Goal: Task Accomplishment & Management: Use online tool/utility

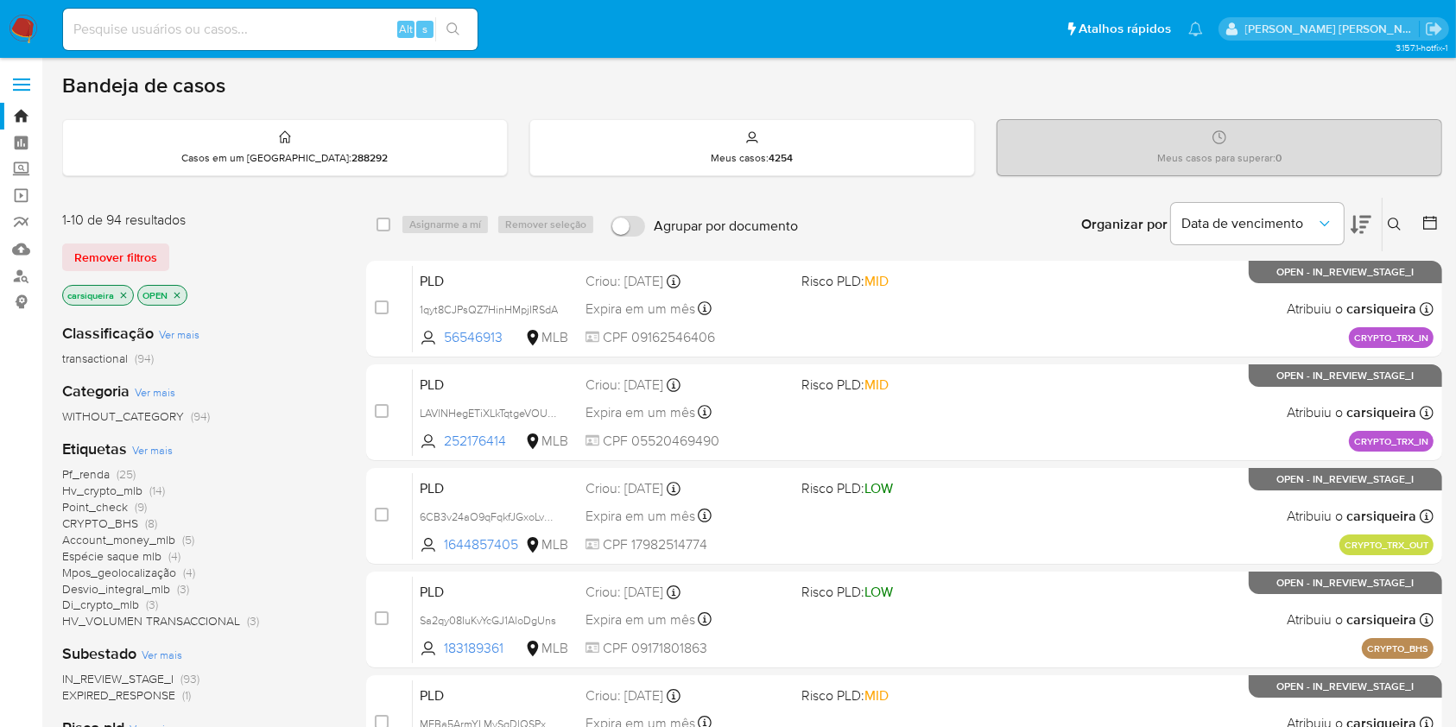
click at [307, 37] on input at bounding box center [270, 29] width 415 height 22
paste input "LTtD8FzHEGwhNClJpyFzgcvT"
type input "LTtD8FzHEGwhNClJpyFzgcvT"
click at [447, 30] on icon "search-icon" at bounding box center [454, 29] width 14 height 14
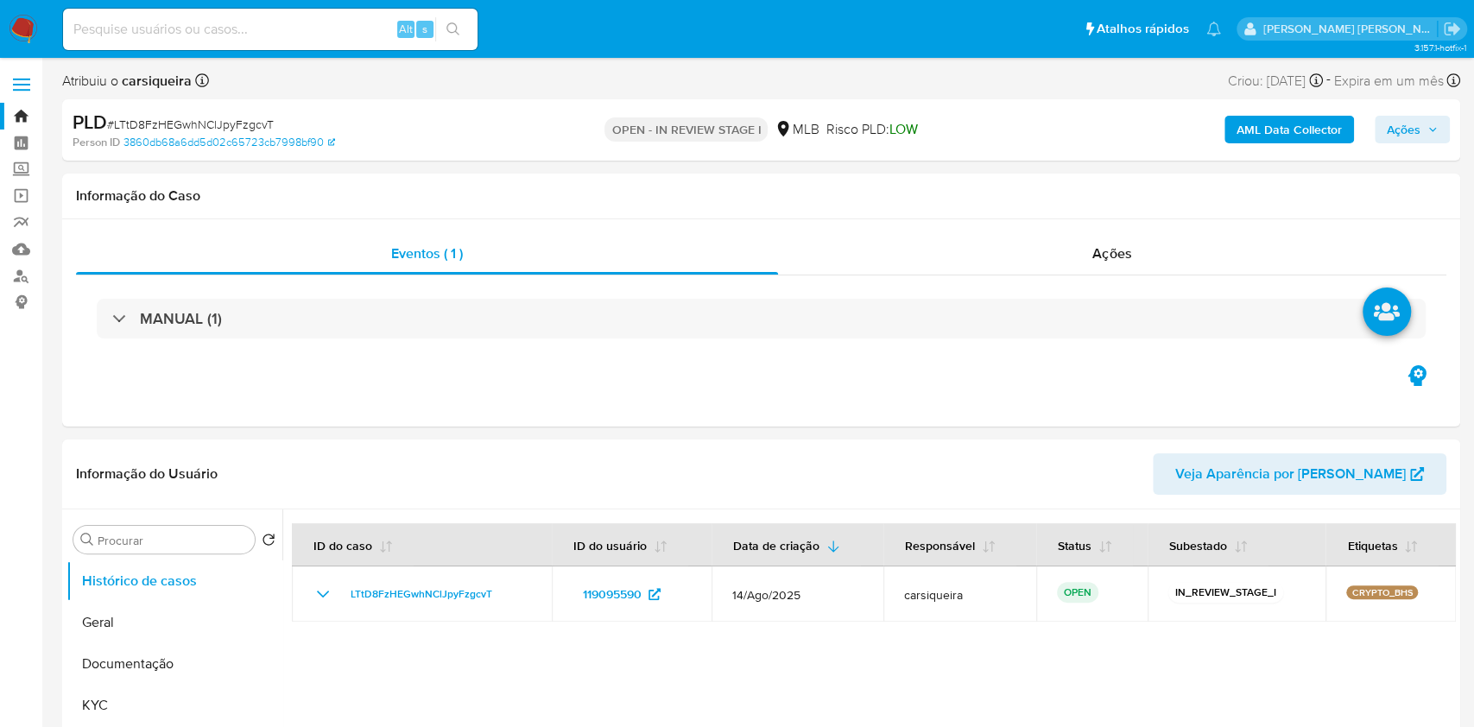
select select "10"
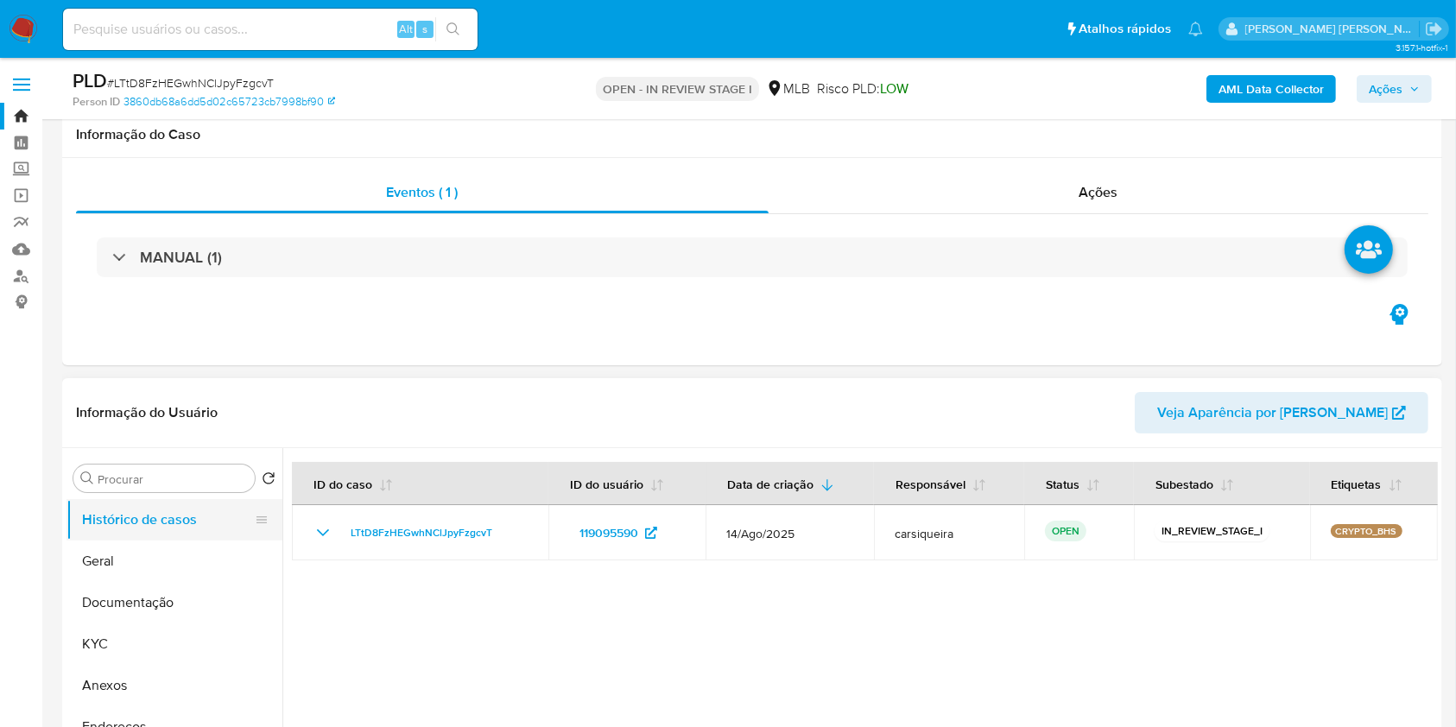
scroll to position [230, 0]
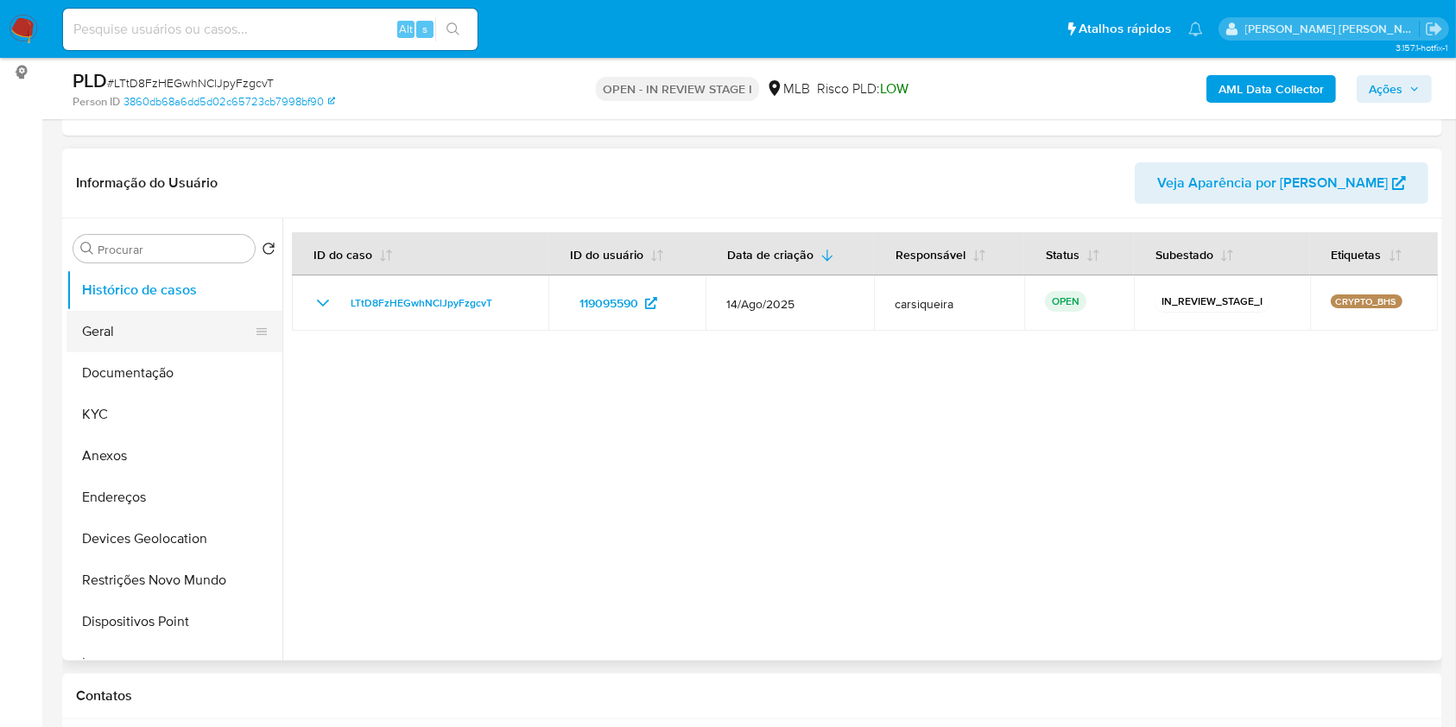
click at [155, 325] on button "Geral" at bounding box center [168, 331] width 202 height 41
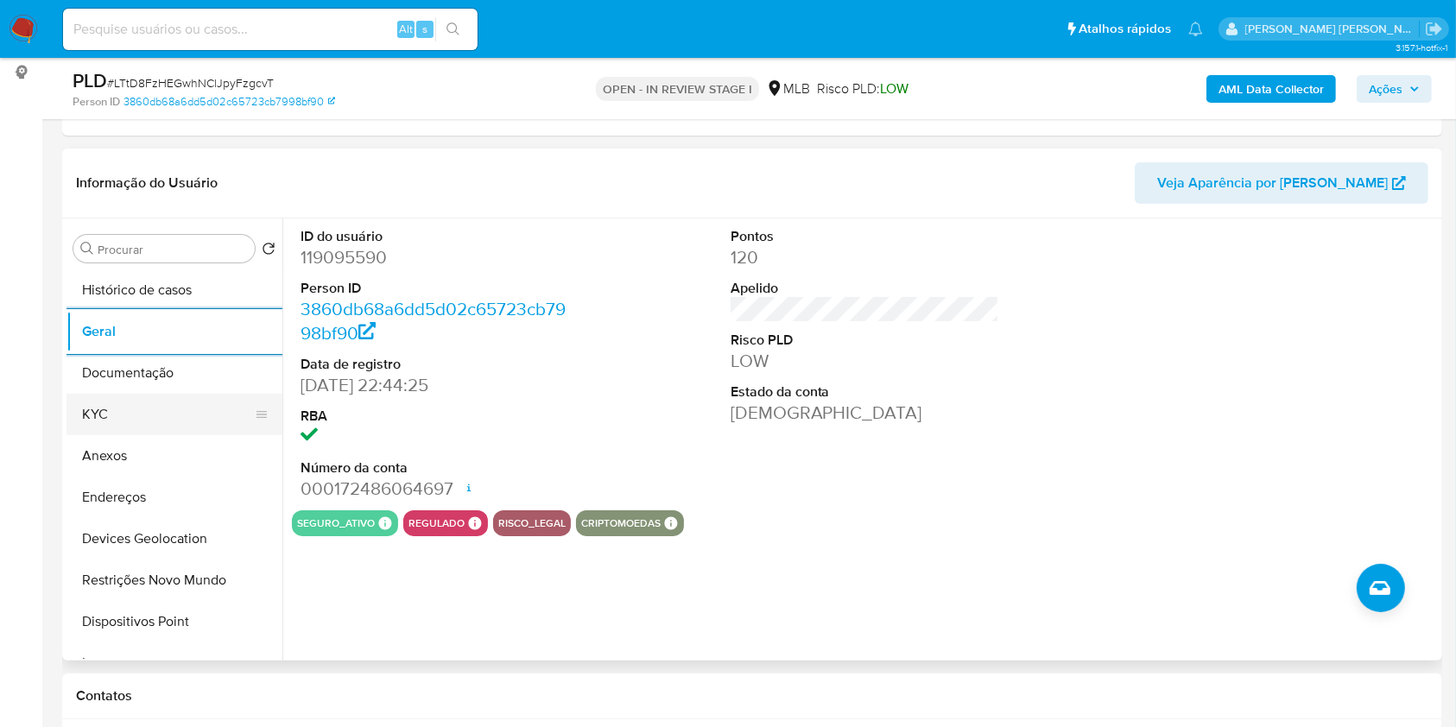
drag, startPoint x: 122, startPoint y: 411, endPoint x: 239, endPoint y: 409, distance: 117.5
click at [123, 411] on button "KYC" at bounding box center [168, 414] width 202 height 41
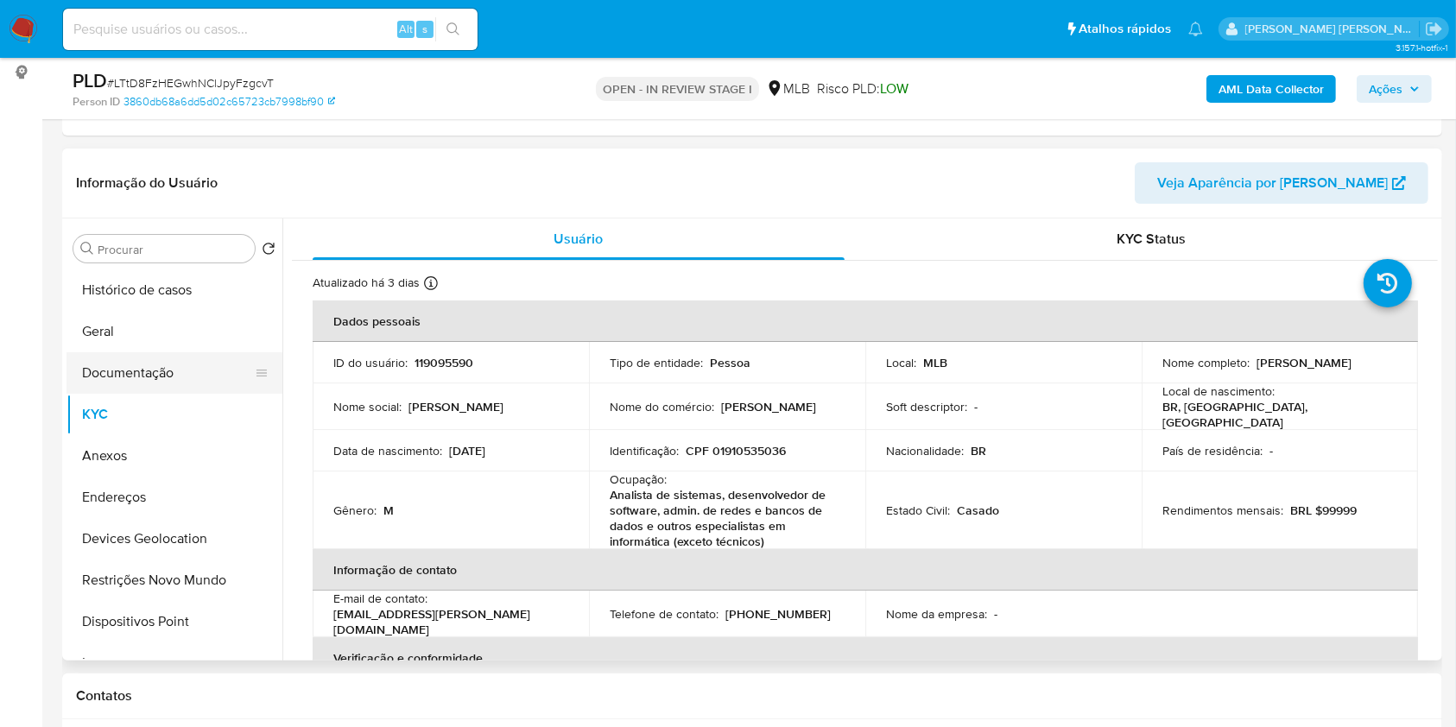
click at [187, 369] on button "Documentação" at bounding box center [168, 372] width 202 height 41
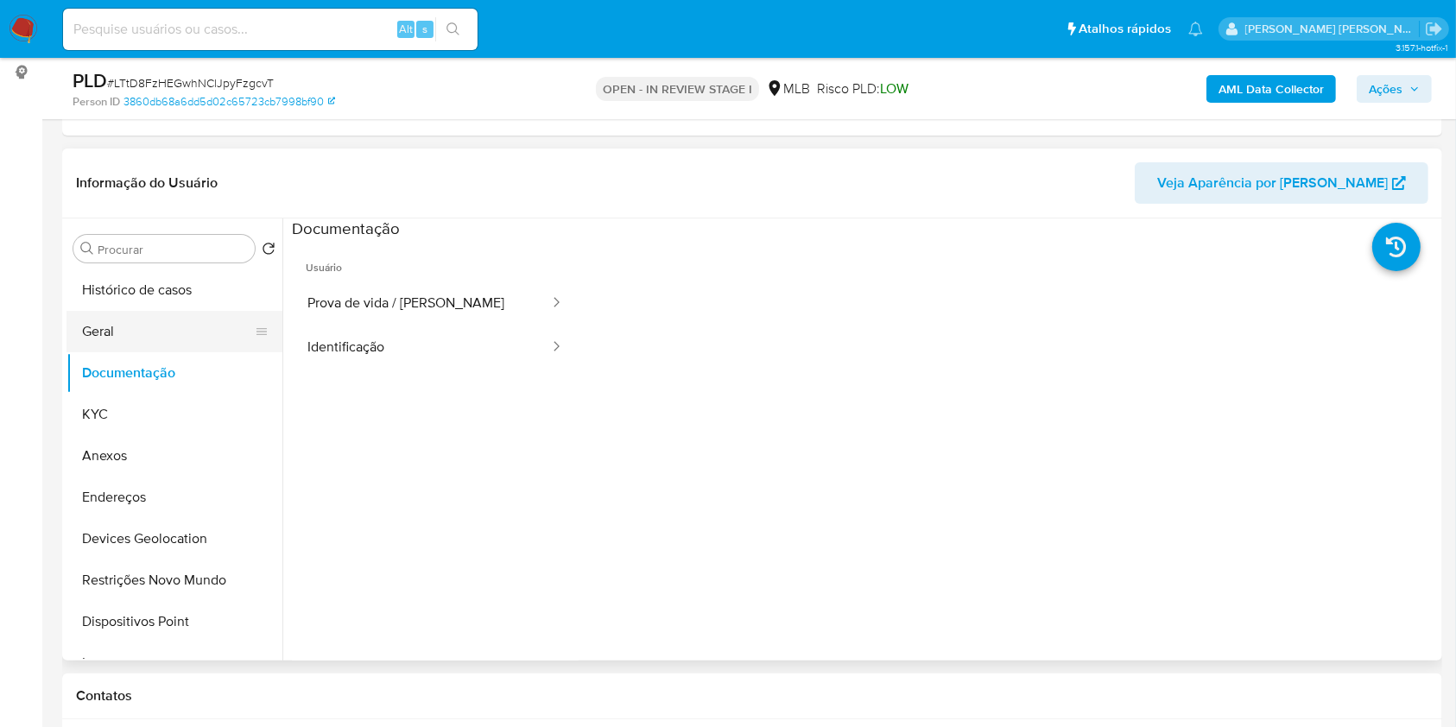
click at [143, 342] on button "Geral" at bounding box center [168, 331] width 202 height 41
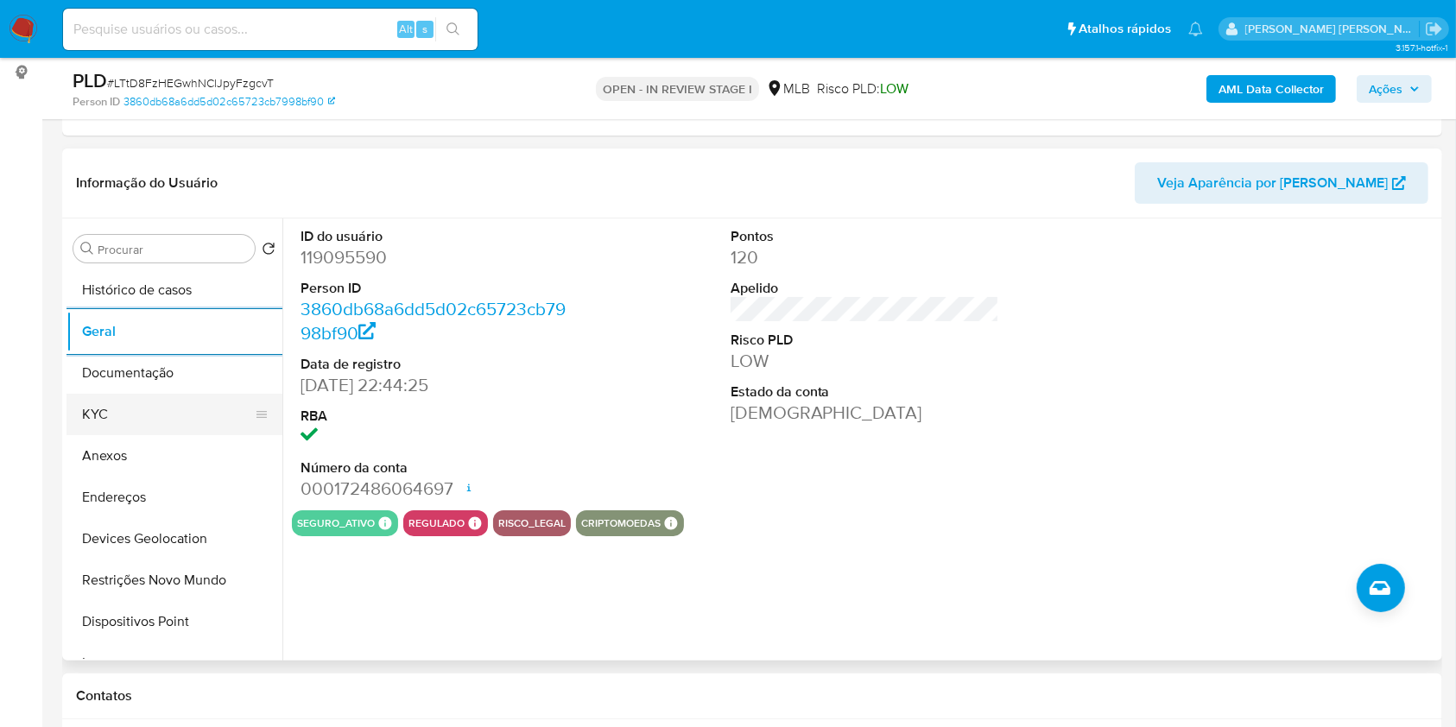
click at [169, 402] on button "KYC" at bounding box center [168, 414] width 202 height 41
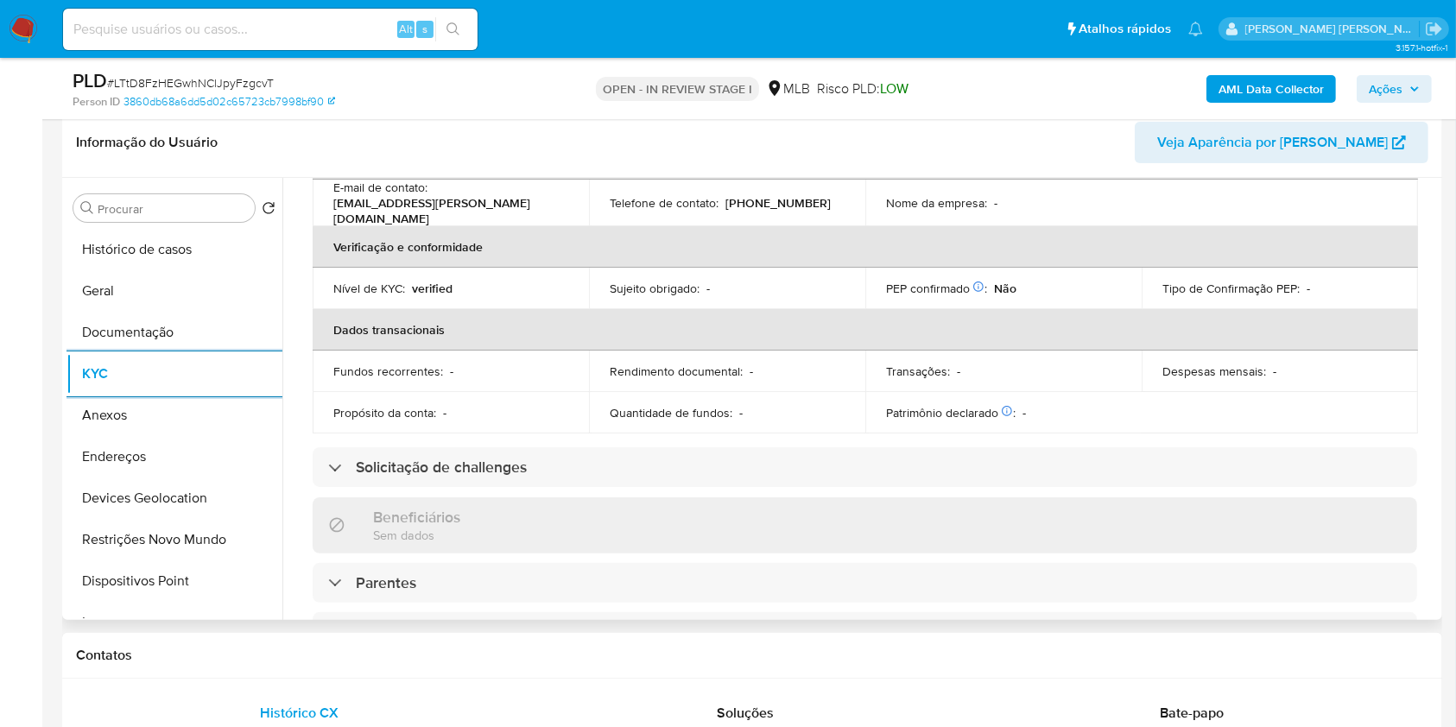
scroll to position [770, 0]
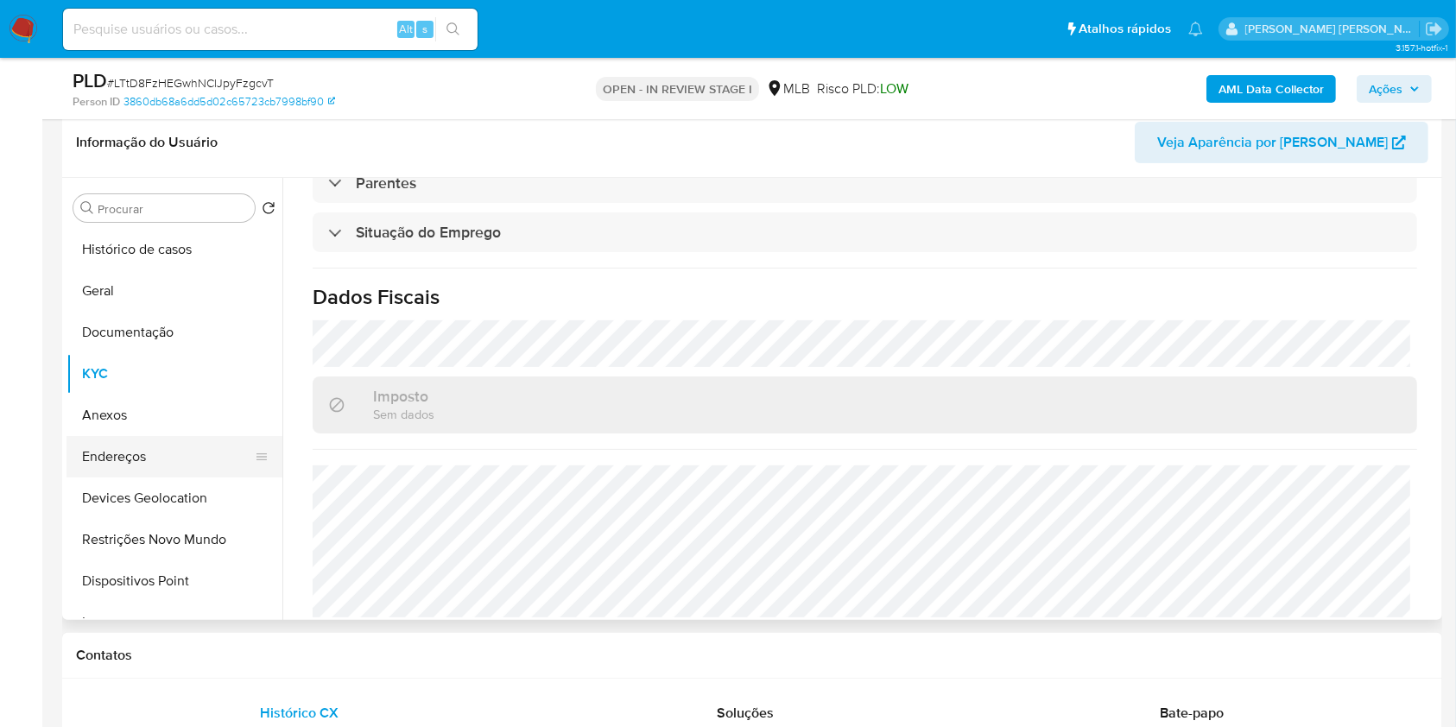
click at [175, 454] on button "Endereços" at bounding box center [168, 456] width 202 height 41
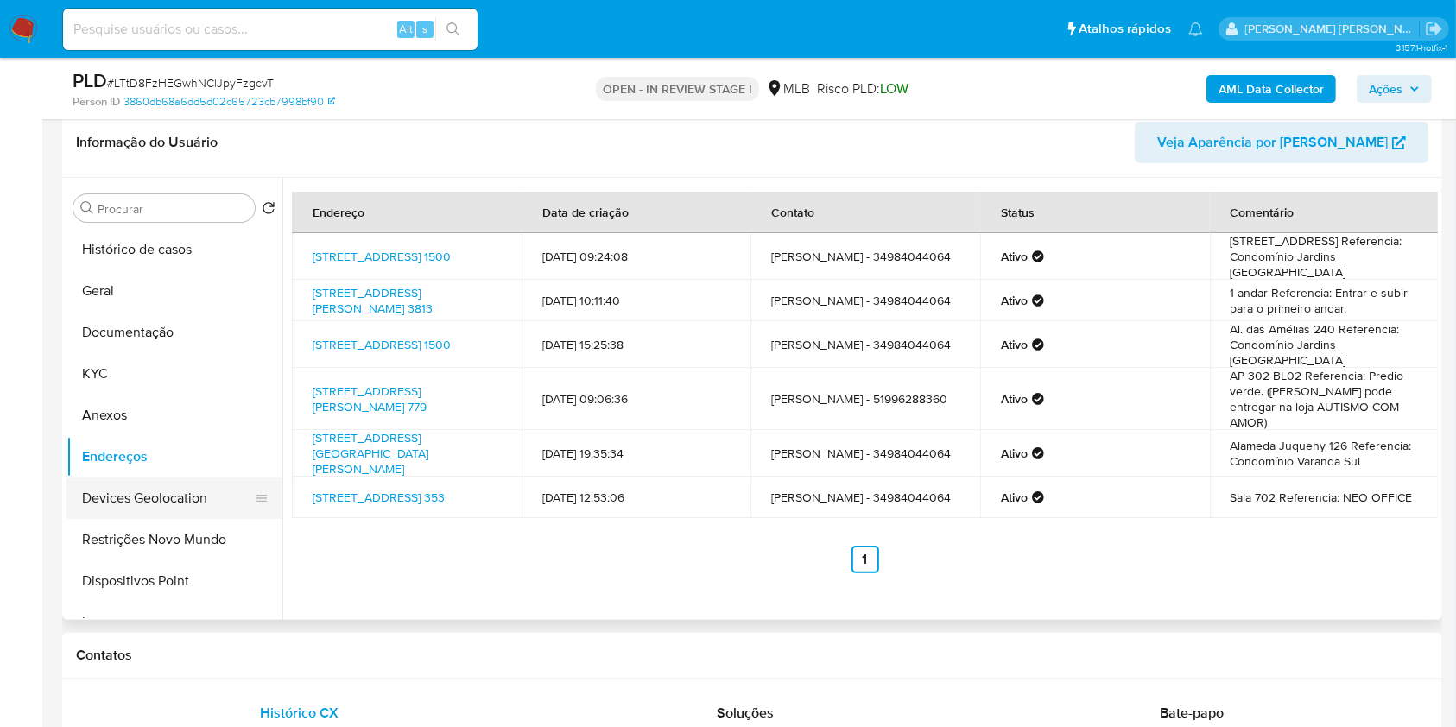
click at [200, 494] on button "Devices Geolocation" at bounding box center [168, 498] width 202 height 41
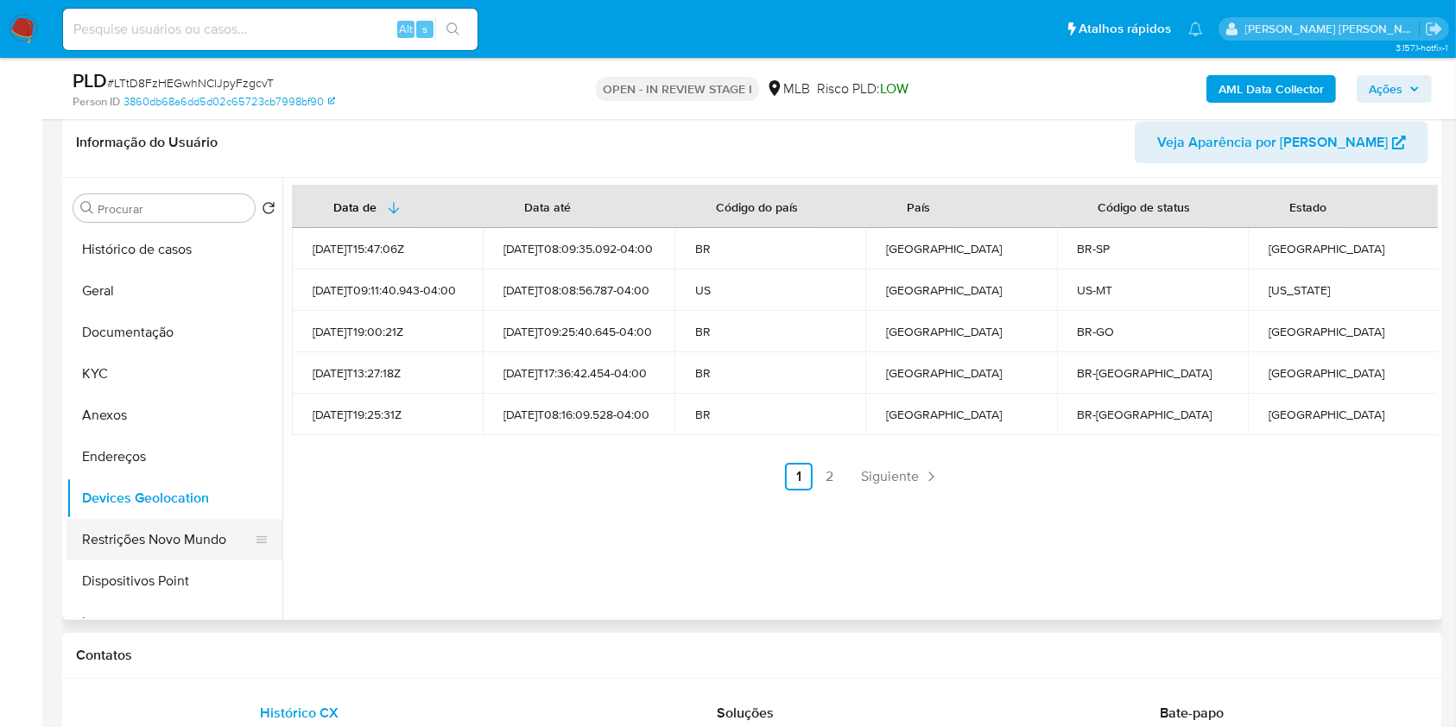
click at [163, 542] on button "Restrições Novo Mundo" at bounding box center [168, 539] width 202 height 41
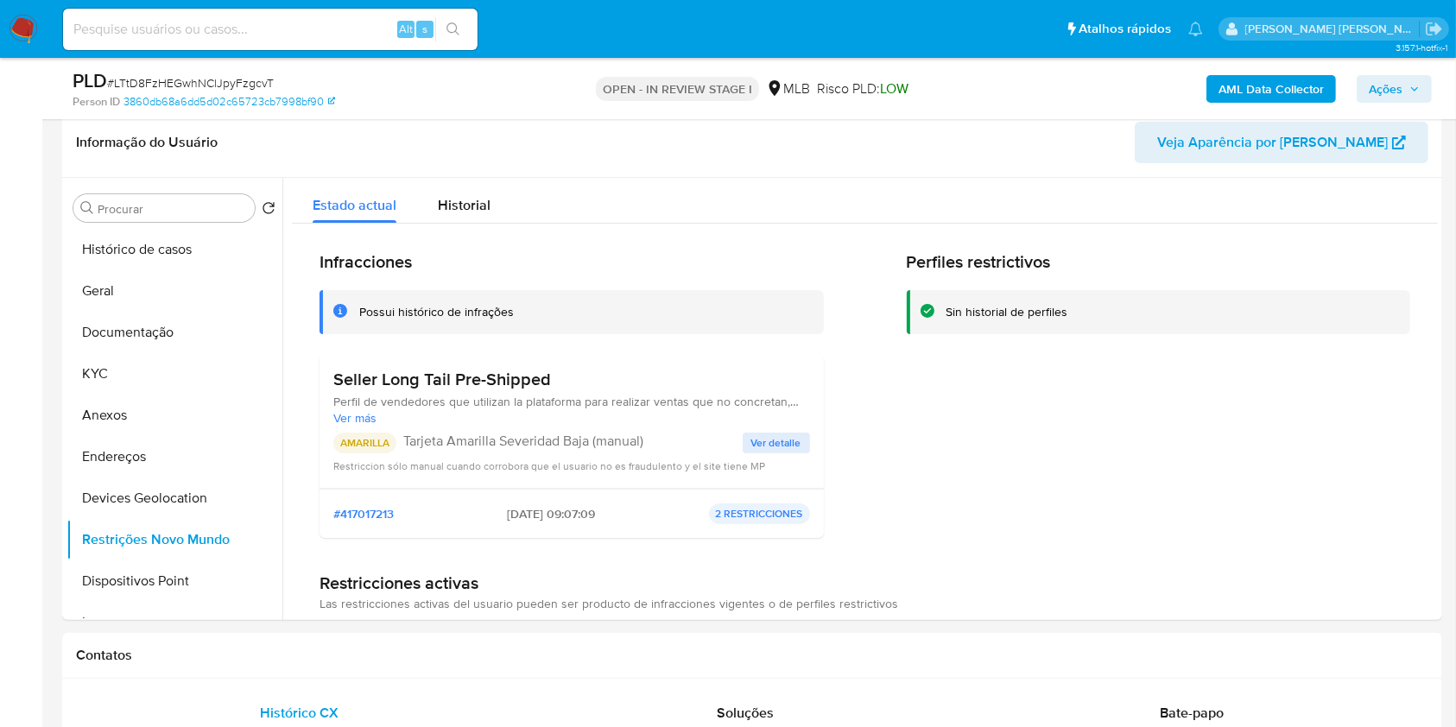
click at [1255, 79] on b "AML Data Collector" at bounding box center [1271, 89] width 105 height 28
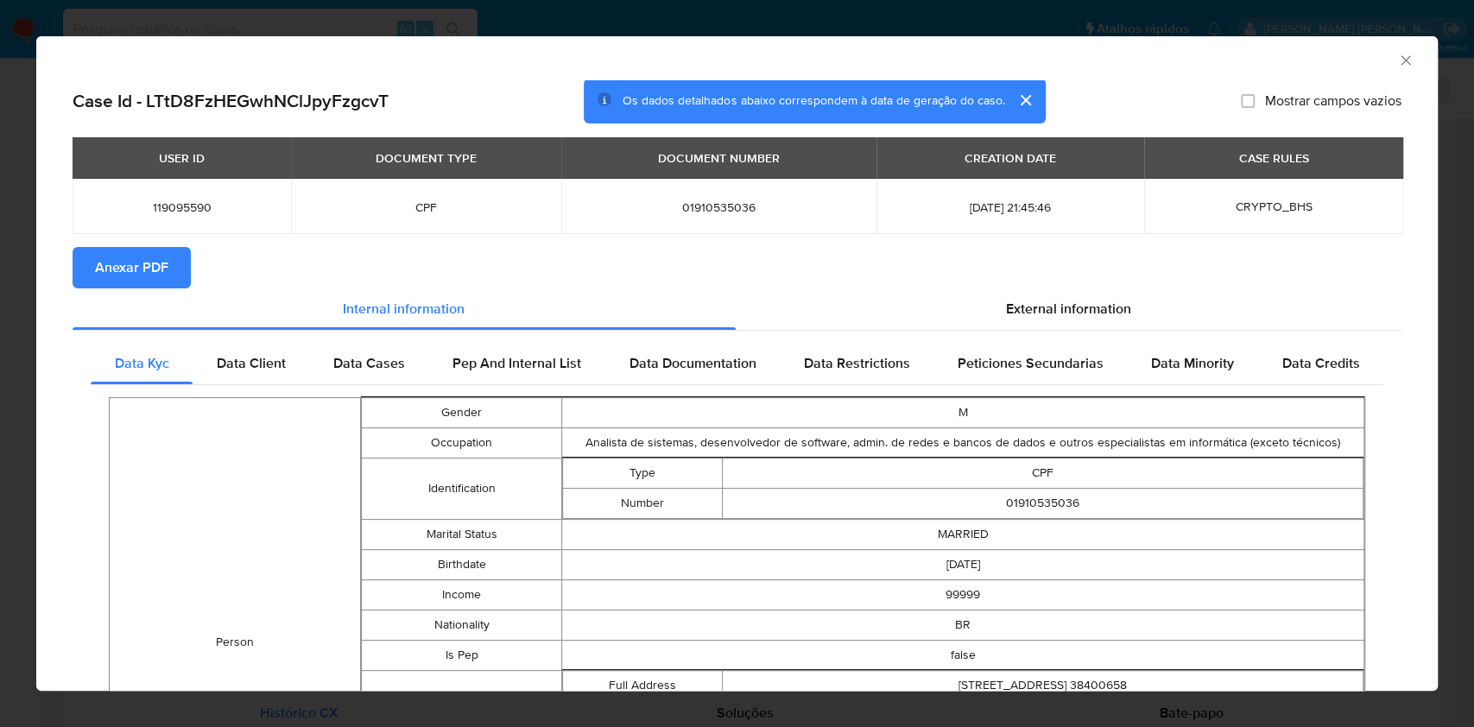
click at [151, 282] on span "Anexar PDF" at bounding box center [131, 268] width 73 height 38
click at [0, 434] on div "AML Data Collector Case Id - LTtD8FzHEGwhNClJpyFzgcvT Os dados detalhados abaix…" at bounding box center [737, 363] width 1474 height 727
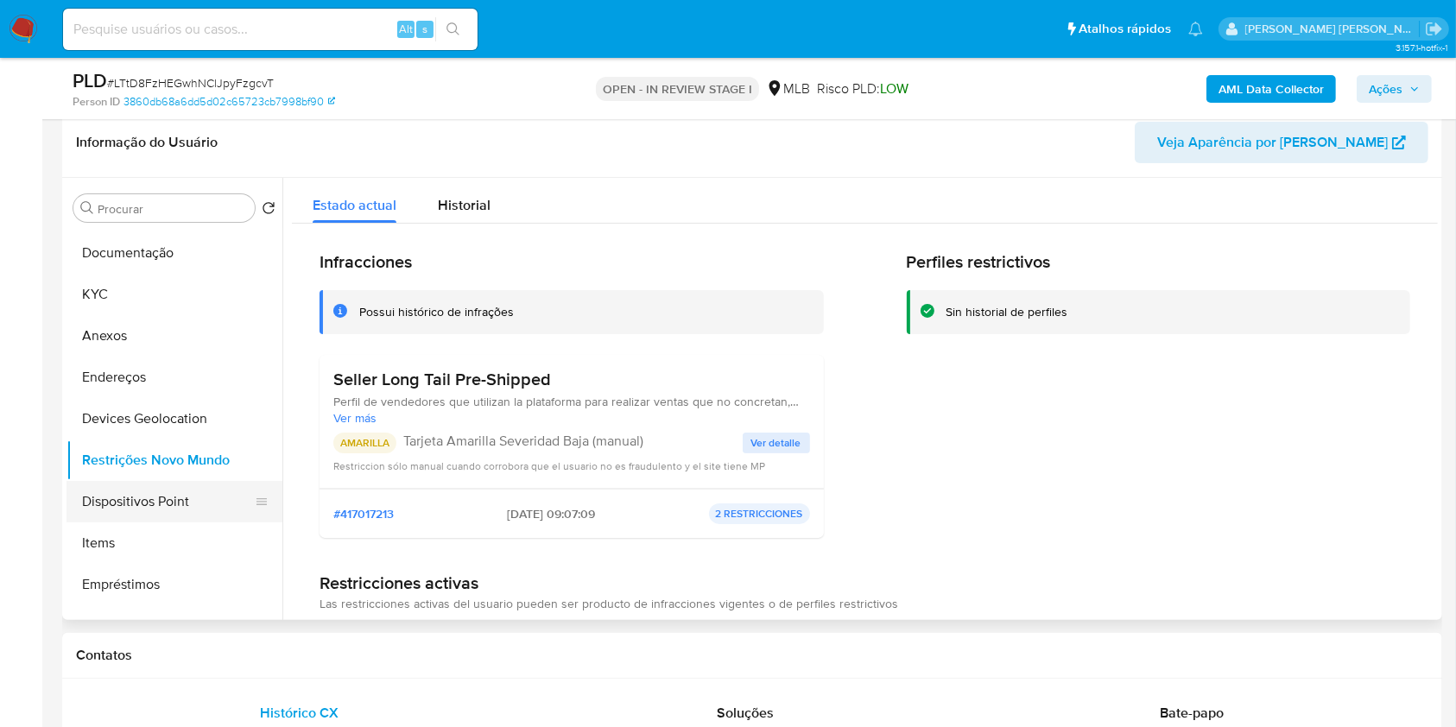
scroll to position [115, 0]
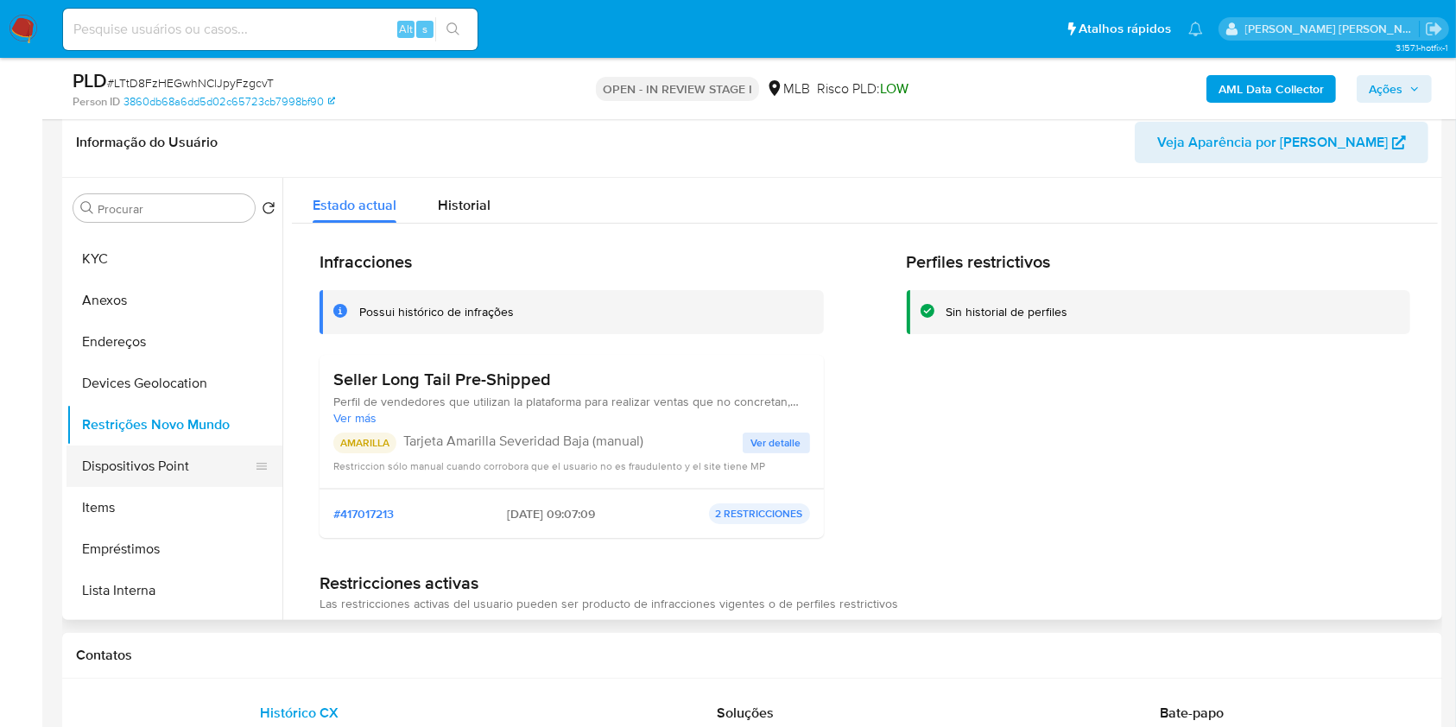
click at [184, 463] on button "Dispositivos Point" at bounding box center [168, 466] width 202 height 41
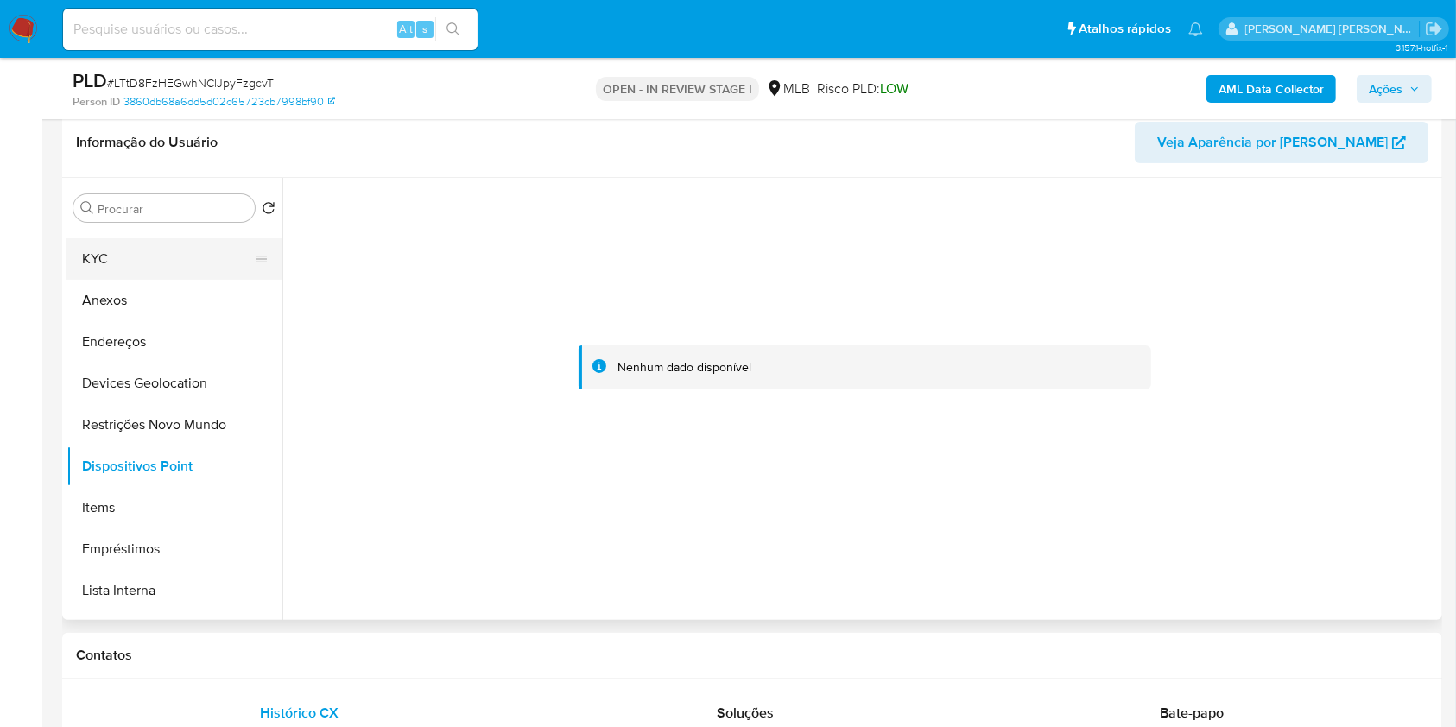
click at [107, 259] on button "KYC" at bounding box center [168, 258] width 202 height 41
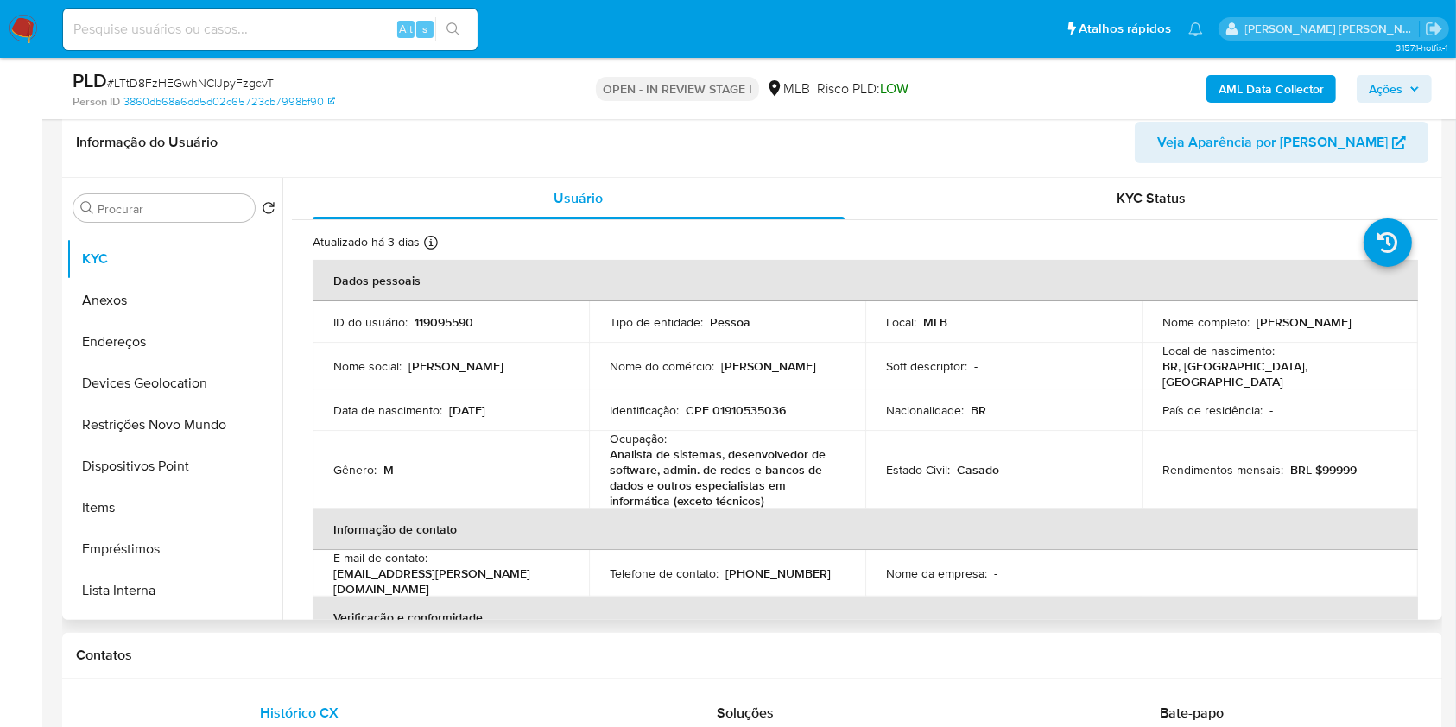
click at [753, 404] on p "CPF 01910535036" at bounding box center [736, 411] width 100 height 16
copy p "01910535036"
click at [758, 403] on p "CPF 01910535036" at bounding box center [736, 411] width 100 height 16
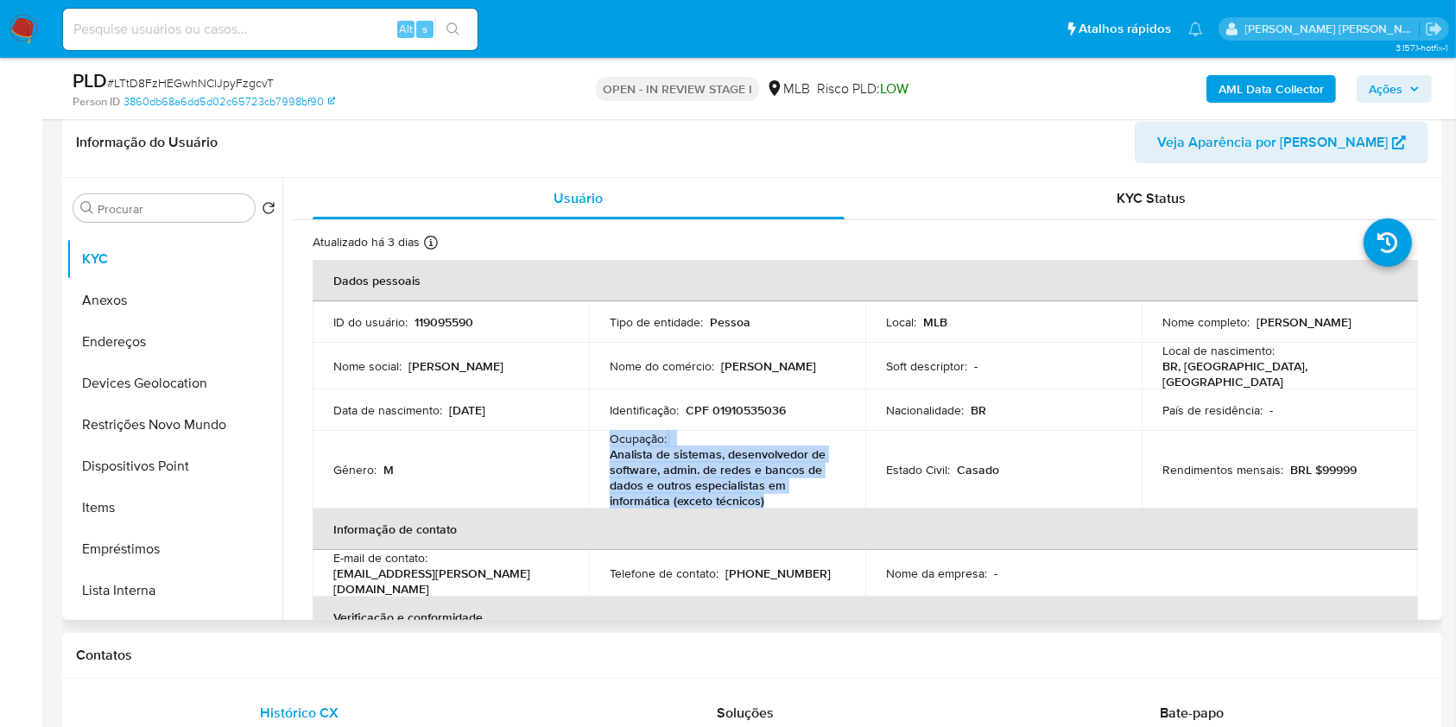
drag, startPoint x: 777, startPoint y: 494, endPoint x: 649, endPoint y: 351, distance: 192.7
click at [610, 434] on div "Ocupação : Analista de sistemas, desenvolvedor de software, admin. de redes e b…" at bounding box center [727, 470] width 235 height 78
copy div "Ocupação : Analista de sistemas, desenvolvedor de software, admin. de redes e b…"
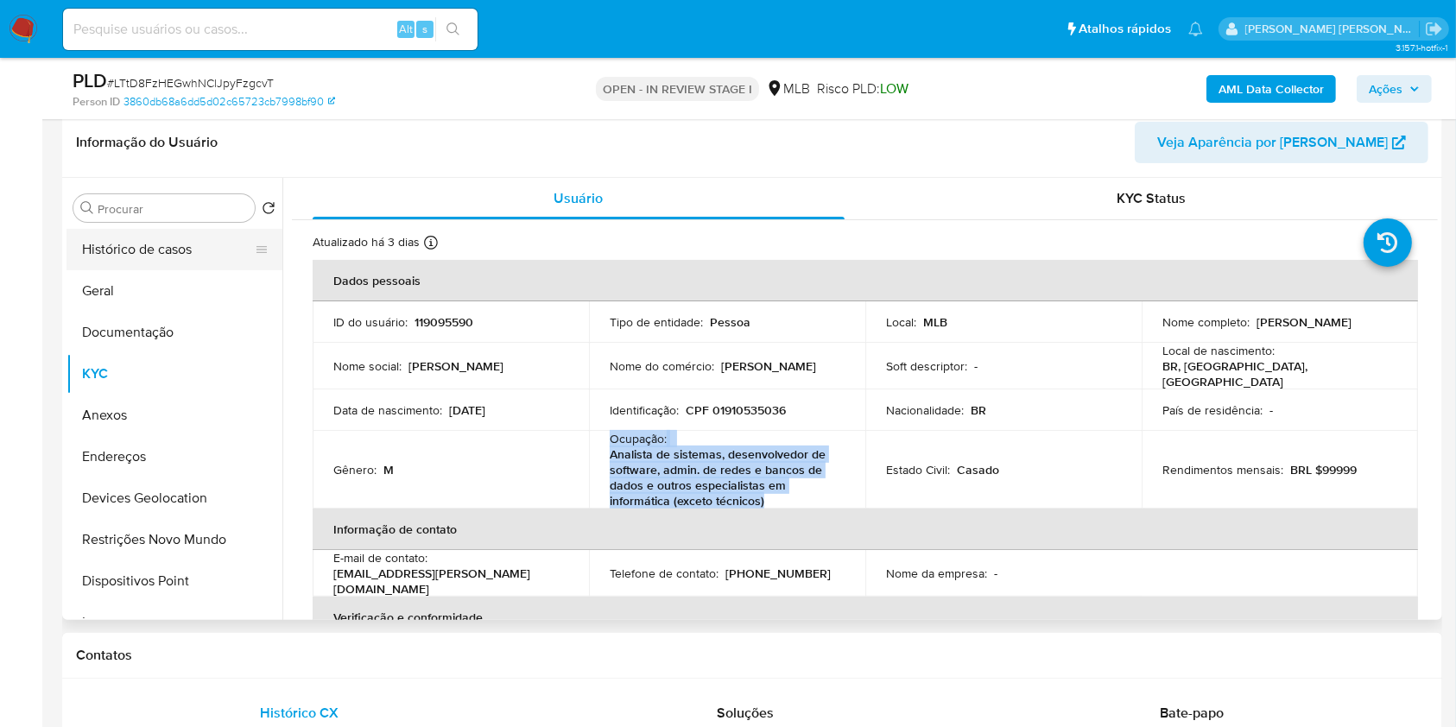
click at [139, 250] on button "Histórico de casos" at bounding box center [168, 249] width 202 height 41
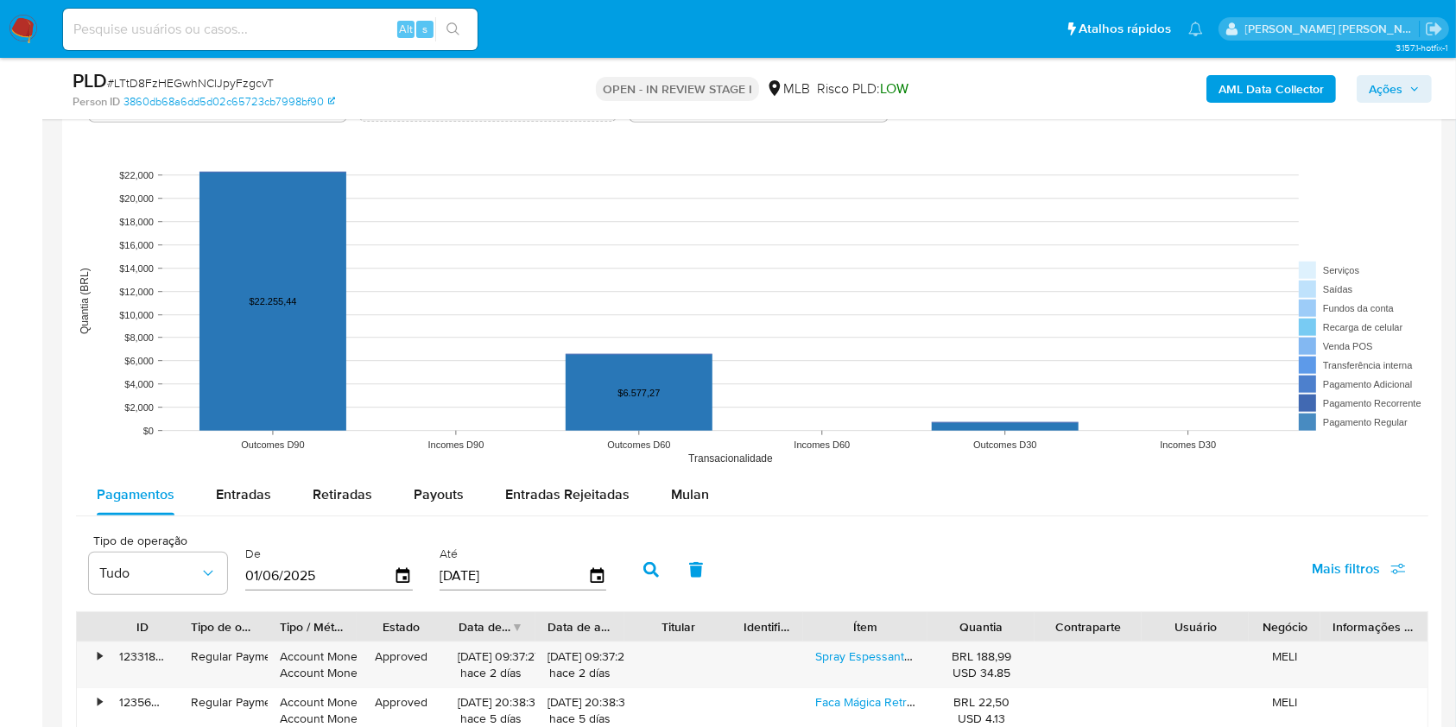
scroll to position [1482, 0]
click at [244, 473] on div "Entradas" at bounding box center [243, 492] width 55 height 41
select select "10"
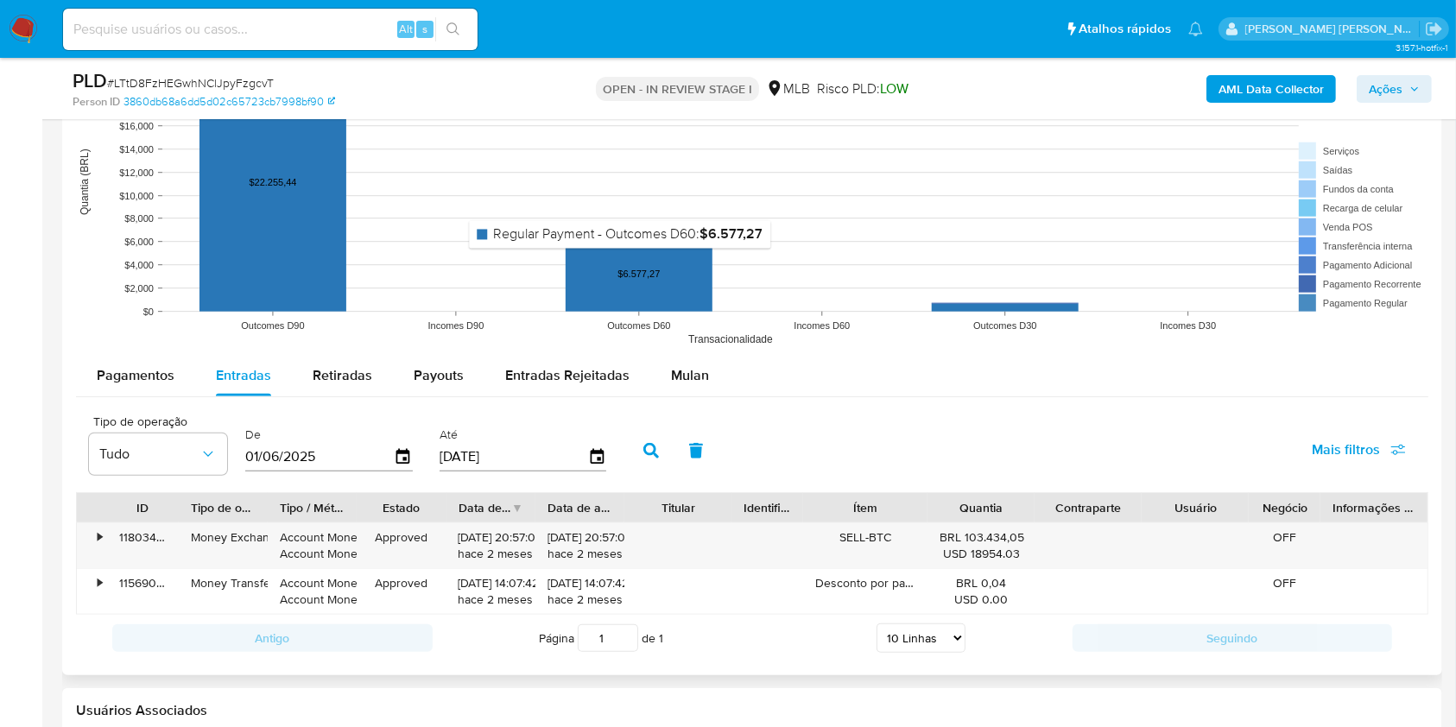
scroll to position [1713, 0]
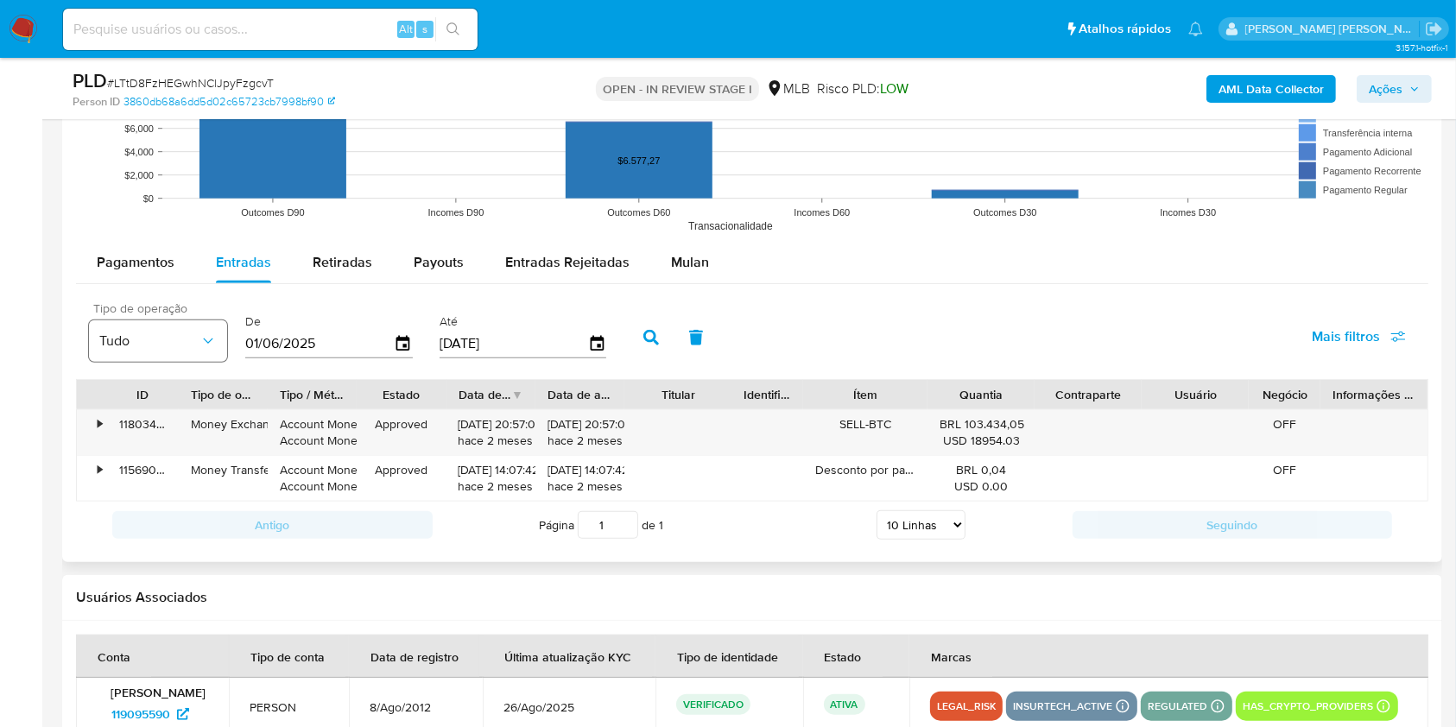
drag, startPoint x: 327, startPoint y: 341, endPoint x: 225, endPoint y: 339, distance: 102.8
click at [225, 339] on div "Tipo de operação Tudo De 01/06/2025 Até 29/08/2025" at bounding box center [351, 335] width 543 height 69
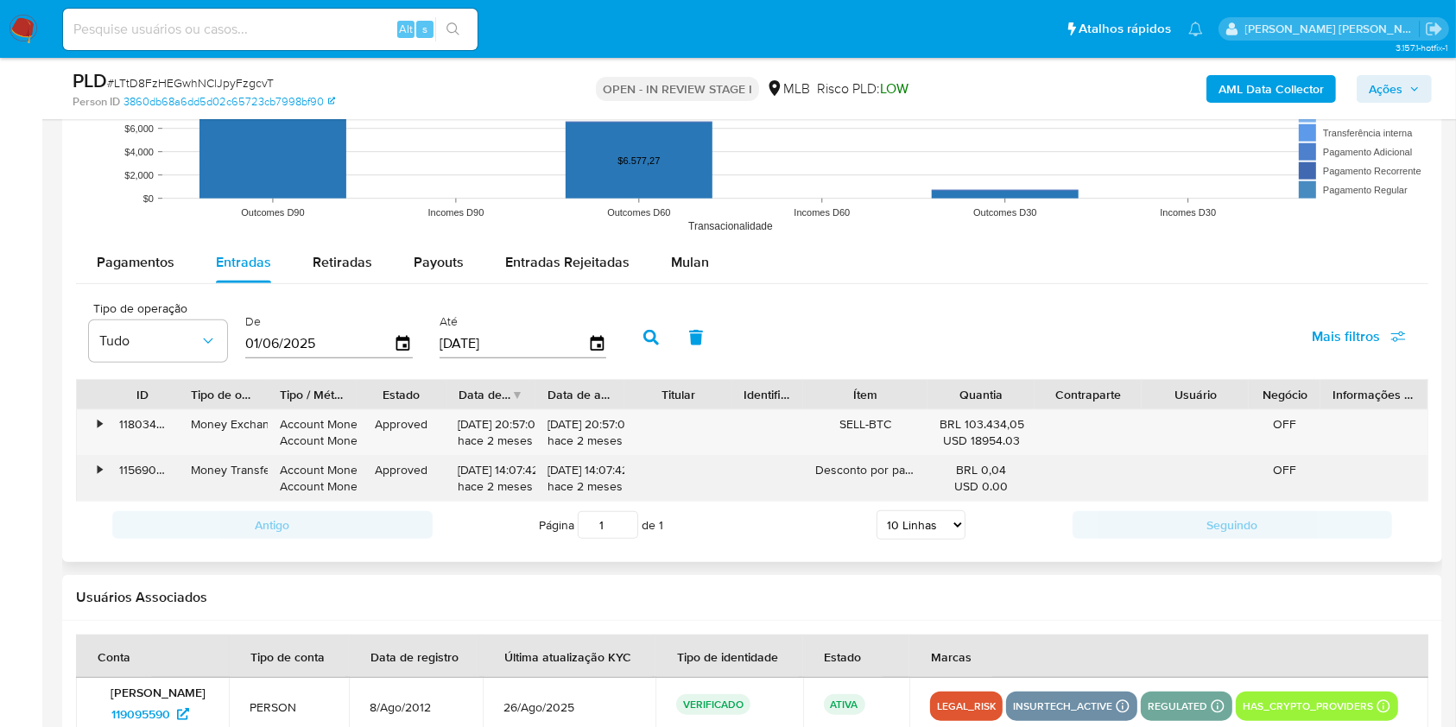
type input "0_/__/____"
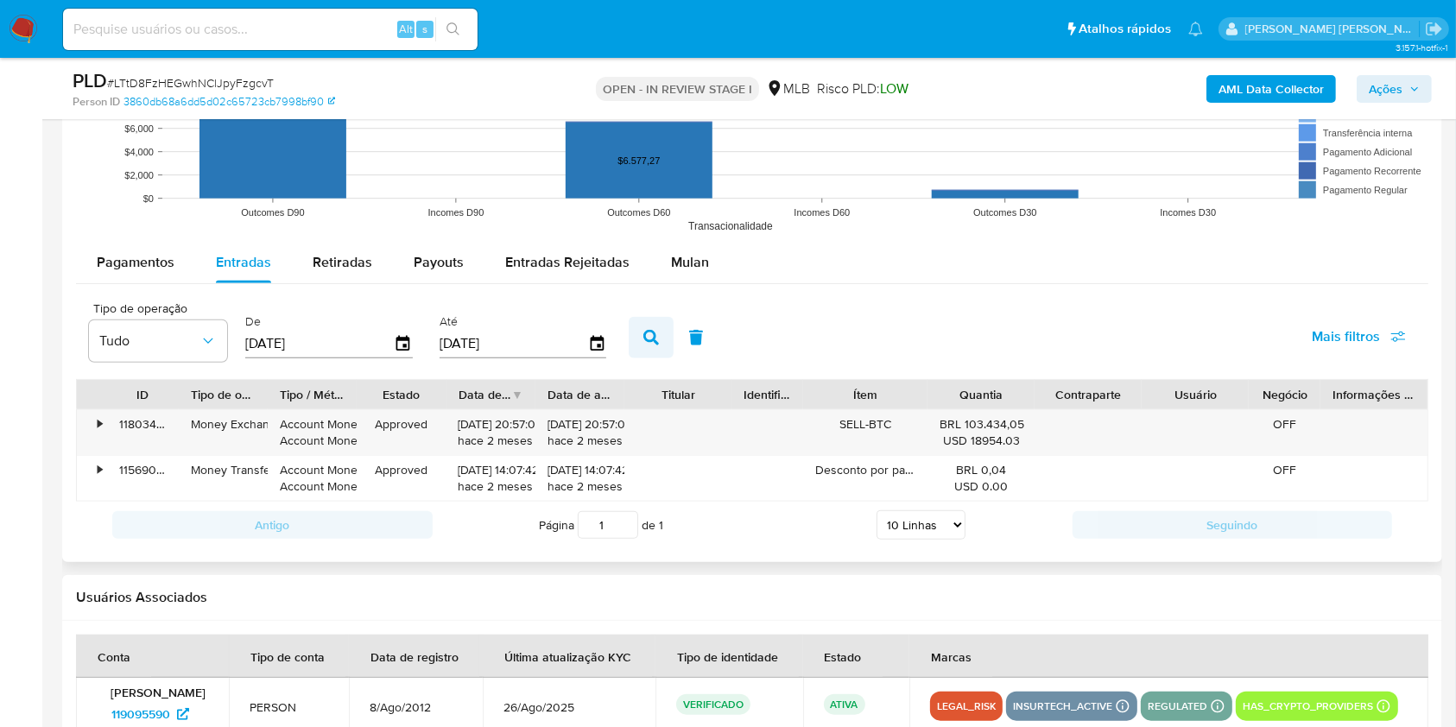
type input "01/04/2025"
click at [655, 342] on icon "button" at bounding box center [652, 338] width 16 height 16
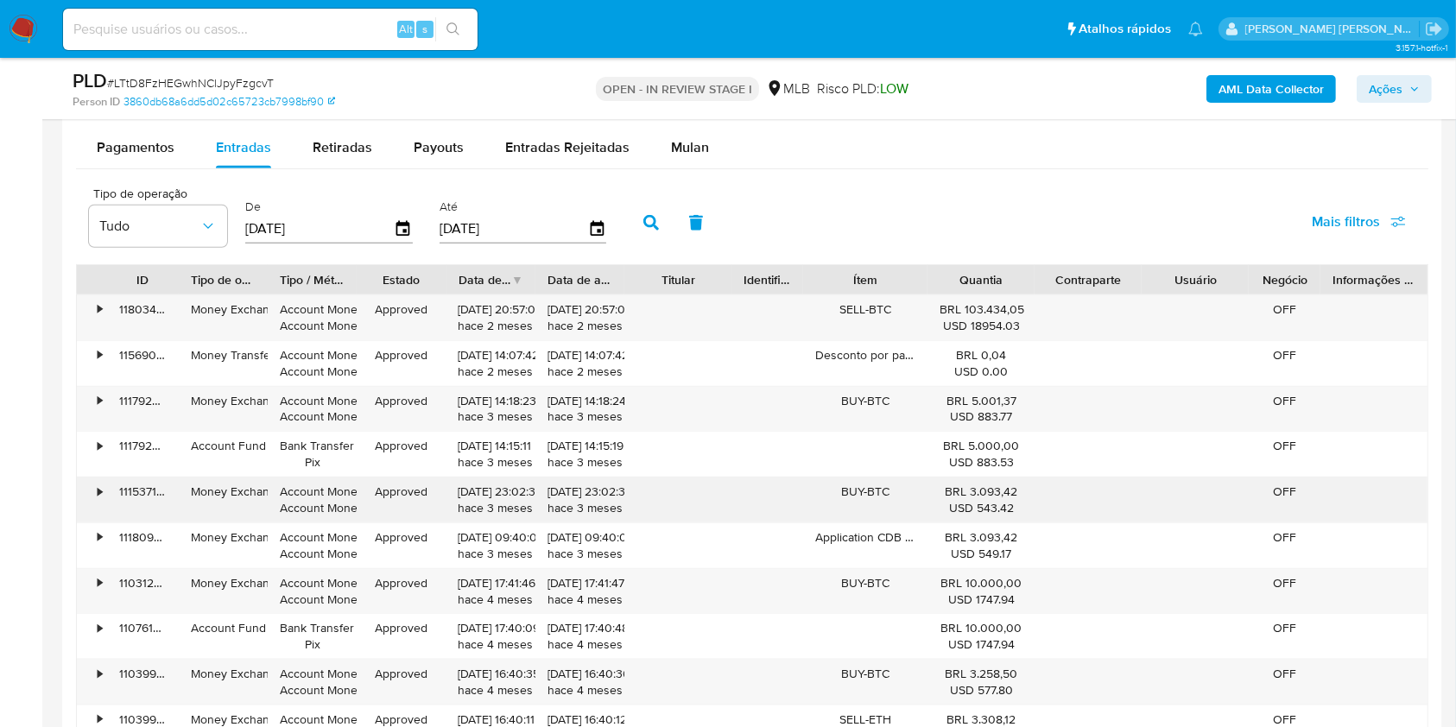
scroll to position [1943, 0]
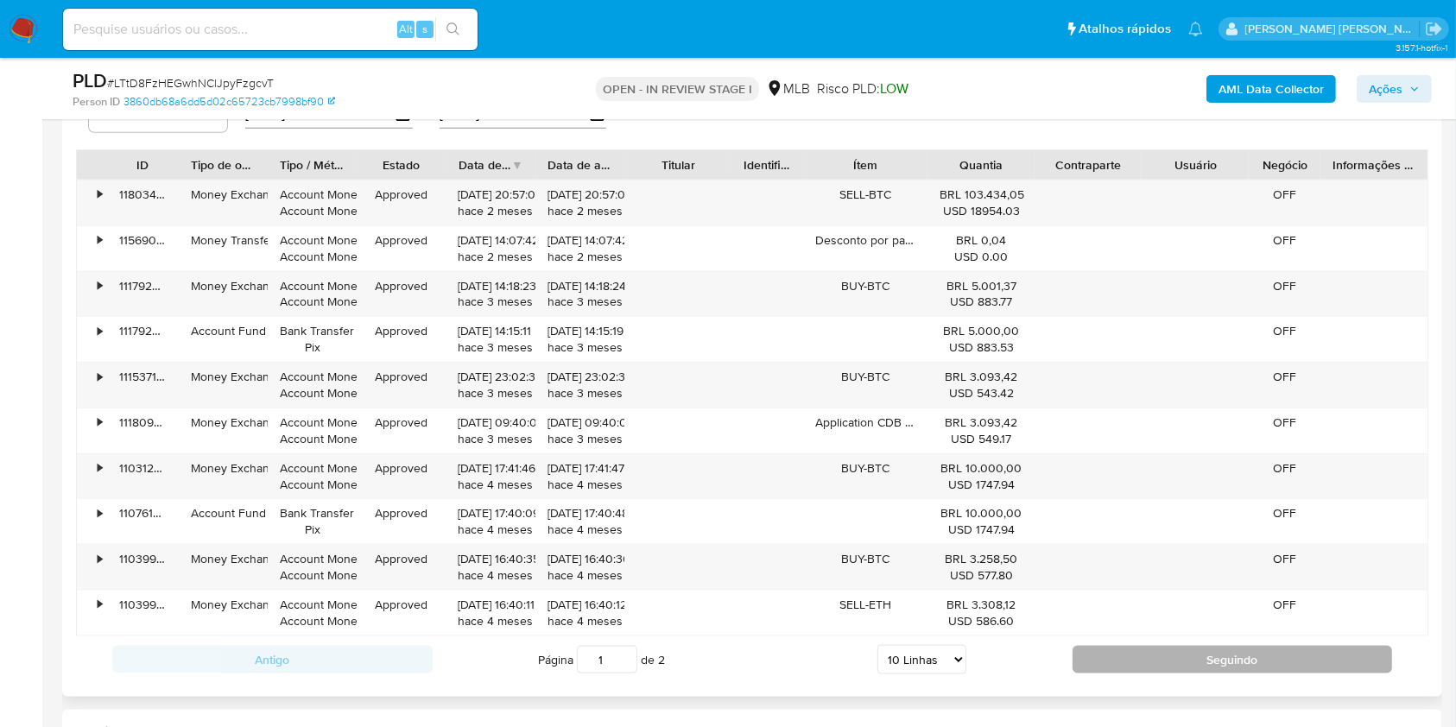
click at [1199, 656] on button "Seguindo" at bounding box center [1233, 660] width 320 height 28
type input "2"
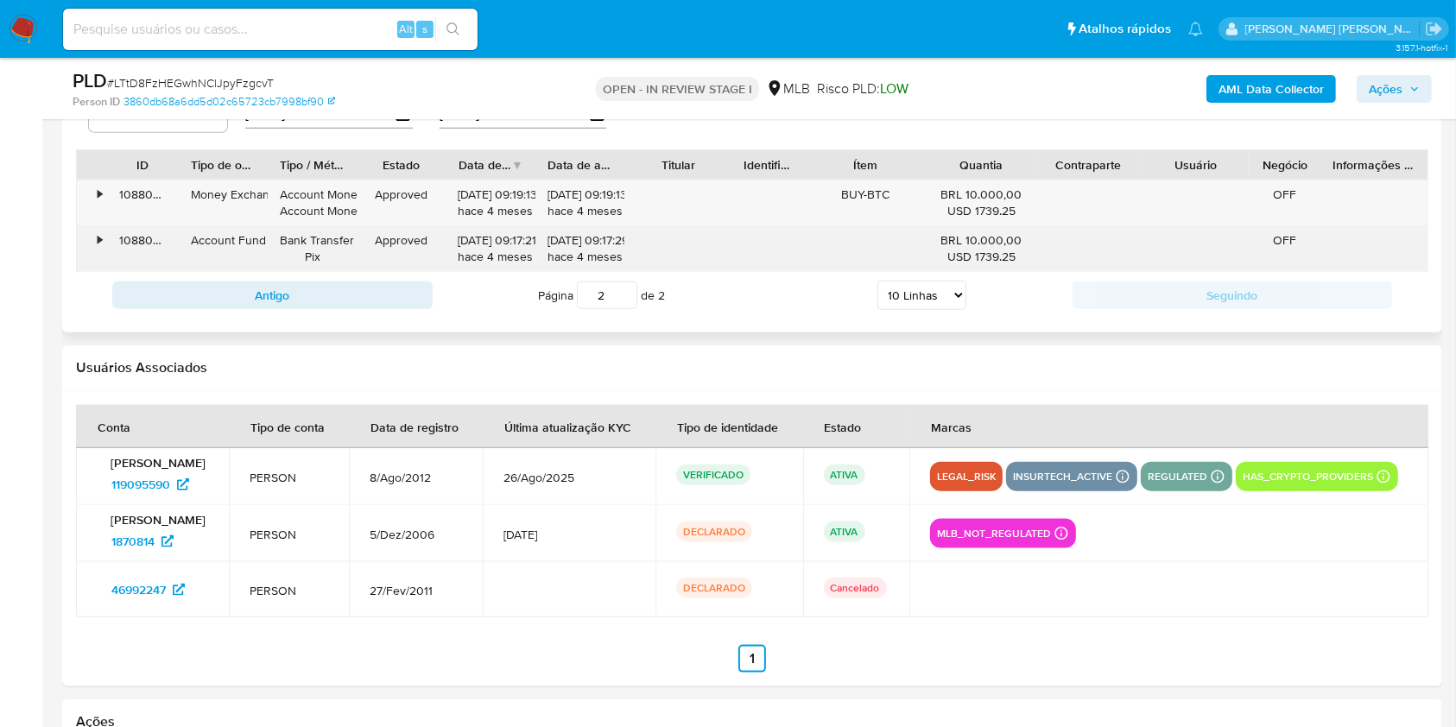
click at [98, 232] on div "•" at bounding box center [100, 240] width 4 height 16
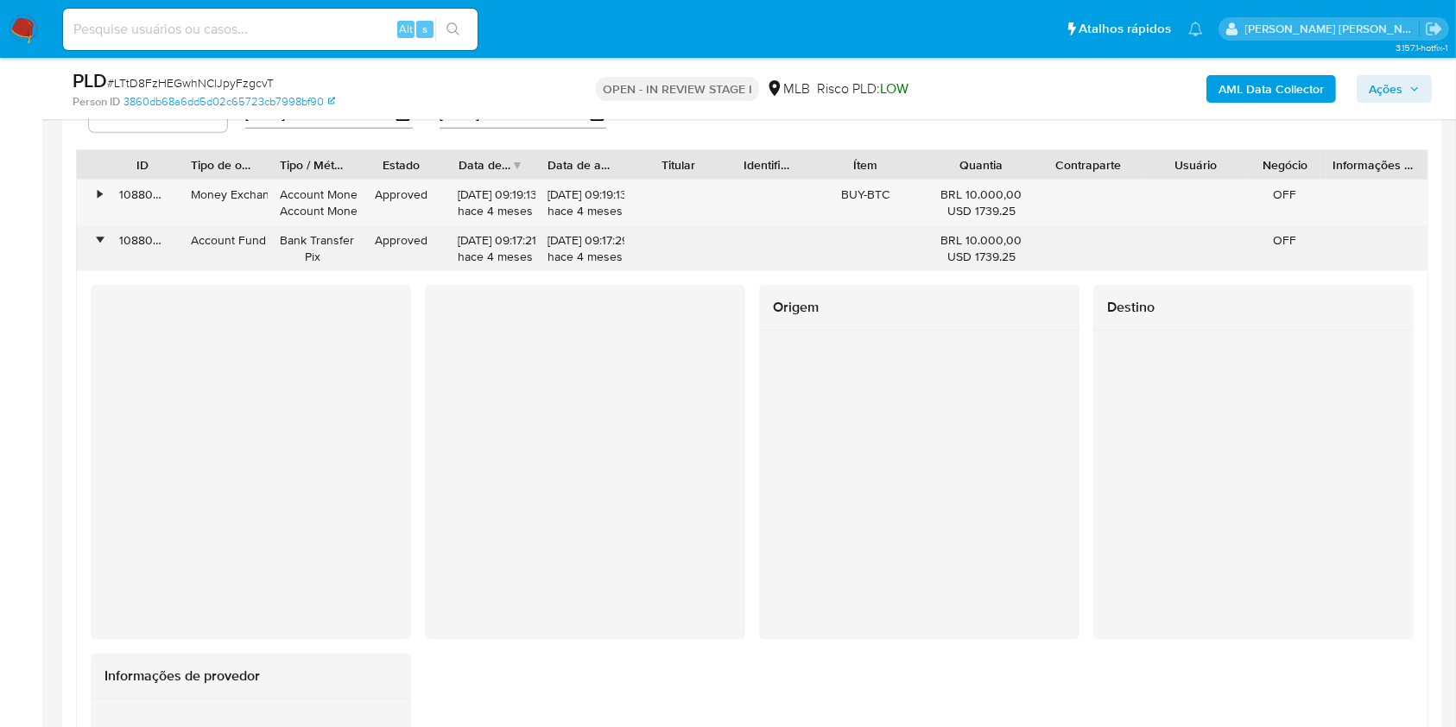
click at [99, 232] on div "•" at bounding box center [100, 240] width 4 height 16
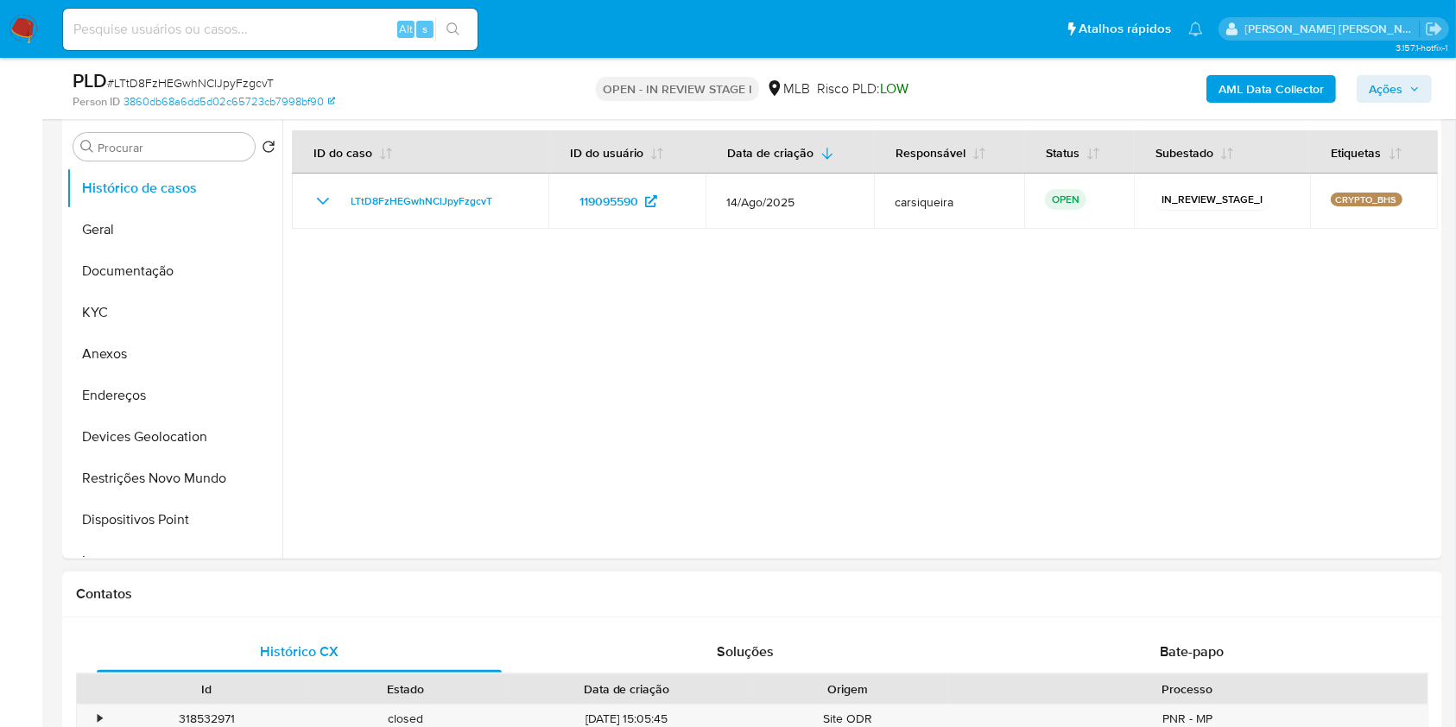
scroll to position [331, 0]
click at [136, 314] on button "KYC" at bounding box center [168, 313] width 202 height 41
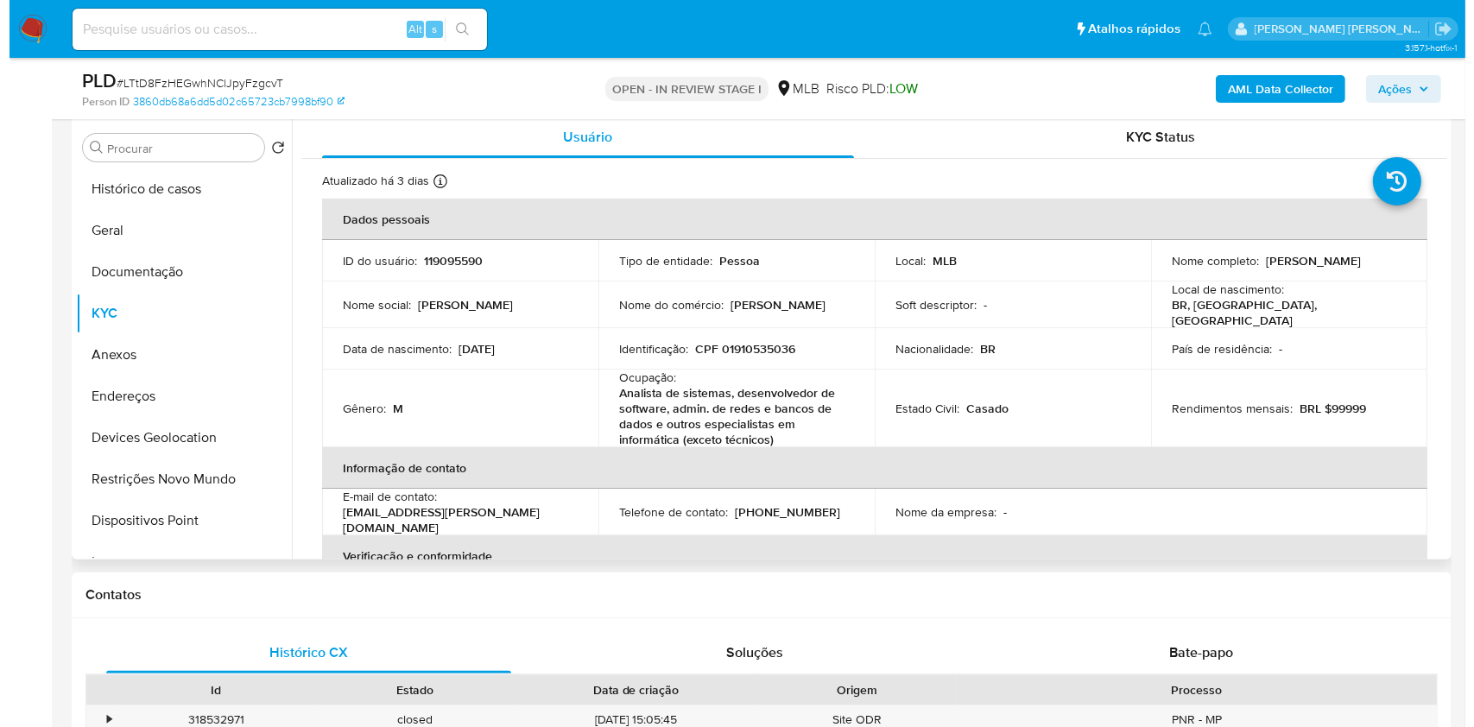
scroll to position [0, 0]
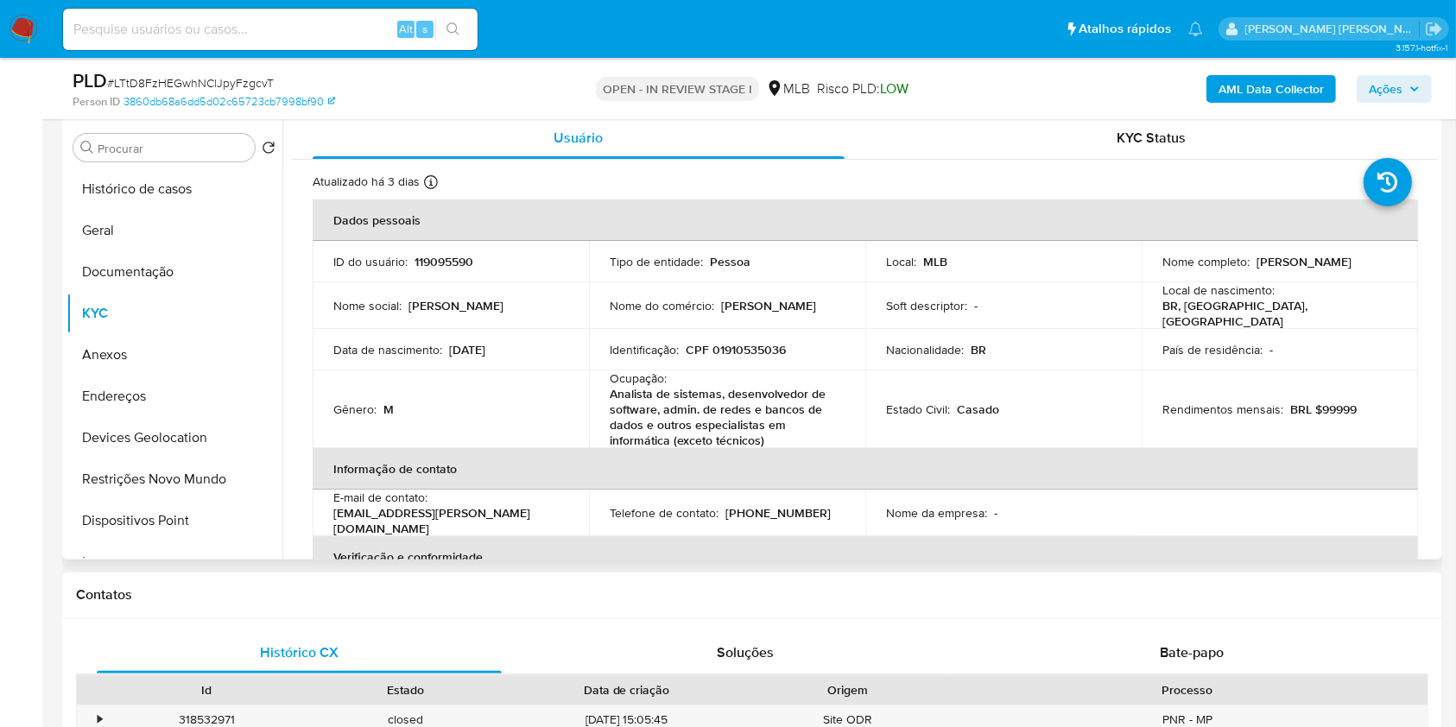
click at [732, 330] on td "Identificação : CPF 01910535036" at bounding box center [727, 349] width 276 height 41
click at [745, 343] on p "CPF 01910535036" at bounding box center [736, 350] width 100 height 16
copy p "01910535036"
click at [1388, 81] on span "Ações" at bounding box center [1386, 89] width 34 height 28
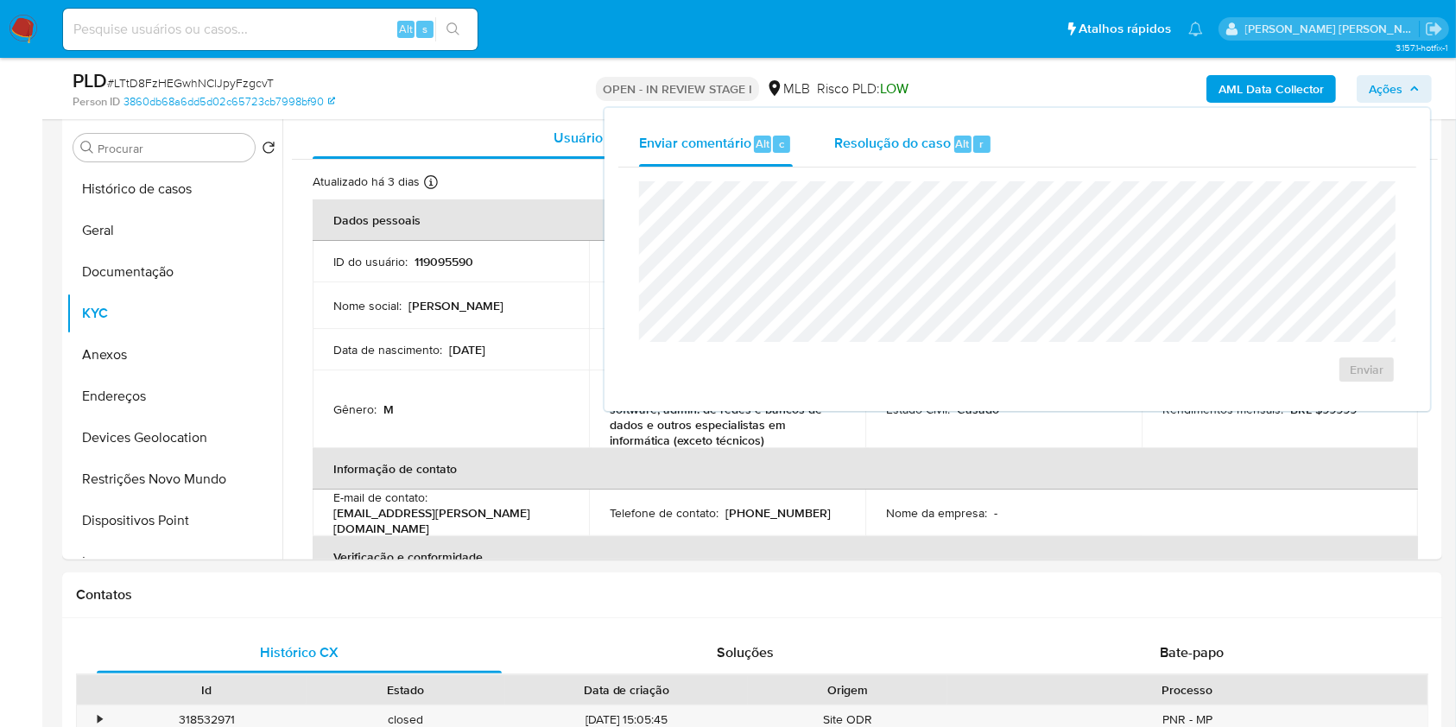
click at [880, 143] on span "Resolução do caso" at bounding box center [892, 143] width 117 height 20
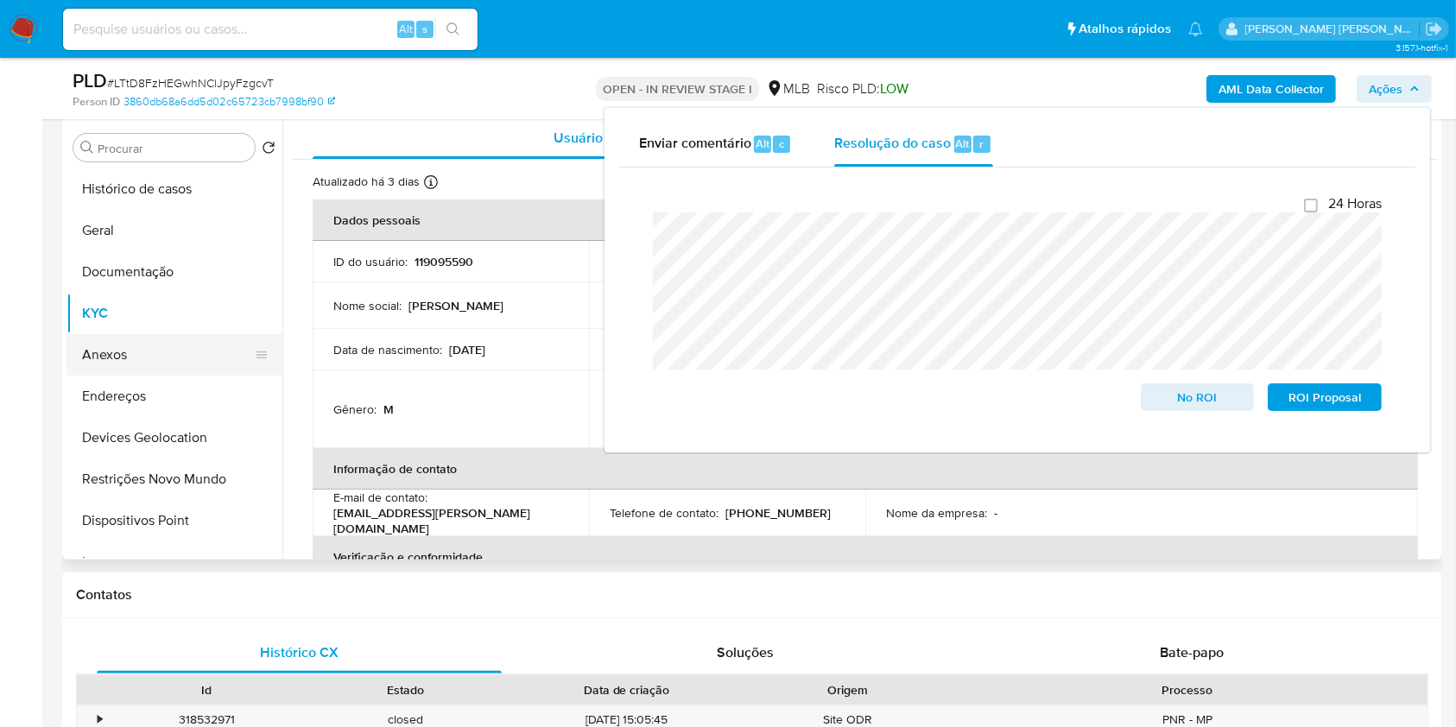
click at [136, 354] on button "Anexos" at bounding box center [168, 354] width 202 height 41
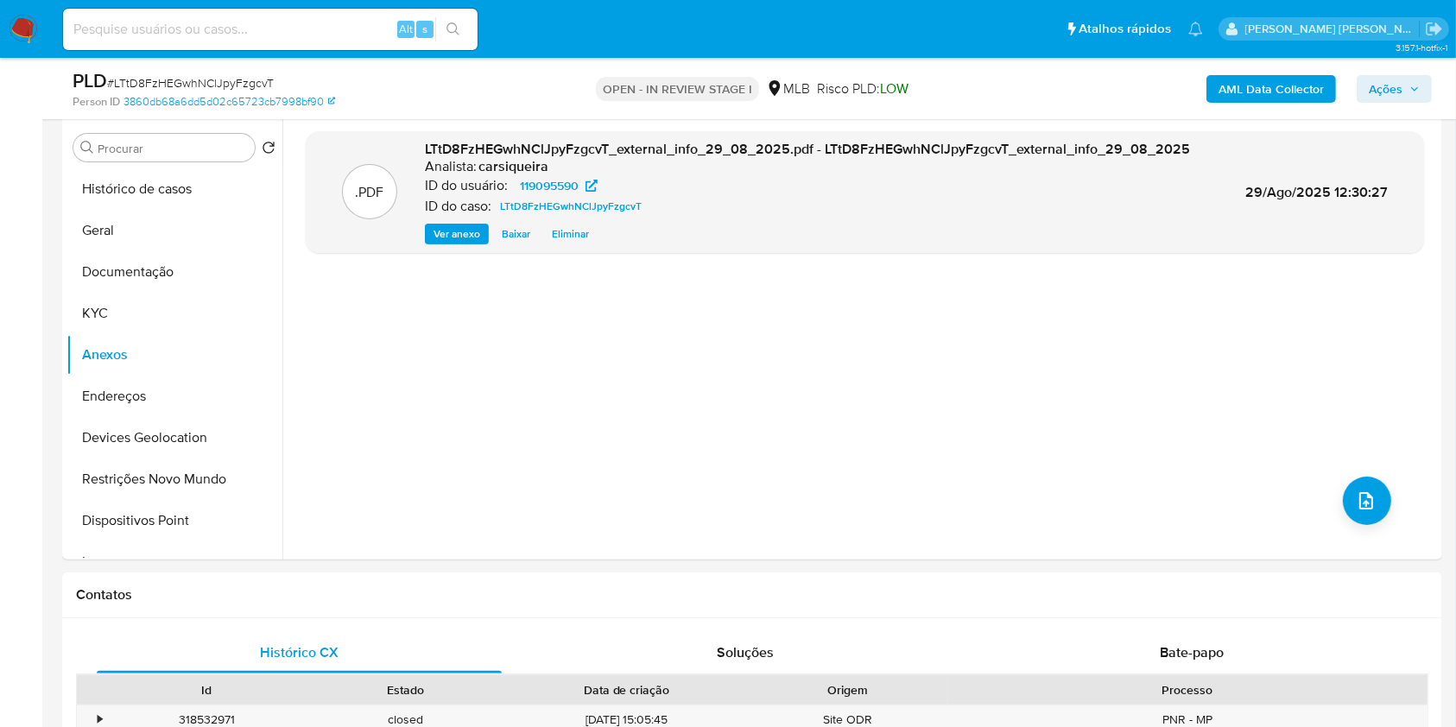
drag, startPoint x: 1399, startPoint y: 88, endPoint x: 1361, endPoint y: 102, distance: 40.4
click at [1399, 90] on span "Ações" at bounding box center [1386, 89] width 34 height 28
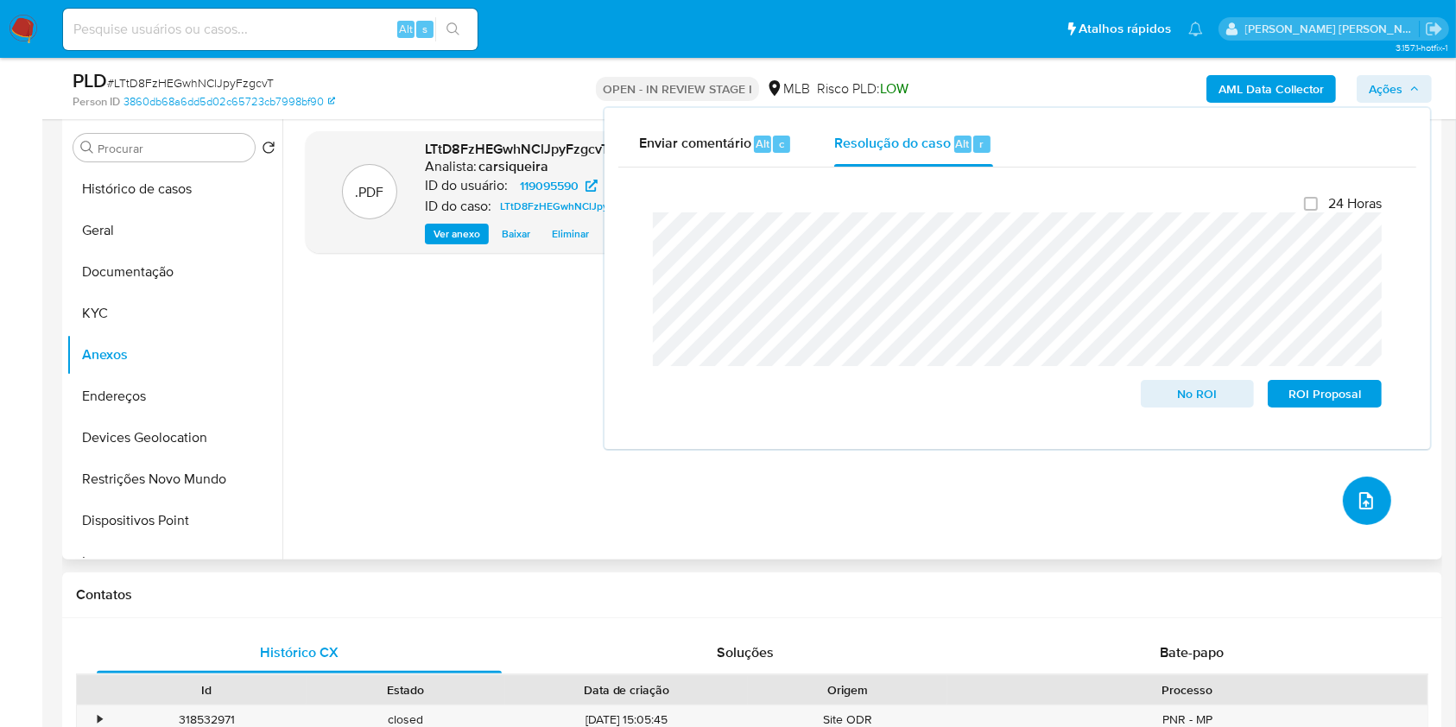
click at [1356, 491] on span "upload-file" at bounding box center [1366, 501] width 21 height 21
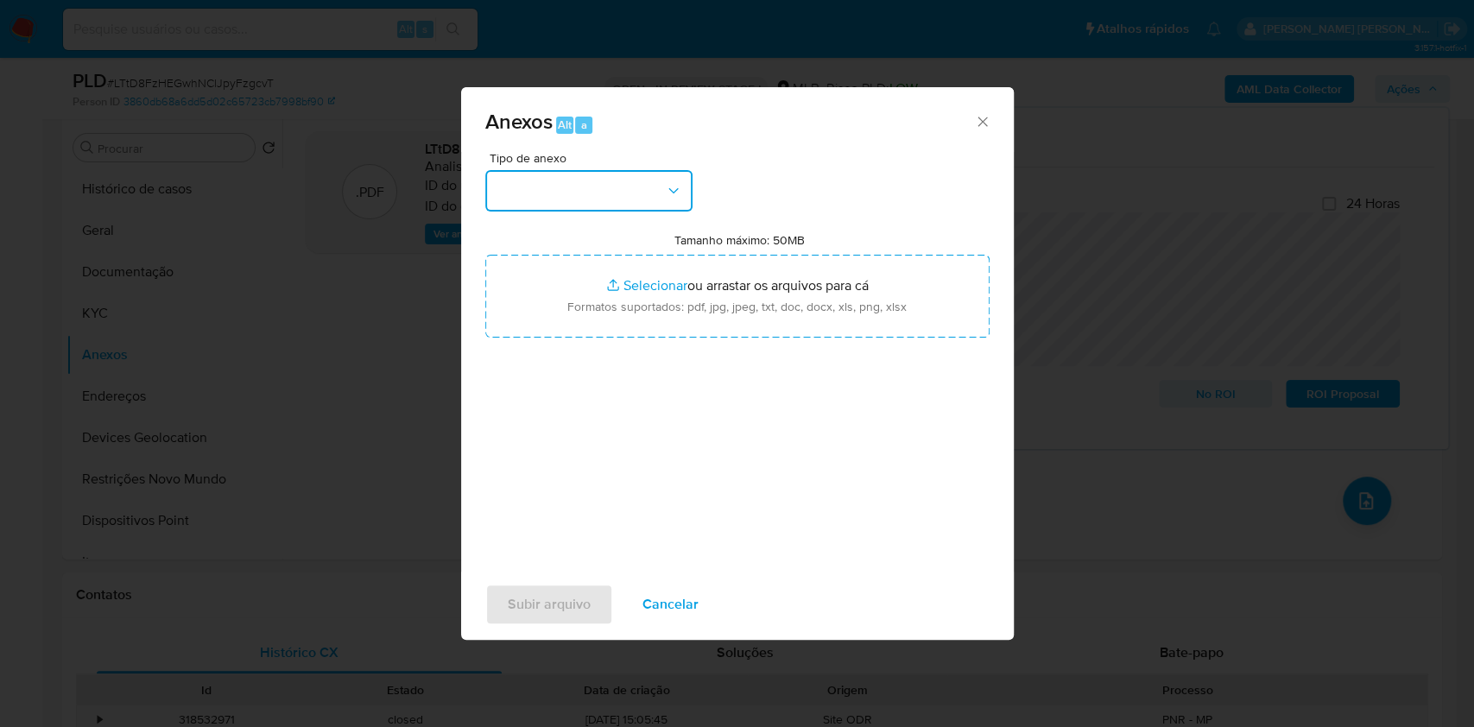
click at [547, 181] on button "button" at bounding box center [588, 190] width 207 height 41
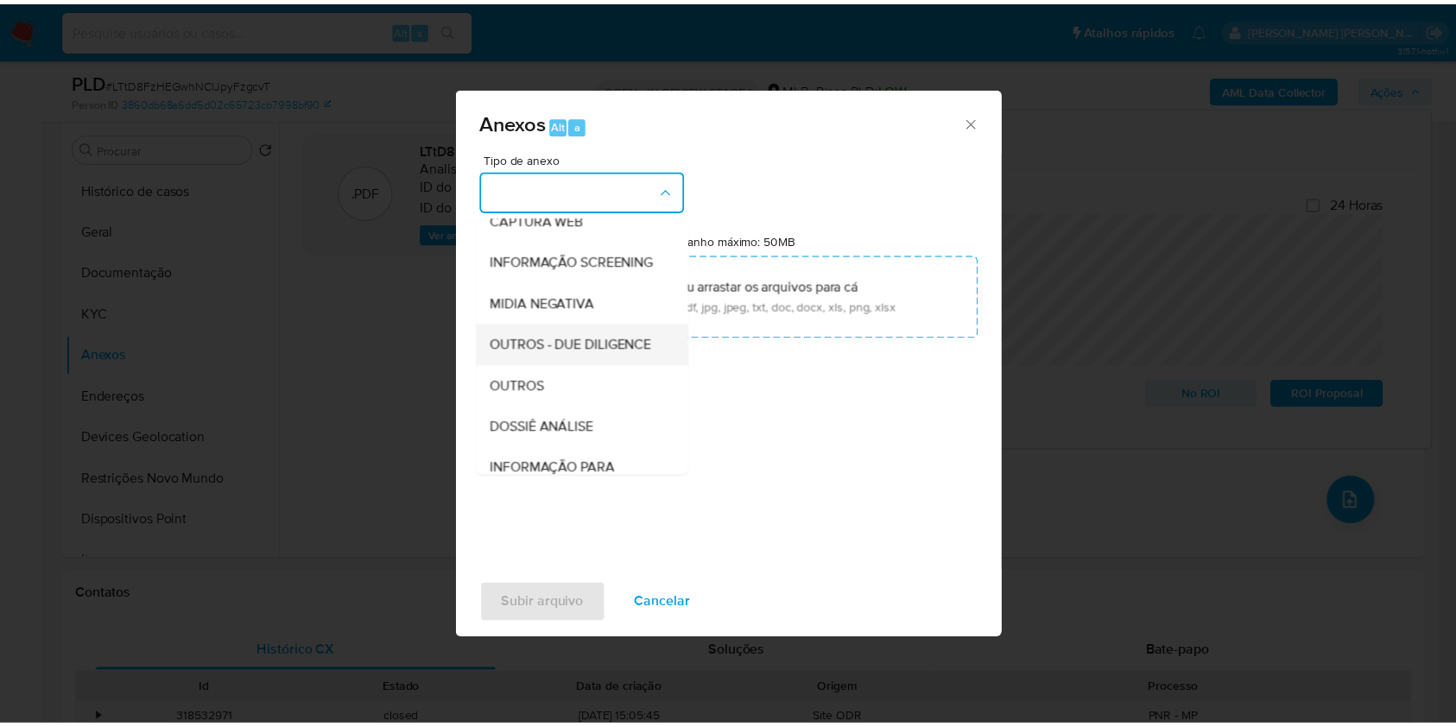
scroll to position [265, 0]
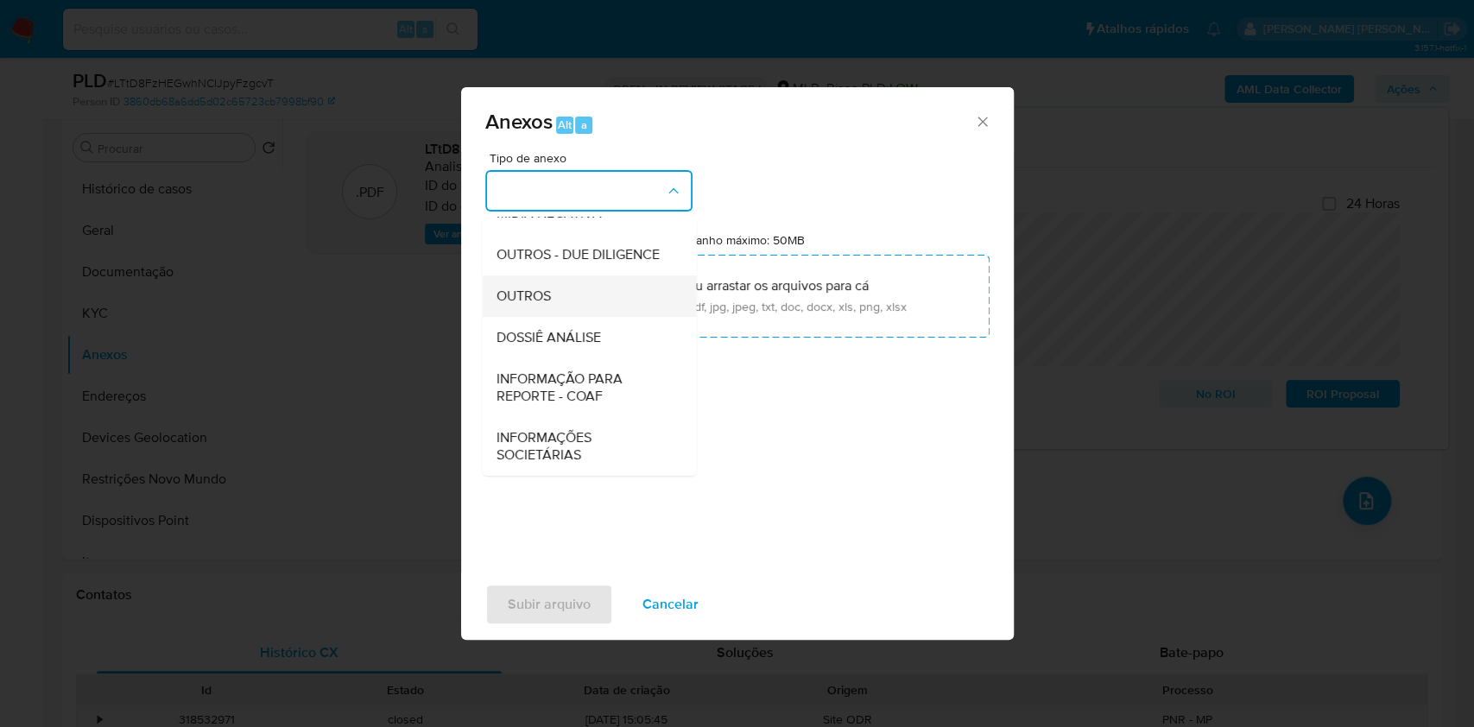
click at [568, 289] on div "OUTROS" at bounding box center [584, 296] width 176 height 41
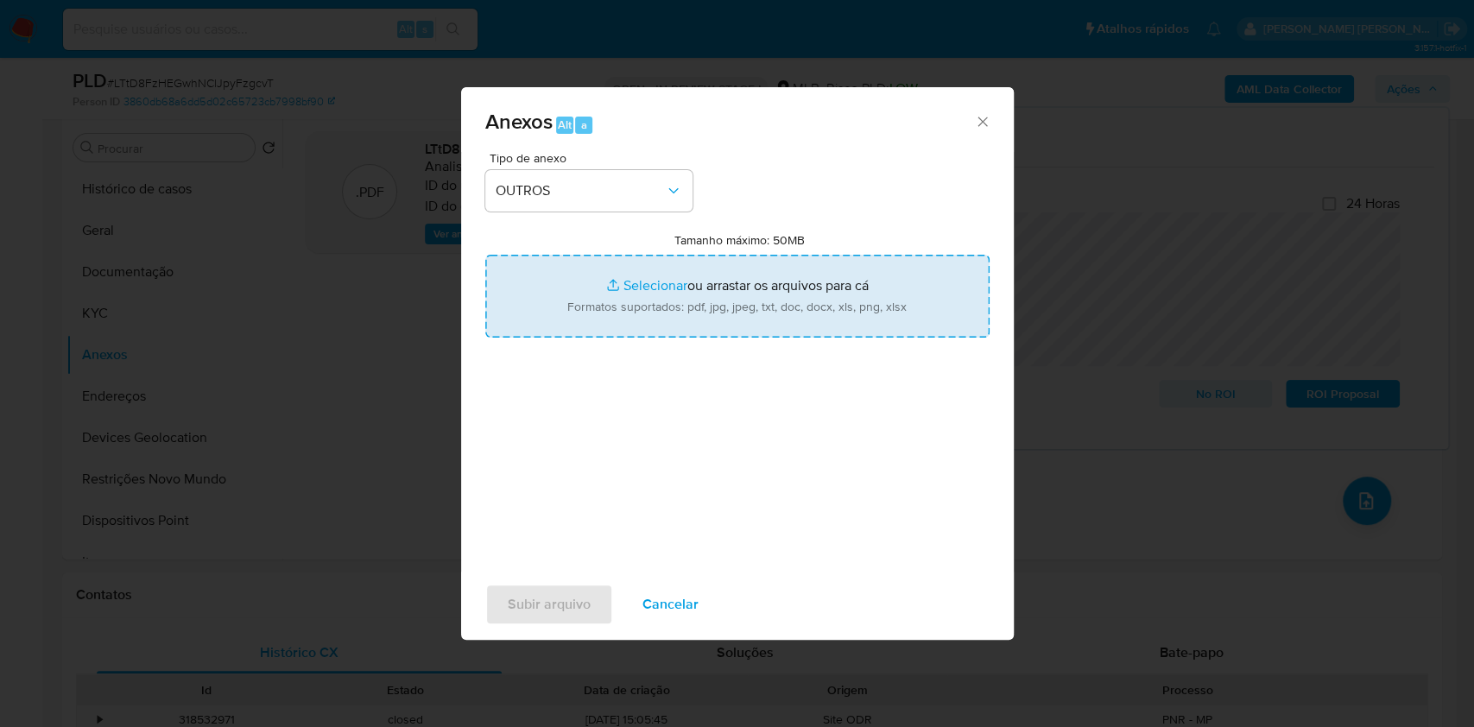
click at [651, 288] on input "Tamanho máximo: 50MB Selecionar arquivos" at bounding box center [737, 296] width 504 height 83
type input "C:\fakepath\CPF 01910535036 - GUSTAVO SCHUMANN - Documentos Google.pdf"
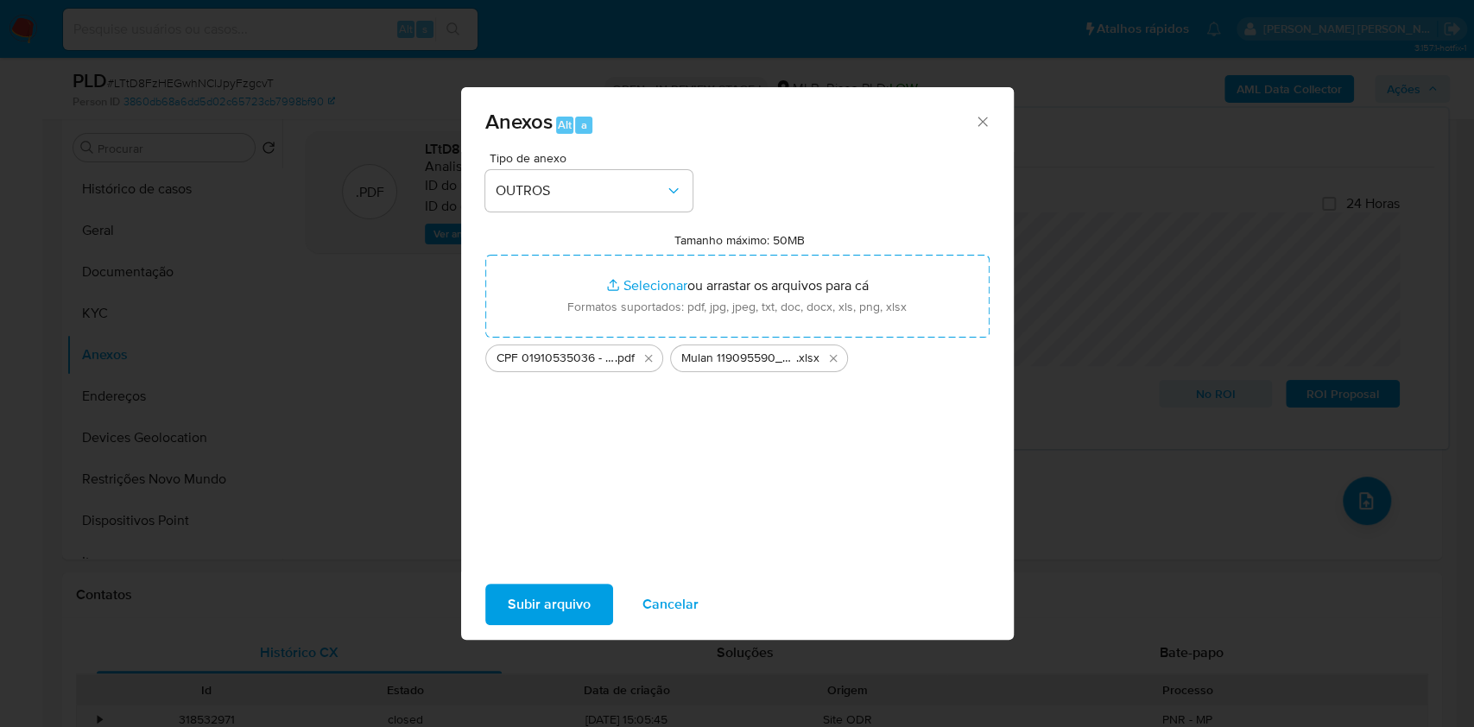
click at [573, 606] on span "Subir arquivo" at bounding box center [549, 605] width 83 height 38
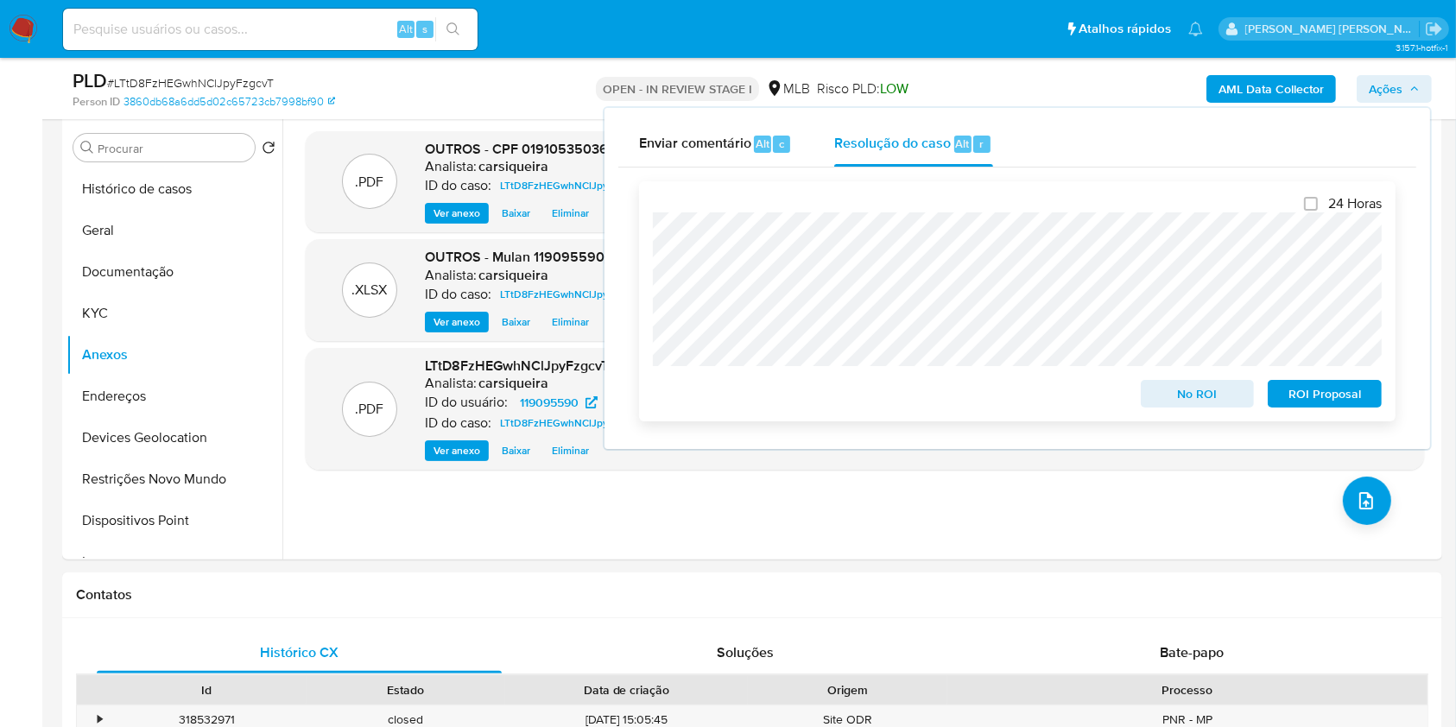
click at [1201, 405] on span "No ROI" at bounding box center [1198, 394] width 90 height 24
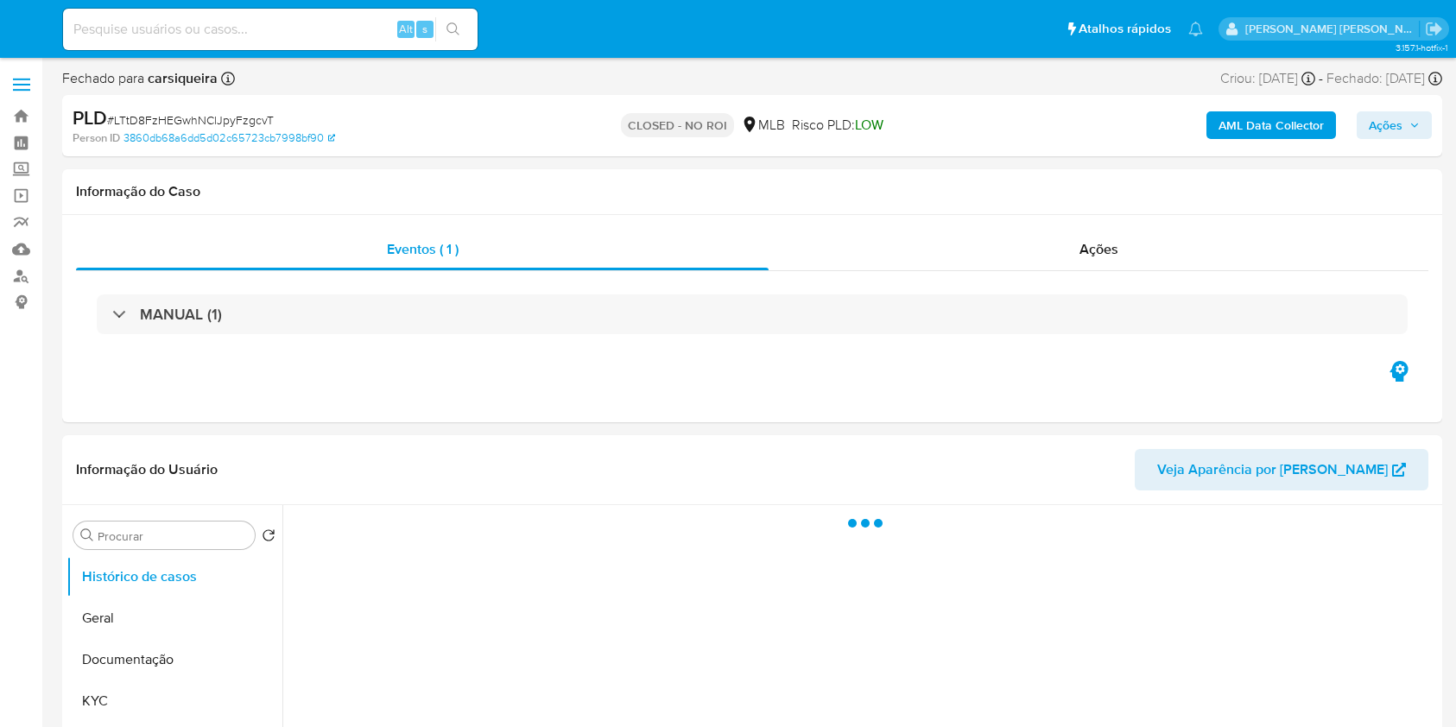
select select "10"
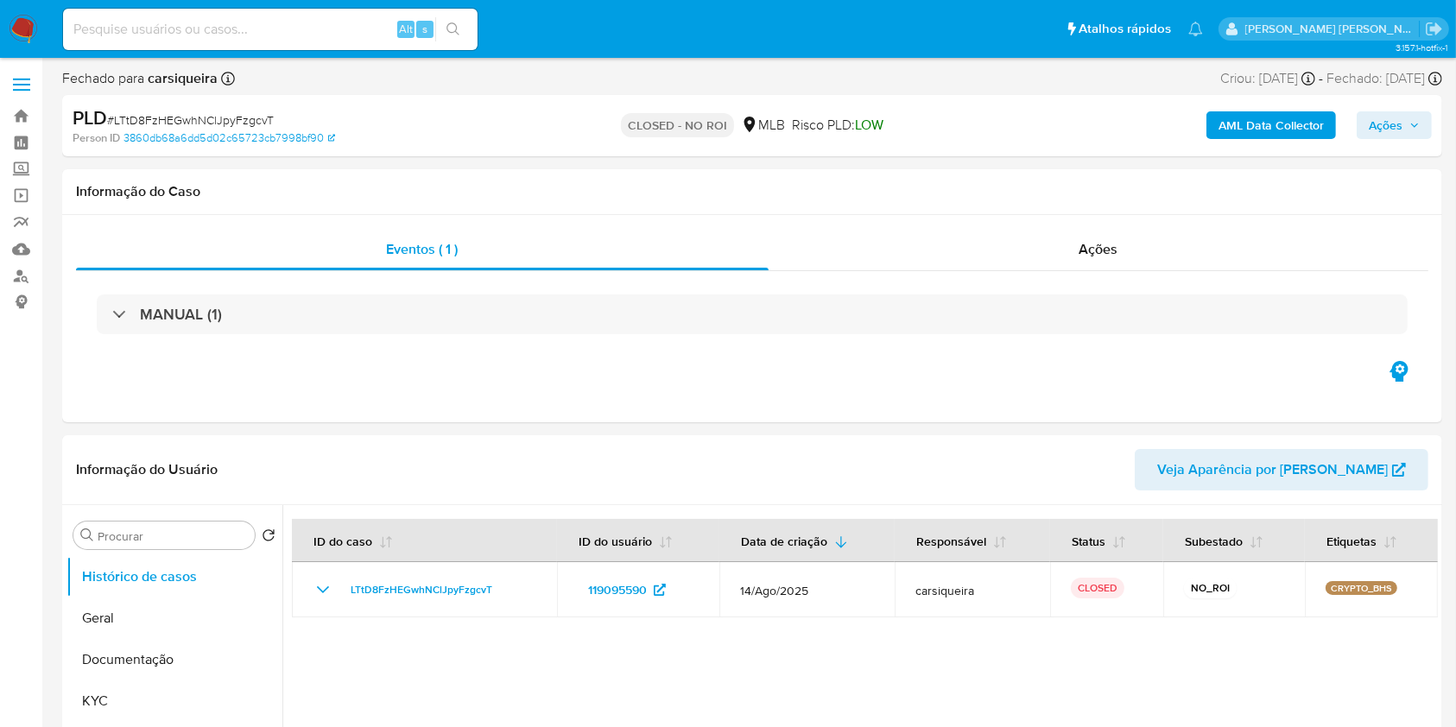
click at [18, 37] on img at bounding box center [23, 29] width 29 height 29
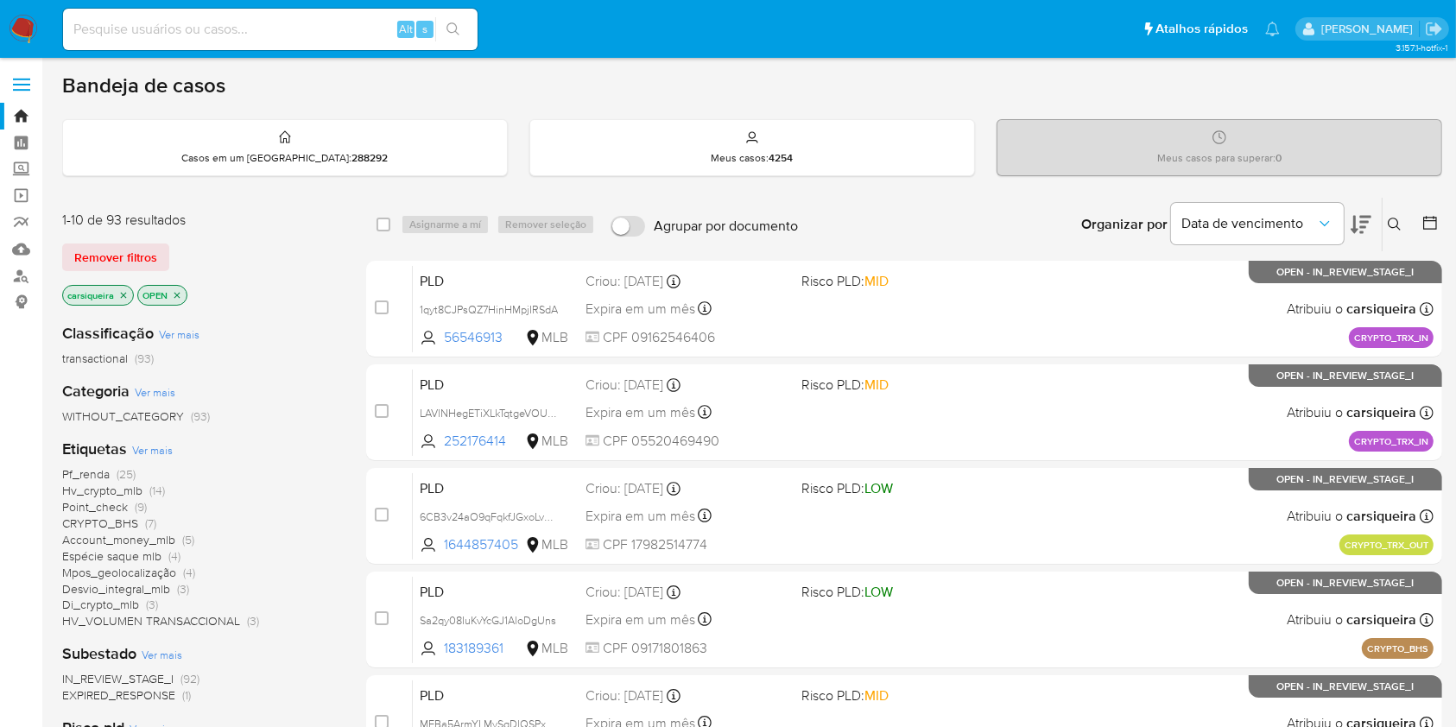
click at [220, 44] on div "Alt s" at bounding box center [270, 29] width 415 height 41
click at [208, 25] on input at bounding box center [270, 29] width 415 height 22
paste input "8YoHfhkgJ8c9TGRw9iMgHfc2"
type input "8YoHfhkgJ8c9TGRw9iMgHfc2"
click at [453, 34] on icon "search-icon" at bounding box center [454, 29] width 14 height 14
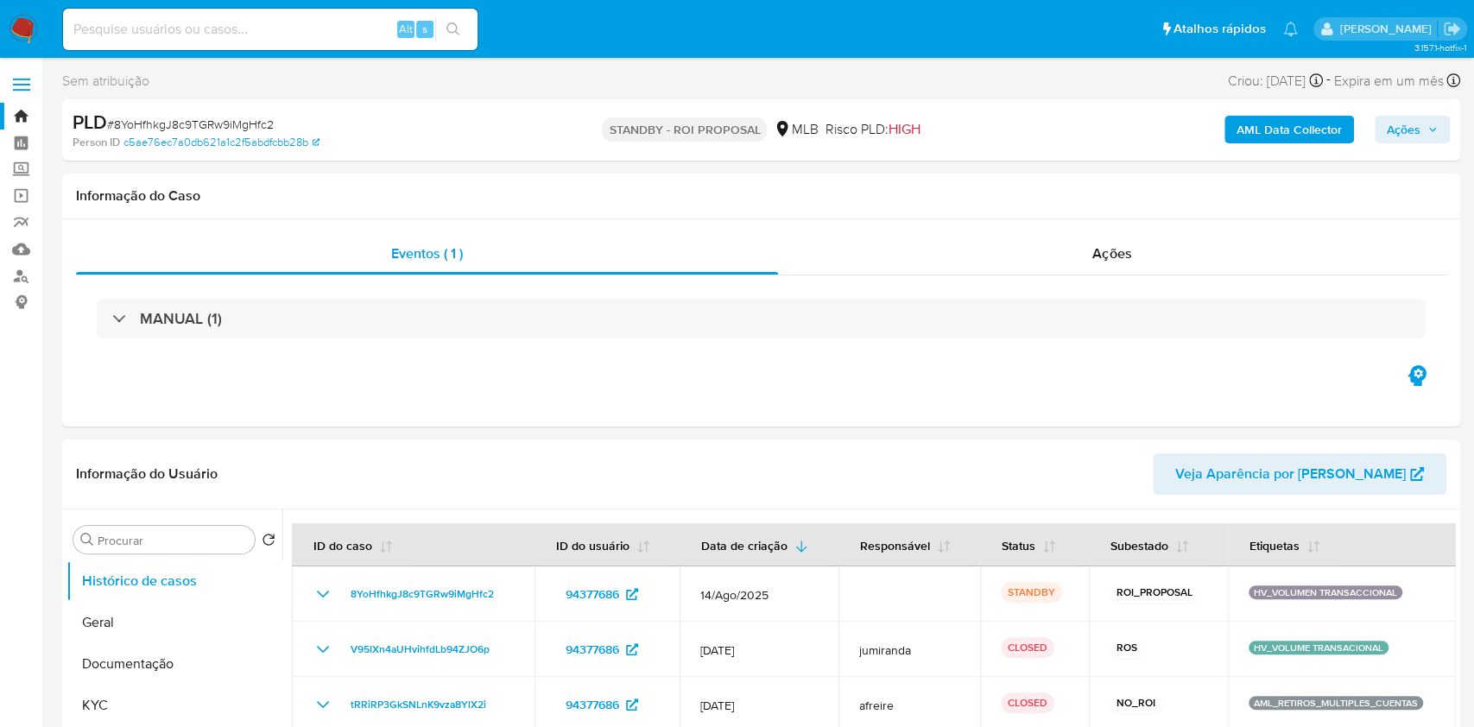
select select "10"
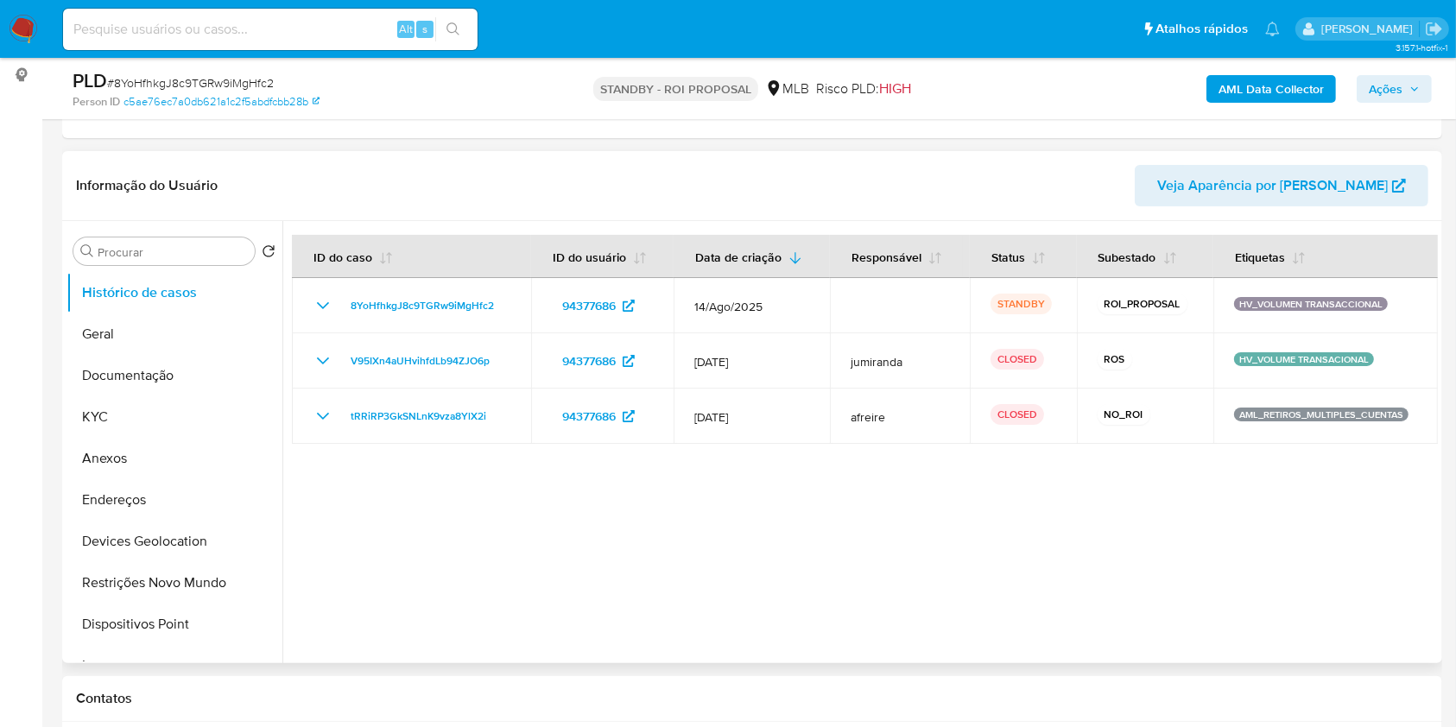
scroll to position [230, 0]
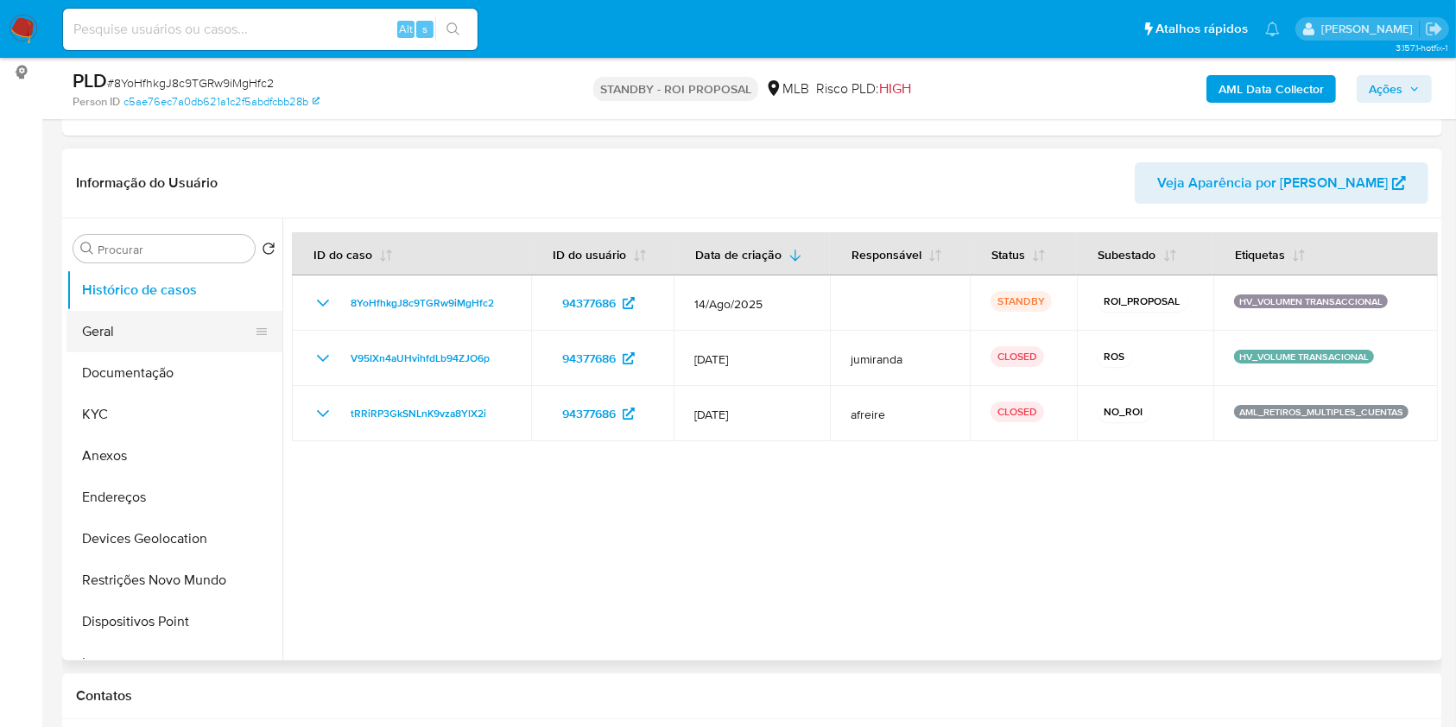
click at [152, 338] on button "Geral" at bounding box center [168, 331] width 202 height 41
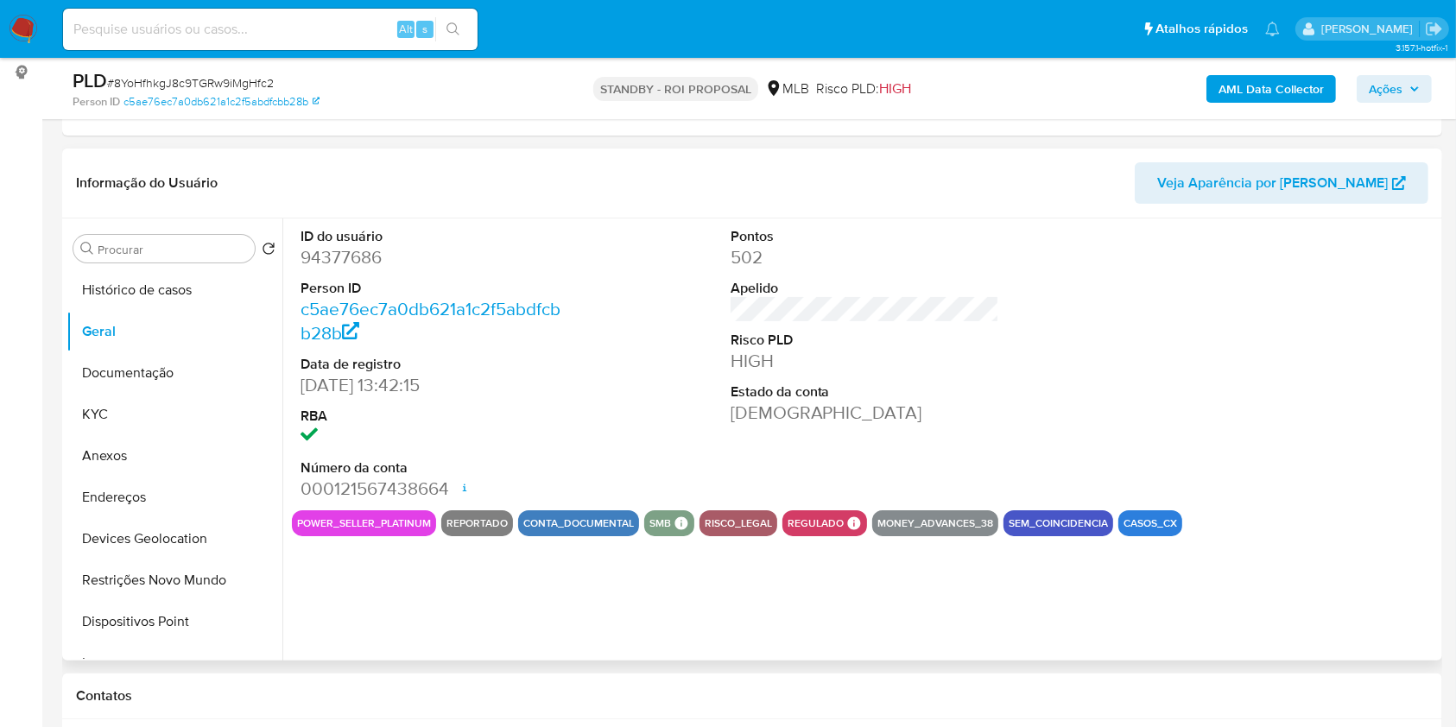
click at [335, 254] on dd "94377686" at bounding box center [436, 257] width 270 height 24
copy dd "94377686"
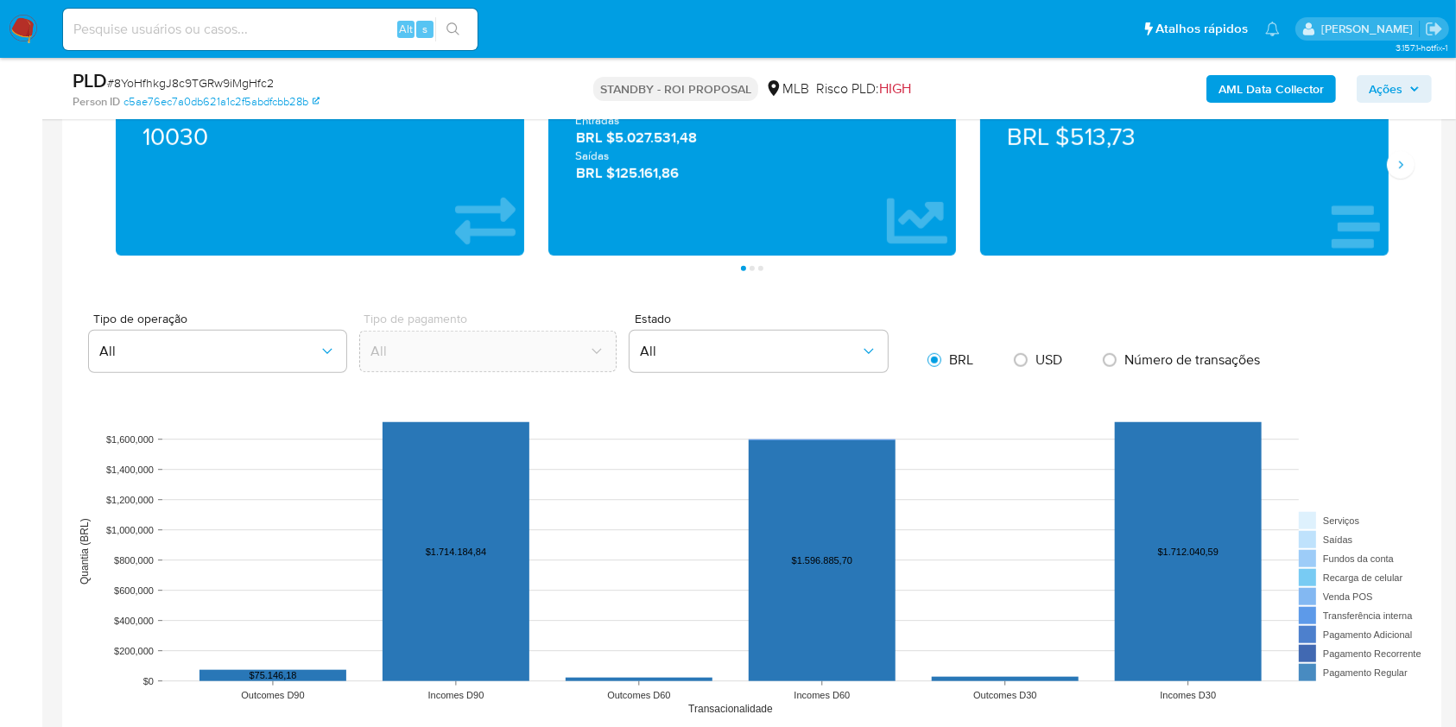
scroll to position [1067, 0]
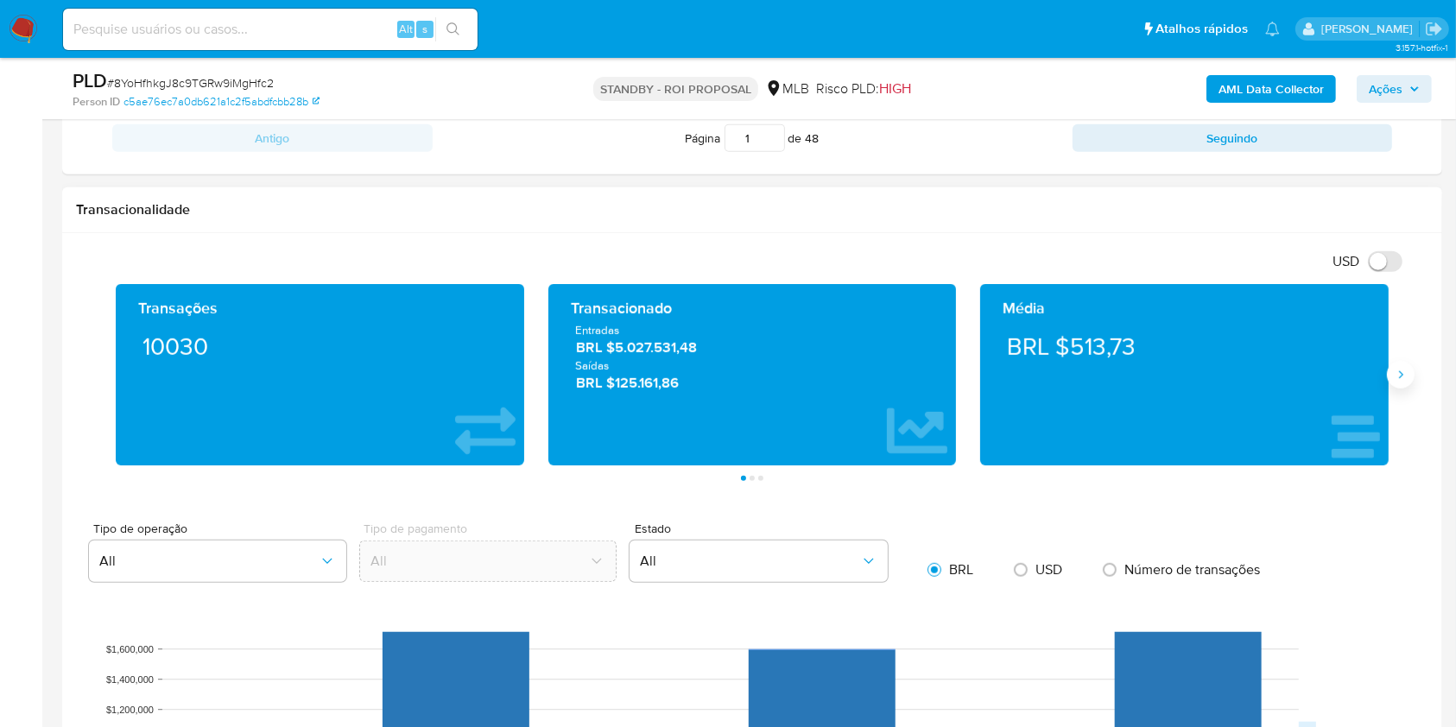
click at [1407, 377] on icon "Siguiente" at bounding box center [1401, 375] width 14 height 14
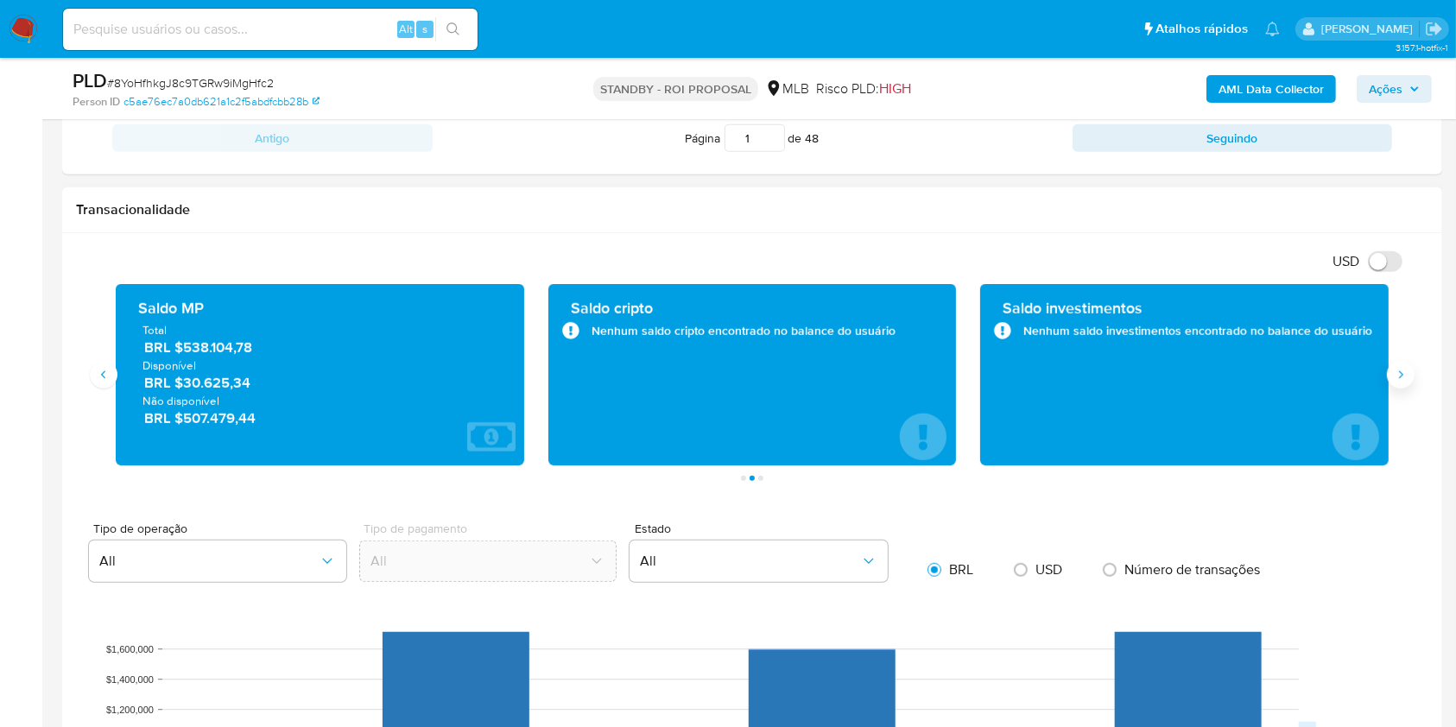
click at [1407, 377] on icon "Siguiente" at bounding box center [1401, 375] width 14 height 14
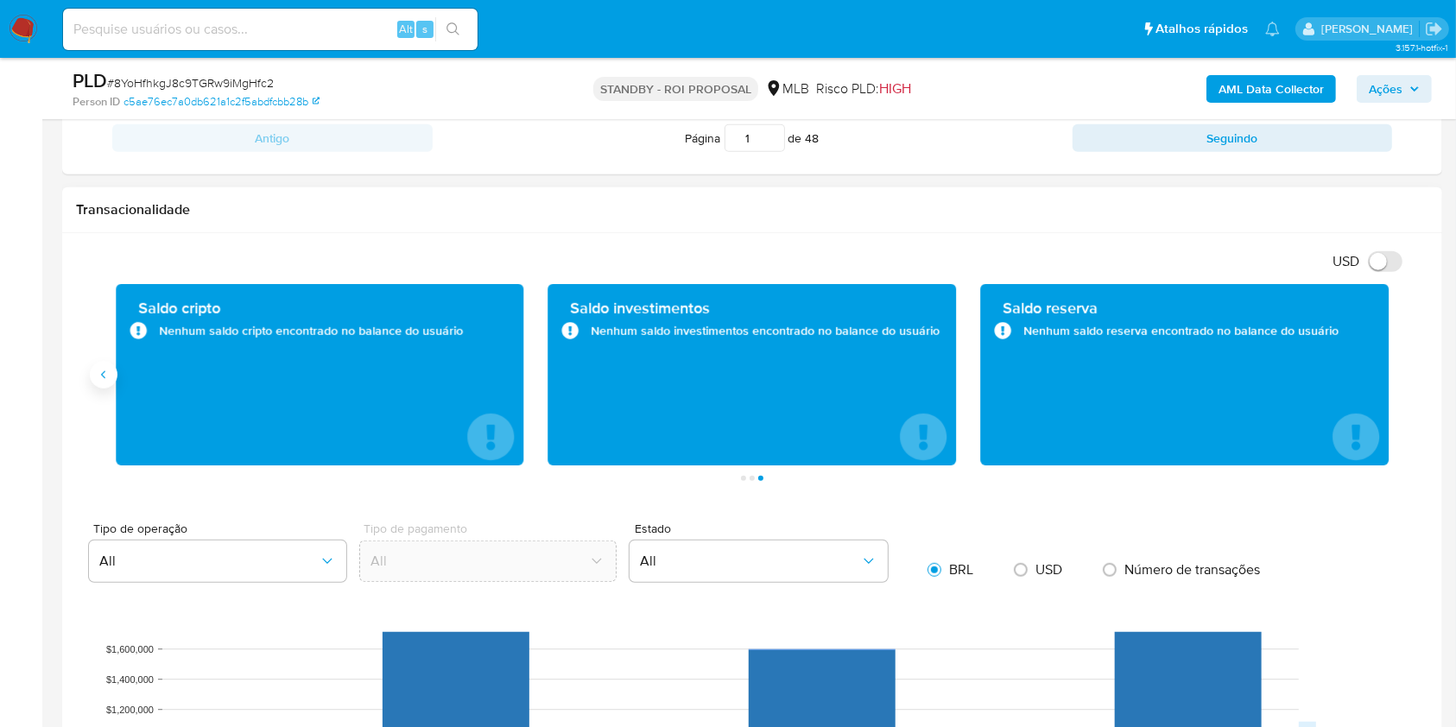
click at [105, 373] on icon "Anterior" at bounding box center [104, 375] width 14 height 14
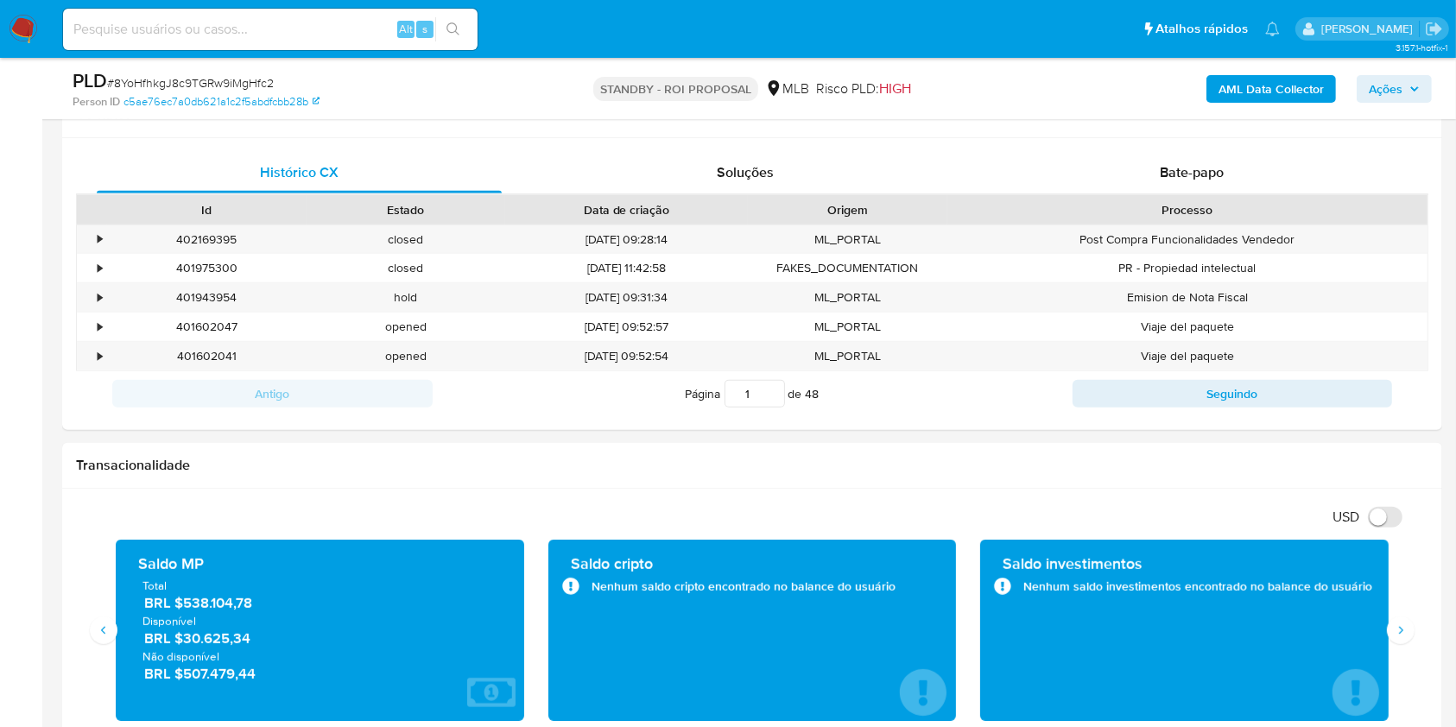
scroll to position [606, 0]
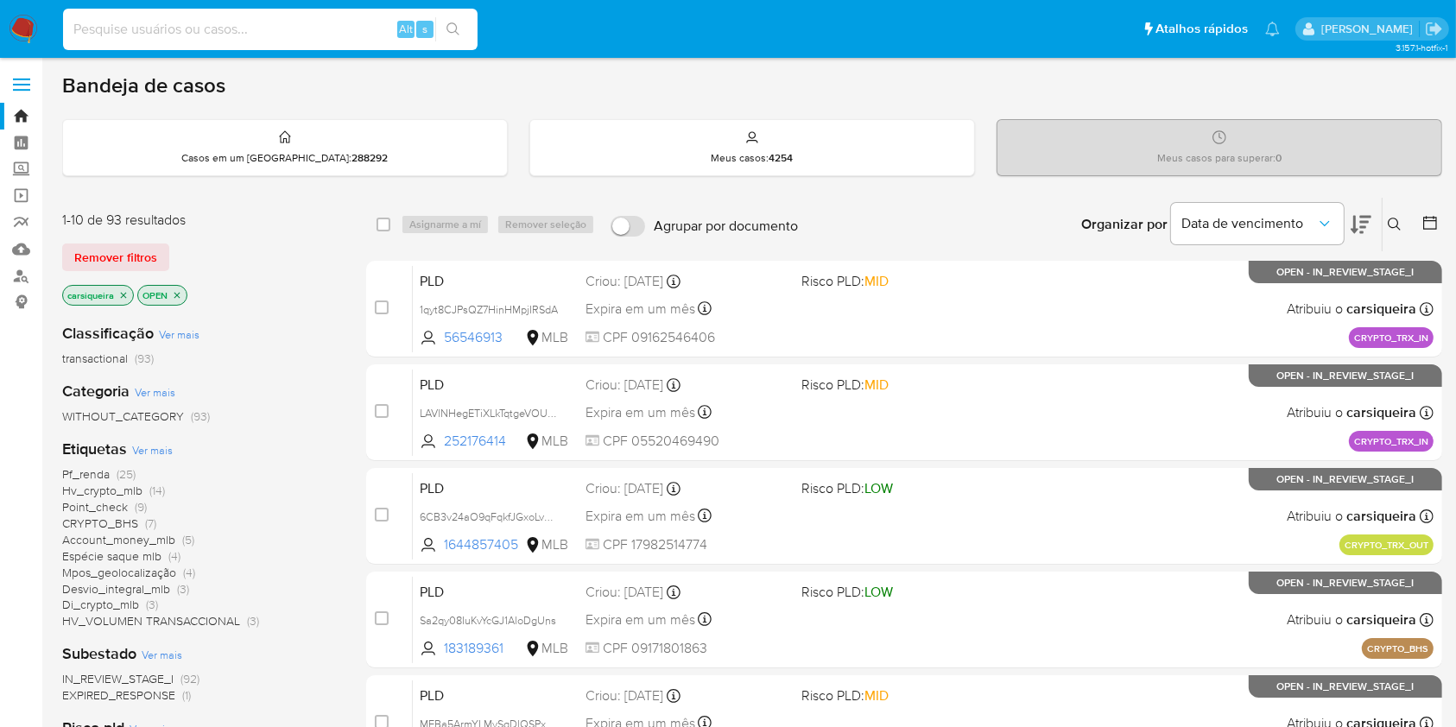
click at [232, 35] on input at bounding box center [270, 29] width 415 height 22
paste input "ggac9ct3DvHzPOOkMKspMn4Z"
type input "ggac9ct3DvHzPOOkMKspMn4Z"
drag, startPoint x: 464, startPoint y: 31, endPoint x: 494, endPoint y: 8, distance: 38.2
click at [464, 30] on button "search-icon" at bounding box center [452, 29] width 35 height 24
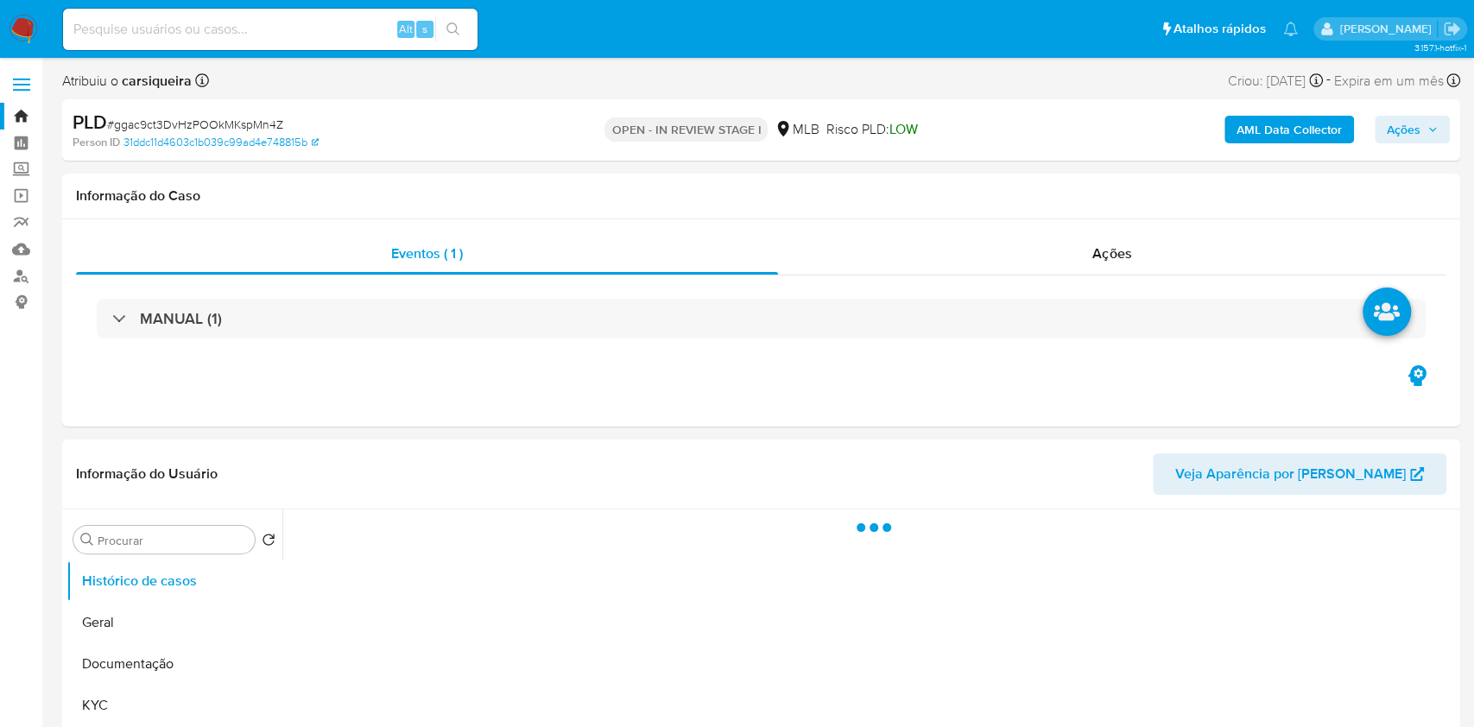
select select "10"
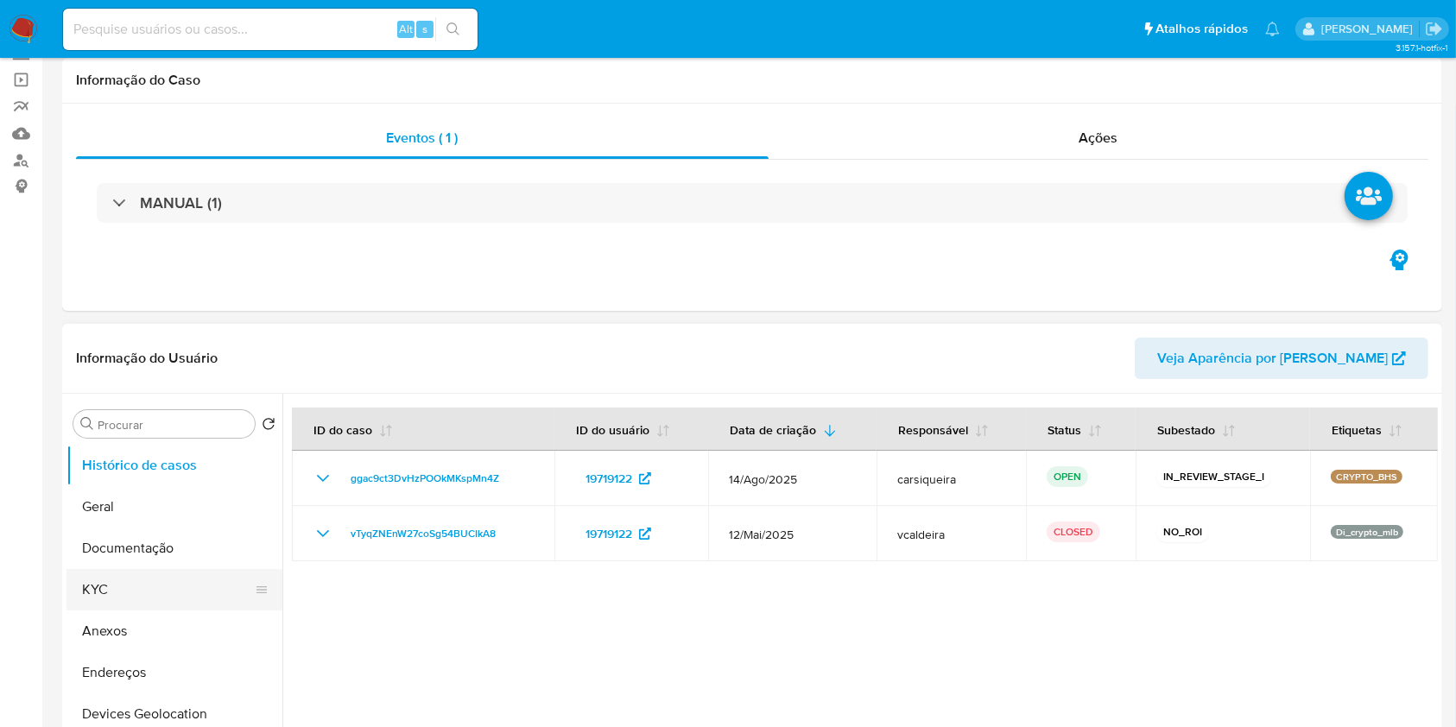
scroll to position [230, 0]
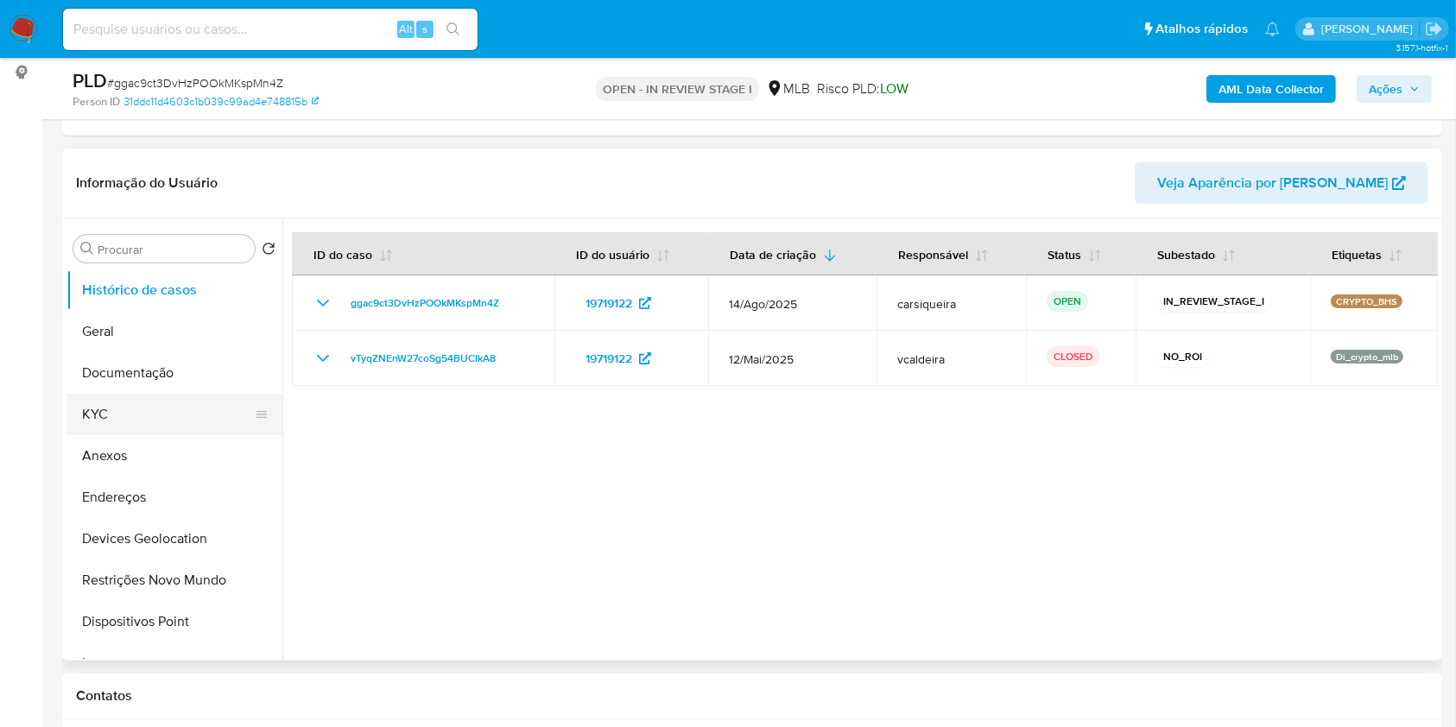
click at [114, 415] on button "KYC" at bounding box center [168, 414] width 202 height 41
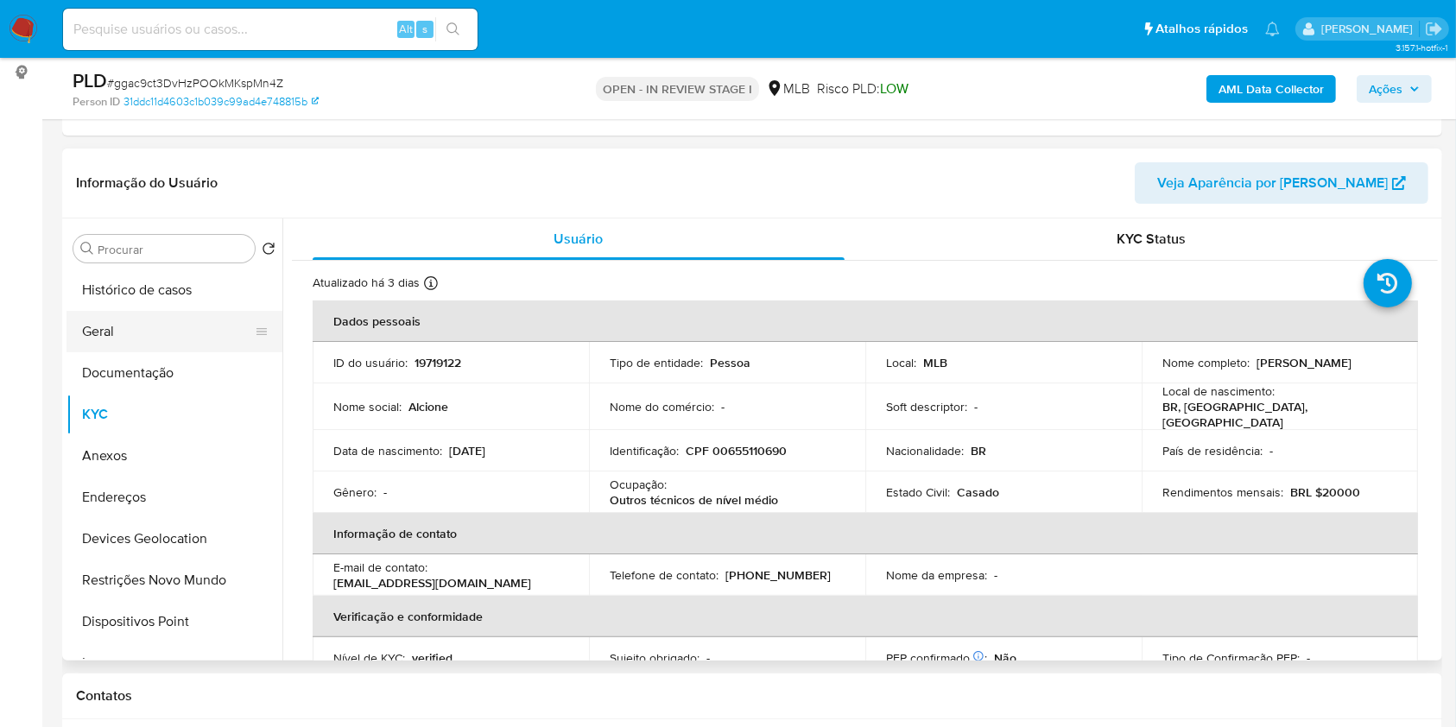
click at [111, 334] on button "Geral" at bounding box center [168, 331] width 202 height 41
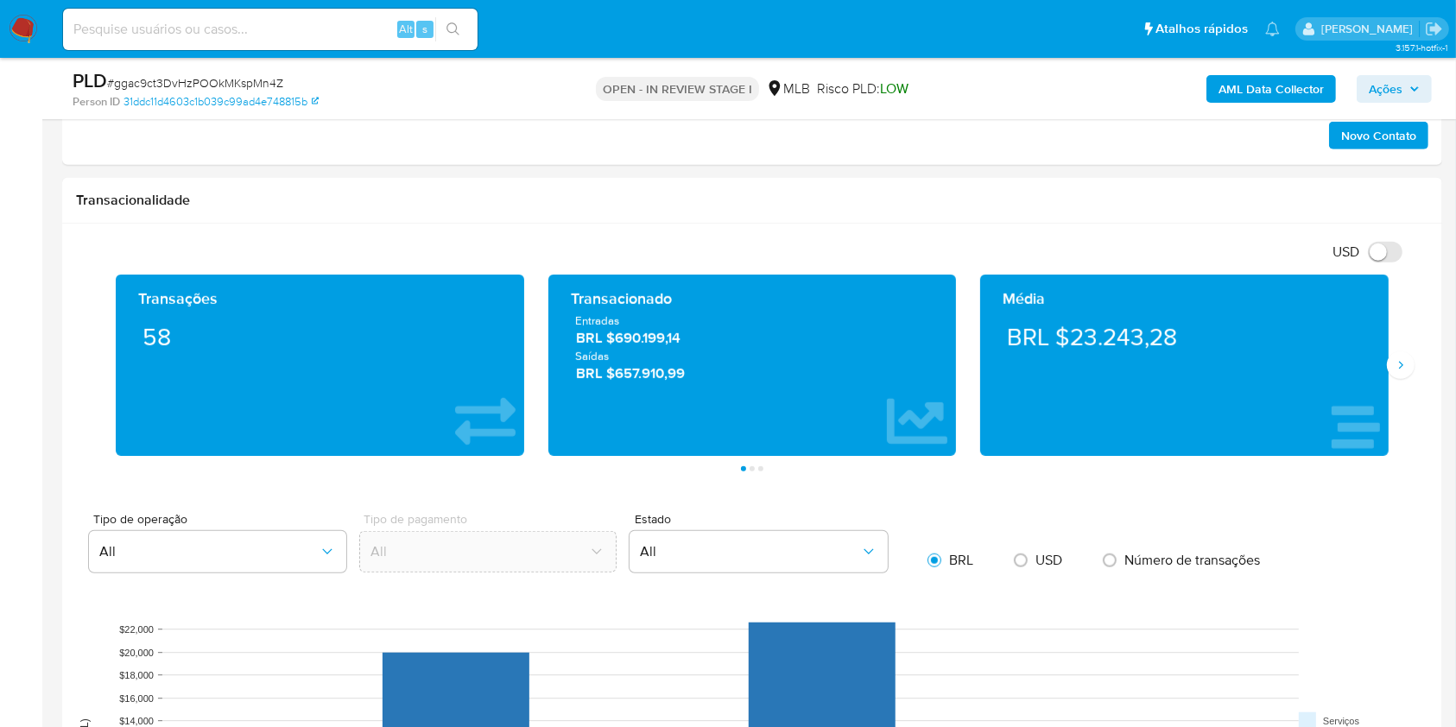
scroll to position [1141, 0]
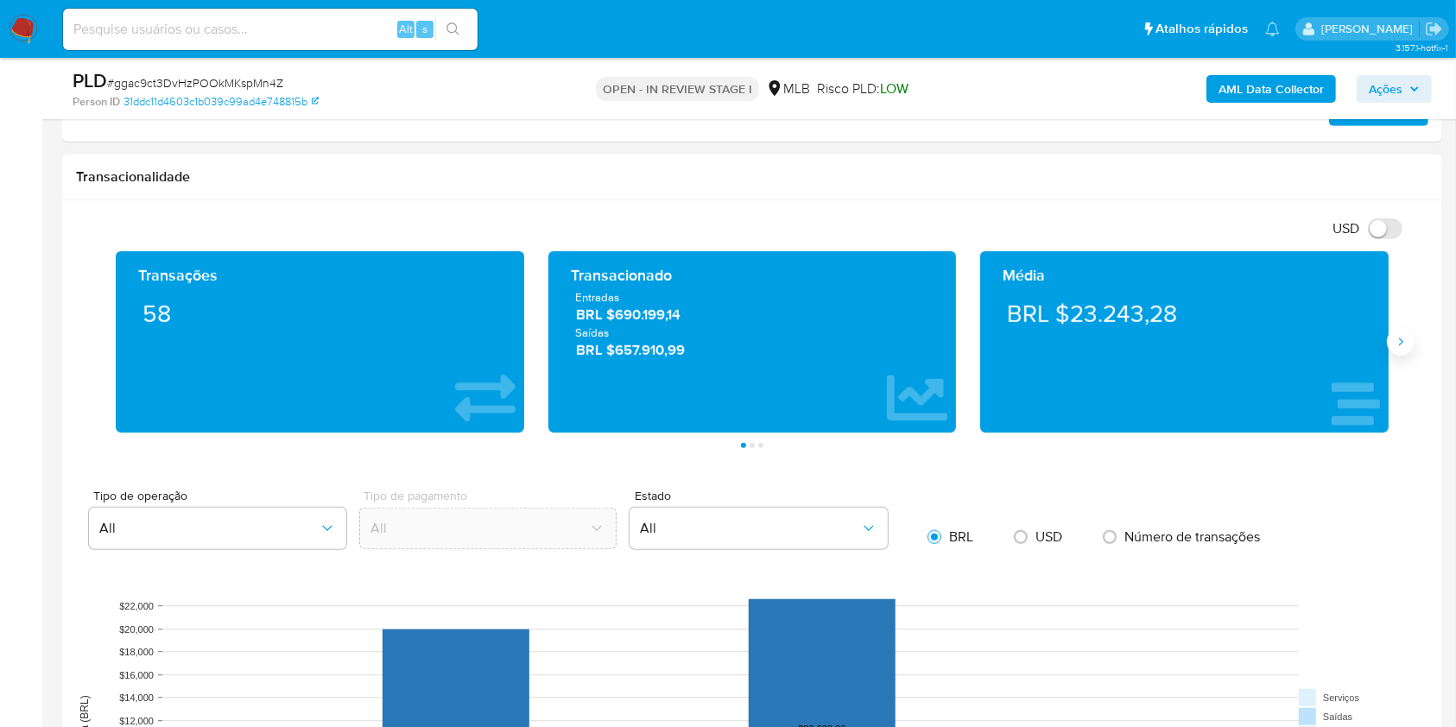
click at [1398, 342] on icon "Siguiente" at bounding box center [1401, 342] width 14 height 14
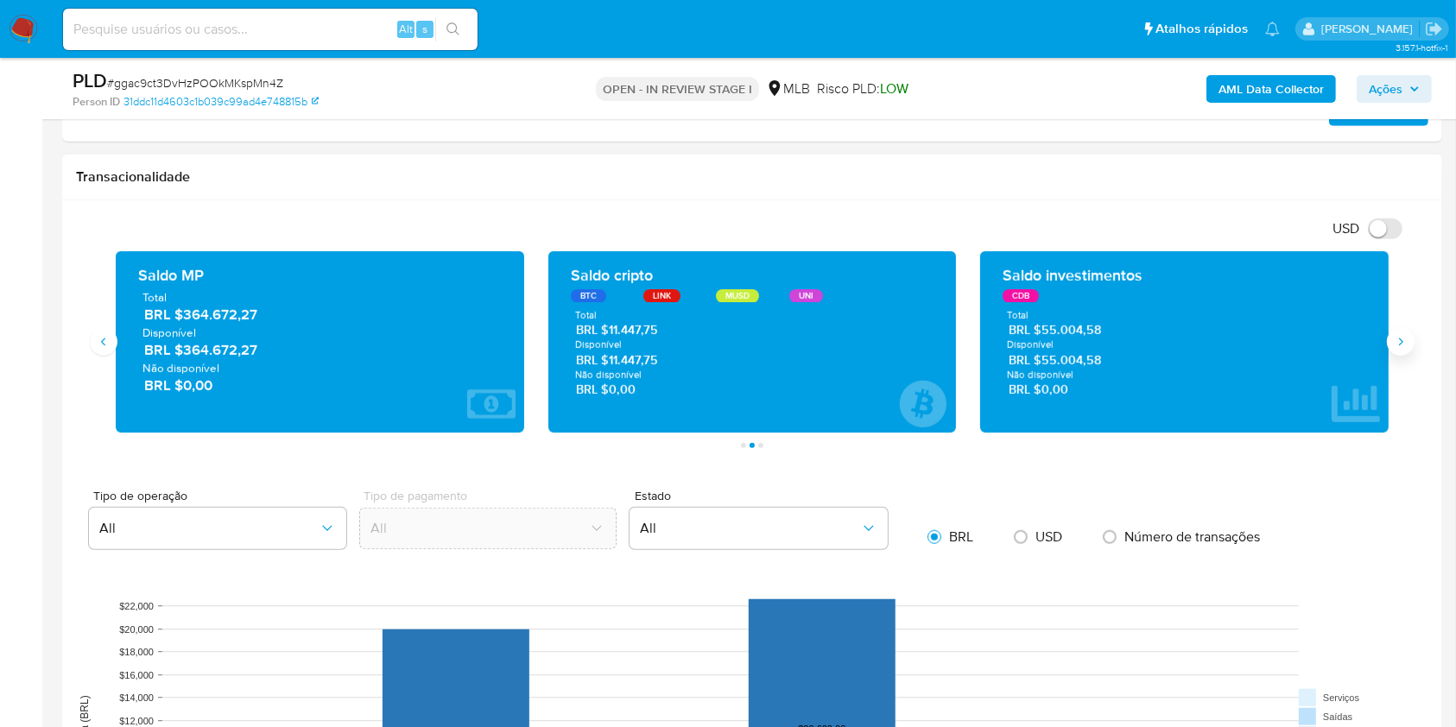
click at [1398, 342] on icon "Siguiente" at bounding box center [1401, 342] width 14 height 14
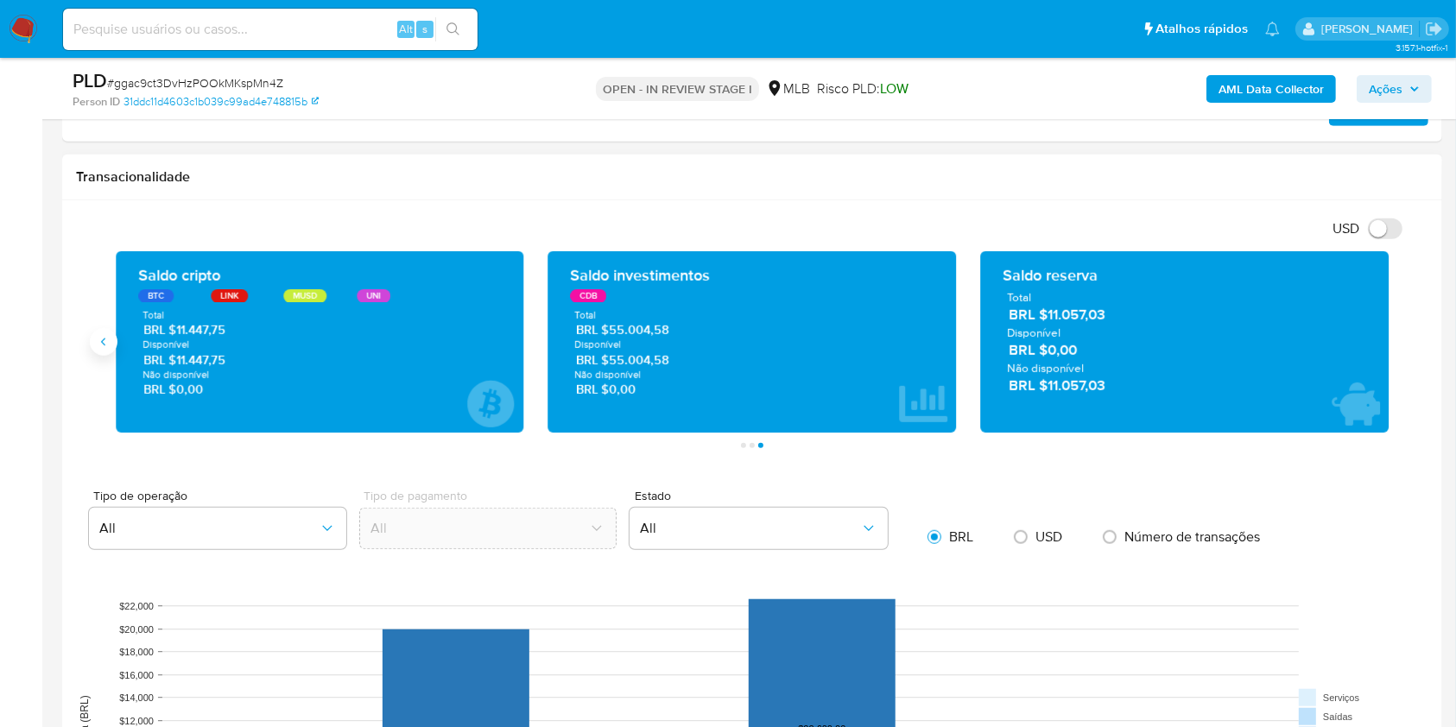
click at [108, 346] on icon "Anterior" at bounding box center [104, 342] width 14 height 14
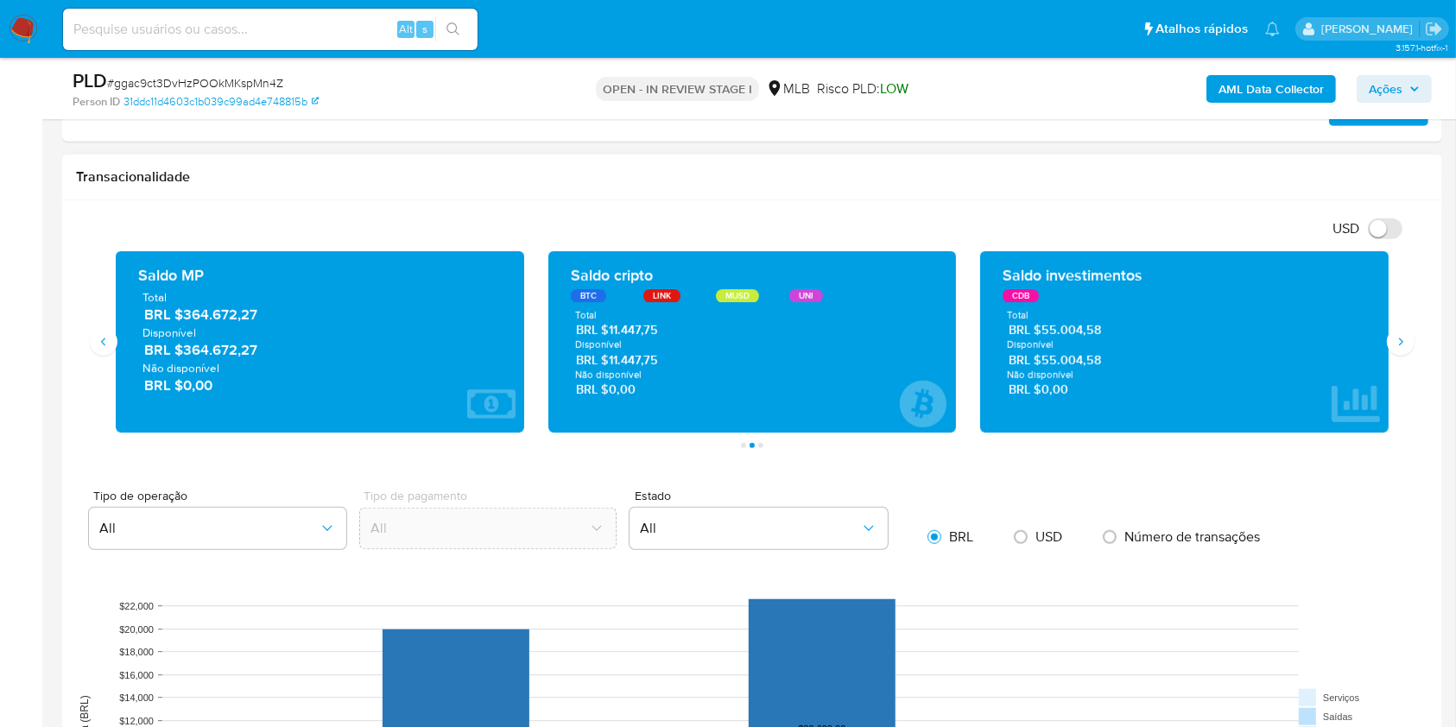
drag, startPoint x: 264, startPoint y: 353, endPoint x: 181, endPoint y: 349, distance: 83.0
click at [181, 349] on span "BRL $364.672,27" at bounding box center [320, 350] width 353 height 20
drag, startPoint x: 1122, startPoint y: 358, endPoint x: 1043, endPoint y: 363, distance: 78.7
click at [1043, 363] on span "BRL $55.004,58" at bounding box center [1185, 360] width 353 height 16
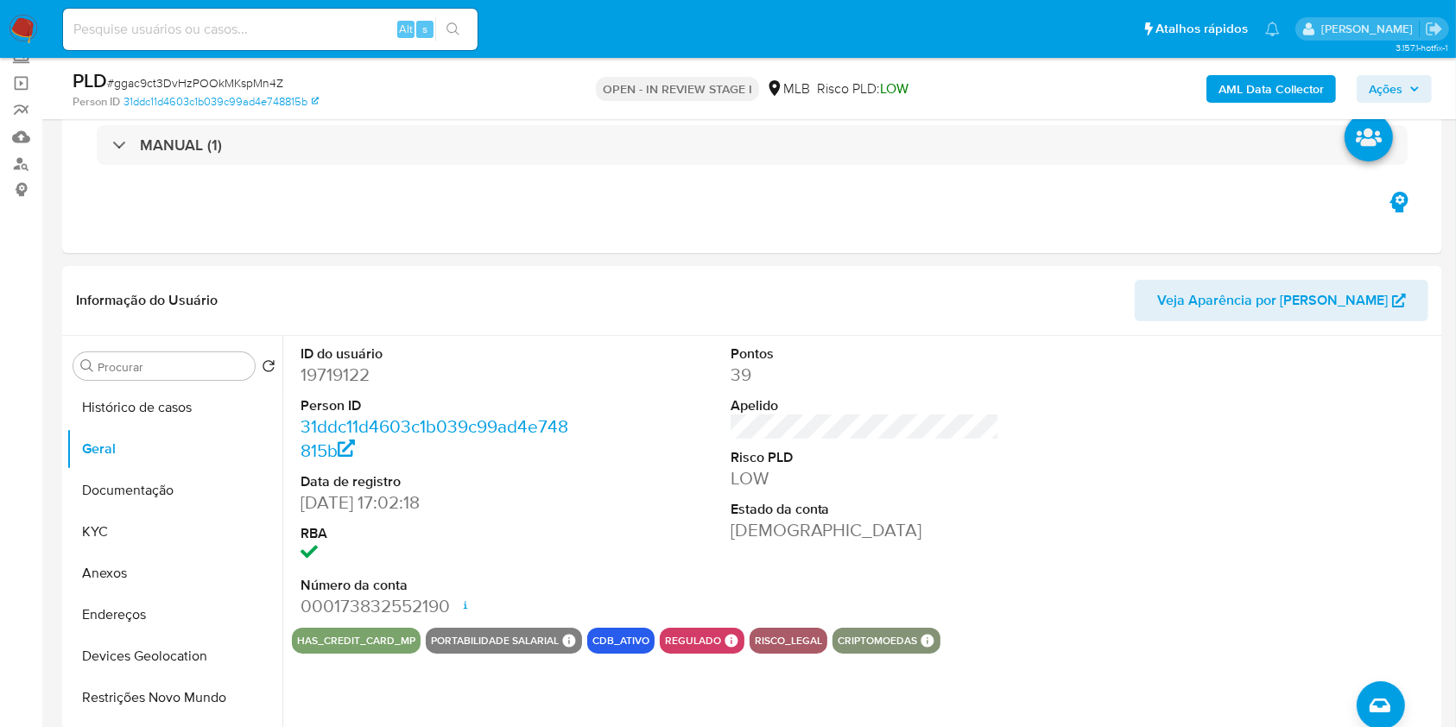
scroll to position [105, 0]
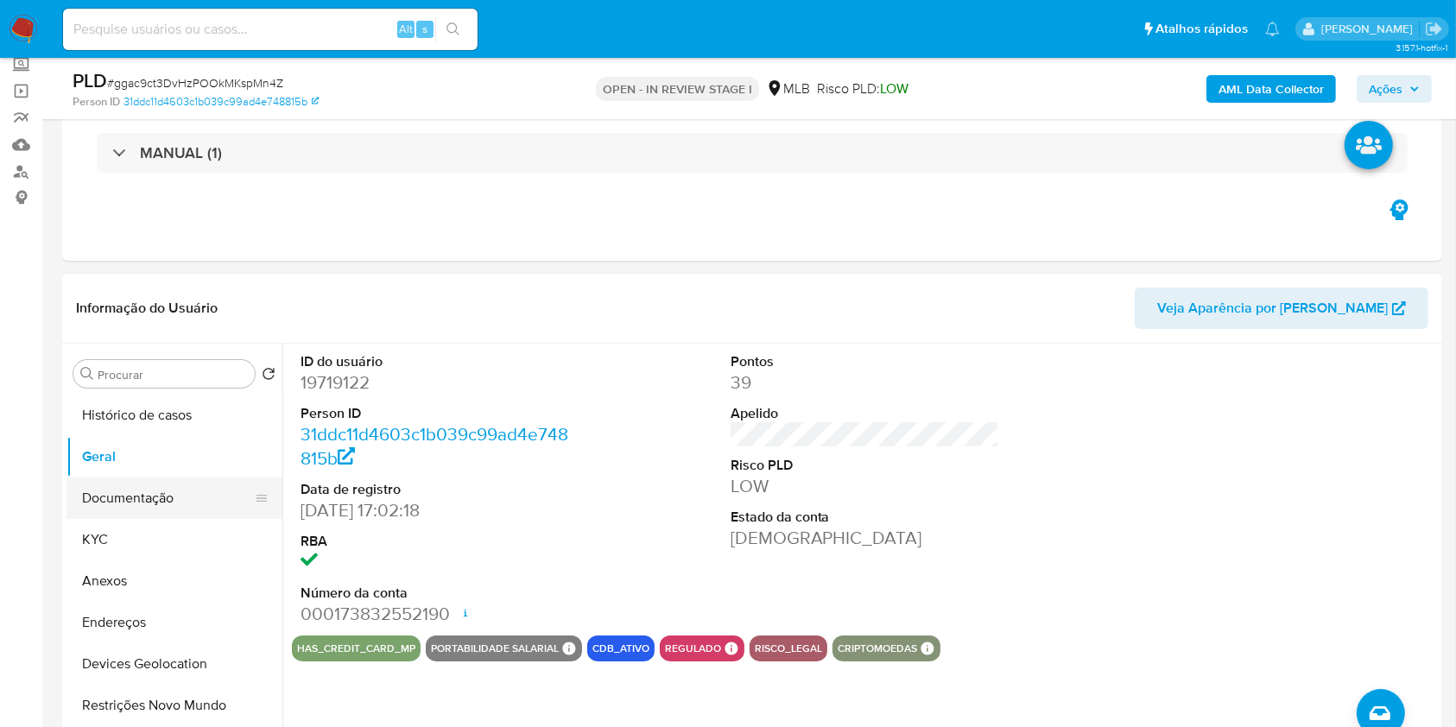
click at [129, 493] on button "Documentação" at bounding box center [168, 498] width 202 height 41
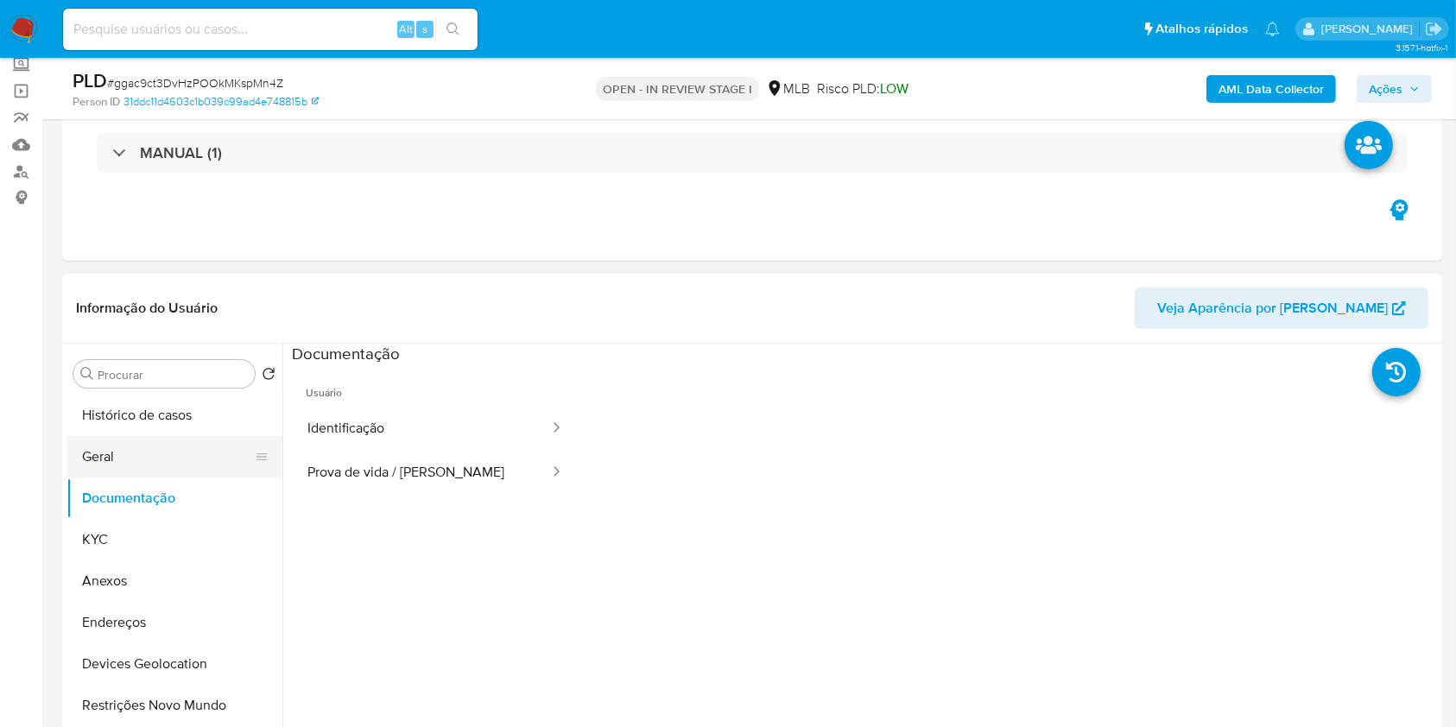
click at [135, 451] on button "Geral" at bounding box center [168, 456] width 202 height 41
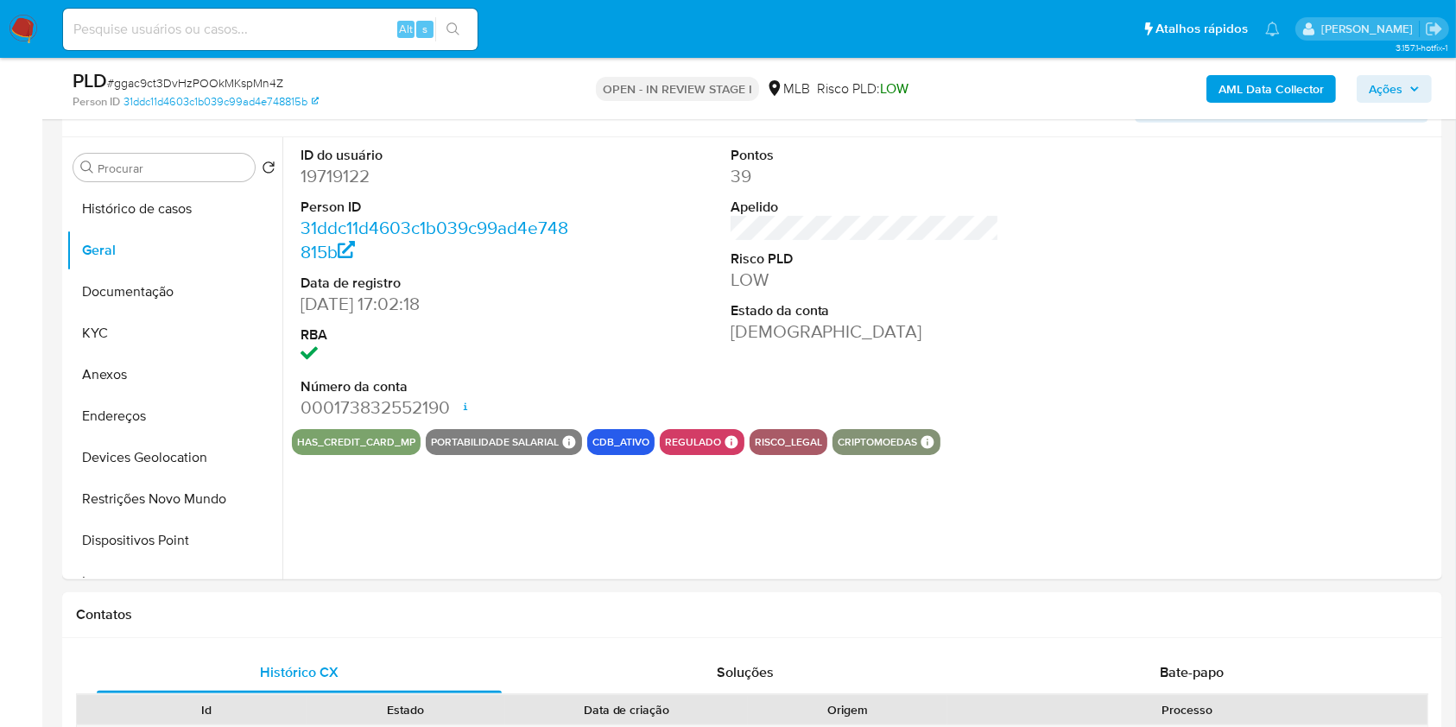
scroll to position [283, 0]
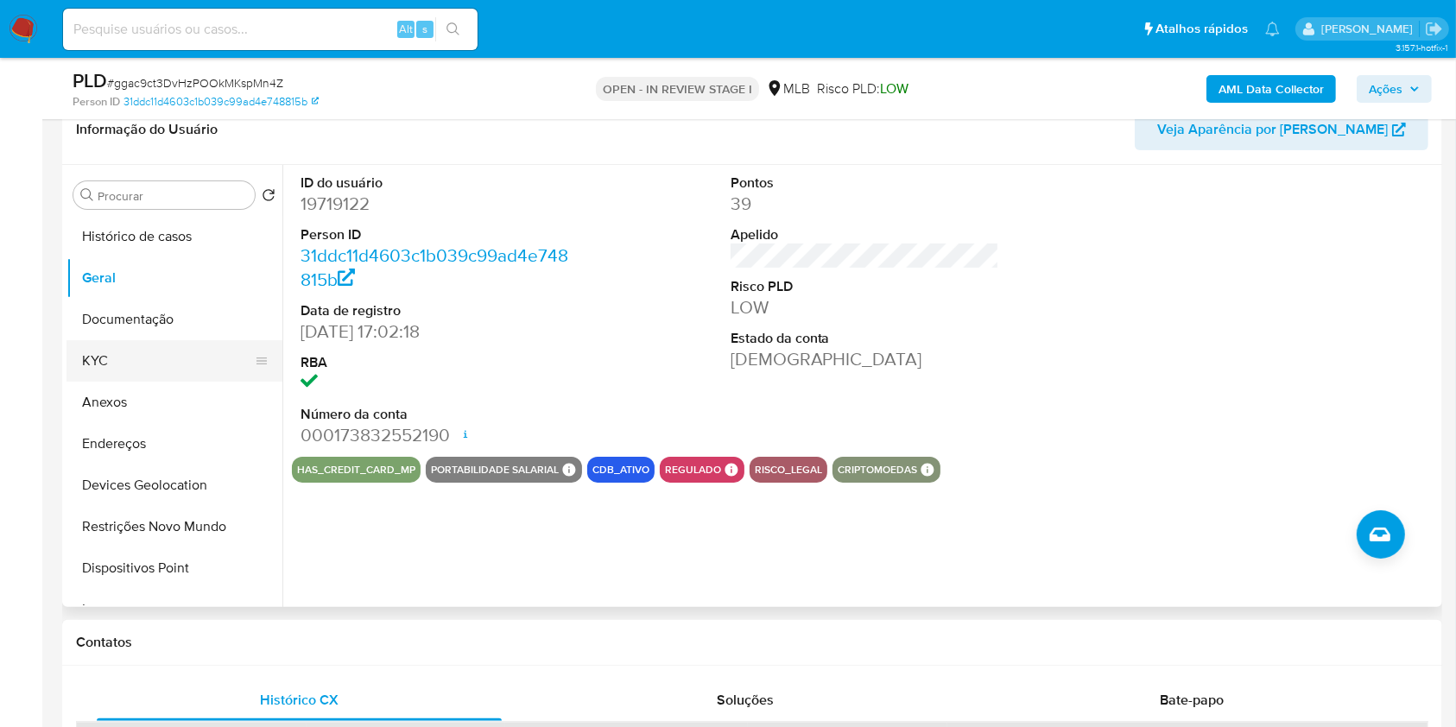
click at [126, 354] on button "KYC" at bounding box center [168, 360] width 202 height 41
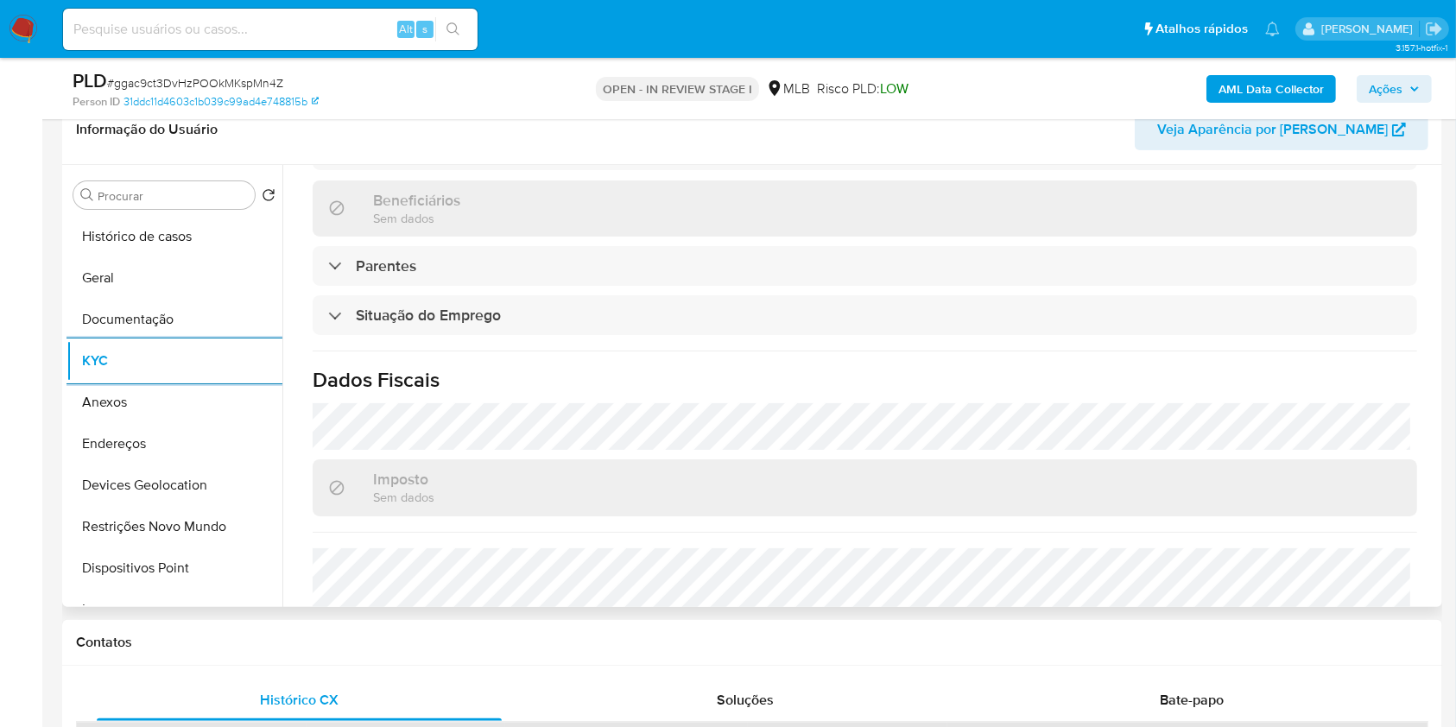
scroll to position [691, 0]
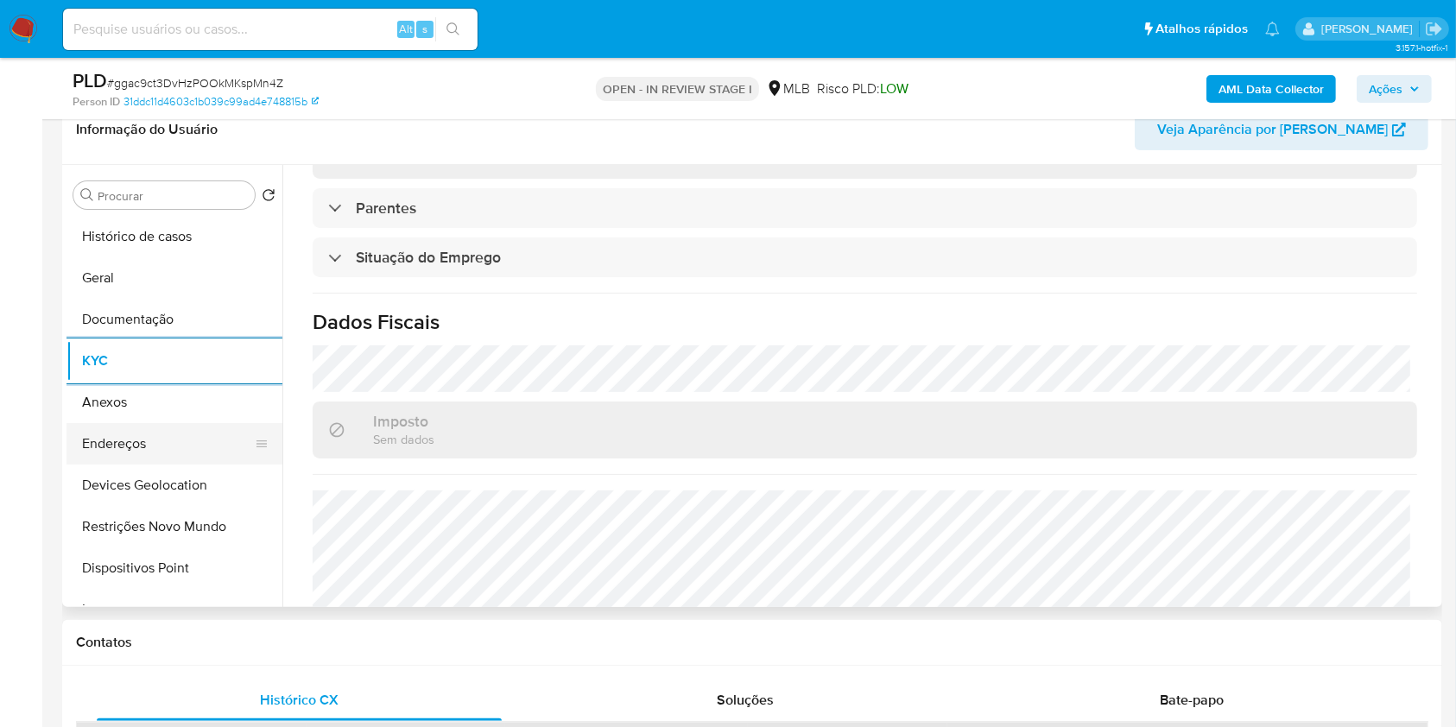
click at [142, 446] on button "Endereços" at bounding box center [168, 443] width 202 height 41
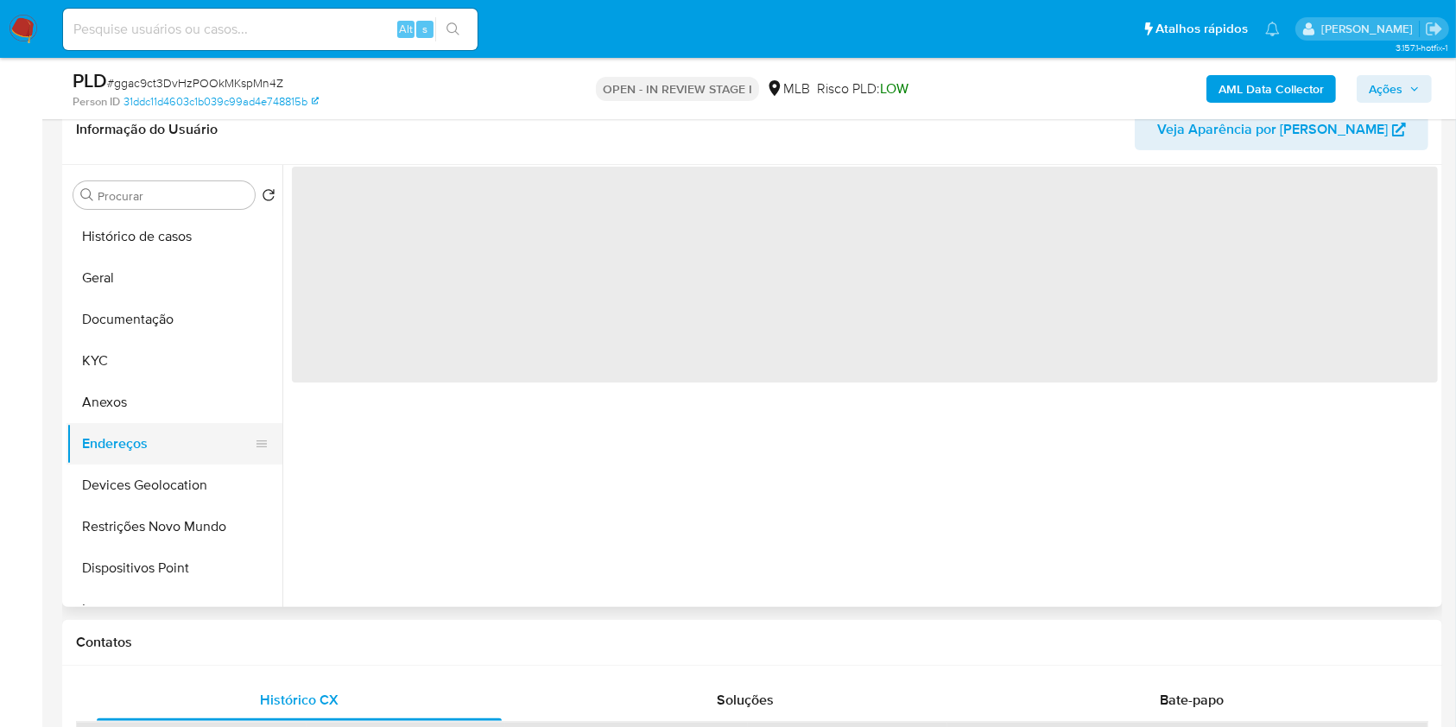
scroll to position [0, 0]
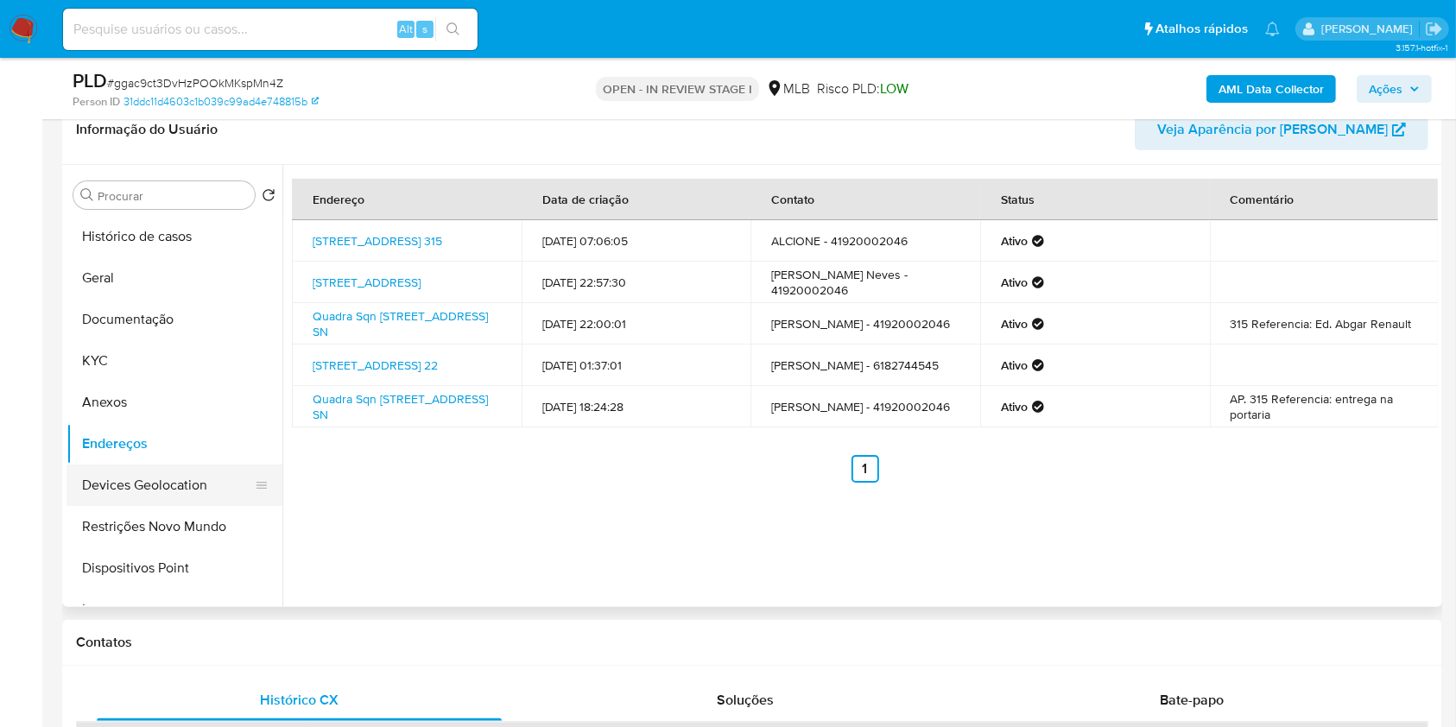
click at [217, 480] on button "Devices Geolocation" at bounding box center [168, 485] width 202 height 41
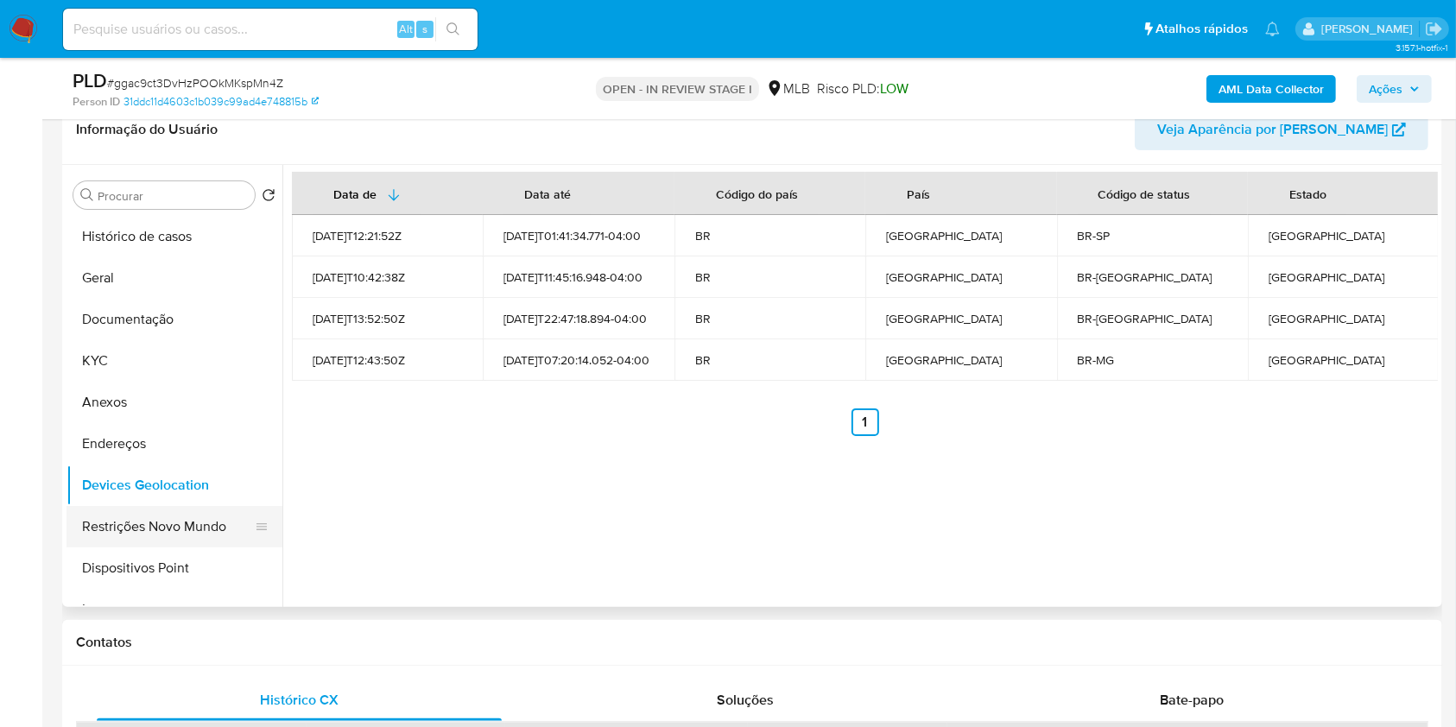
click at [207, 522] on button "Restrições Novo Mundo" at bounding box center [168, 526] width 202 height 41
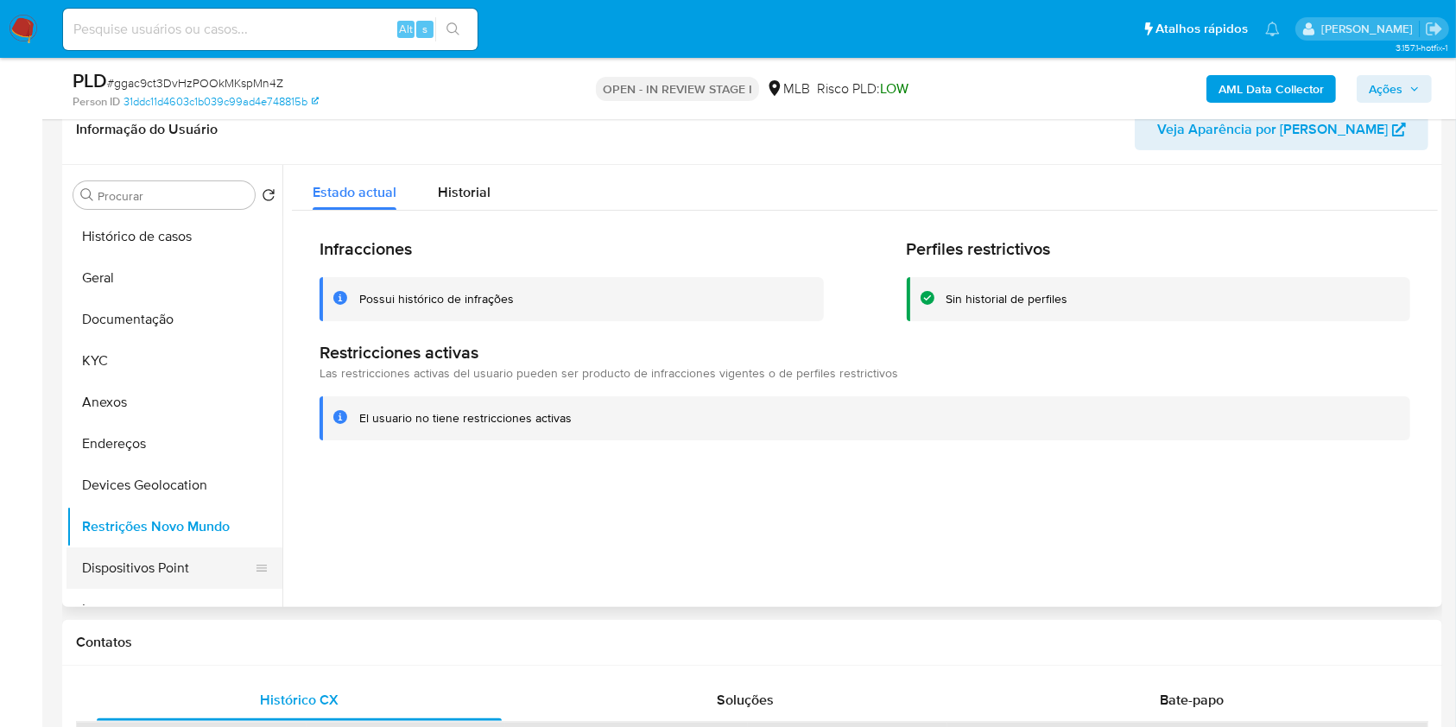
click at [164, 560] on button "Dispositivos Point" at bounding box center [168, 568] width 202 height 41
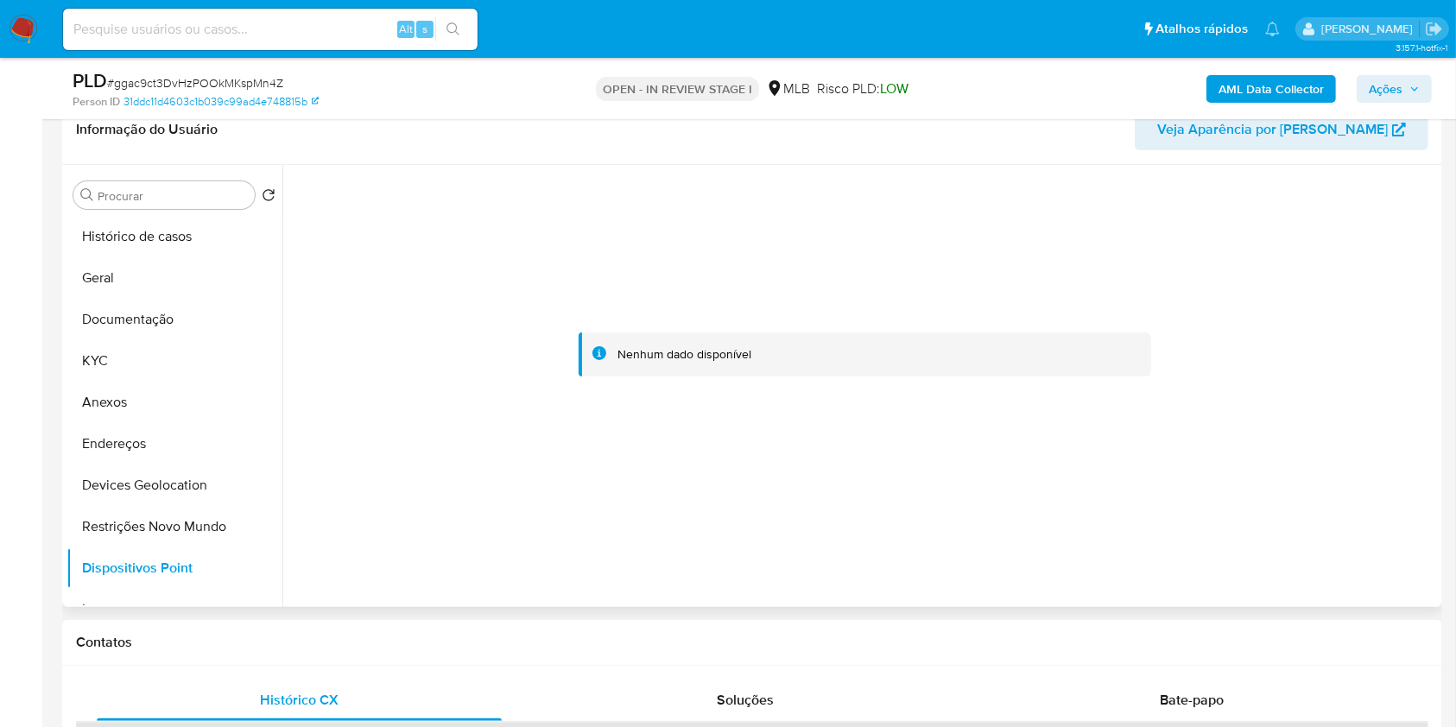
drag, startPoint x: 129, startPoint y: 392, endPoint x: 1315, endPoint y: 234, distance: 1196.5
click at [138, 392] on button "Anexos" at bounding box center [175, 402] width 216 height 41
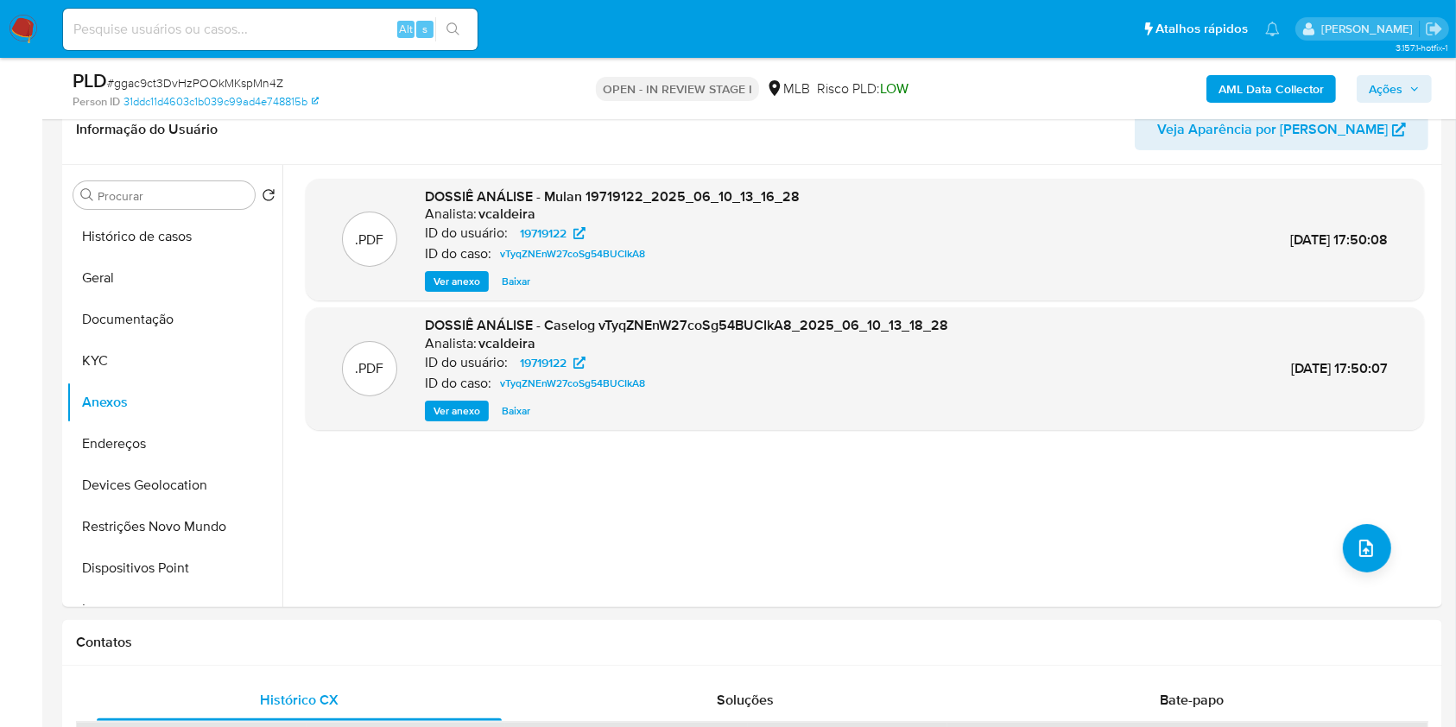
click at [1278, 83] on b "AML Data Collector" at bounding box center [1271, 89] width 105 height 28
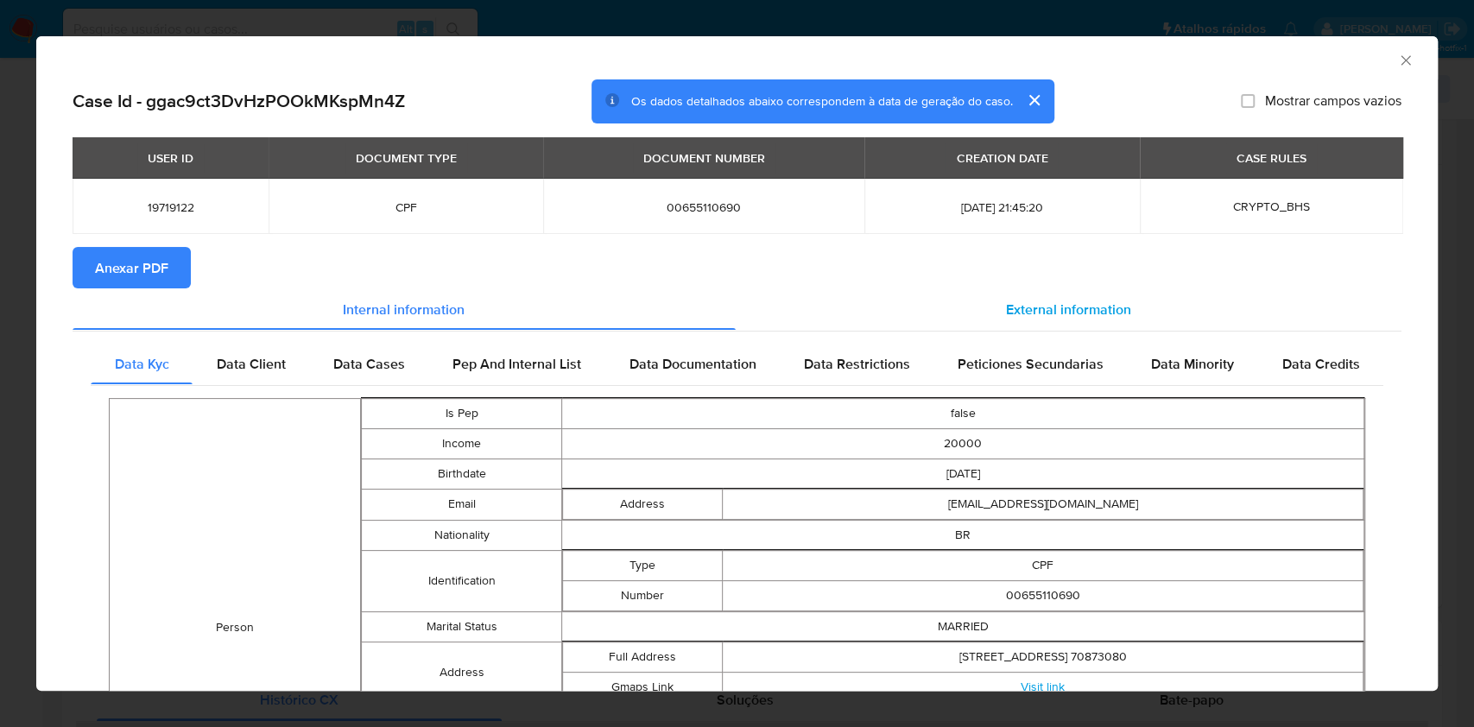
click at [1014, 308] on span "External information" at bounding box center [1068, 309] width 125 height 20
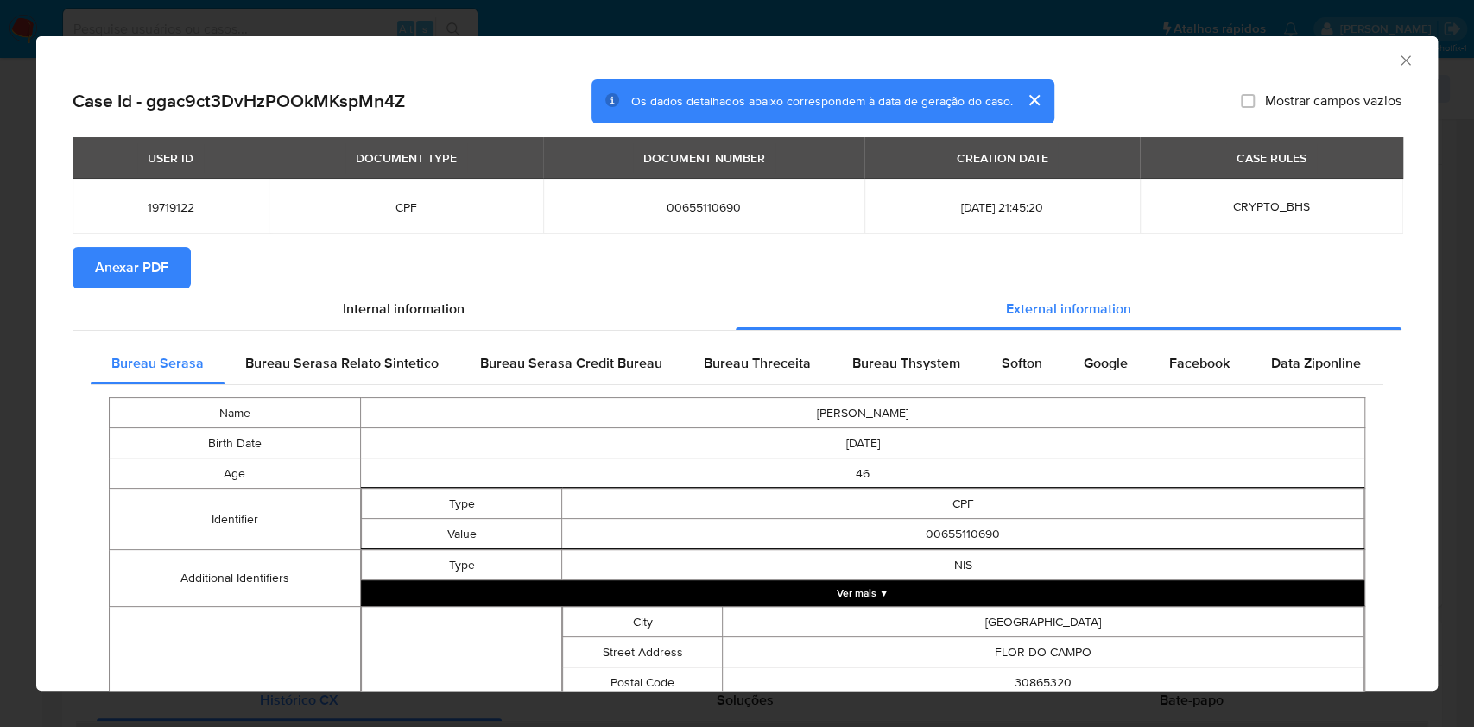
click at [136, 263] on span "Anexar PDF" at bounding box center [131, 268] width 73 height 38
click at [0, 365] on div "AML Data Collector Case Id - ggac9ct3DvHzPOOkMKspMn4Z Os dados detalhados abaix…" at bounding box center [737, 363] width 1474 height 727
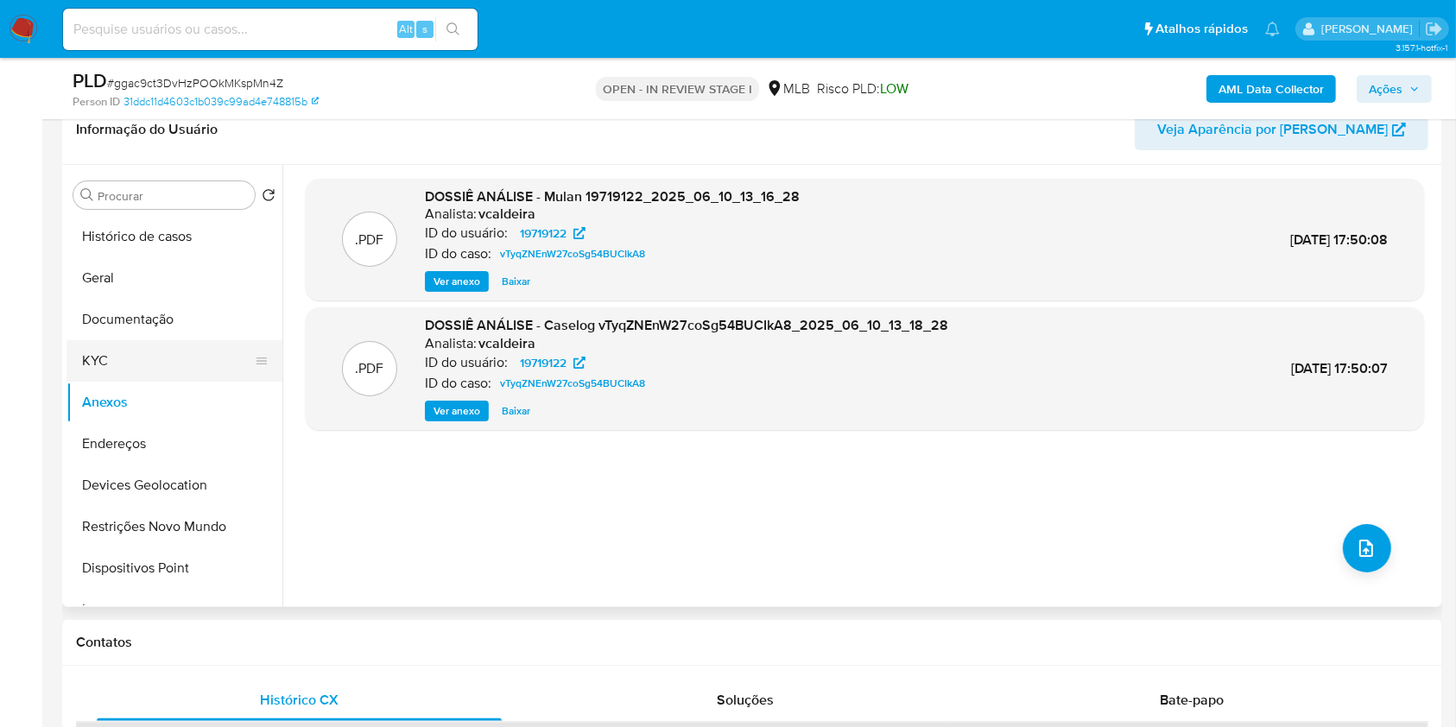
click at [112, 343] on button "KYC" at bounding box center [168, 360] width 202 height 41
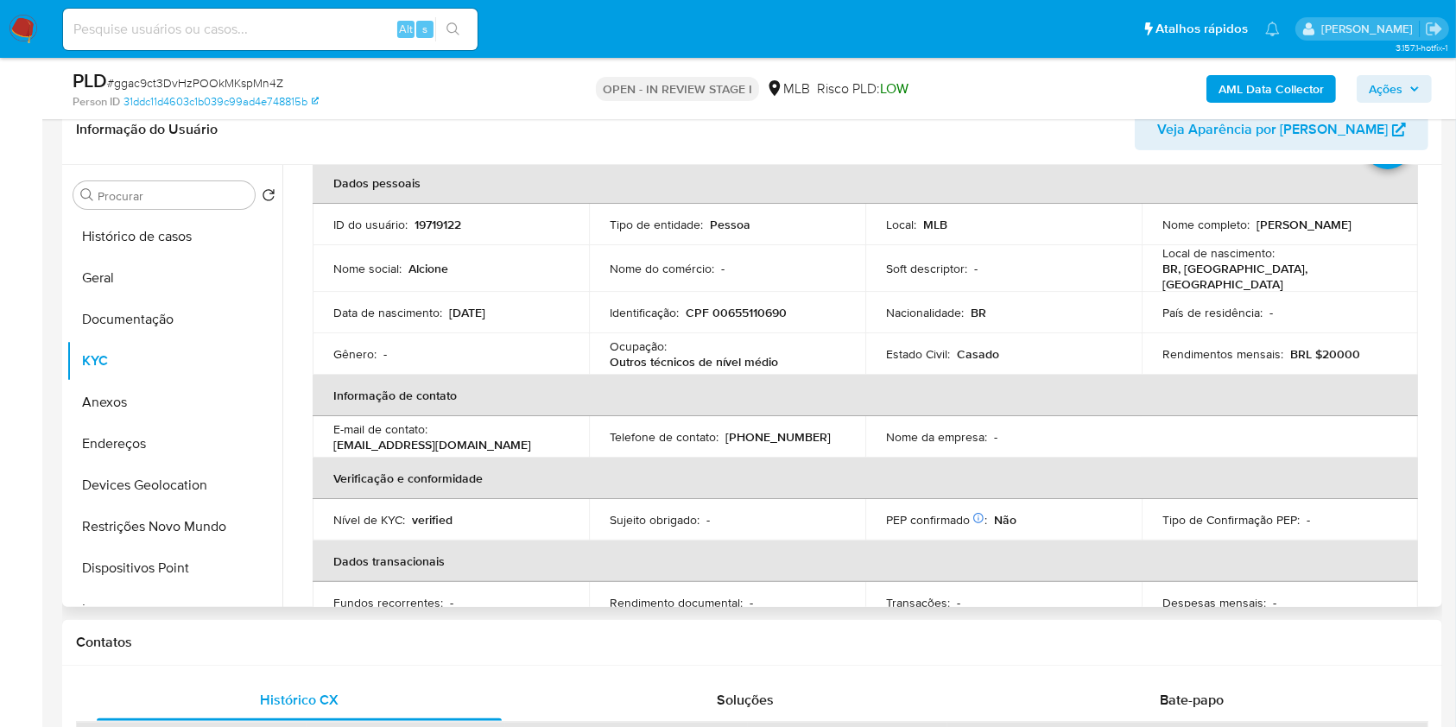
scroll to position [115, 0]
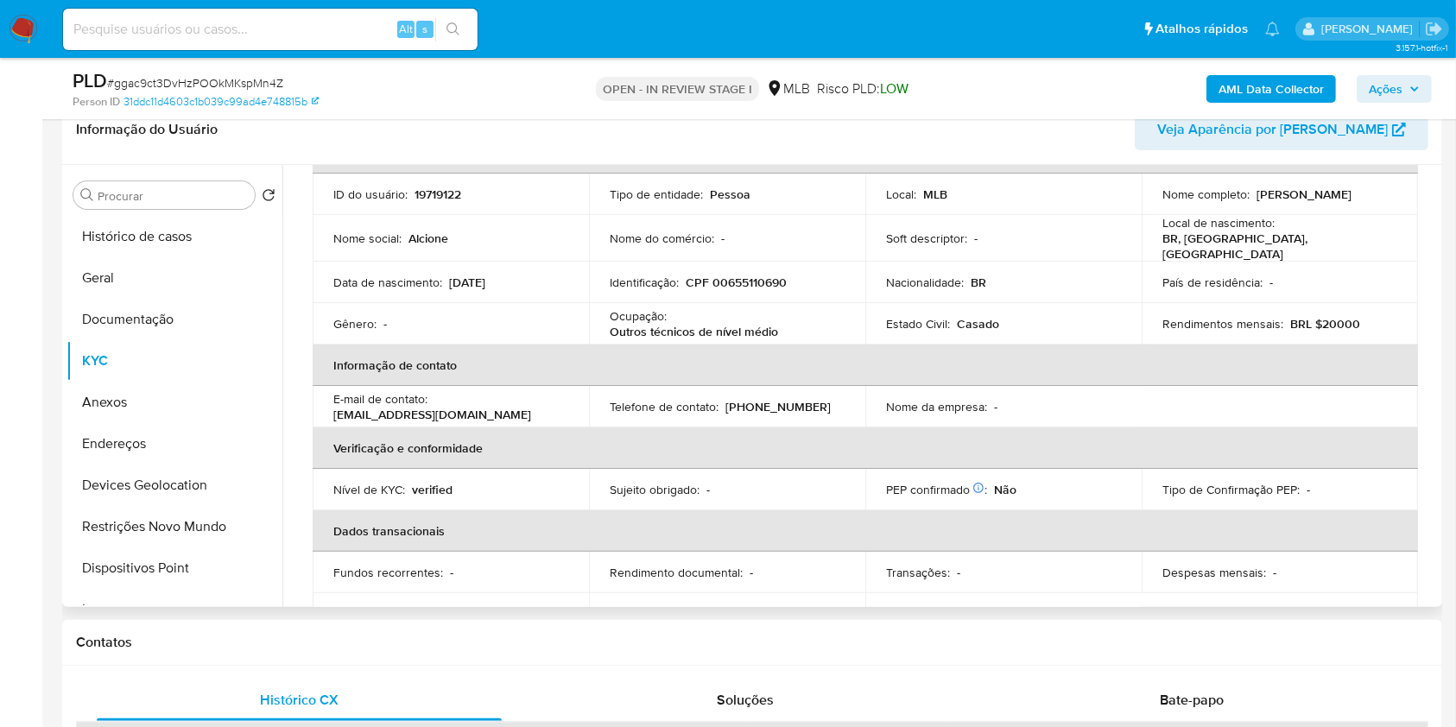
click at [769, 275] on p "CPF 00655110690" at bounding box center [736, 283] width 101 height 16
copy p "00655110690"
drag, startPoint x: 1318, startPoint y: 200, endPoint x: 1150, endPoint y: 204, distance: 168.5
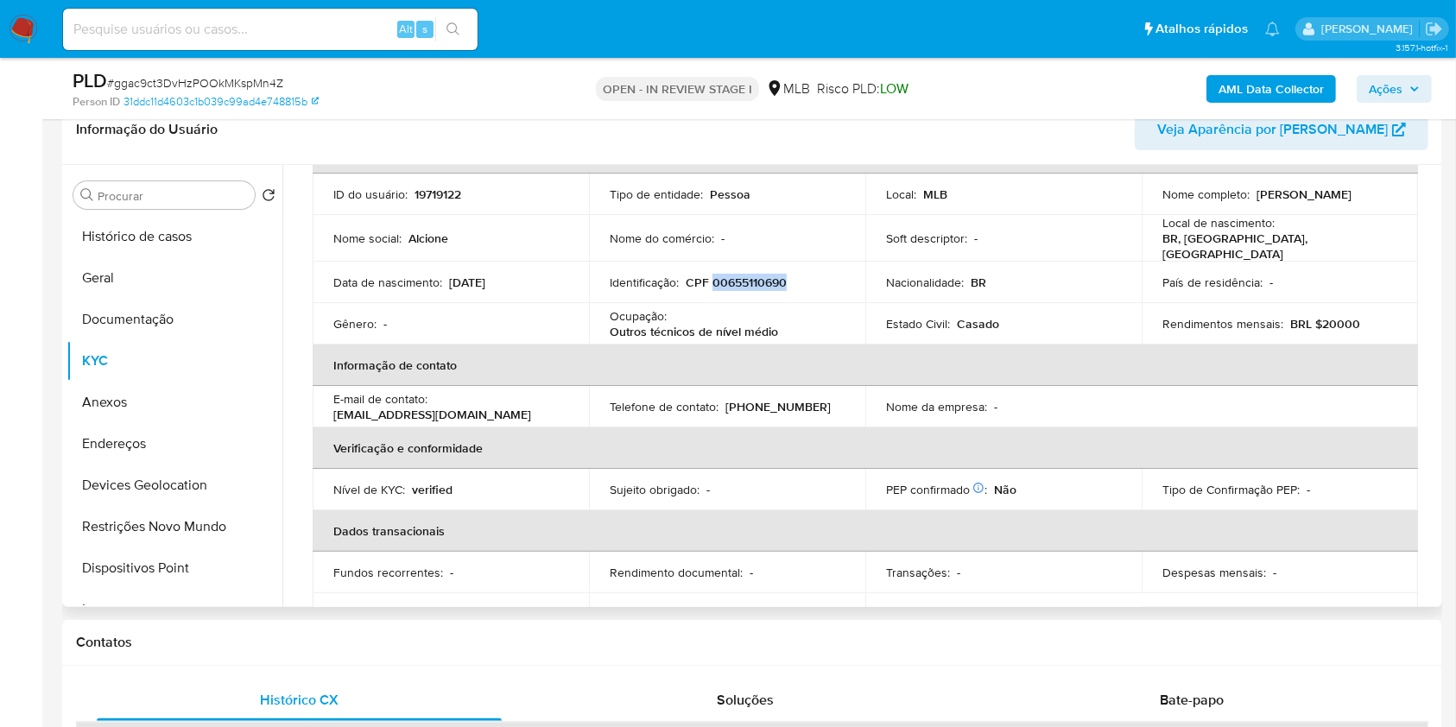
click at [1150, 204] on td "Nome completo : Alcione Neves de Oliveira" at bounding box center [1280, 194] width 276 height 41
copy p "Alcione Neves de Oliveira"
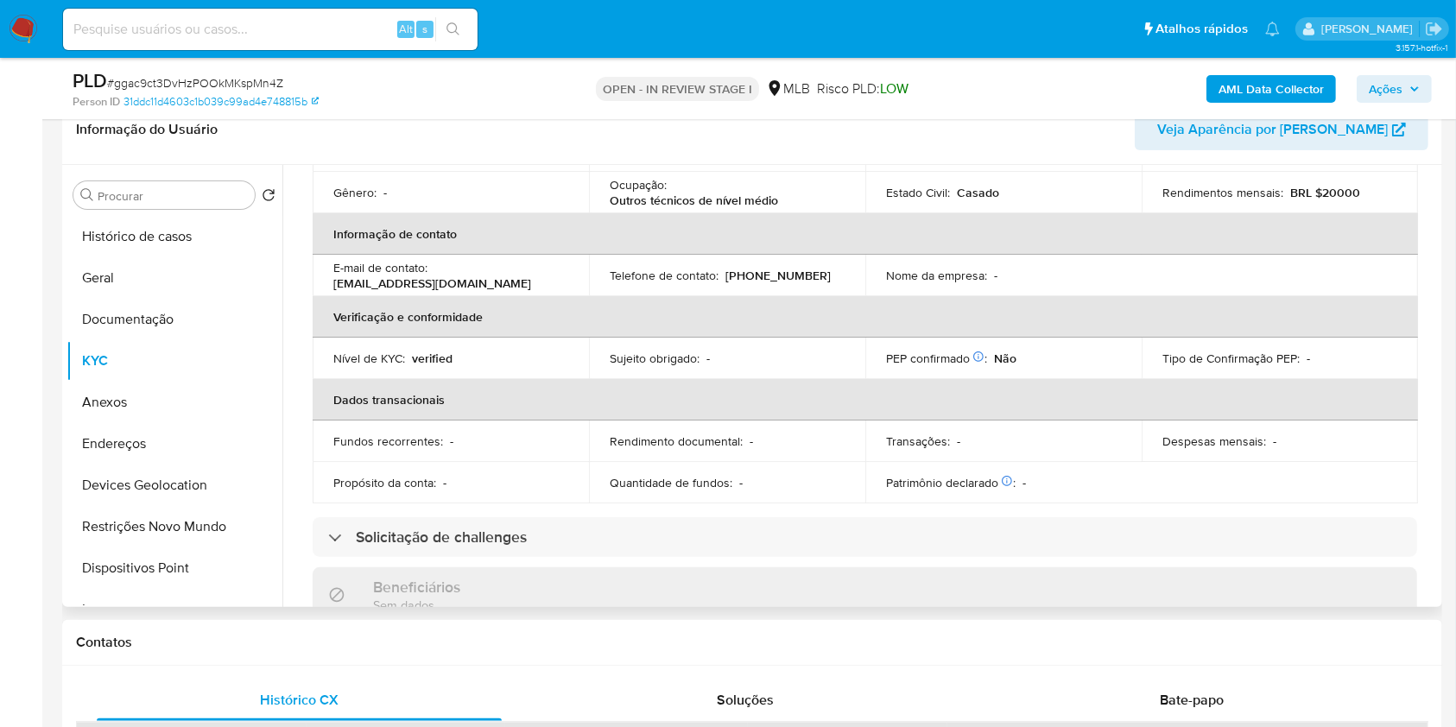
scroll to position [0, 0]
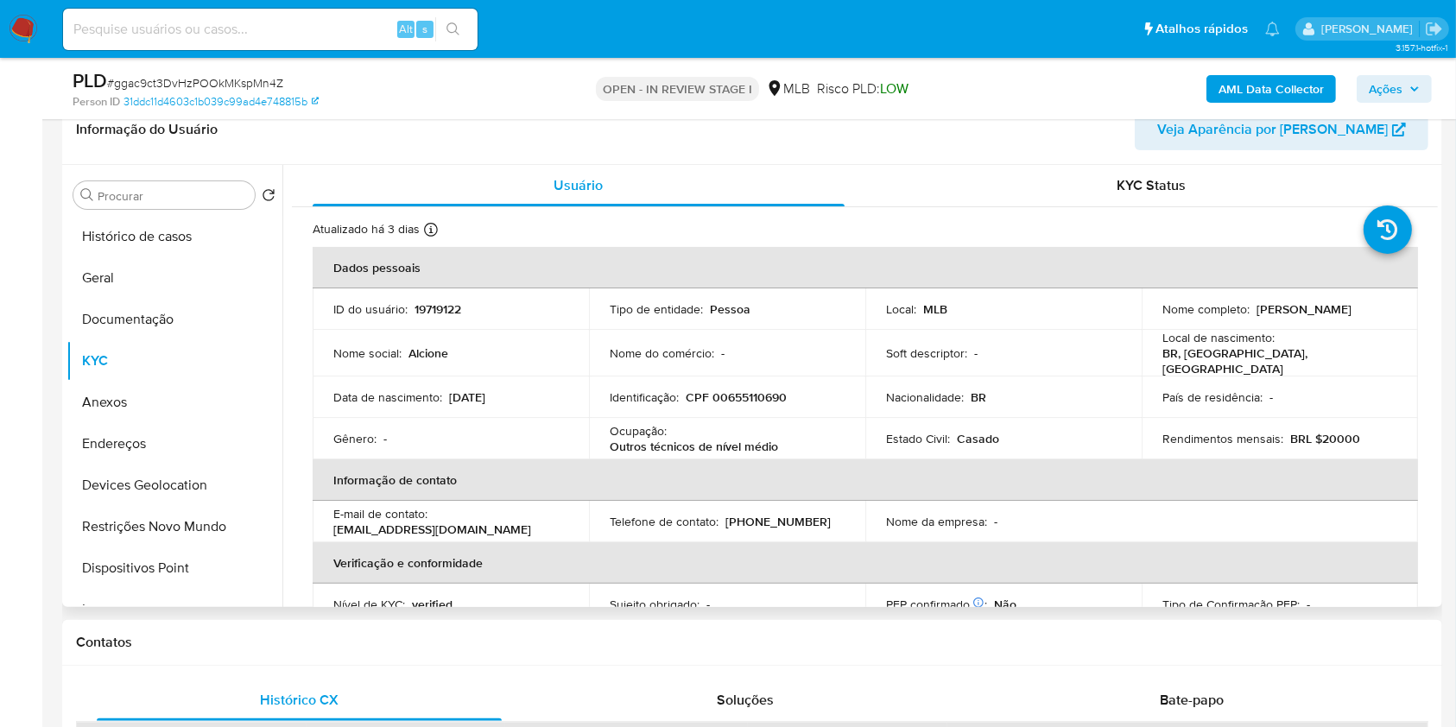
click at [761, 390] on p "CPF 00655110690" at bounding box center [736, 398] width 101 height 16
copy p "00655110690"
click at [130, 329] on button "Documentação" at bounding box center [168, 319] width 202 height 41
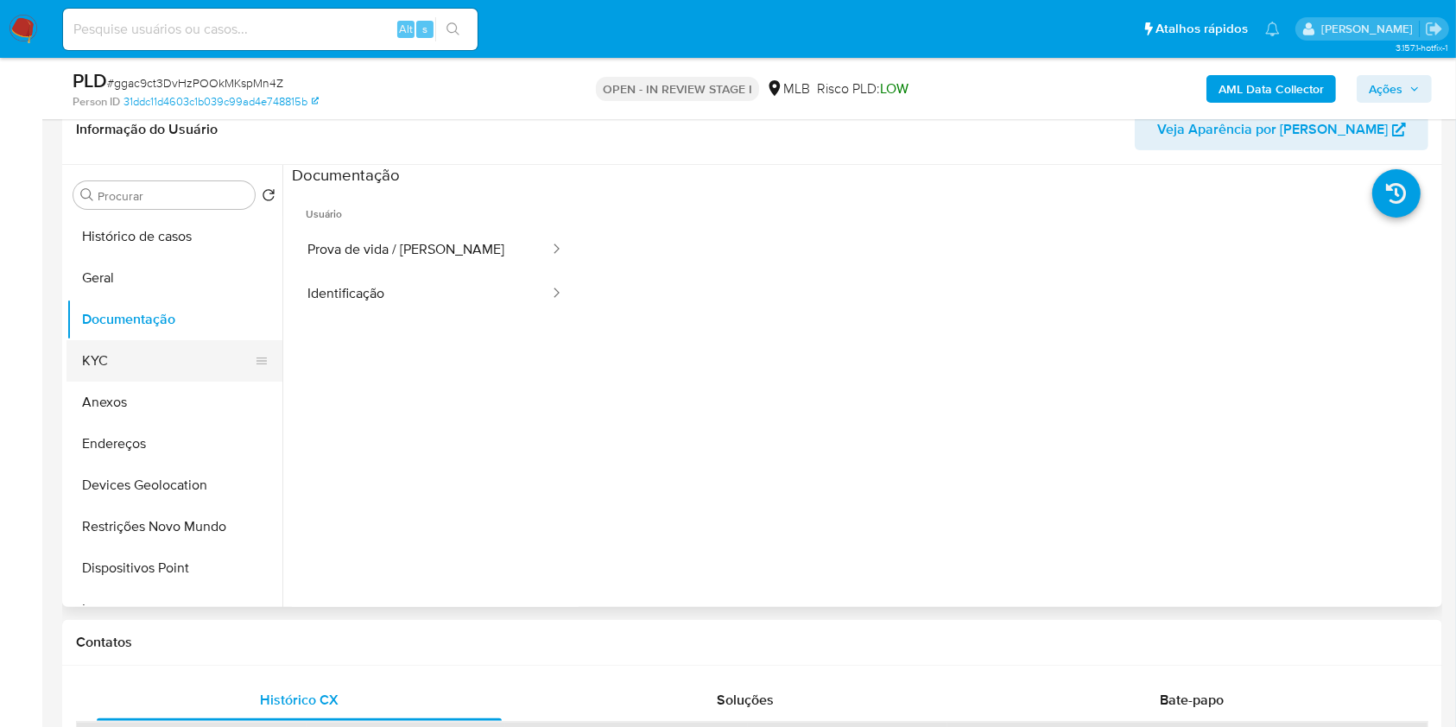
click at [130, 360] on button "KYC" at bounding box center [168, 360] width 202 height 41
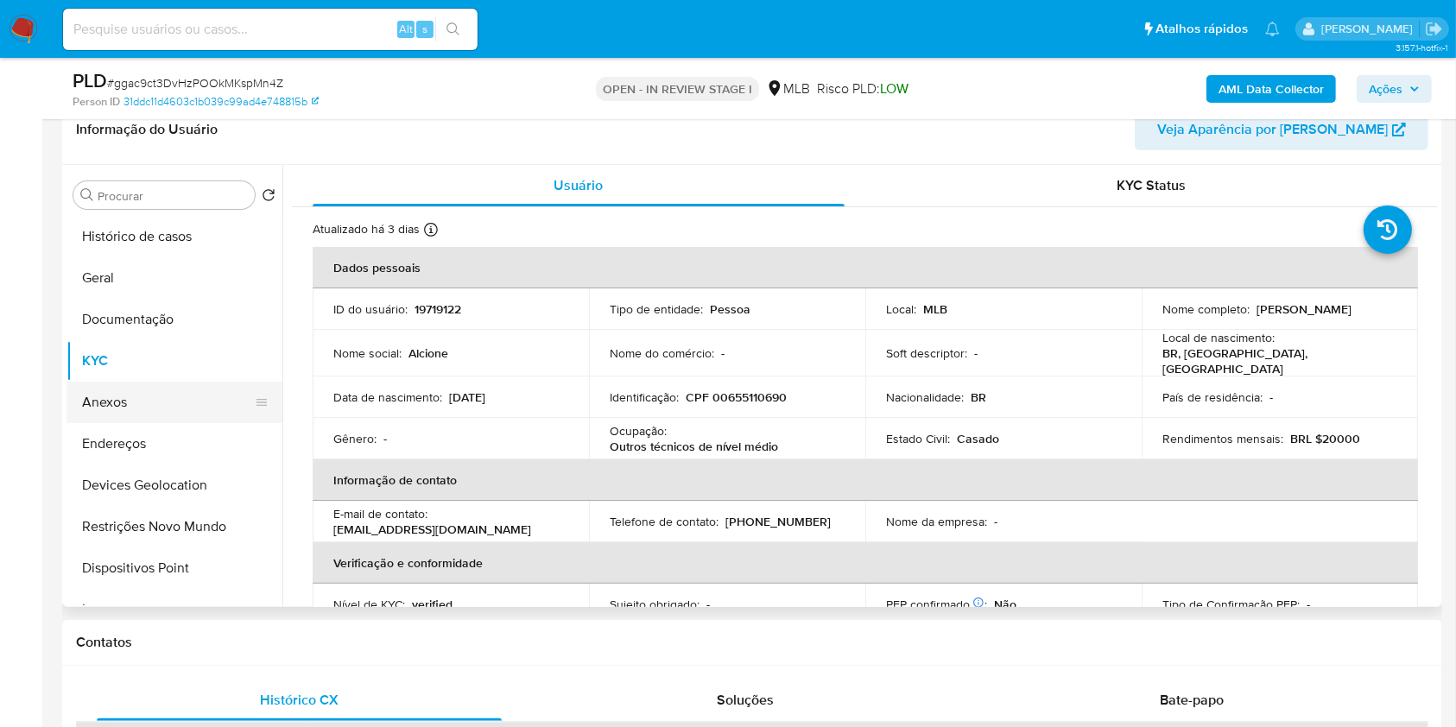
click at [155, 390] on button "Anexos" at bounding box center [168, 402] width 202 height 41
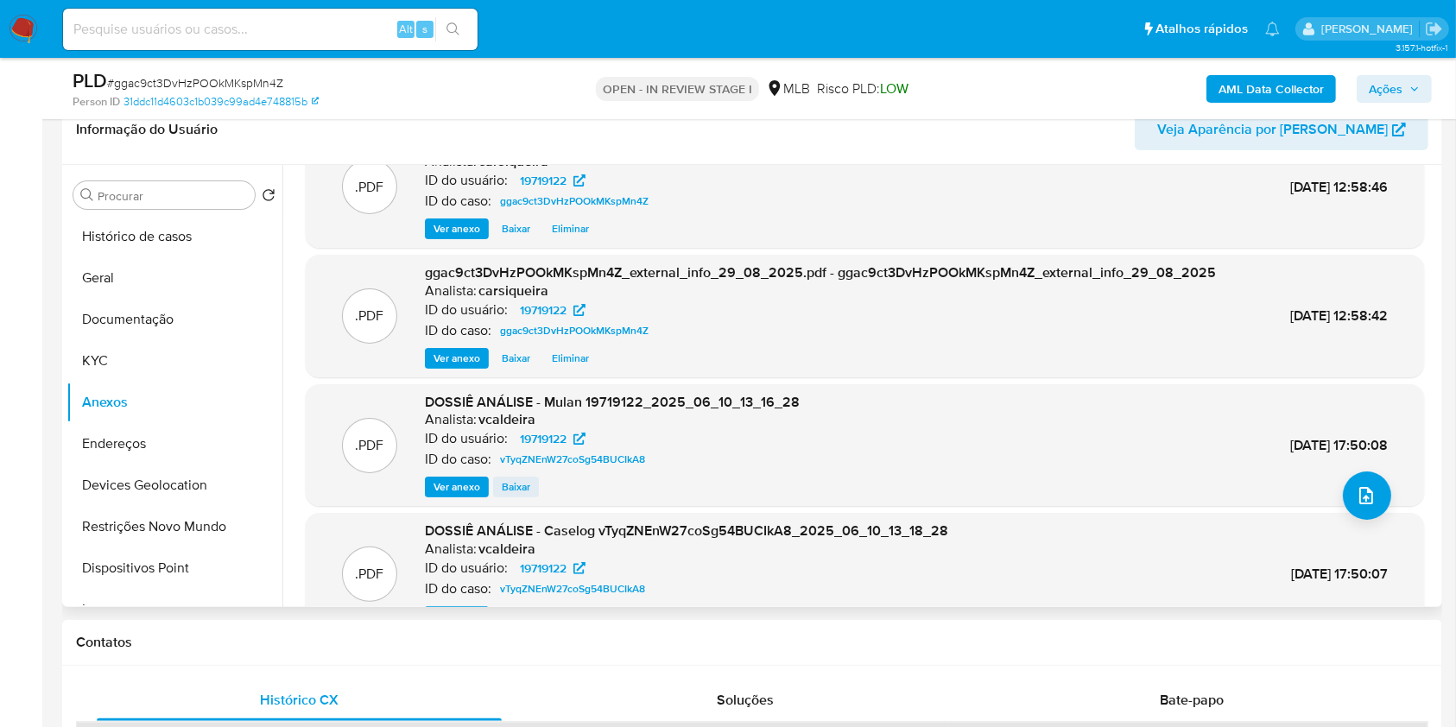
scroll to position [97, 0]
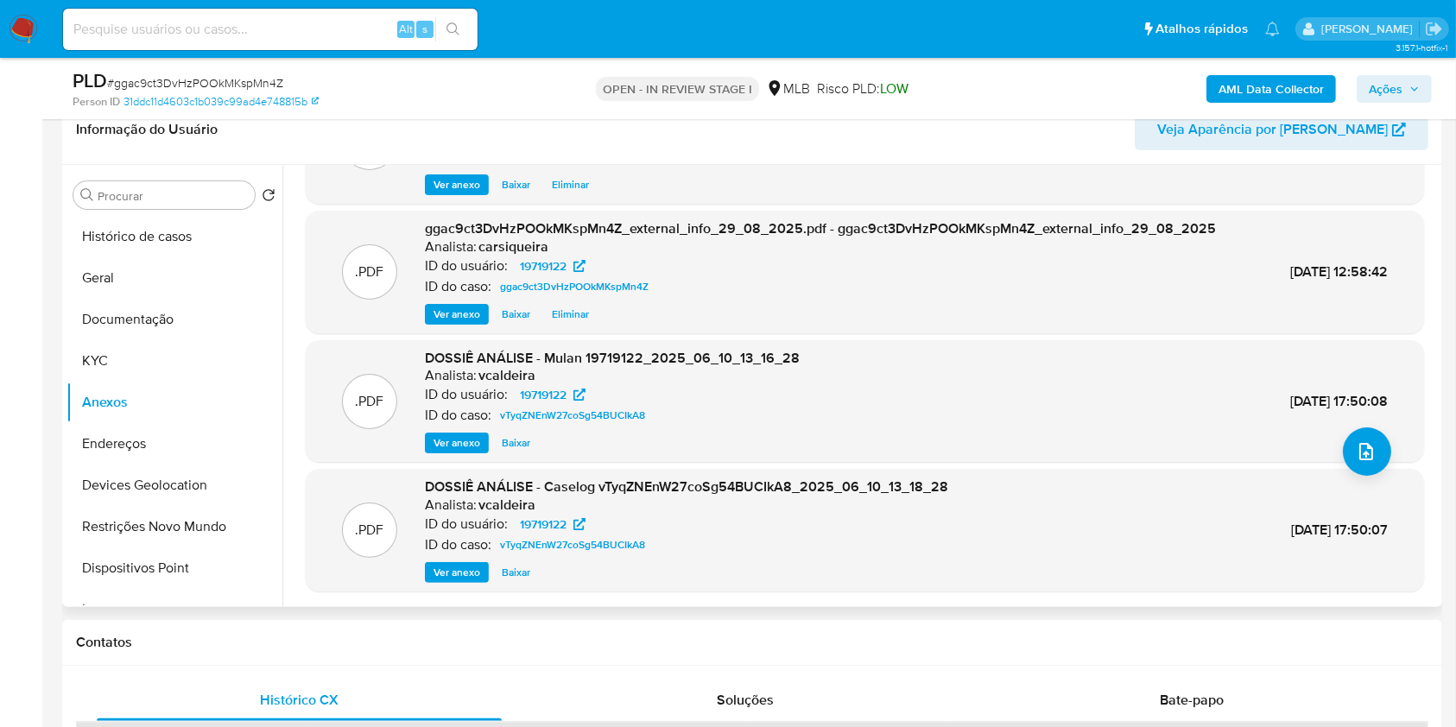
click at [455, 577] on span "Ver anexo" at bounding box center [457, 572] width 47 height 17
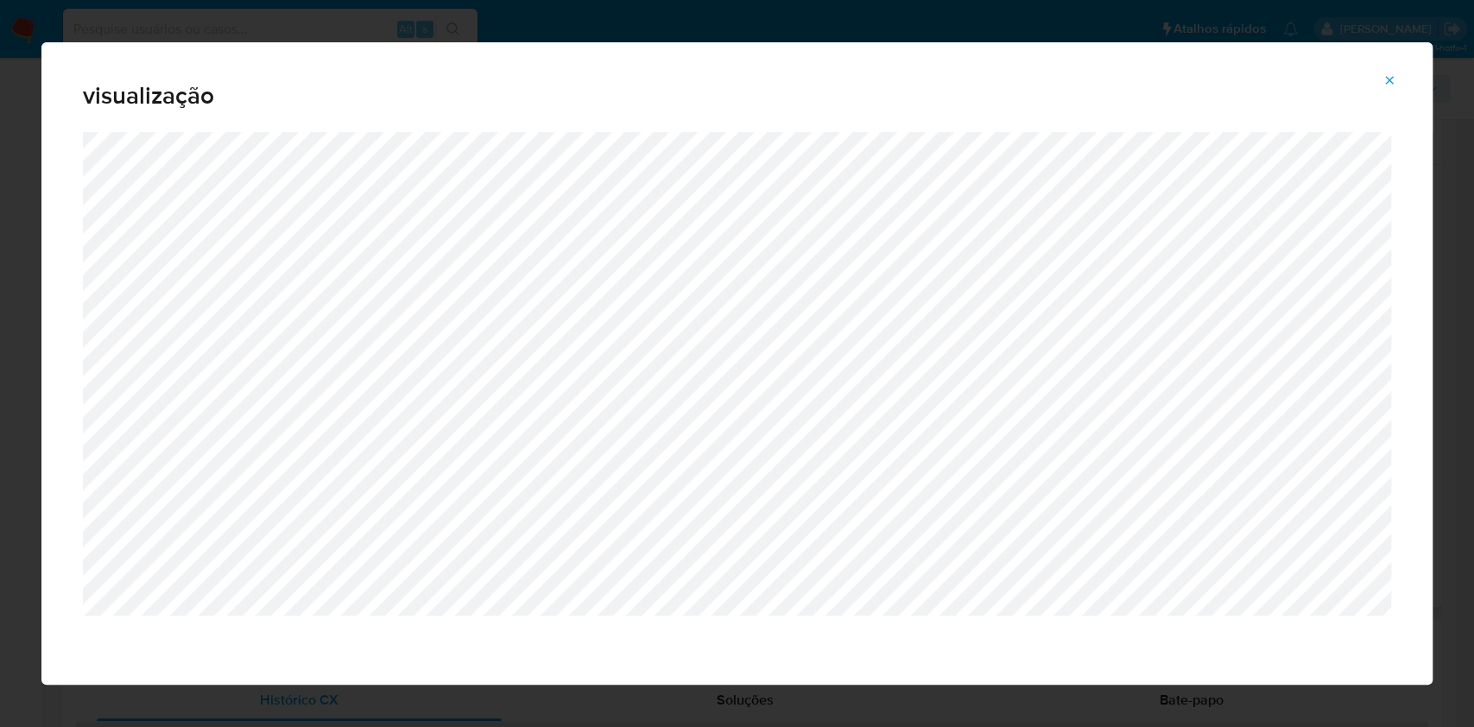
click at [0, 284] on div "visualização" at bounding box center [737, 363] width 1474 height 727
click at [1391, 79] on icon "Attachment preview" at bounding box center [1390, 80] width 14 height 14
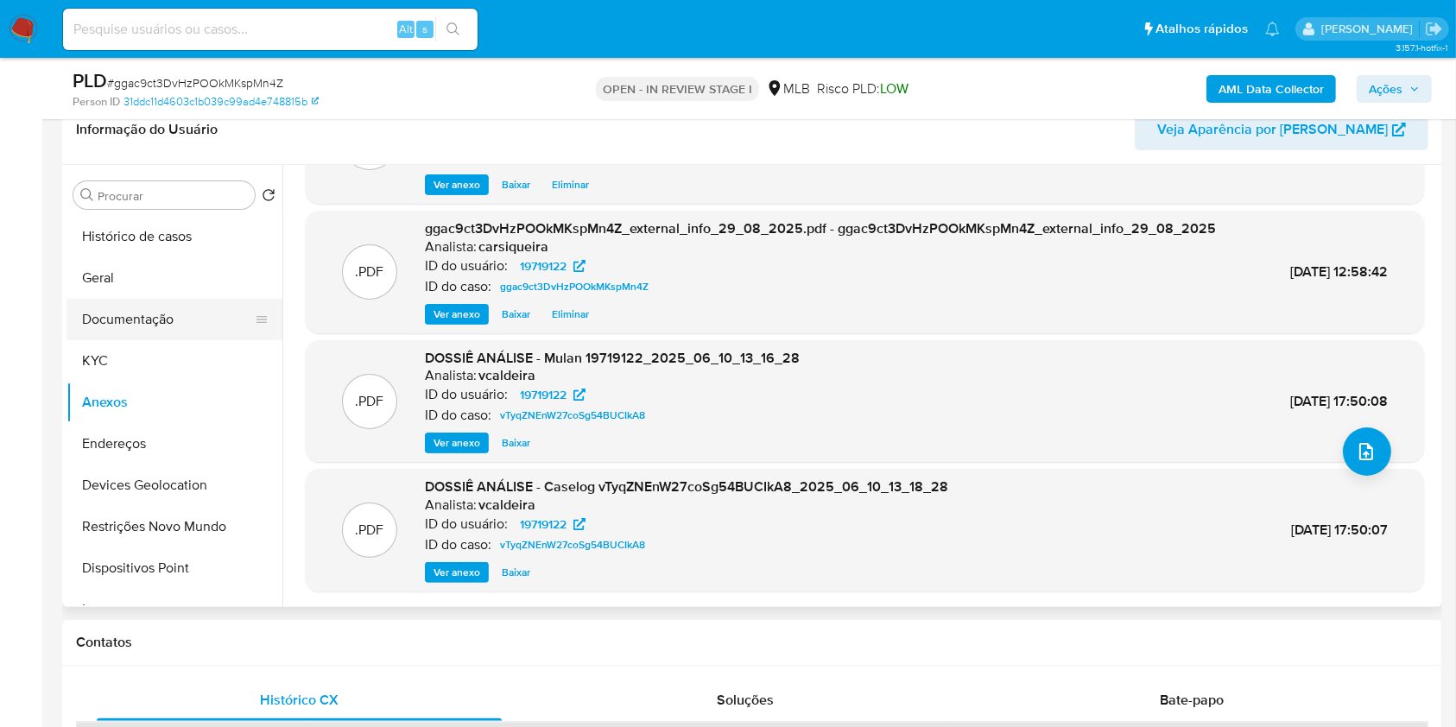
click at [138, 316] on button "Documentação" at bounding box center [168, 319] width 202 height 41
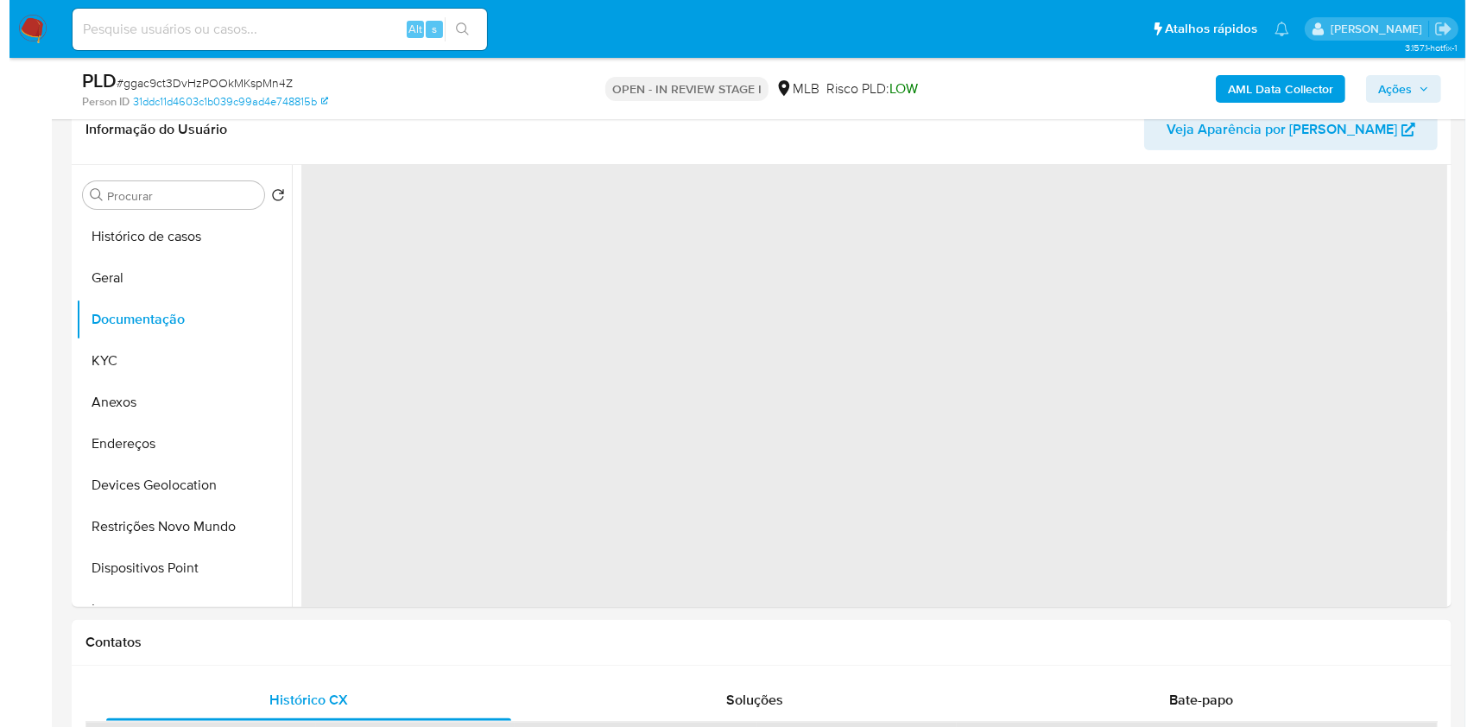
scroll to position [0, 0]
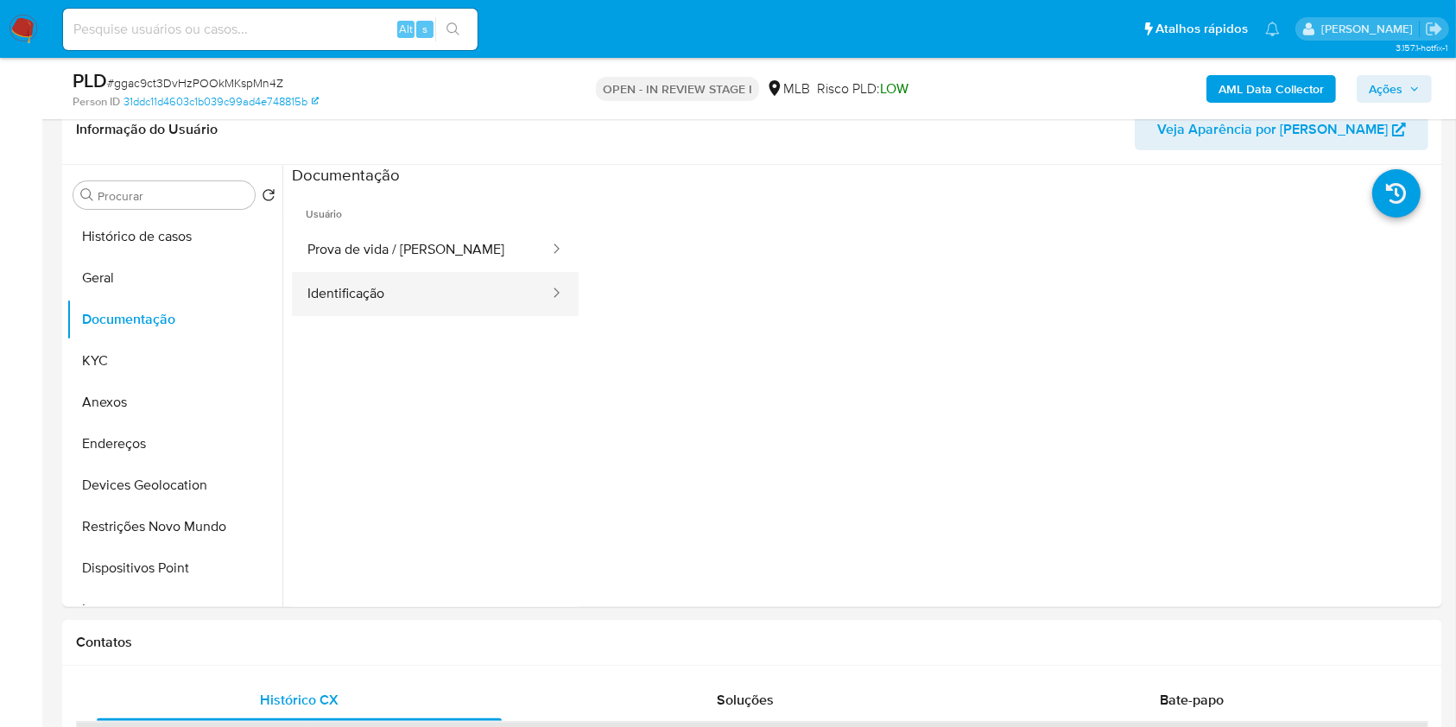
click at [478, 272] on button "Identificação" at bounding box center [421, 294] width 259 height 44
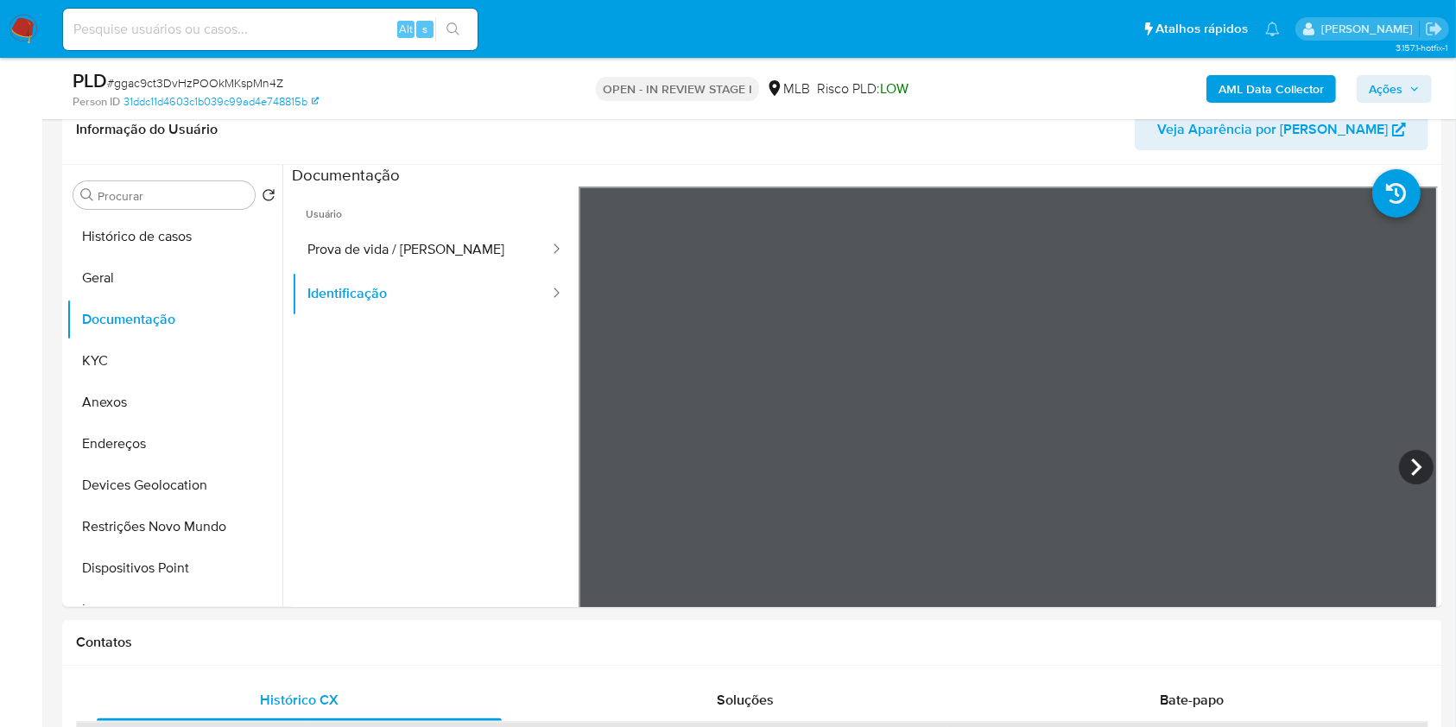
click at [1394, 85] on span "Ações" at bounding box center [1386, 89] width 34 height 28
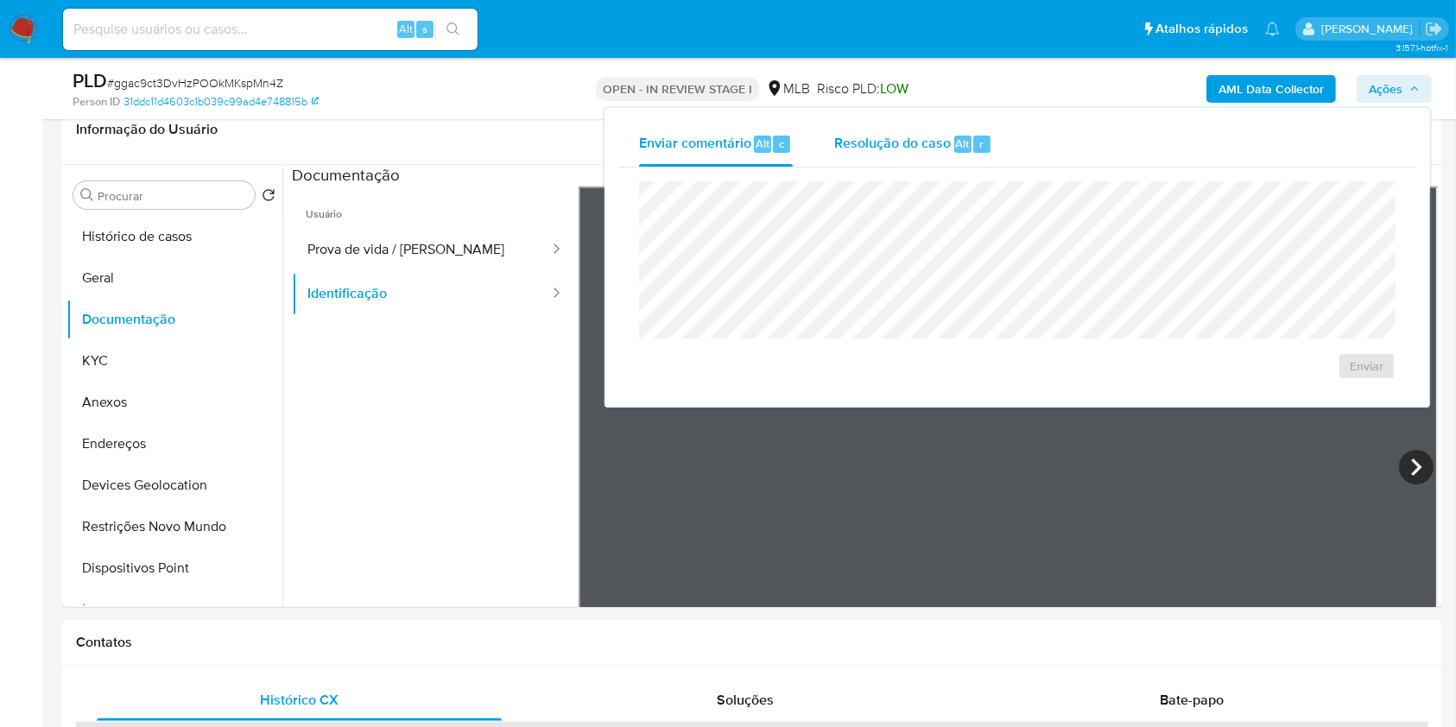
click at [957, 136] on span "Alt" at bounding box center [963, 144] width 14 height 16
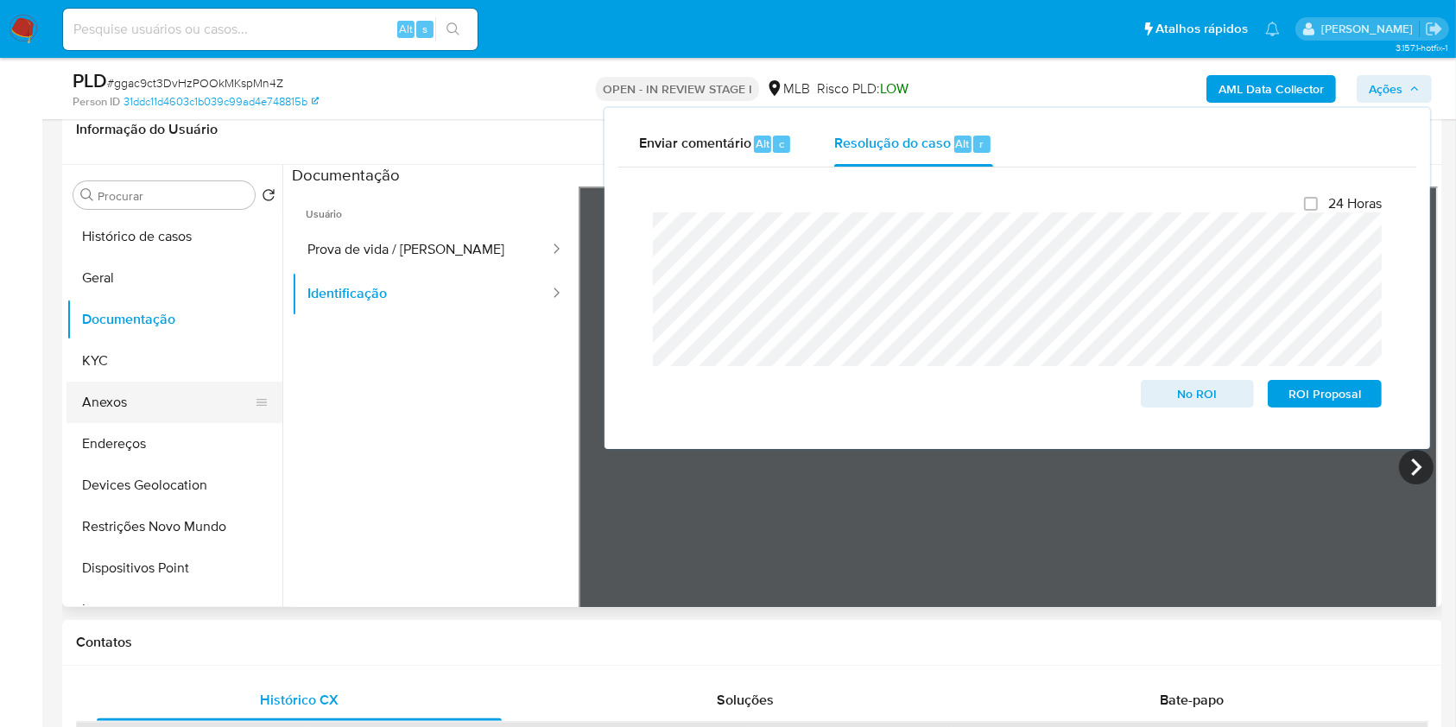
click at [136, 403] on button "Anexos" at bounding box center [168, 402] width 202 height 41
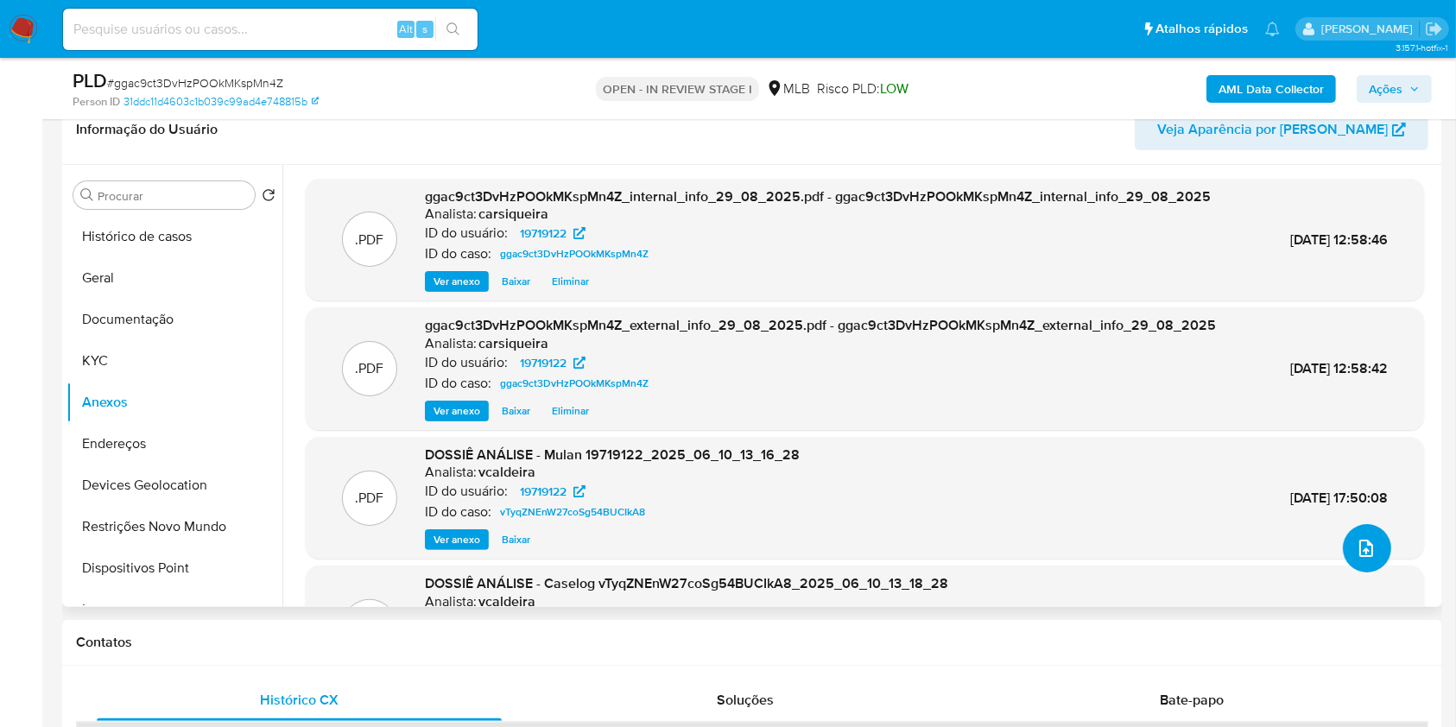
click at [1356, 544] on icon "upload-file" at bounding box center [1366, 548] width 21 height 21
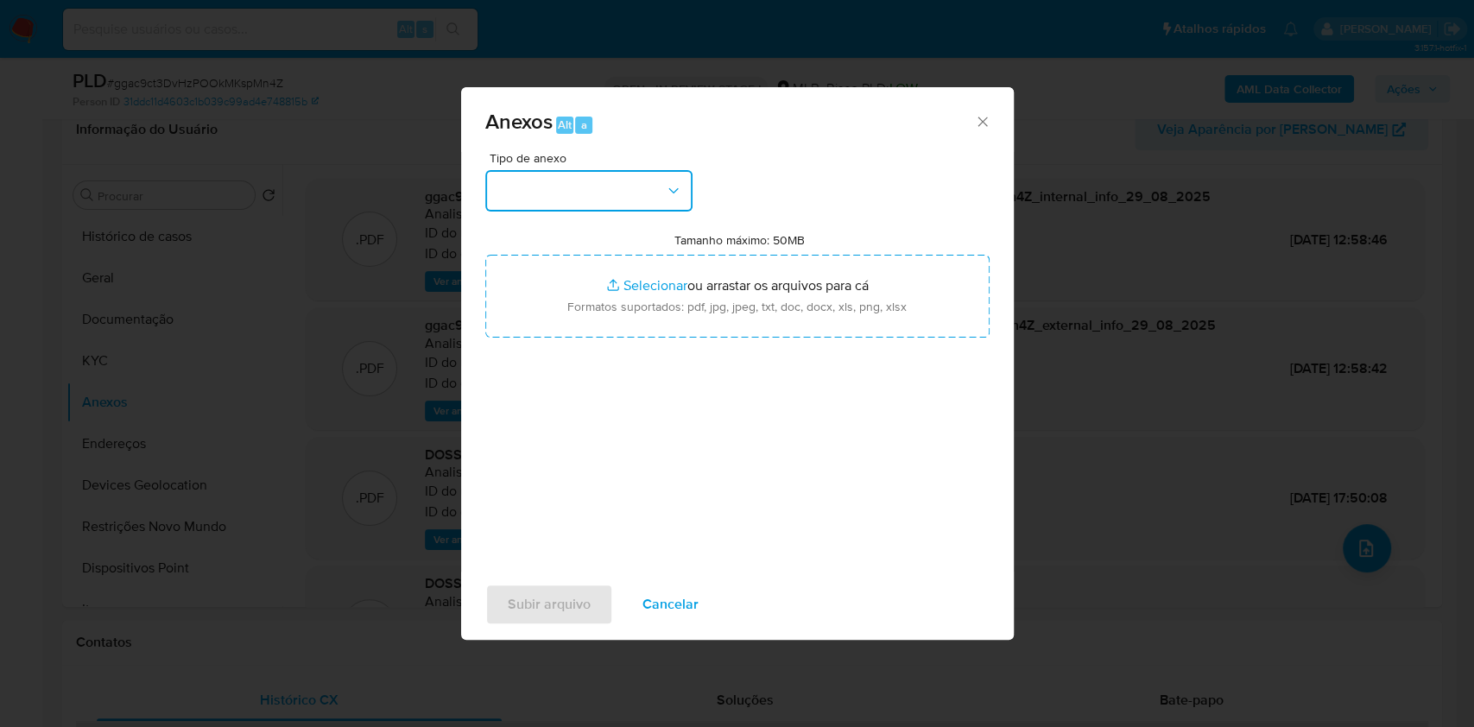
click at [605, 188] on button "button" at bounding box center [588, 190] width 207 height 41
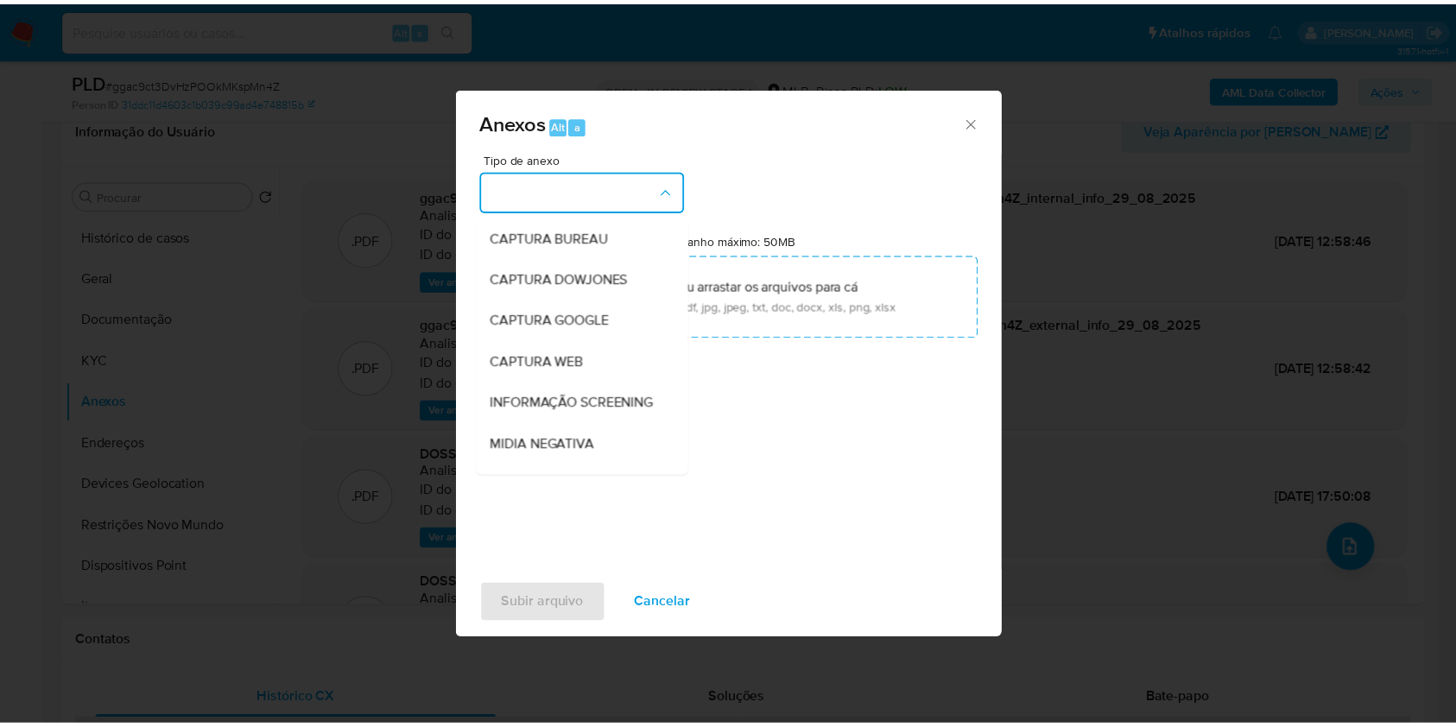
scroll to position [265, 0]
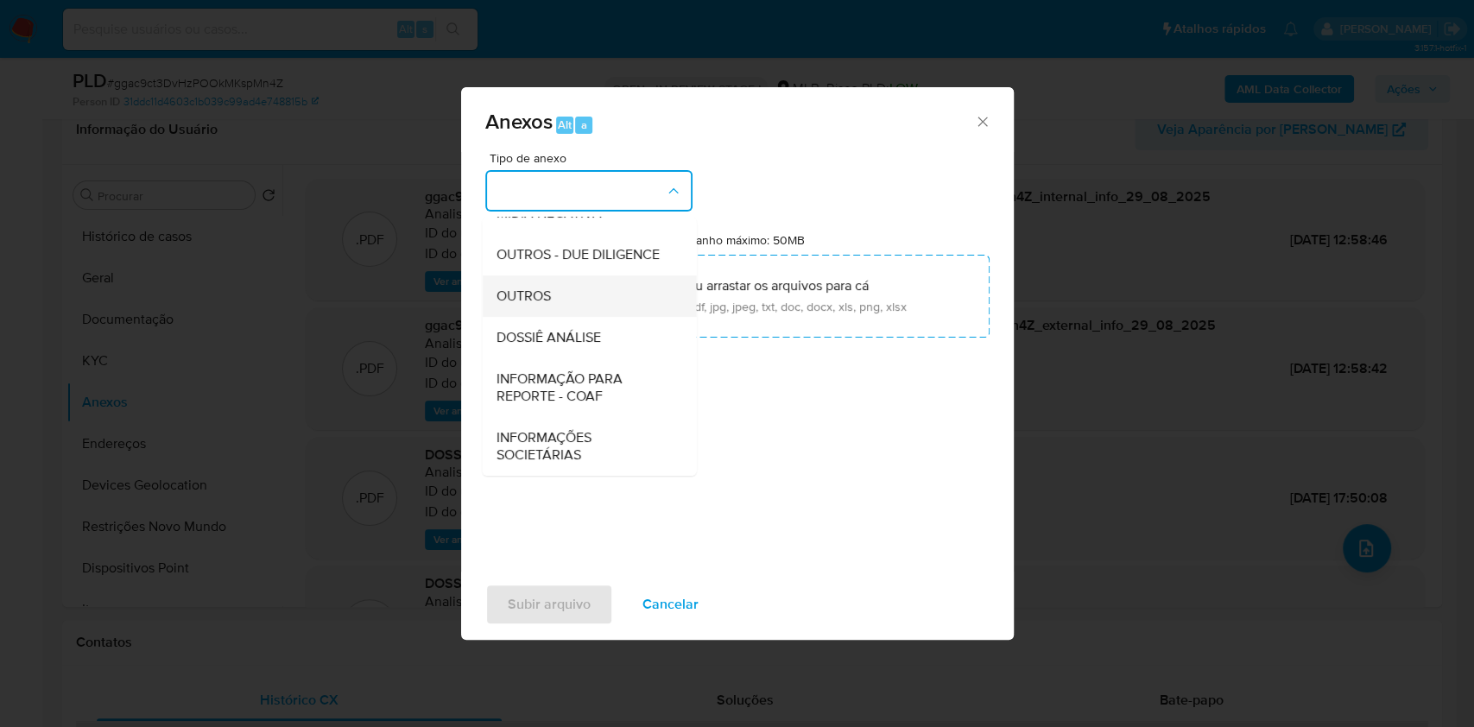
click at [560, 291] on div "OUTROS" at bounding box center [584, 296] width 176 height 41
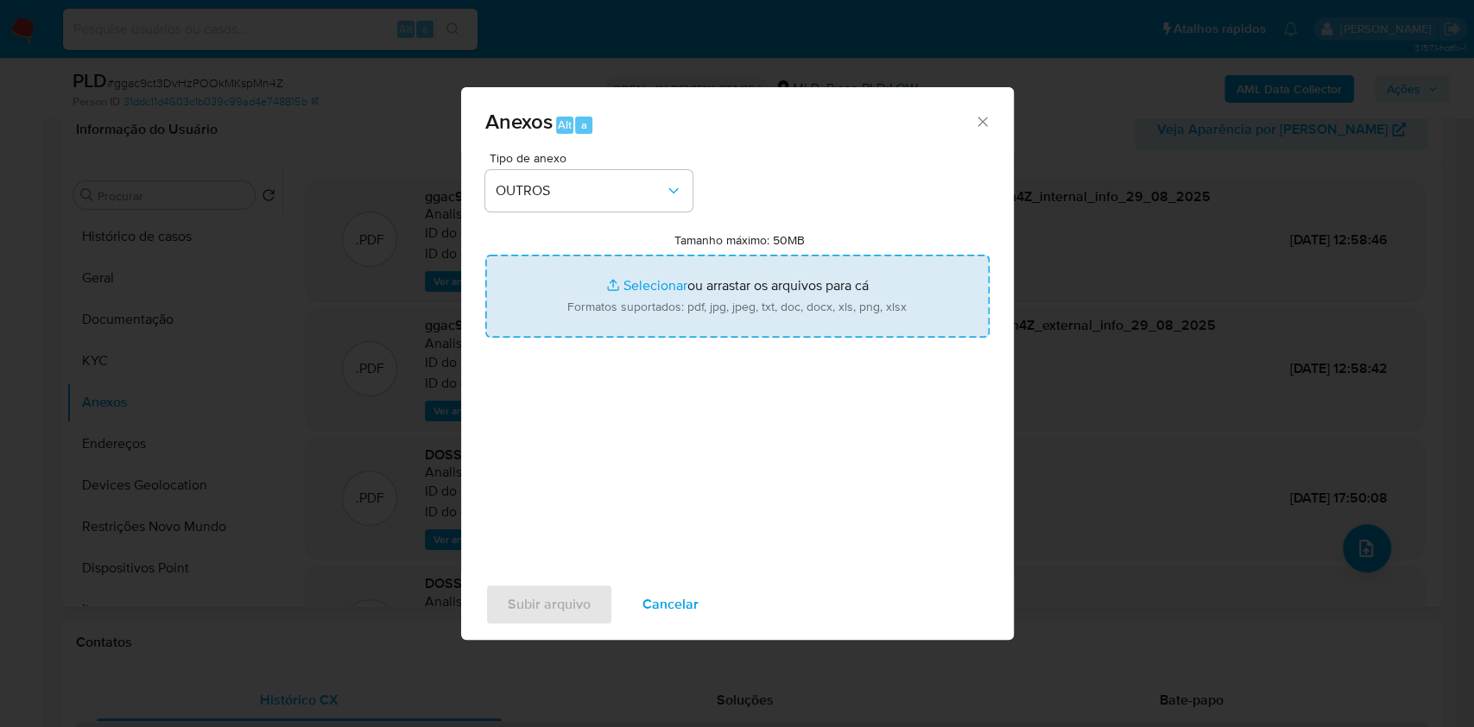
click at [654, 273] on input "Tamanho máximo: 50MB Selecionar arquivos" at bounding box center [737, 296] width 504 height 83
type input "C:\fakepath\CPF 00655110690 - ALCIONE NEVES DE OLIVEIRA - Documentos Google.pdf"
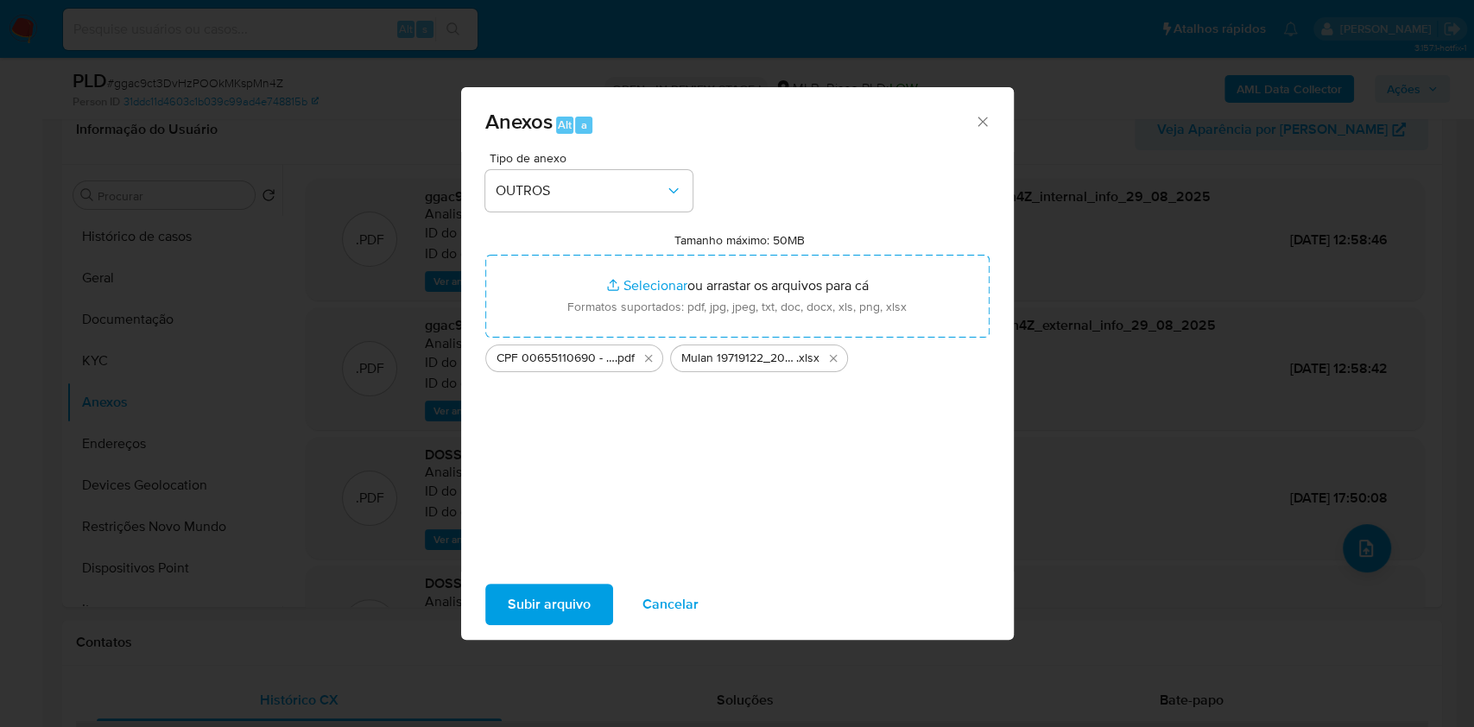
click at [524, 599] on span "Subir arquivo" at bounding box center [549, 605] width 83 height 38
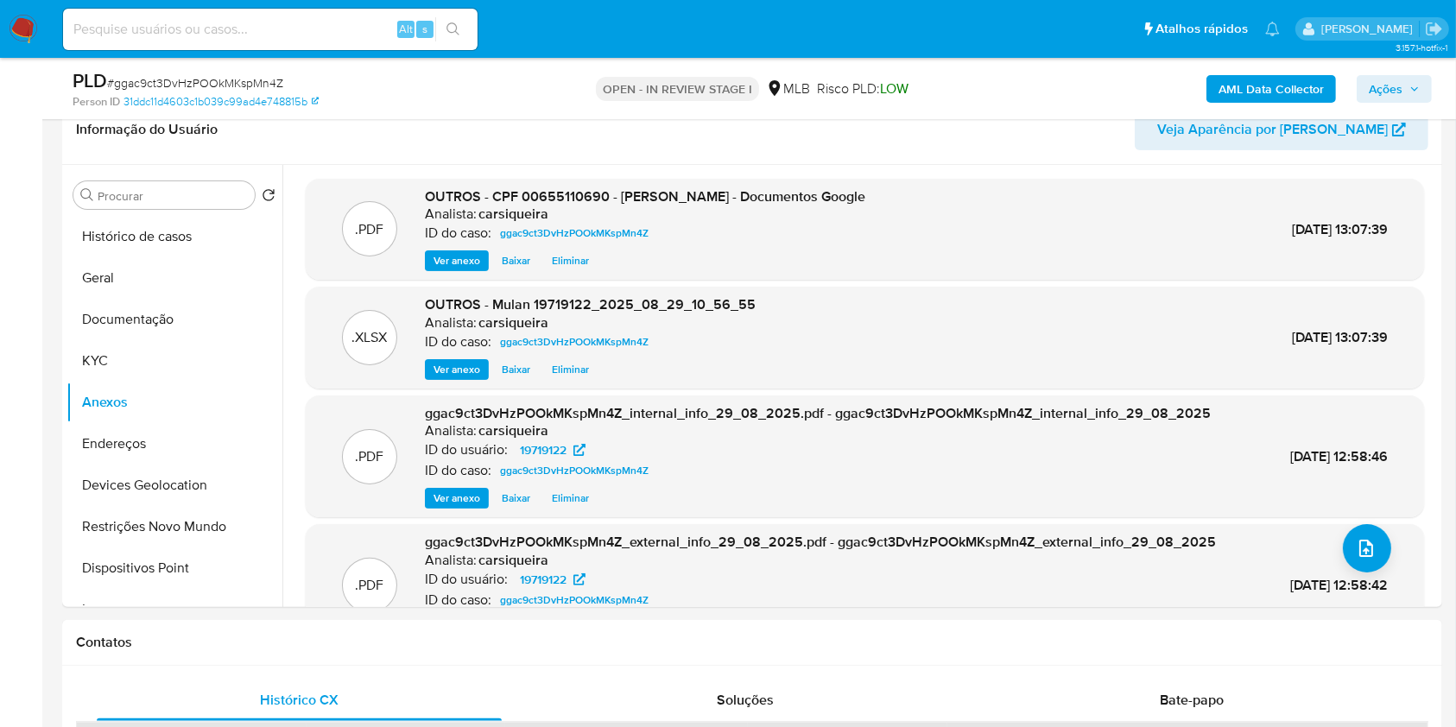
click at [1393, 88] on span "Ações" at bounding box center [1386, 89] width 34 height 28
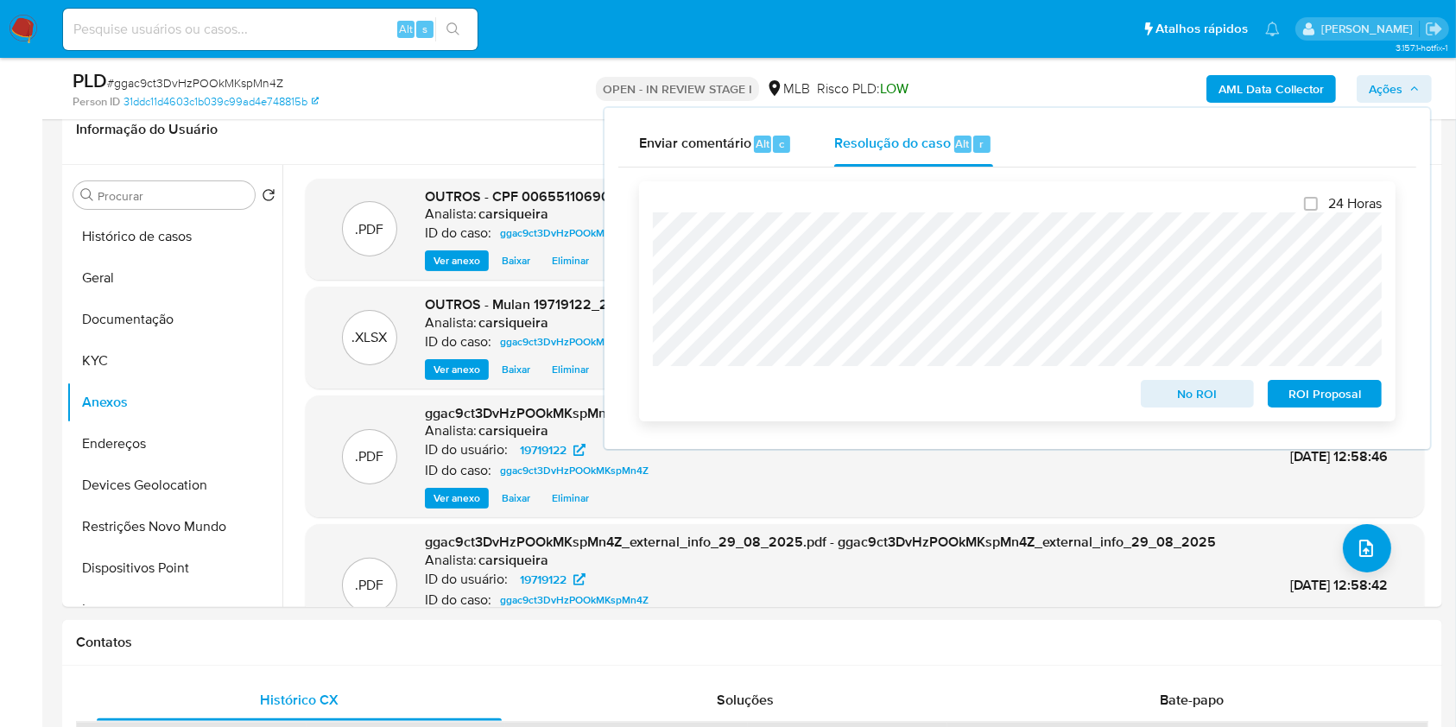
click at [1183, 390] on span "No ROI" at bounding box center [1198, 394] width 90 height 24
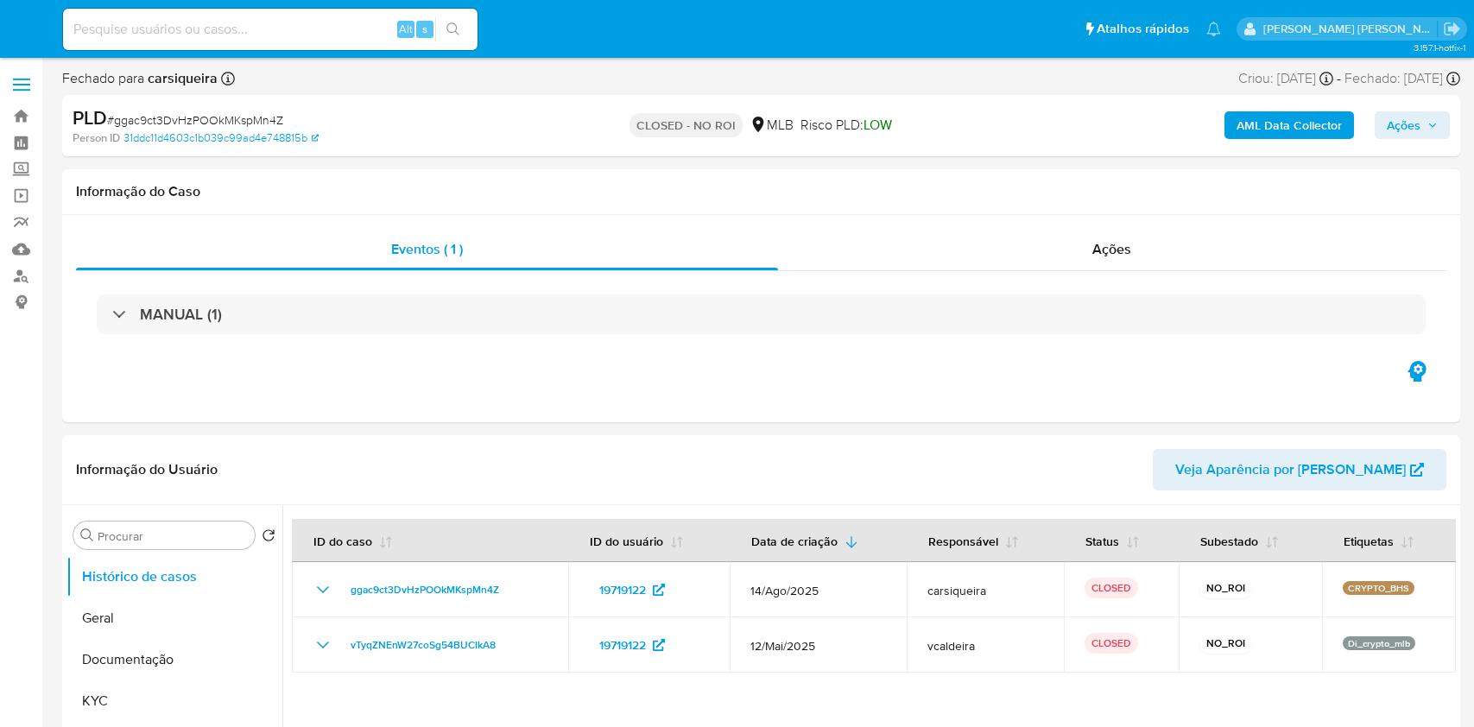
select select "10"
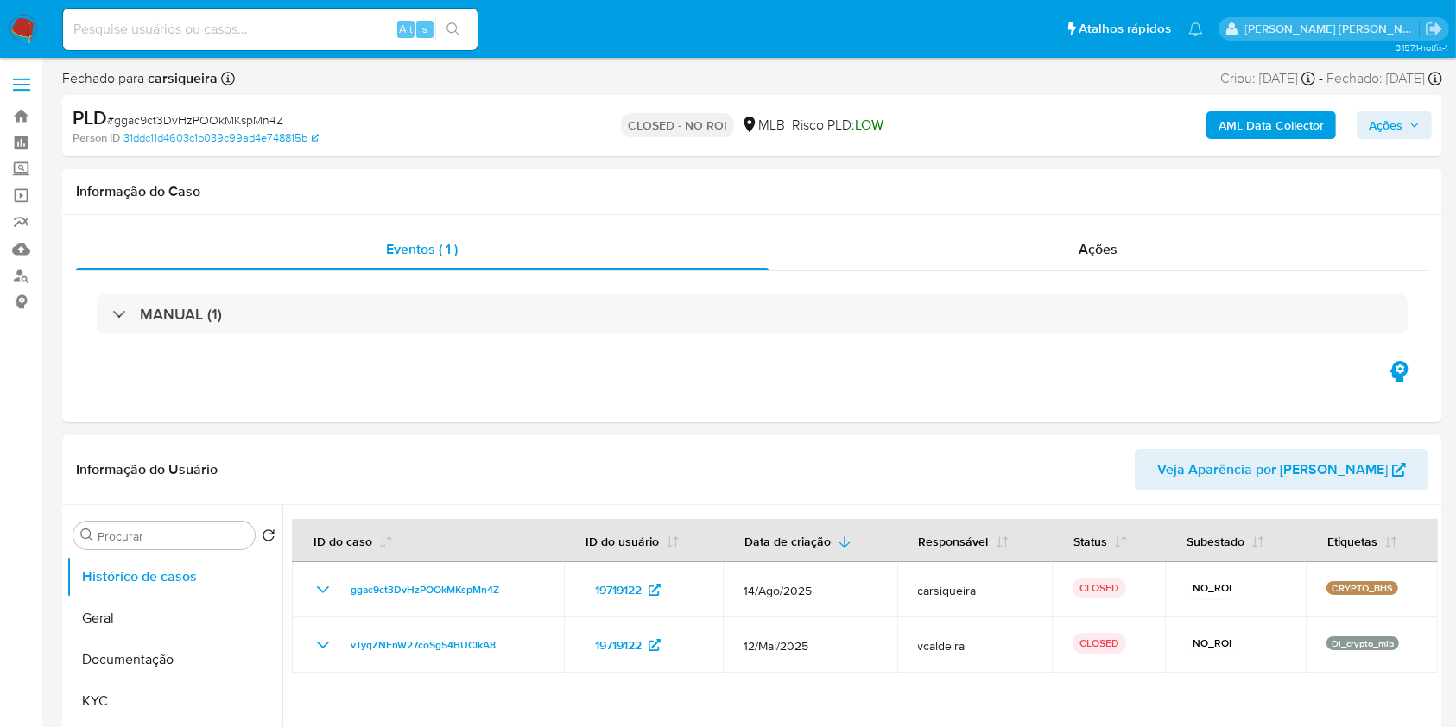
click at [24, 22] on img at bounding box center [23, 29] width 29 height 29
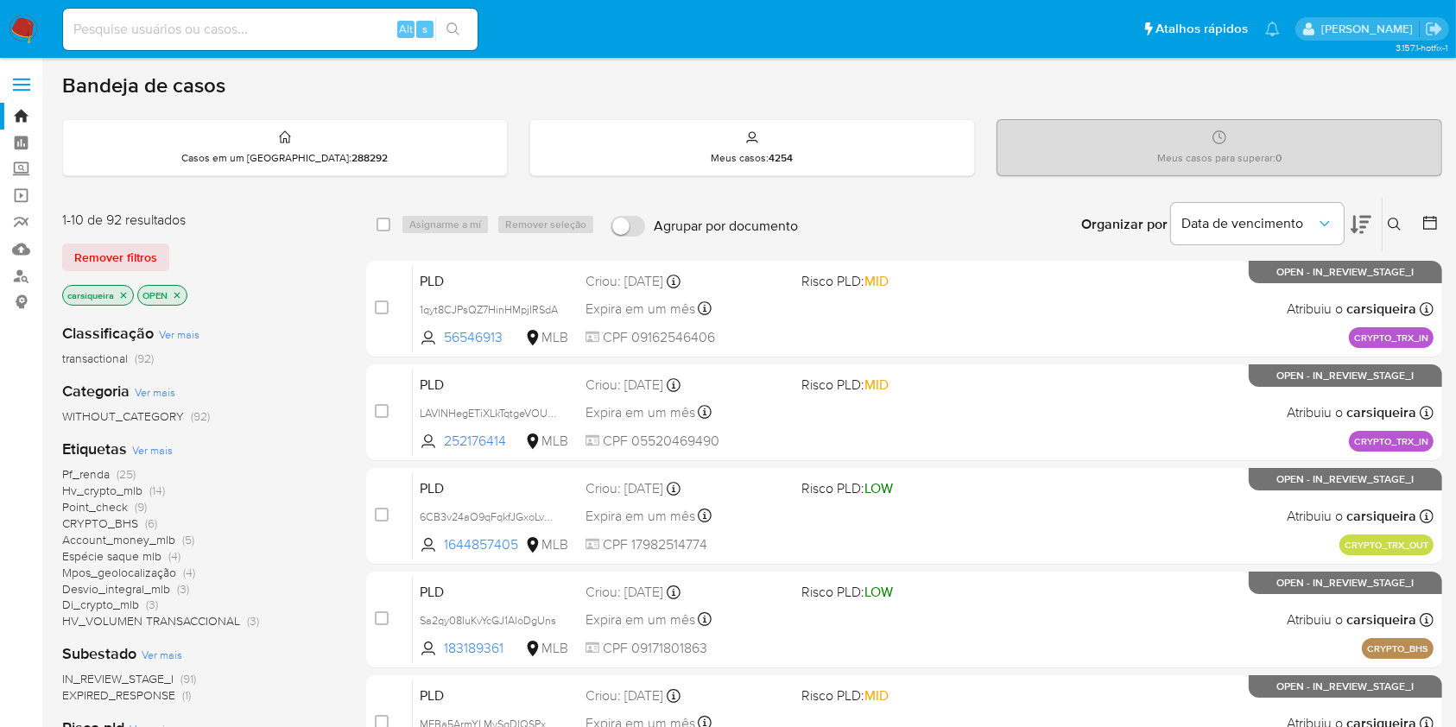
click at [257, 28] on input at bounding box center [270, 29] width 415 height 22
paste input "jgvVBpxMc64pxartrXoX2B4v"
type input "jgvVBpxMc64pxartrXoX2B4v"
click at [447, 13] on div "jgvVBpxMc64pxartrXoX2B4v Alt s" at bounding box center [270, 29] width 415 height 41
click at [303, 32] on input "jgvVBpxMc64pxartrXoX2B4v" at bounding box center [270, 29] width 415 height 22
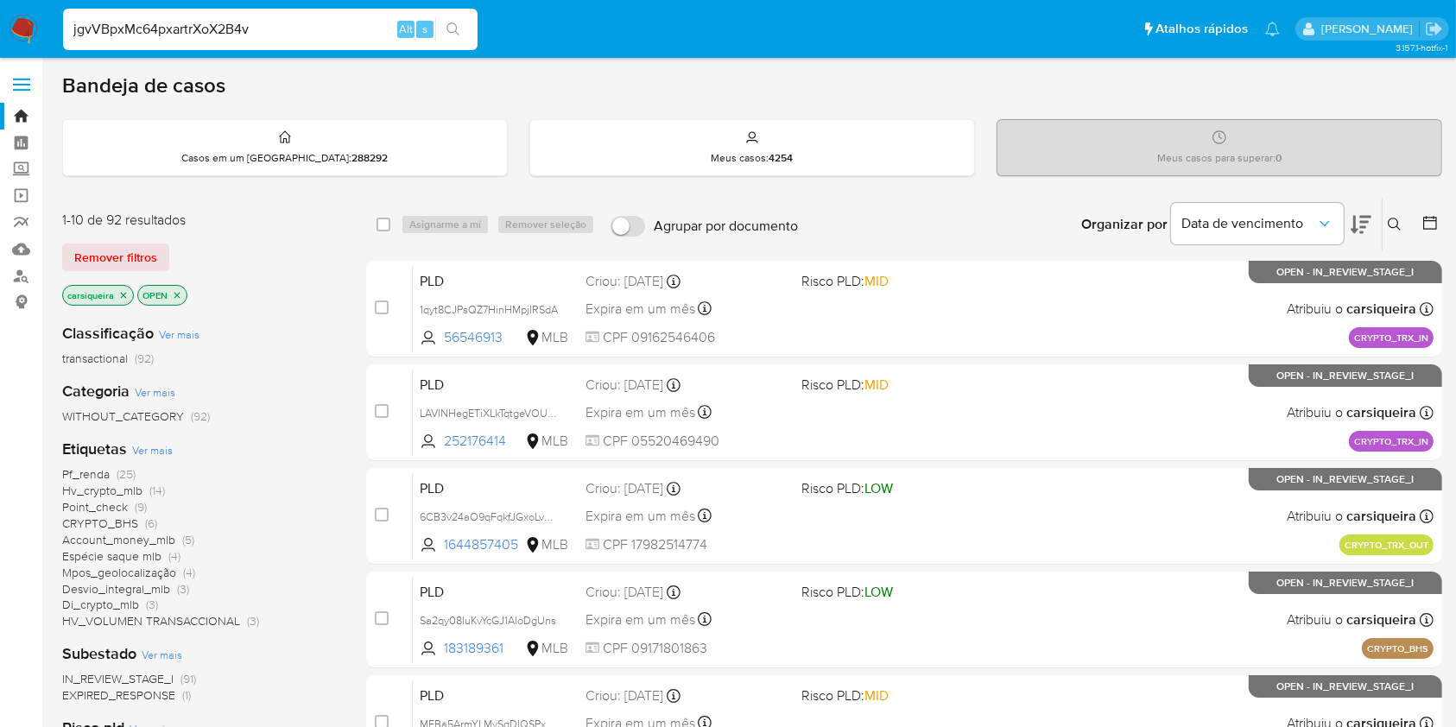
drag, startPoint x: 303, startPoint y: 32, endPoint x: 41, endPoint y: 37, distance: 261.8
click at [41, 37] on nav "Pausado Ver notificaciones jgvVBpxMc64pxartrXoX2B4v Alt s Atalhos rápidos Presi…" at bounding box center [728, 29] width 1456 height 58
click at [449, 33] on icon "search-icon" at bounding box center [454, 29] width 14 height 14
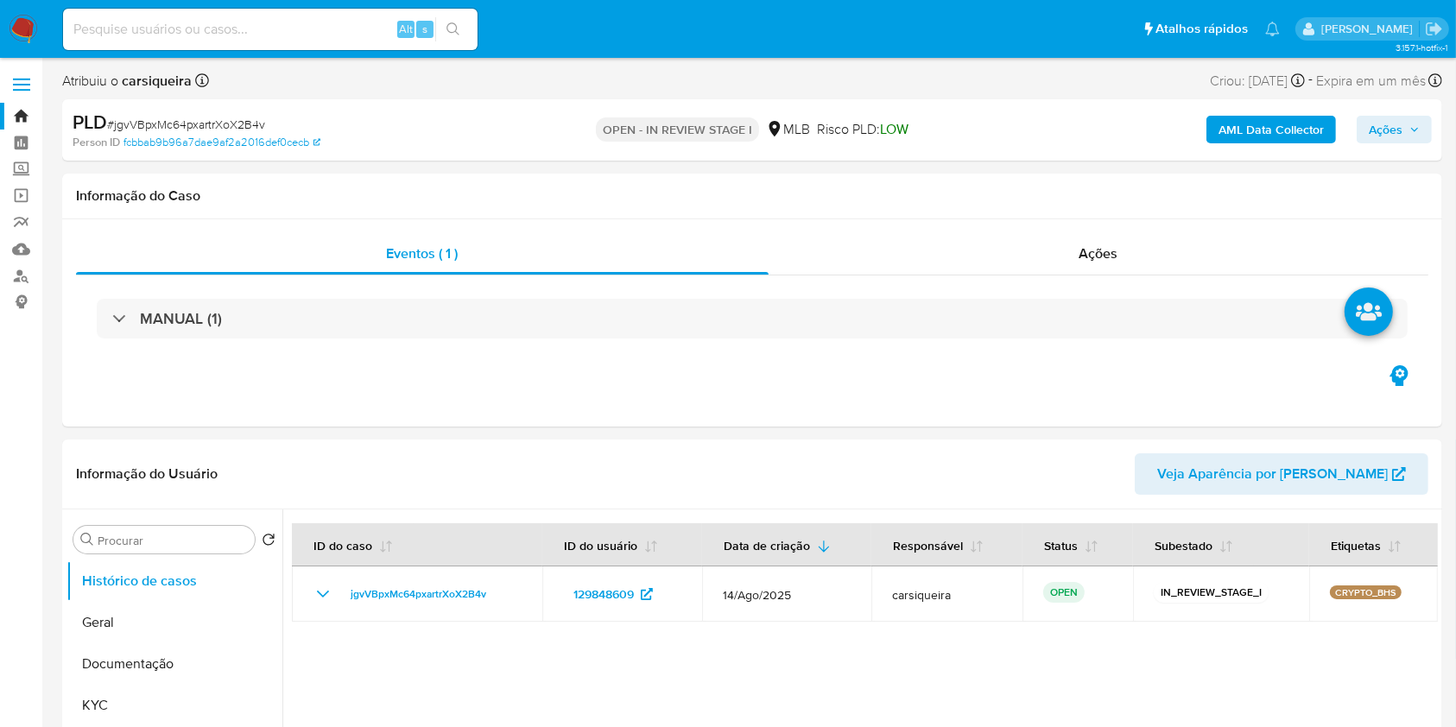
select select "10"
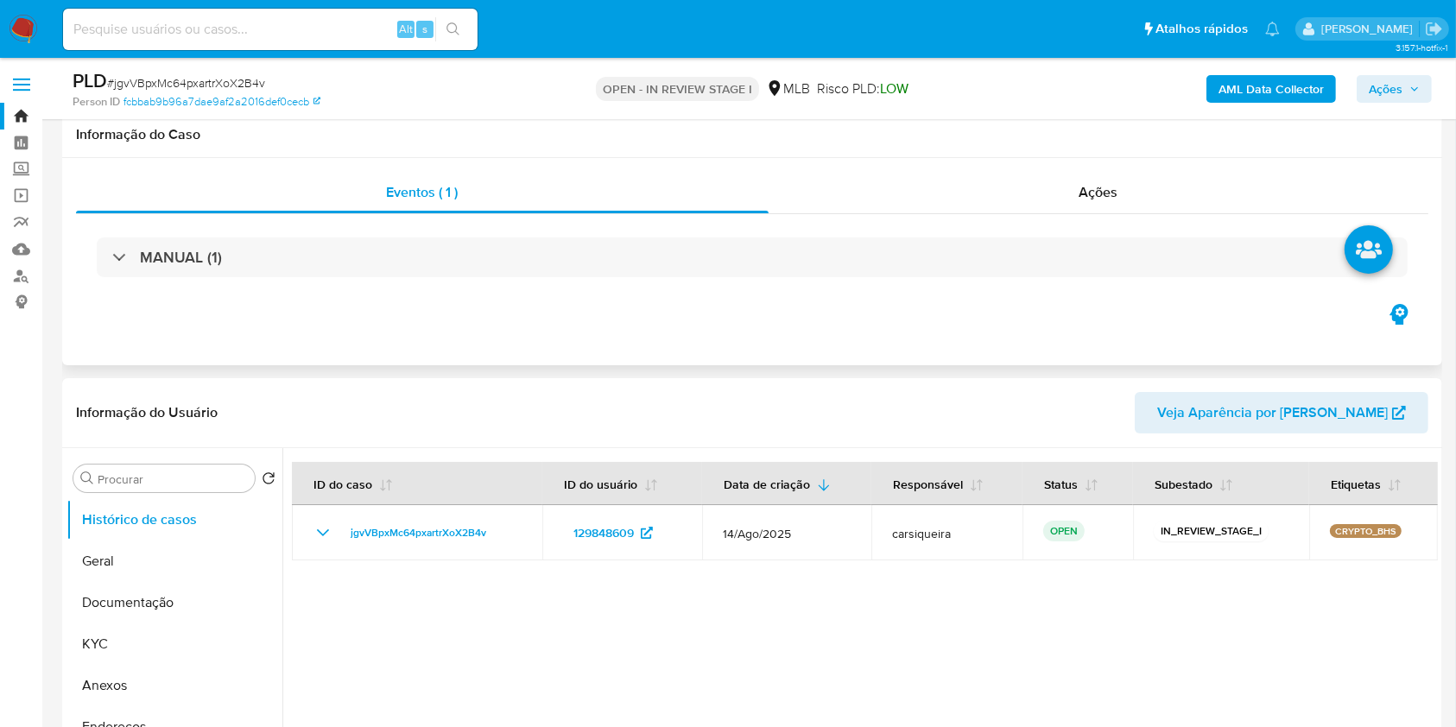
scroll to position [346, 0]
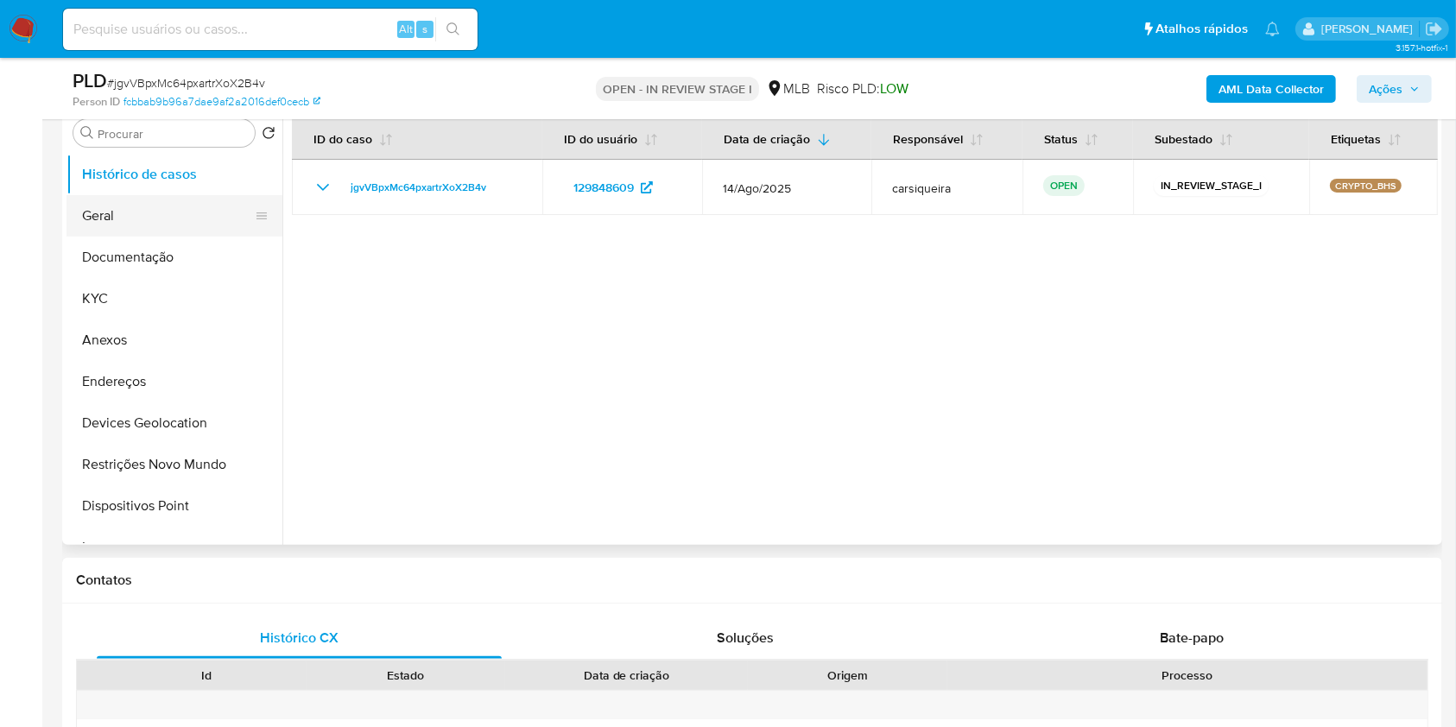
click at [187, 206] on button "Geral" at bounding box center [168, 215] width 202 height 41
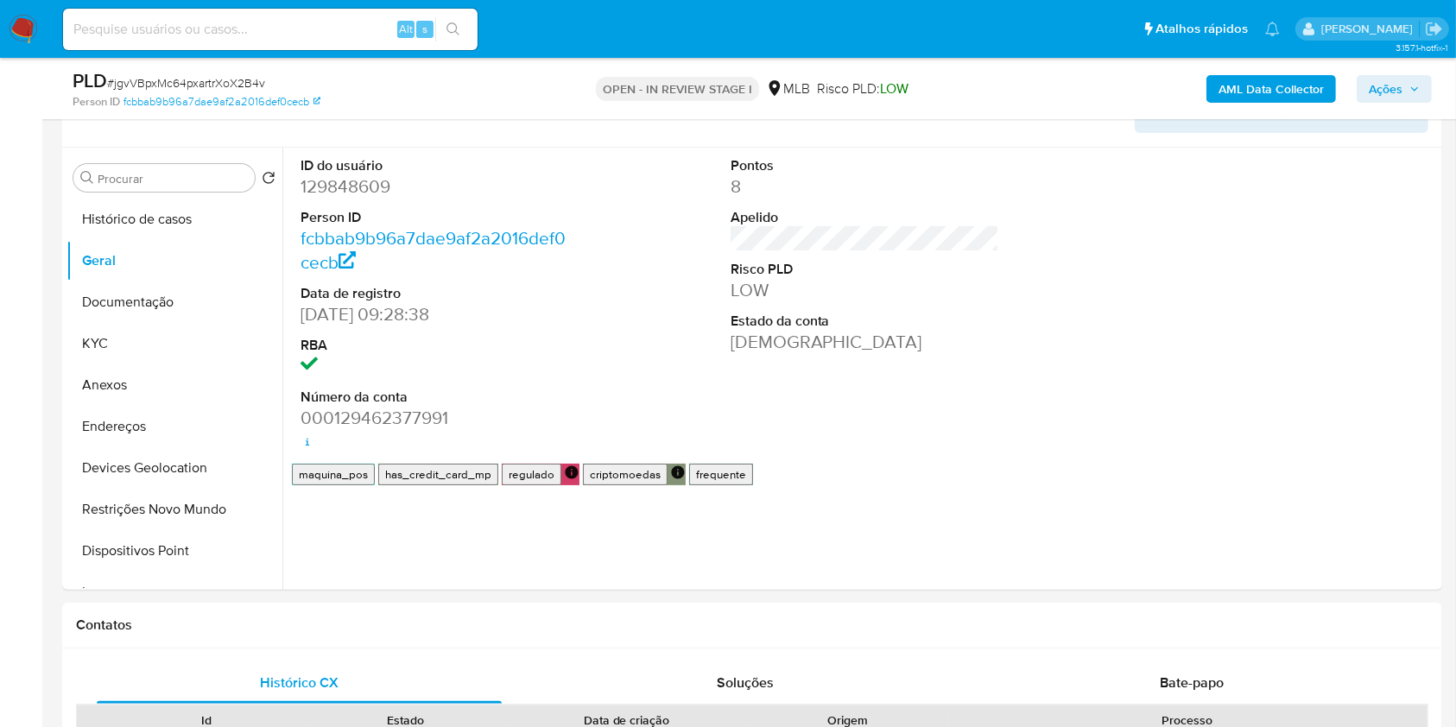
scroll to position [297, 0]
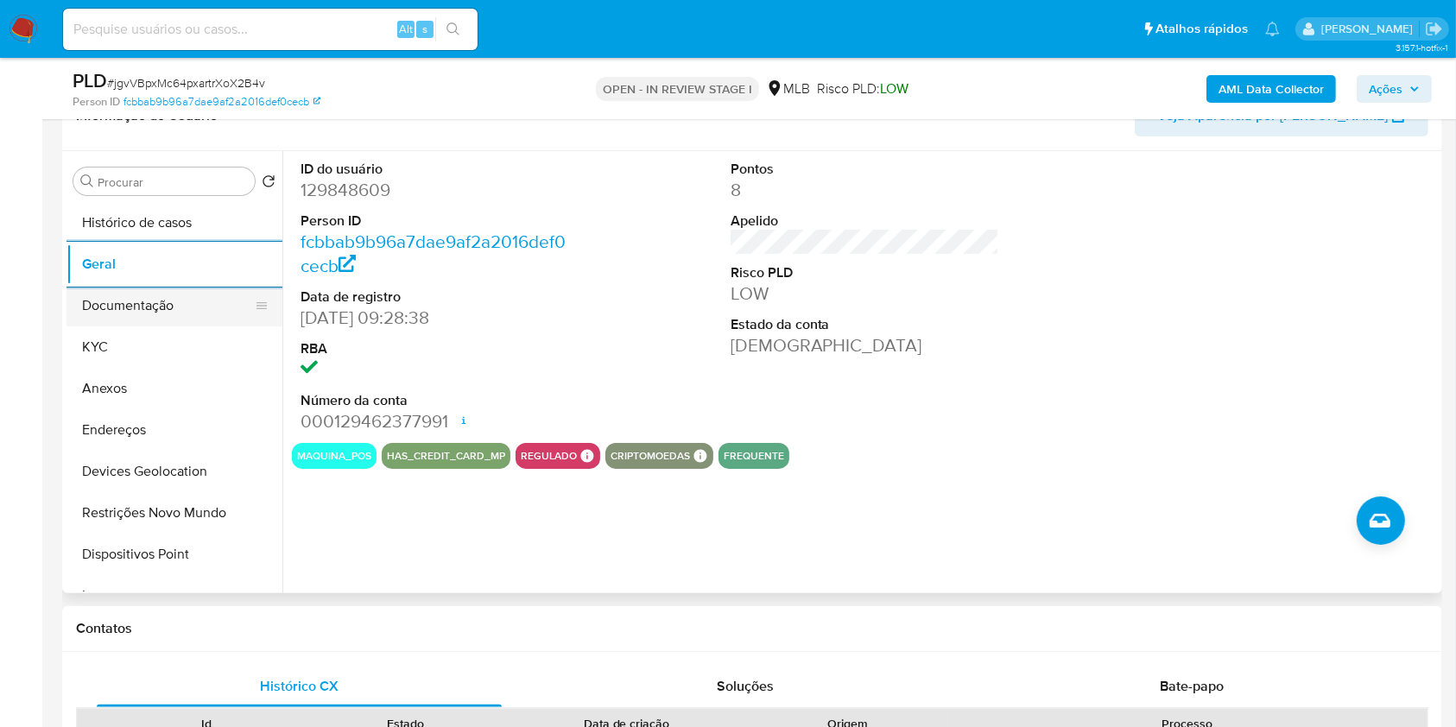
click at [153, 314] on button "Documentação" at bounding box center [168, 305] width 202 height 41
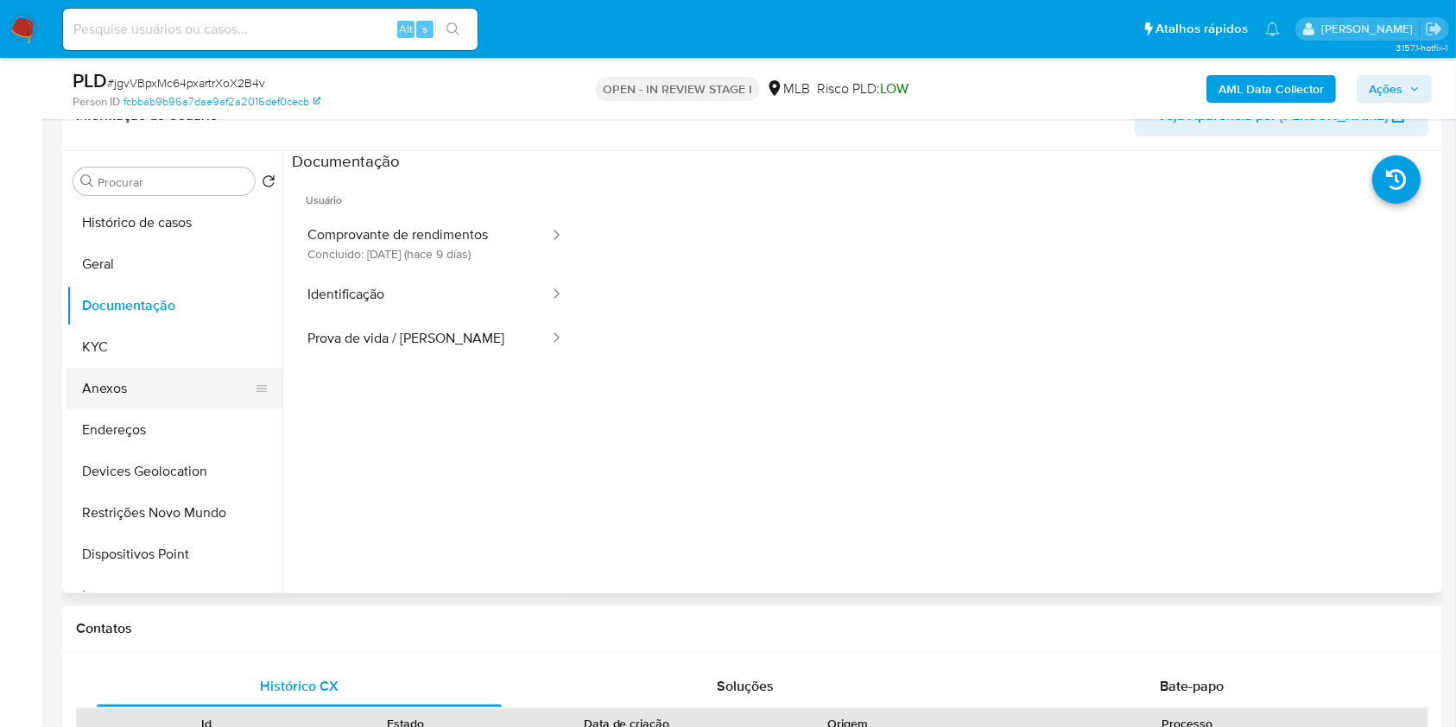
click at [170, 386] on button "Anexos" at bounding box center [168, 388] width 202 height 41
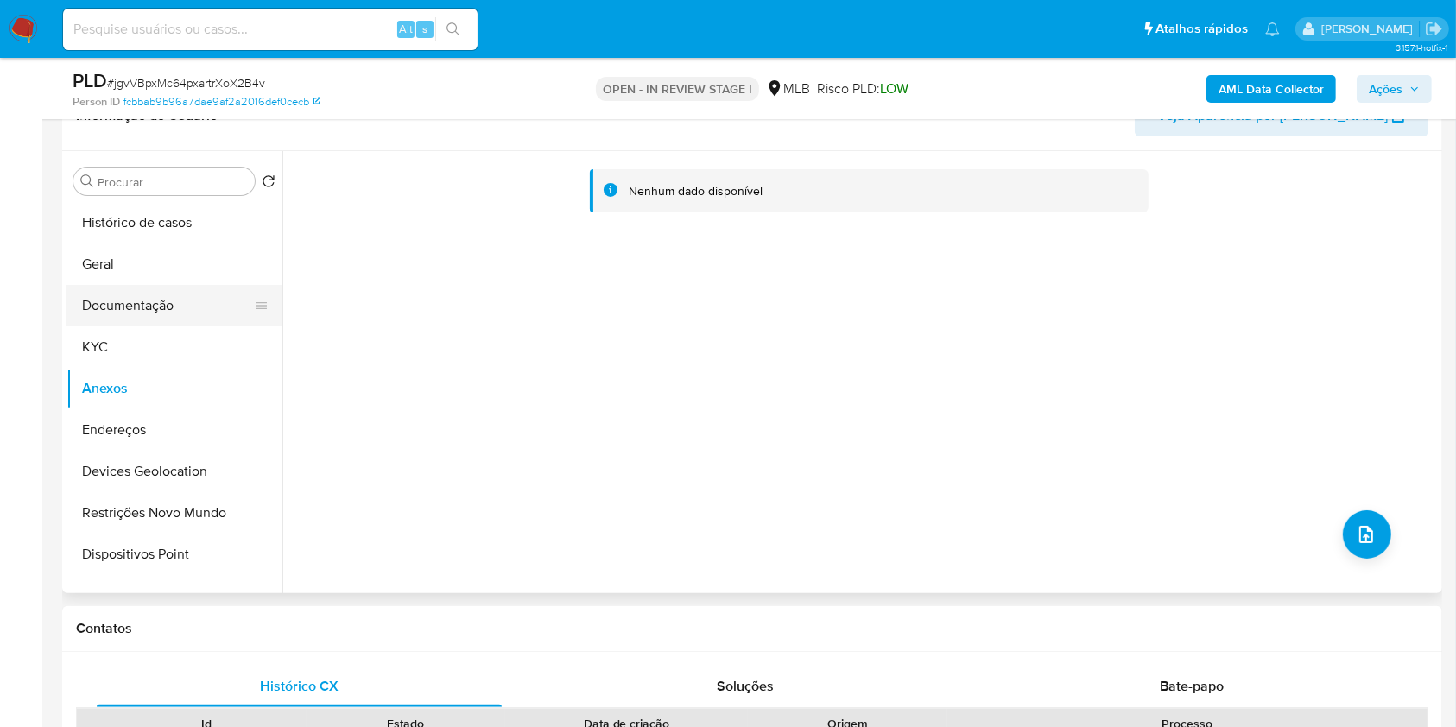
click at [173, 311] on button "Documentação" at bounding box center [168, 305] width 202 height 41
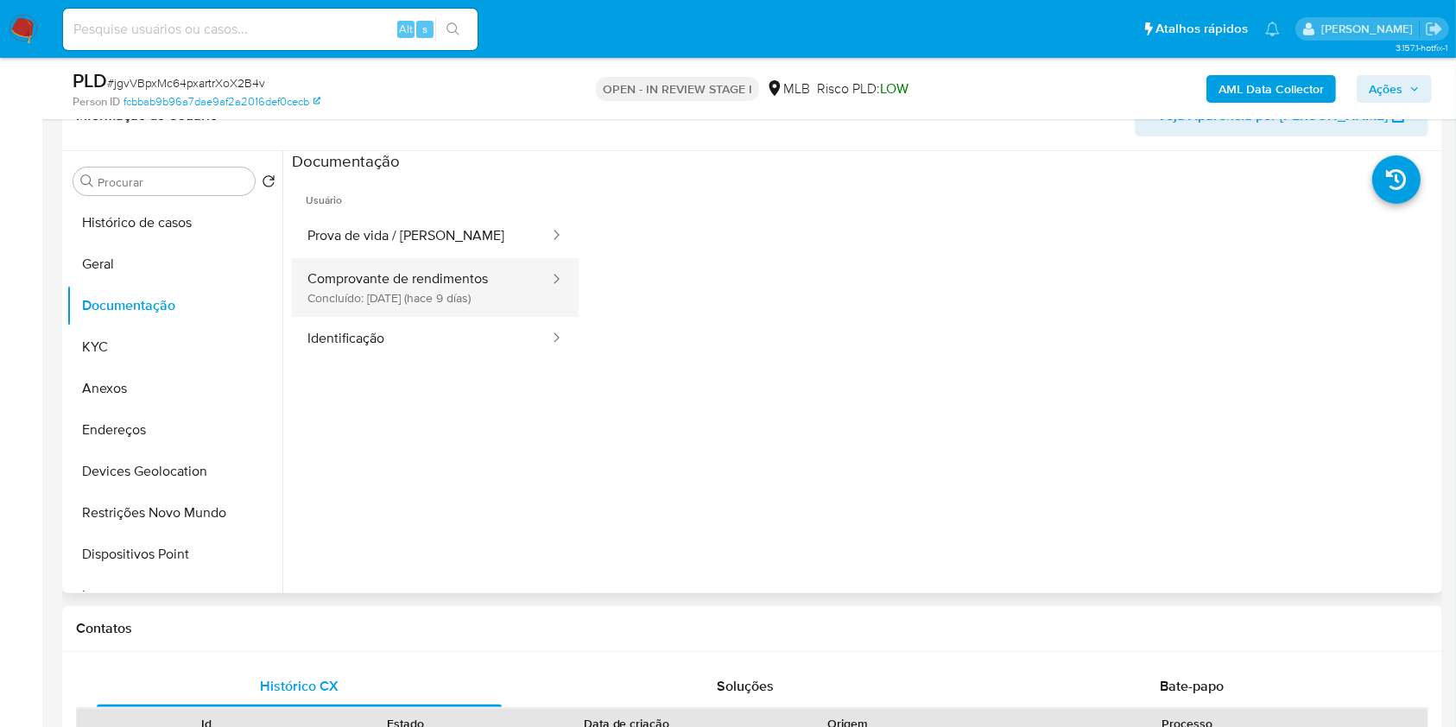
click at [393, 287] on button "Comprovante de rendimentos Concluído: 20/08/2025 (hace 9 días)" at bounding box center [421, 287] width 259 height 59
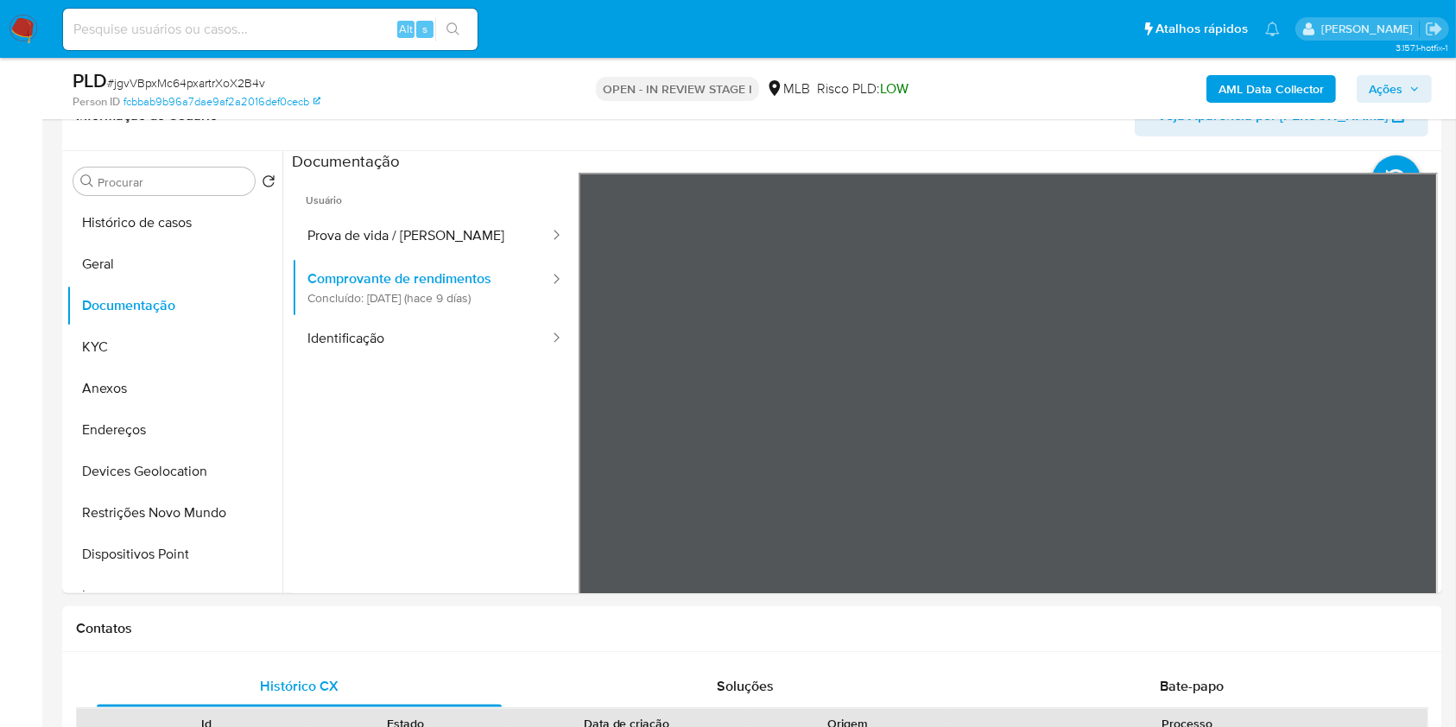
click at [1286, 87] on b "AML Data Collector" at bounding box center [1271, 89] width 105 height 28
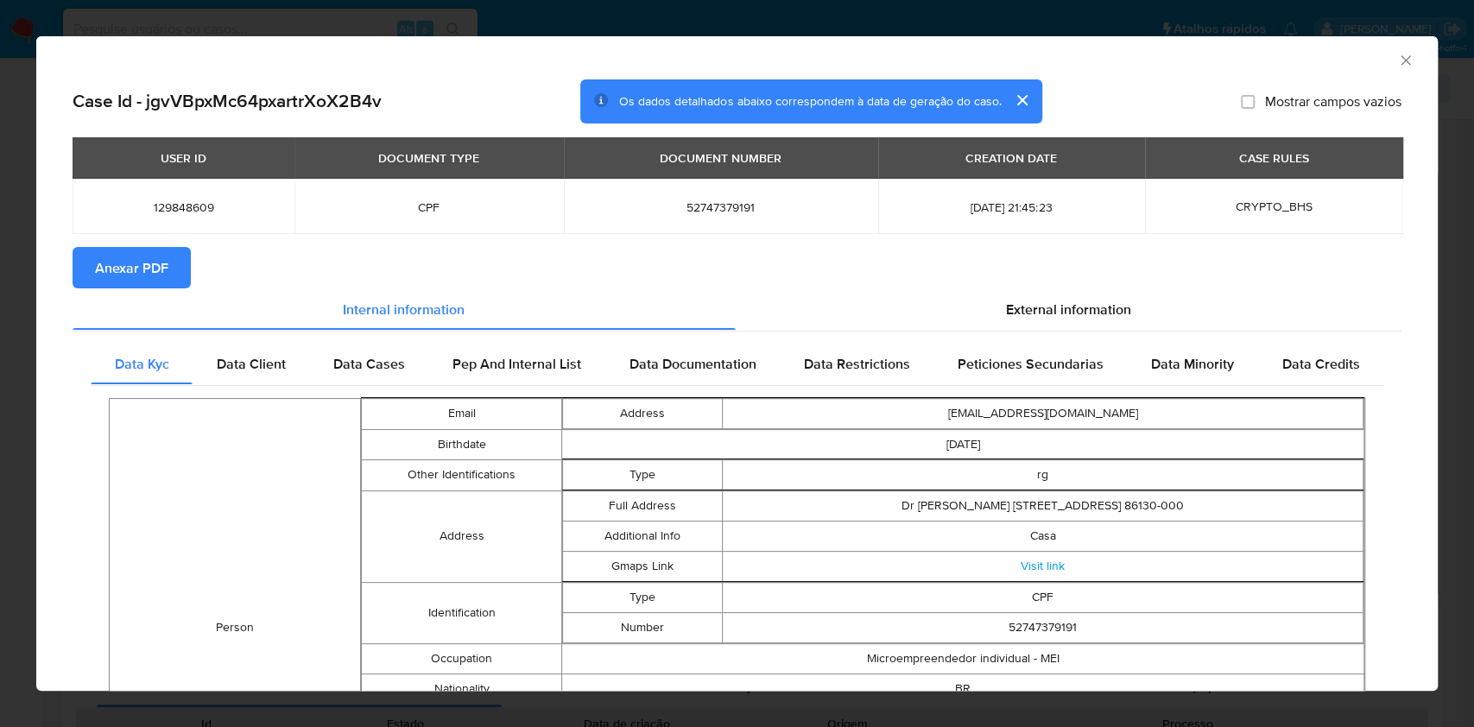
click at [126, 277] on span "Anexar PDF" at bounding box center [131, 268] width 73 height 38
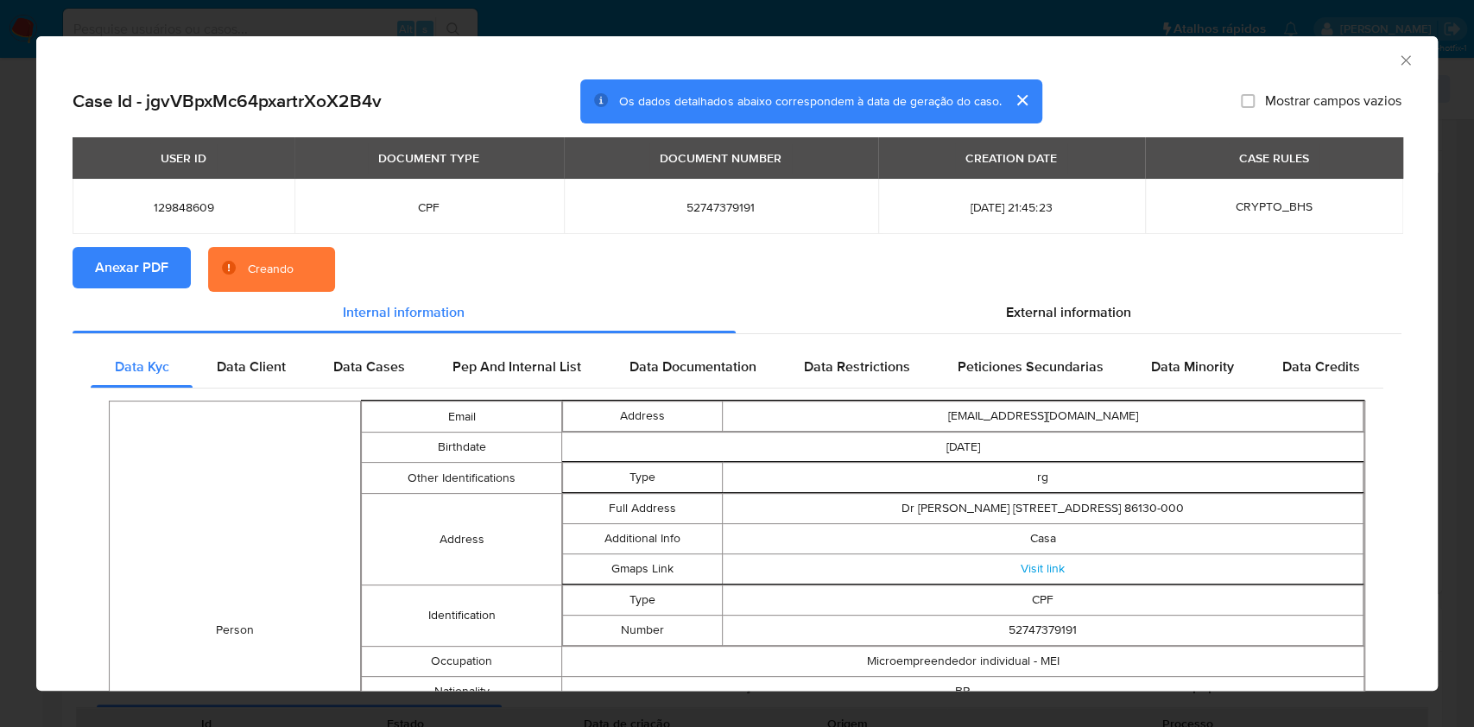
click at [0, 294] on div "AML Data Collector Case Id - jgvVBpxMc64pxartrXoX2B4v Os dados detalhados abaix…" at bounding box center [737, 363] width 1474 height 727
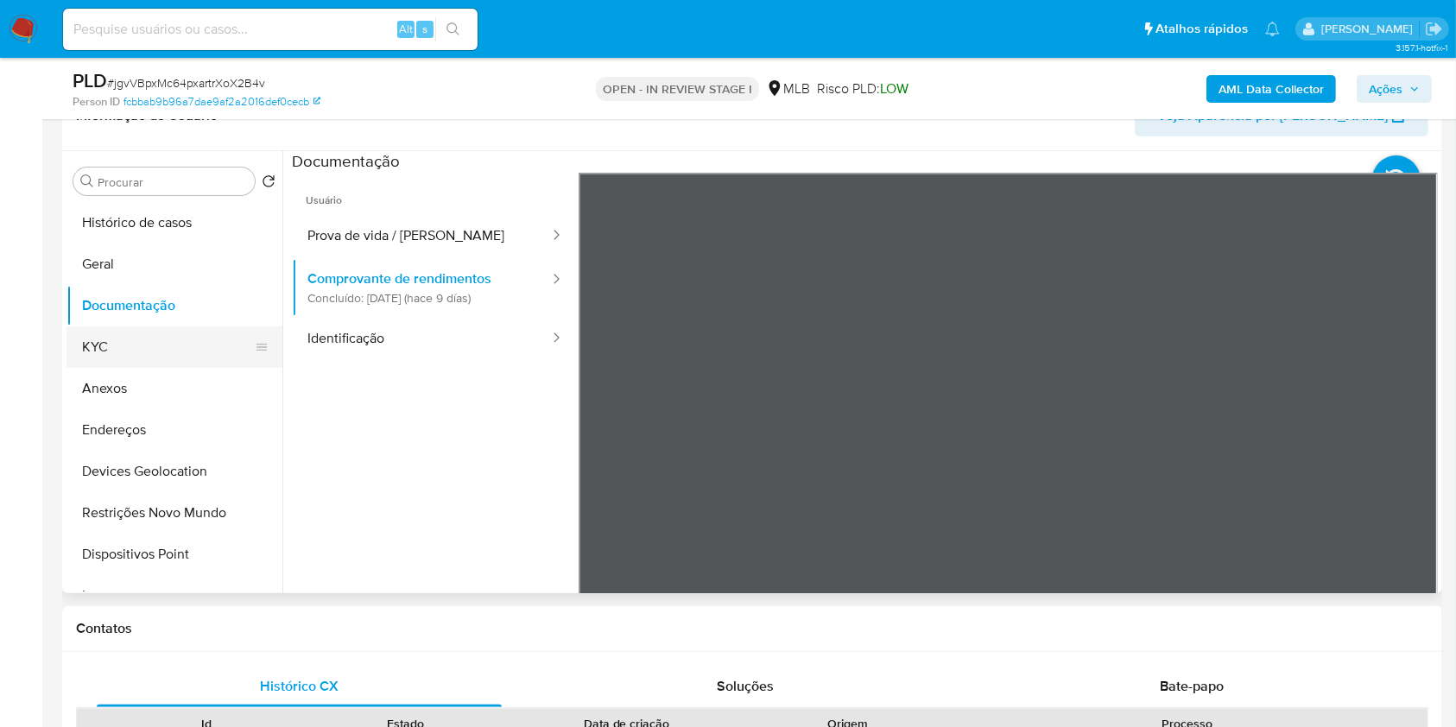
click at [136, 342] on button "KYC" at bounding box center [168, 347] width 202 height 41
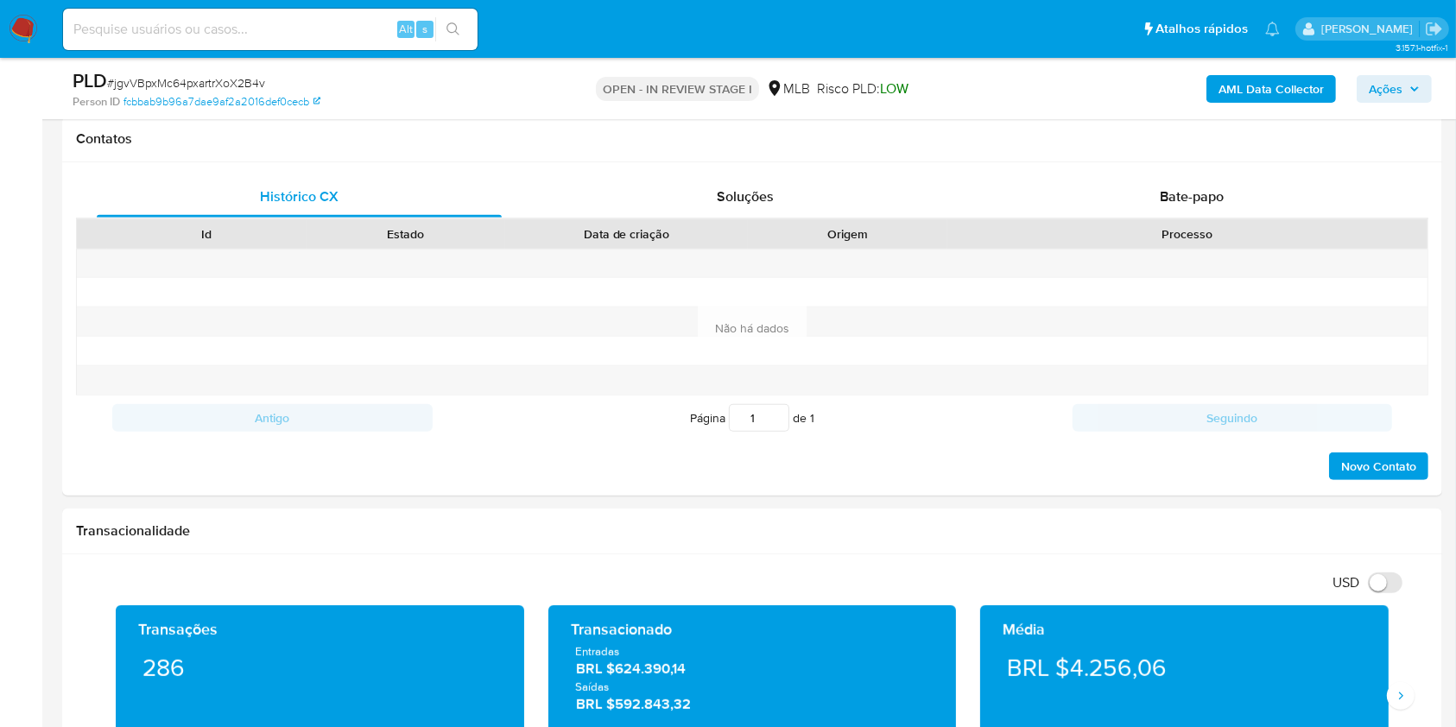
scroll to position [1087, 0]
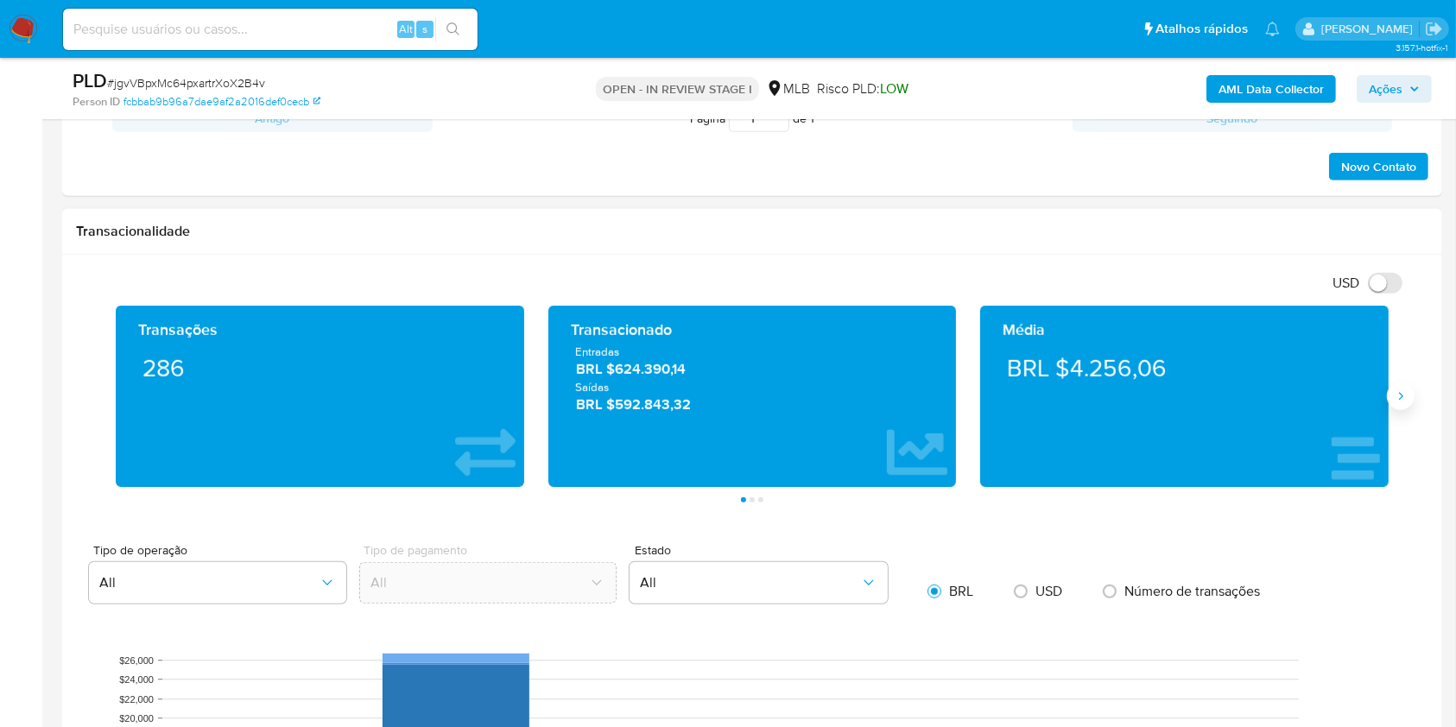
click at [1402, 395] on icon "Siguiente" at bounding box center [1401, 397] width 14 height 14
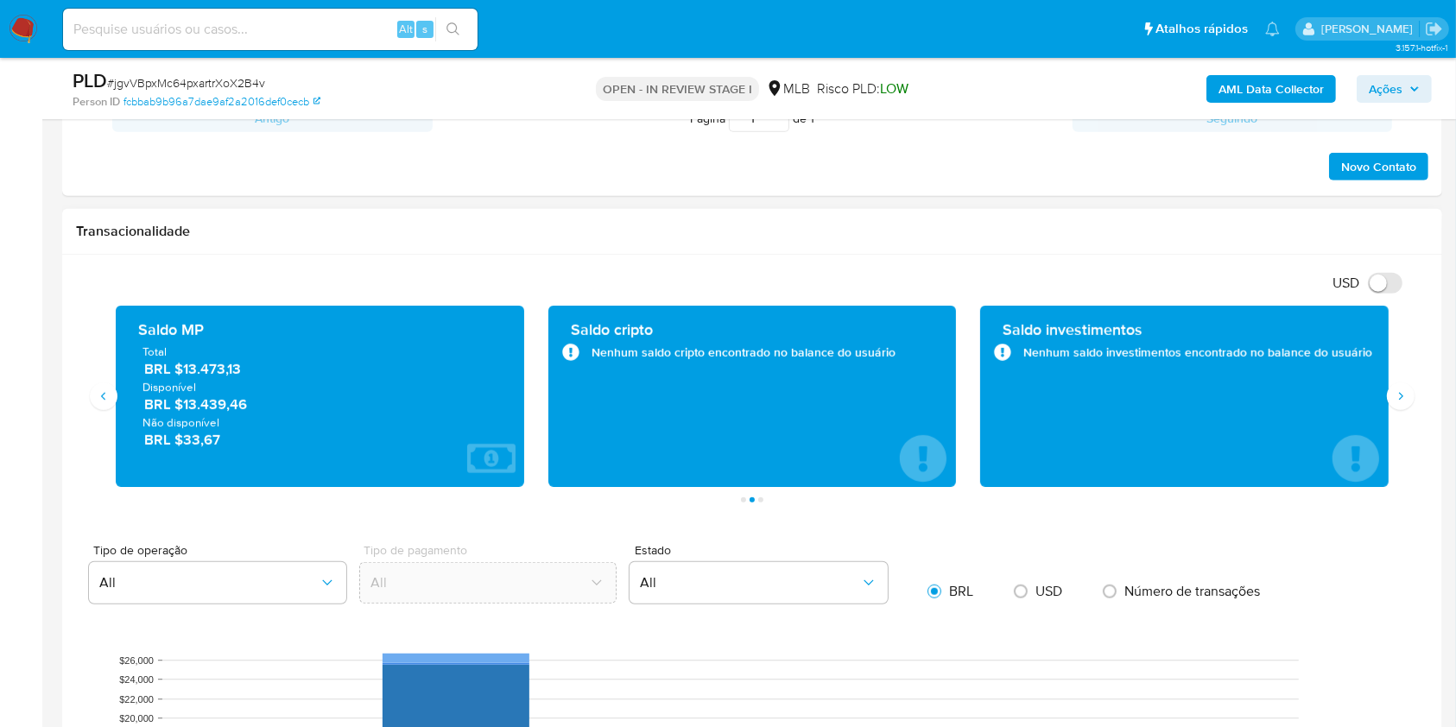
click at [1388, 402] on div "Saldo investimentos Nenhum saldo investimentos encontrado no balance do usuário" at bounding box center [1184, 396] width 409 height 181
click at [1401, 401] on icon "Siguiente" at bounding box center [1401, 397] width 14 height 14
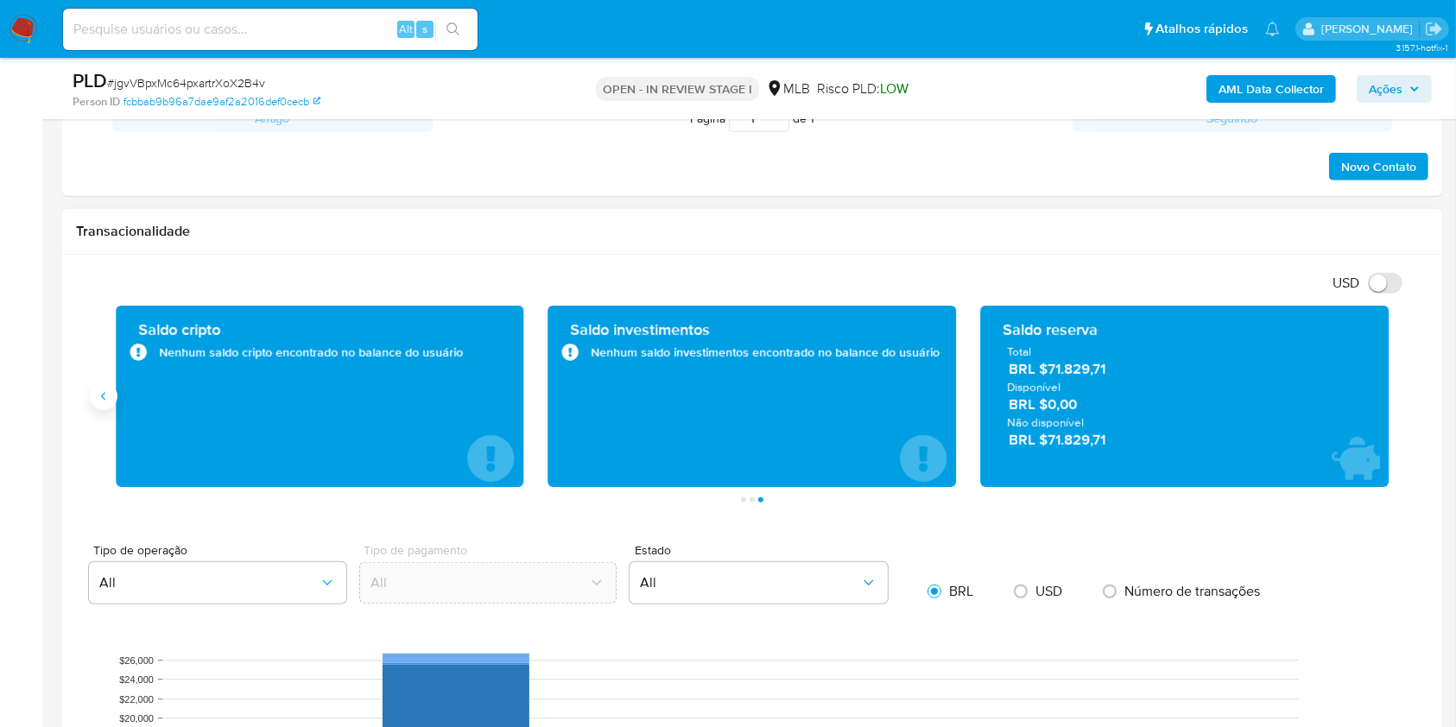
click at [108, 390] on icon "Anterior" at bounding box center [104, 397] width 14 height 14
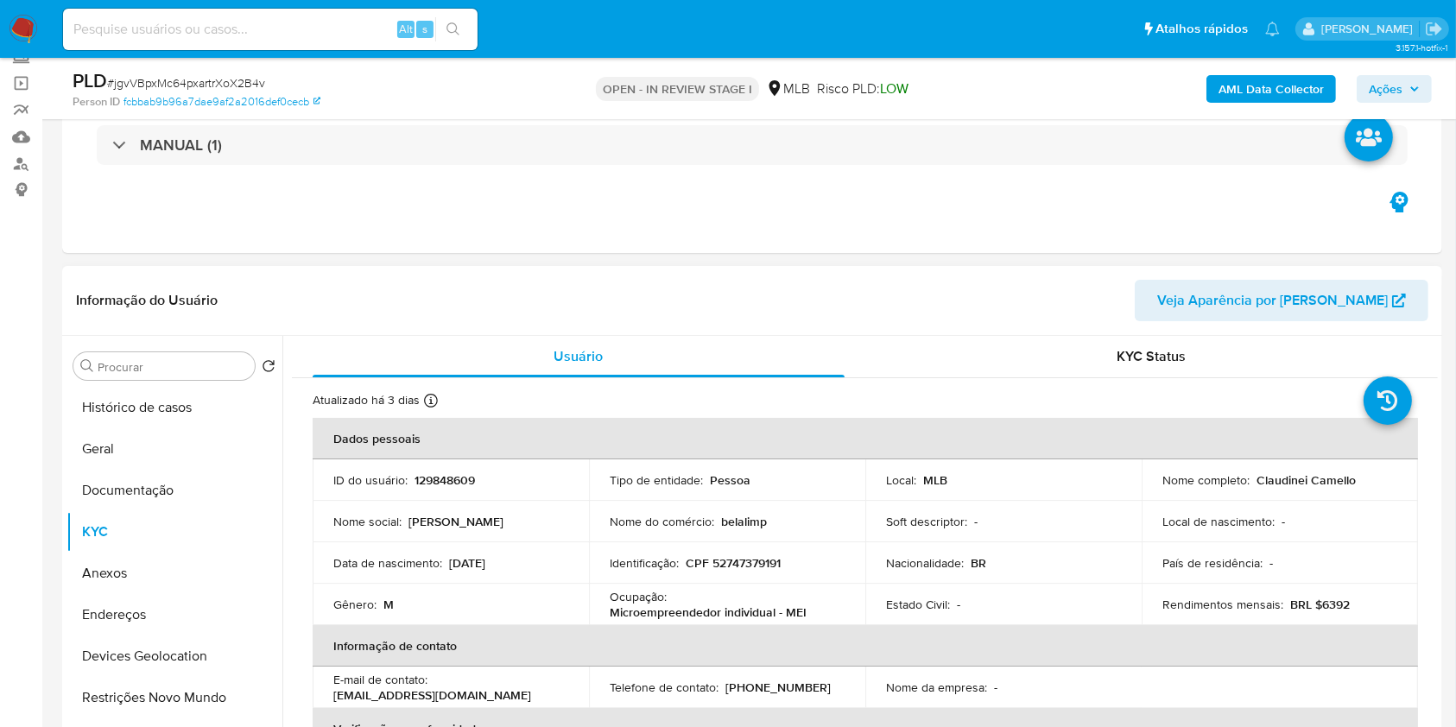
scroll to position [0, 0]
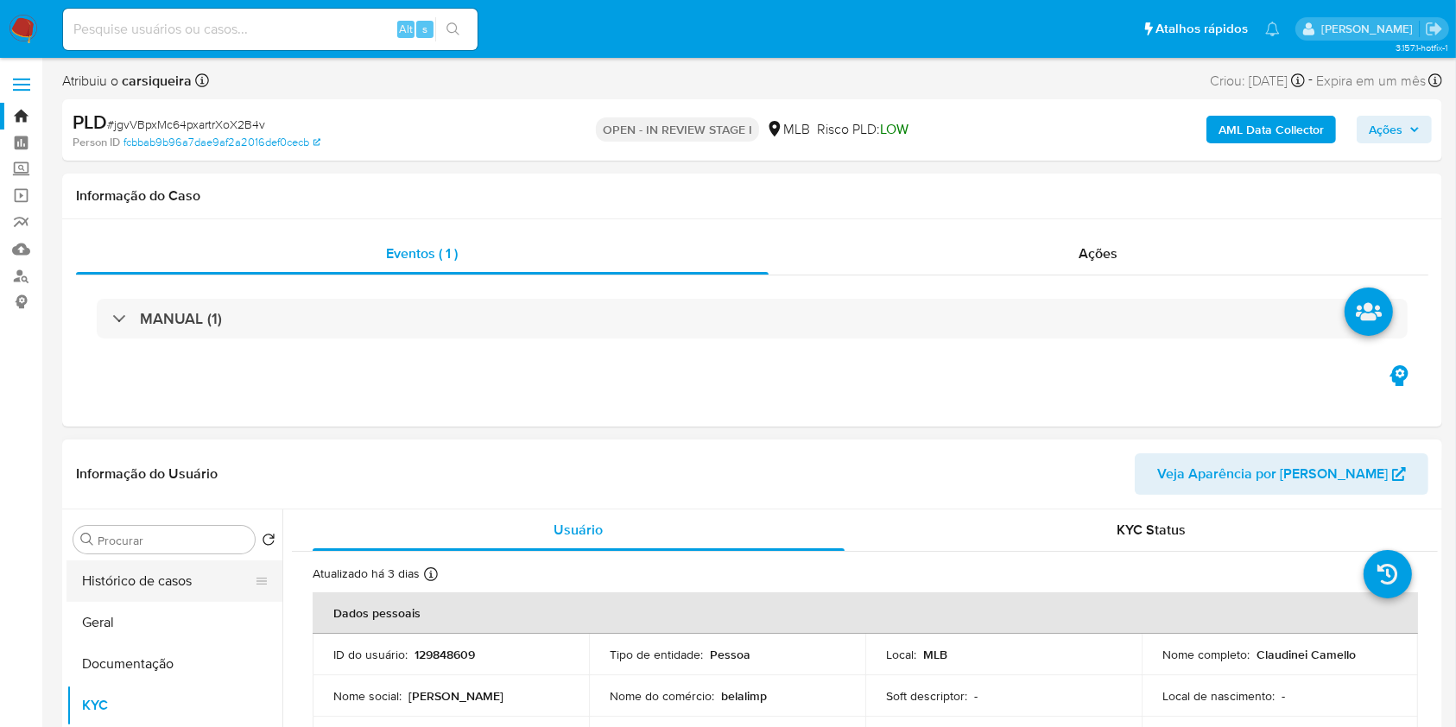
click at [139, 575] on button "Histórico de casos" at bounding box center [168, 581] width 202 height 41
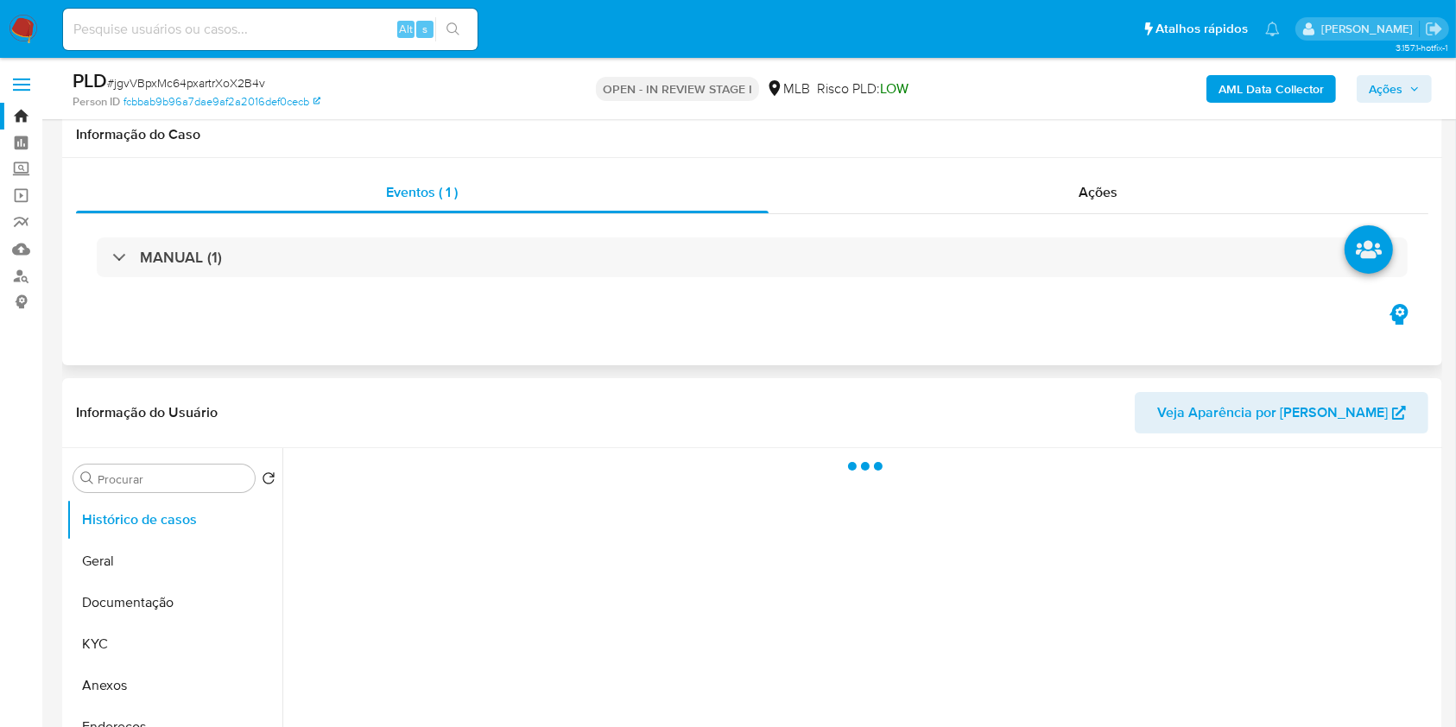
scroll to position [230, 0]
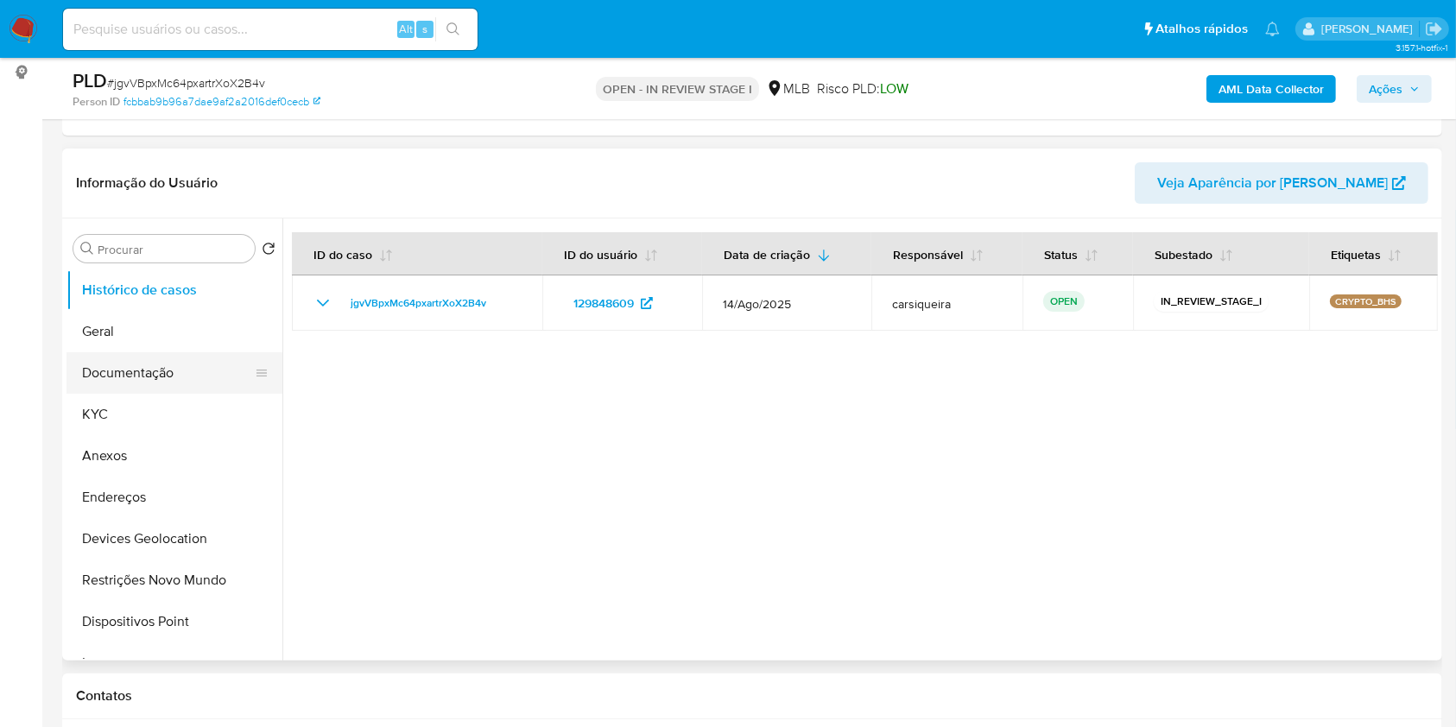
click at [126, 365] on button "Documentação" at bounding box center [168, 372] width 202 height 41
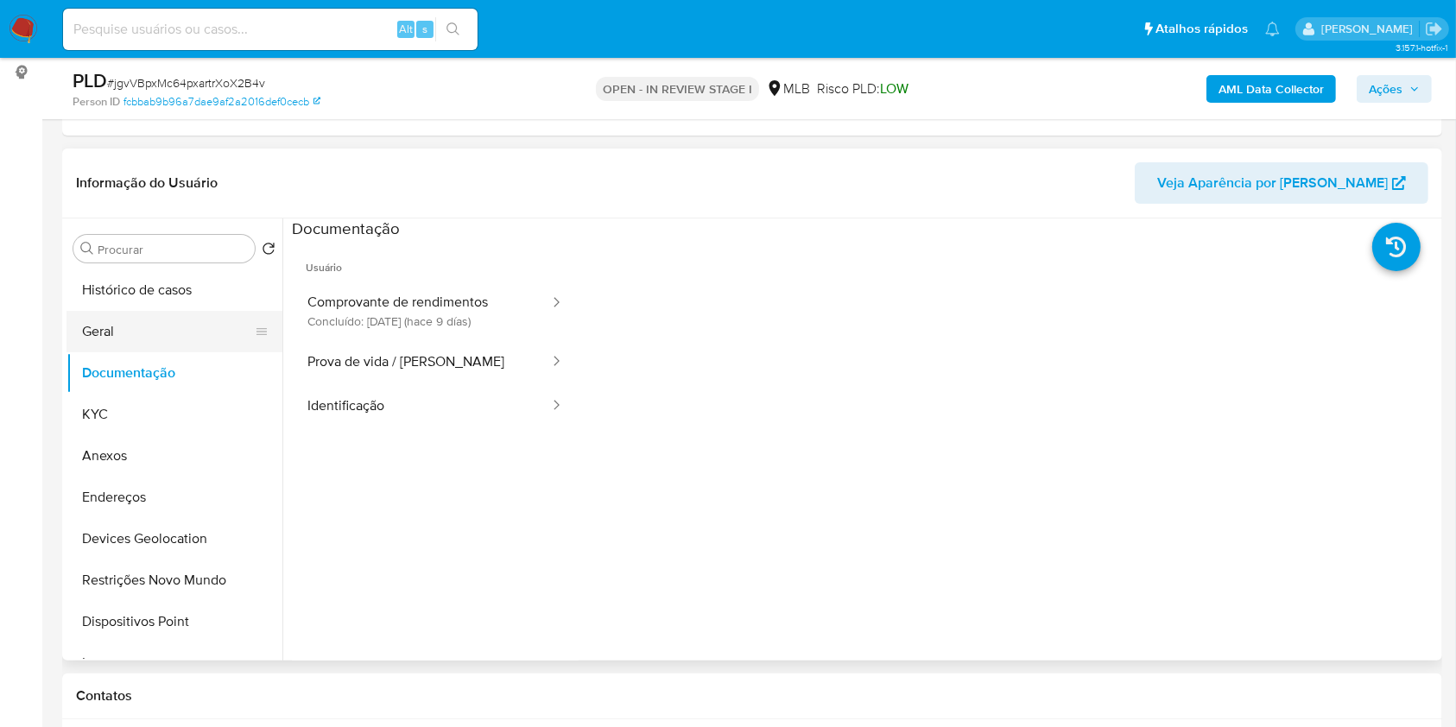
click at [116, 332] on button "Geral" at bounding box center [168, 331] width 202 height 41
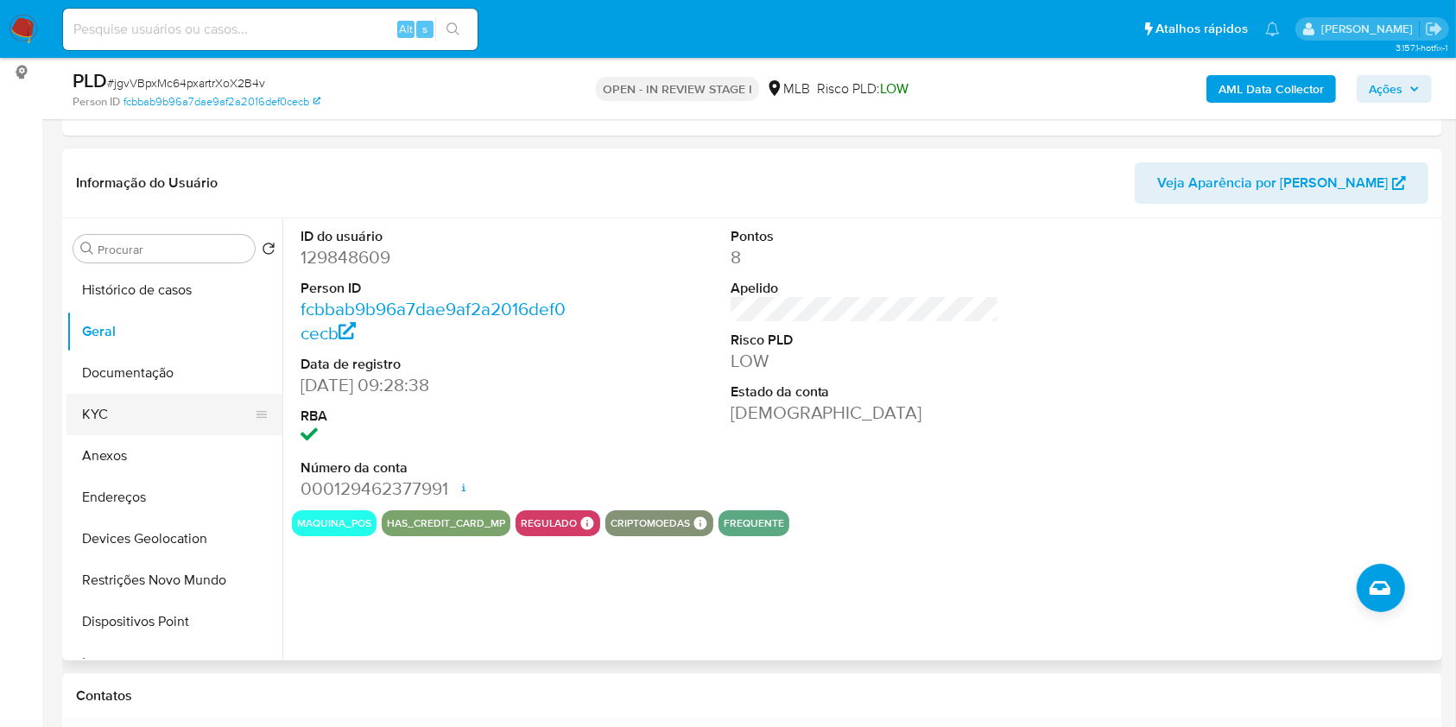
click at [169, 414] on button "KYC" at bounding box center [168, 414] width 202 height 41
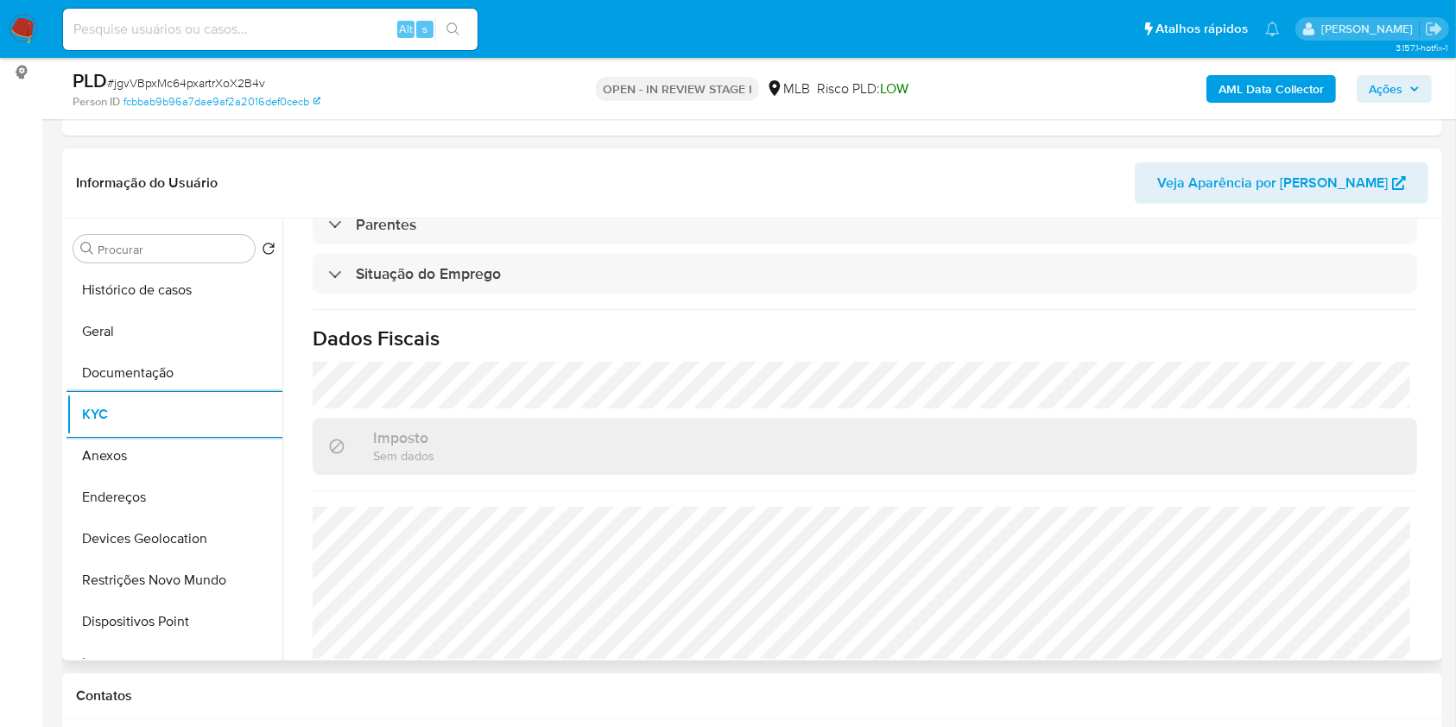
scroll to position [734, 0]
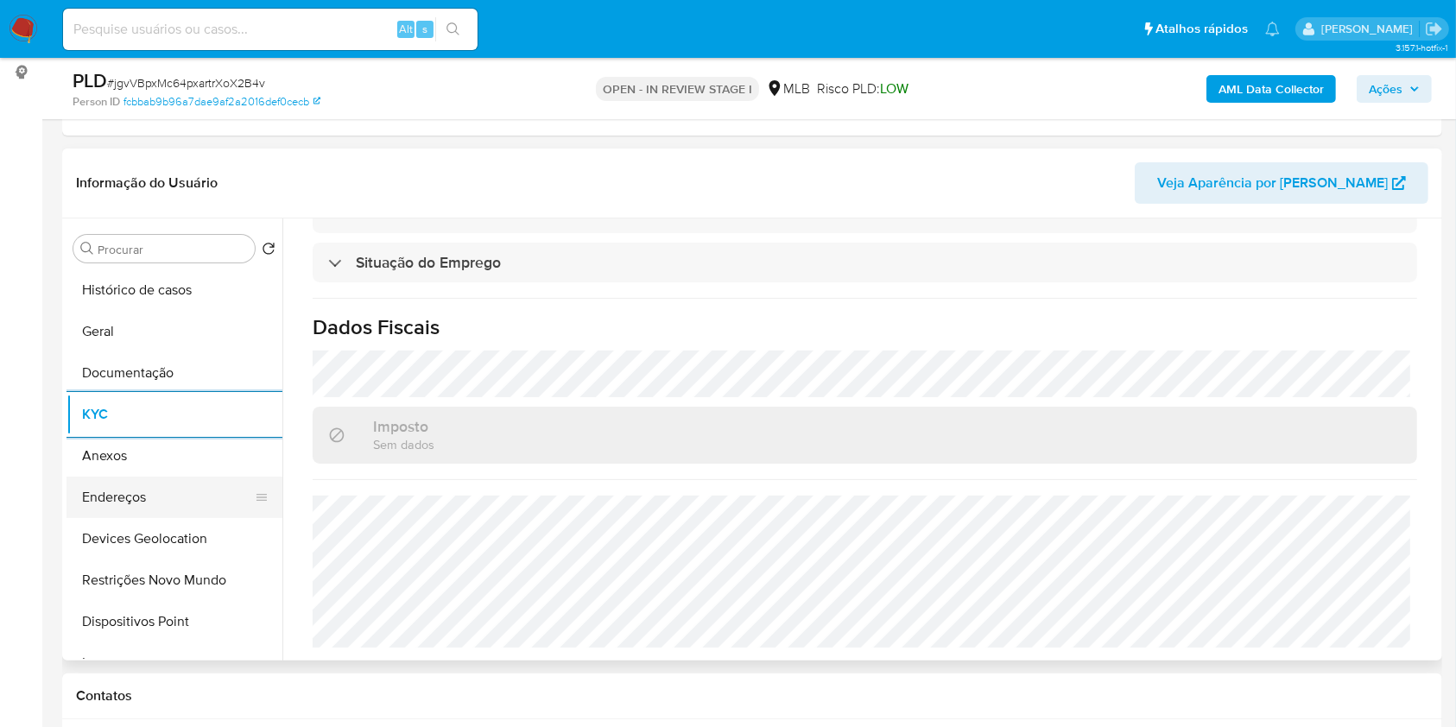
click at [178, 499] on button "Endereços" at bounding box center [168, 497] width 202 height 41
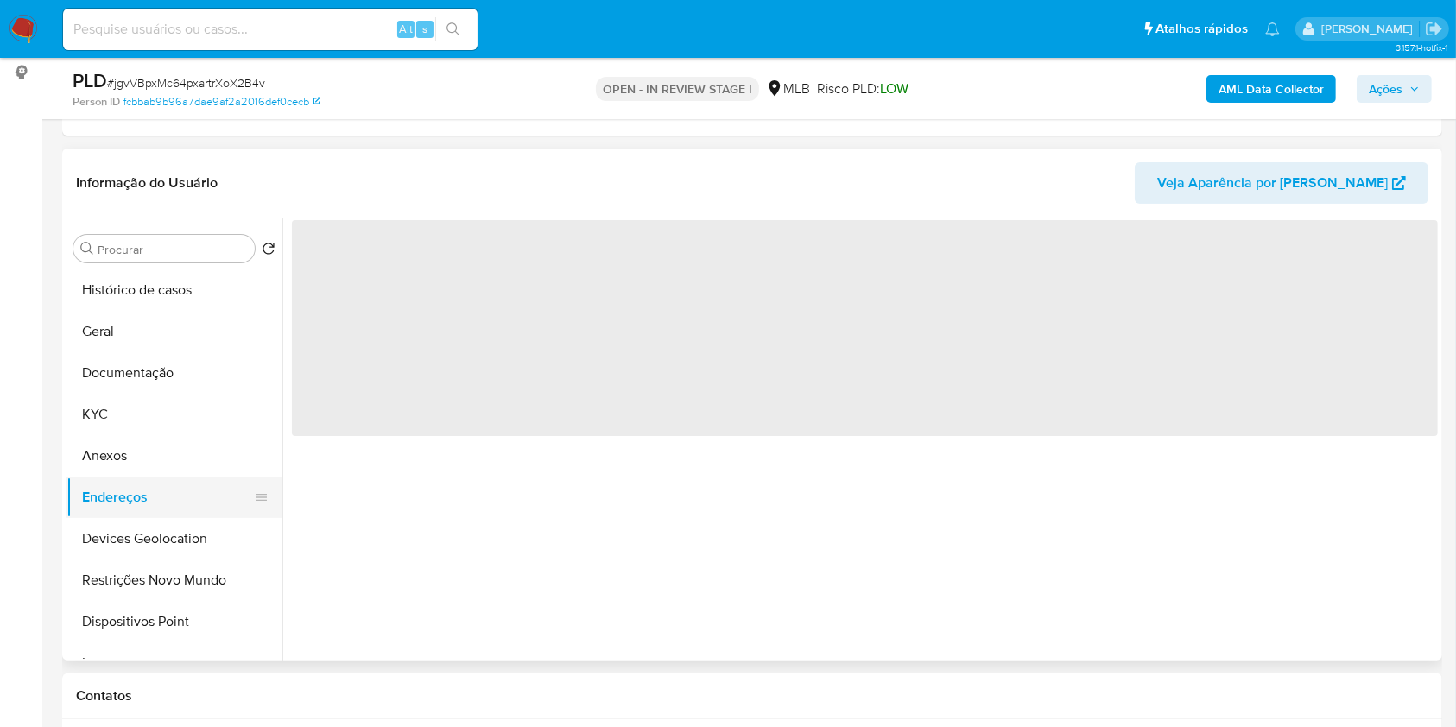
scroll to position [0, 0]
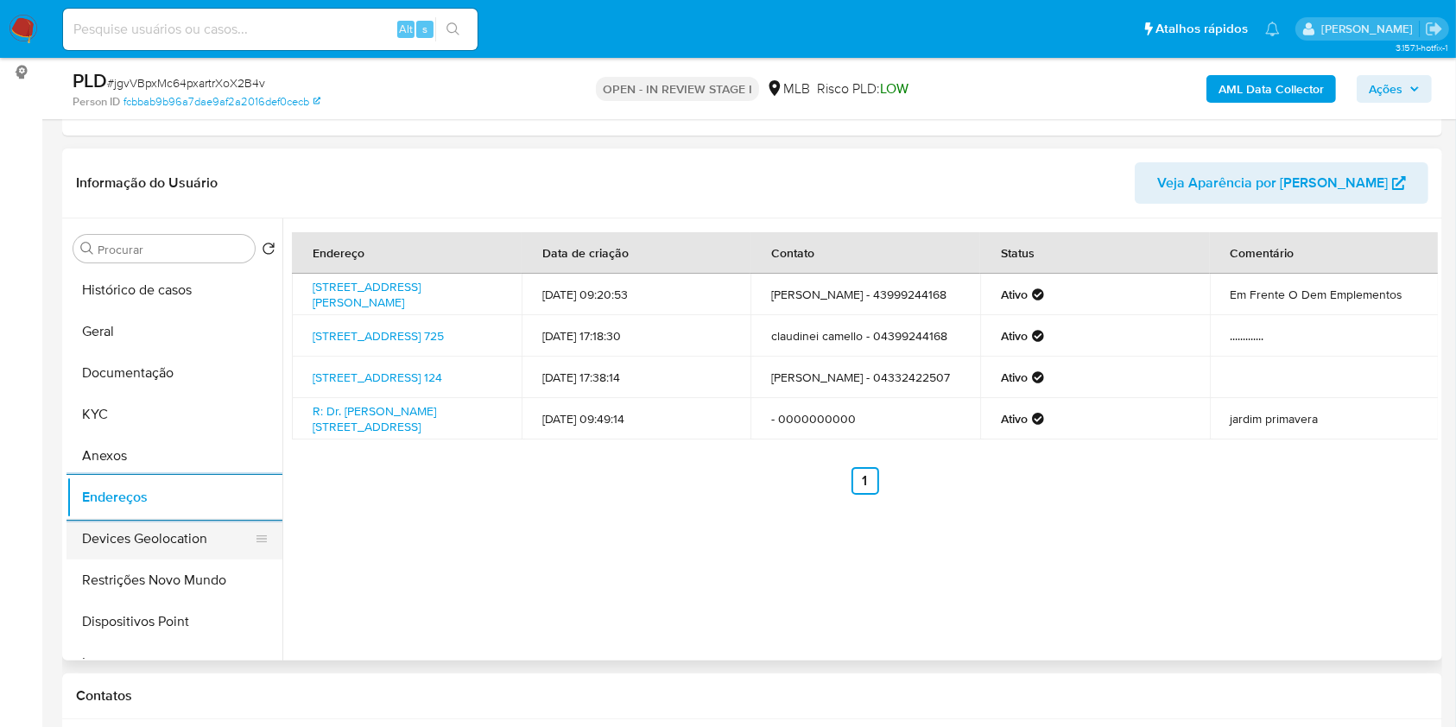
drag, startPoint x: 121, startPoint y: 544, endPoint x: 124, endPoint y: 528, distance: 16.8
click at [121, 545] on button "Devices Geolocation" at bounding box center [168, 538] width 202 height 41
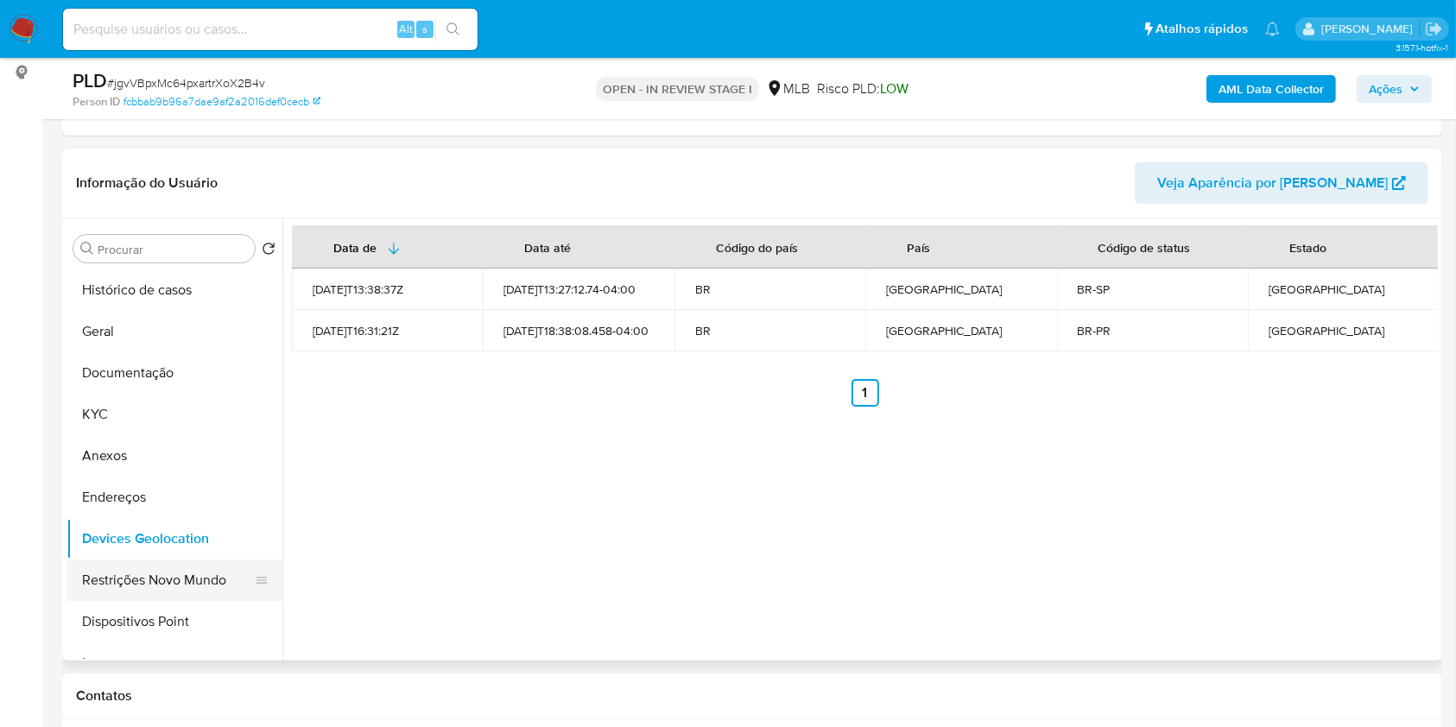
click at [201, 563] on button "Restrições Novo Mundo" at bounding box center [168, 580] width 202 height 41
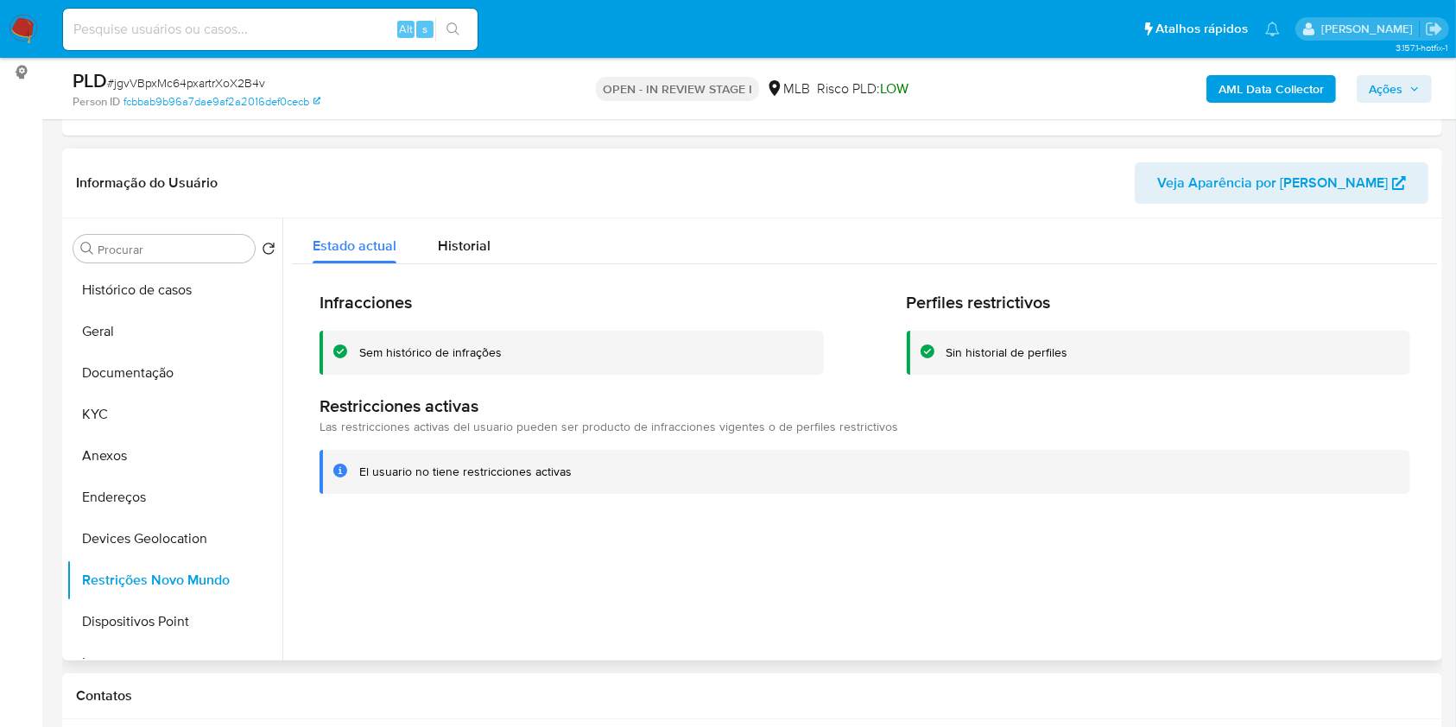
drag, startPoint x: 196, startPoint y: 618, endPoint x: 369, endPoint y: 487, distance: 216.5
click at [197, 618] on button "Dispositivos Point" at bounding box center [175, 621] width 216 height 41
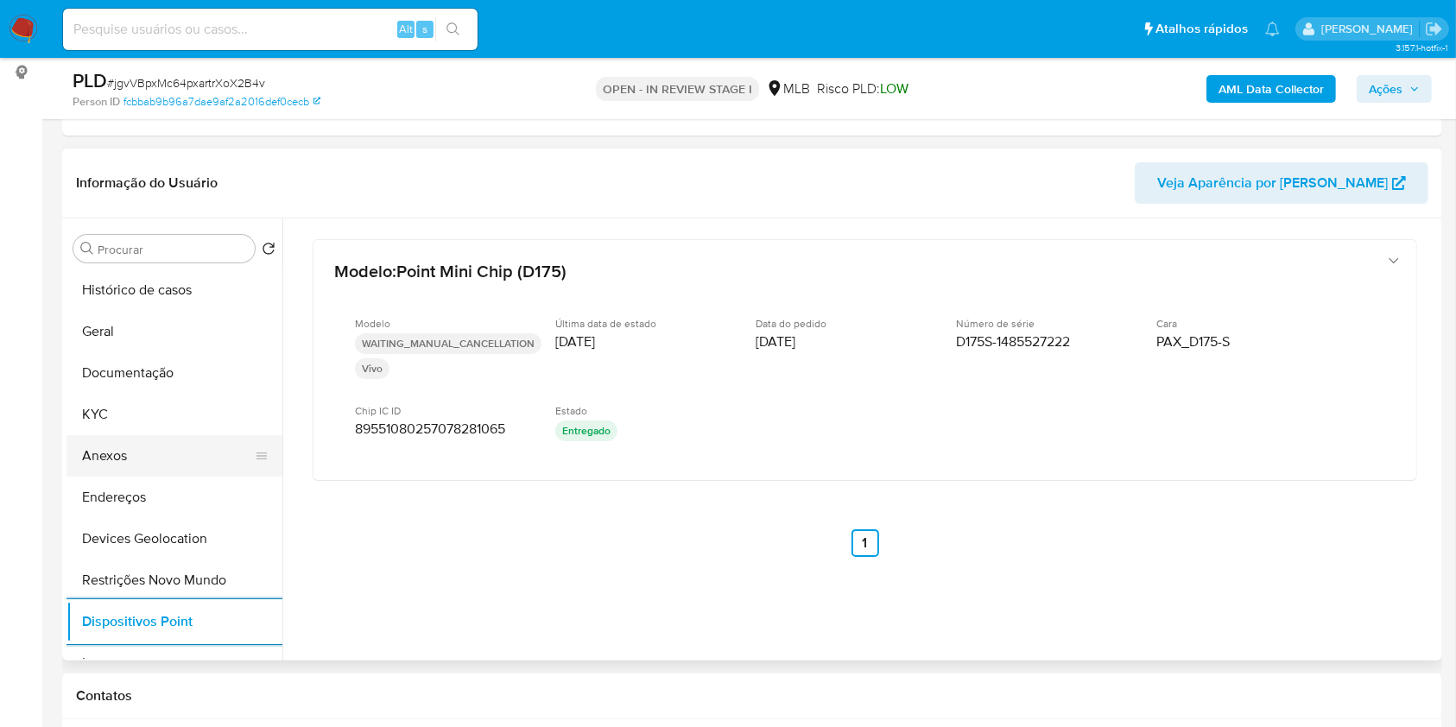
click at [162, 456] on button "Anexos" at bounding box center [168, 455] width 202 height 41
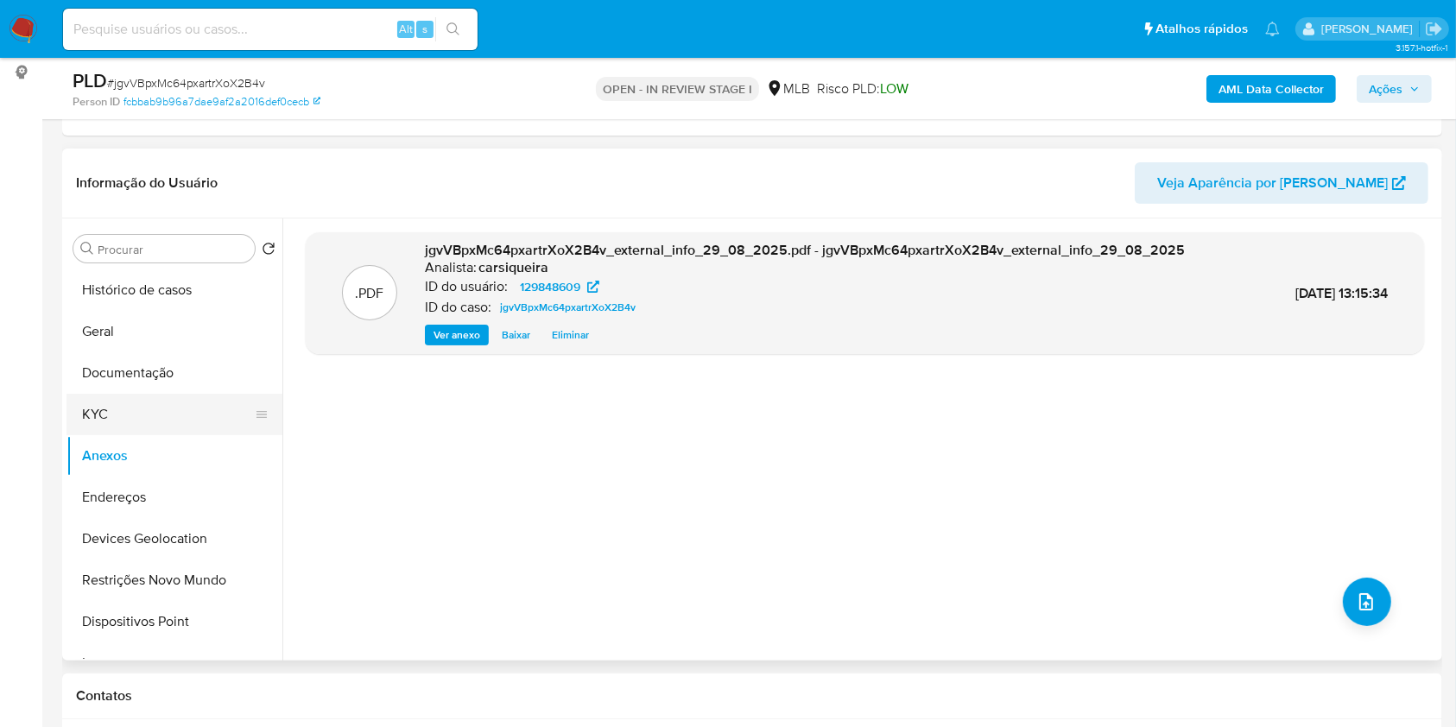
click at [135, 408] on button "KYC" at bounding box center [168, 414] width 202 height 41
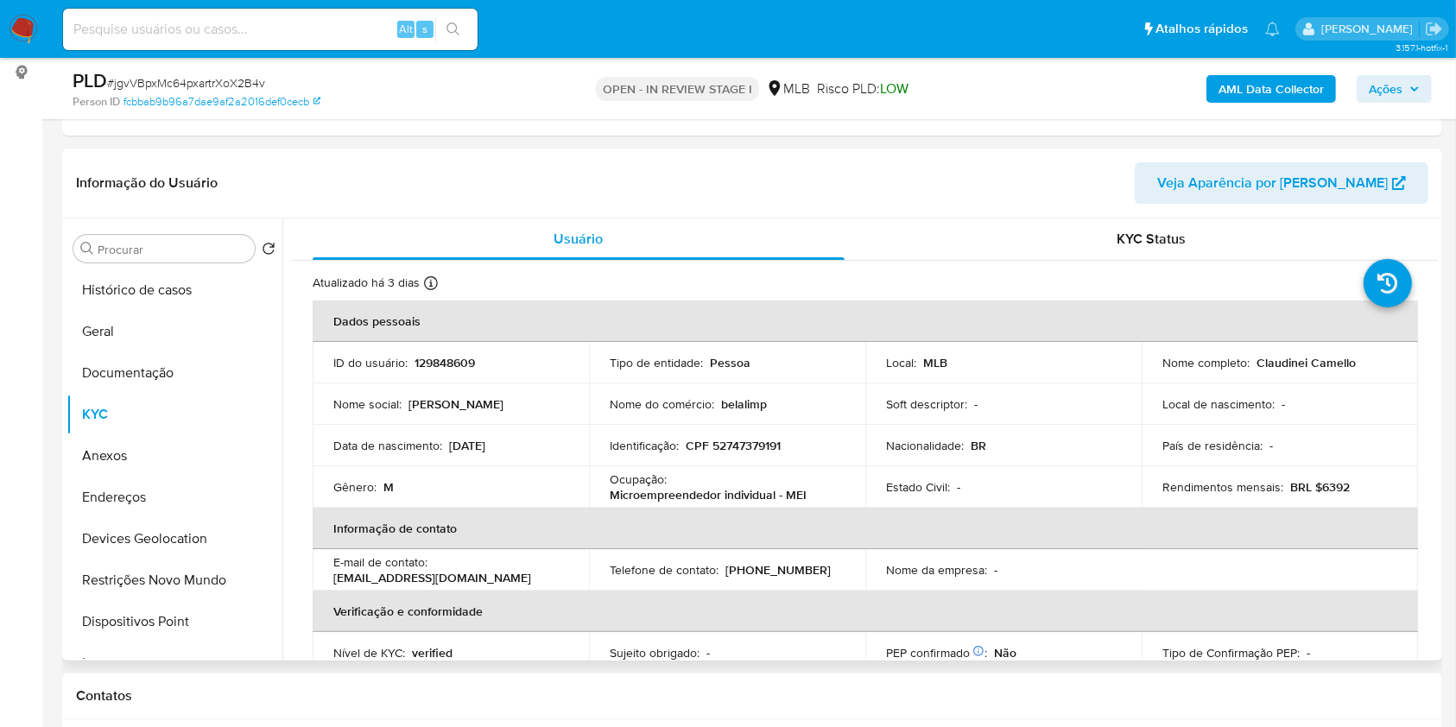
click at [732, 438] on p "CPF 52747379191" at bounding box center [733, 446] width 95 height 16
copy p "52747379191"
drag, startPoint x: 1356, startPoint y: 365, endPoint x: 1252, endPoint y: 353, distance: 104.4
click at [1252, 355] on div "Nome completo : Claudinei Camello" at bounding box center [1280, 363] width 235 height 16
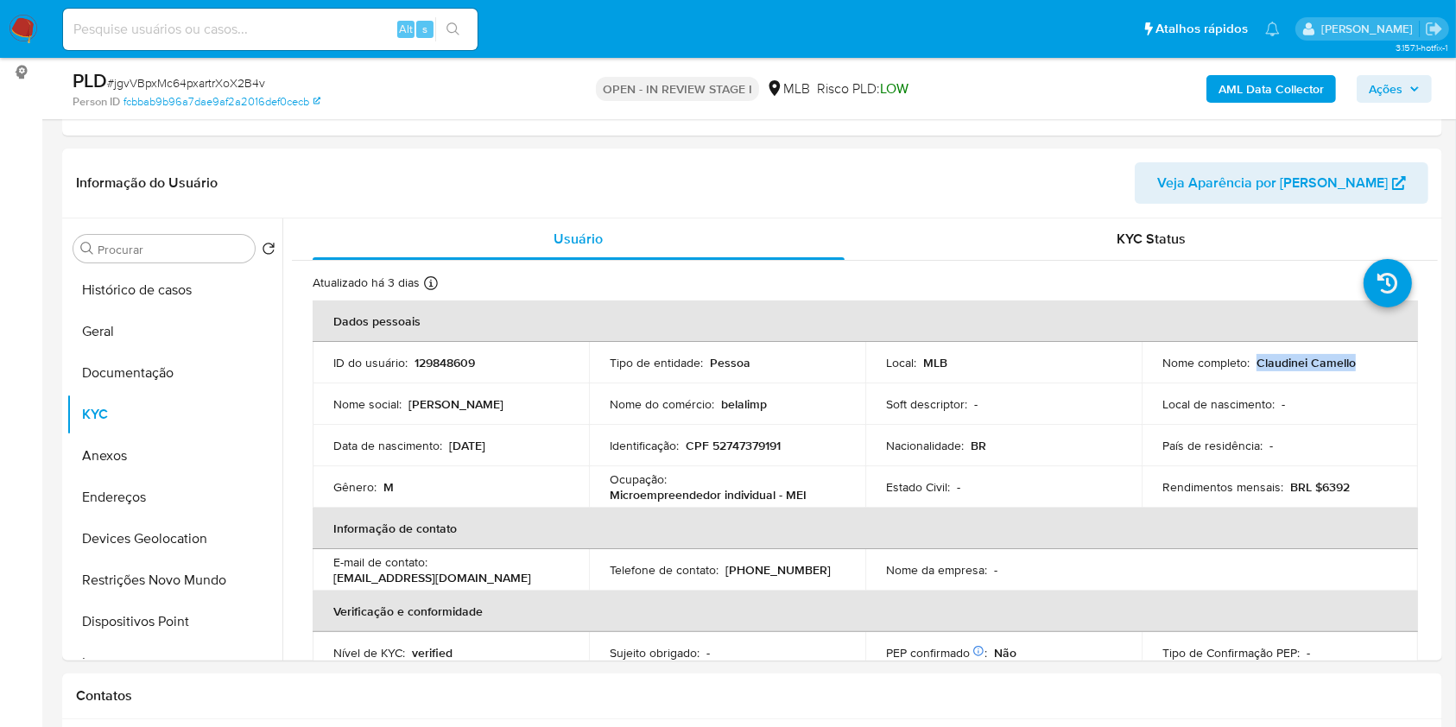
copy p "Claudinei Camello"
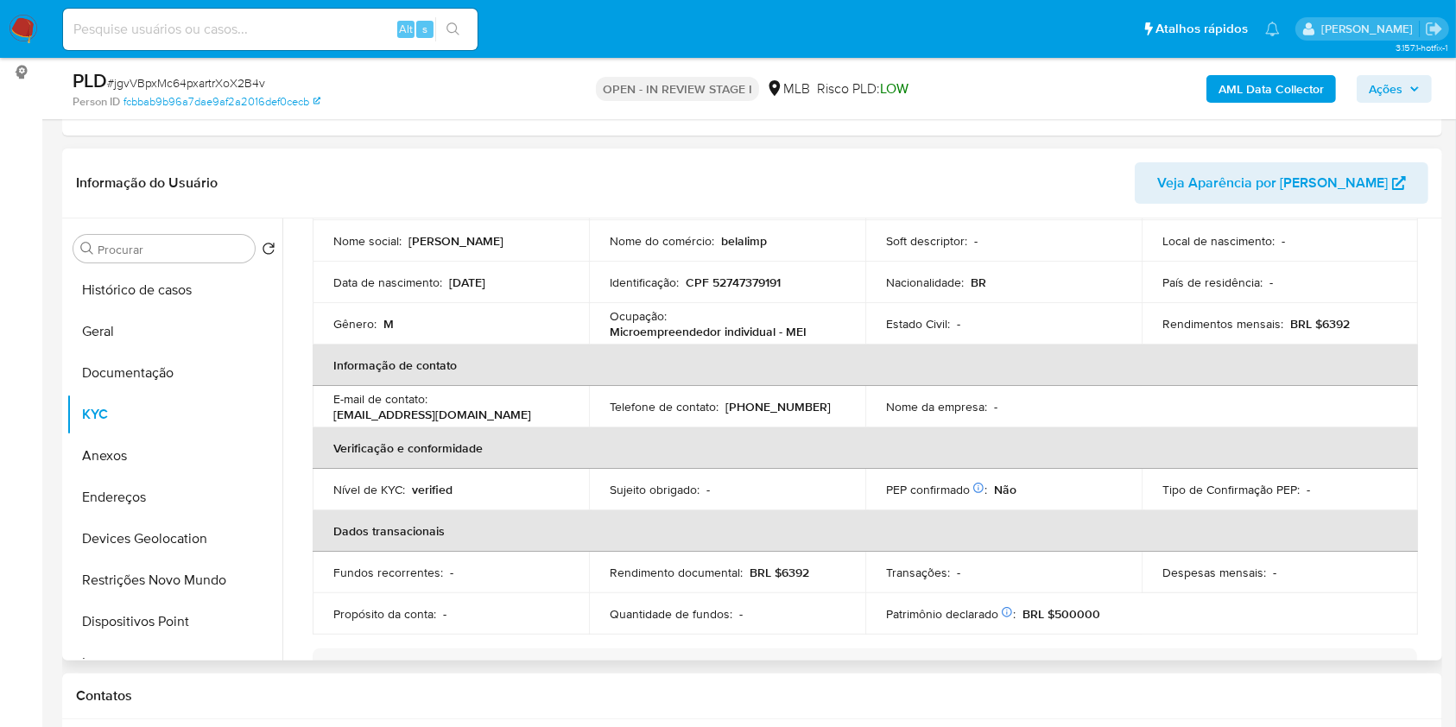
scroll to position [159, 0]
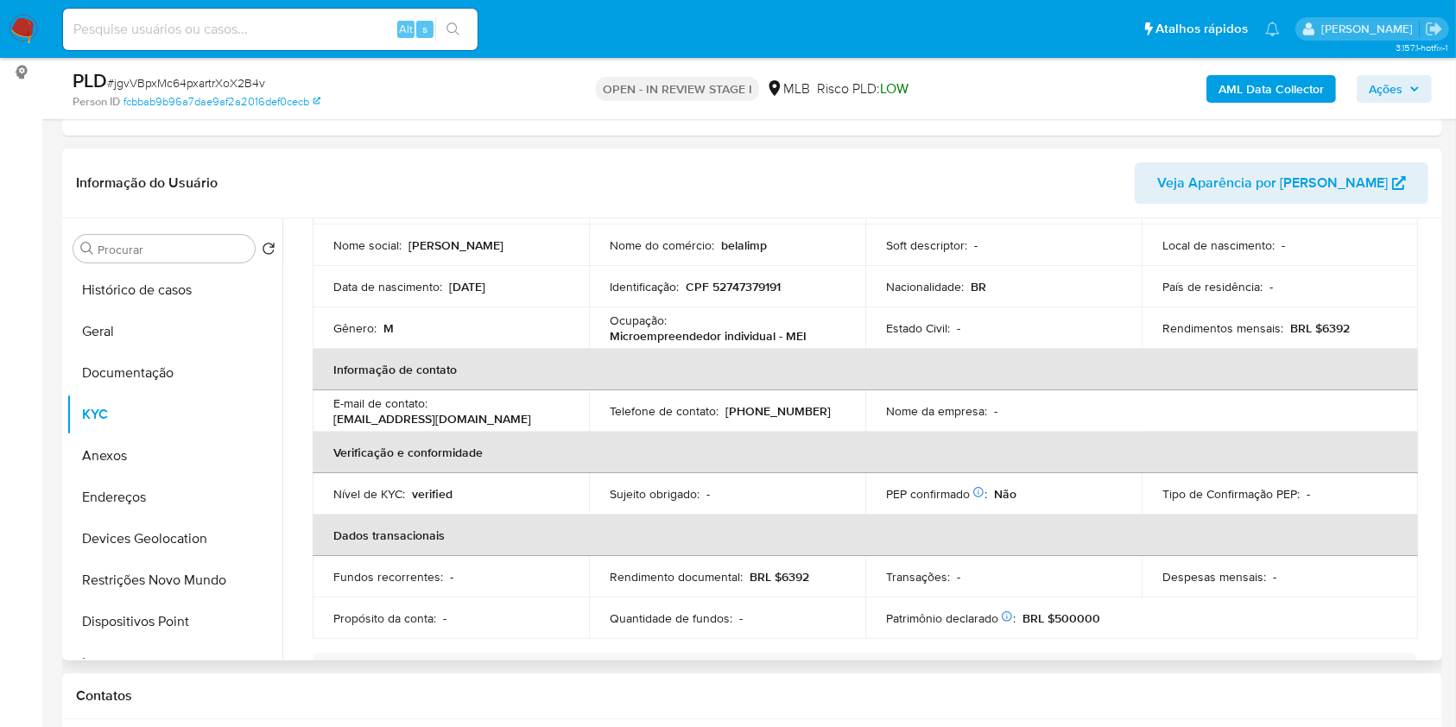
click at [770, 281] on p "CPF 52747379191" at bounding box center [733, 287] width 95 height 16
copy p "52747379191"
click at [743, 279] on p "CPF 52747379191" at bounding box center [733, 287] width 95 height 16
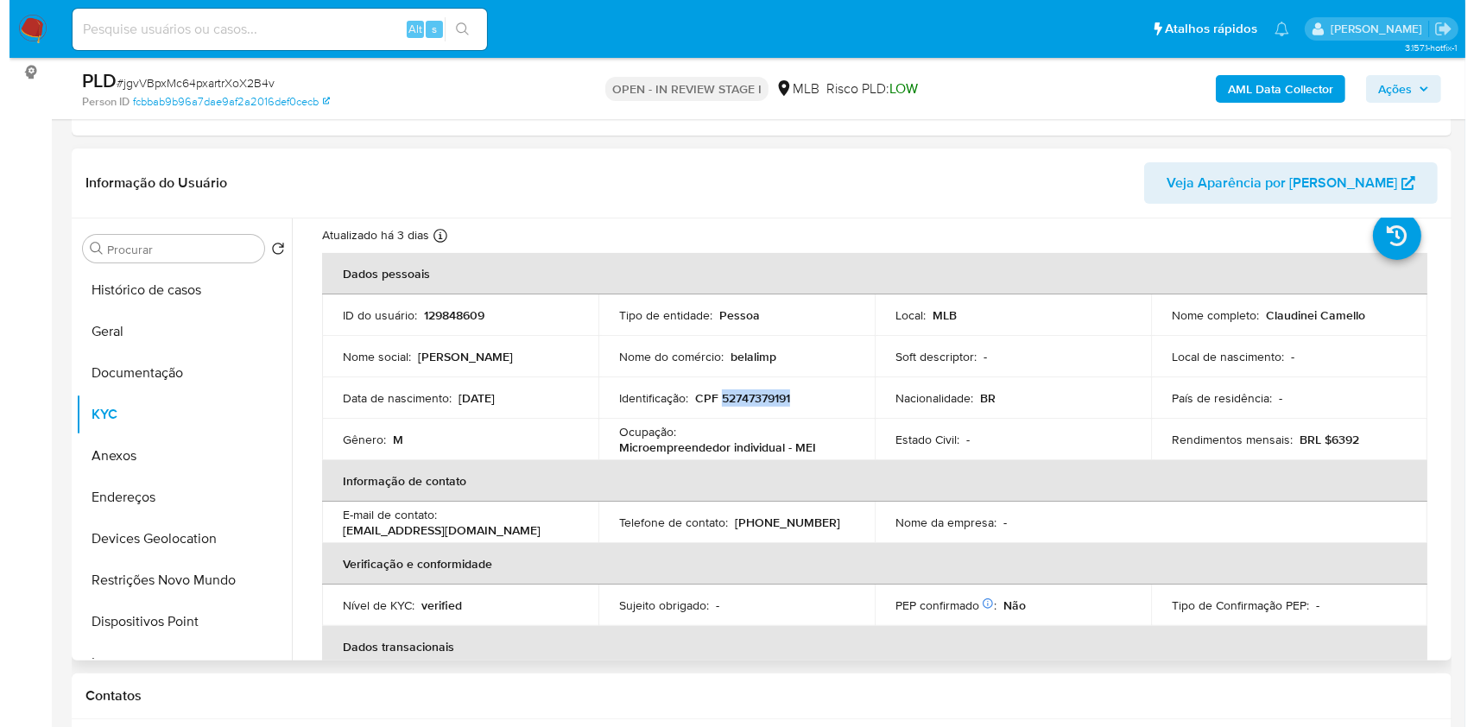
scroll to position [0, 0]
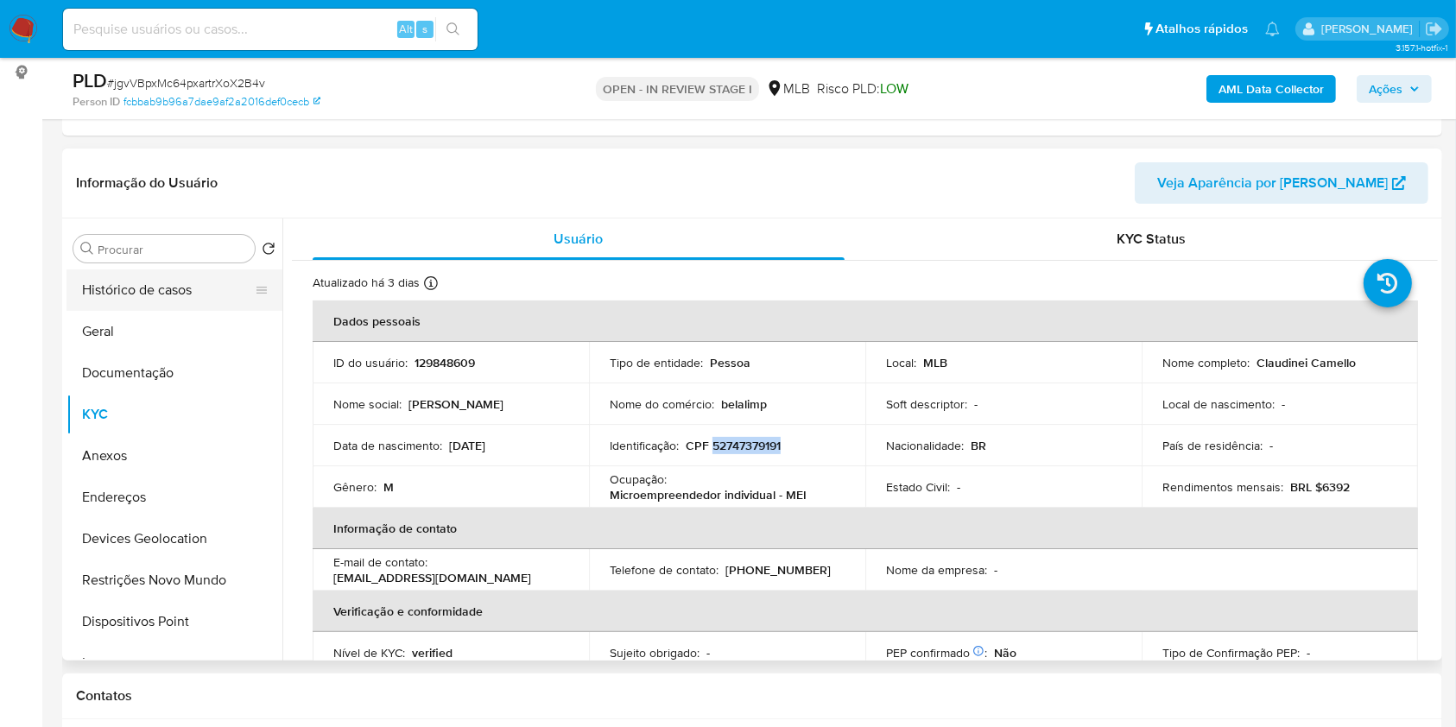
click at [159, 270] on button "Histórico de casos" at bounding box center [168, 290] width 202 height 41
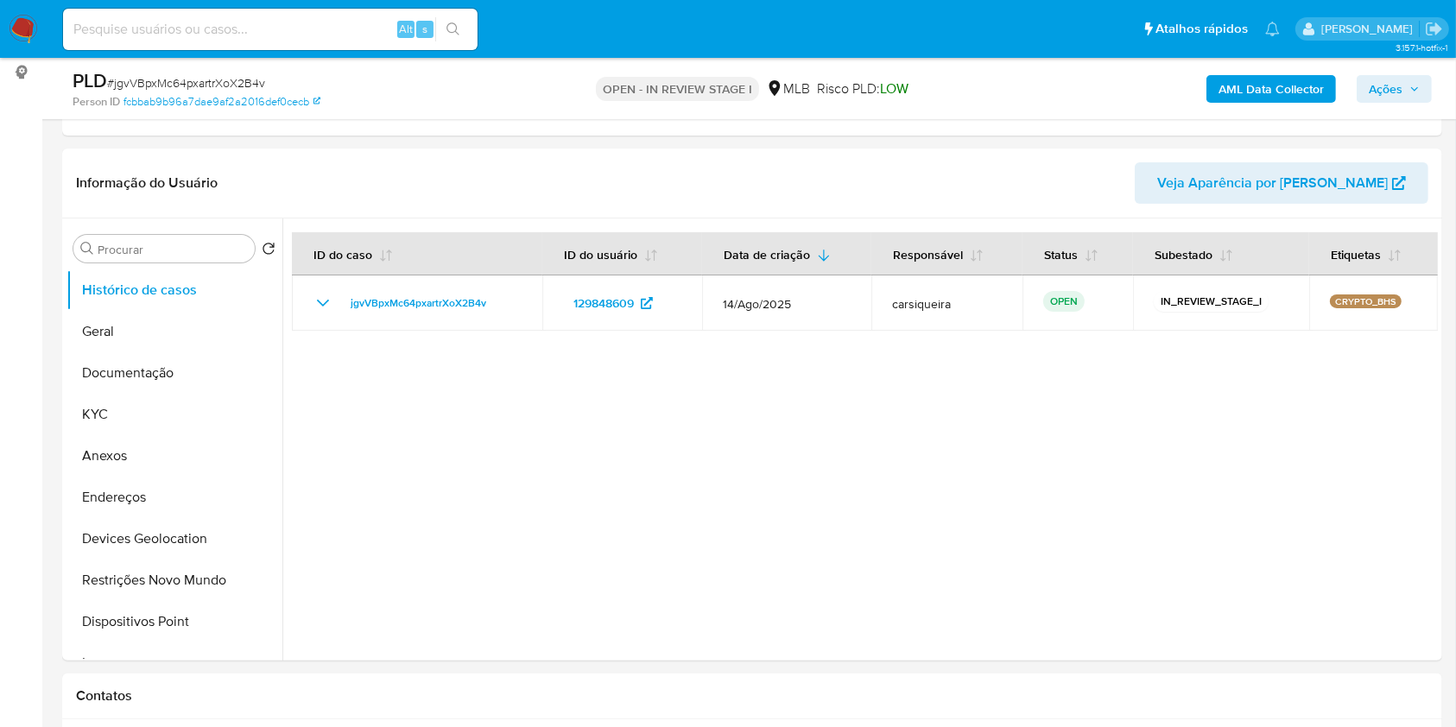
click at [1386, 87] on span "Ações" at bounding box center [1386, 89] width 34 height 28
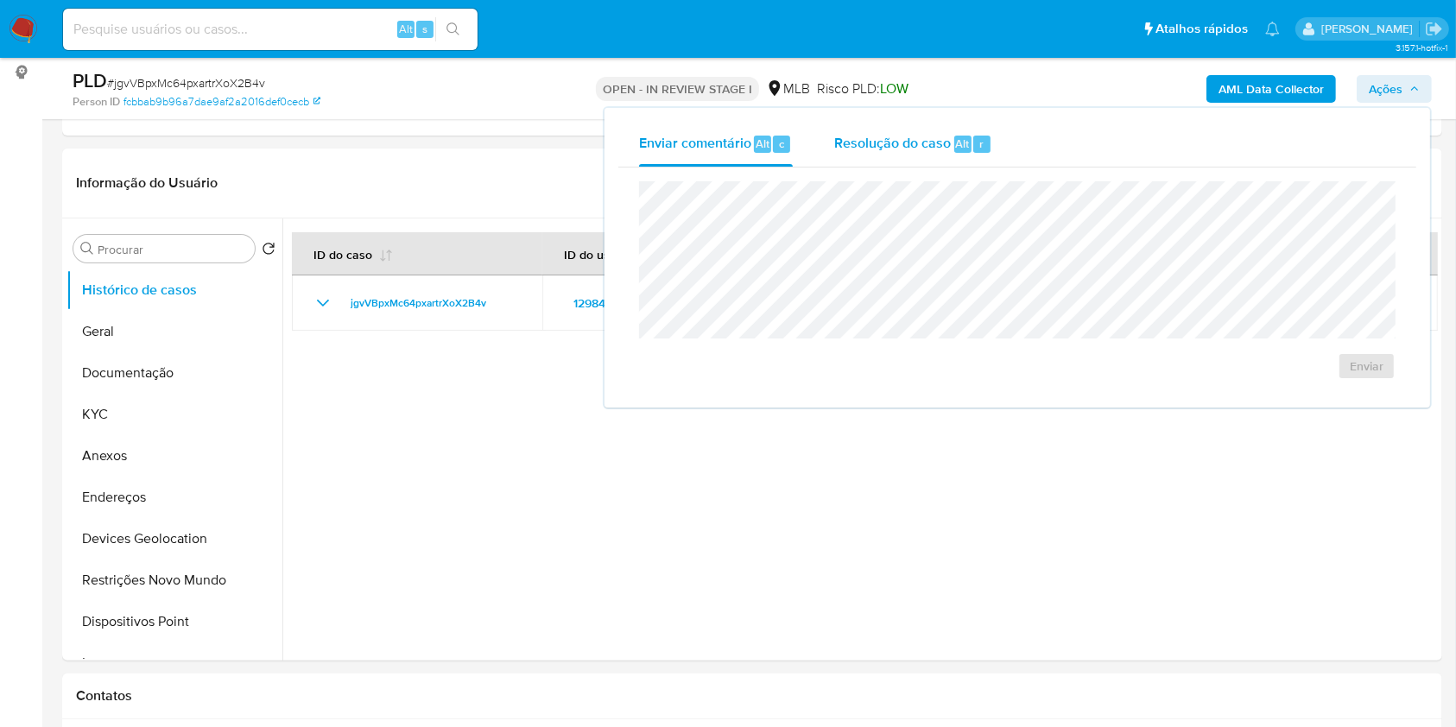
click at [977, 136] on div "r" at bounding box center [981, 144] width 17 height 17
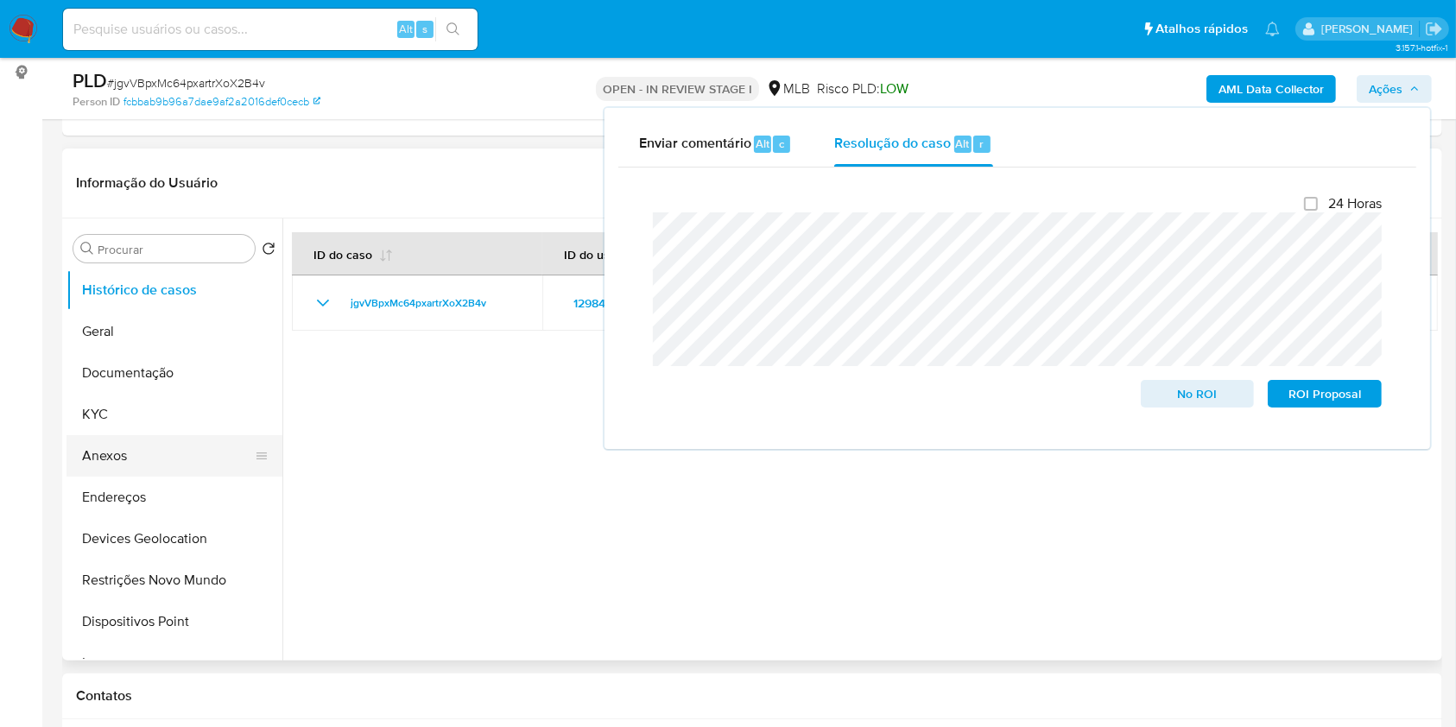
click at [147, 453] on button "Anexos" at bounding box center [168, 455] width 202 height 41
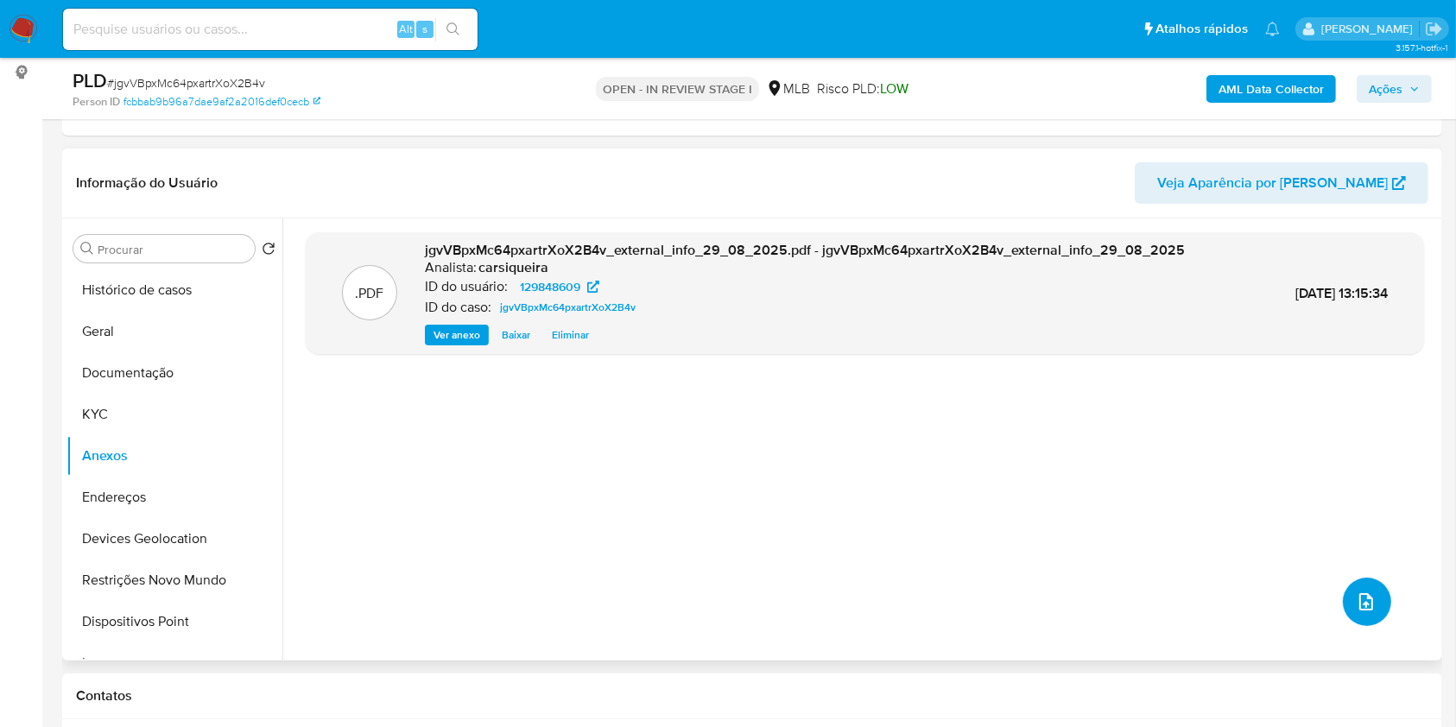
click at [1356, 596] on icon "upload-file" at bounding box center [1366, 602] width 21 height 21
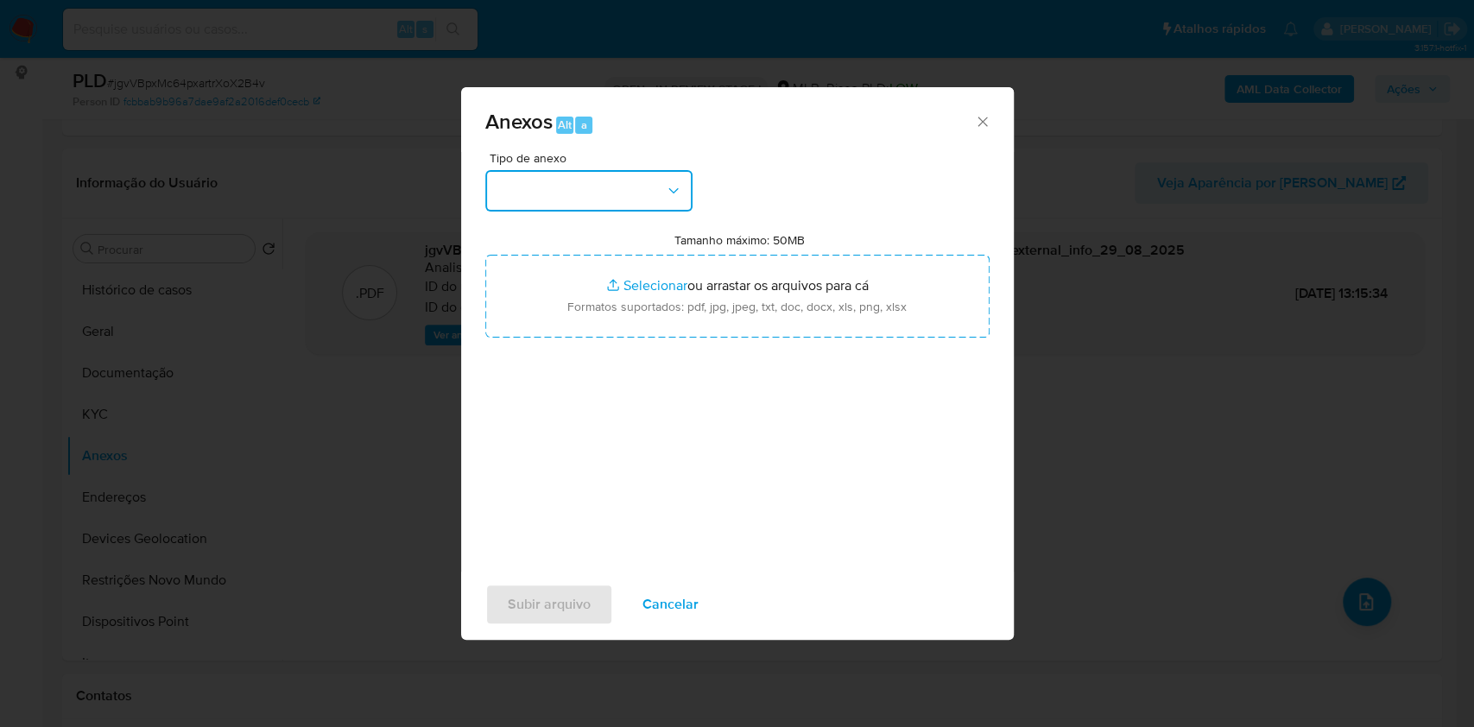
click at [566, 191] on button "button" at bounding box center [588, 190] width 207 height 41
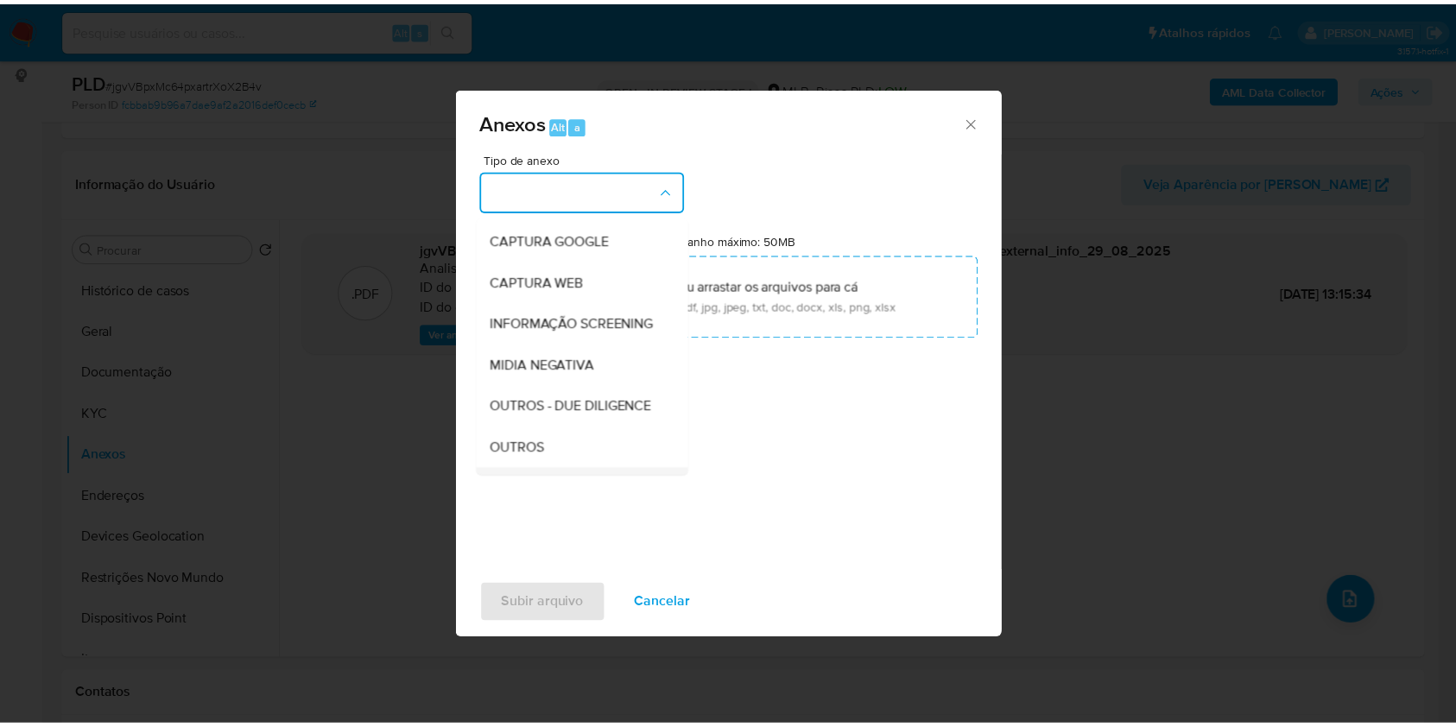
scroll to position [265, 0]
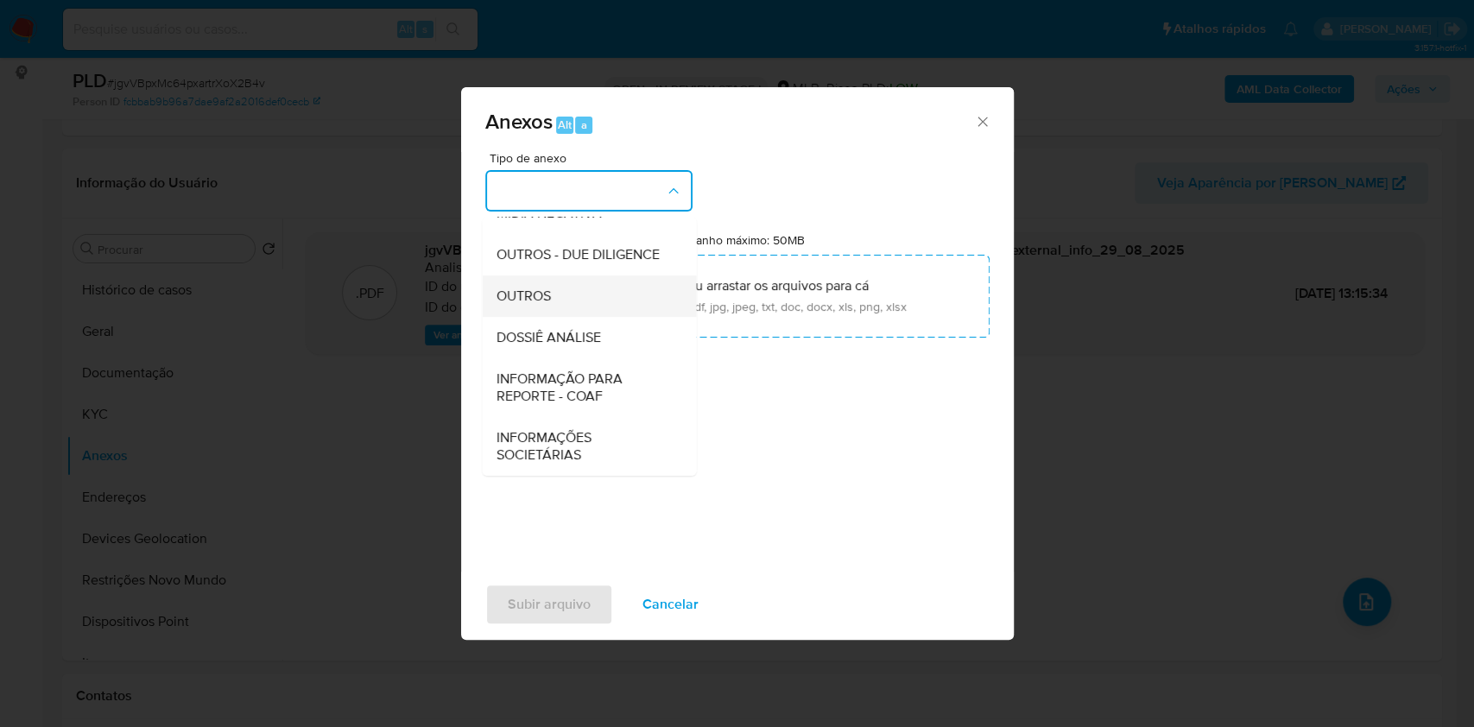
click at [532, 290] on span "OUTROS" at bounding box center [523, 296] width 54 height 17
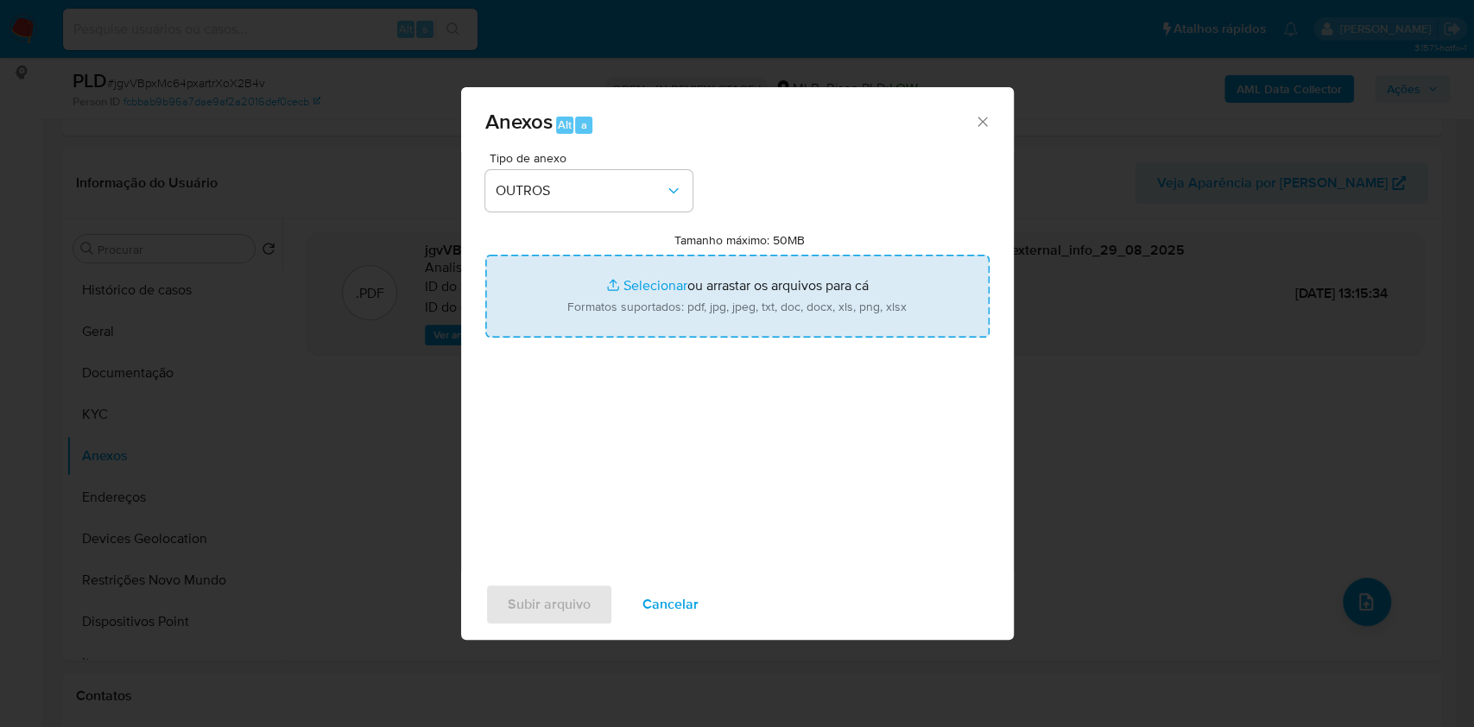
click at [653, 278] on input "Tamanho máximo: 50MB Selecionar arquivos" at bounding box center [737, 296] width 504 height 83
type input "C:\fakepath\CPF 52747379191 - CLAUDINEI CAMELLO - Documentos Google.pdf"
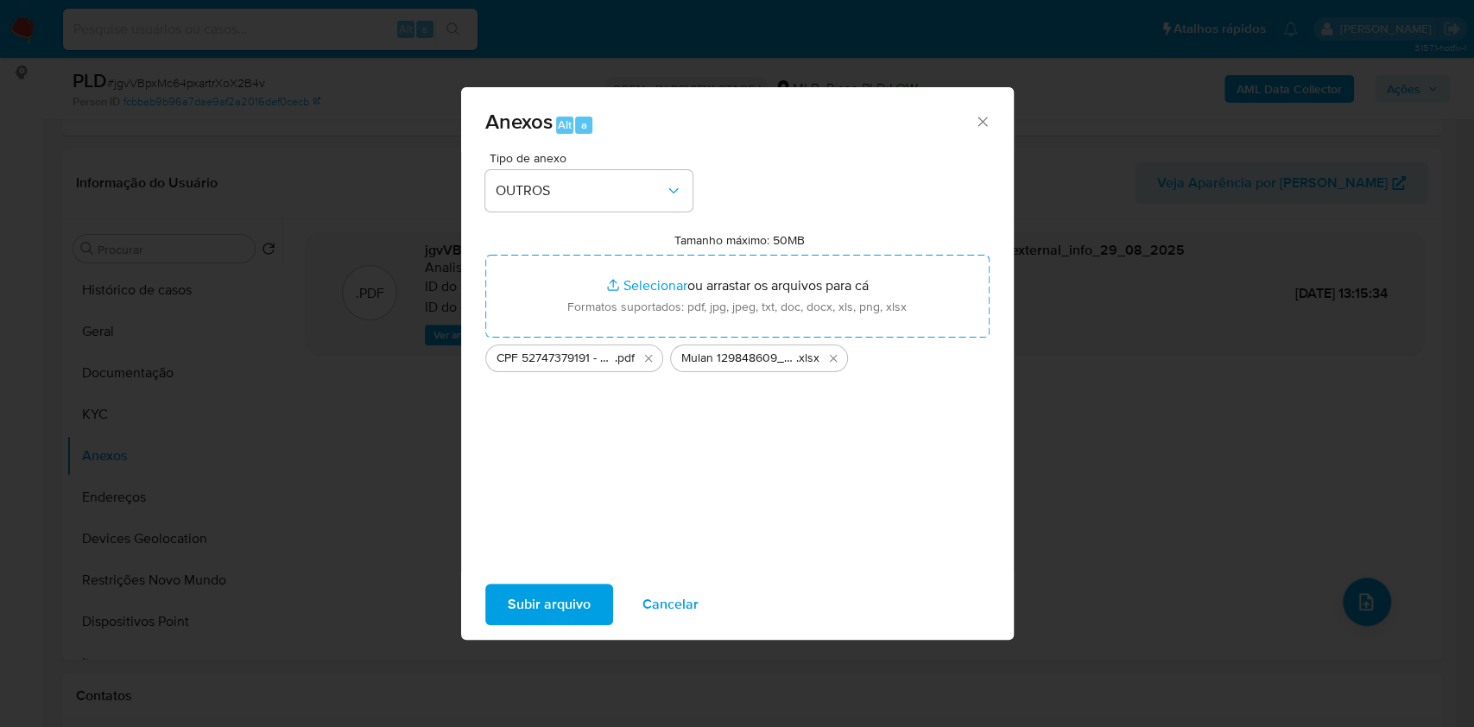
click at [561, 591] on span "Subir arquivo" at bounding box center [549, 605] width 83 height 38
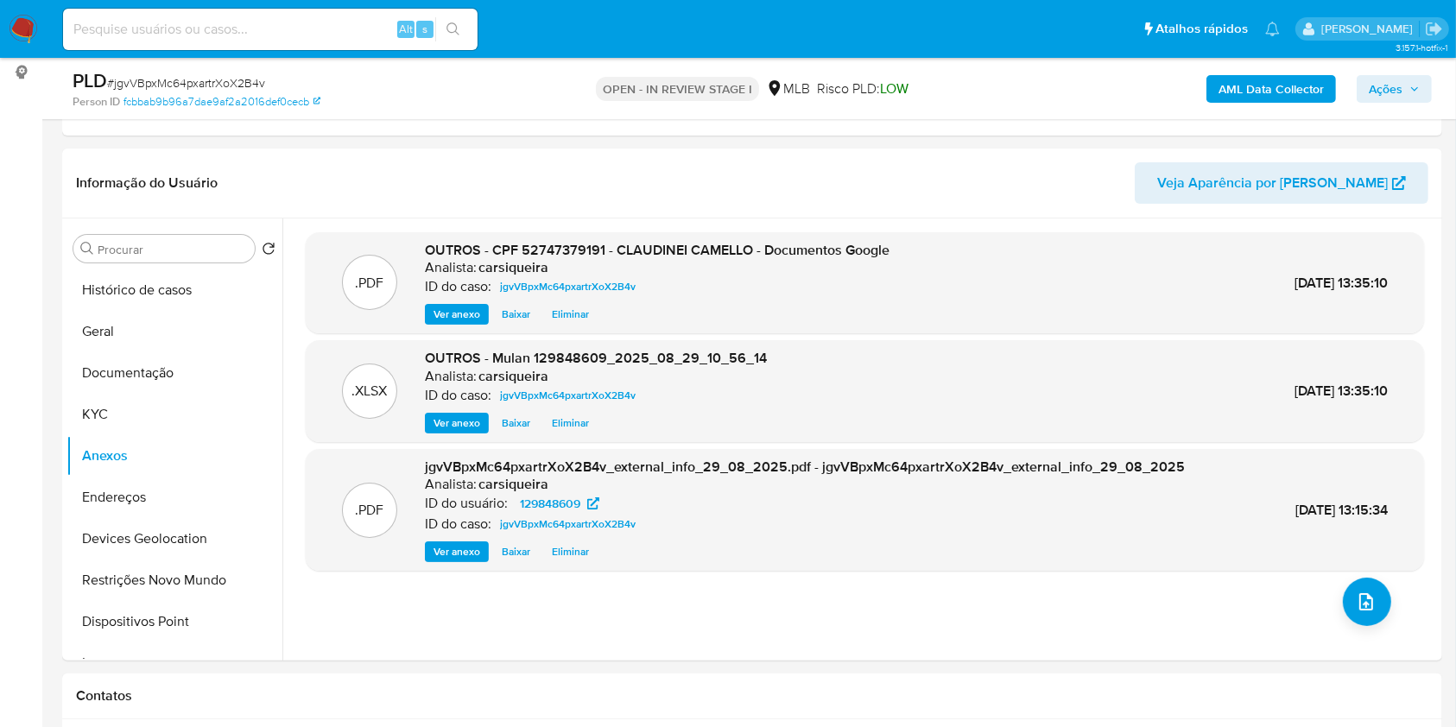
click at [1398, 73] on div "AML Data Collector Ações" at bounding box center [1208, 88] width 448 height 41
click at [1399, 87] on span "Ações" at bounding box center [1386, 89] width 34 height 28
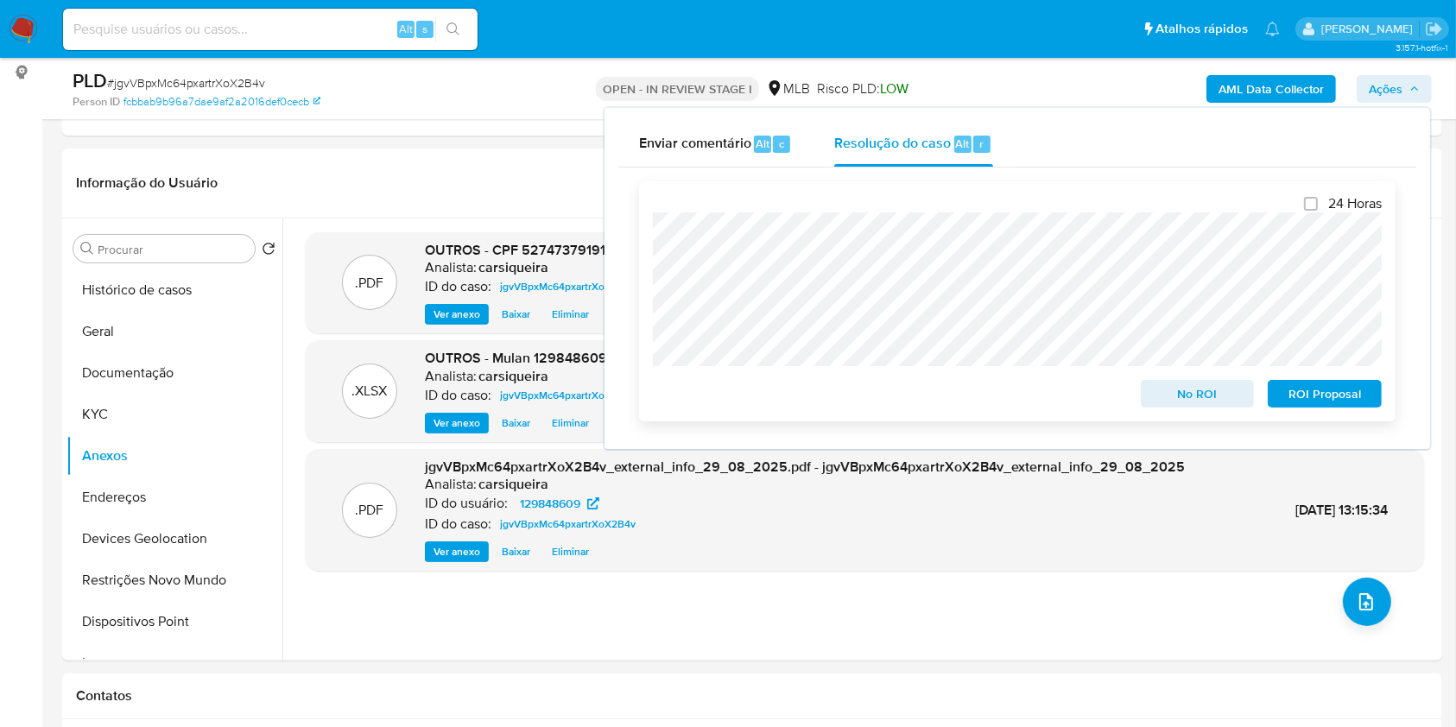
click at [1209, 390] on span "No ROI" at bounding box center [1198, 394] width 90 height 24
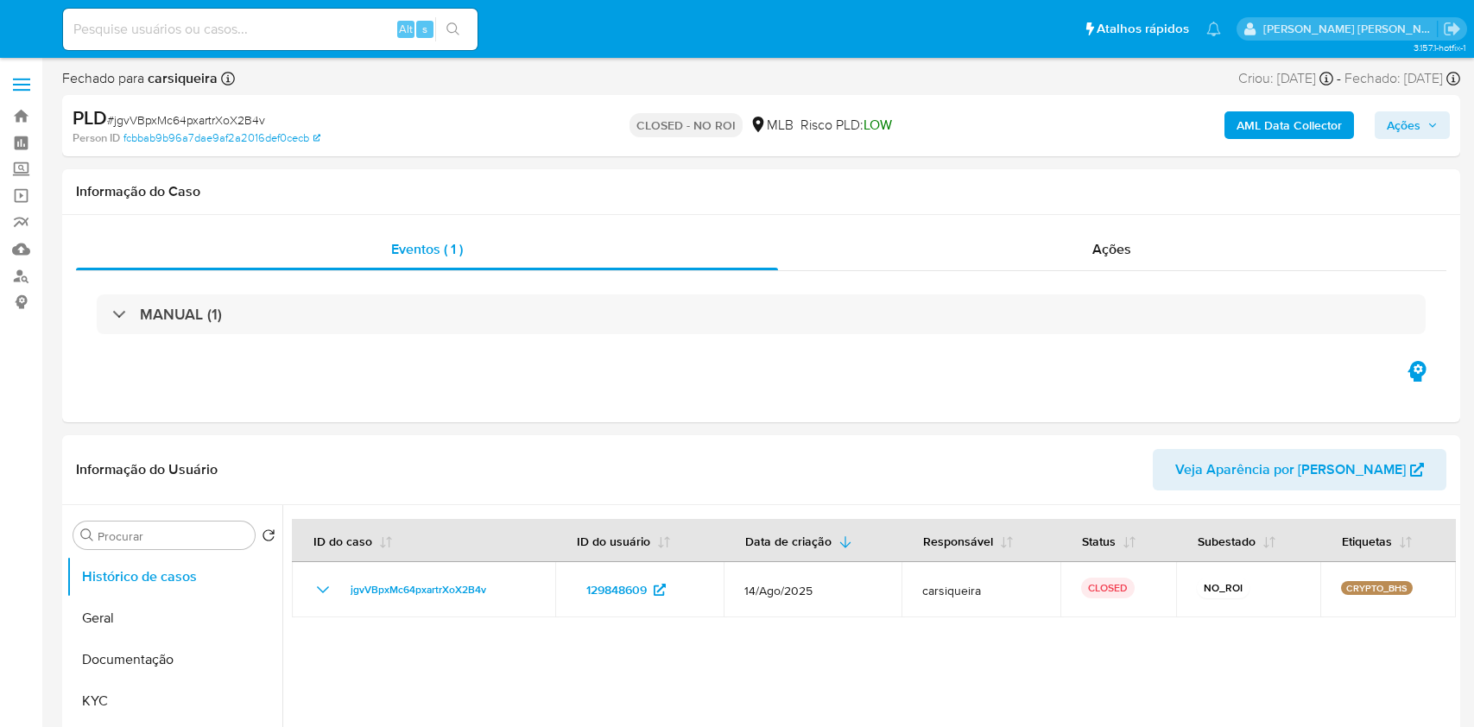
select select "10"
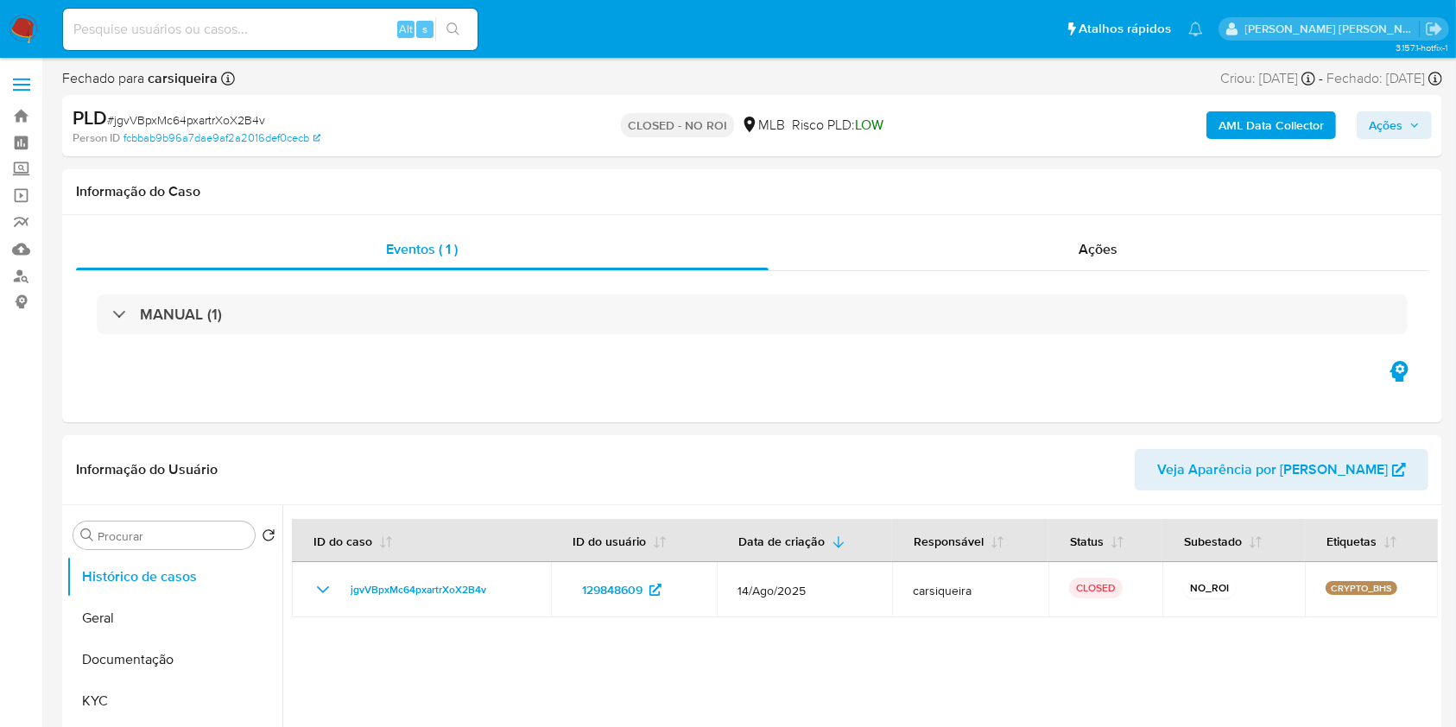
click at [21, 22] on img at bounding box center [23, 29] width 29 height 29
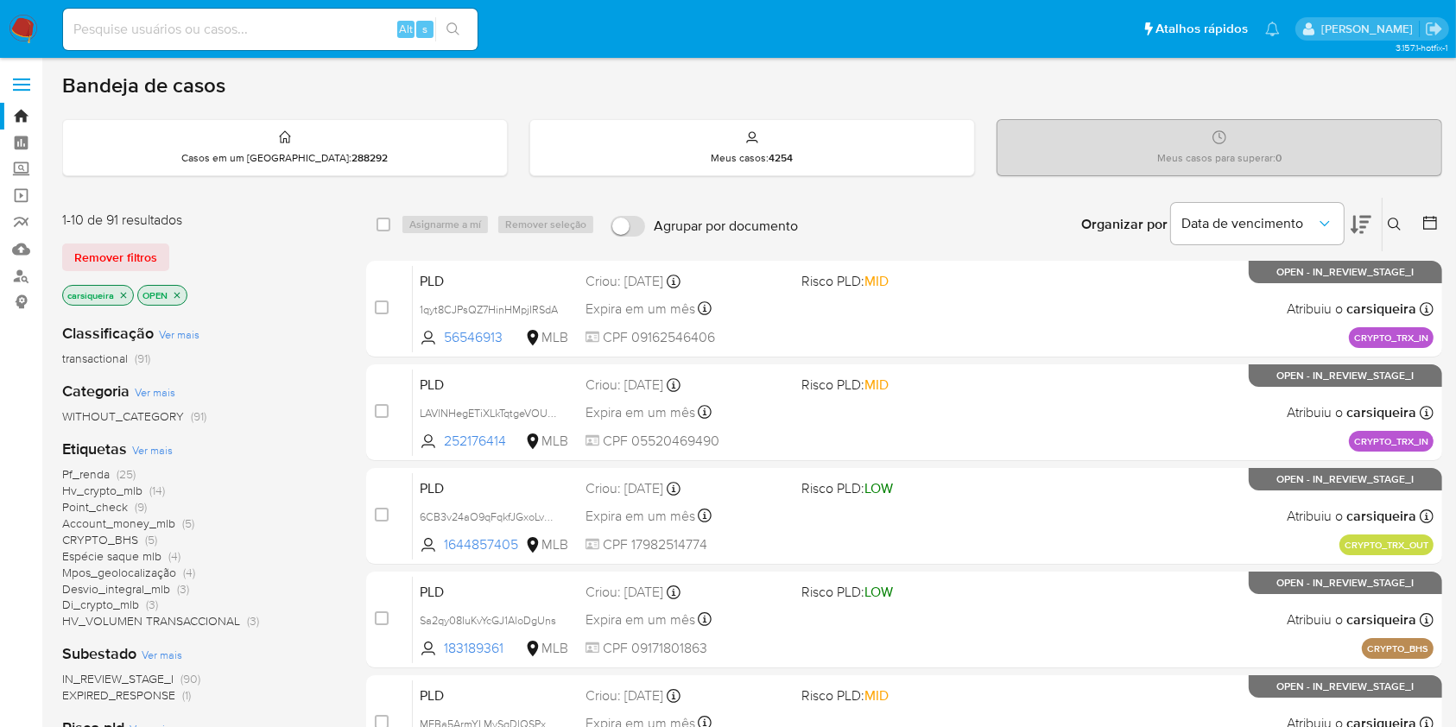
click at [187, 34] on input at bounding box center [270, 29] width 415 height 22
paste input "Z10BMfUBZ8yYb3MGOEWsfzA2"
type input "Z10BMfUBZ8yYb3MGOEWsfzA2"
click at [457, 26] on icon "search-icon" at bounding box center [454, 29] width 14 height 14
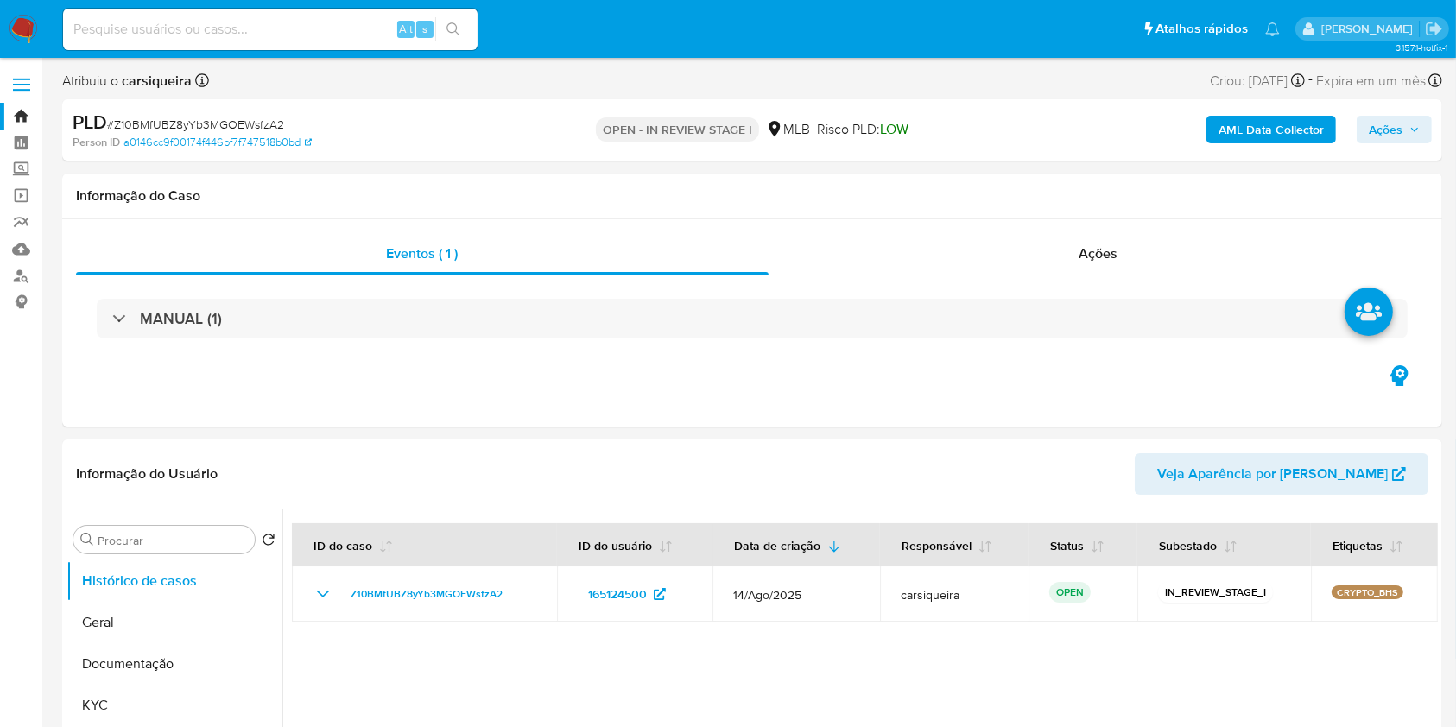
select select "10"
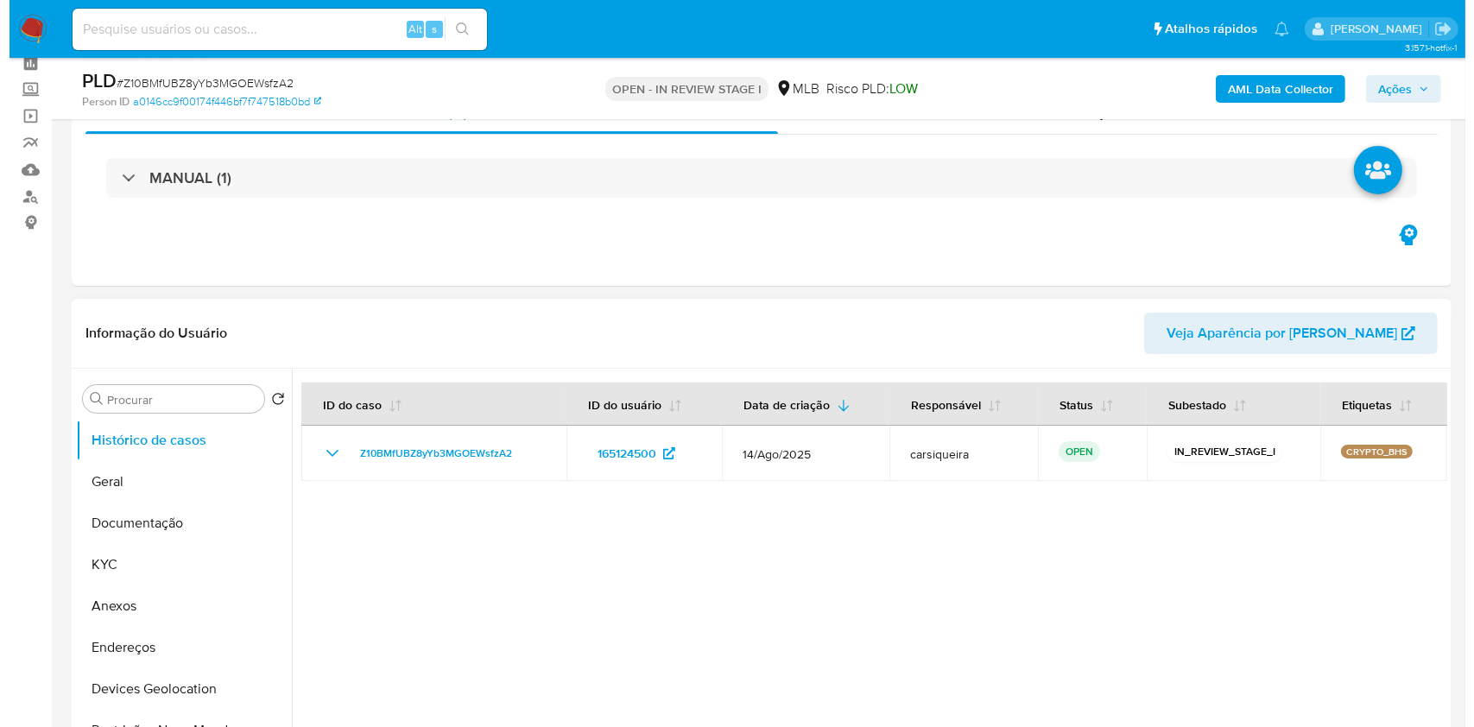
scroll to position [230, 0]
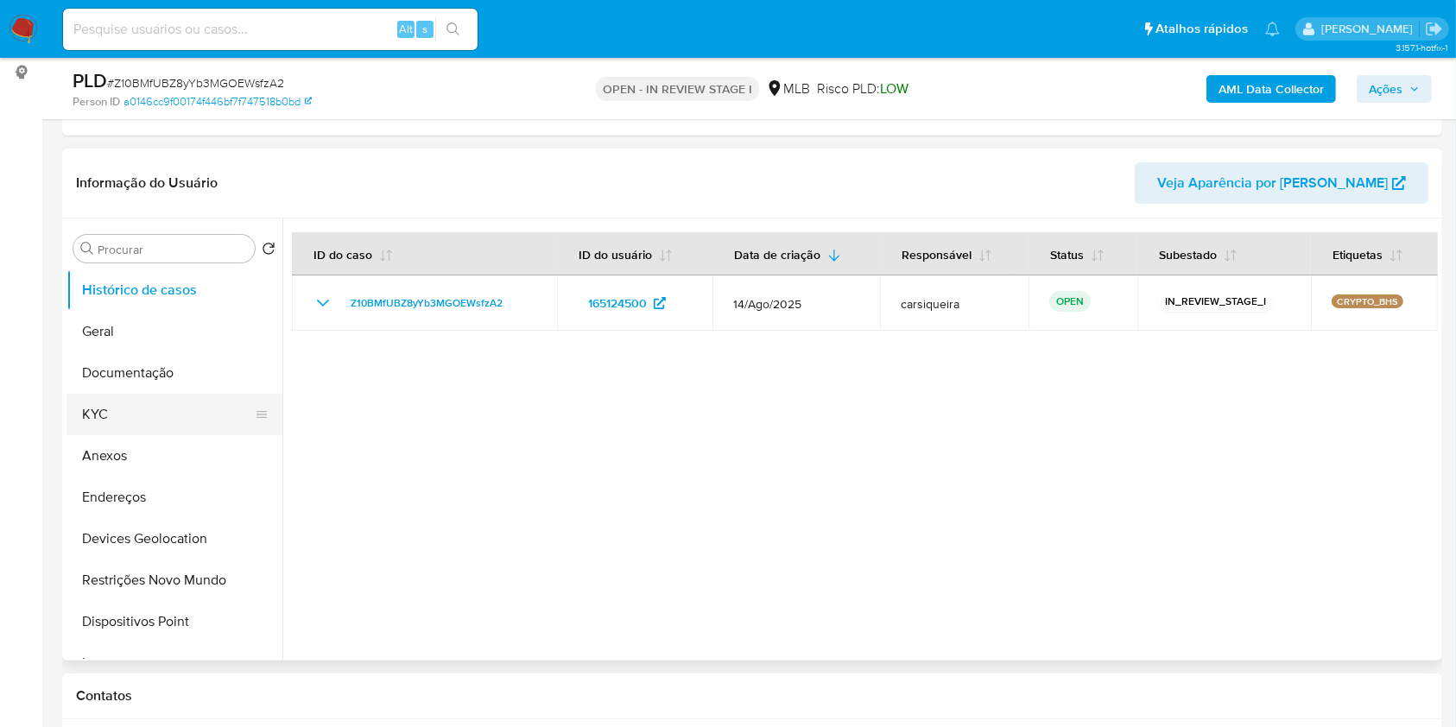
click at [152, 415] on button "KYC" at bounding box center [168, 414] width 202 height 41
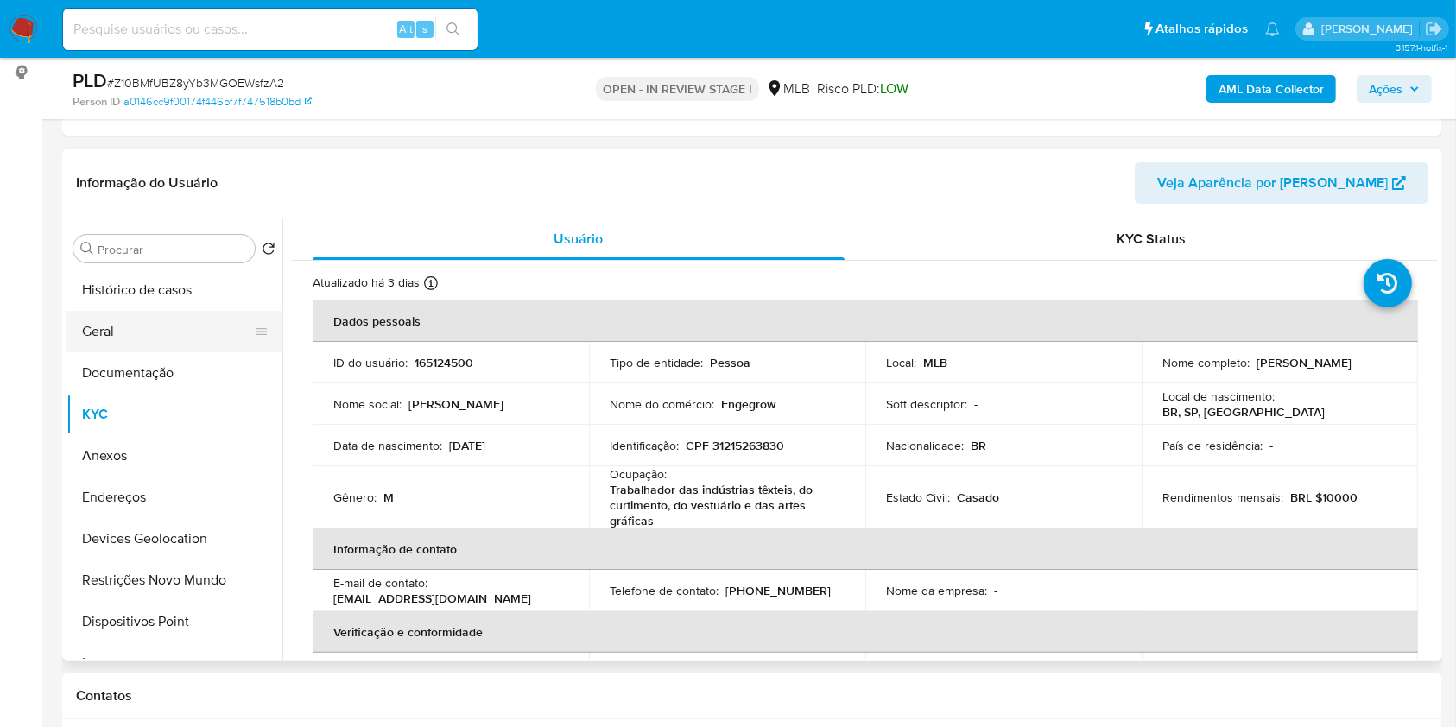
click at [87, 329] on button "Geral" at bounding box center [168, 331] width 202 height 41
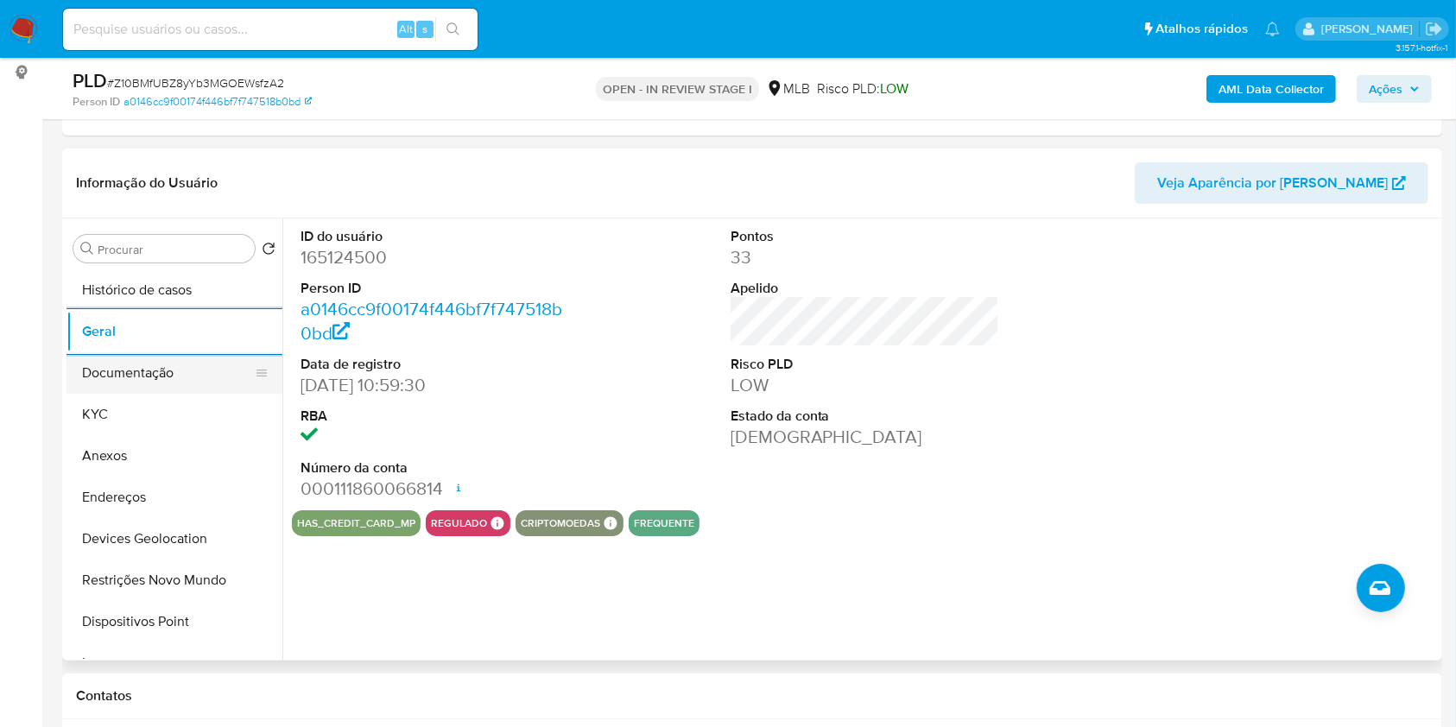
click at [146, 377] on button "Documentação" at bounding box center [168, 372] width 202 height 41
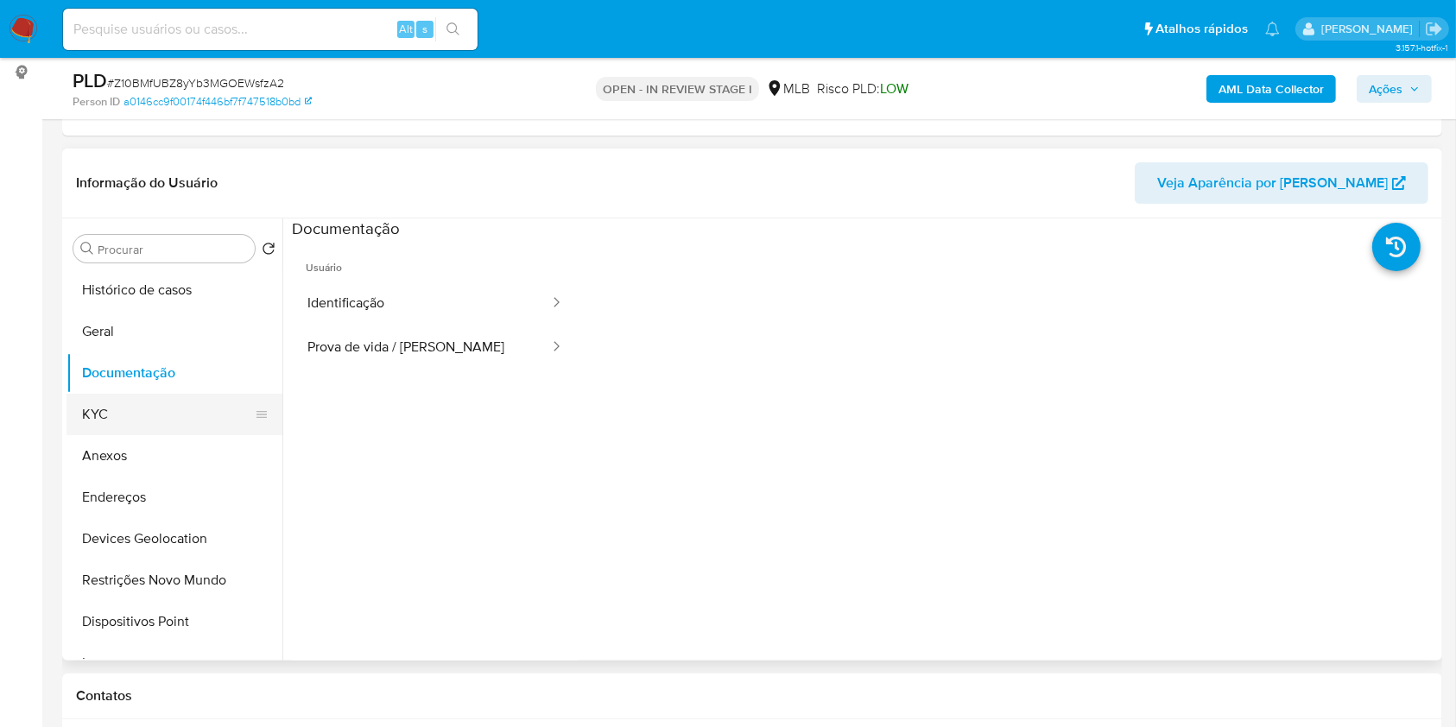
click at [159, 414] on button "KYC" at bounding box center [168, 414] width 202 height 41
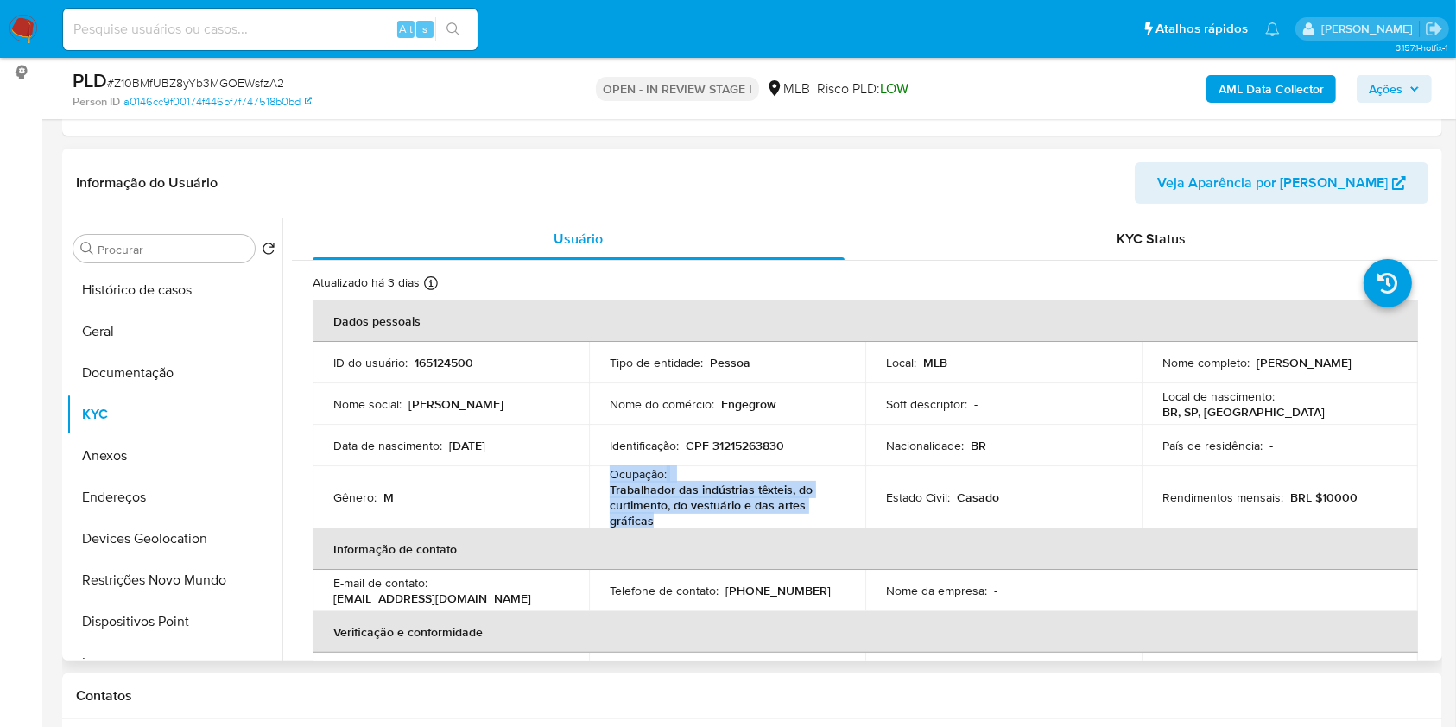
drag, startPoint x: 675, startPoint y: 522, endPoint x: 606, endPoint y: 468, distance: 88.1
click at [606, 468] on td "Ocupação : Trabalhador das indústrias têxteis, do curtimento, do vestuário e da…" at bounding box center [727, 497] width 276 height 62
copy div "Ocupação : Trabalhador das indústrias têxteis, do curtimento, do vestuário e da…"
click at [1265, 88] on b "AML Data Collector" at bounding box center [1271, 89] width 105 height 28
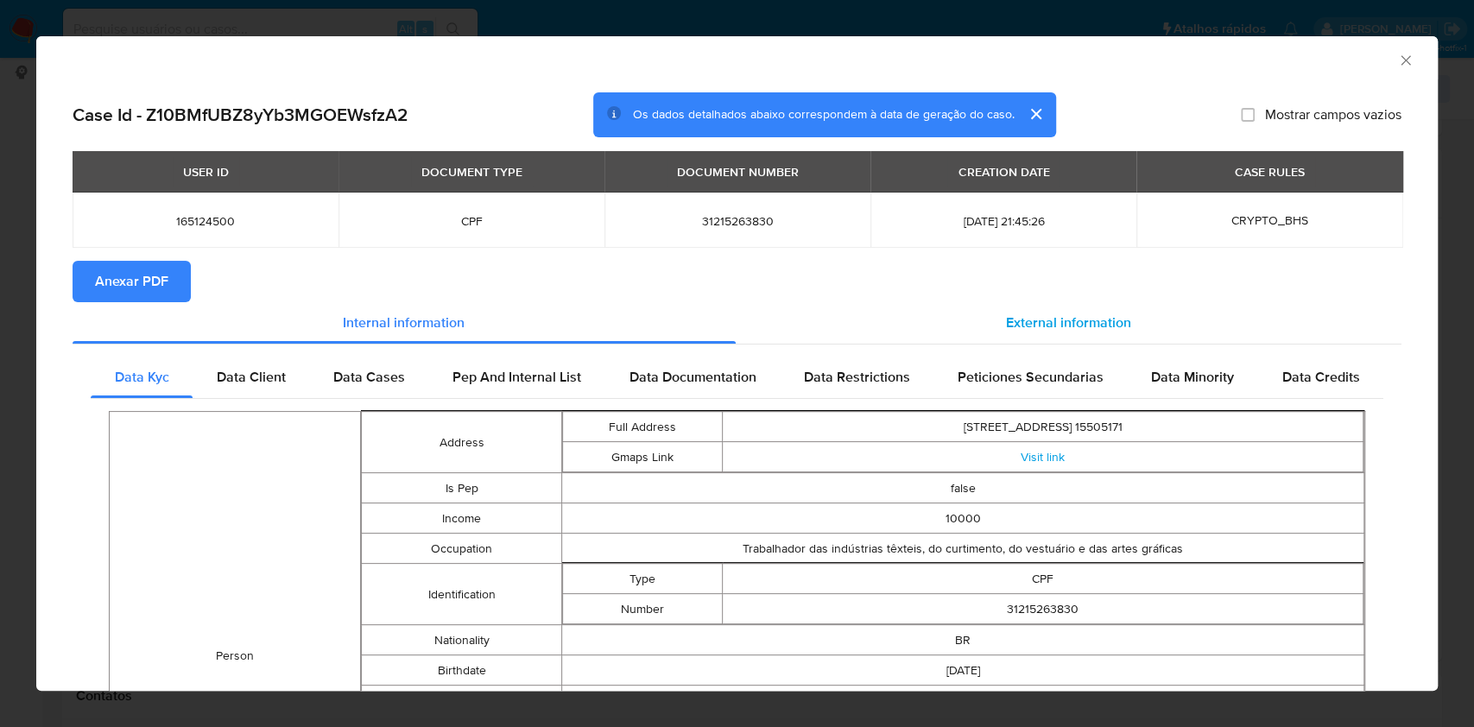
click at [1056, 333] on span "External information" at bounding box center [1068, 323] width 125 height 20
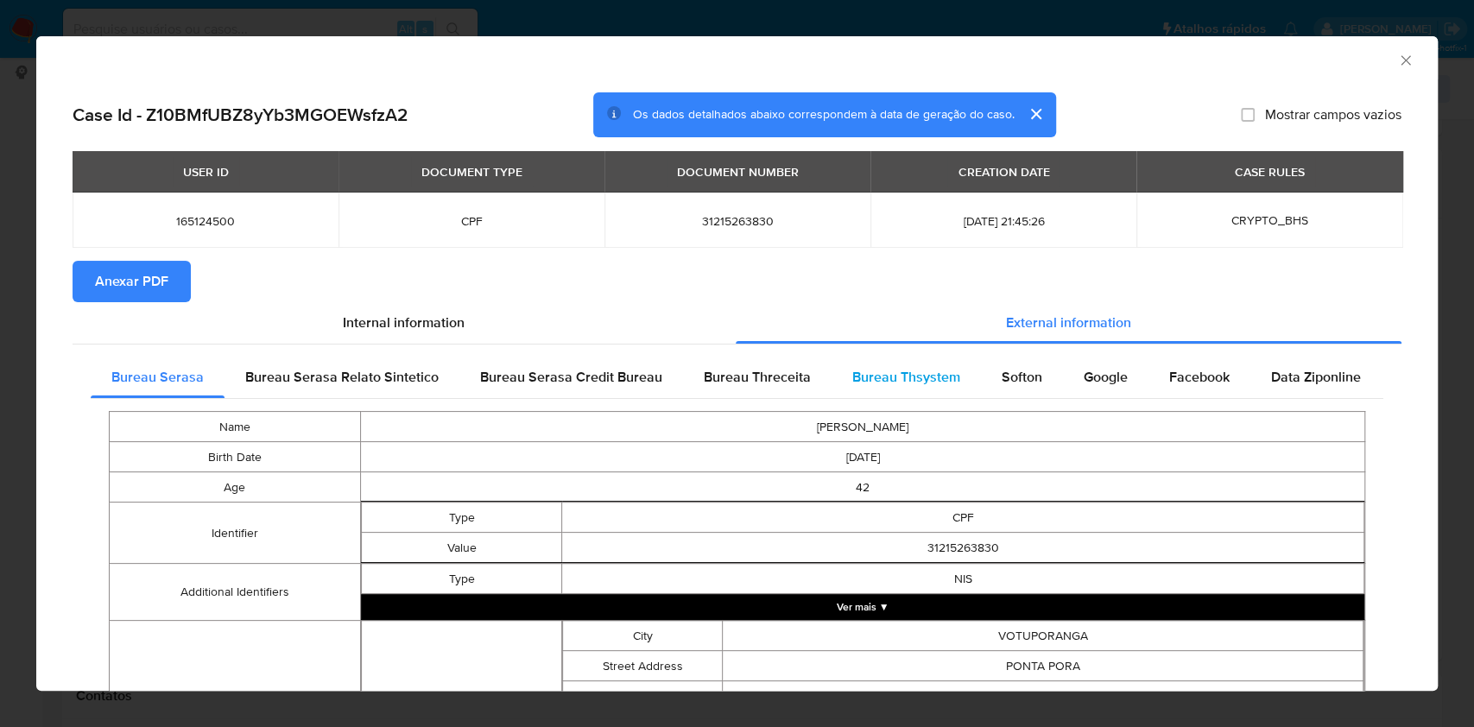
click at [863, 383] on span "Bureau Thsystem" at bounding box center [907, 377] width 108 height 20
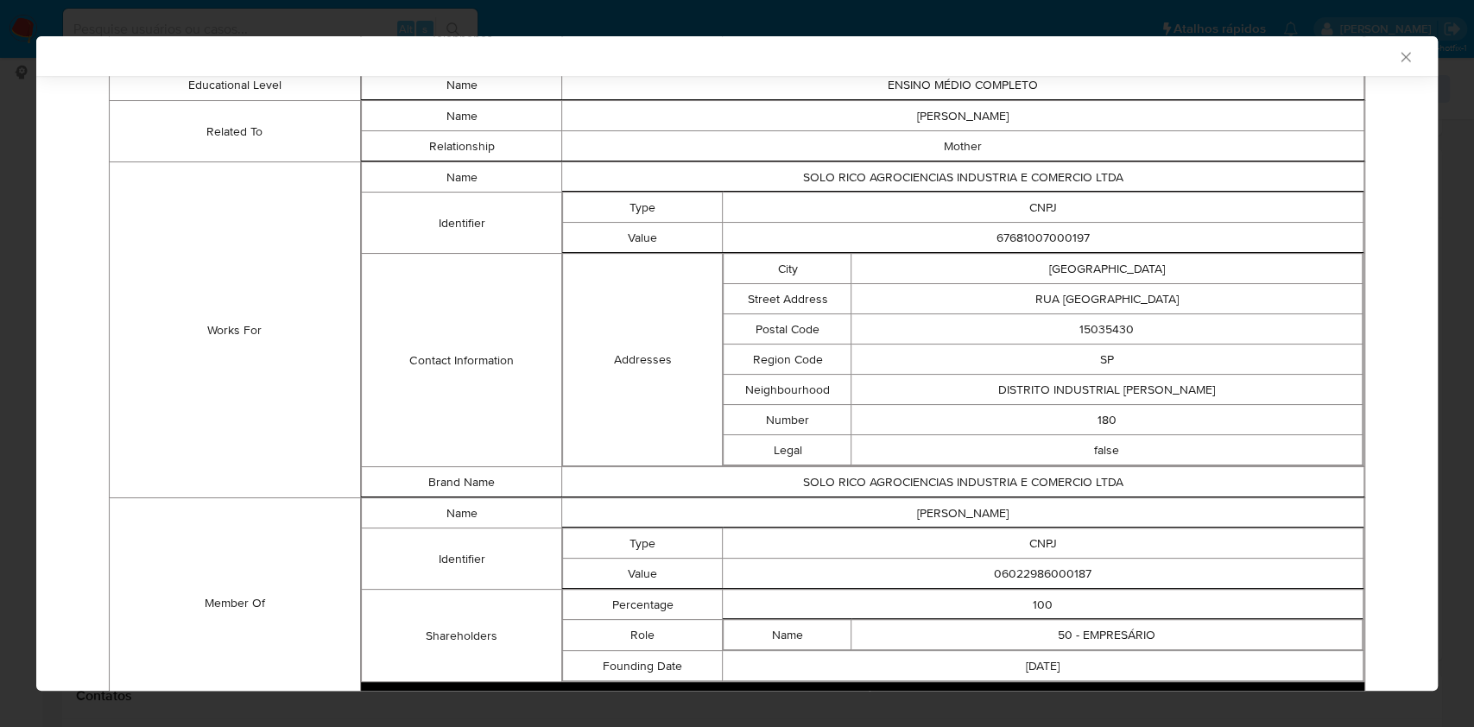
scroll to position [1108, 0]
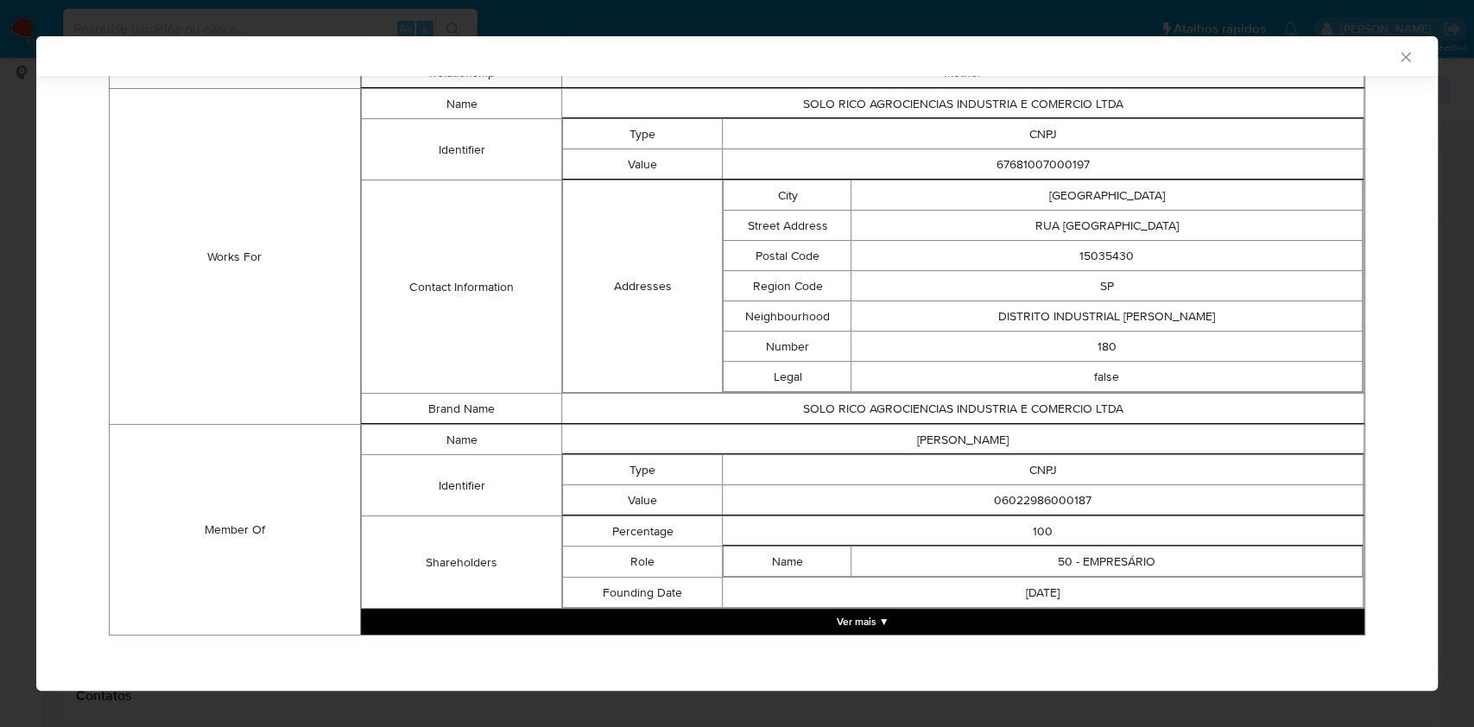
click at [929, 612] on button "Ver mais ▼" at bounding box center [863, 622] width 1004 height 26
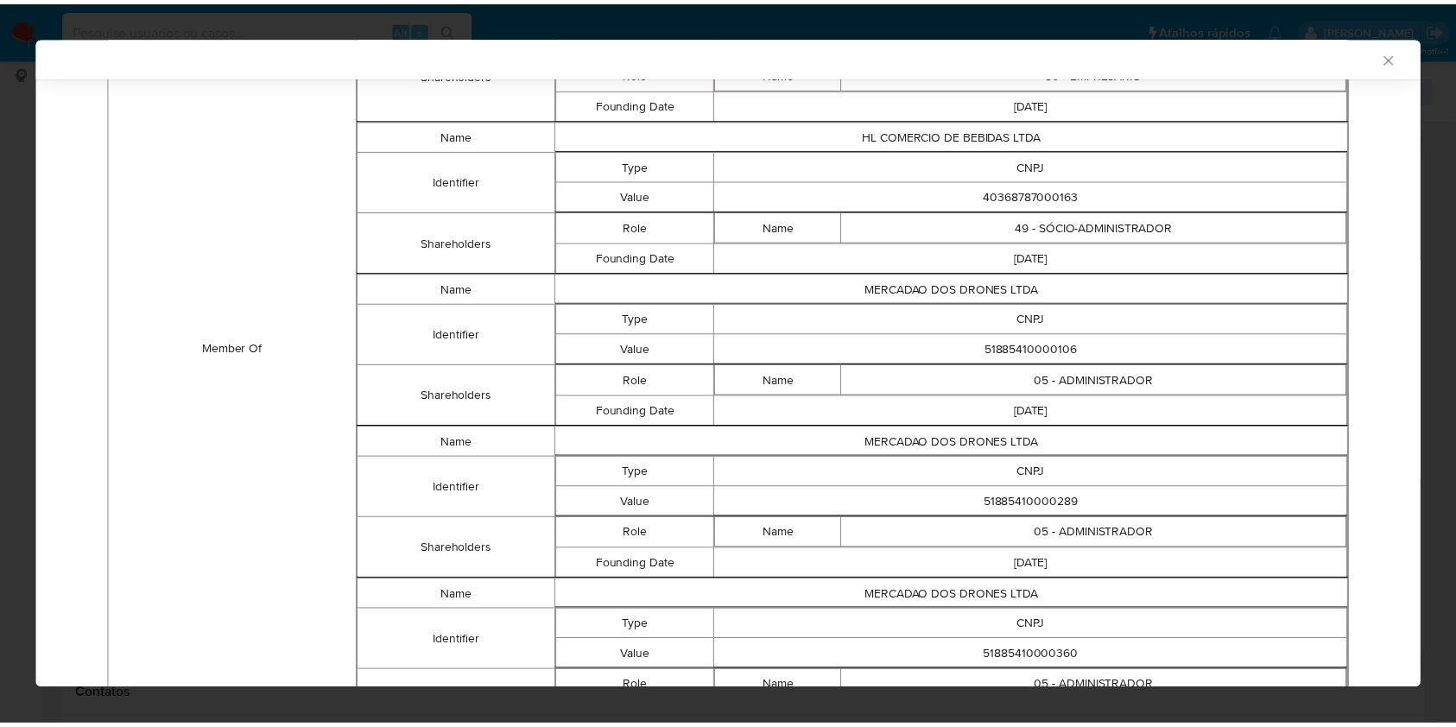
scroll to position [1489, 0]
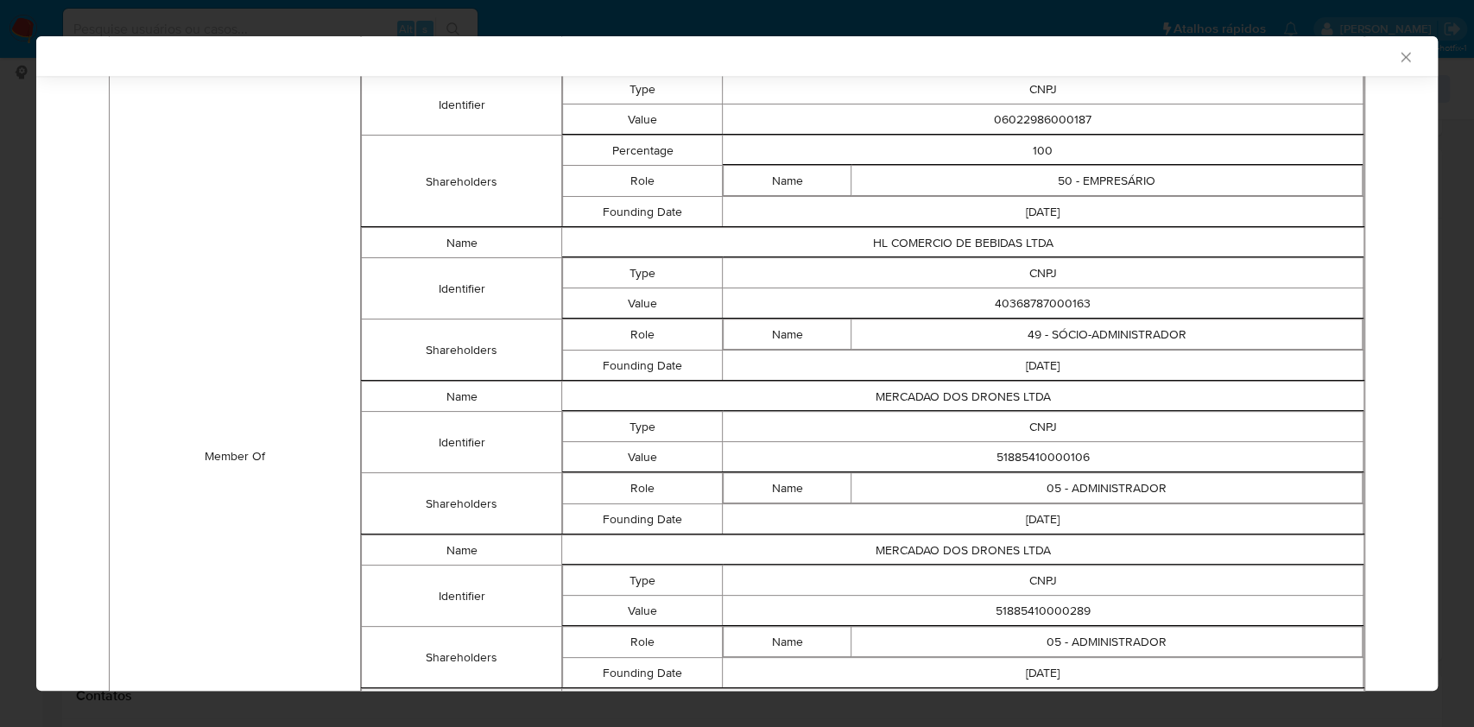
click at [1398, 53] on icon "Fechar a janela" at bounding box center [1406, 56] width 17 height 17
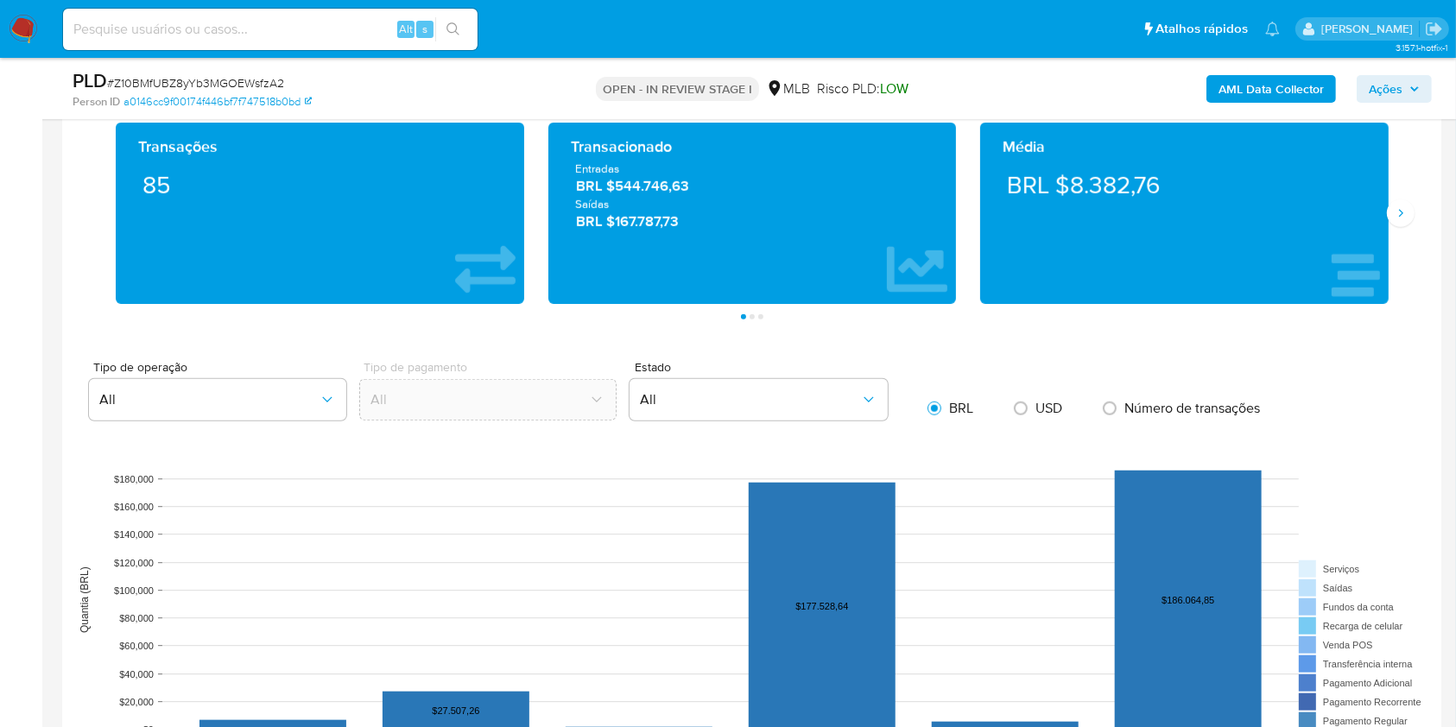
scroll to position [1182, 0]
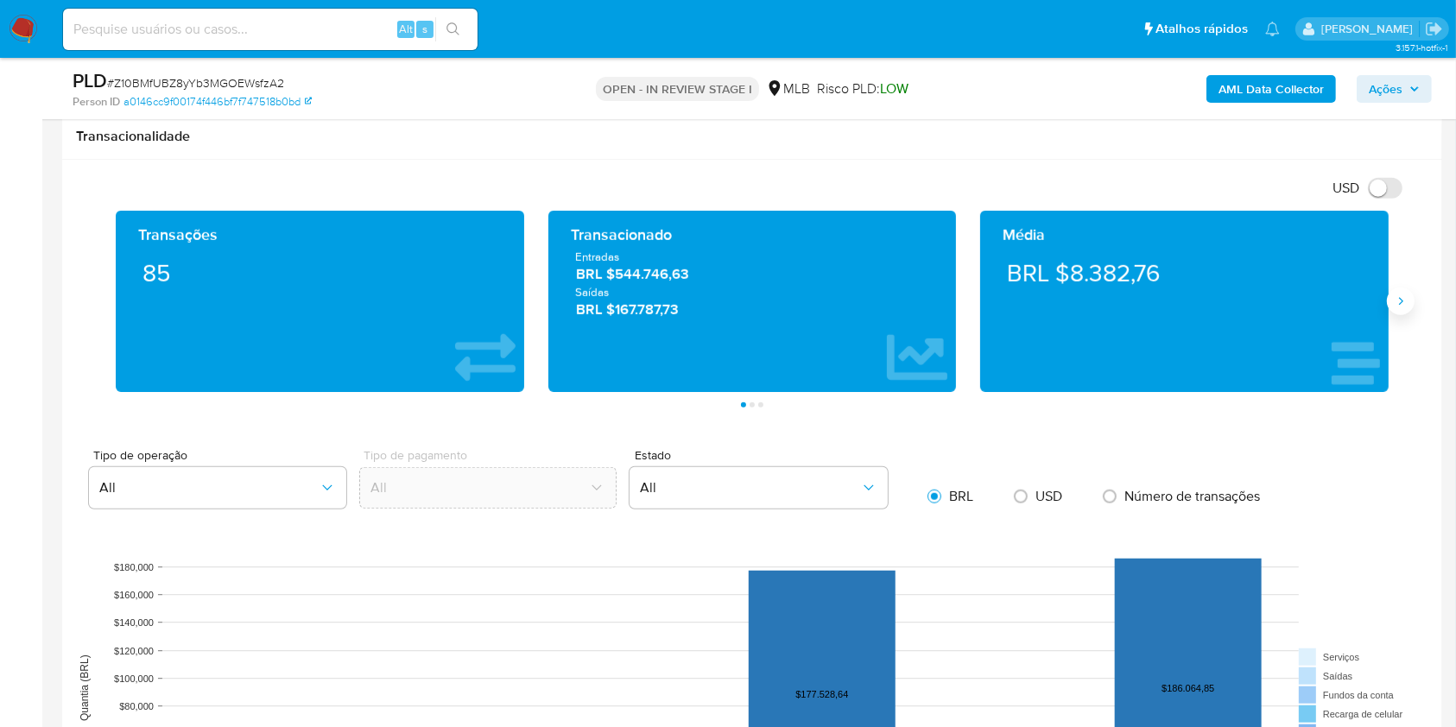
click at [1393, 301] on button "Siguiente" at bounding box center [1401, 302] width 28 height 28
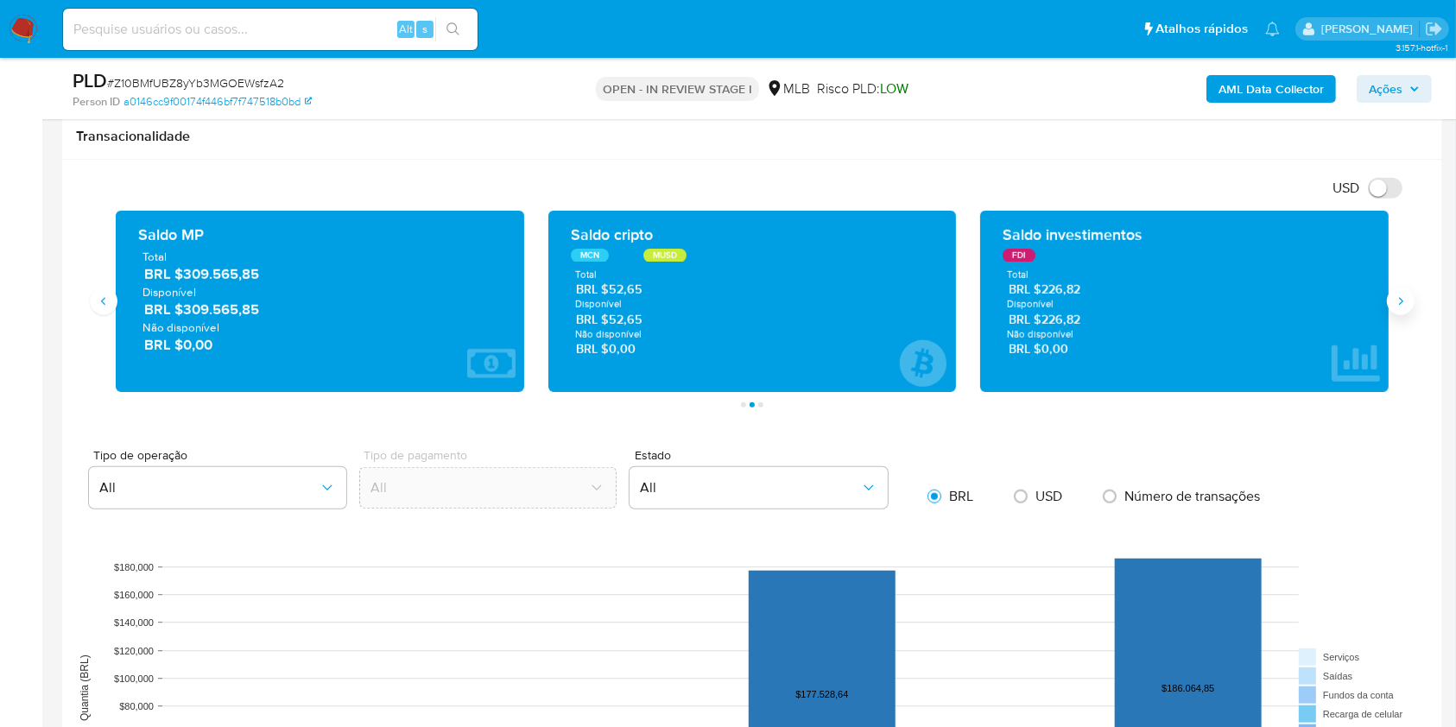
click at [1393, 301] on button "Siguiente" at bounding box center [1401, 302] width 28 height 28
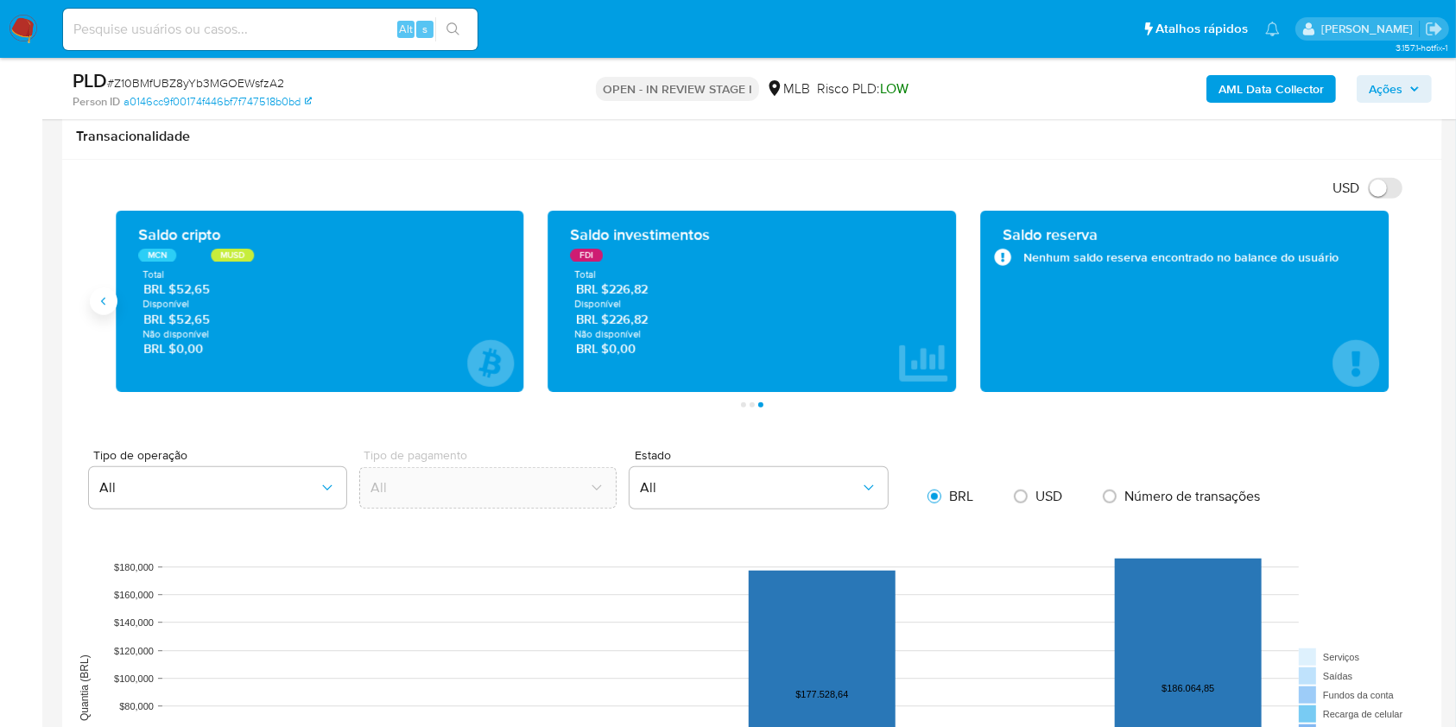
click at [102, 302] on icon "Anterior" at bounding box center [104, 302] width 14 height 14
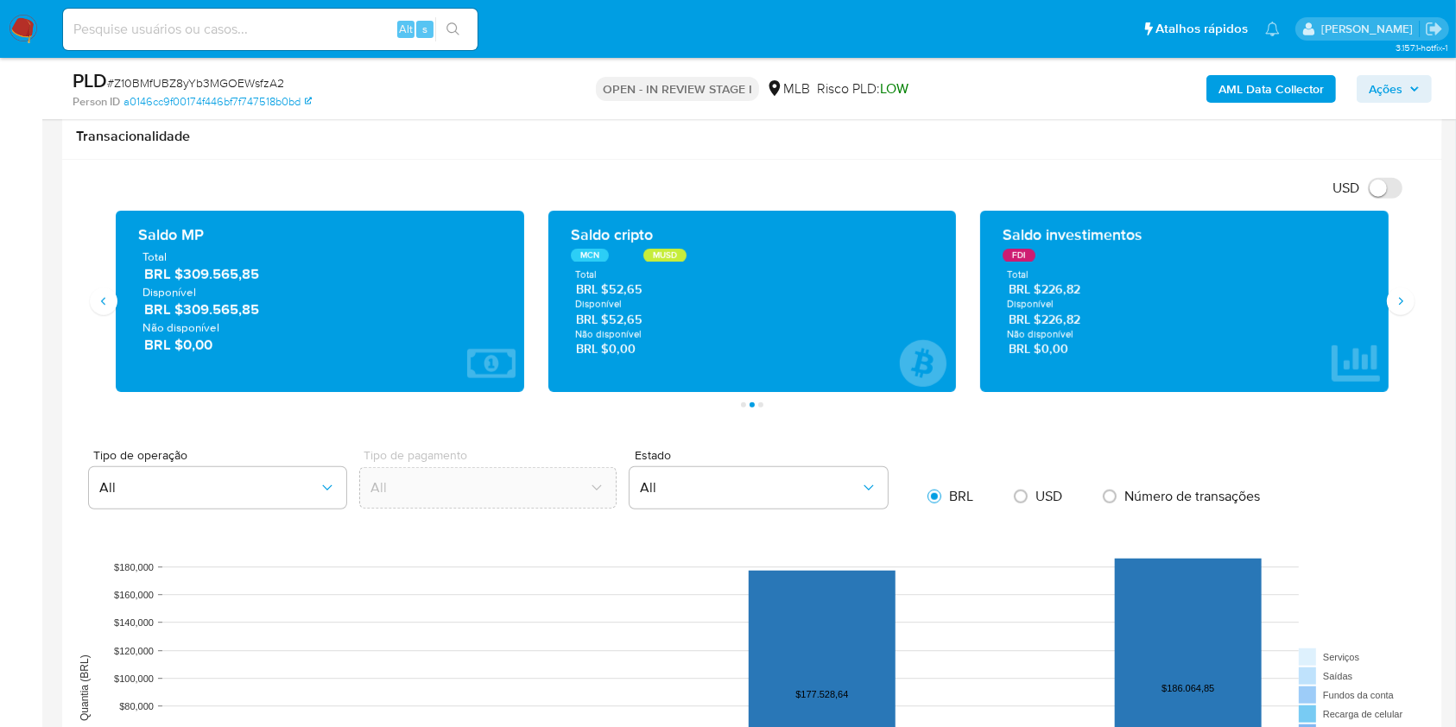
drag, startPoint x: 269, startPoint y: 315, endPoint x: 184, endPoint y: 311, distance: 84.8
click at [184, 311] on span "BRL $309.565,85" at bounding box center [320, 310] width 353 height 20
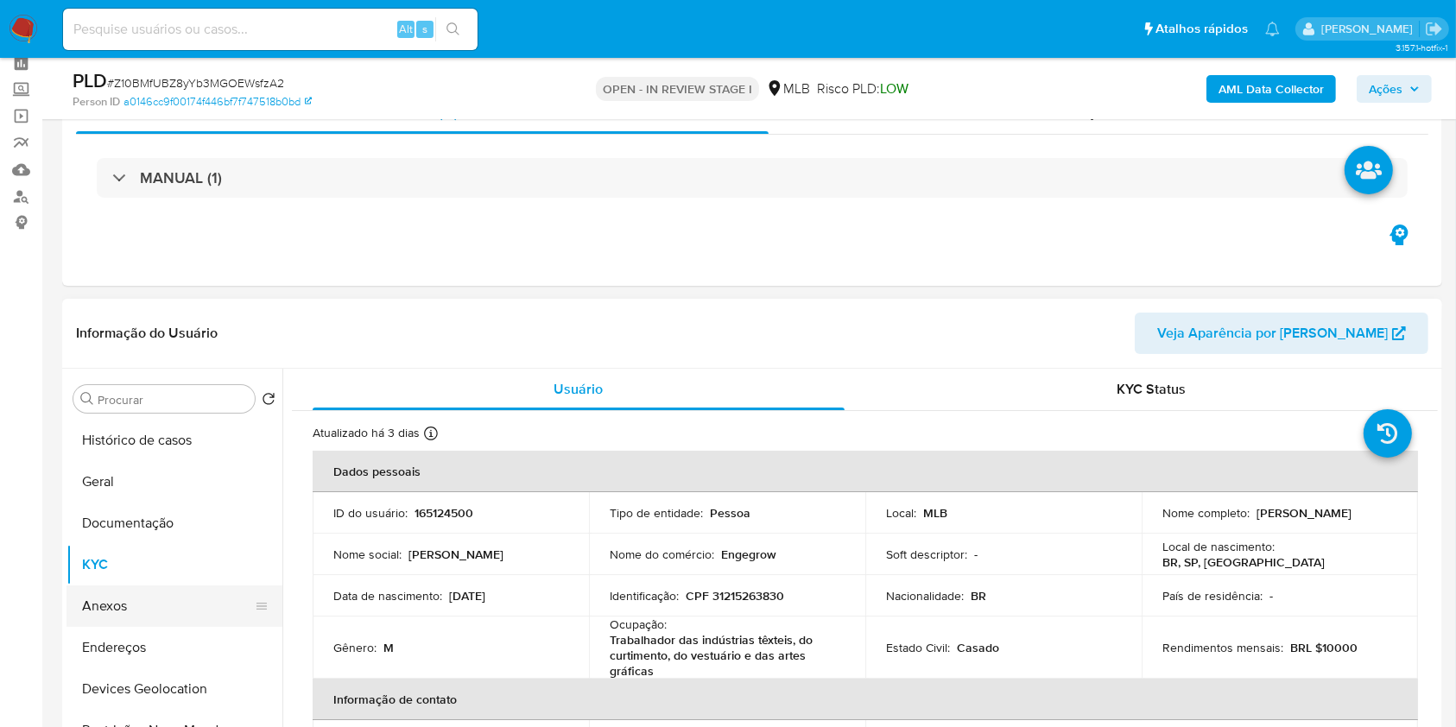
scroll to position [115, 0]
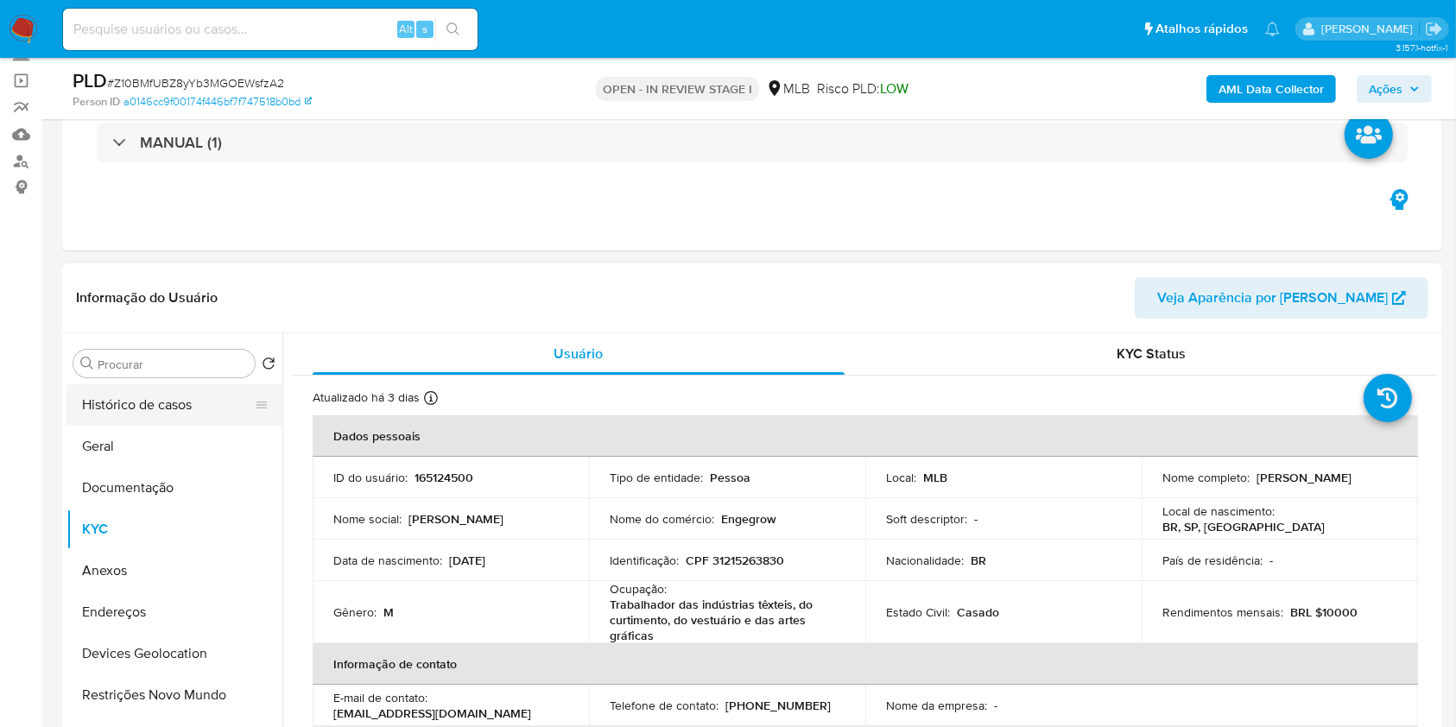
click at [129, 406] on button "Histórico de casos" at bounding box center [168, 404] width 202 height 41
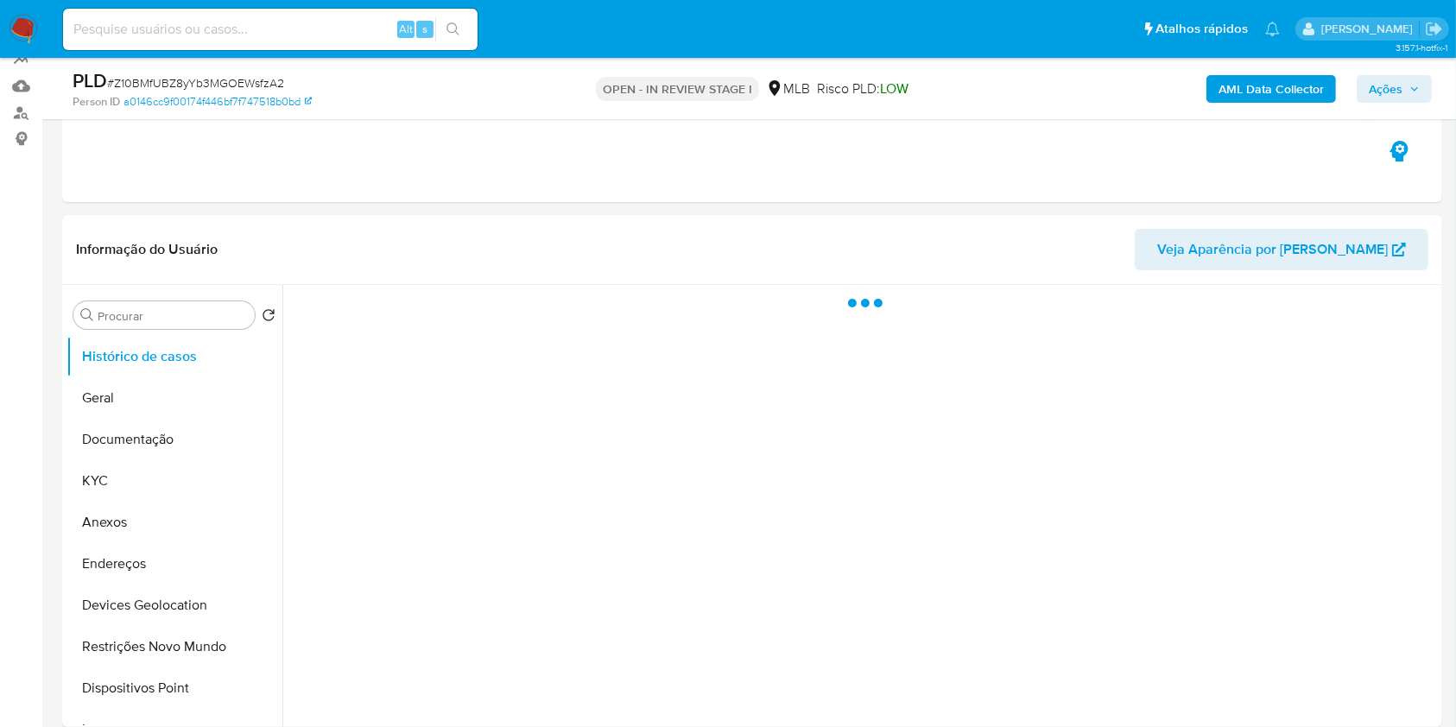
scroll to position [167, 0]
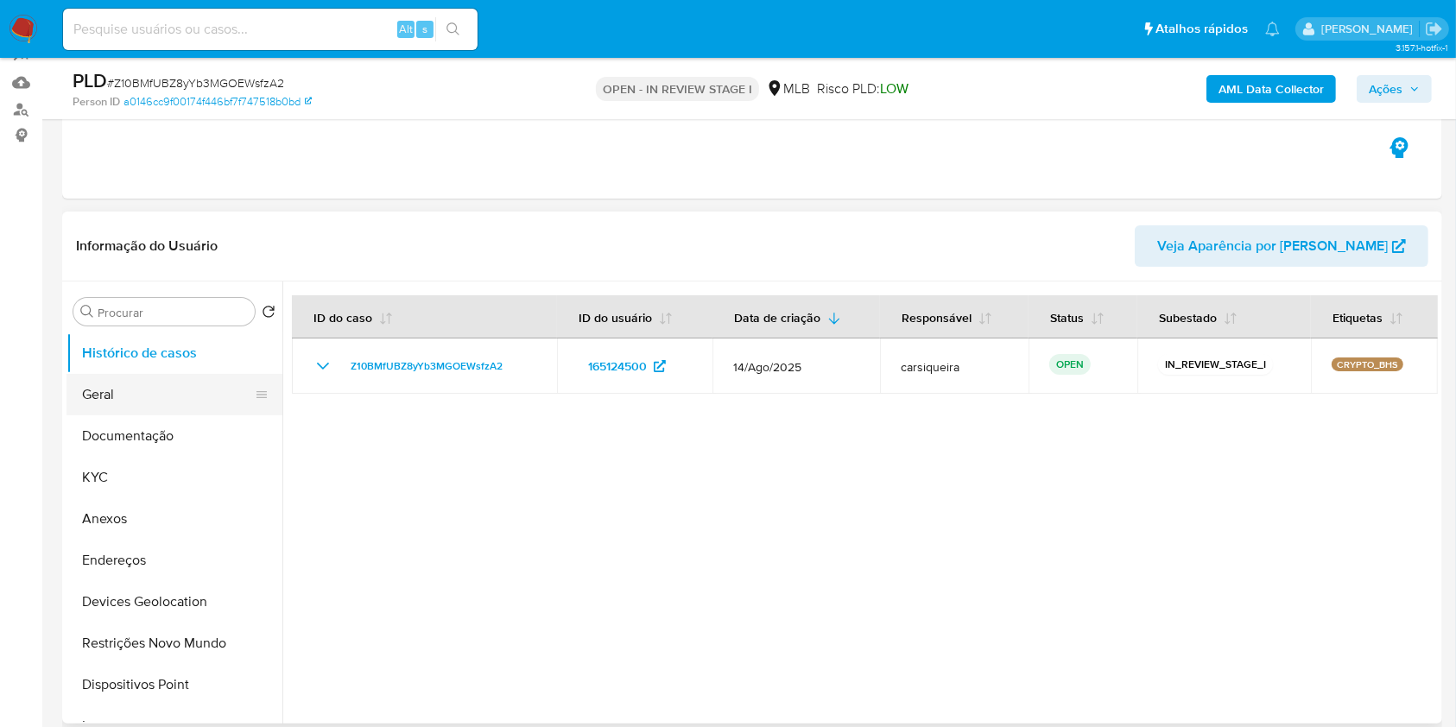
click at [138, 390] on button "Geral" at bounding box center [168, 394] width 202 height 41
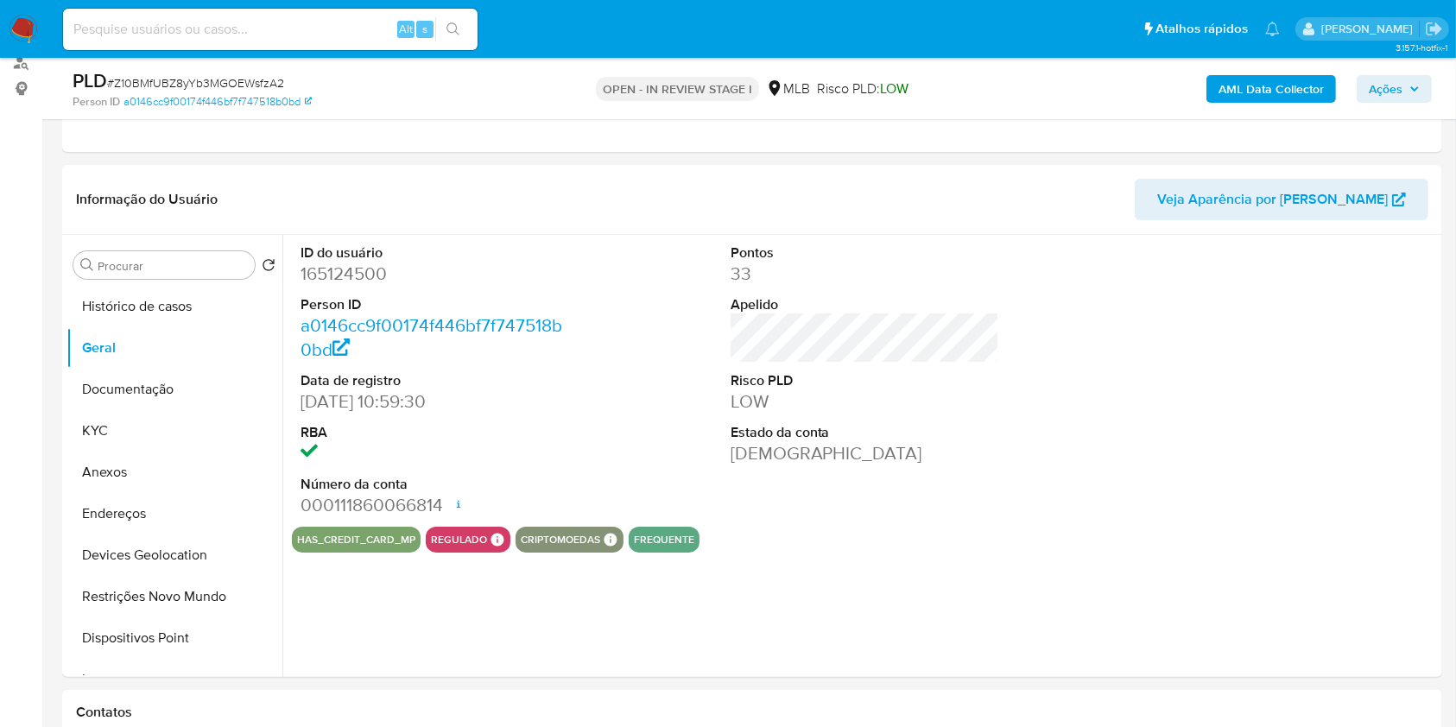
scroll to position [259, 0]
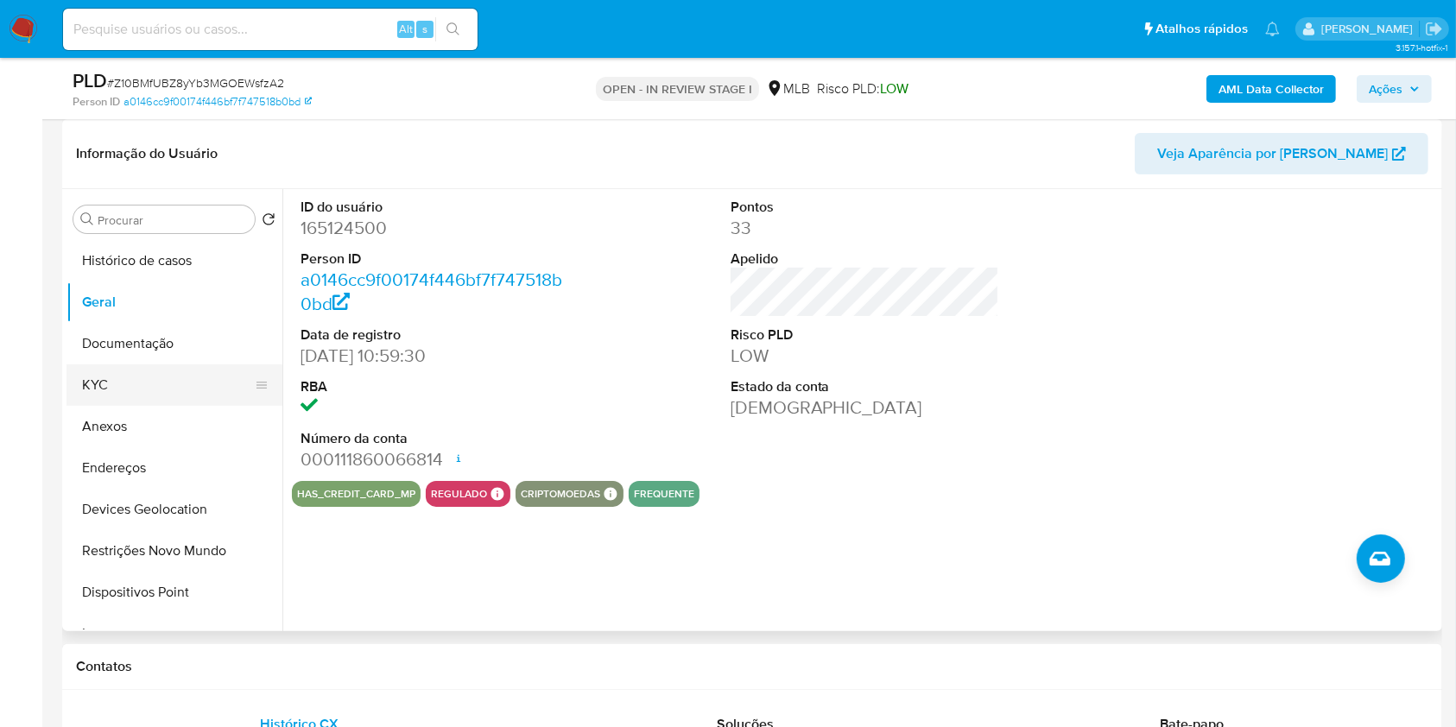
click at [161, 386] on button "KYC" at bounding box center [168, 385] width 202 height 41
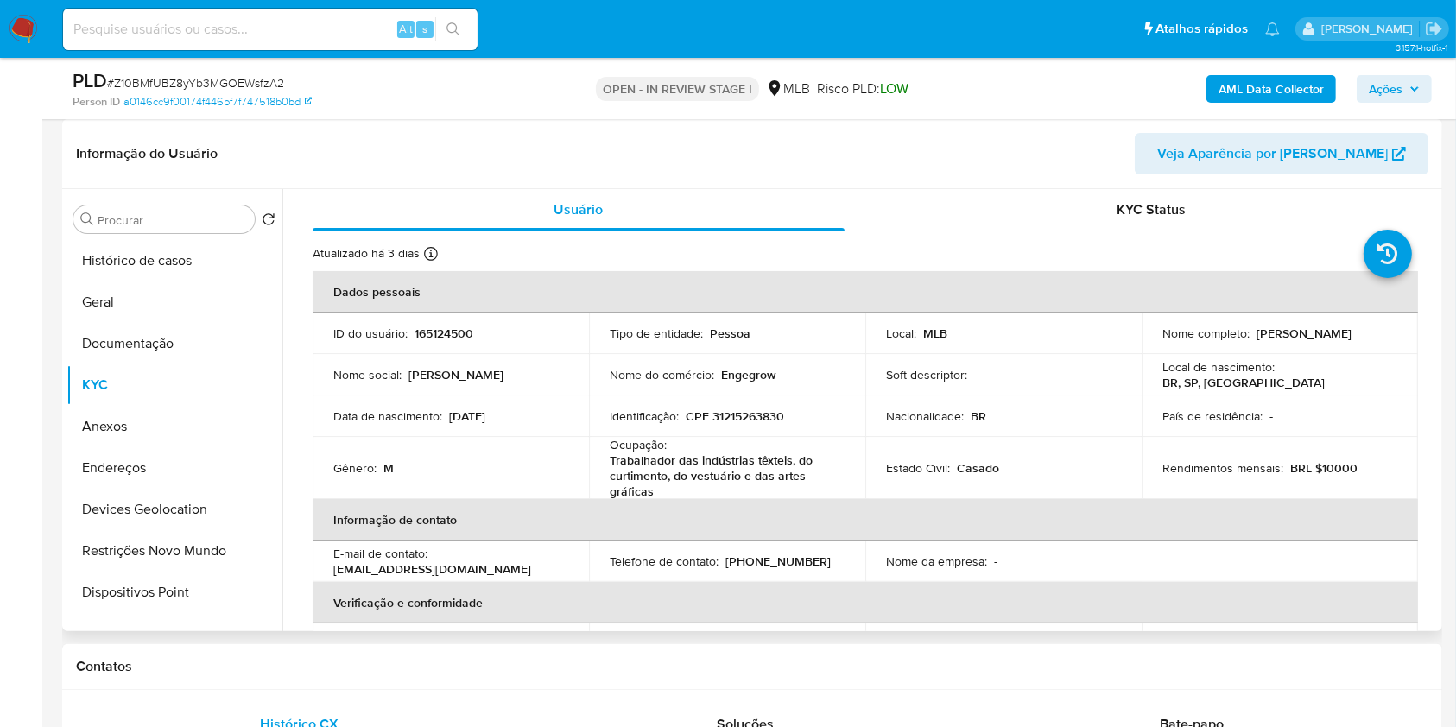
scroll to position [755, 0]
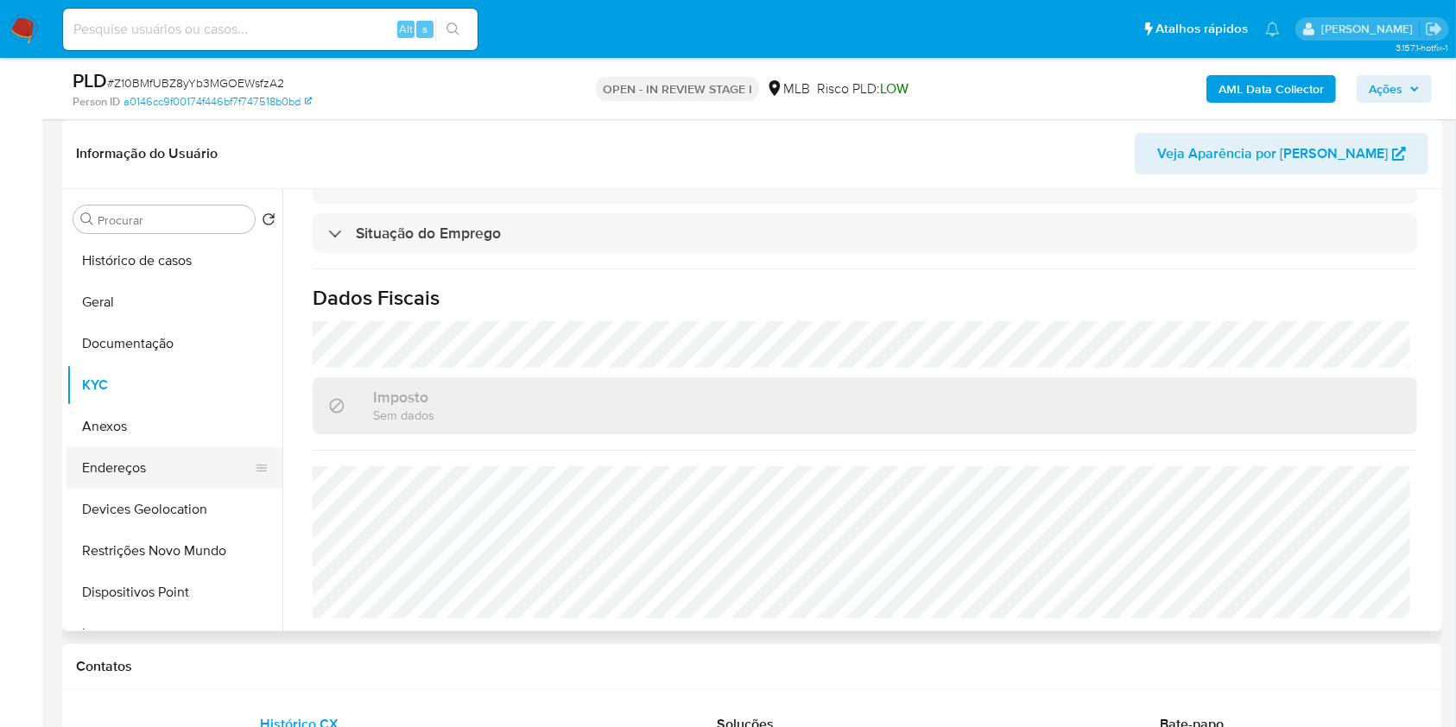
click at [174, 472] on button "Endereços" at bounding box center [168, 467] width 202 height 41
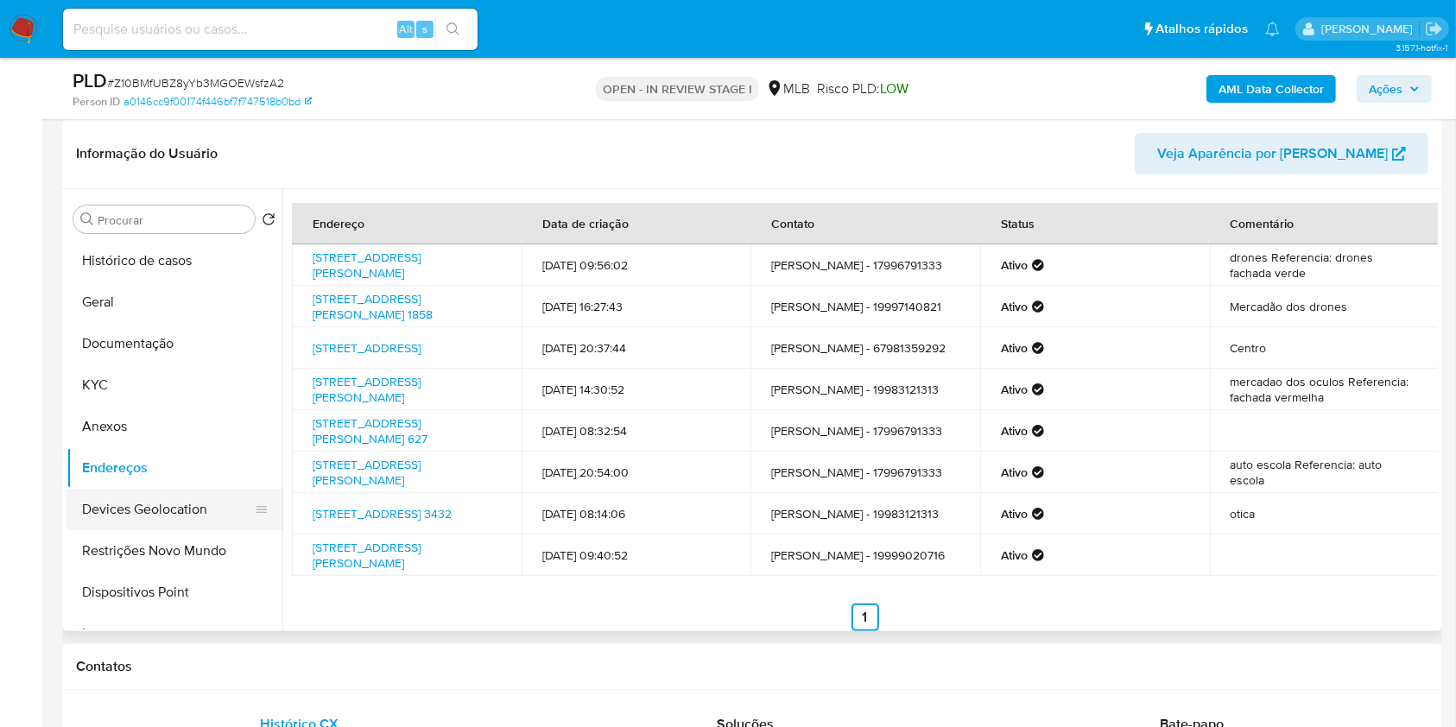
click at [117, 522] on button "Devices Geolocation" at bounding box center [168, 509] width 202 height 41
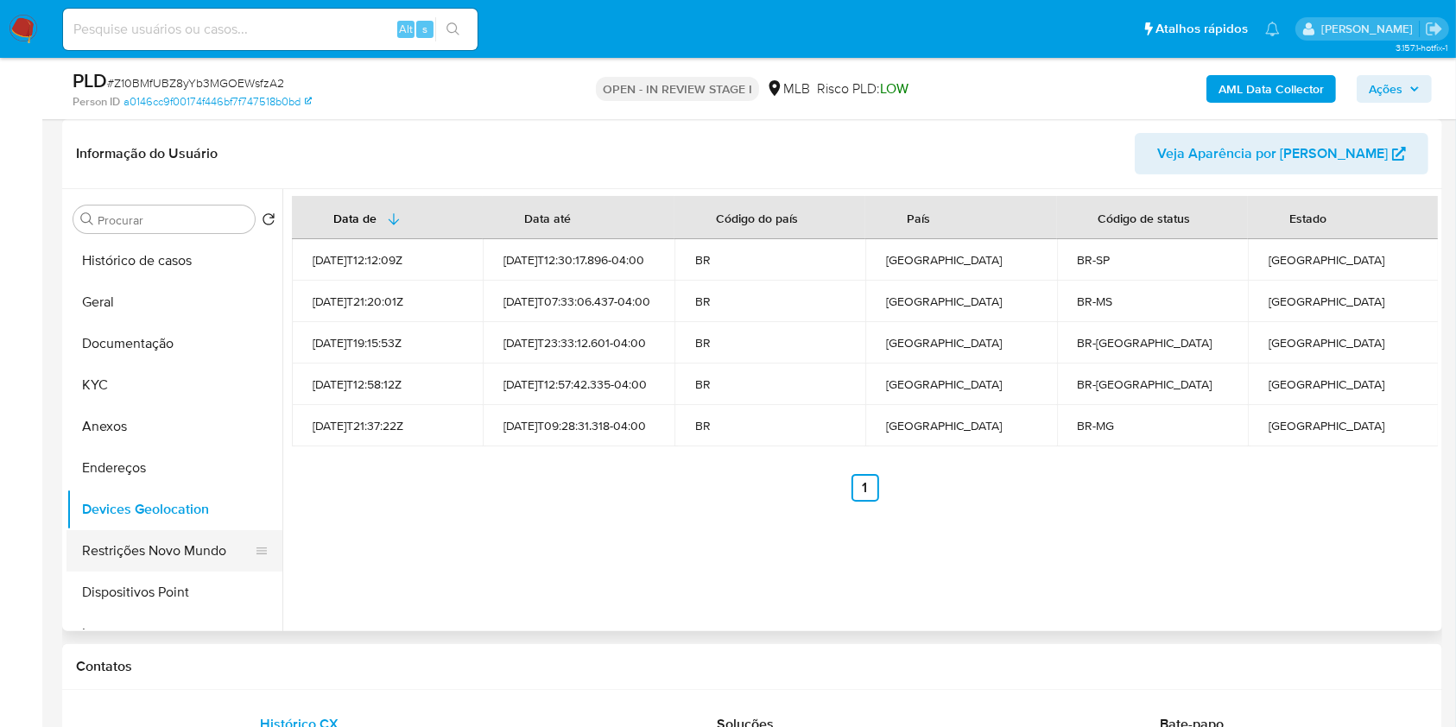
click at [212, 536] on button "Restrições Novo Mundo" at bounding box center [168, 550] width 202 height 41
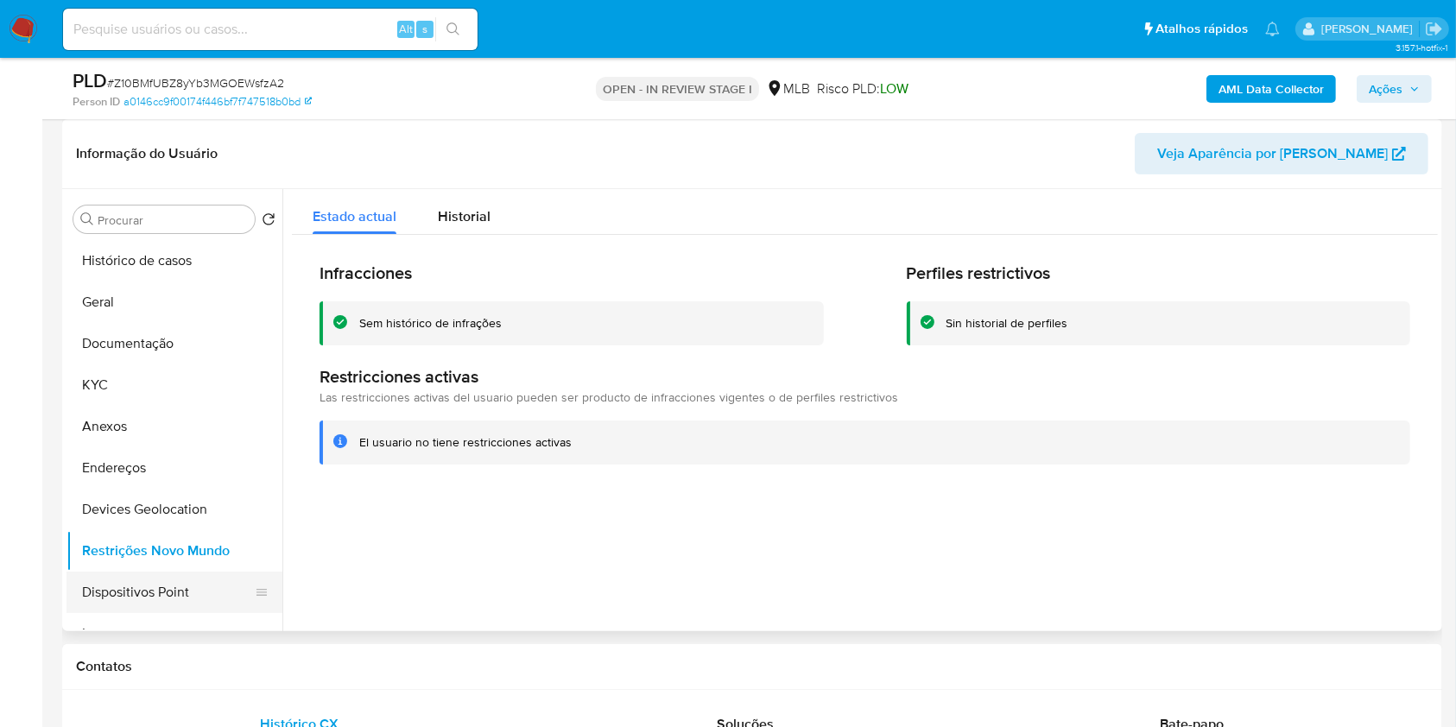
click at [211, 585] on button "Dispositivos Point" at bounding box center [168, 592] width 202 height 41
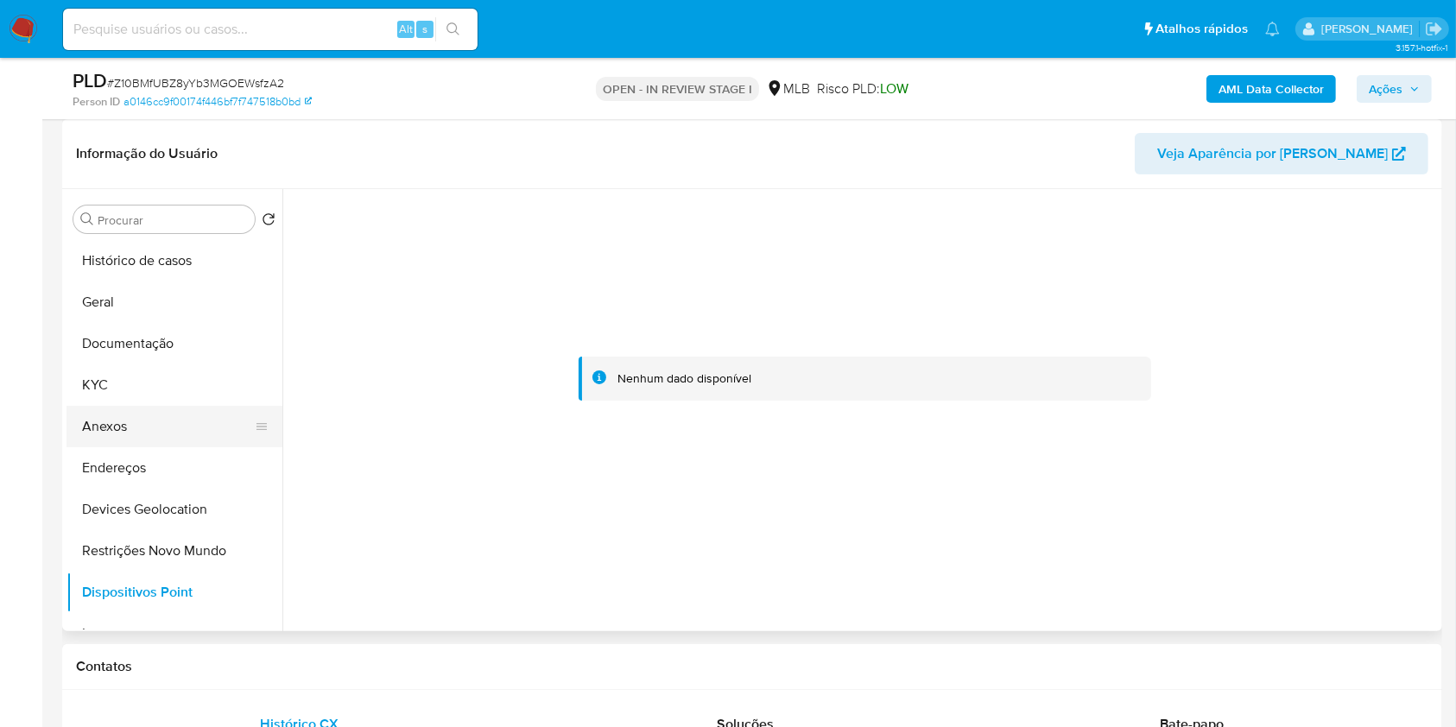
click at [155, 415] on button "Anexos" at bounding box center [168, 426] width 202 height 41
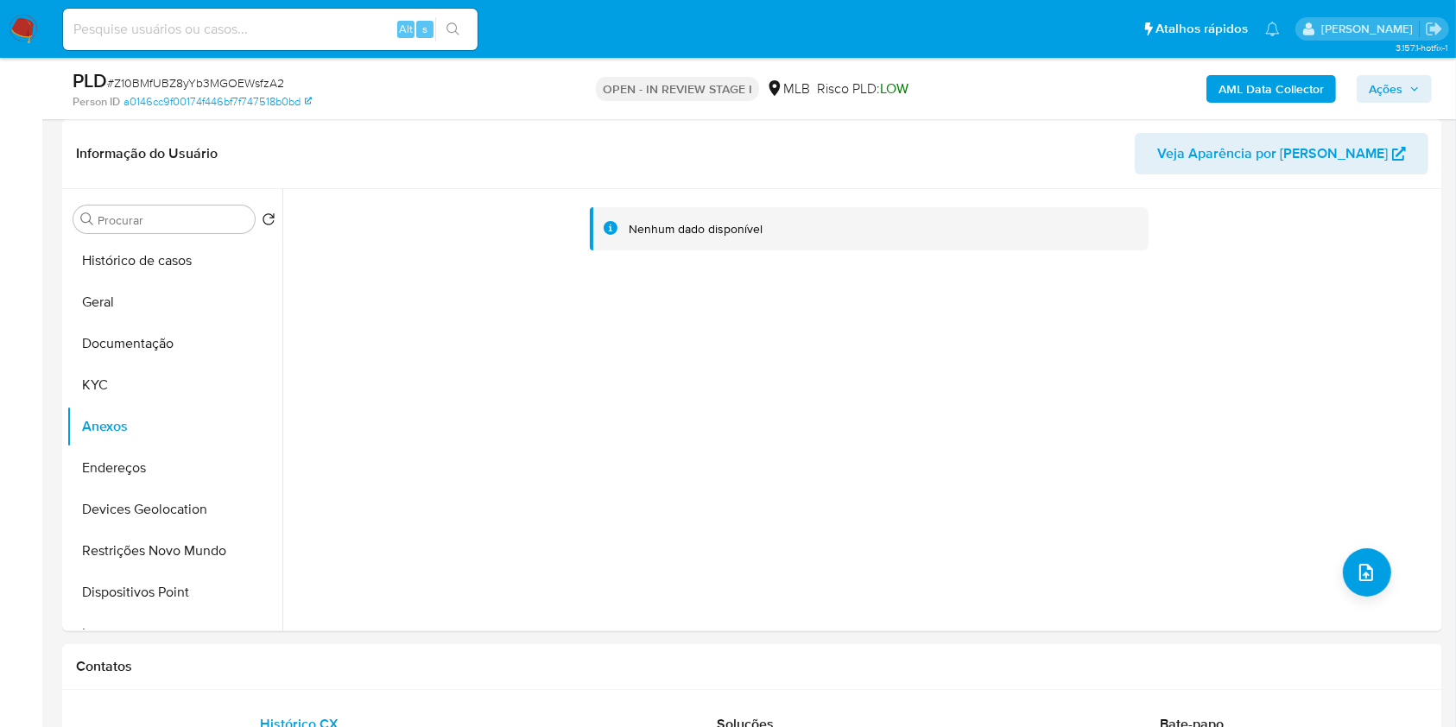
click at [1255, 89] on b "AML Data Collector" at bounding box center [1271, 89] width 105 height 28
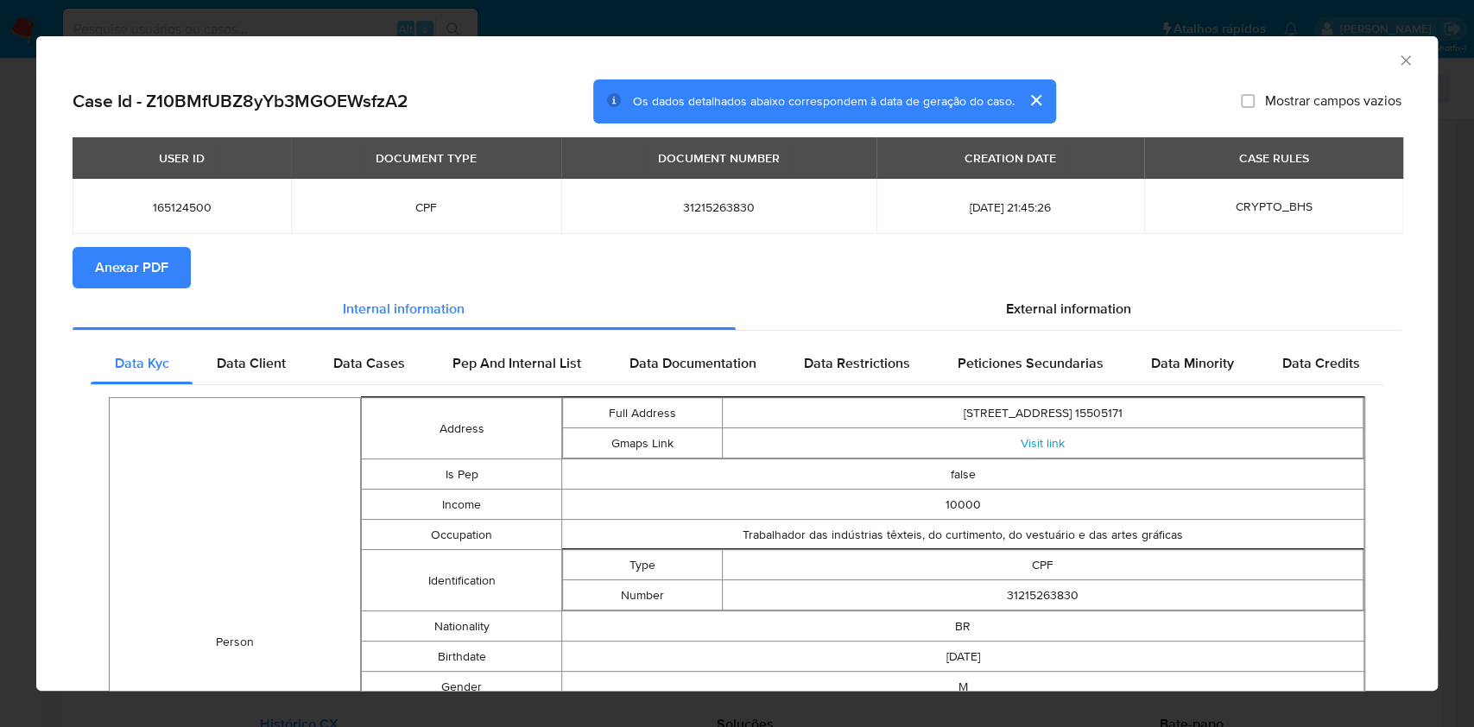
click at [139, 269] on span "Anexar PDF" at bounding box center [131, 268] width 73 height 38
click at [0, 246] on div "AML Data Collector Case Id - Z10BMfUBZ8yYb3MGOEWsfzA2 Os dados detalhados abaix…" at bounding box center [737, 363] width 1474 height 727
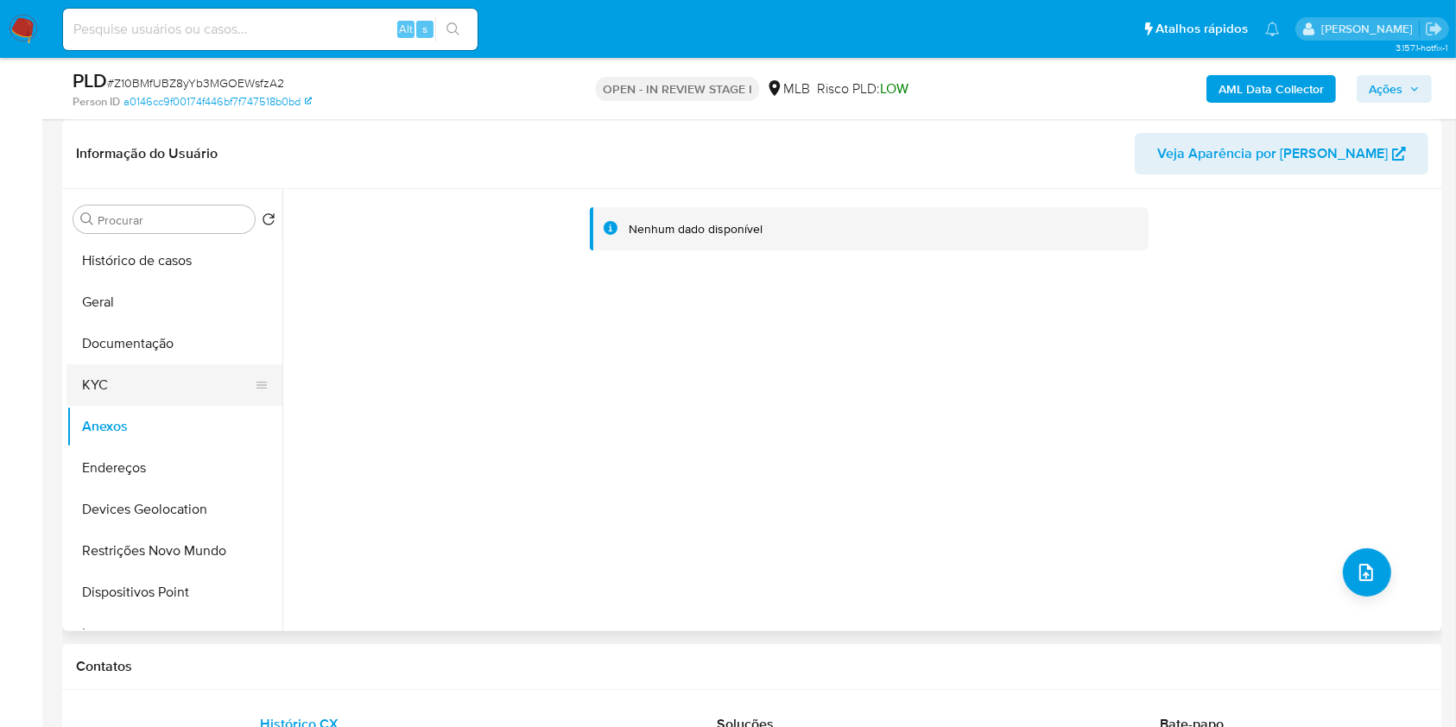
click at [138, 382] on button "KYC" at bounding box center [168, 385] width 202 height 41
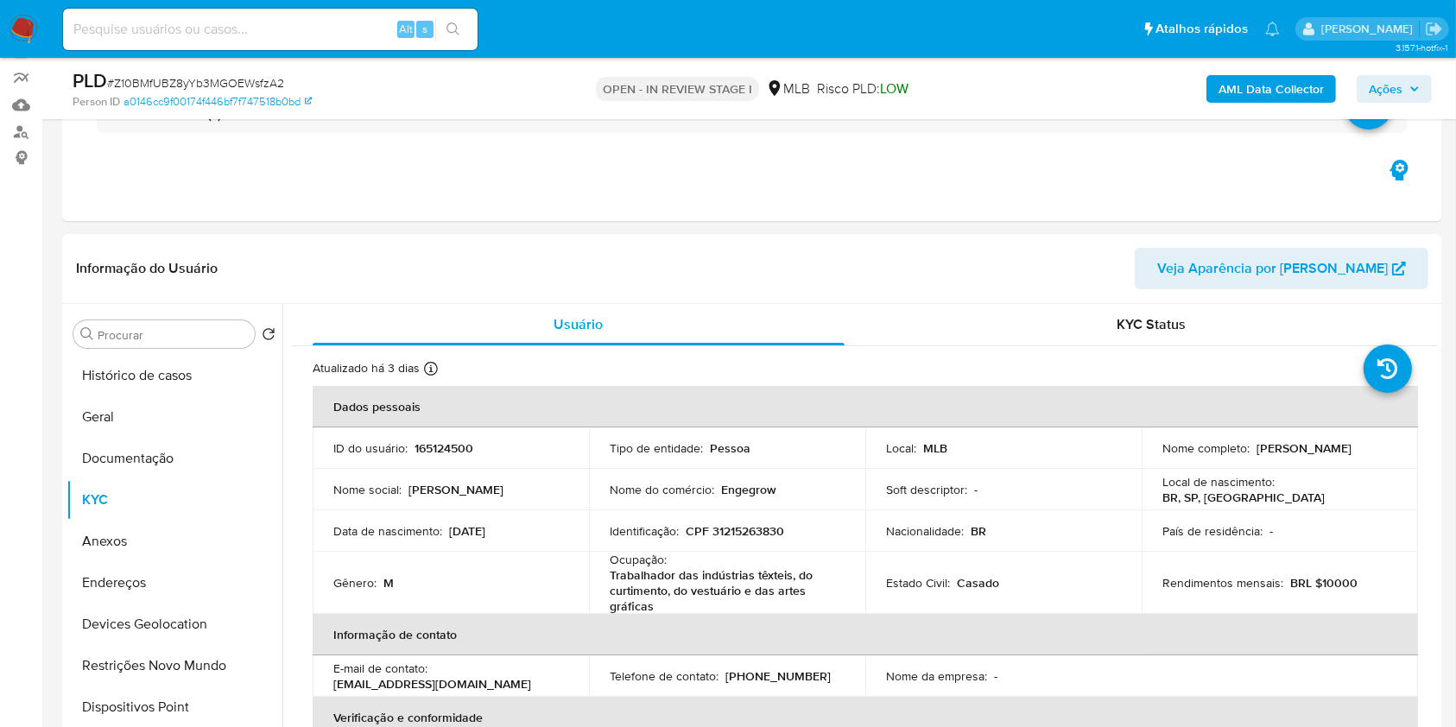
drag, startPoint x: 755, startPoint y: 539, endPoint x: 740, endPoint y: 528, distance: 18.5
click at [742, 529] on p "CPF 31215263830" at bounding box center [735, 531] width 98 height 16
click at [740, 528] on p "CPF 31215263830" at bounding box center [735, 531] width 98 height 16
click at [152, 455] on button "Documentação" at bounding box center [168, 458] width 202 height 41
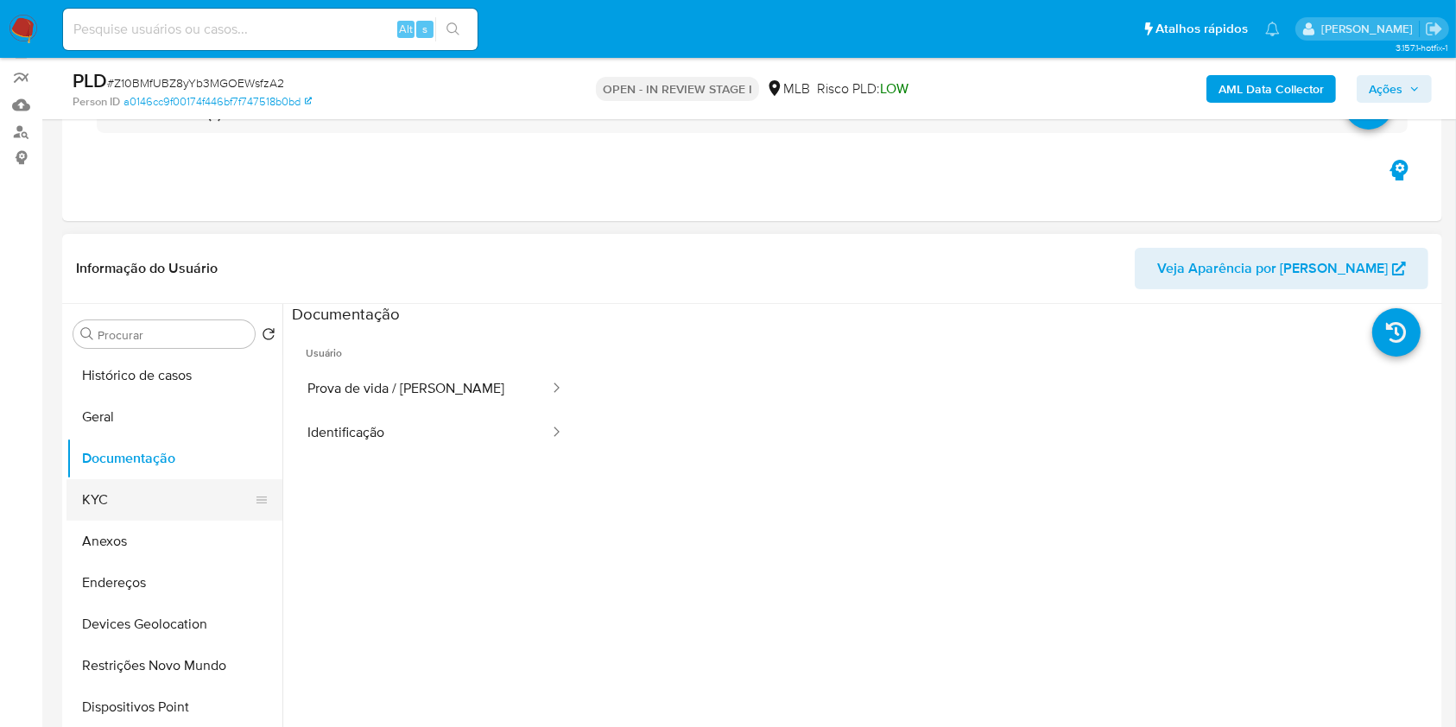
click at [165, 498] on button "KYC" at bounding box center [168, 499] width 202 height 41
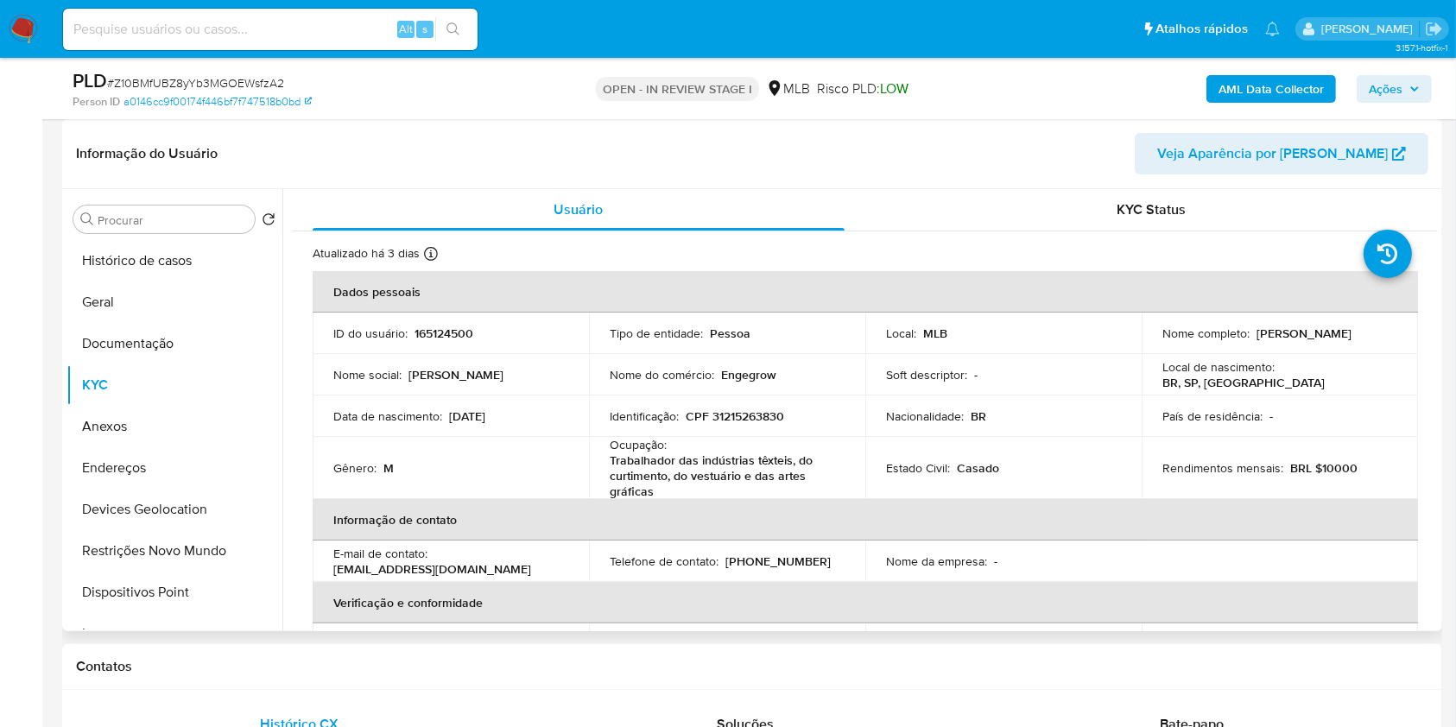
click at [757, 413] on p "CPF 31215263830" at bounding box center [735, 417] width 98 height 16
copy p "31215263830"
click at [1378, 90] on span "Ações" at bounding box center [1386, 89] width 34 height 28
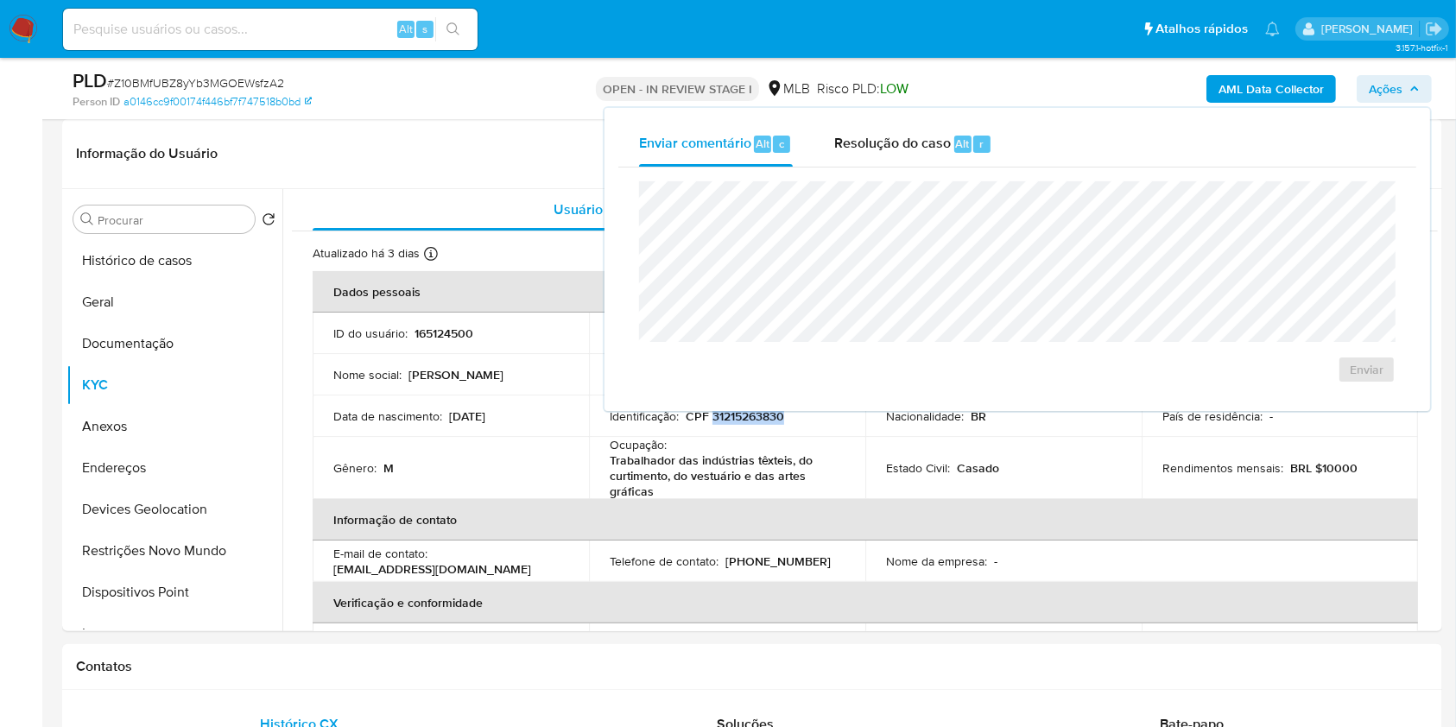
drag, startPoint x: 975, startPoint y: 155, endPoint x: 948, endPoint y: 180, distance: 36.7
click at [973, 155] on div "Resolução do caso Alt r" at bounding box center [913, 144] width 158 height 45
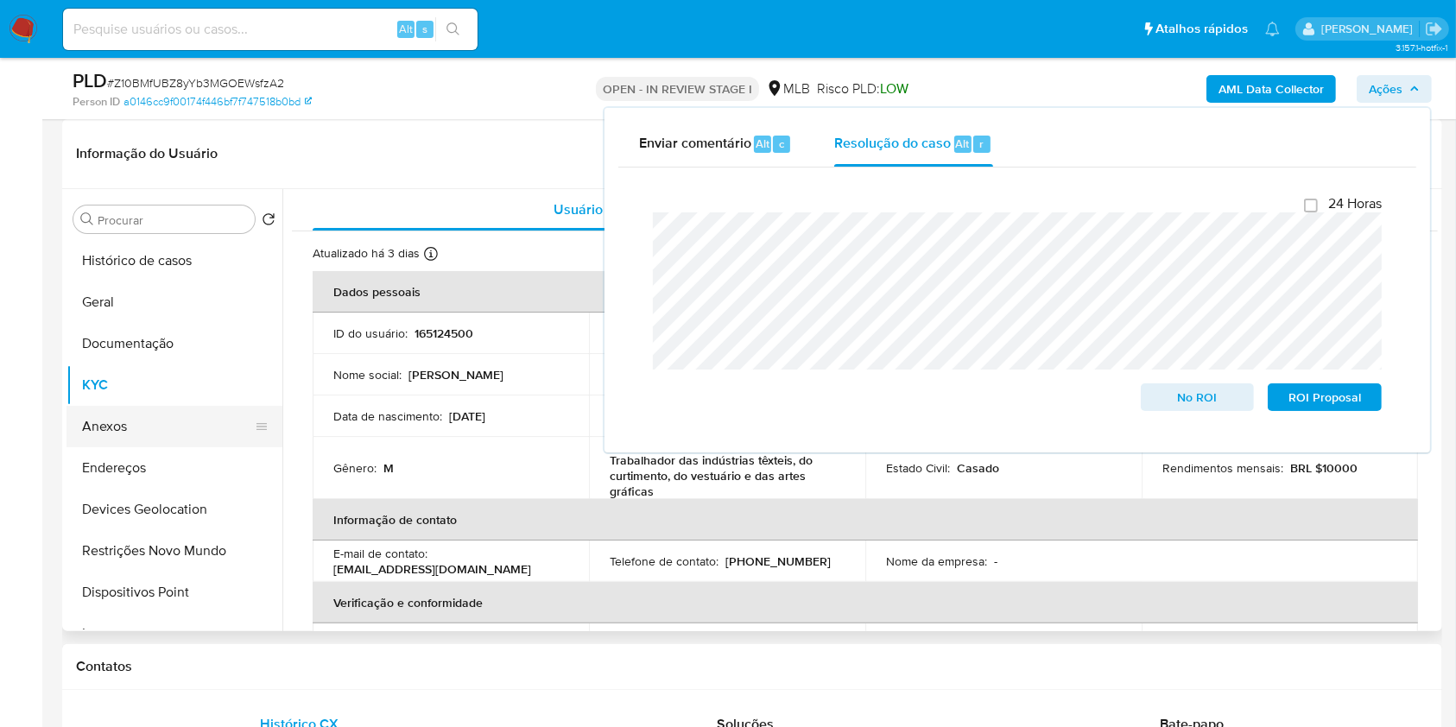
click at [158, 430] on button "Anexos" at bounding box center [168, 426] width 202 height 41
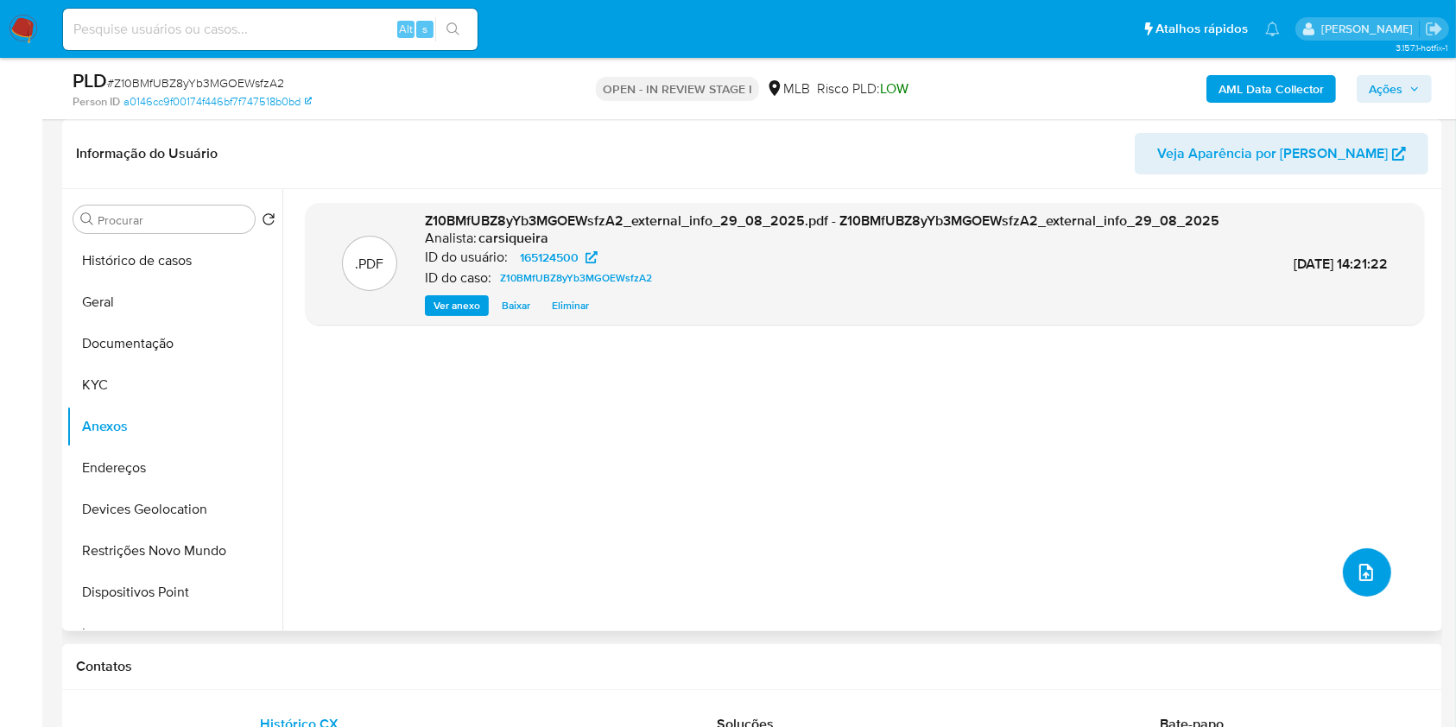
click at [1367, 549] on button "upload-file" at bounding box center [1367, 573] width 48 height 48
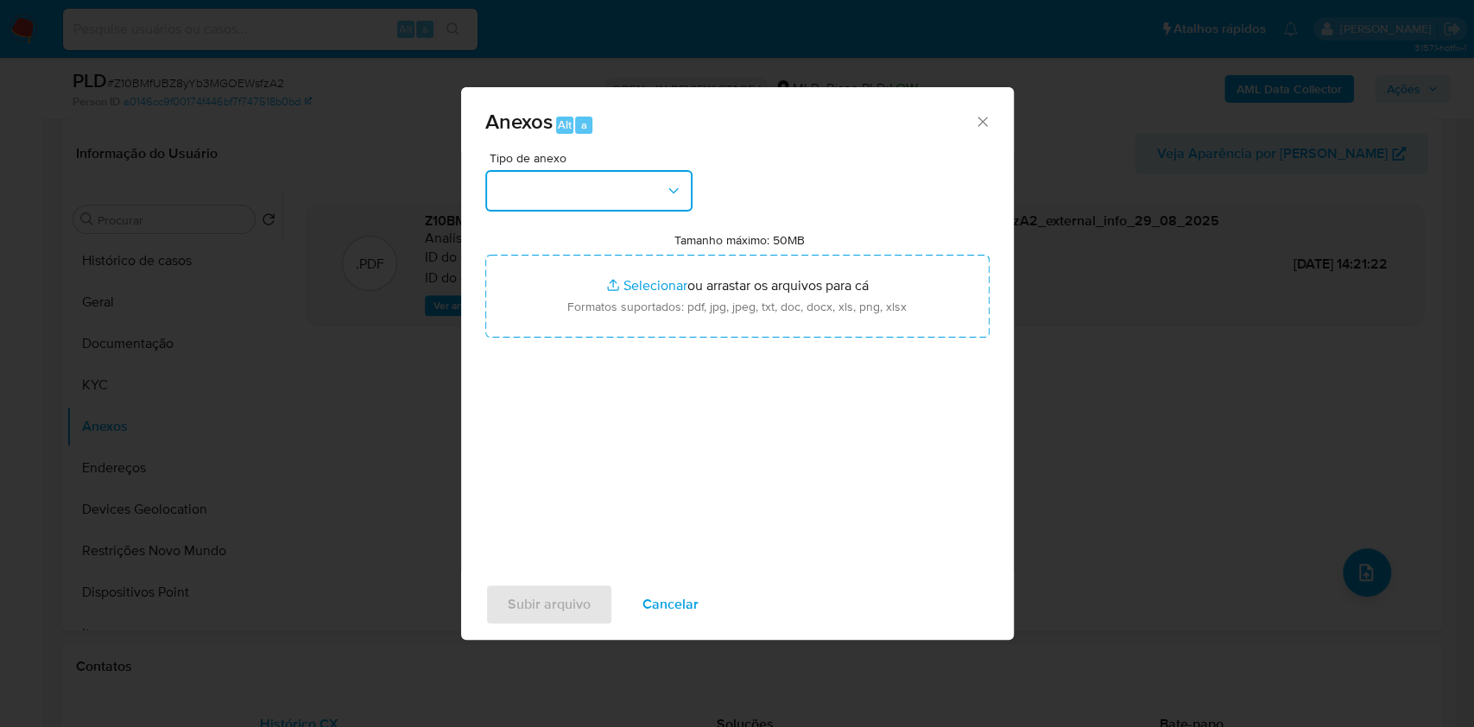
click at [611, 184] on button "button" at bounding box center [588, 190] width 207 height 41
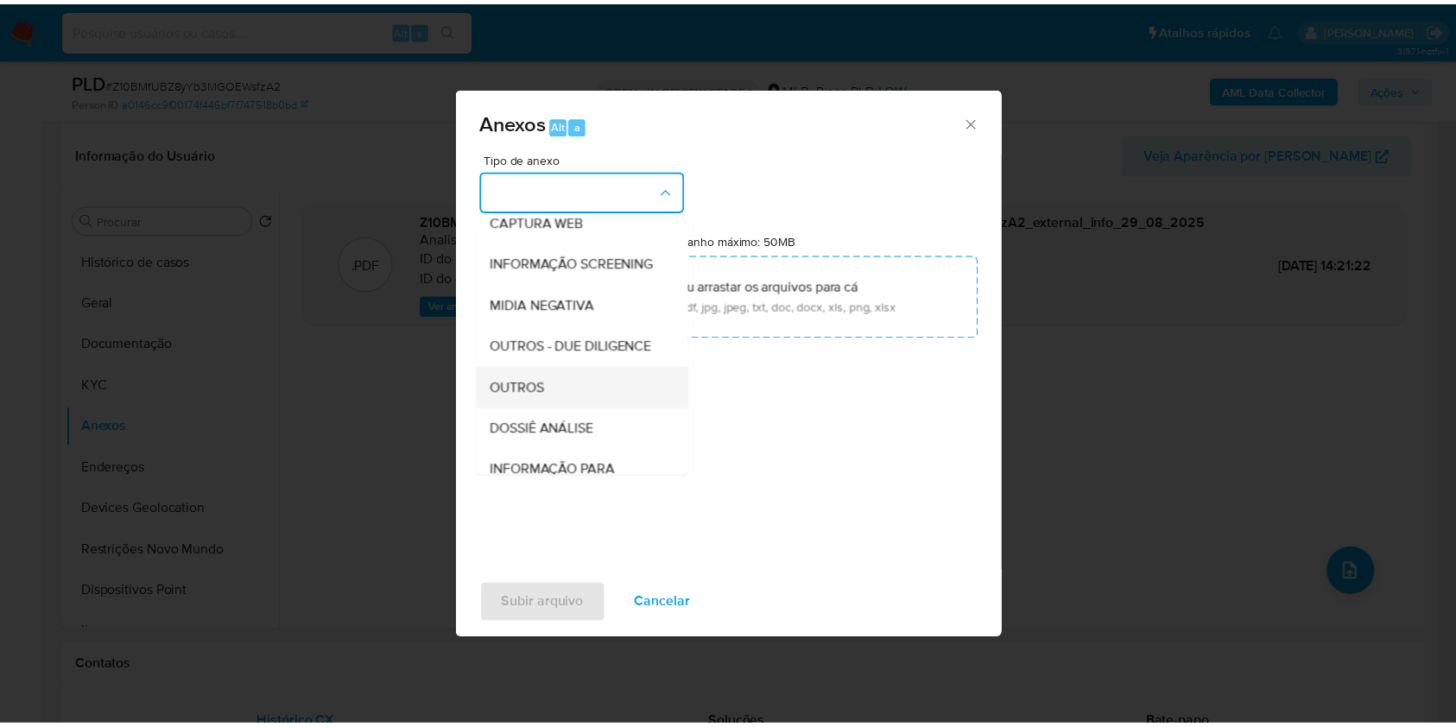
scroll to position [265, 0]
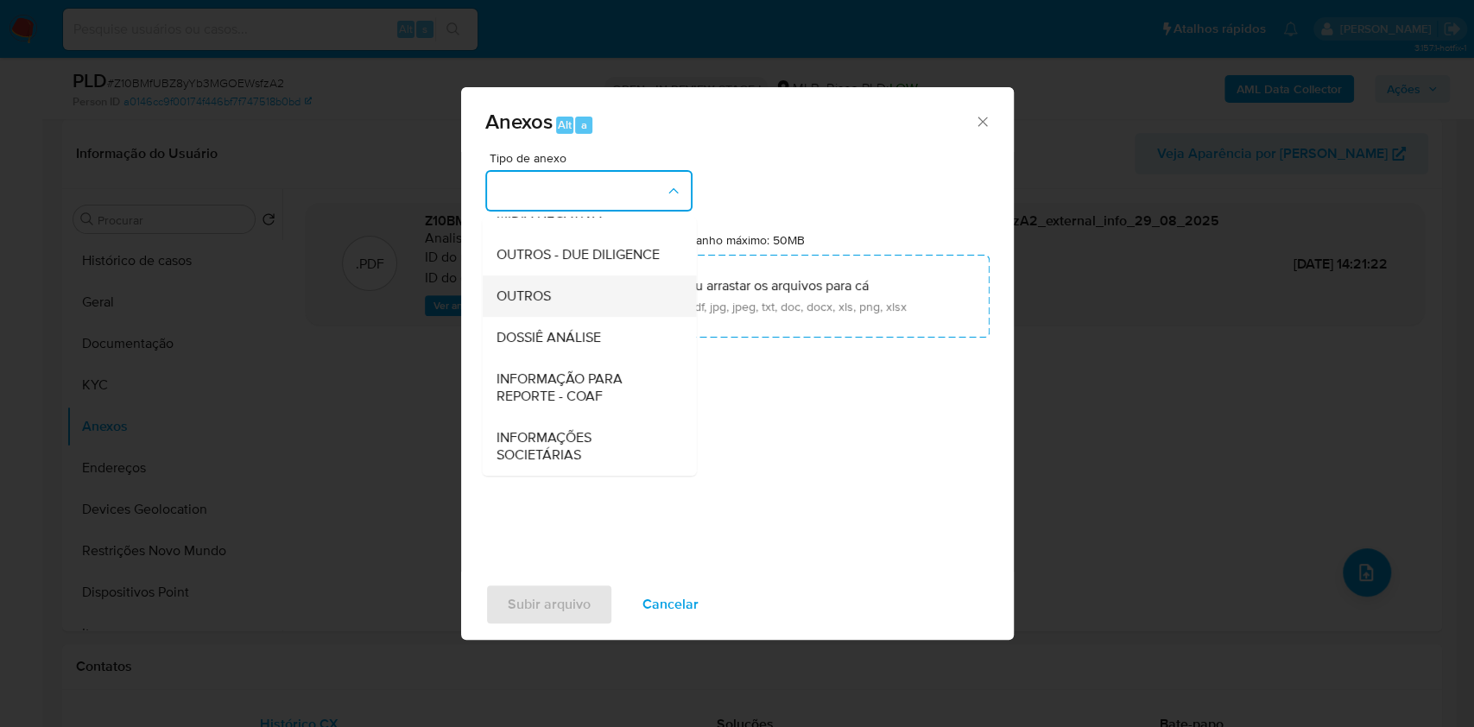
click at [542, 298] on span "OUTROS" at bounding box center [523, 296] width 54 height 17
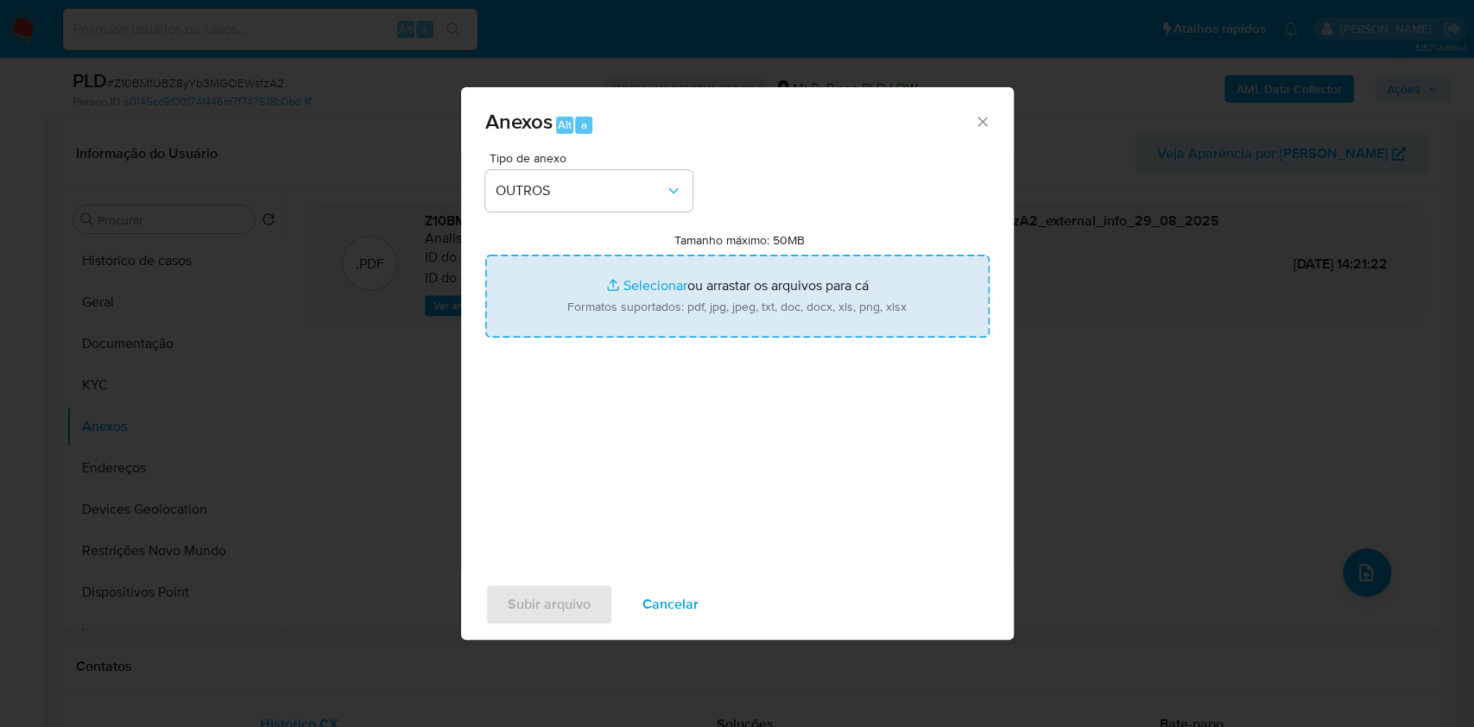
click at [620, 278] on input "Tamanho máximo: 50MB Selecionar arquivos" at bounding box center [737, 296] width 504 height 83
type input "C:\fakepath\CPF 31215263830 - LUIS OTAVIO ESTEVES ASSAD BARBOSA - Documentos Go…"
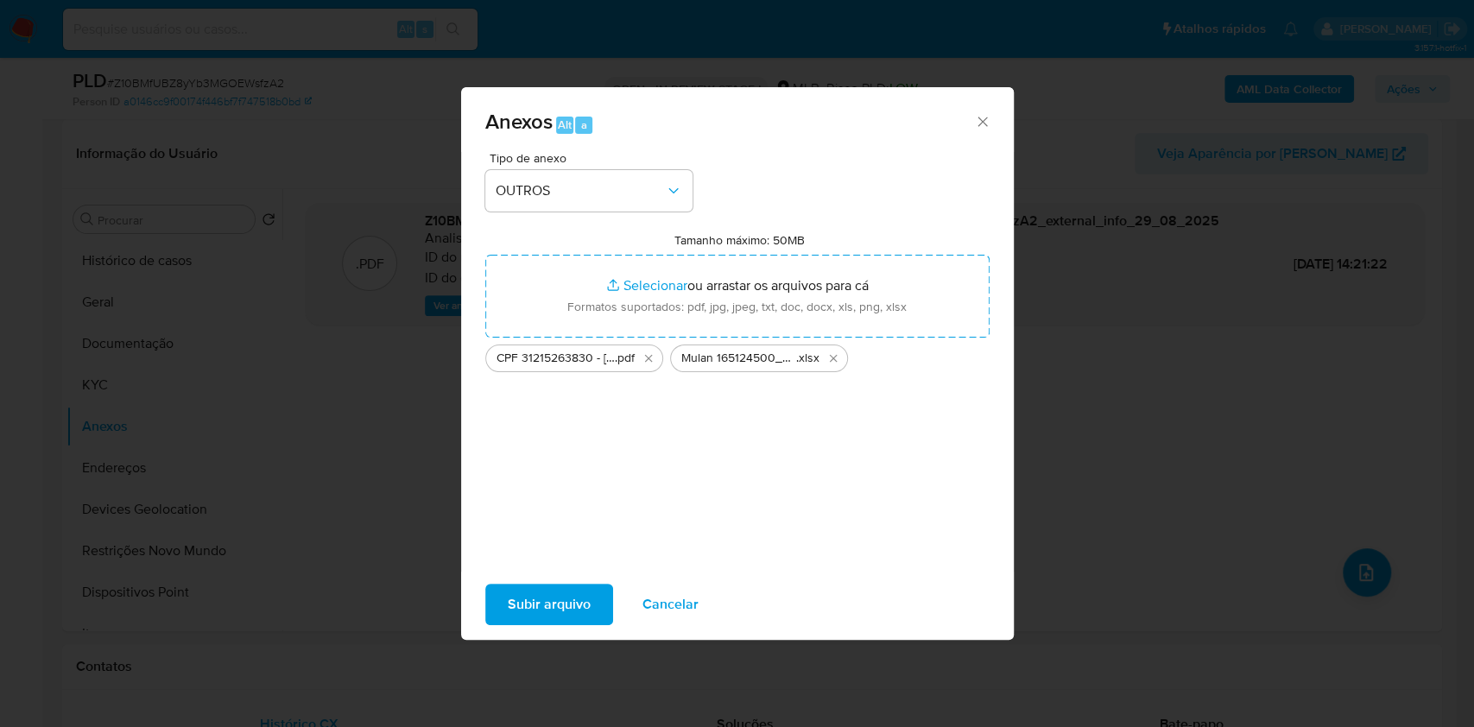
click at [556, 596] on span "Subir arquivo" at bounding box center [549, 605] width 83 height 38
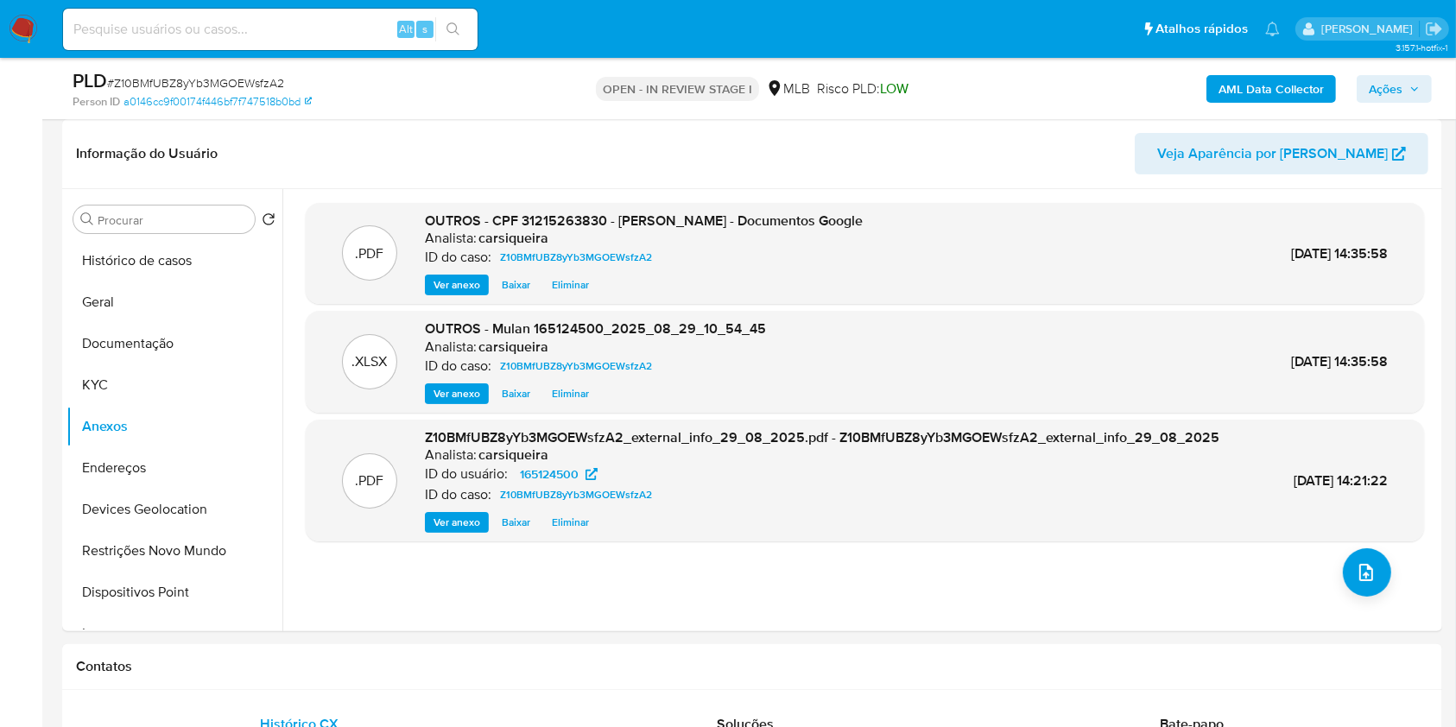
click at [1398, 83] on span "Ações" at bounding box center [1386, 89] width 34 height 28
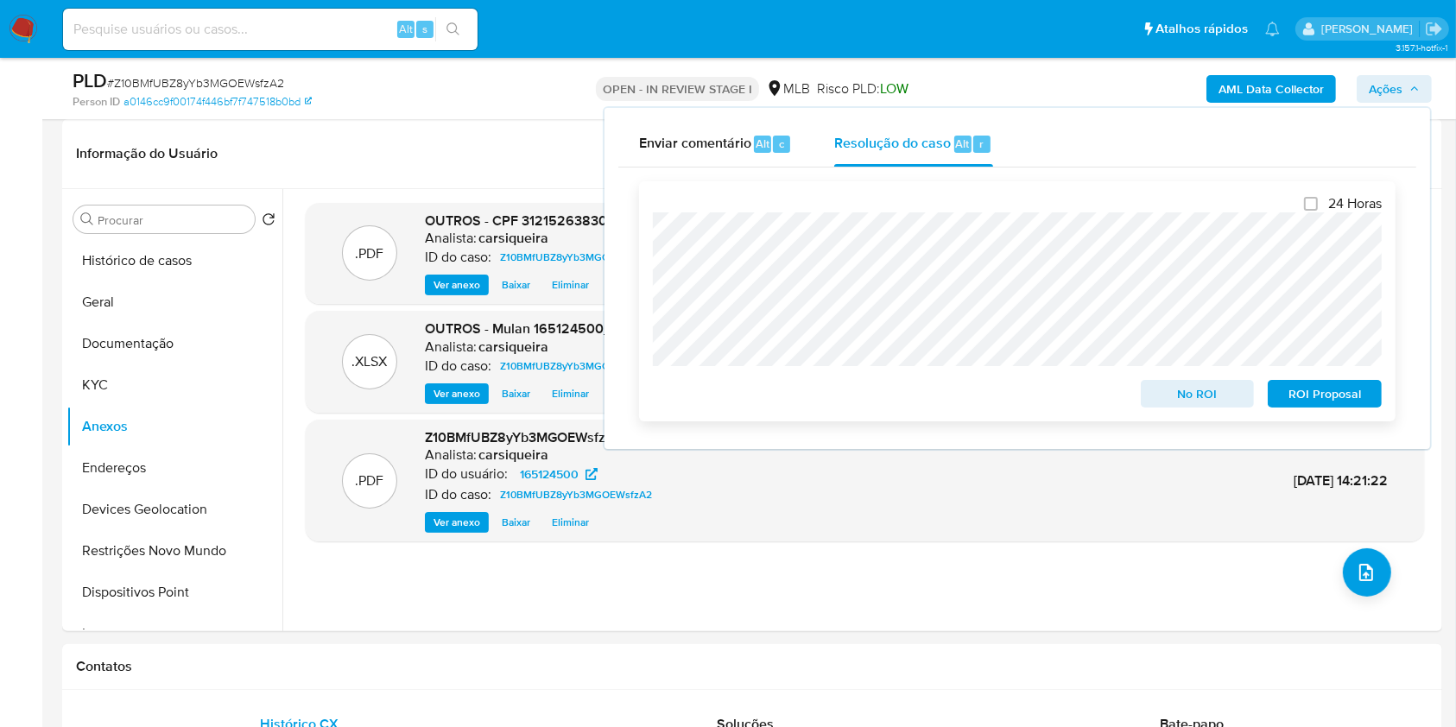
click at [1206, 396] on span "No ROI" at bounding box center [1198, 394] width 90 height 24
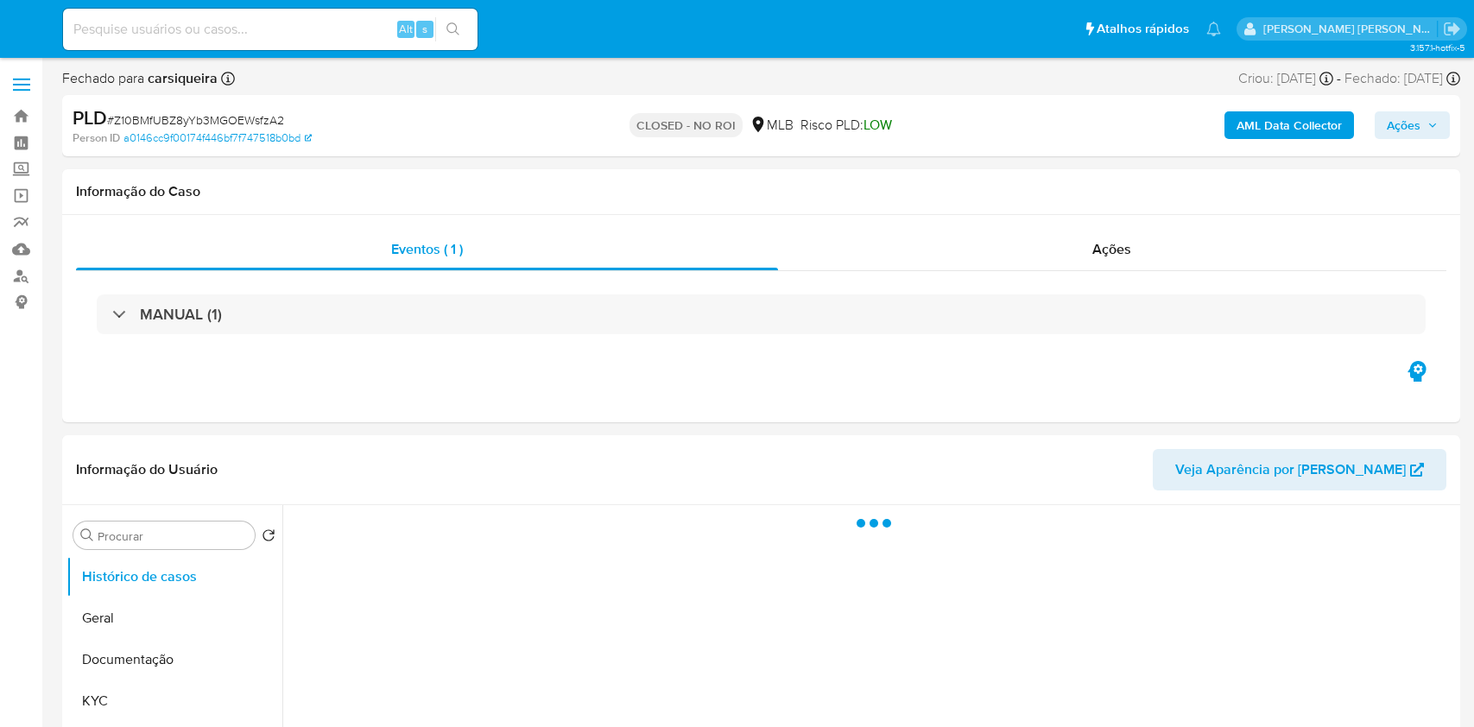
select select "10"
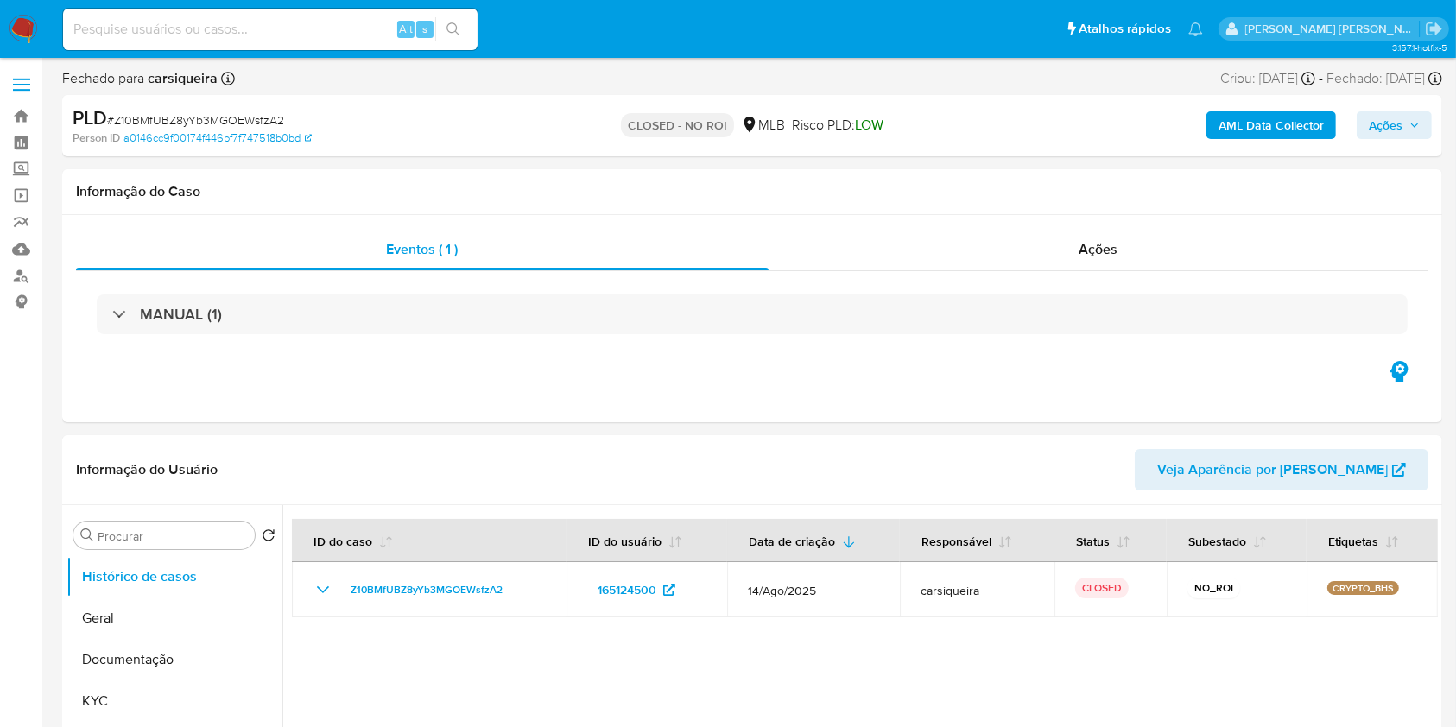
click at [28, 30] on img at bounding box center [23, 29] width 29 height 29
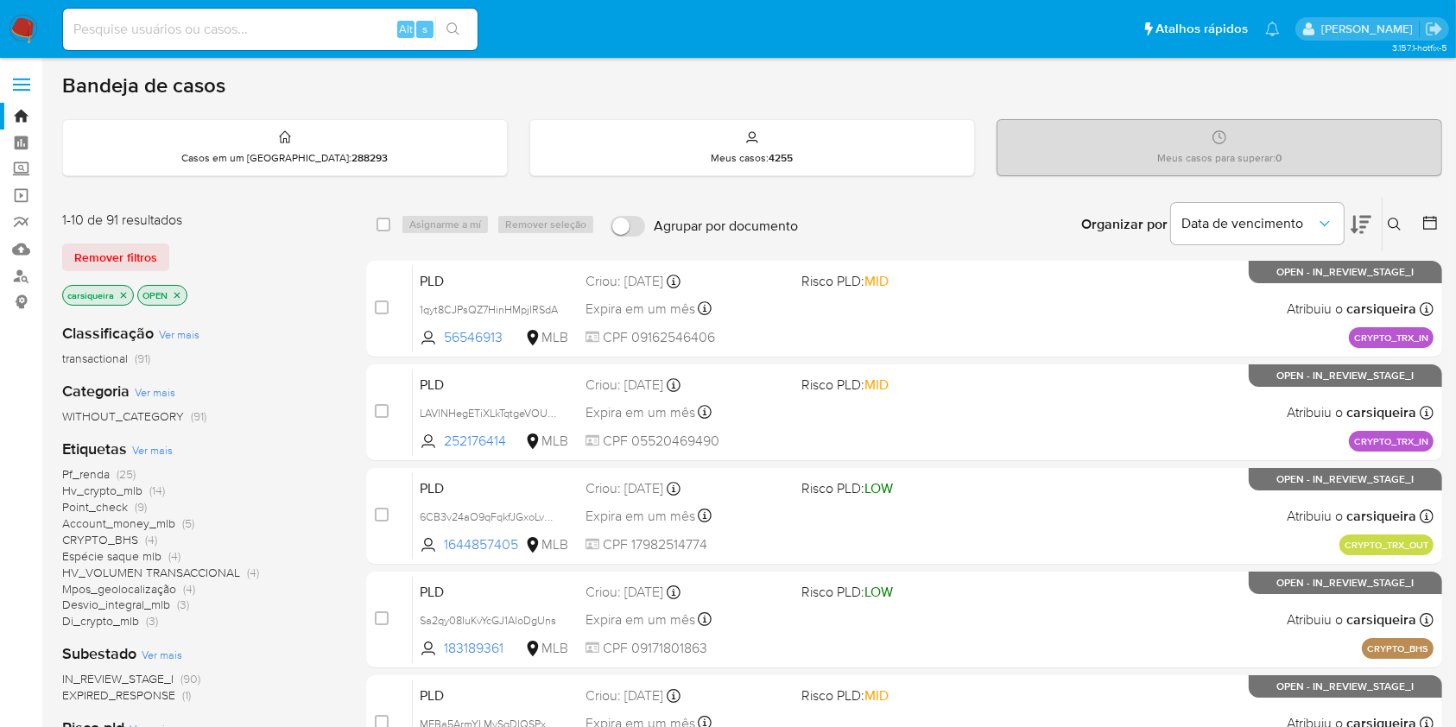
click at [18, 22] on img at bounding box center [23, 29] width 29 height 29
click at [310, 33] on input at bounding box center [270, 29] width 415 height 22
paste input "WIZDLi9BYb4vOAdx4bMqqRKq"
type input "WIZDLi9BYb4vOAdx4bMqqRKq"
click at [448, 36] on button "search-icon" at bounding box center [452, 29] width 35 height 24
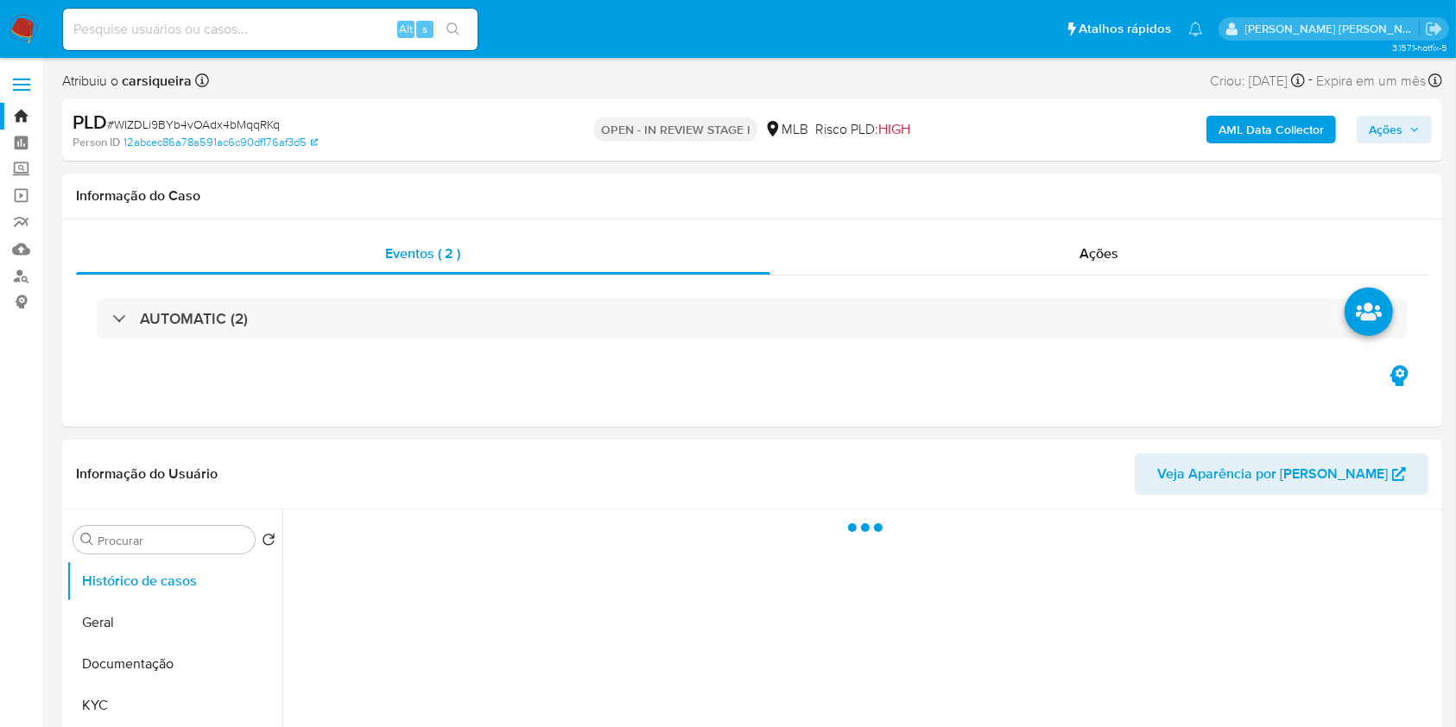
select select "10"
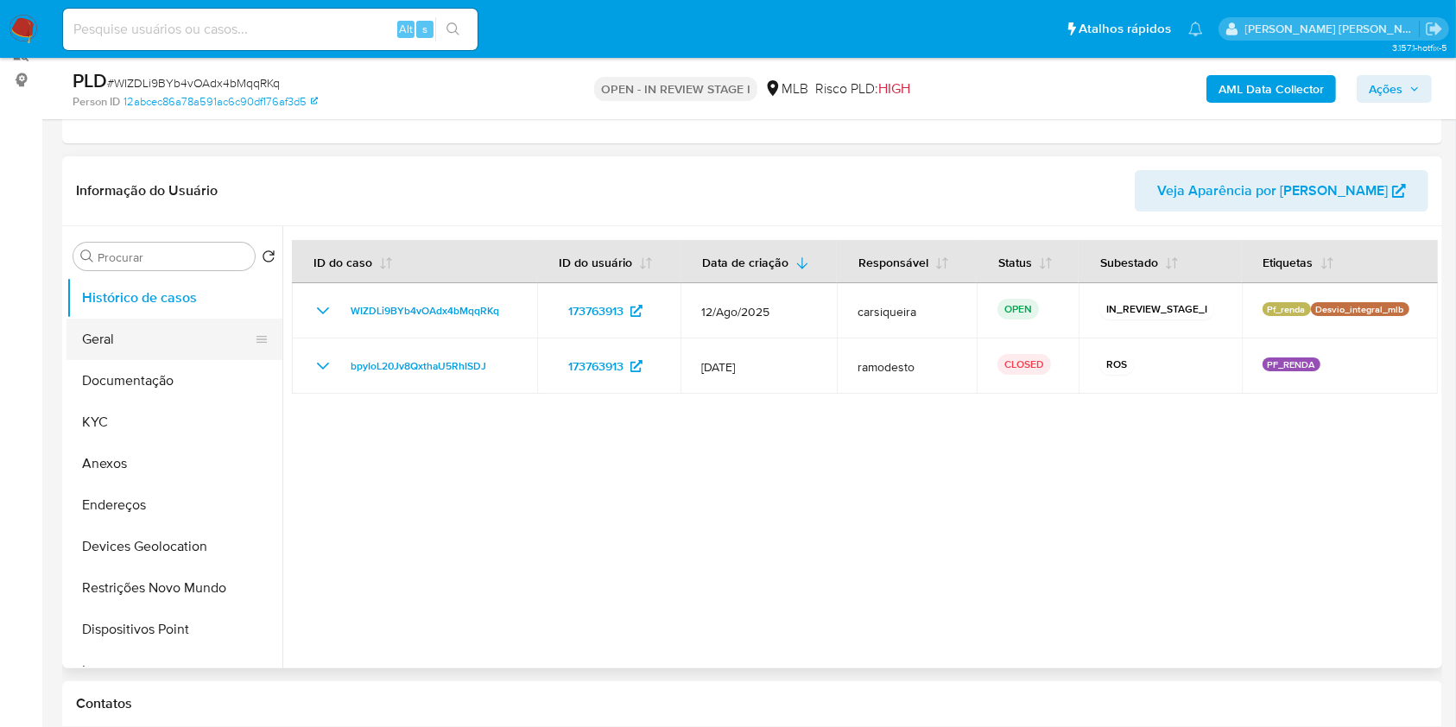
scroll to position [230, 0]
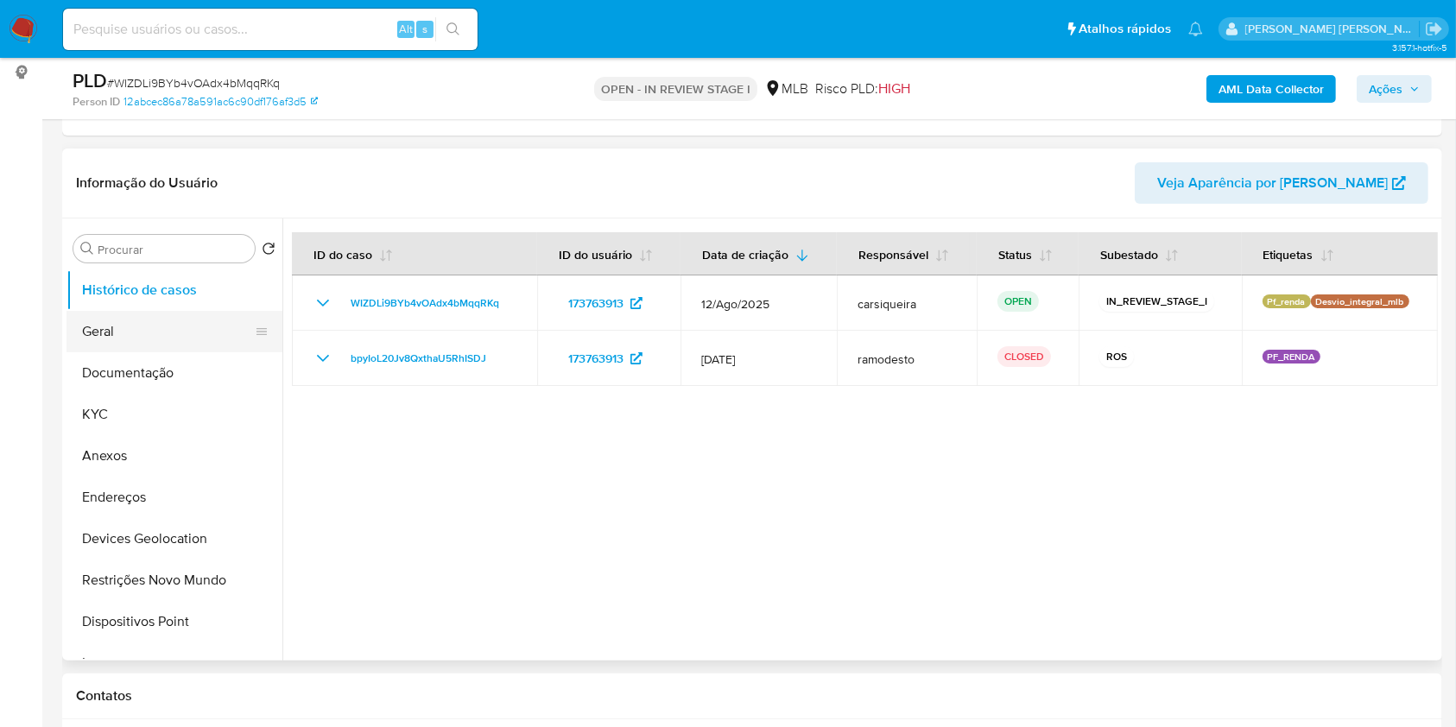
click at [156, 320] on button "Geral" at bounding box center [168, 331] width 202 height 41
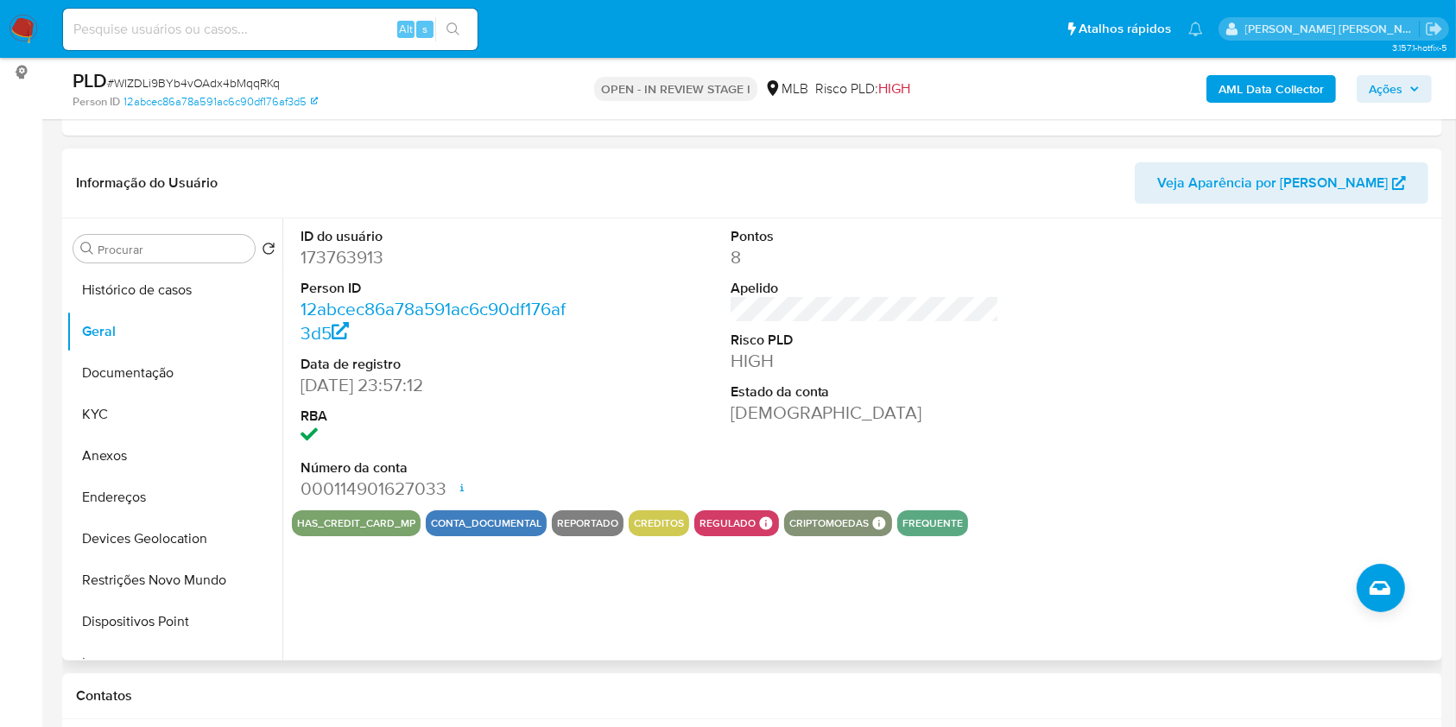
click at [356, 266] on dd "173763913" at bounding box center [436, 257] width 270 height 24
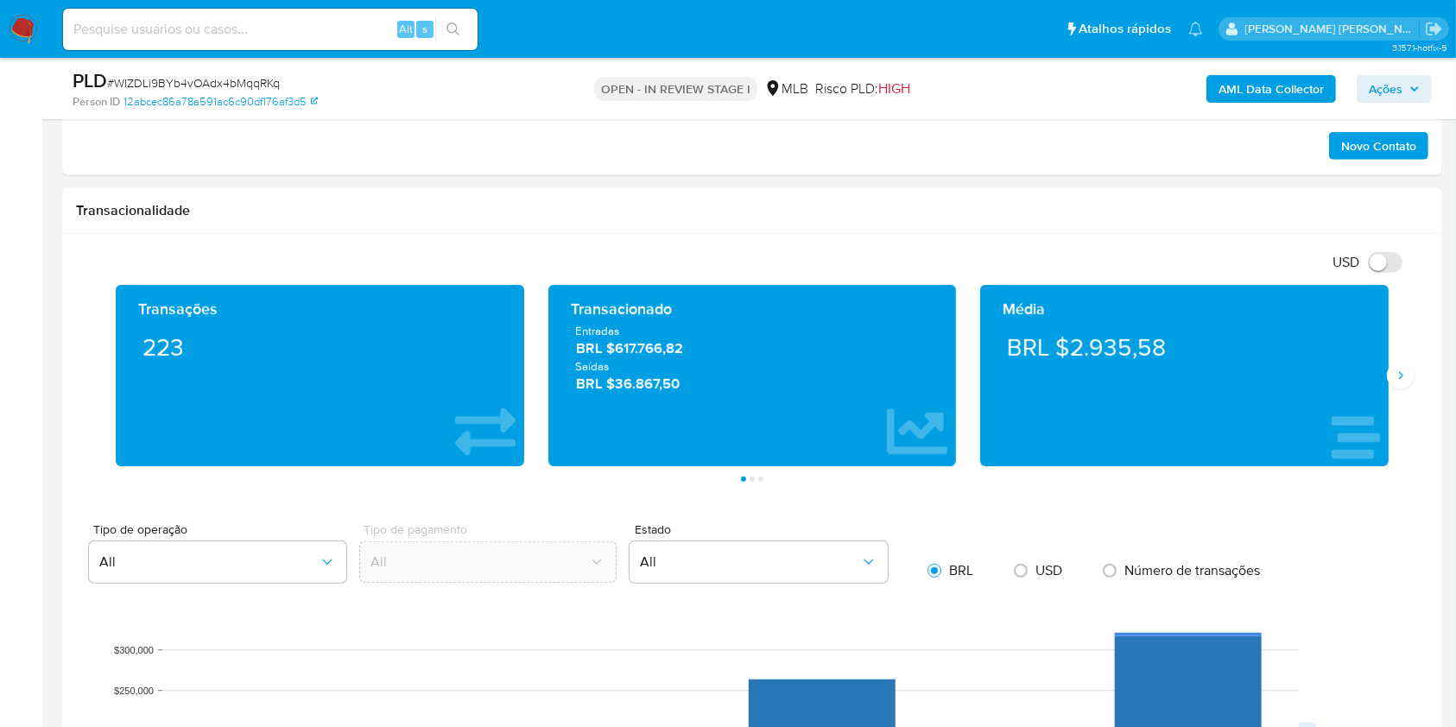
scroll to position [1127, 0]
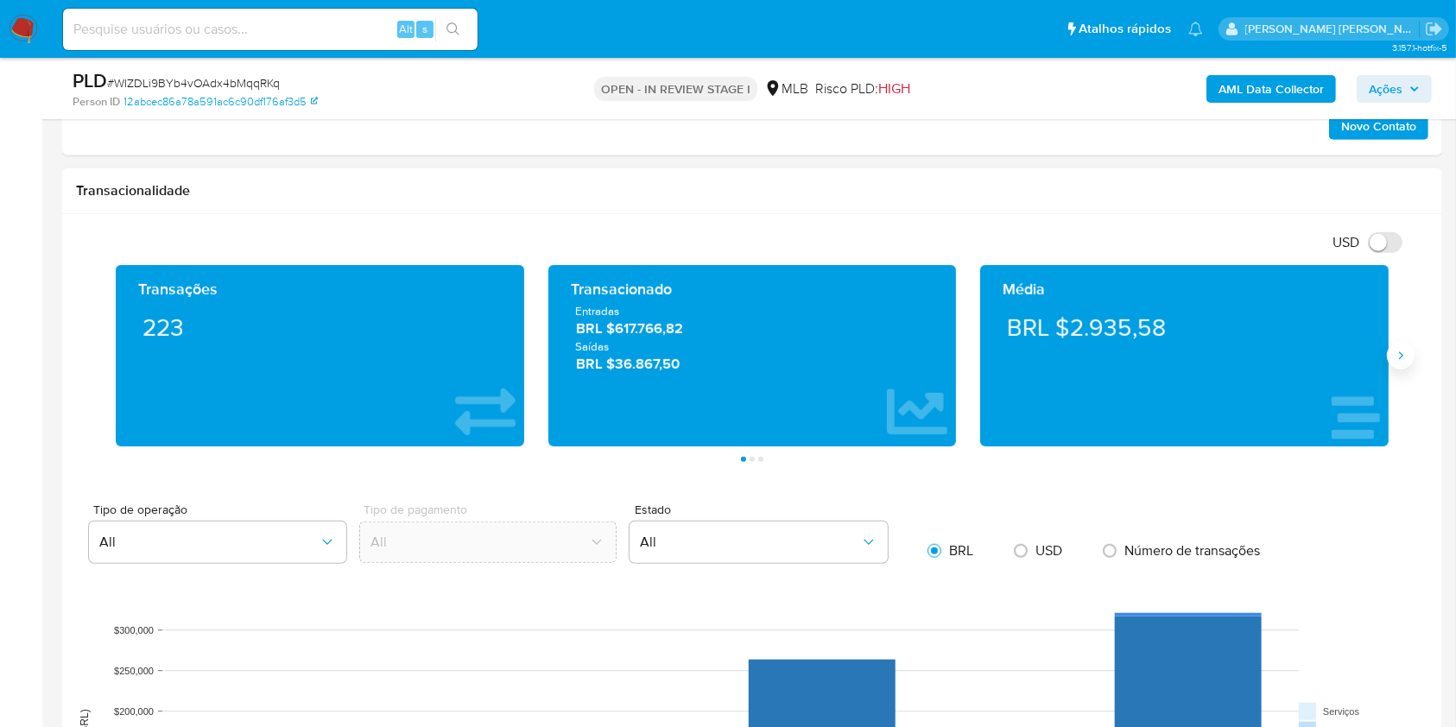
click at [1395, 363] on button "Siguiente" at bounding box center [1401, 356] width 28 height 28
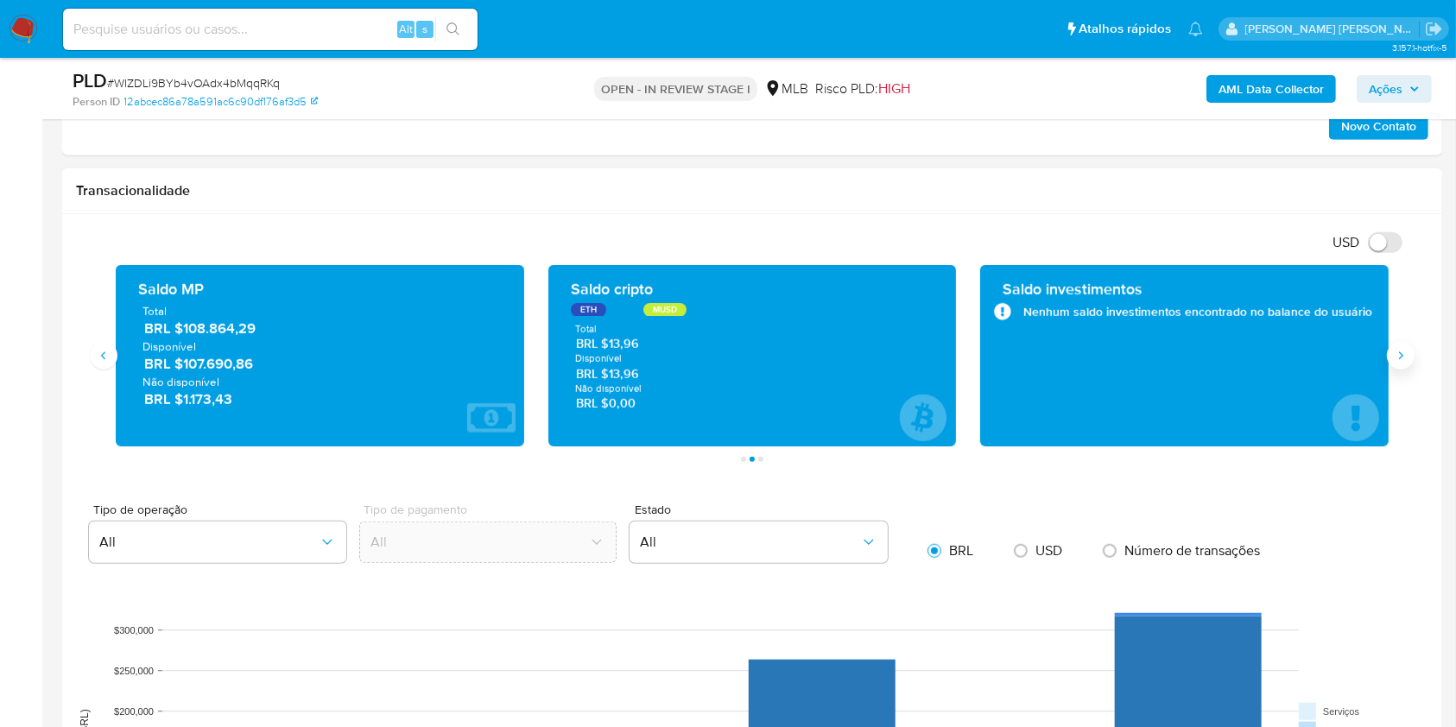
click at [1395, 363] on button "Siguiente" at bounding box center [1401, 356] width 28 height 28
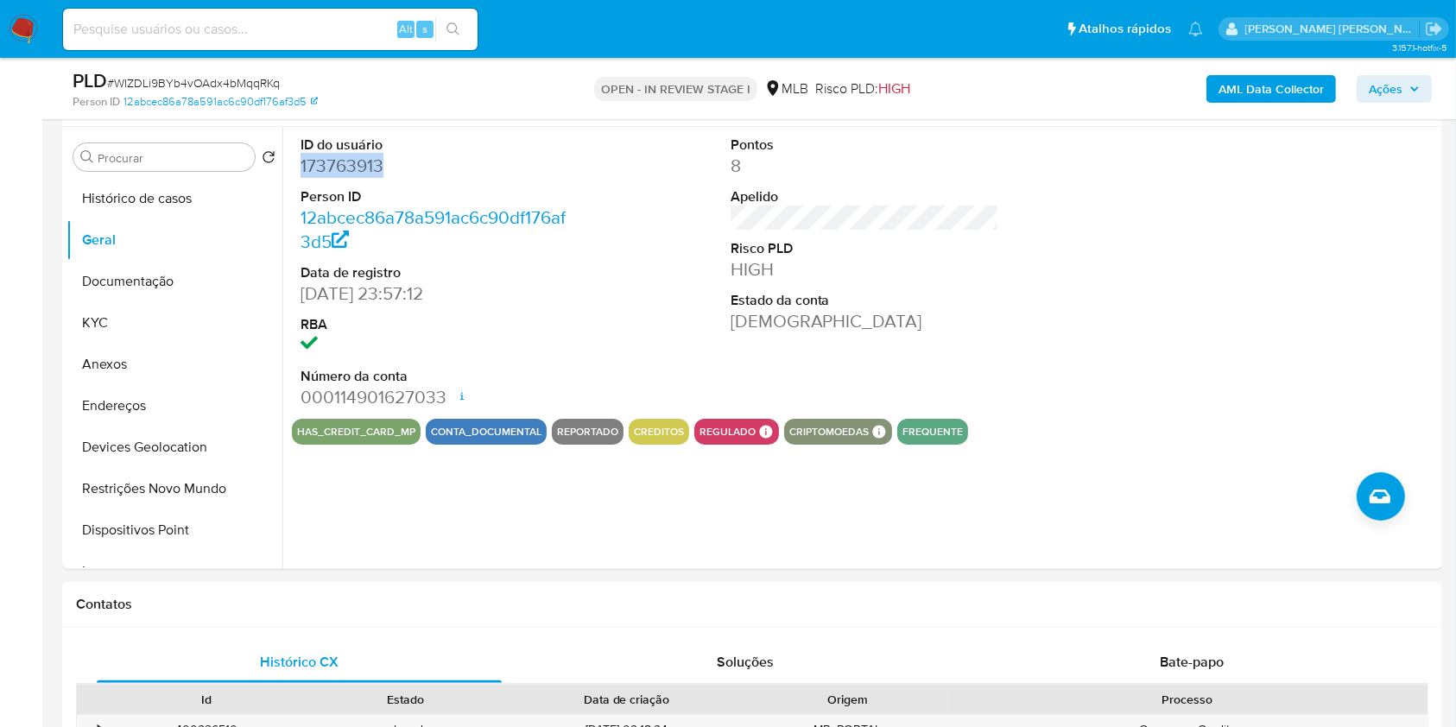
scroll to position [91, 0]
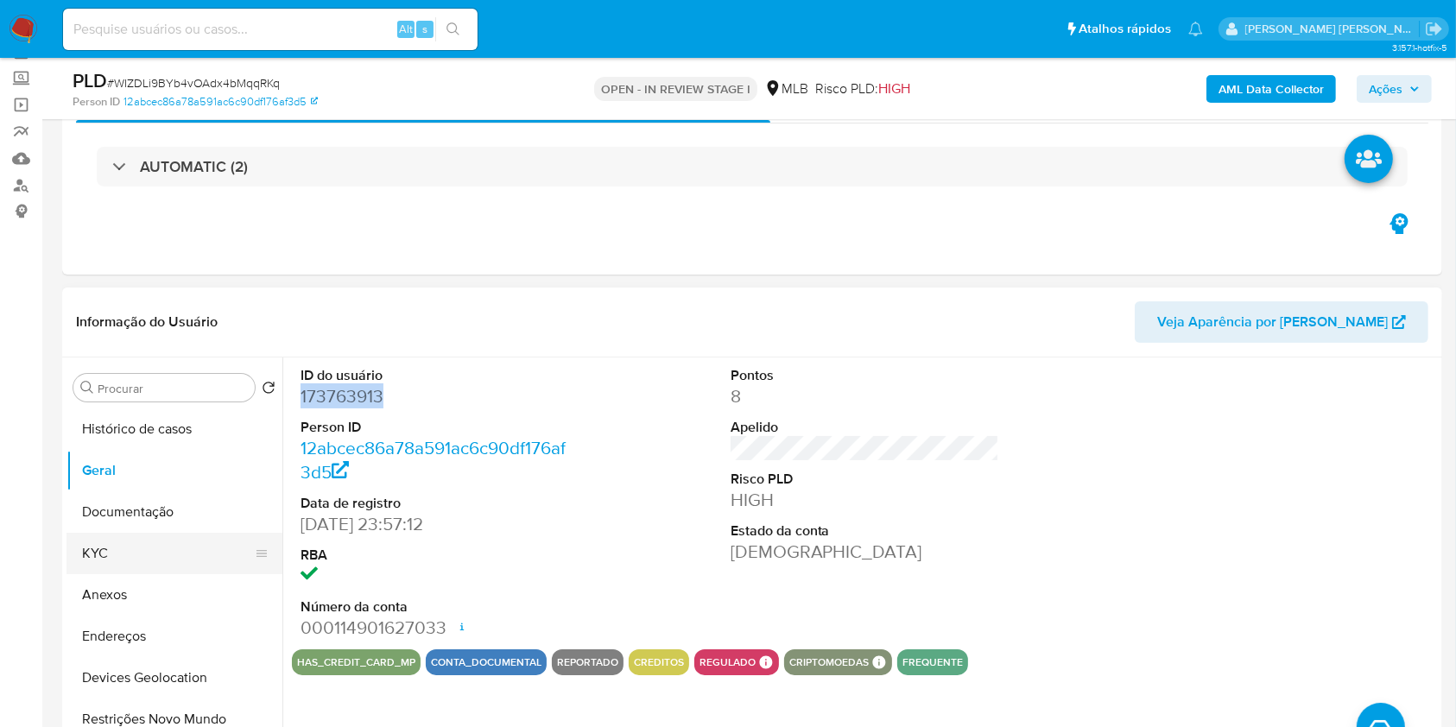
click at [163, 558] on button "KYC" at bounding box center [168, 553] width 202 height 41
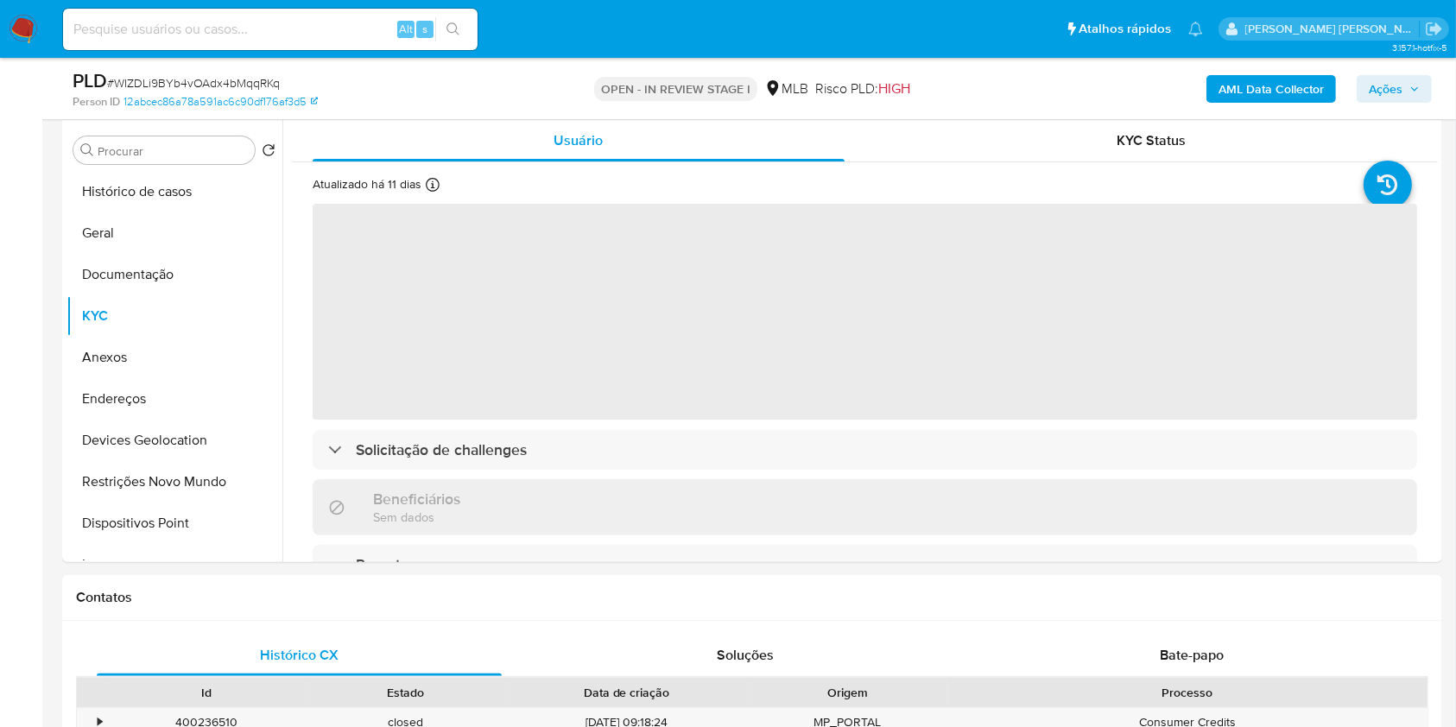
scroll to position [345, 0]
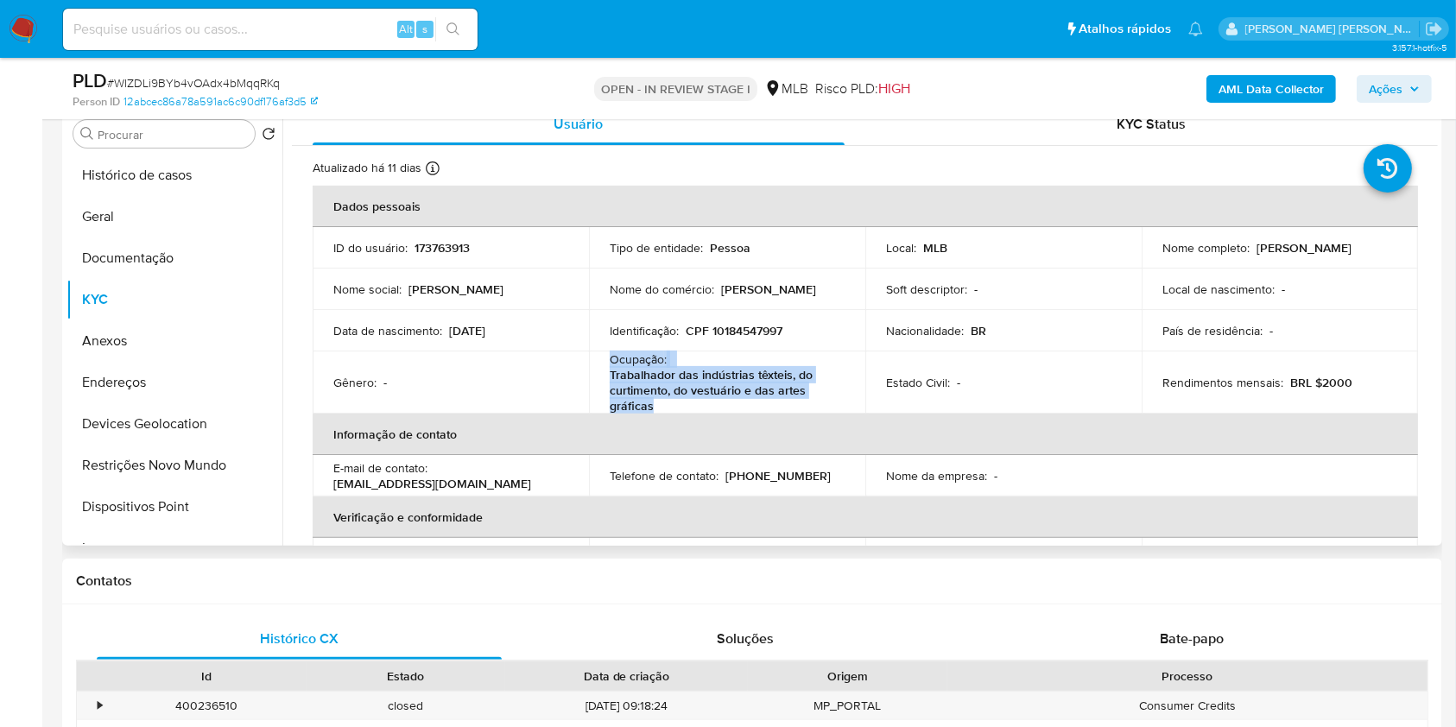
drag, startPoint x: 670, startPoint y: 403, endPoint x: 601, endPoint y: 359, distance: 82.0
click at [601, 359] on td "Ocupação : Trabalhador das indústrias têxteis, do curtimento, do vestuário e da…" at bounding box center [727, 383] width 276 height 62
copy div "Ocupação : Trabalhador das indústrias têxteis, do curtimento, do vestuário e da…"
drag, startPoint x: 180, startPoint y: 256, endPoint x: 1411, endPoint y: 245, distance: 1230.9
click at [180, 254] on button "Documentação" at bounding box center [175, 258] width 216 height 41
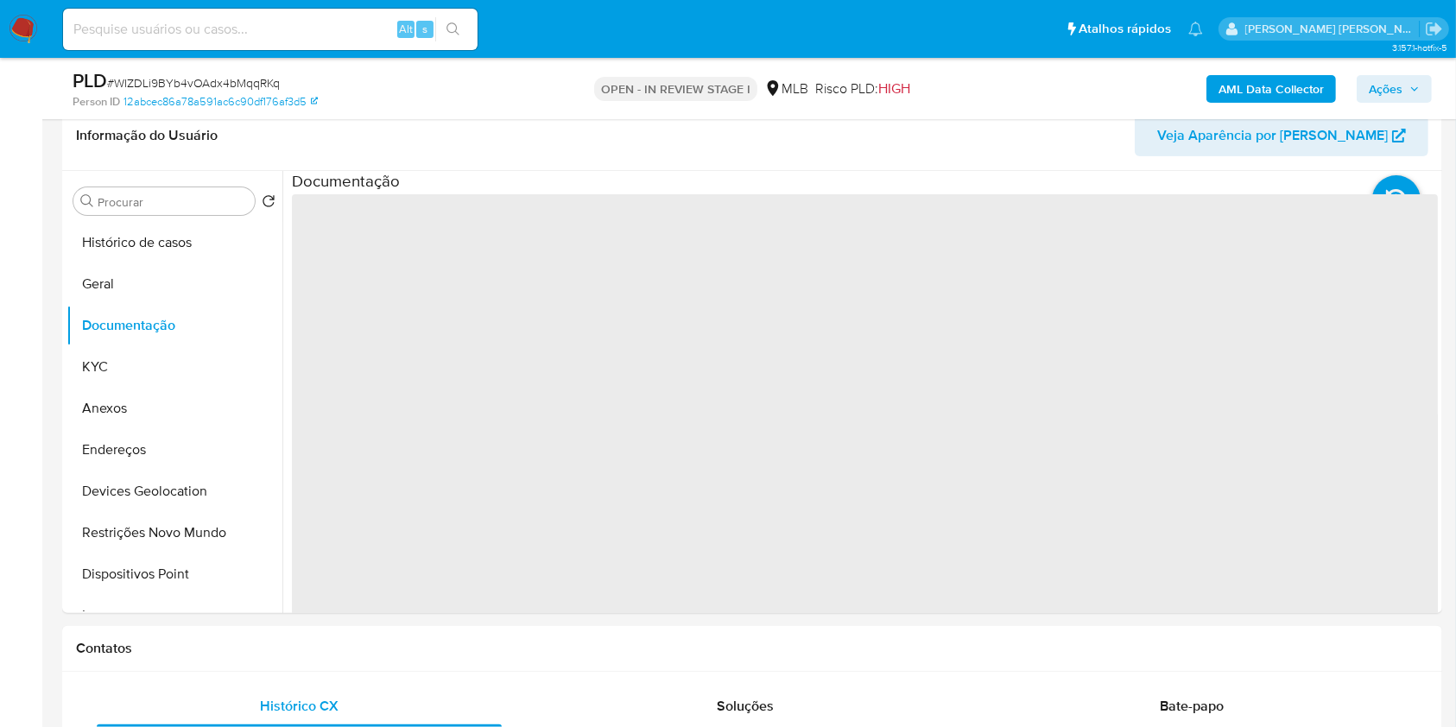
scroll to position [274, 0]
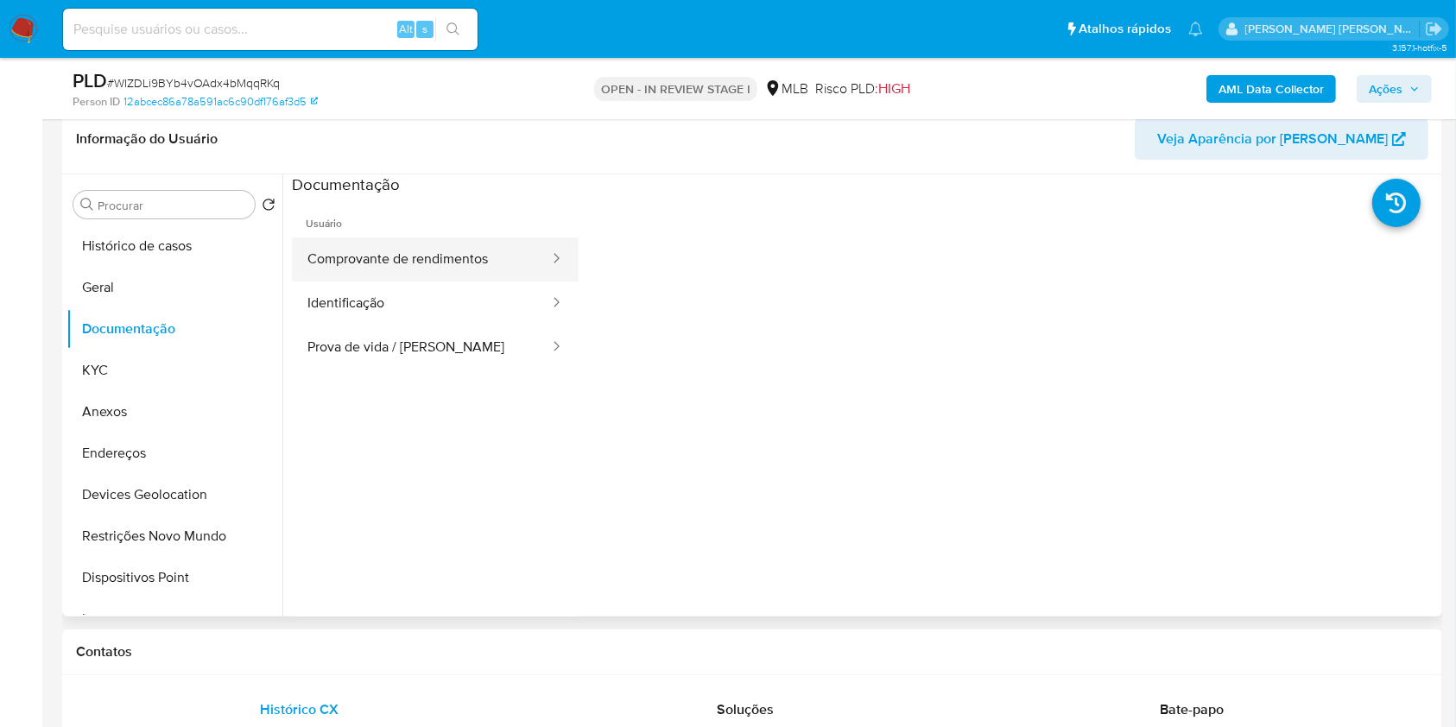
click at [387, 273] on button "Comprovante de rendimentos" at bounding box center [421, 260] width 259 height 44
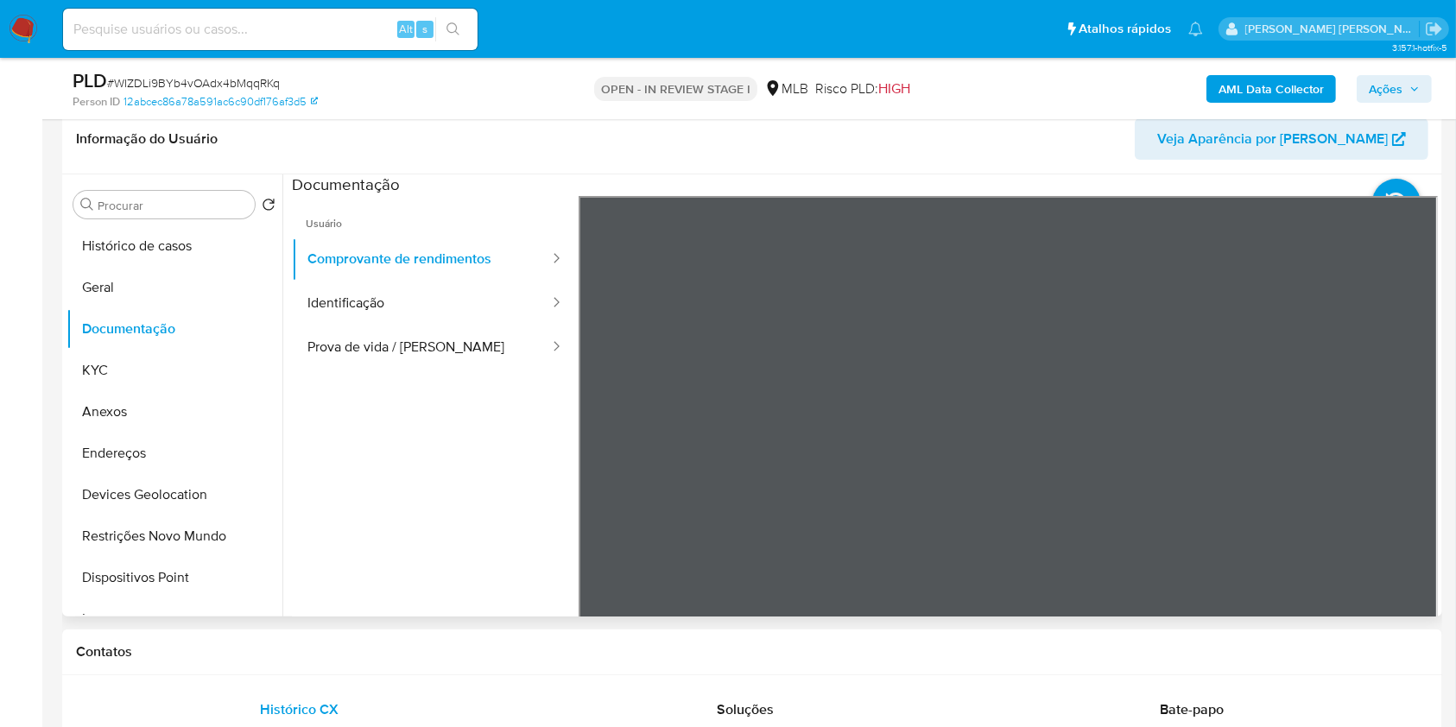
scroll to position [0, 0]
click at [157, 291] on button "Geral" at bounding box center [168, 287] width 202 height 41
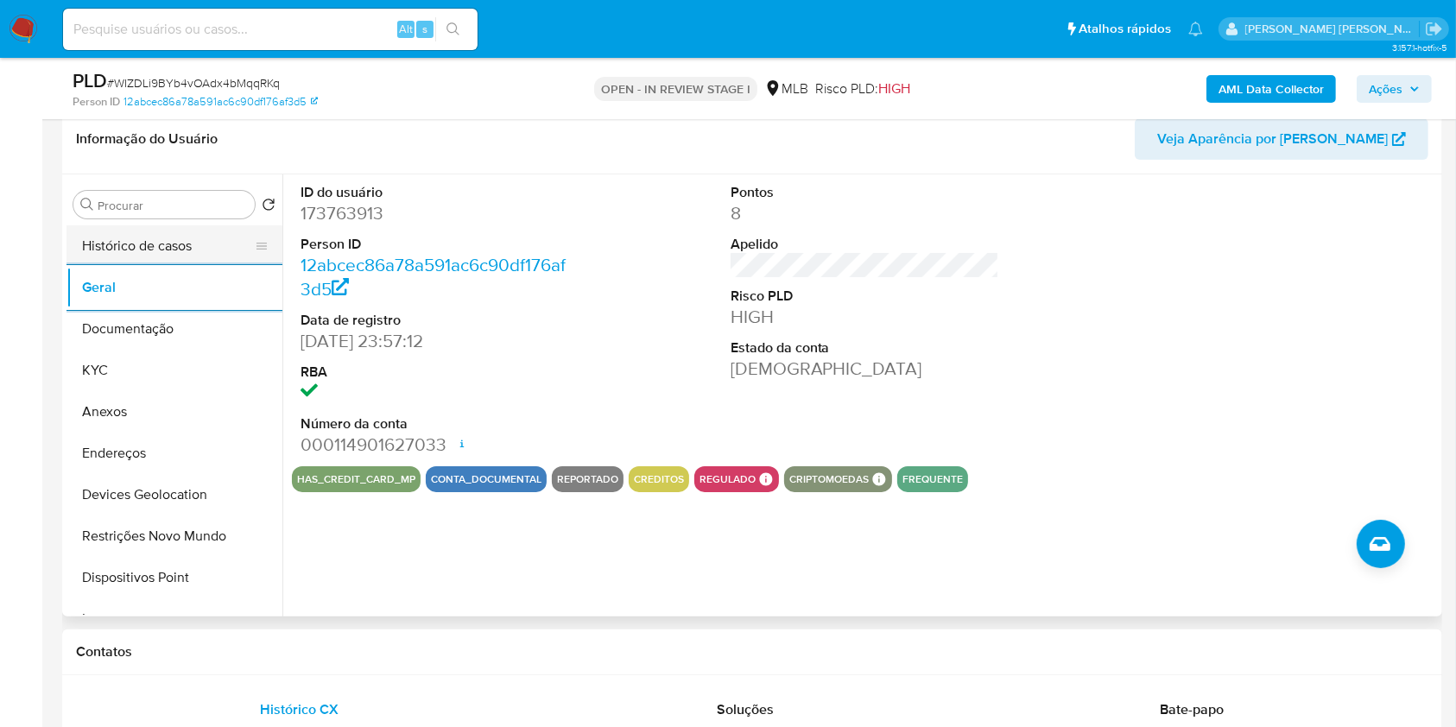
click at [177, 238] on button "Histórico de casos" at bounding box center [168, 245] width 202 height 41
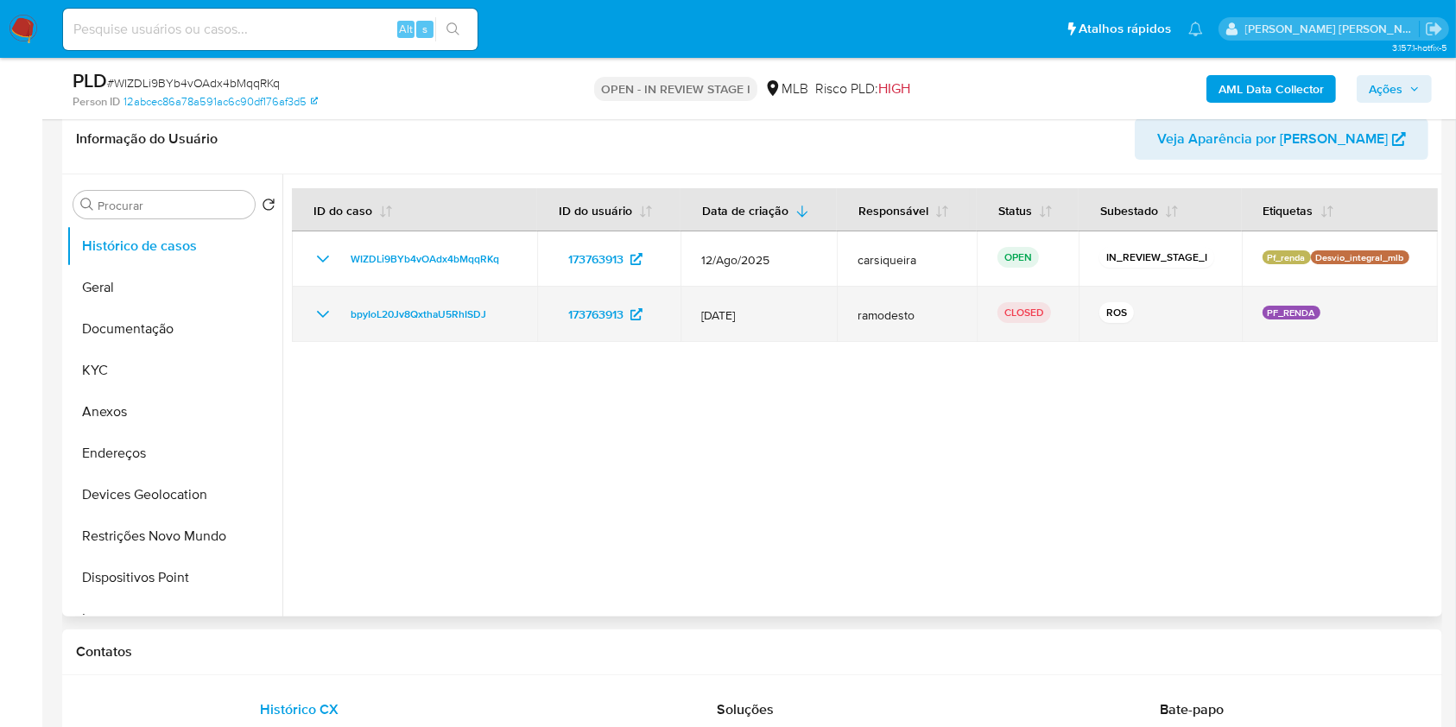
drag, startPoint x: 519, startPoint y: 314, endPoint x: 325, endPoint y: 300, distance: 194.8
click at [325, 300] on td "bpyIoL20Jv8QxthaU5RhISDJ" at bounding box center [414, 314] width 245 height 55
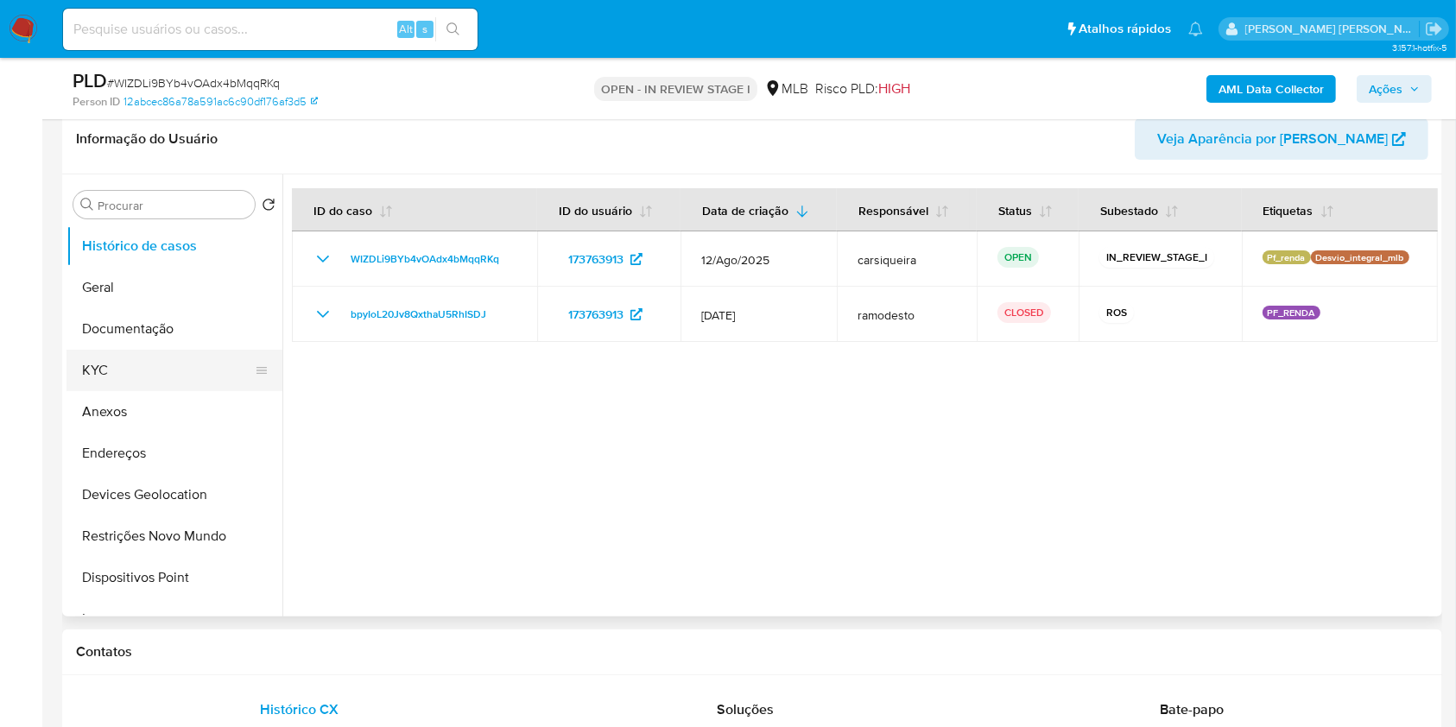
click at [147, 370] on button "KYC" at bounding box center [168, 370] width 202 height 41
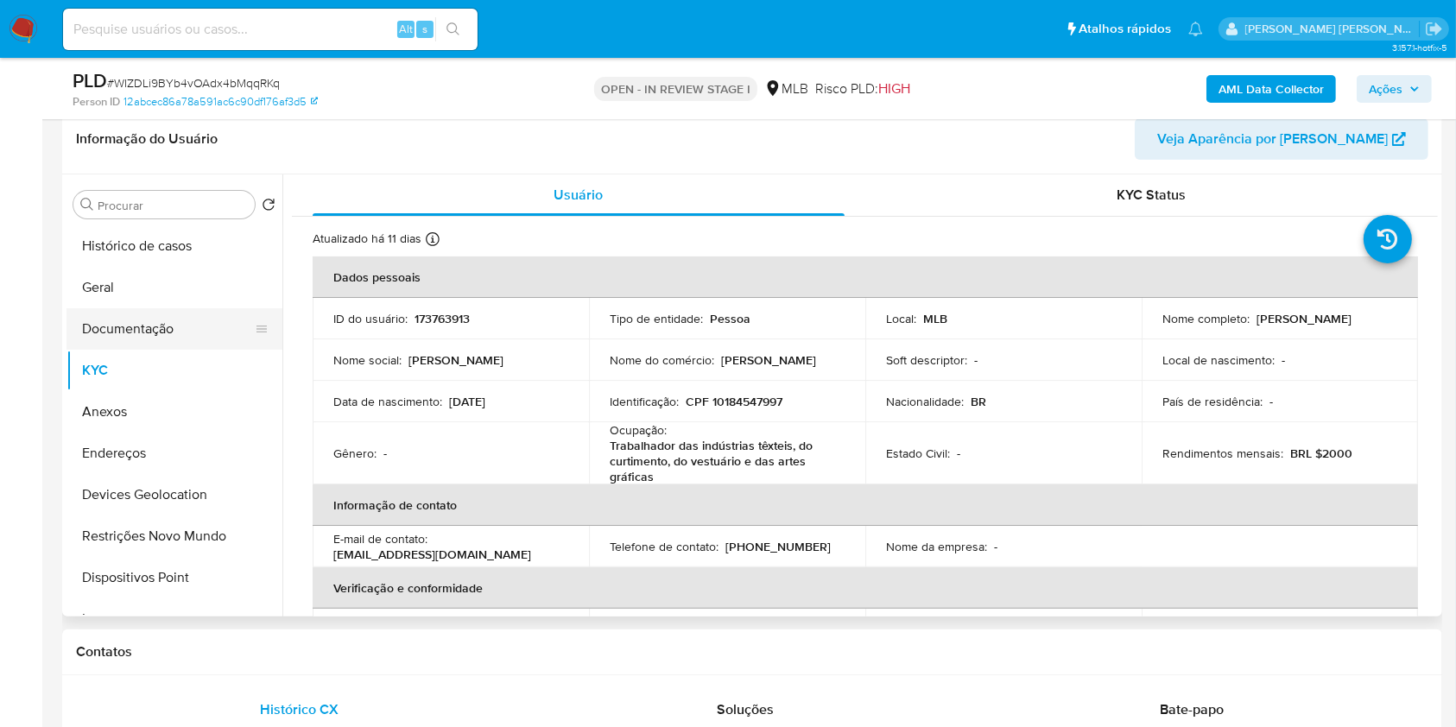
click at [187, 338] on button "Documentação" at bounding box center [168, 328] width 202 height 41
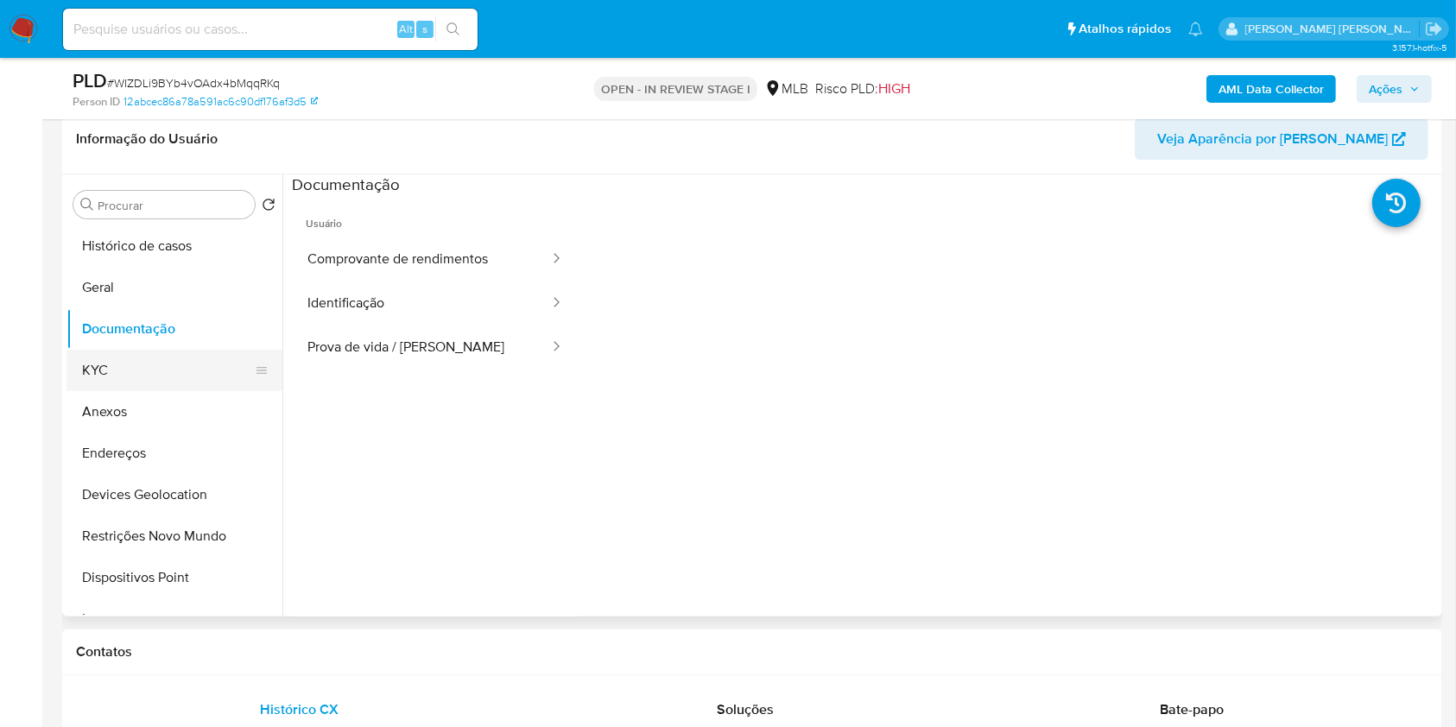
click at [151, 371] on button "KYC" at bounding box center [168, 370] width 202 height 41
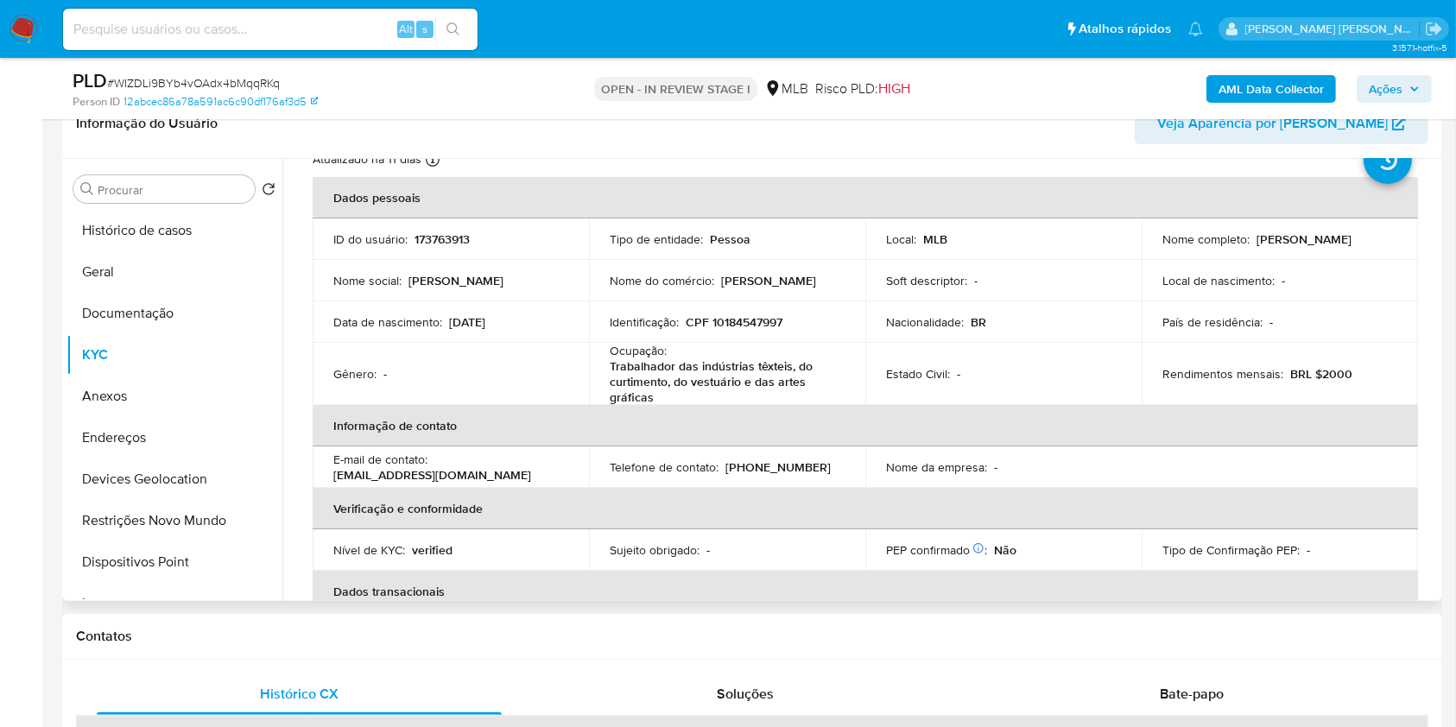
scroll to position [314, 0]
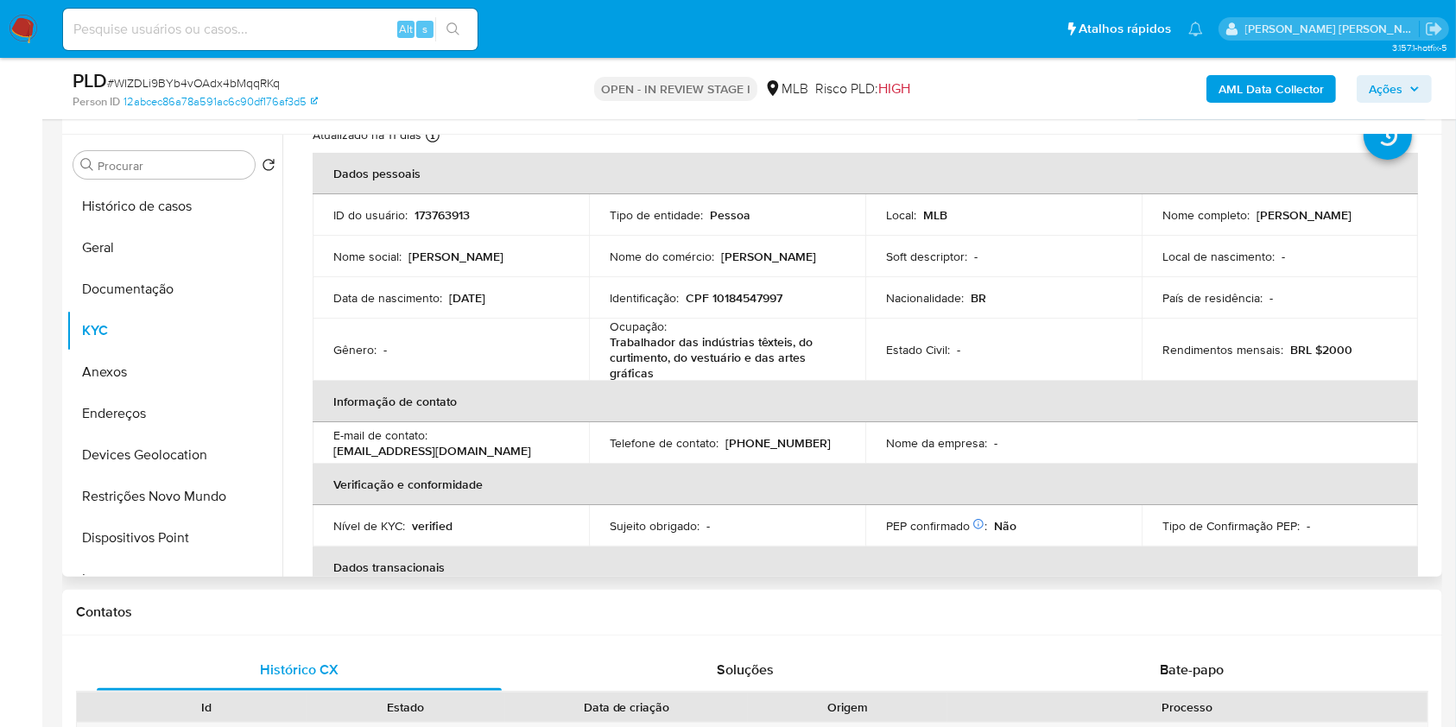
click at [761, 282] on td "Identificação : CPF 10184547997" at bounding box center [727, 297] width 276 height 41
click at [764, 290] on p "CPF 10184547997" at bounding box center [734, 298] width 97 height 16
copy p "10184547997"
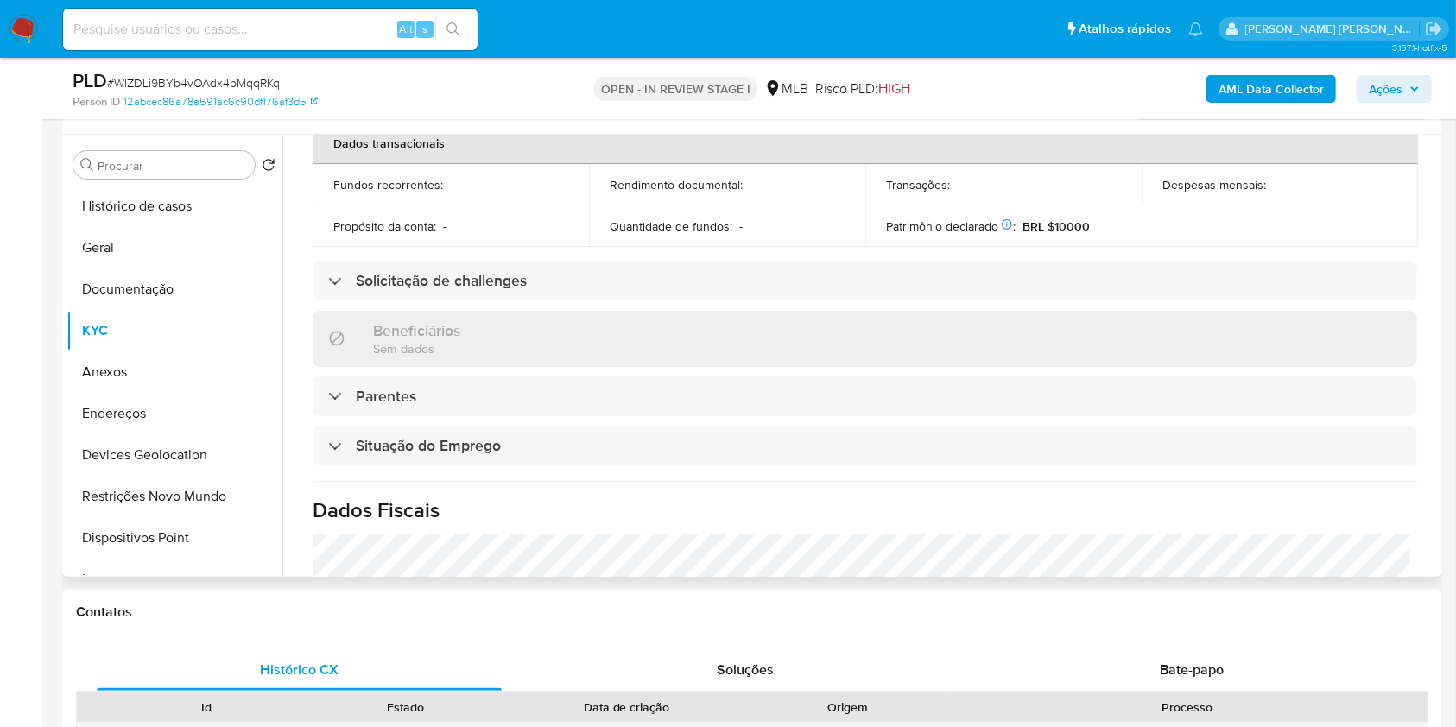
scroll to position [755, 0]
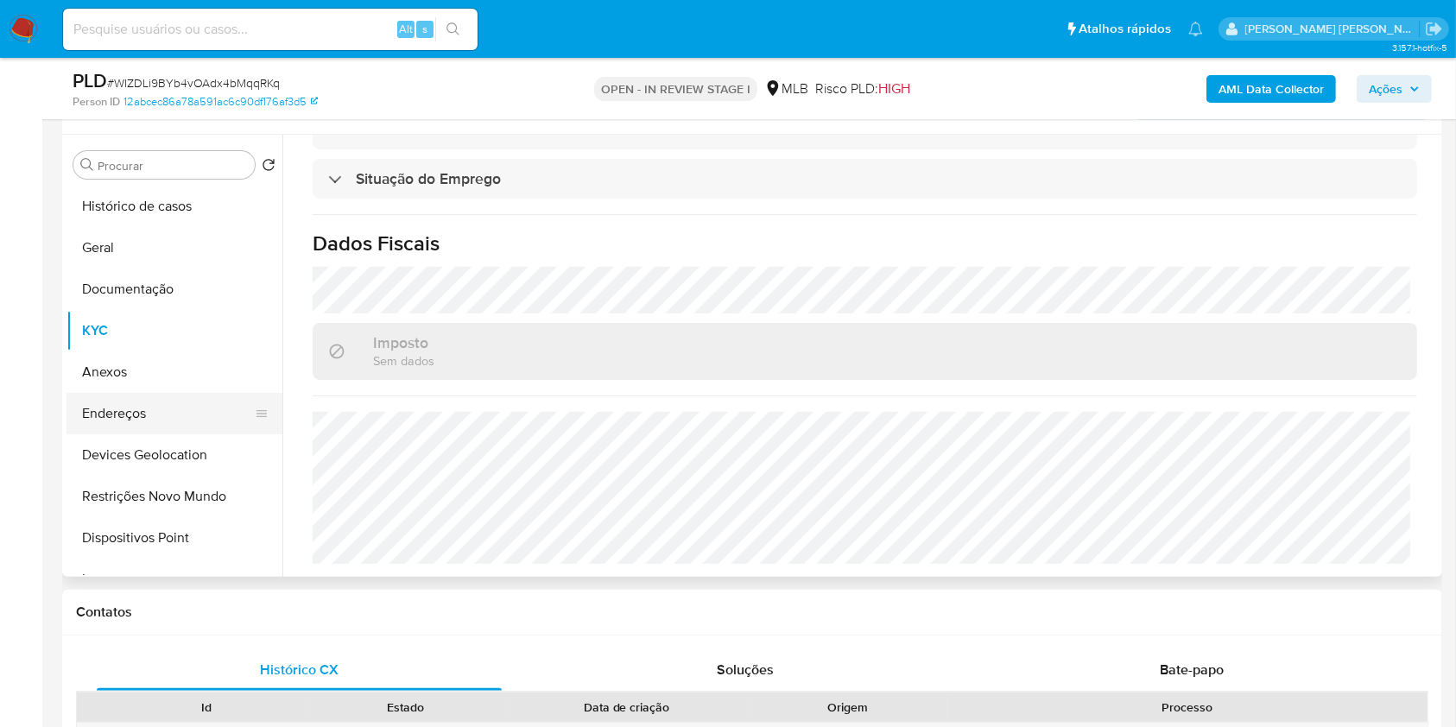
click at [177, 422] on button "Endereços" at bounding box center [168, 413] width 202 height 41
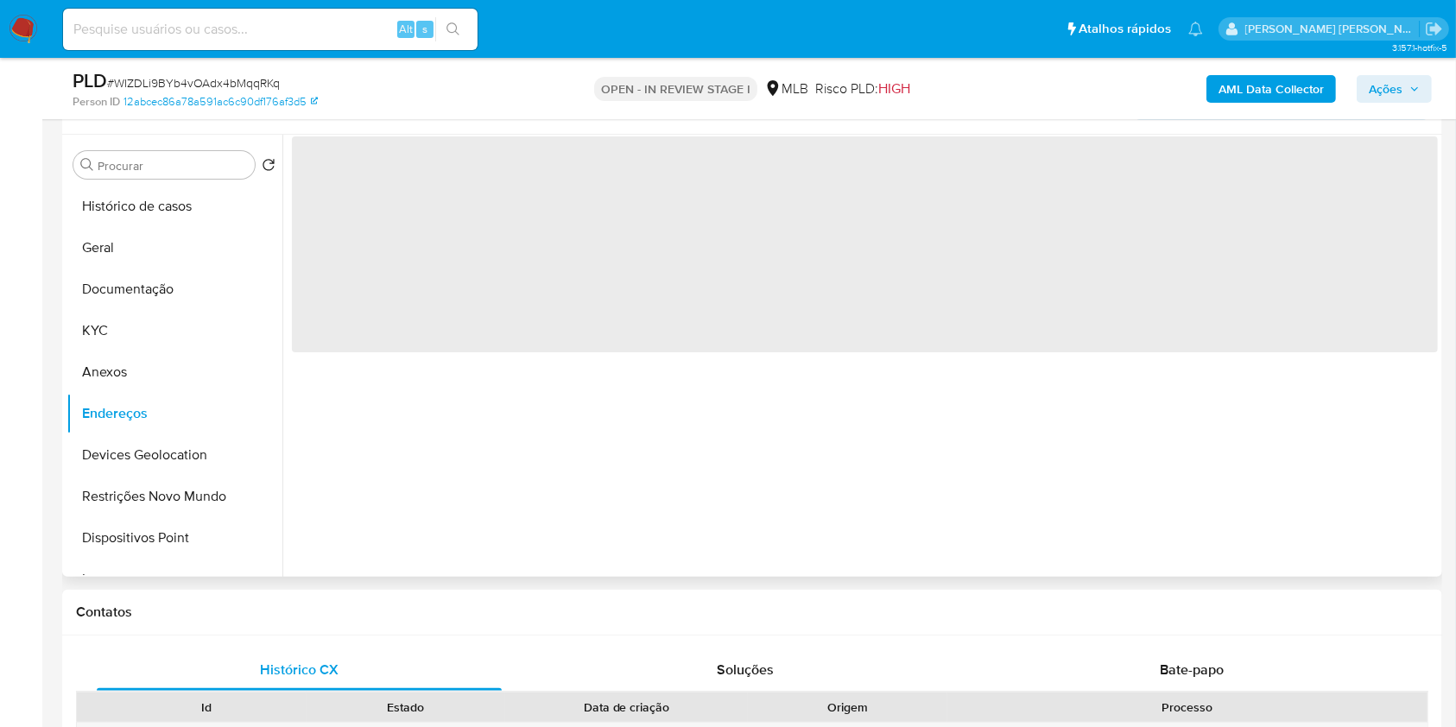
scroll to position [0, 0]
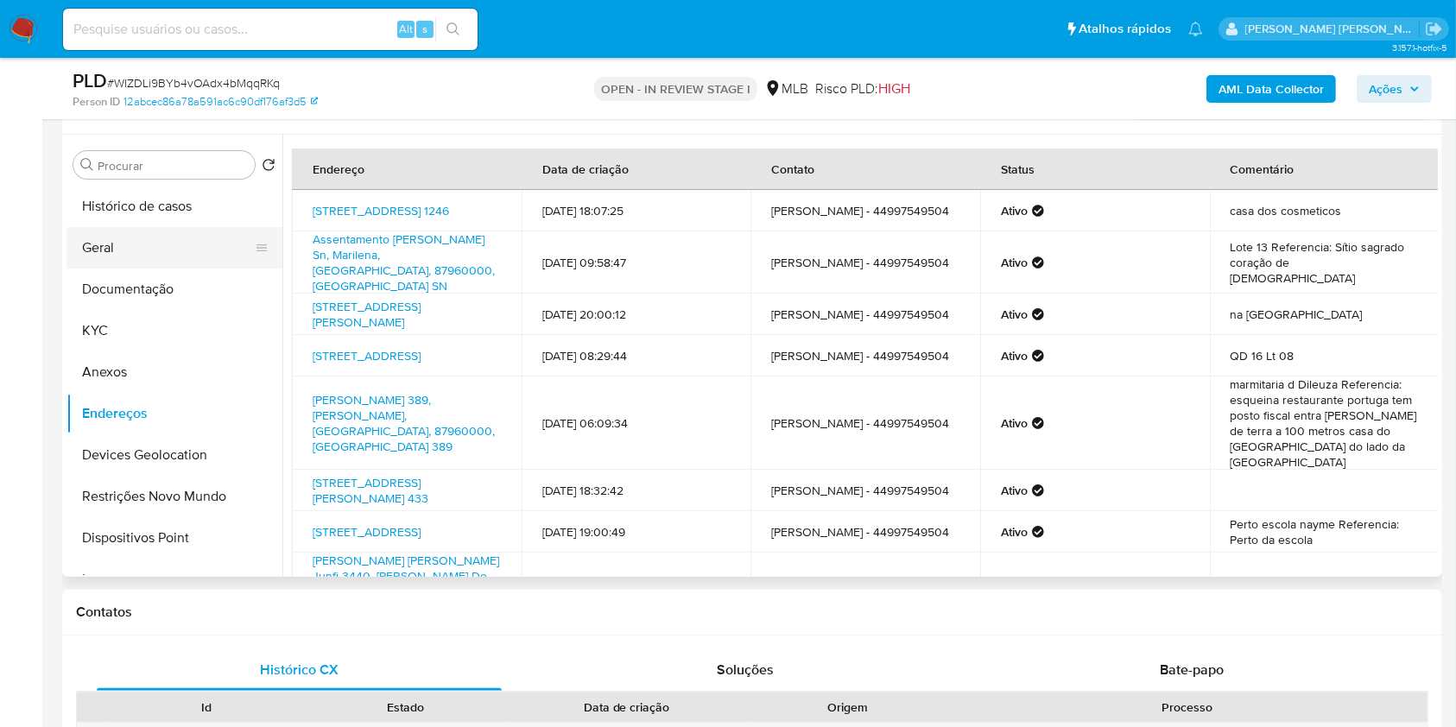
click at [134, 247] on button "Geral" at bounding box center [168, 247] width 202 height 41
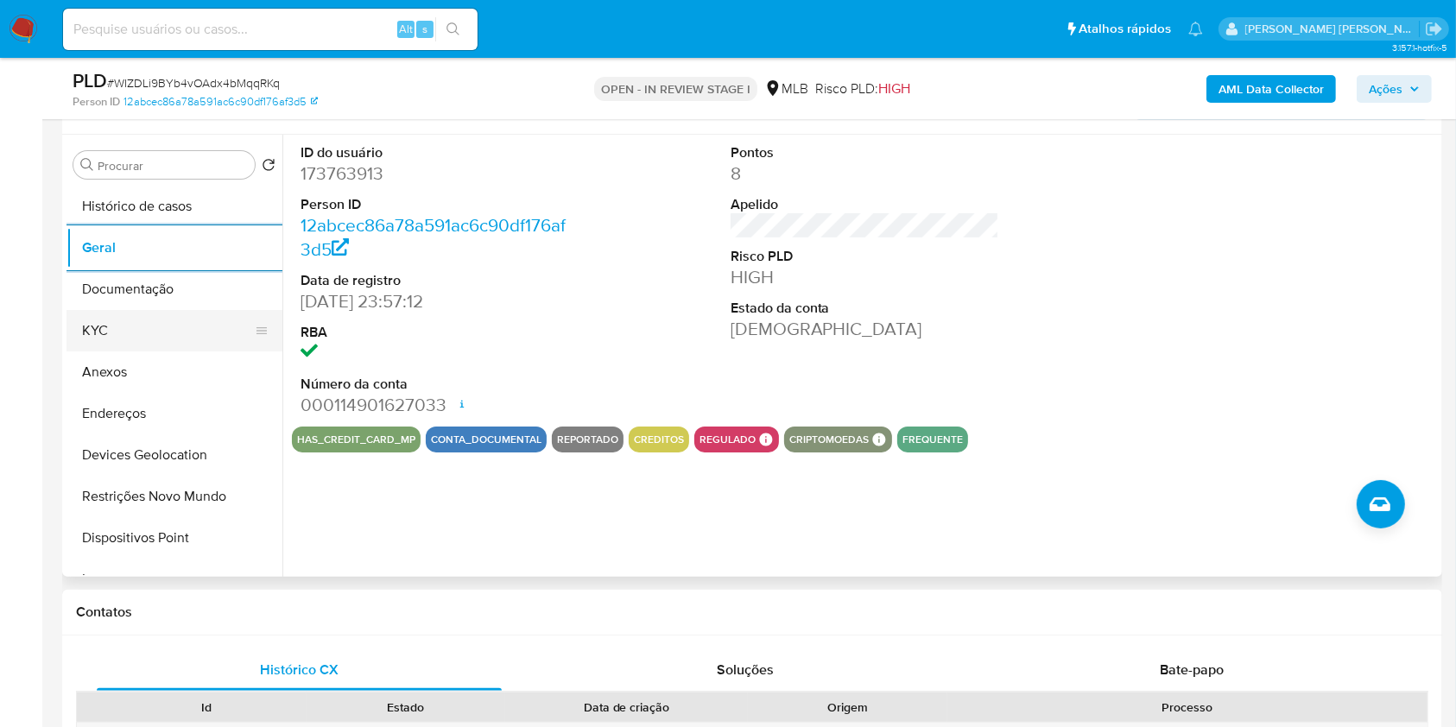
click at [120, 311] on button "KYC" at bounding box center [168, 330] width 202 height 41
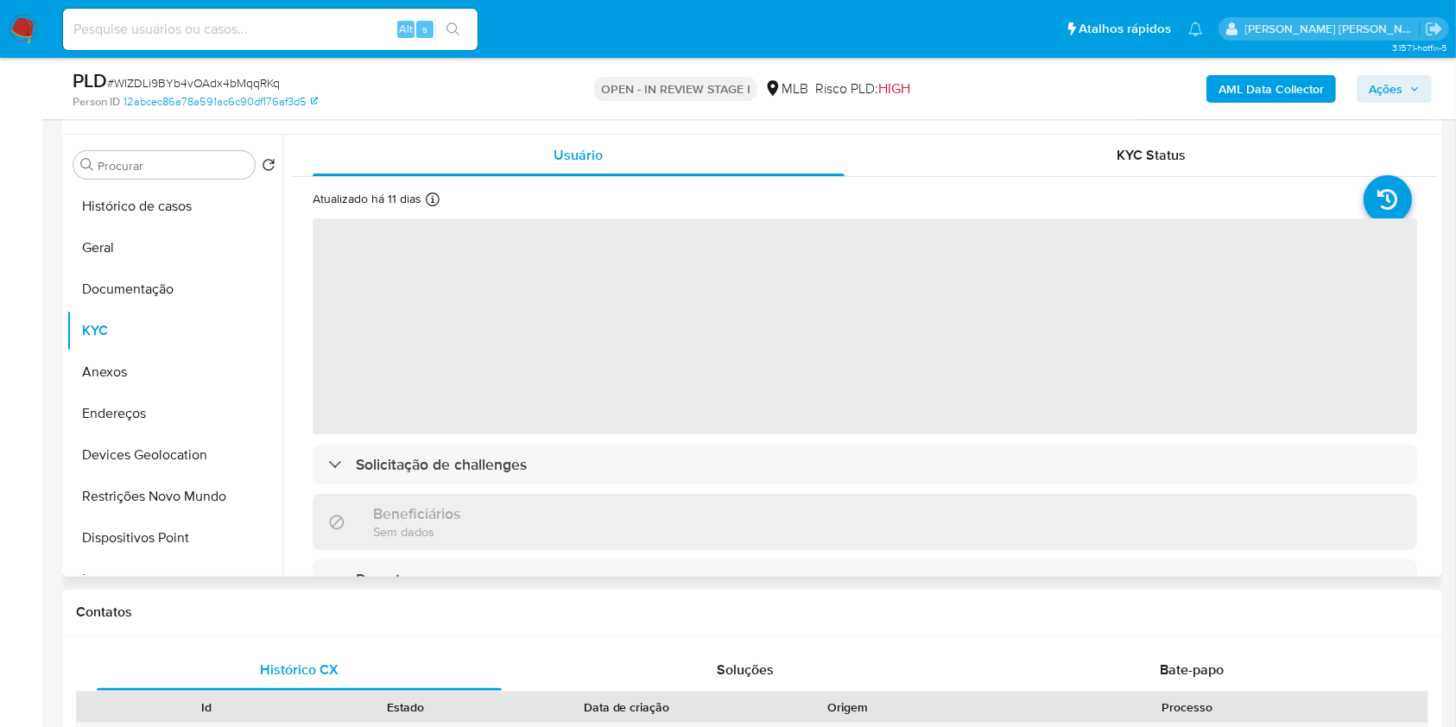
scroll to position [199, 0]
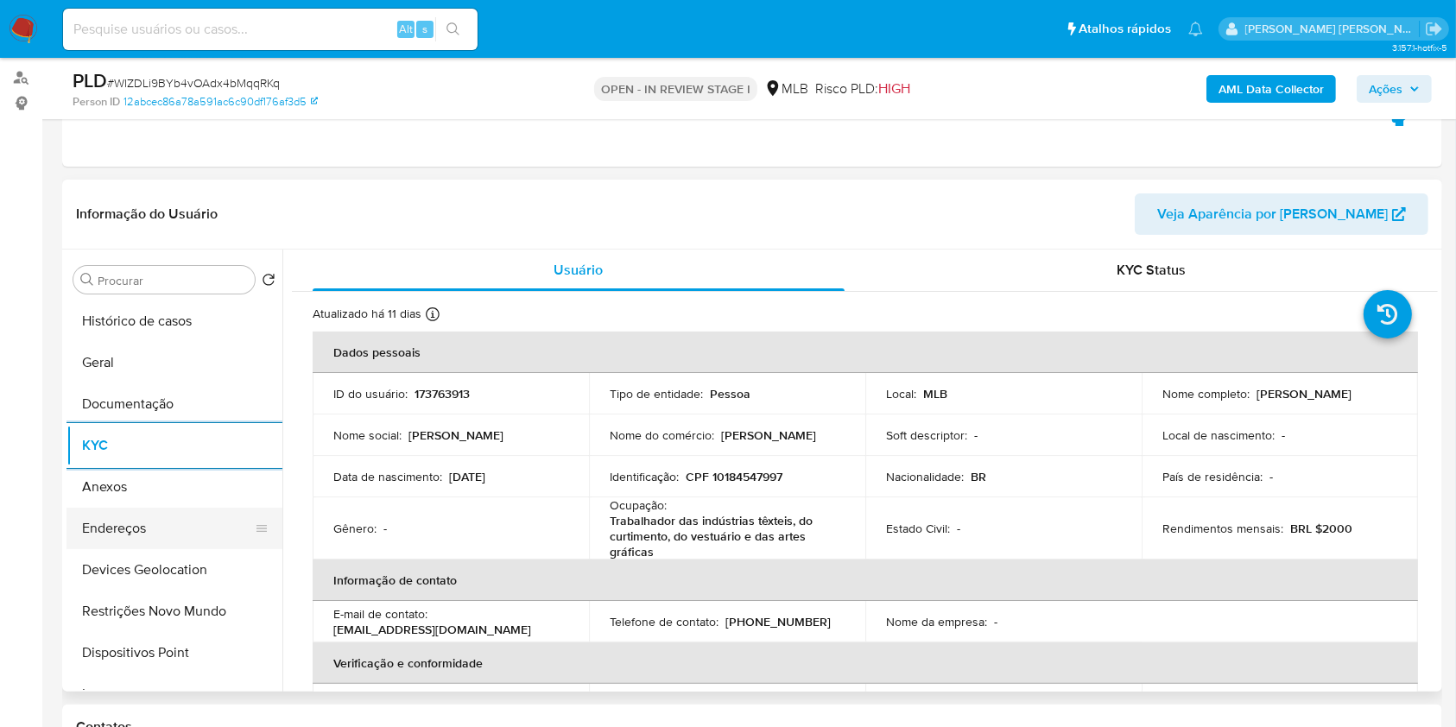
click at [158, 530] on button "Endereços" at bounding box center [168, 528] width 202 height 41
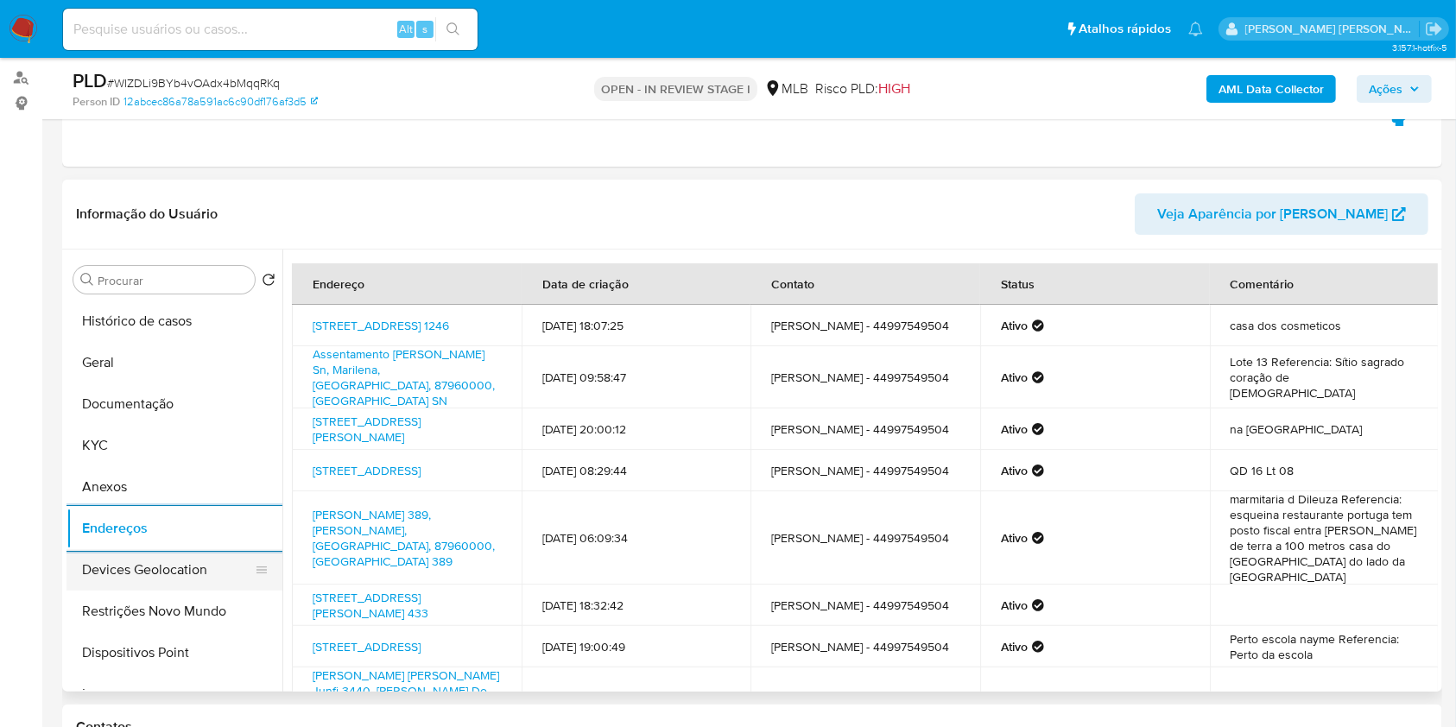
click at [195, 569] on button "Devices Geolocation" at bounding box center [168, 569] width 202 height 41
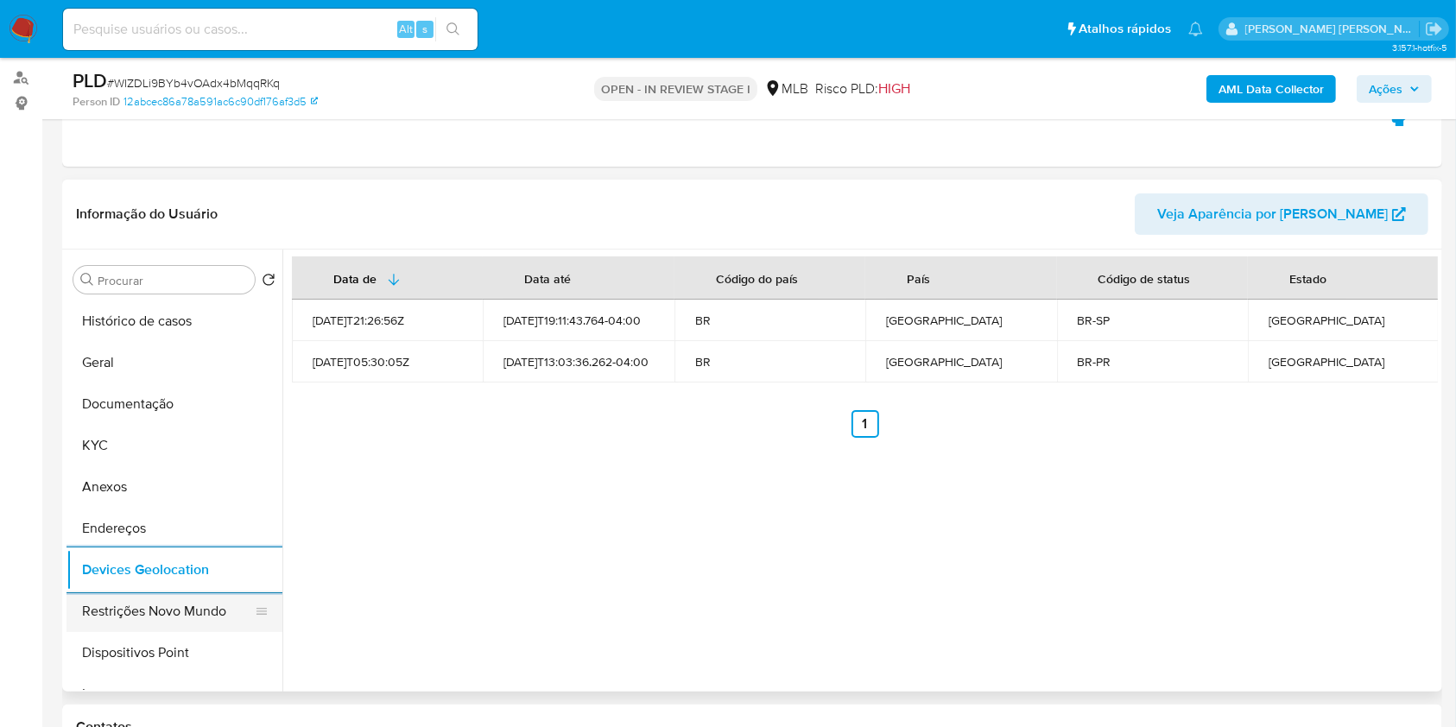
click at [141, 610] on button "Restrições Novo Mundo" at bounding box center [168, 611] width 202 height 41
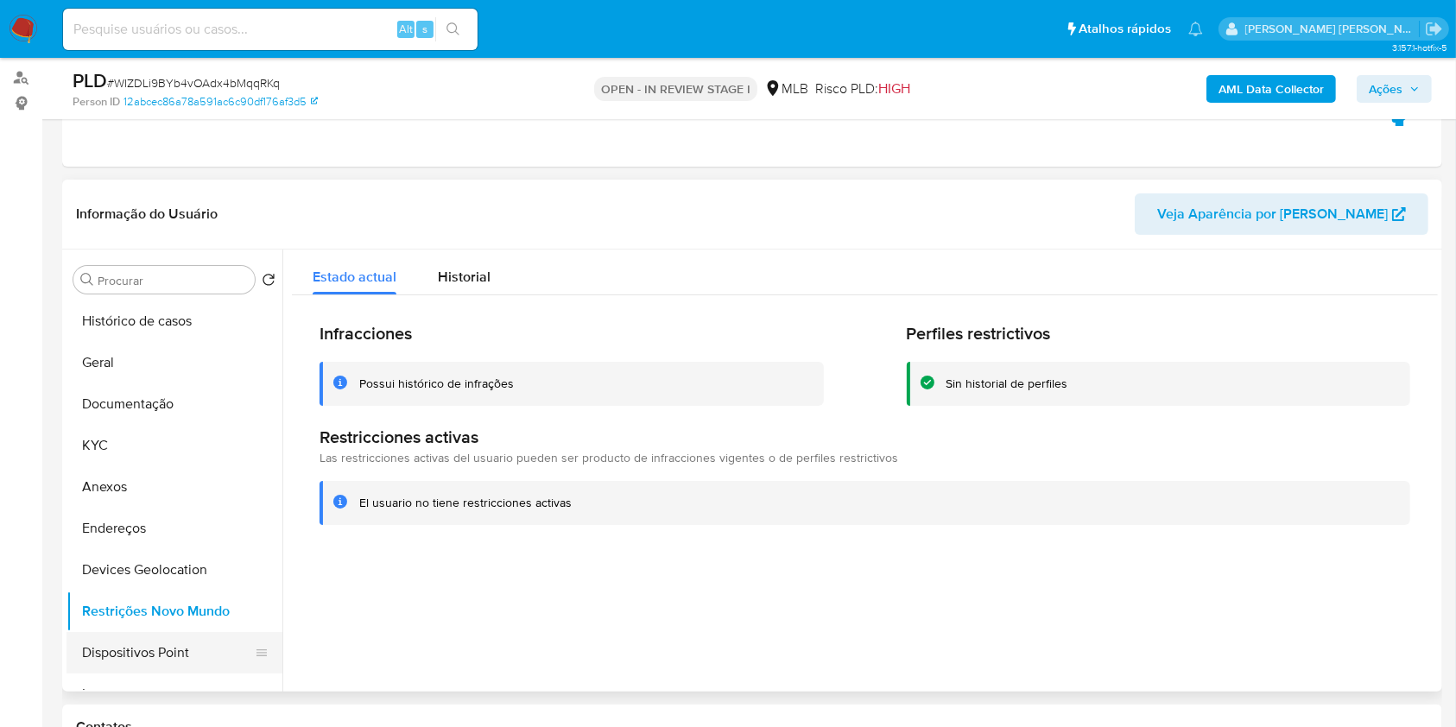
click at [216, 655] on button "Dispositivos Point" at bounding box center [168, 652] width 202 height 41
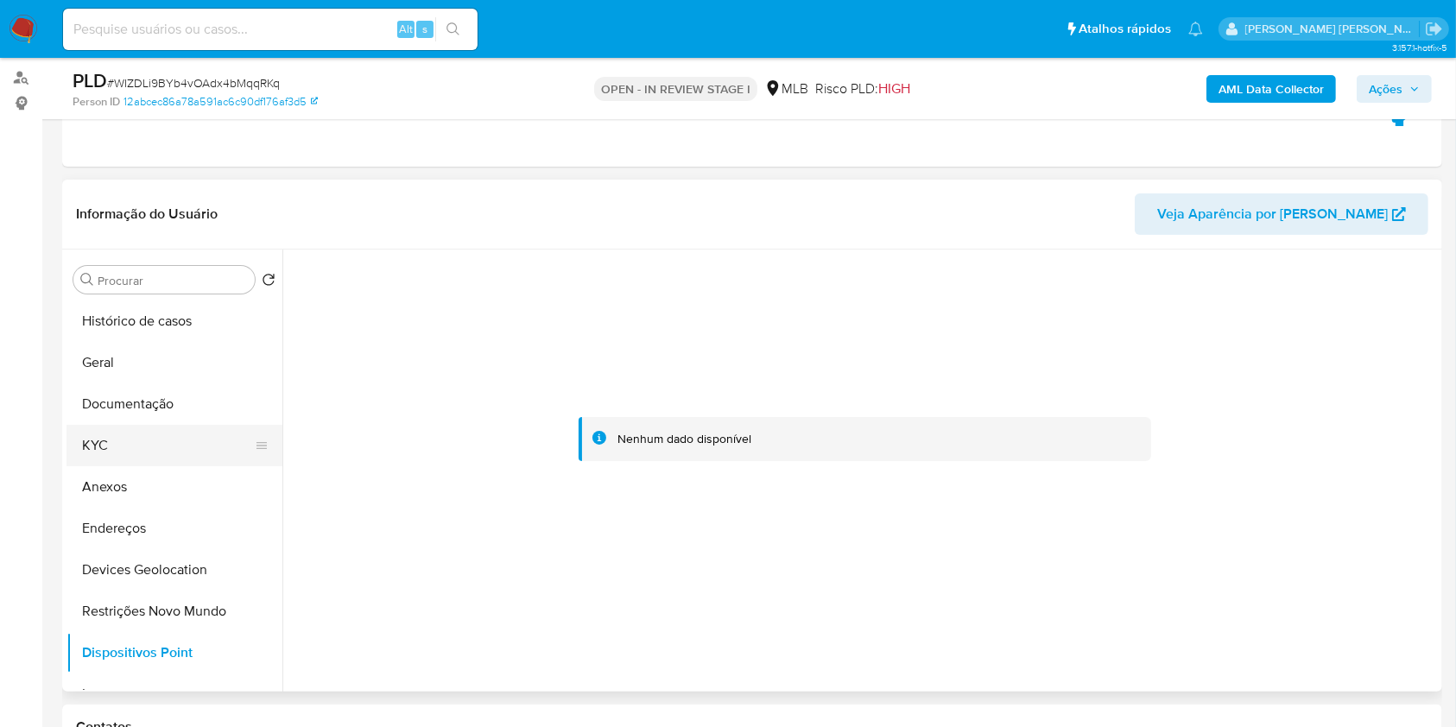
click at [115, 432] on button "KYC" at bounding box center [168, 445] width 202 height 41
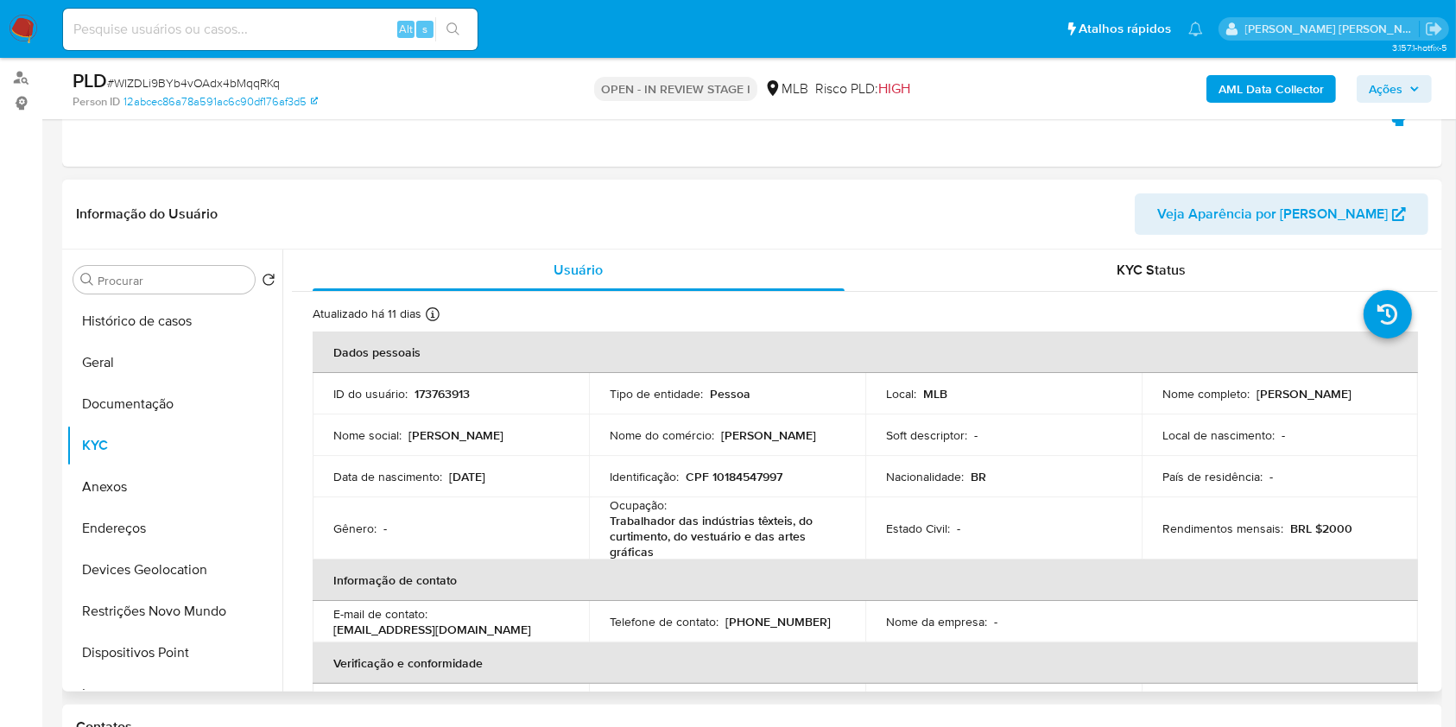
click at [758, 466] on td "Identificação : CPF 10184547997" at bounding box center [727, 476] width 276 height 41
click at [758, 474] on p "CPF 10184547997" at bounding box center [734, 477] width 97 height 16
copy p "10184547997"
drag, startPoint x: 1372, startPoint y: 384, endPoint x: 1252, endPoint y: 394, distance: 120.5
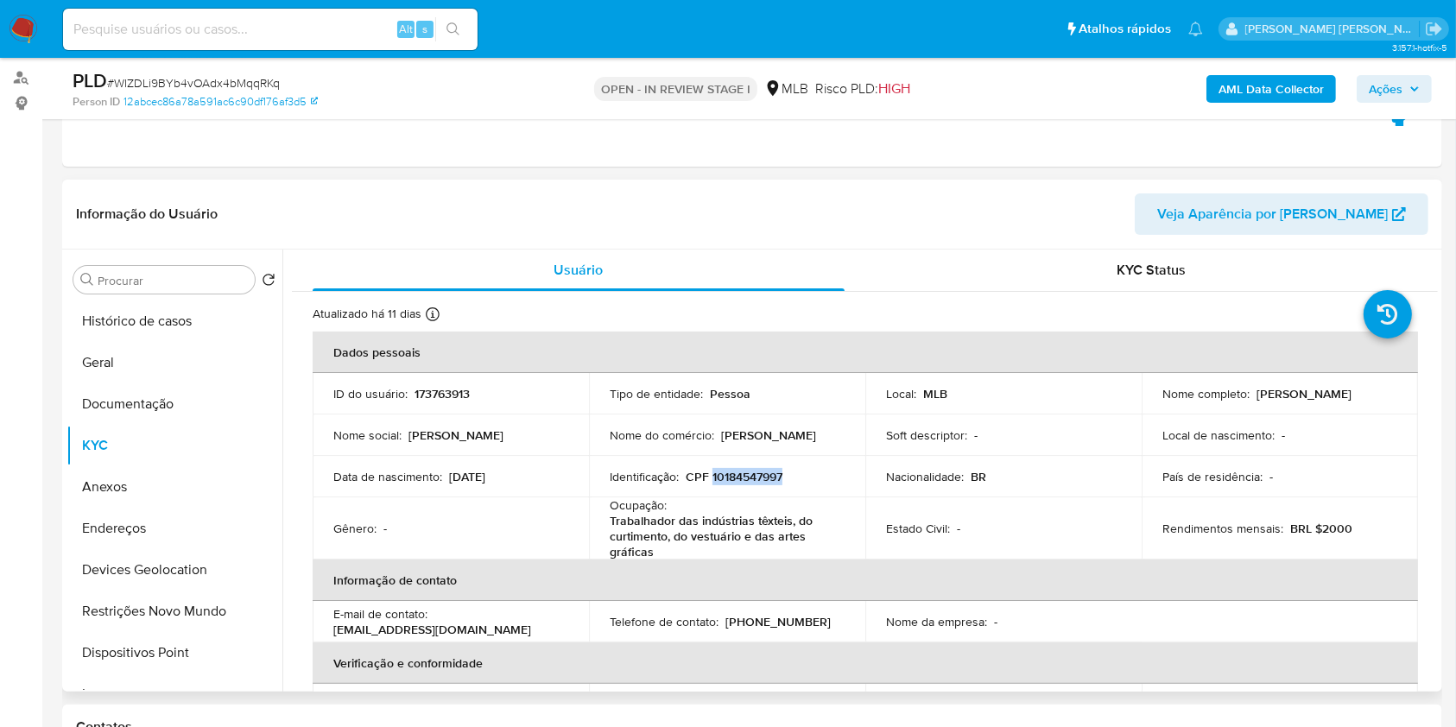
click at [1252, 394] on td "Nome completo : Debora Lucio de Lima" at bounding box center [1280, 393] width 276 height 41
copy p "Debora Lucio de Lima"
click at [706, 485] on td "Identificação : CPF 10184547997" at bounding box center [727, 476] width 276 height 41
click at [729, 474] on p "CPF 10184547997" at bounding box center [734, 477] width 97 height 16
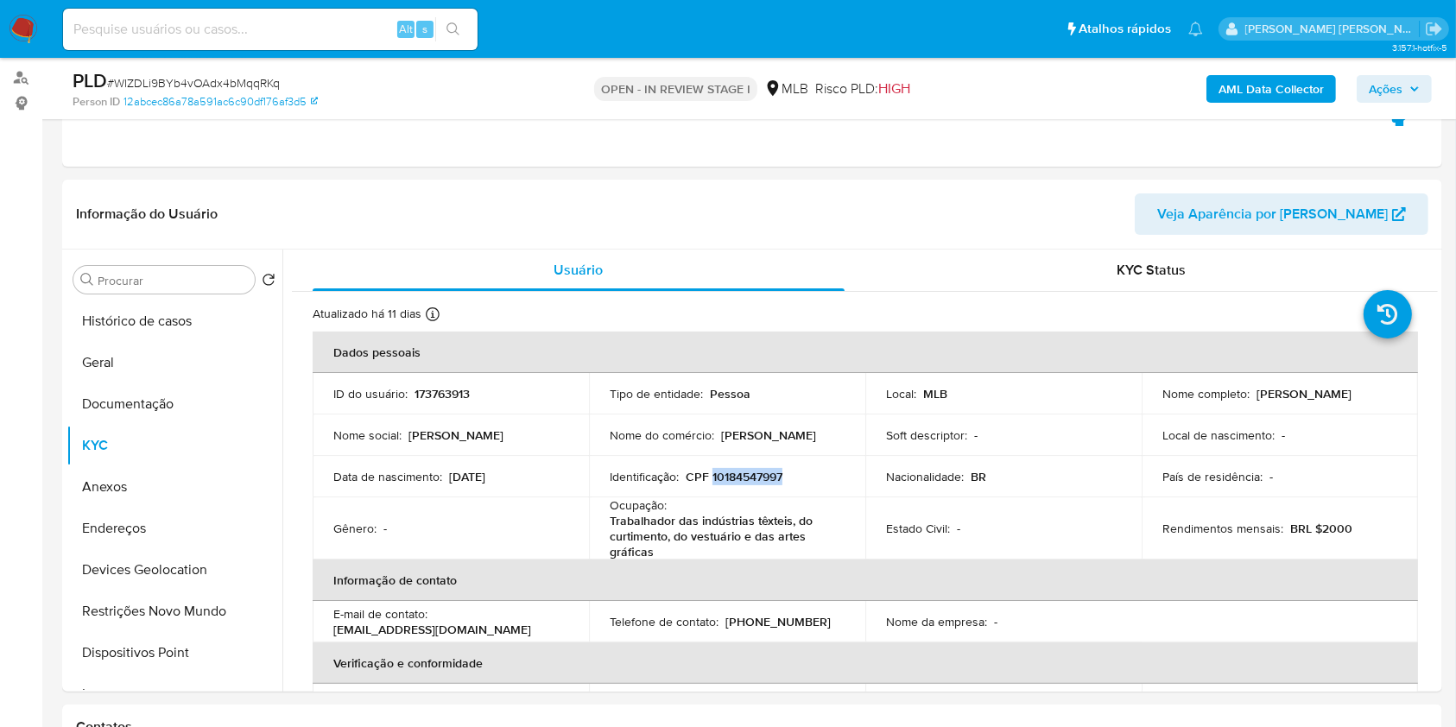
copy p "10184547997"
click at [155, 524] on button "Endereços" at bounding box center [168, 528] width 202 height 41
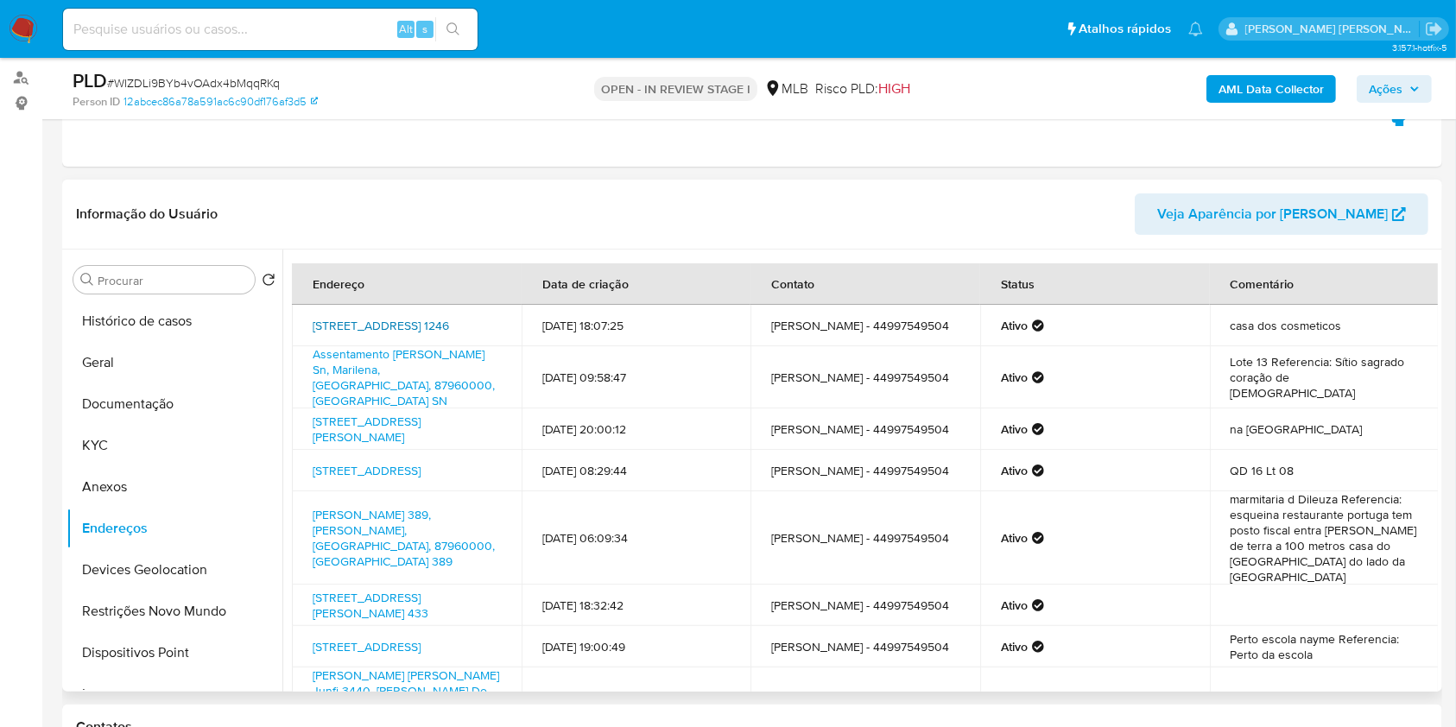
click at [422, 327] on link "Avenida Paraná 1246, Marilena, Paraná, 87960000, Brasil 1246" at bounding box center [381, 325] width 136 height 17
click at [168, 453] on button "KYC" at bounding box center [168, 445] width 202 height 41
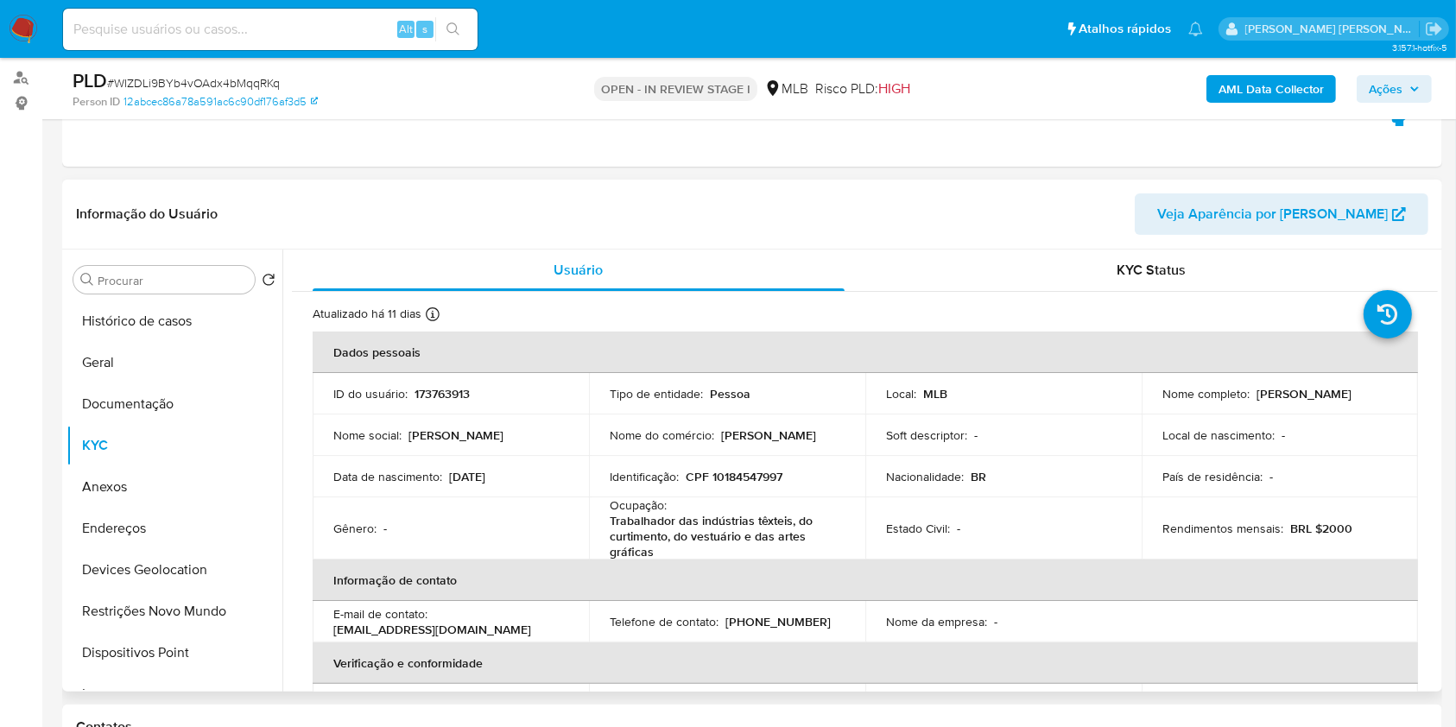
scroll to position [755, 0]
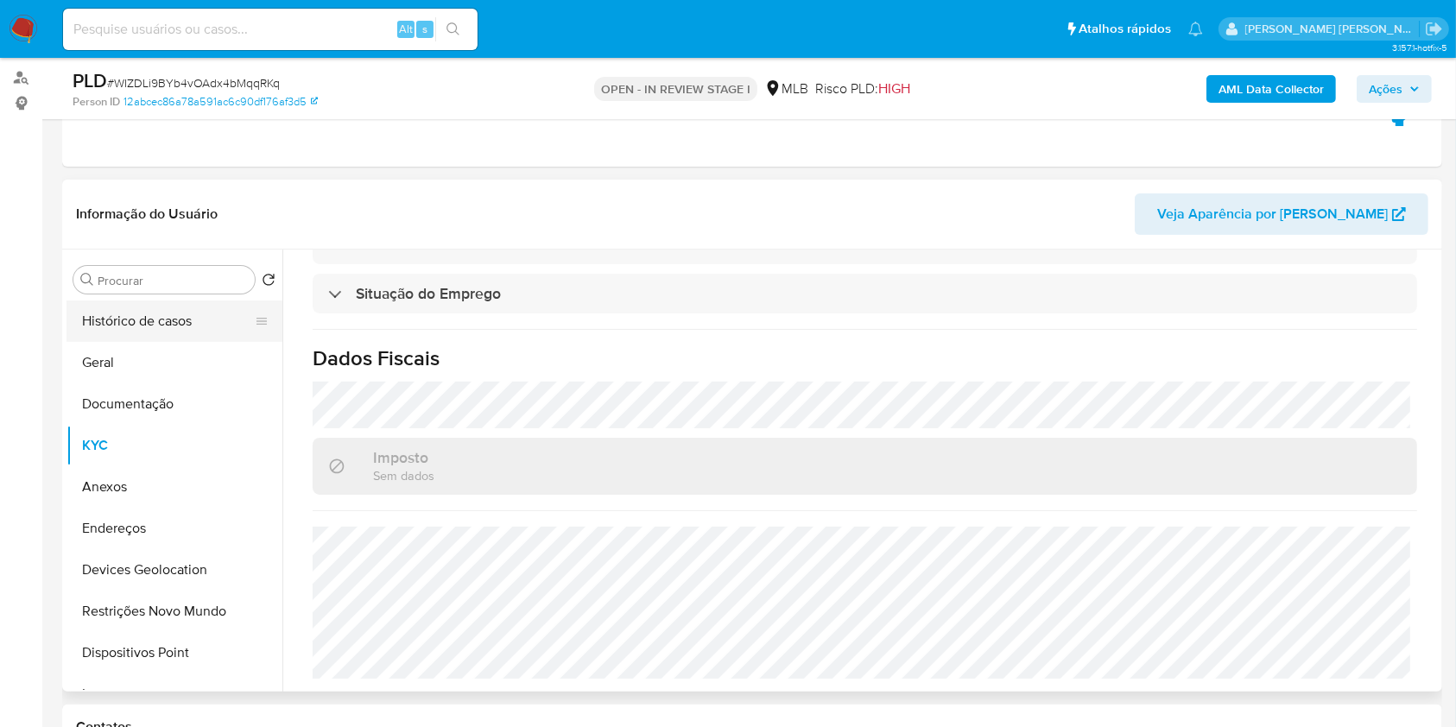
click at [149, 313] on button "Histórico de casos" at bounding box center [168, 321] width 202 height 41
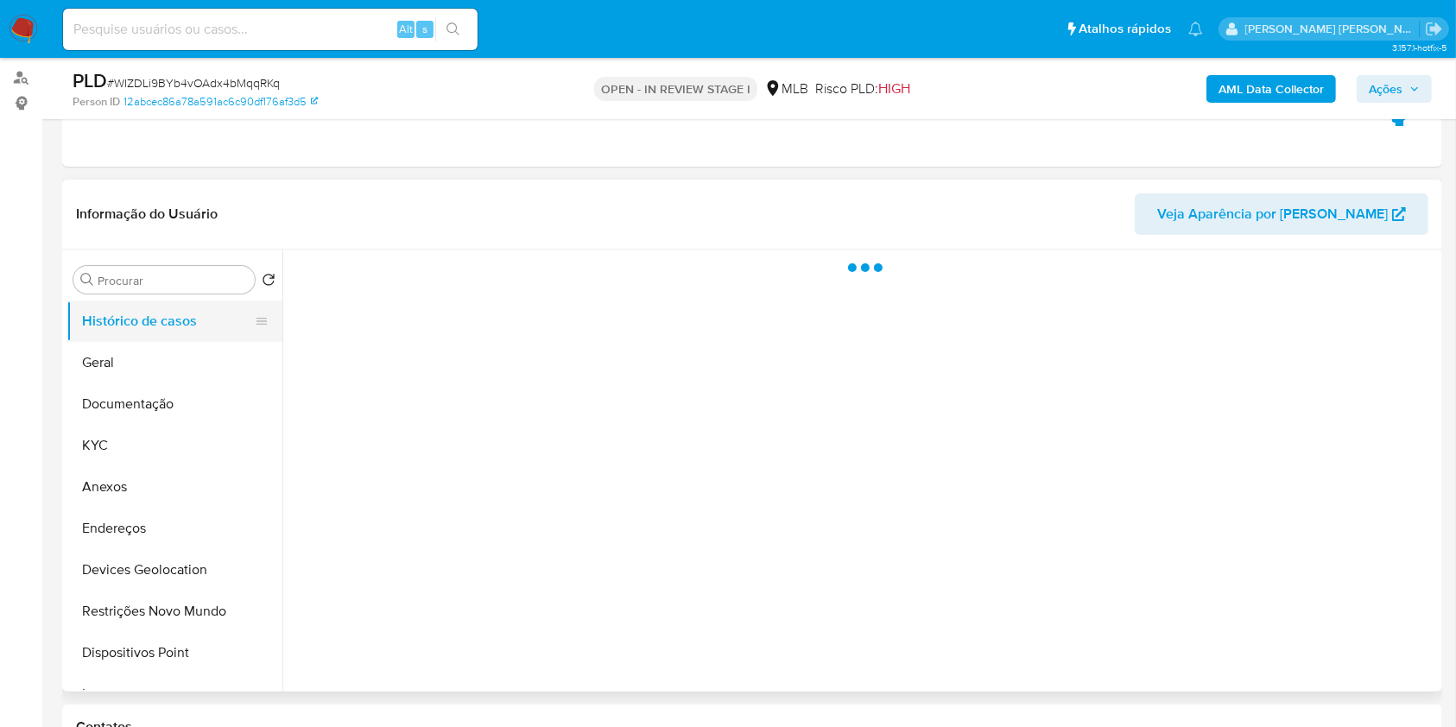
scroll to position [0, 0]
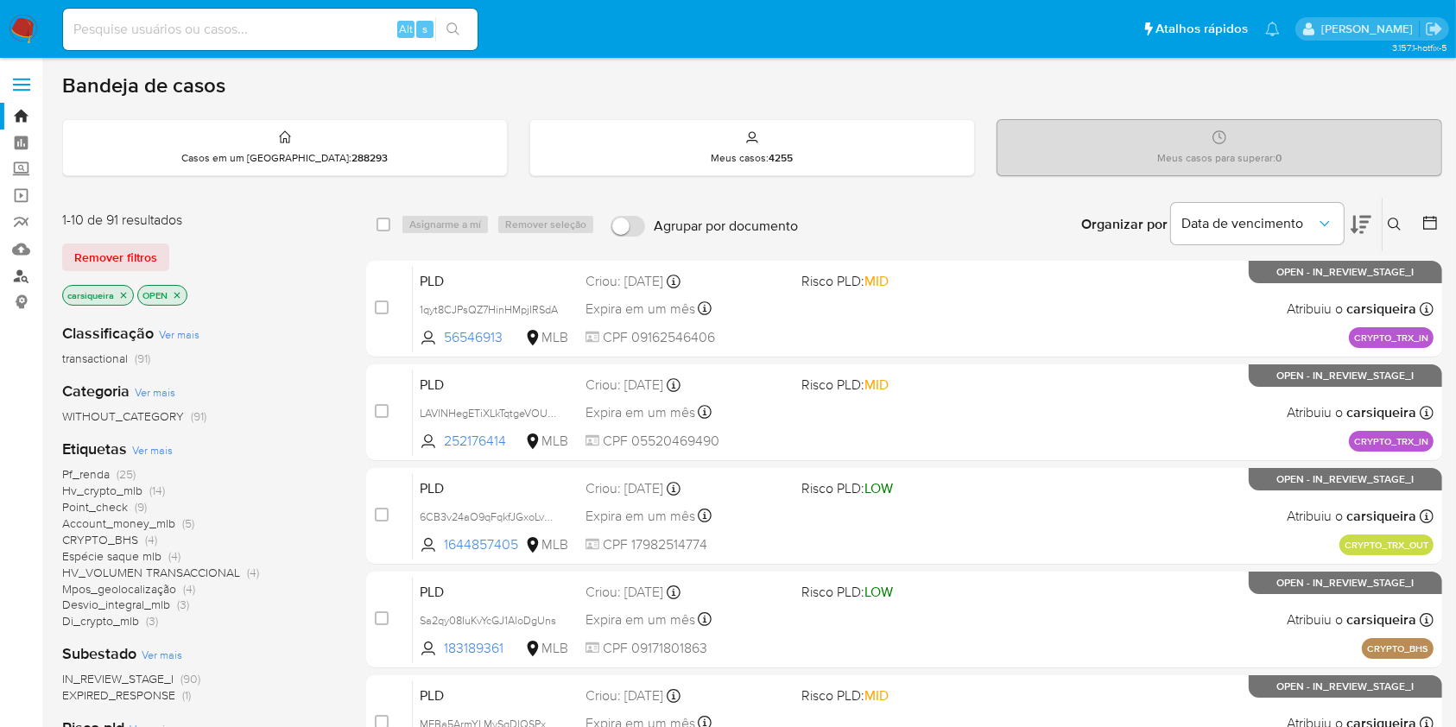
click at [29, 270] on link "Localizador de pessoas" at bounding box center [103, 276] width 206 height 27
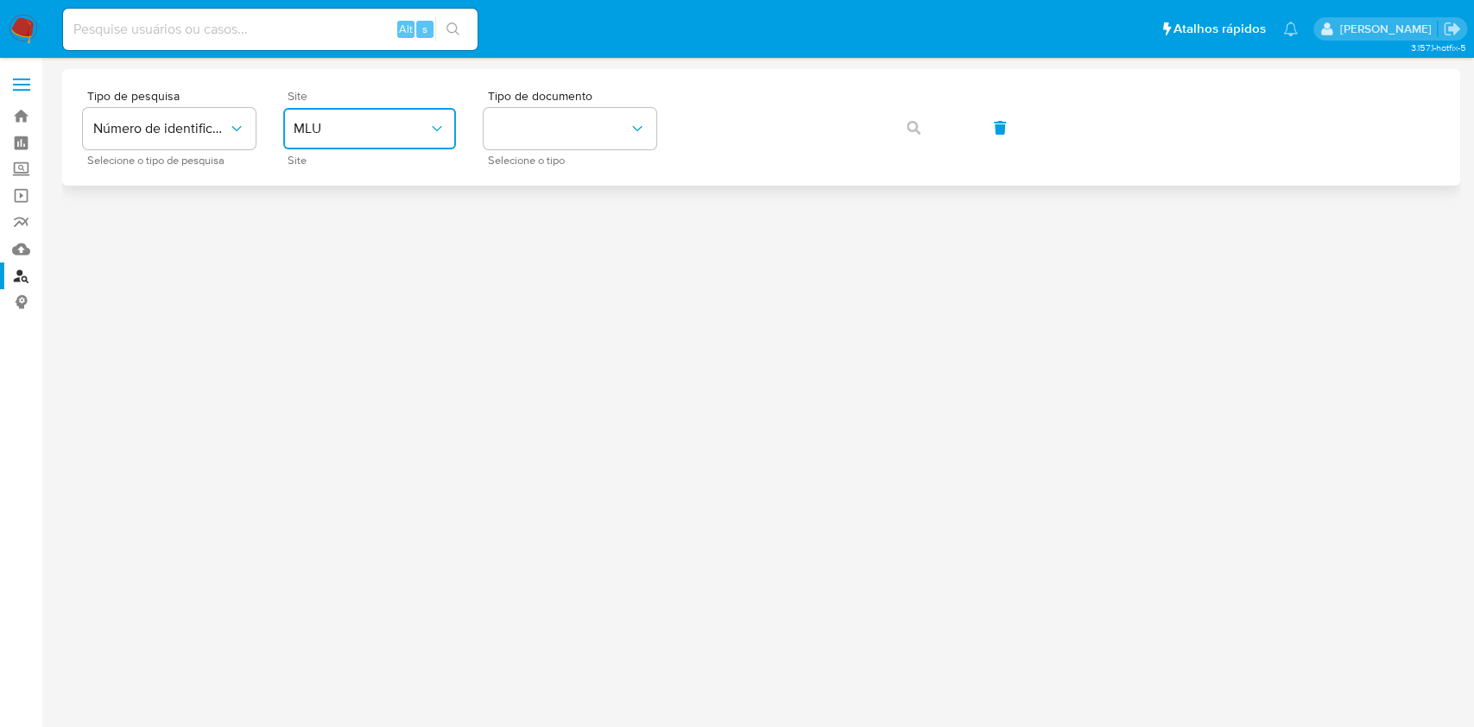
click at [372, 127] on span "MLU" at bounding box center [361, 128] width 135 height 17
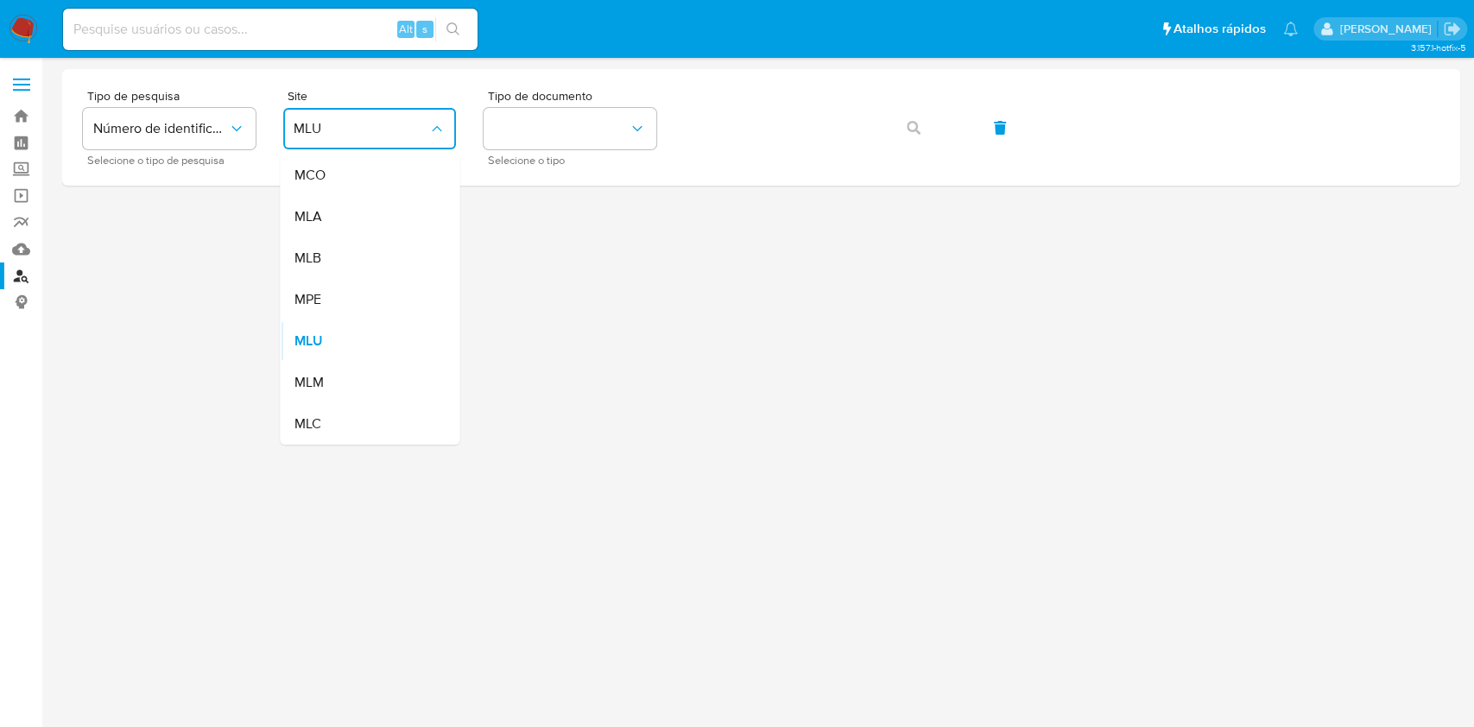
click at [387, 275] on div "MLB" at bounding box center [365, 258] width 142 height 41
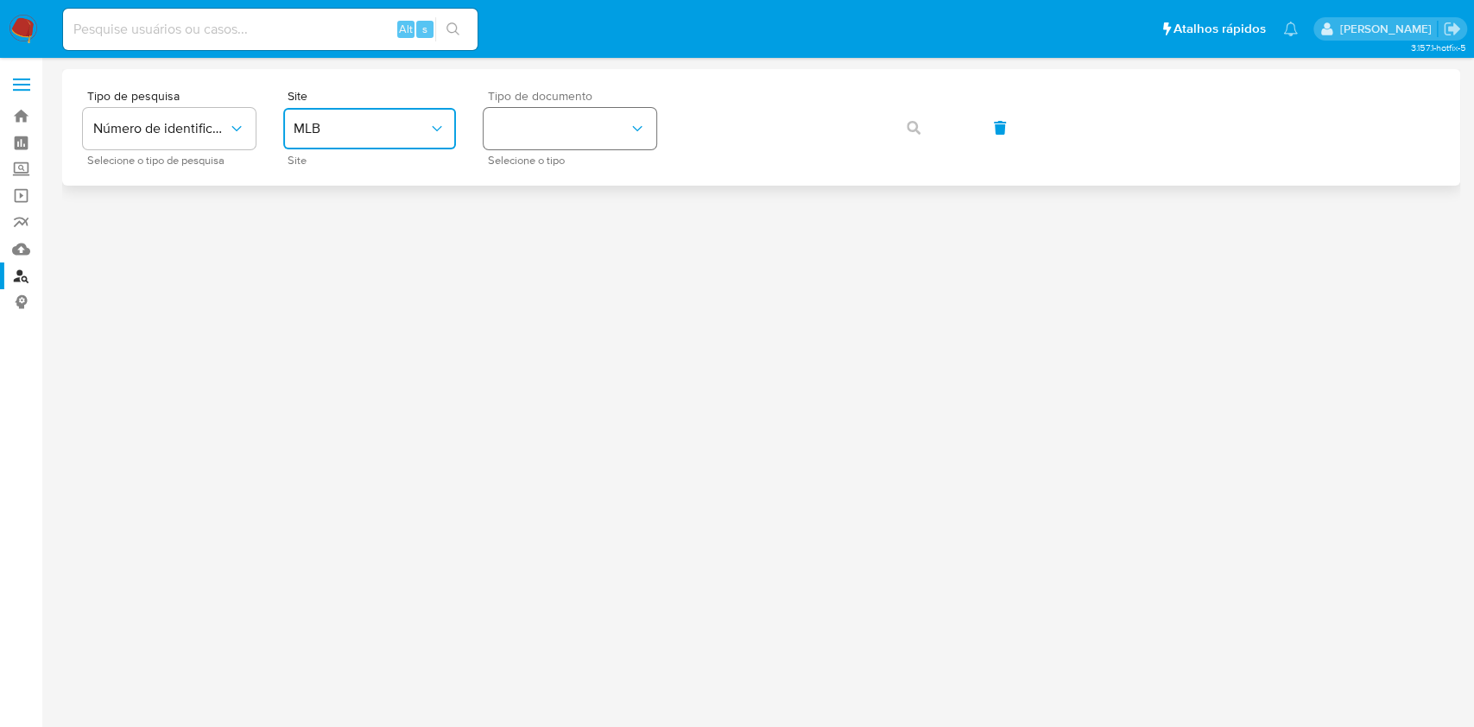
click at [523, 124] on button "identificationType" at bounding box center [570, 128] width 173 height 41
click at [562, 263] on div "CPF CPF" at bounding box center [565, 242] width 142 height 59
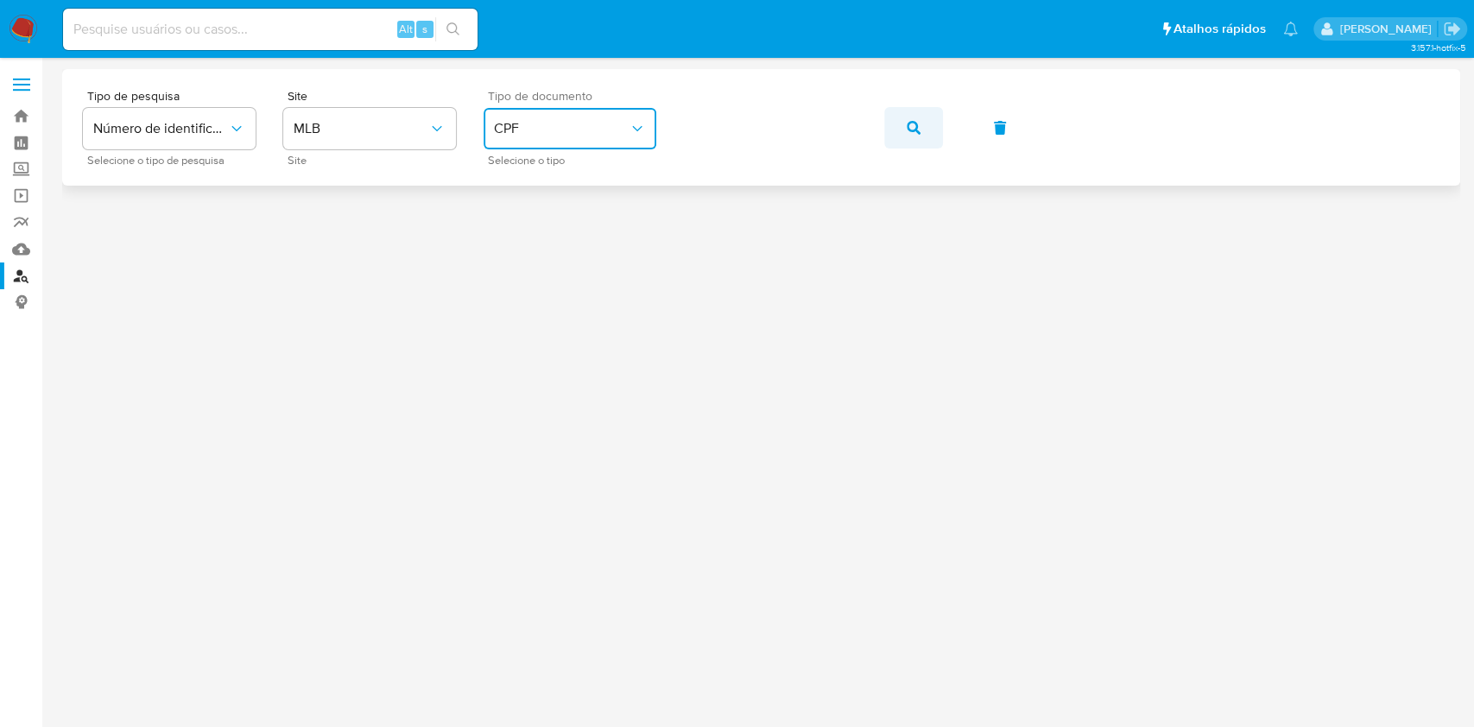
click at [910, 121] on icon "button" at bounding box center [914, 128] width 14 height 14
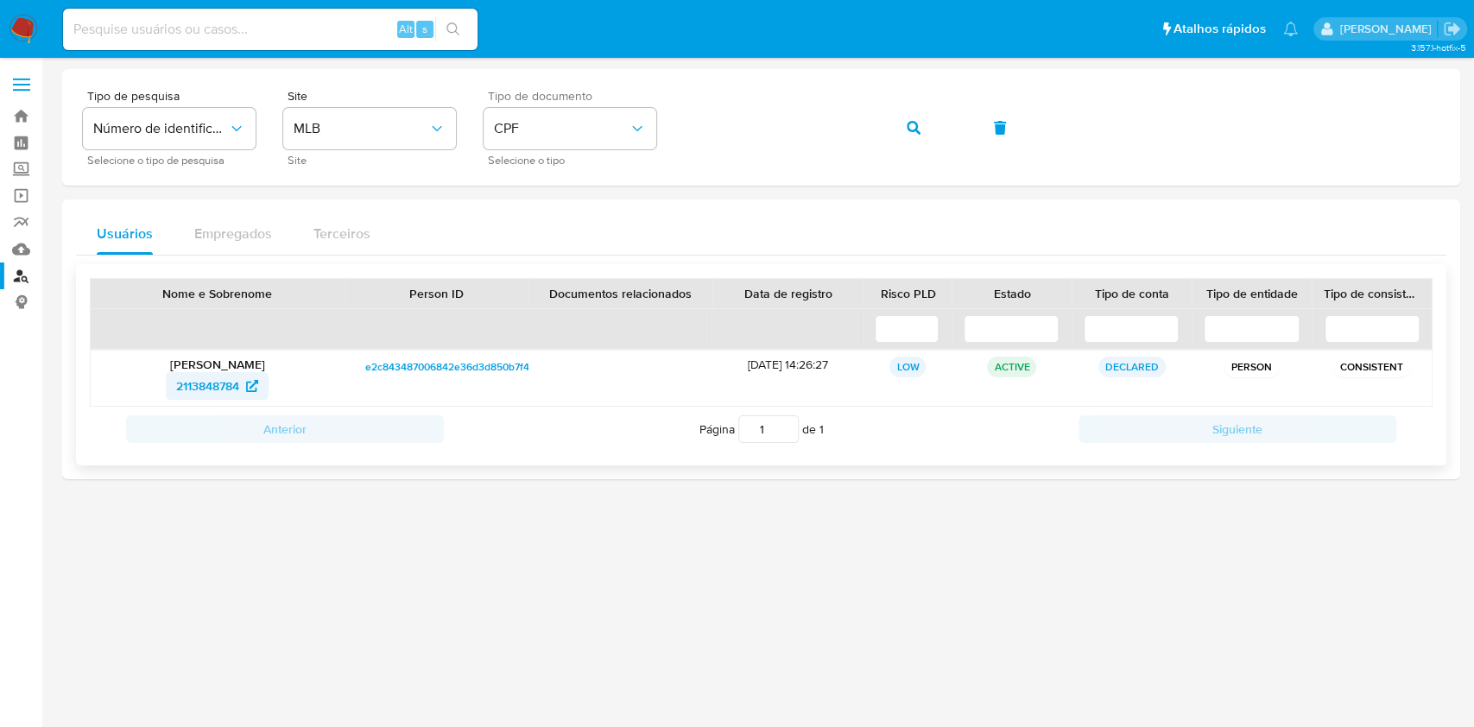
click at [215, 390] on span "2113848784" at bounding box center [207, 386] width 63 height 28
click at [927, 130] on button "button" at bounding box center [914, 127] width 59 height 41
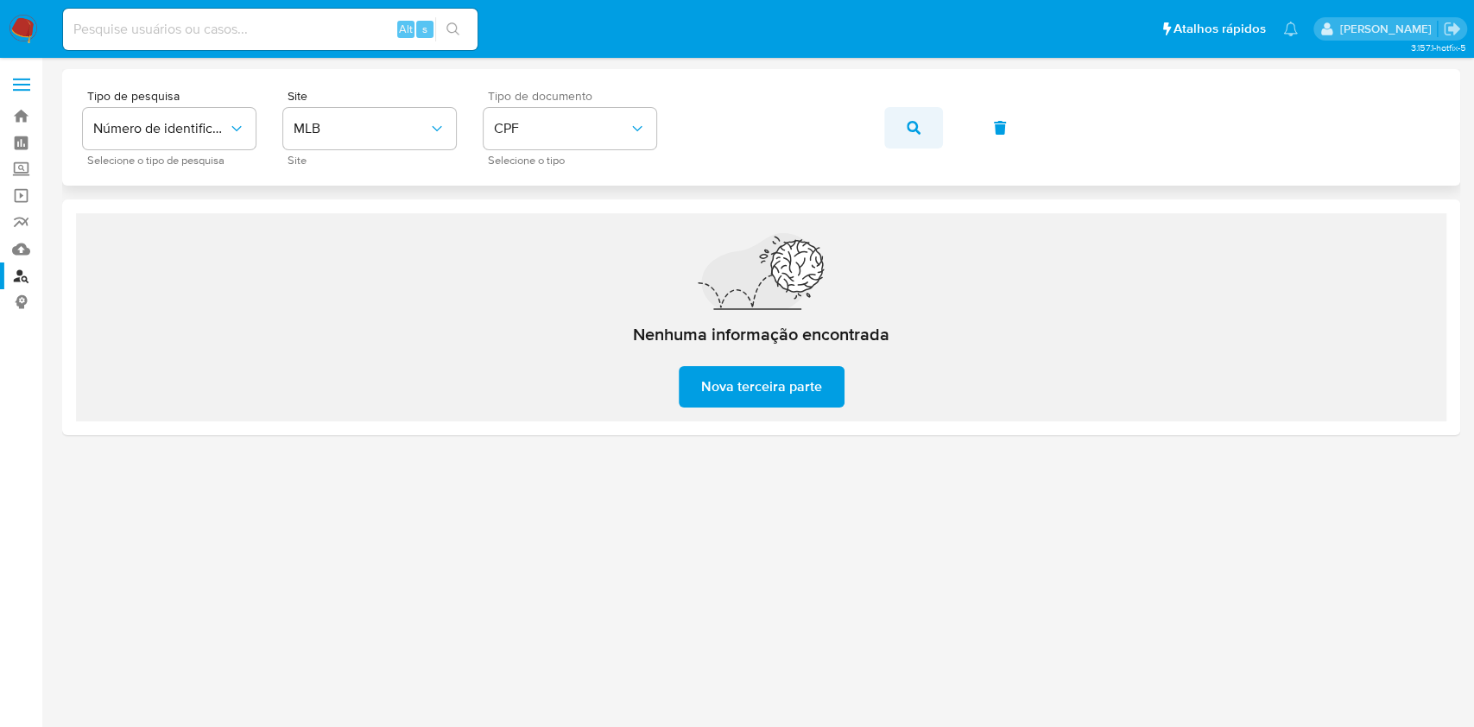
click at [926, 115] on button "button" at bounding box center [914, 127] width 59 height 41
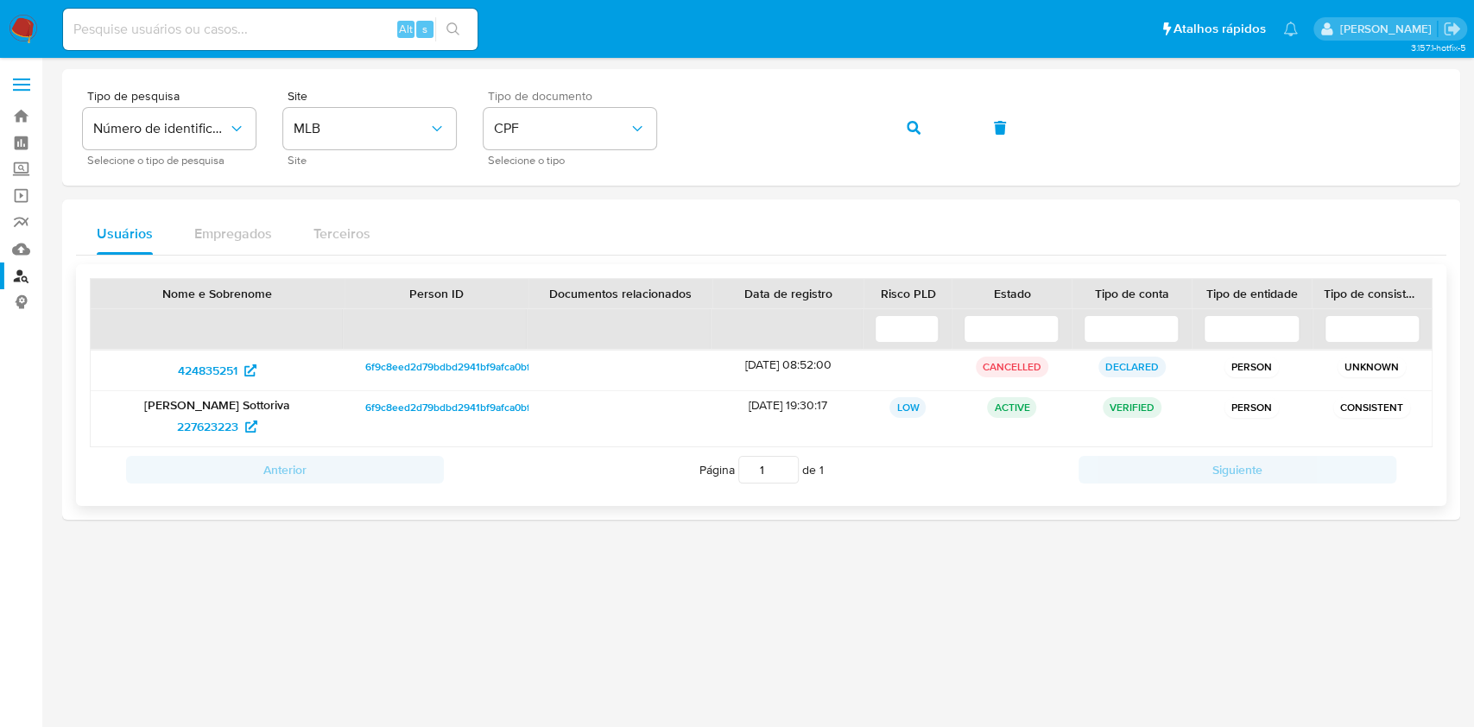
click at [216, 406] on p "[PERSON_NAME] Sottoriva" at bounding box center [218, 405] width 230 height 16
click at [218, 425] on span "227623223" at bounding box center [207, 427] width 61 height 28
click at [907, 119] on span "button" at bounding box center [914, 128] width 14 height 38
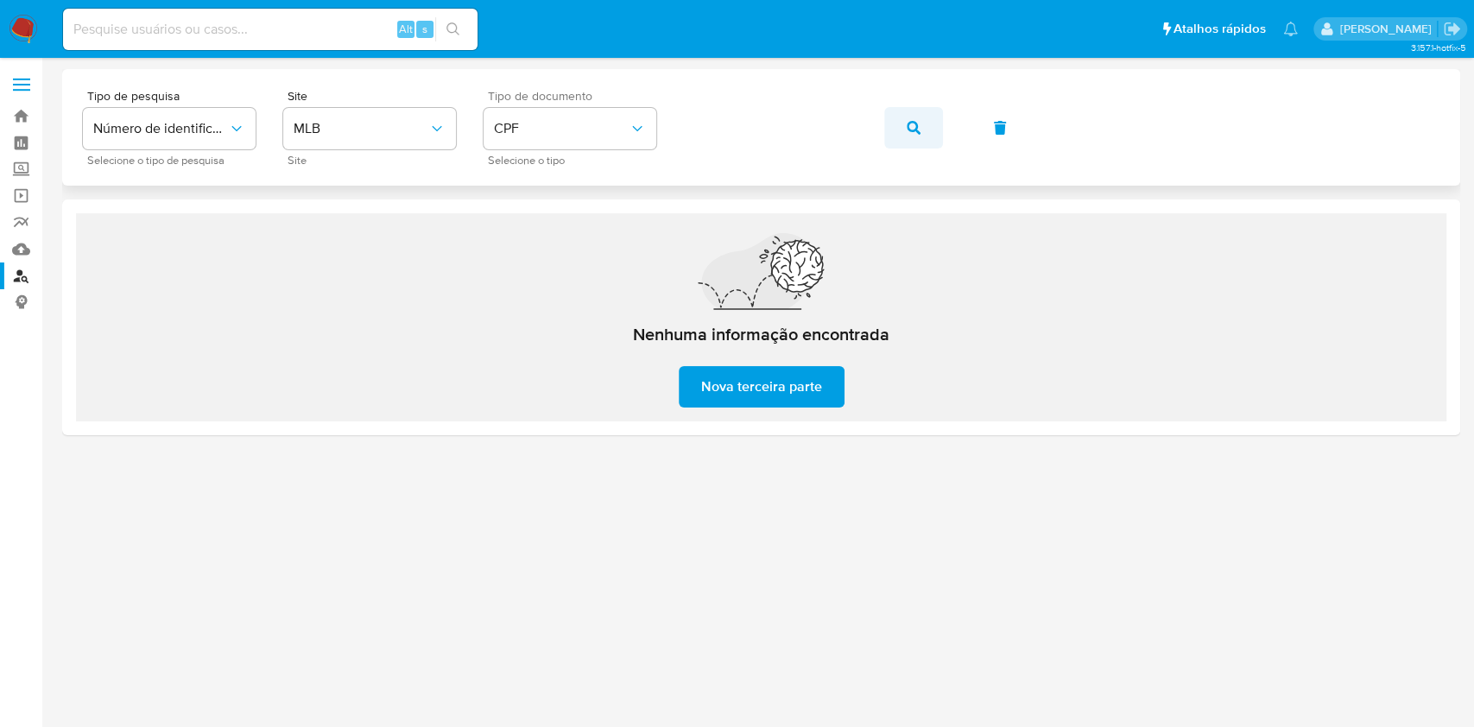
click at [916, 130] on icon "button" at bounding box center [914, 128] width 14 height 14
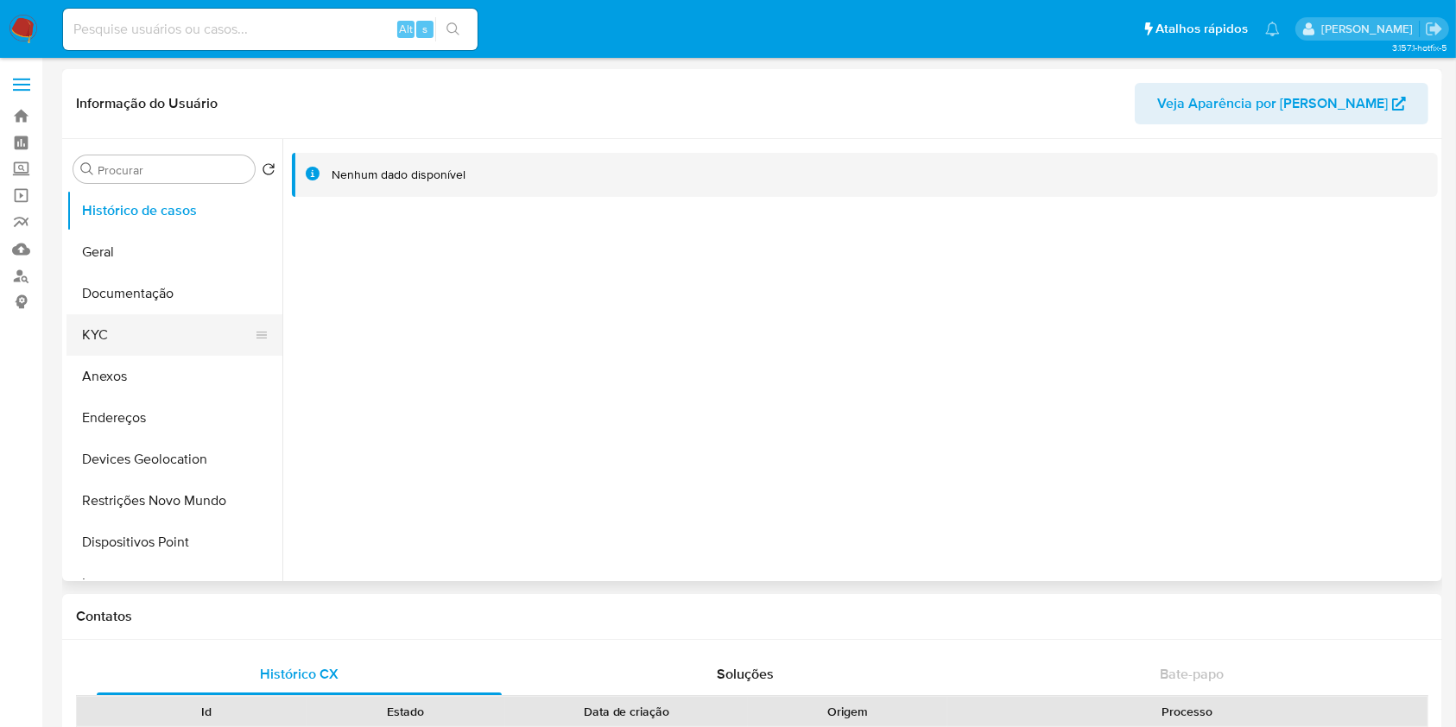
click at [93, 339] on button "KYC" at bounding box center [168, 334] width 202 height 41
select select "10"
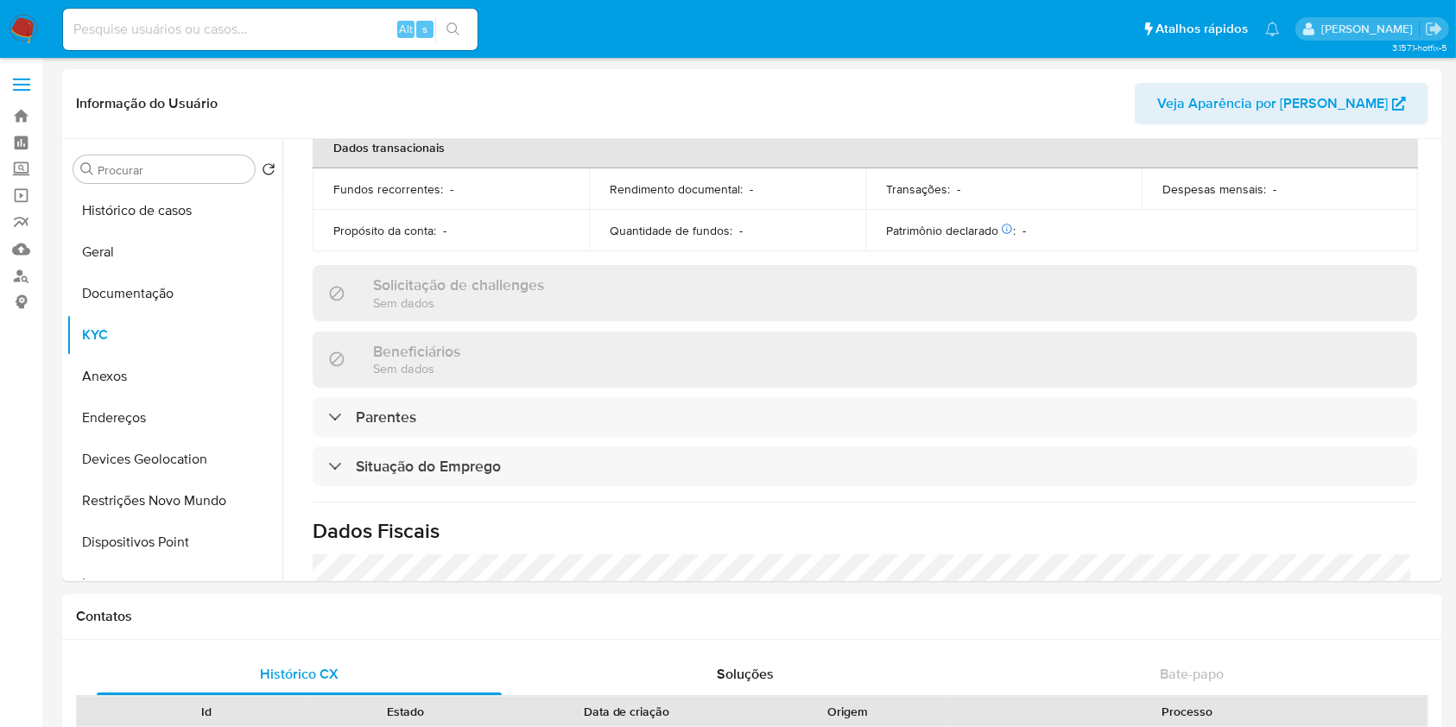
scroll to position [751, 0]
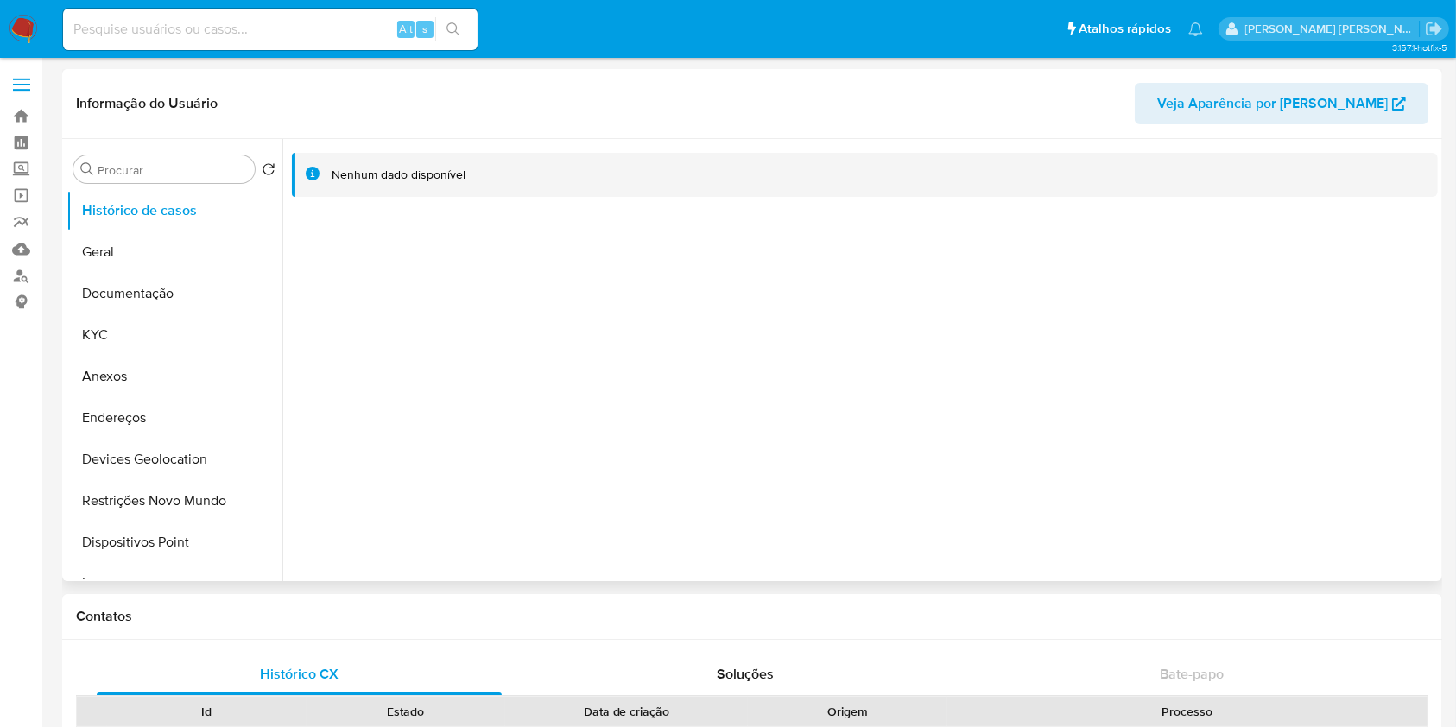
select select "10"
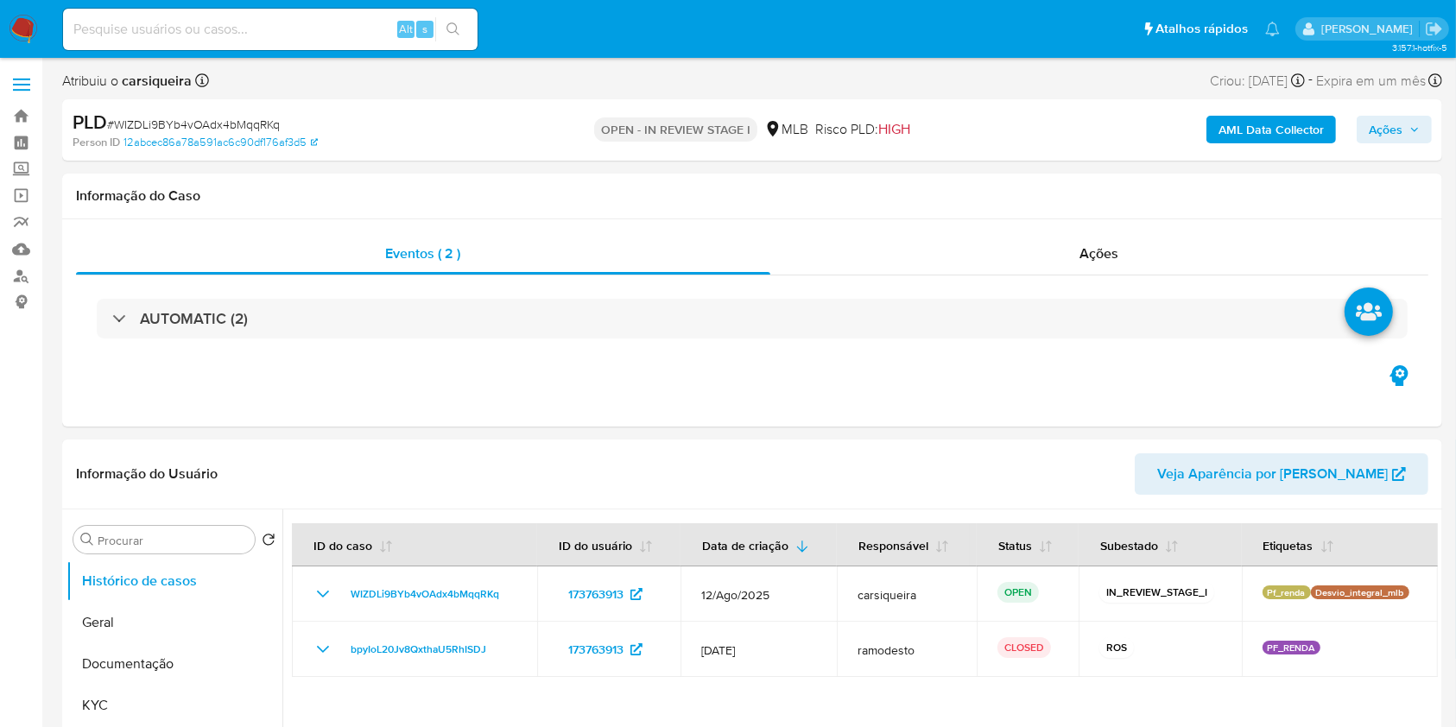
select select "10"
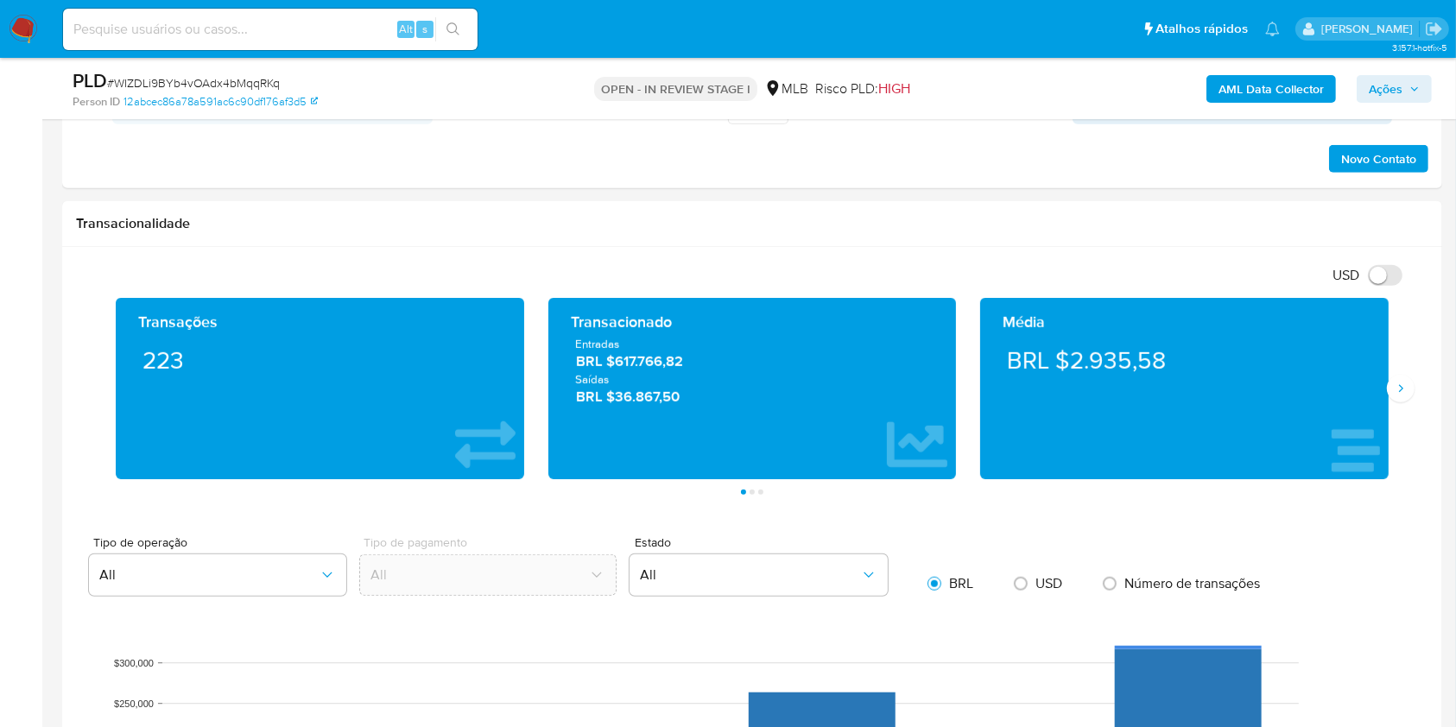
scroll to position [1126, 0]
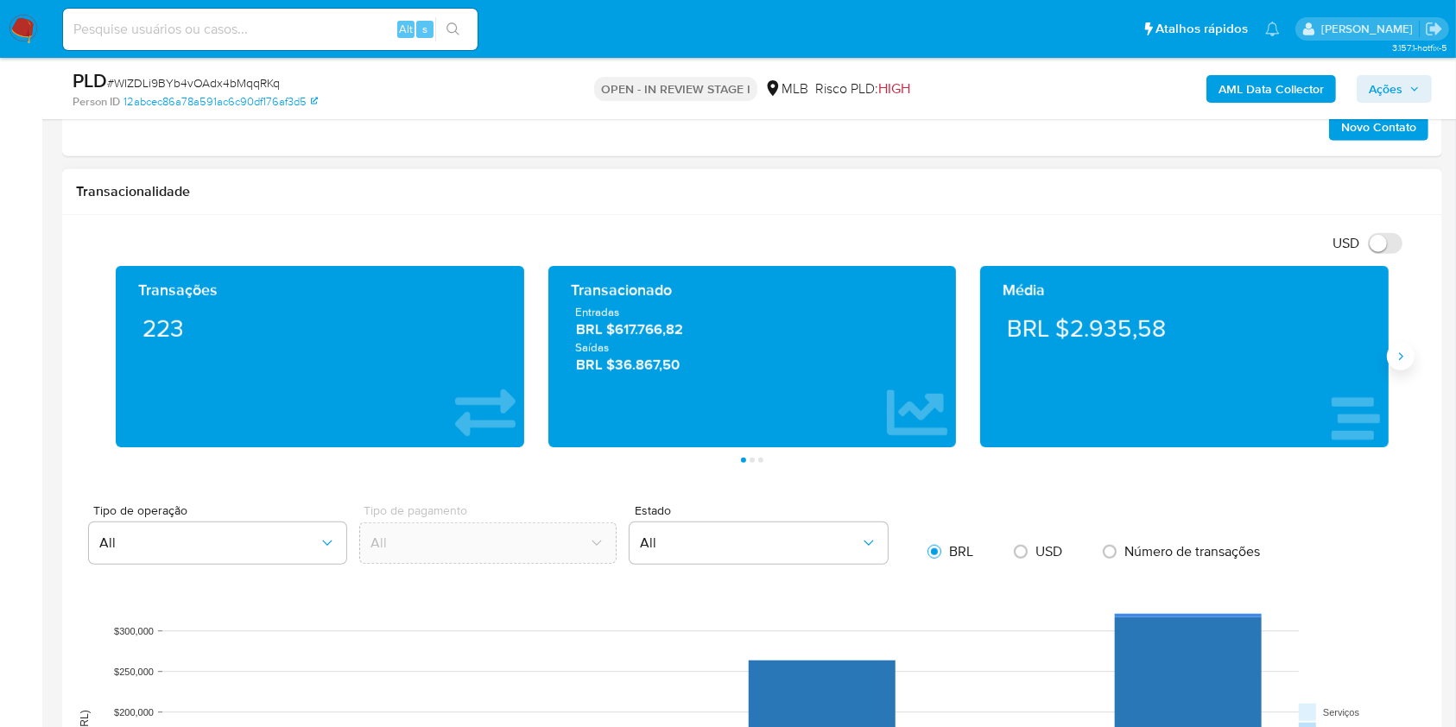
click at [1398, 362] on icon "Siguiente" at bounding box center [1401, 357] width 14 height 14
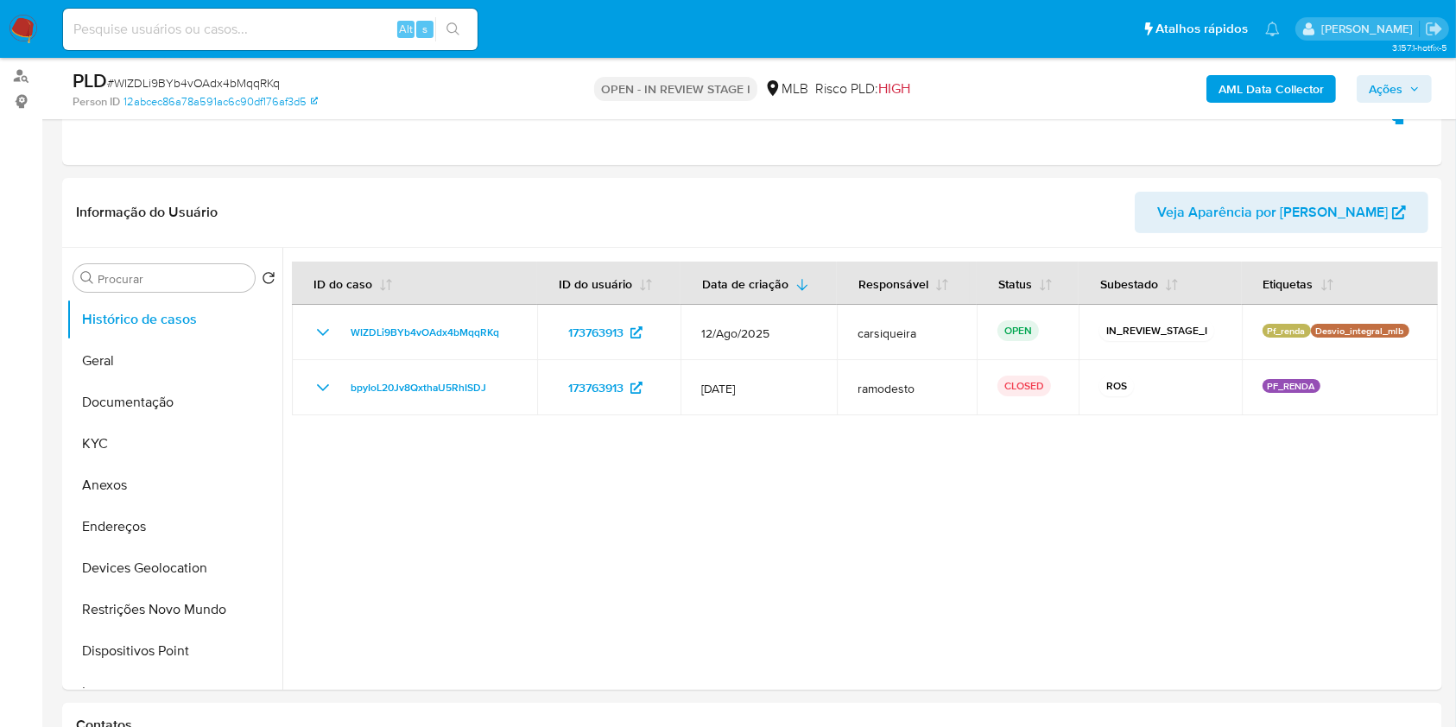
scroll to position [173, 0]
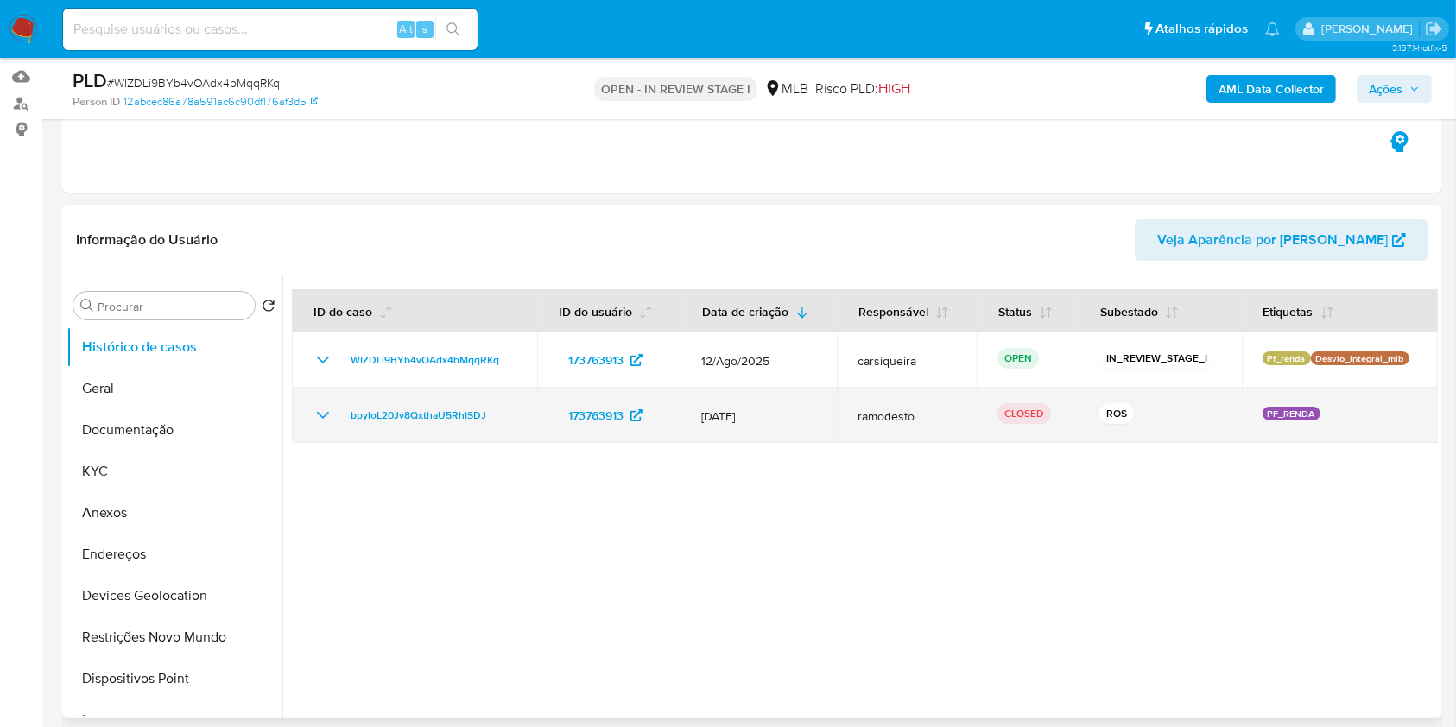
click at [318, 411] on icon "Mostrar/Ocultar" at bounding box center [323, 415] width 21 height 21
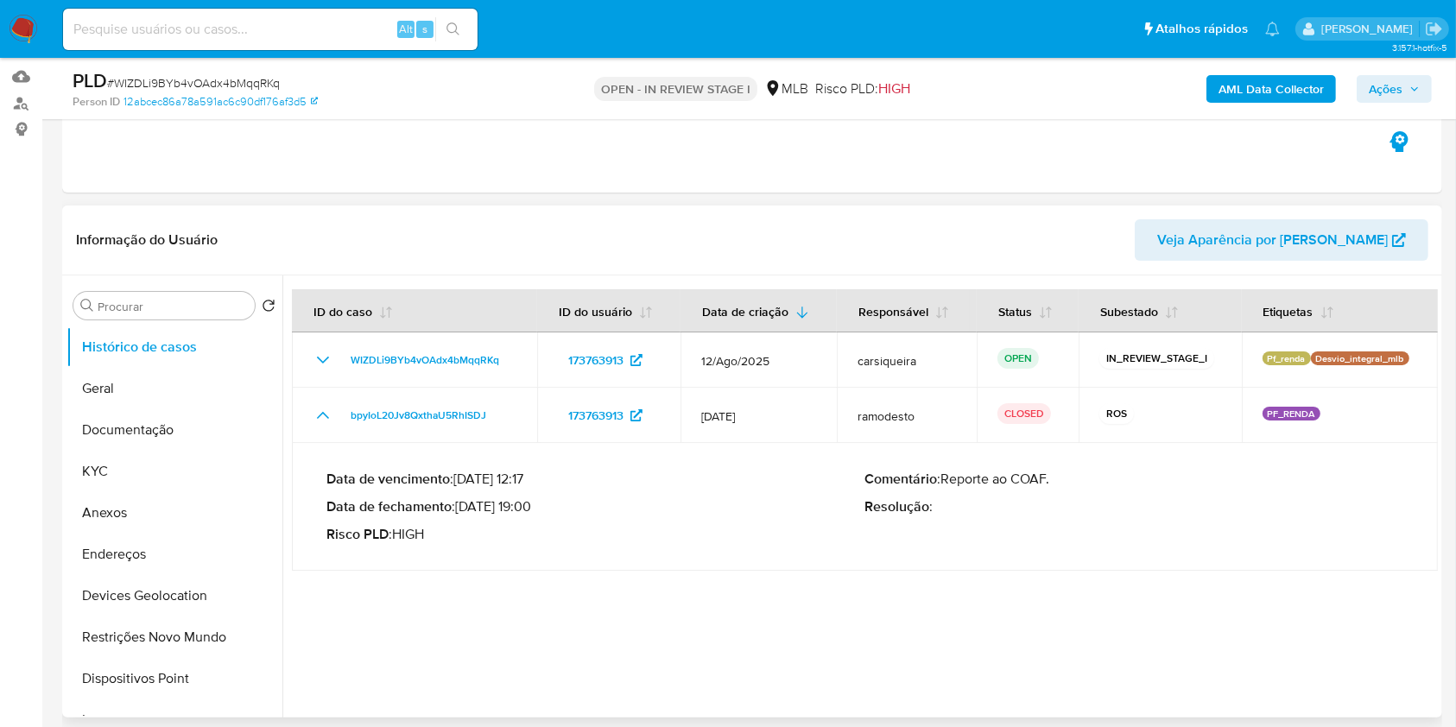
drag, startPoint x: 463, startPoint y: 507, endPoint x: 532, endPoint y: 506, distance: 69.1
click at [532, 506] on p "Data de fechamento : 27/06/2023 19:00" at bounding box center [596, 506] width 539 height 17
click at [1376, 85] on span "Ações" at bounding box center [1386, 89] width 34 height 28
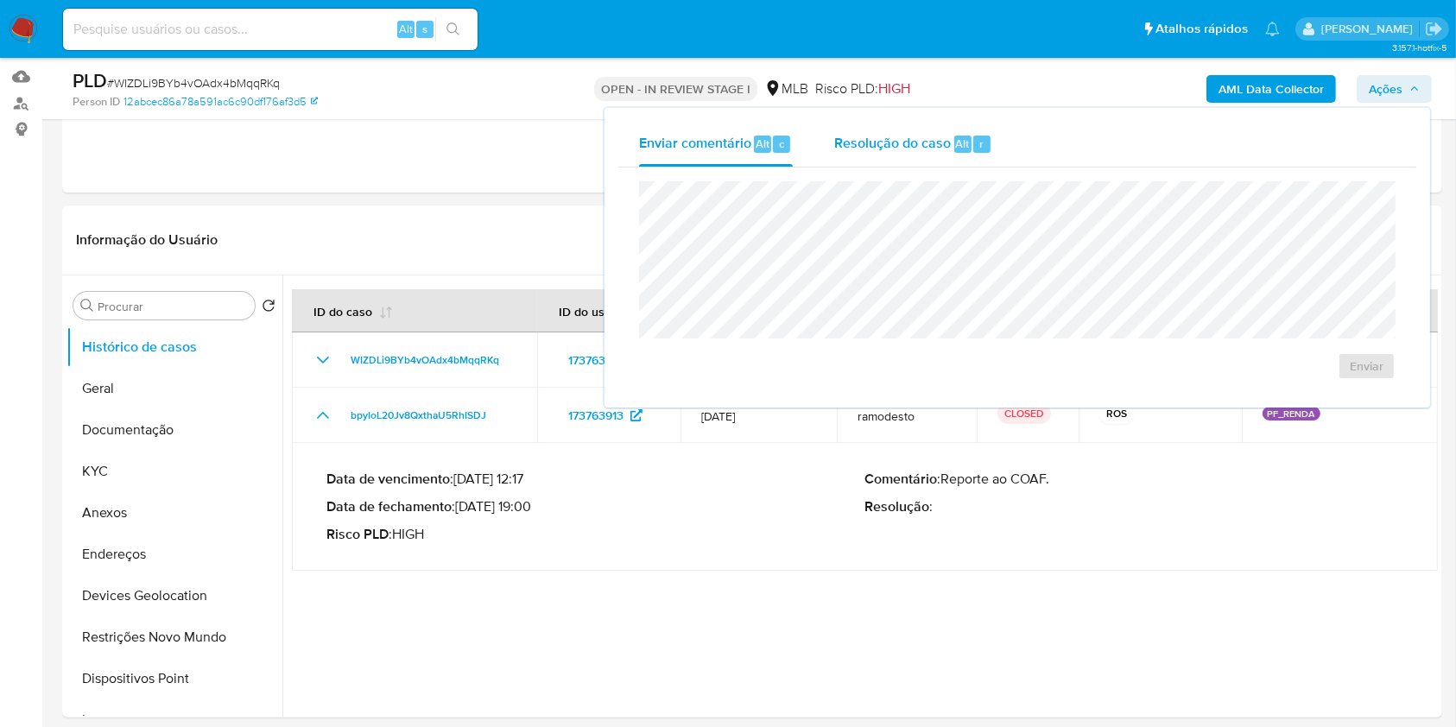
click at [843, 149] on span "Resolução do caso" at bounding box center [892, 143] width 117 height 20
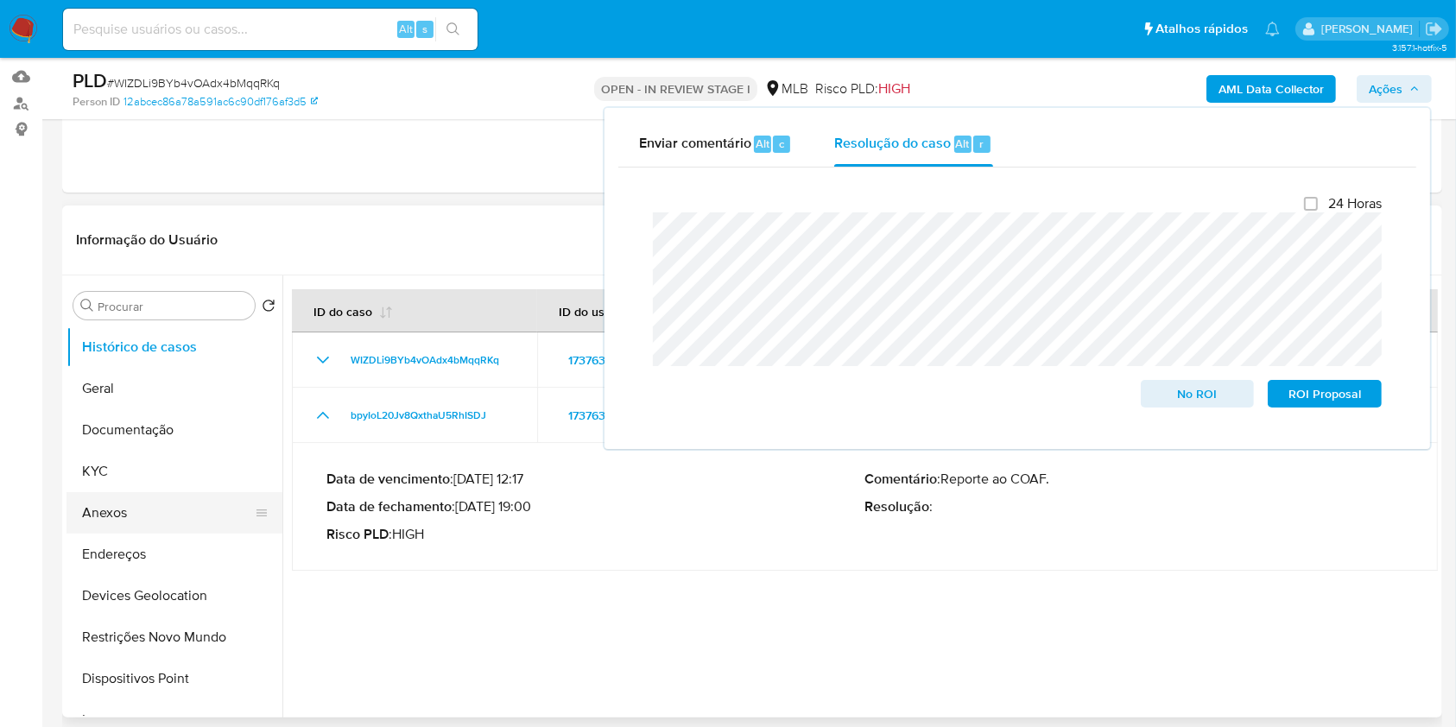
drag, startPoint x: 114, startPoint y: 500, endPoint x: 177, endPoint y: 494, distance: 63.3
click at [114, 500] on button "Anexos" at bounding box center [168, 512] width 202 height 41
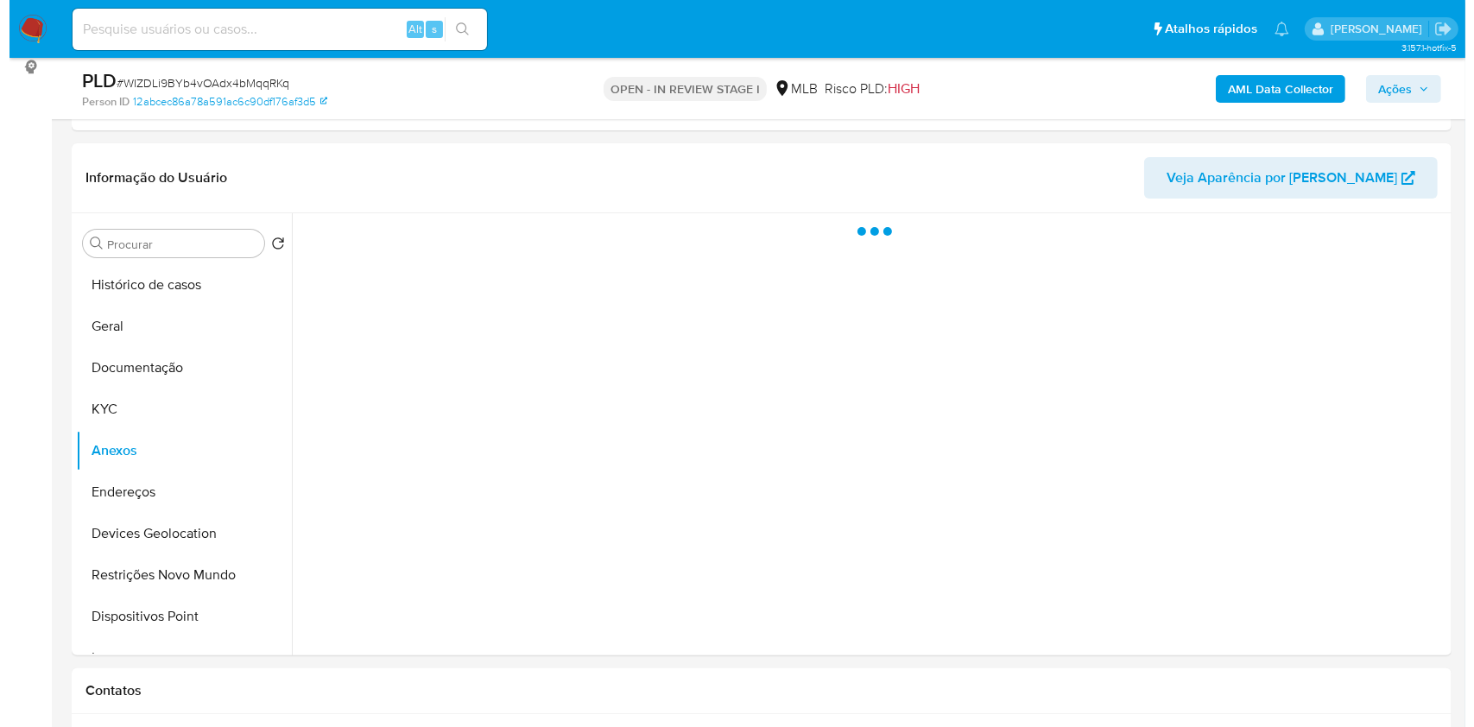
scroll to position [251, 0]
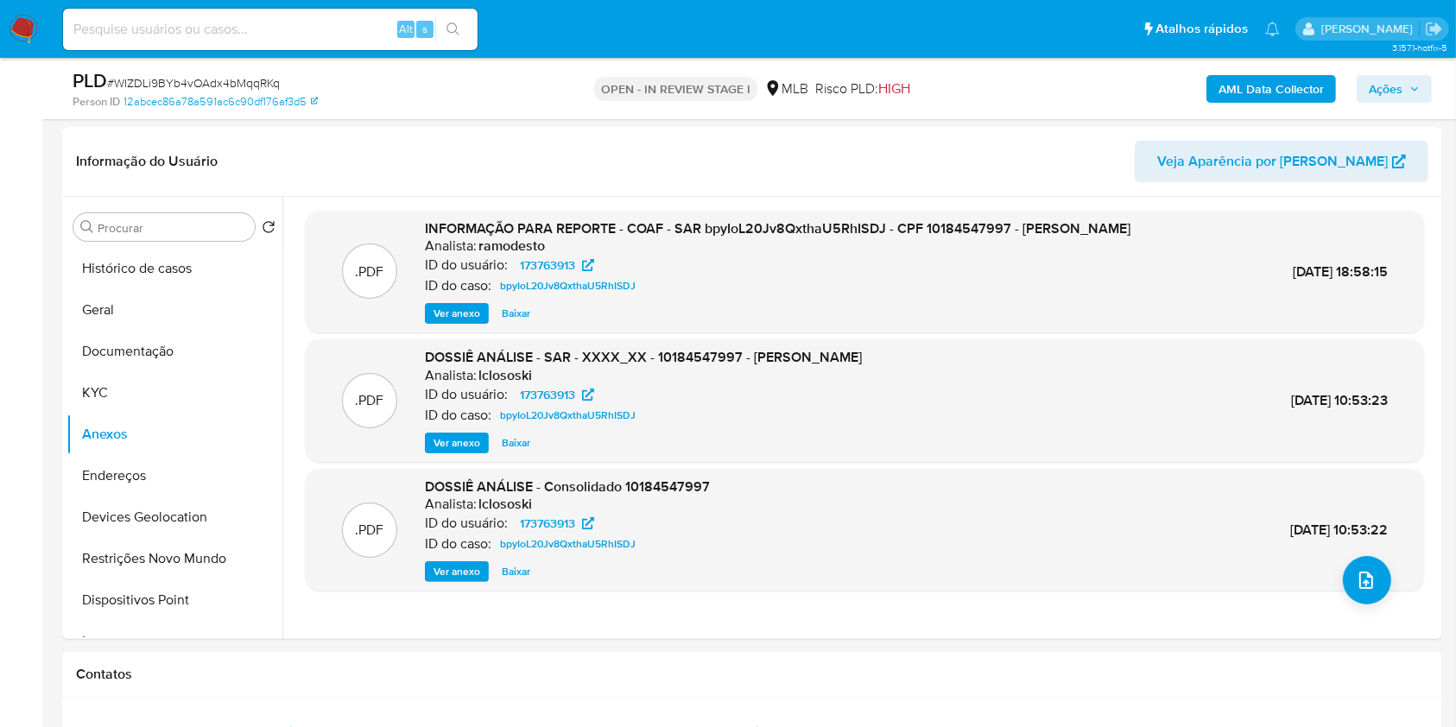
click at [1280, 80] on b "AML Data Collector" at bounding box center [1271, 89] width 105 height 28
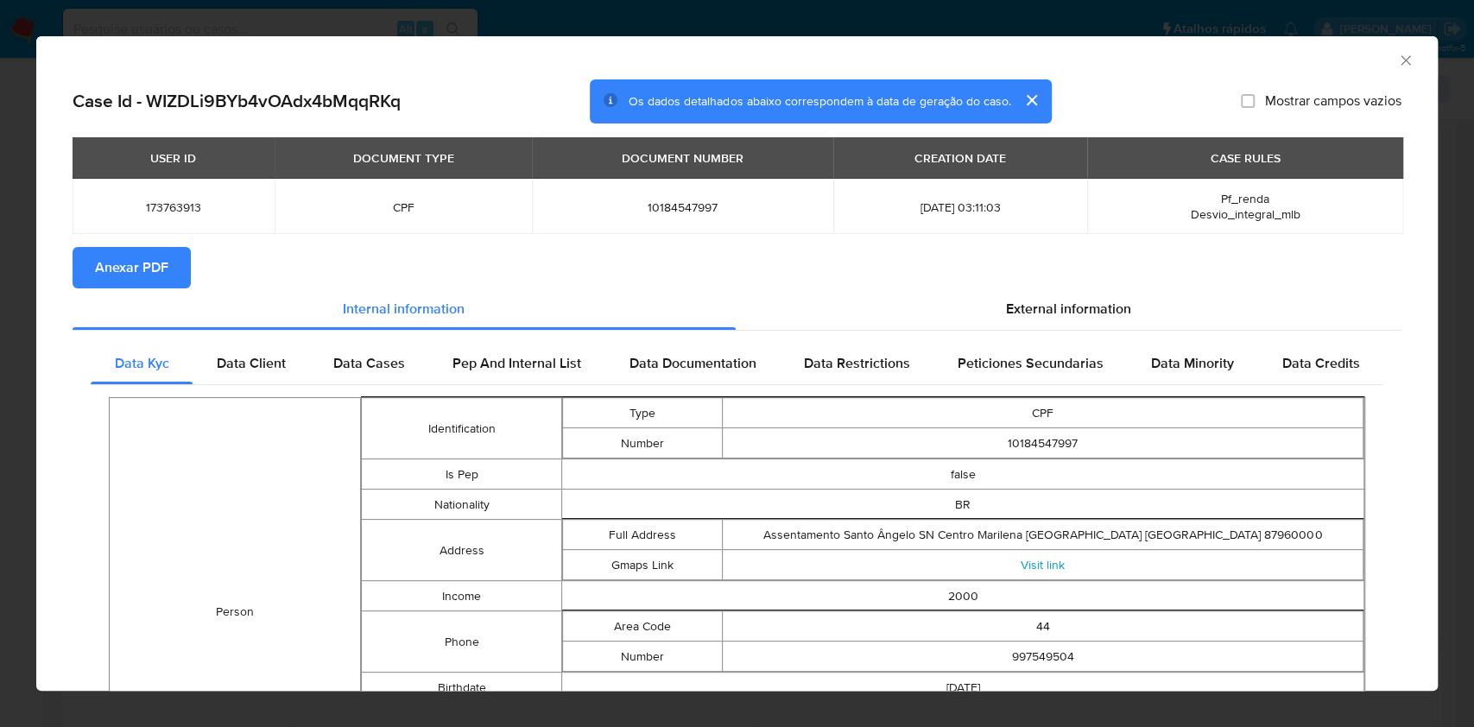
click at [130, 257] on span "Anexar PDF" at bounding box center [131, 268] width 73 height 38
click at [0, 280] on div "AML Data Collector Case Id - WIZDLi9BYb4vOAdx4bMqqRKq Os dados detalhados abaix…" at bounding box center [737, 363] width 1474 height 727
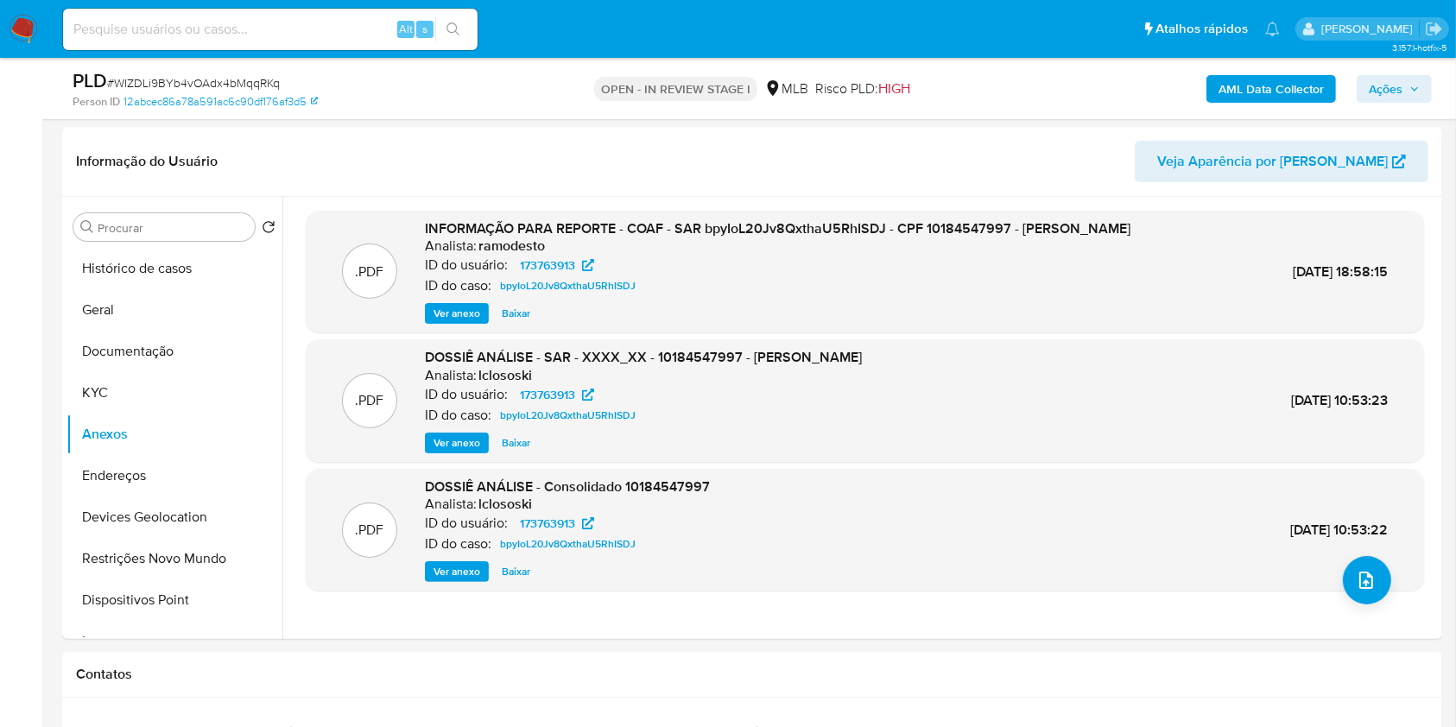
click at [1393, 87] on span "Ações" at bounding box center [1386, 89] width 34 height 28
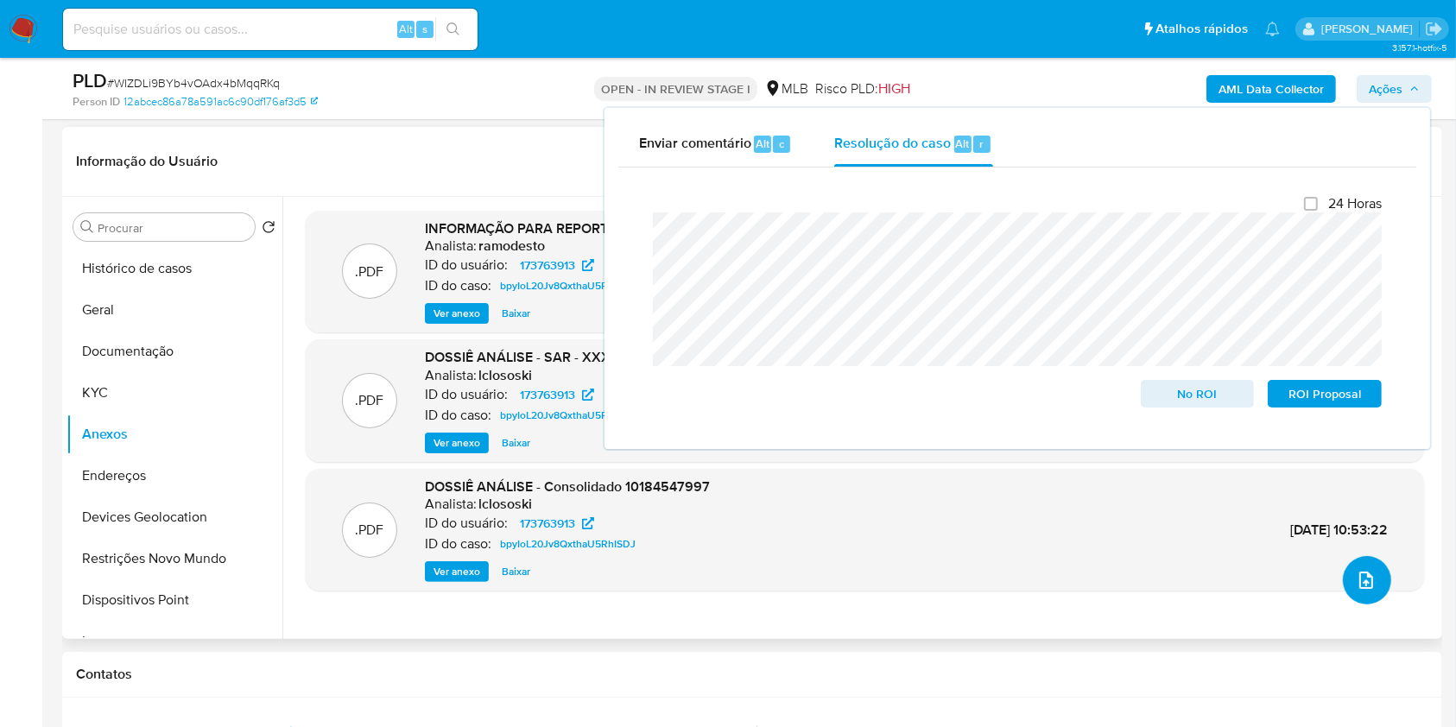
click at [1356, 581] on icon "upload-file" at bounding box center [1366, 580] width 21 height 21
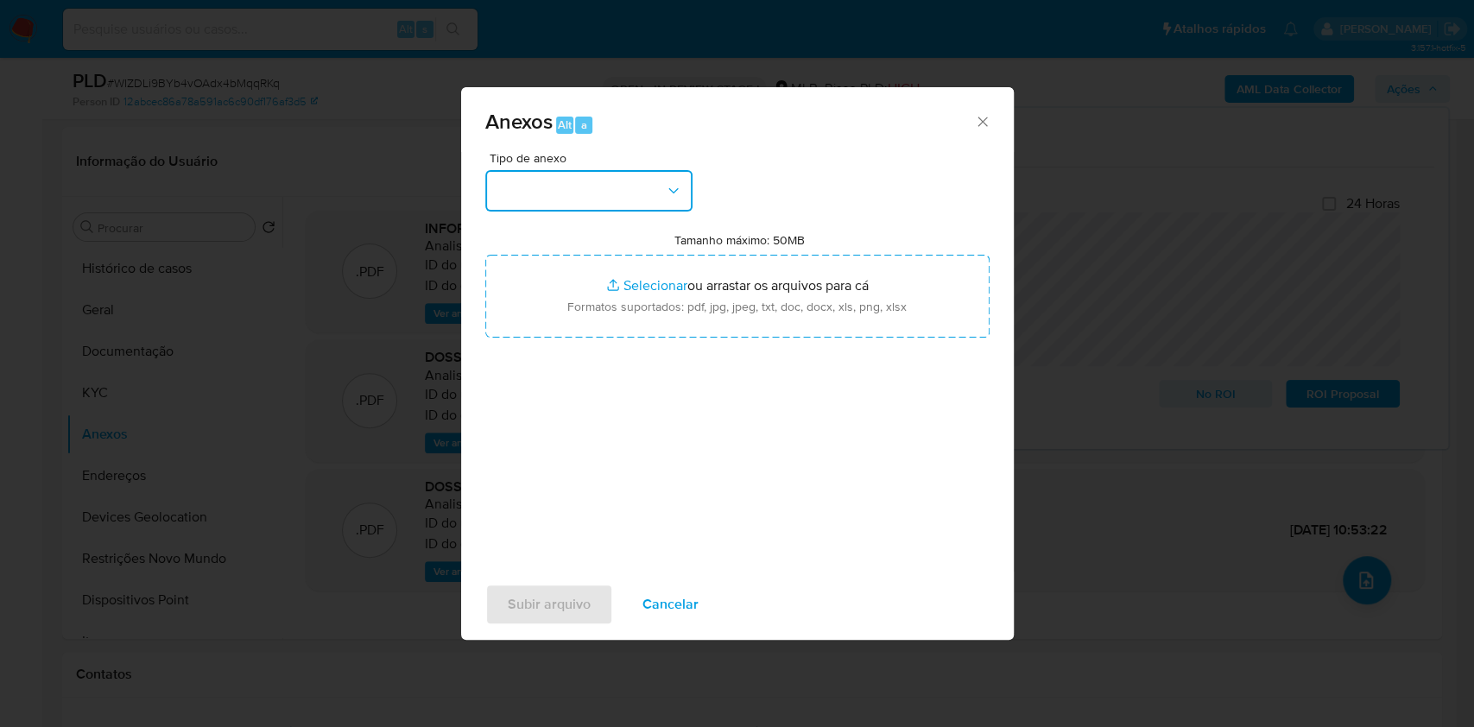
click at [549, 190] on button "button" at bounding box center [588, 190] width 207 height 41
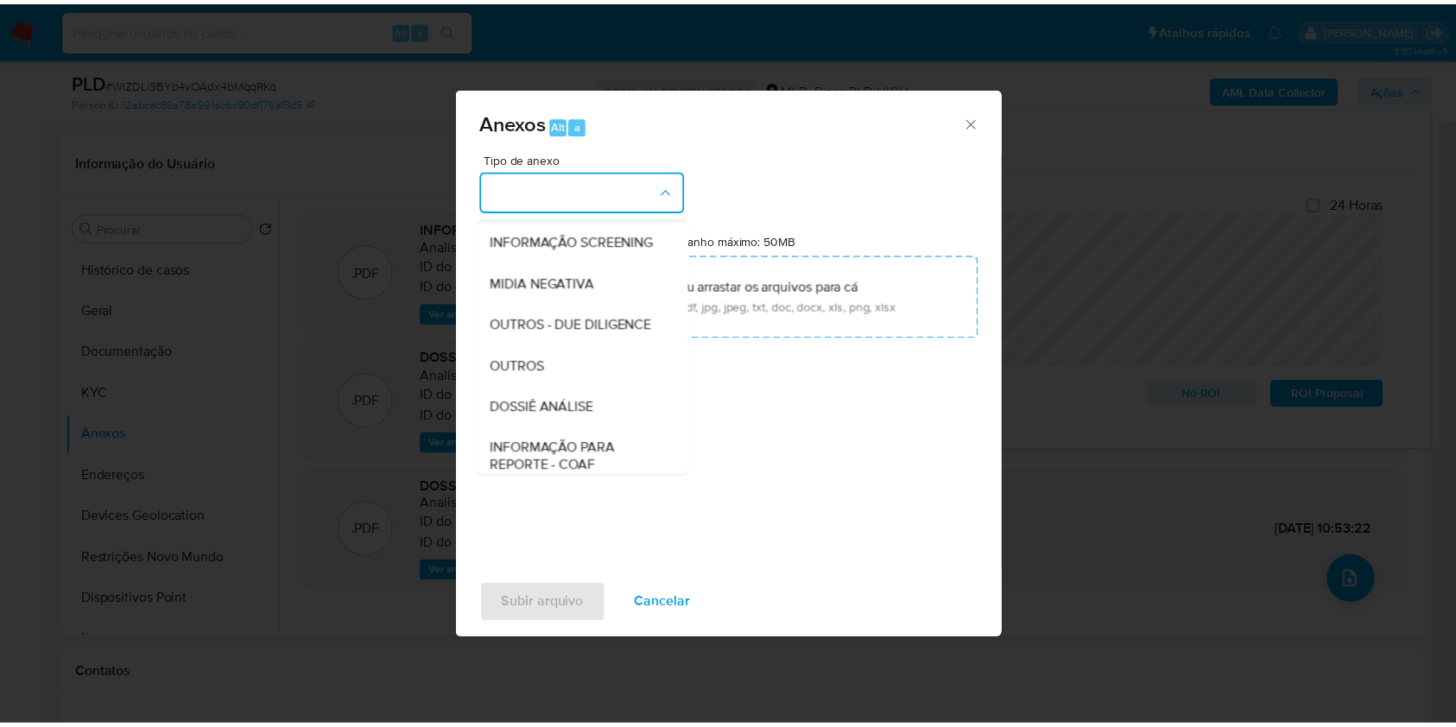
scroll to position [265, 0]
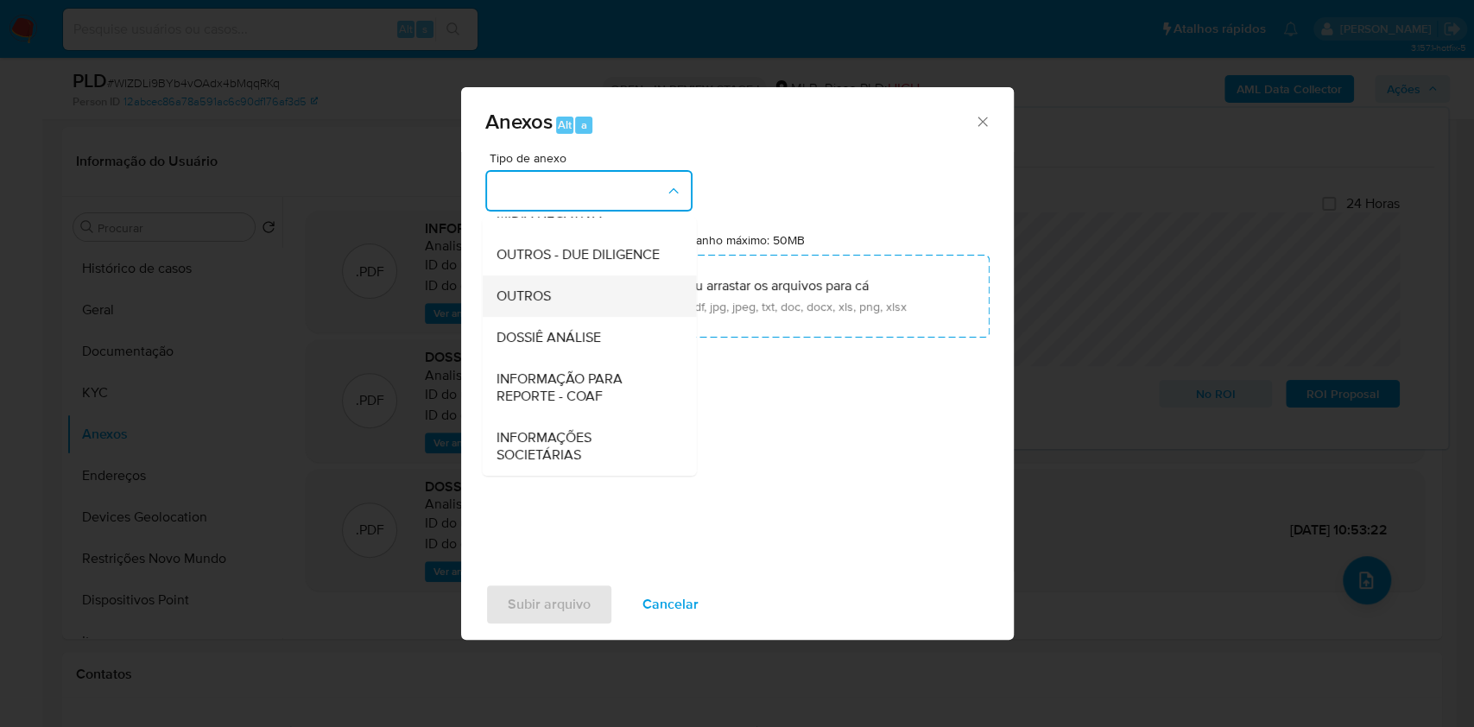
click at [551, 294] on div "OUTROS" at bounding box center [584, 296] width 176 height 41
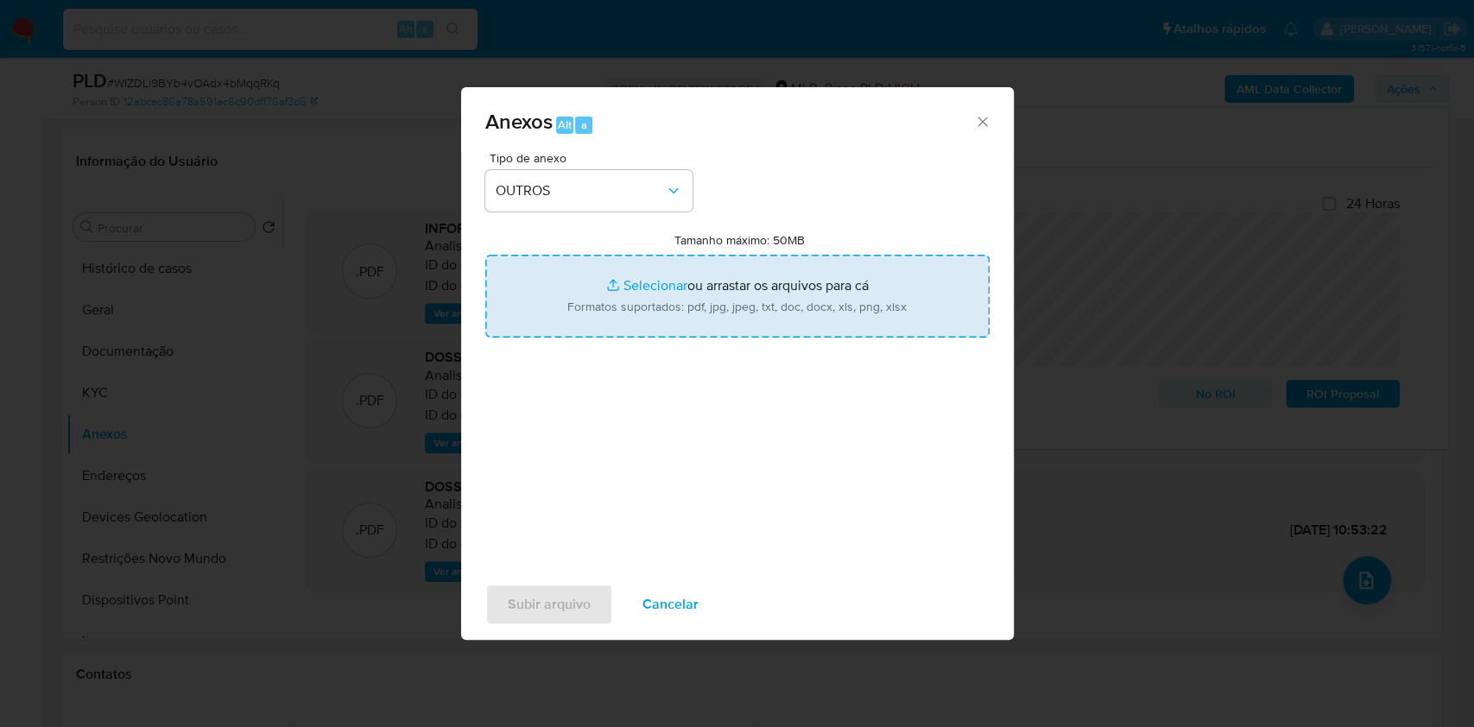
click at [636, 287] on input "Tamanho máximo: 50MB Selecionar arquivos" at bounding box center [737, 296] width 504 height 83
type input "C:\fakepath\2º SAR - CPF 10184547997 - DEBORA LUCIO DE LIMA - Documentos Google…"
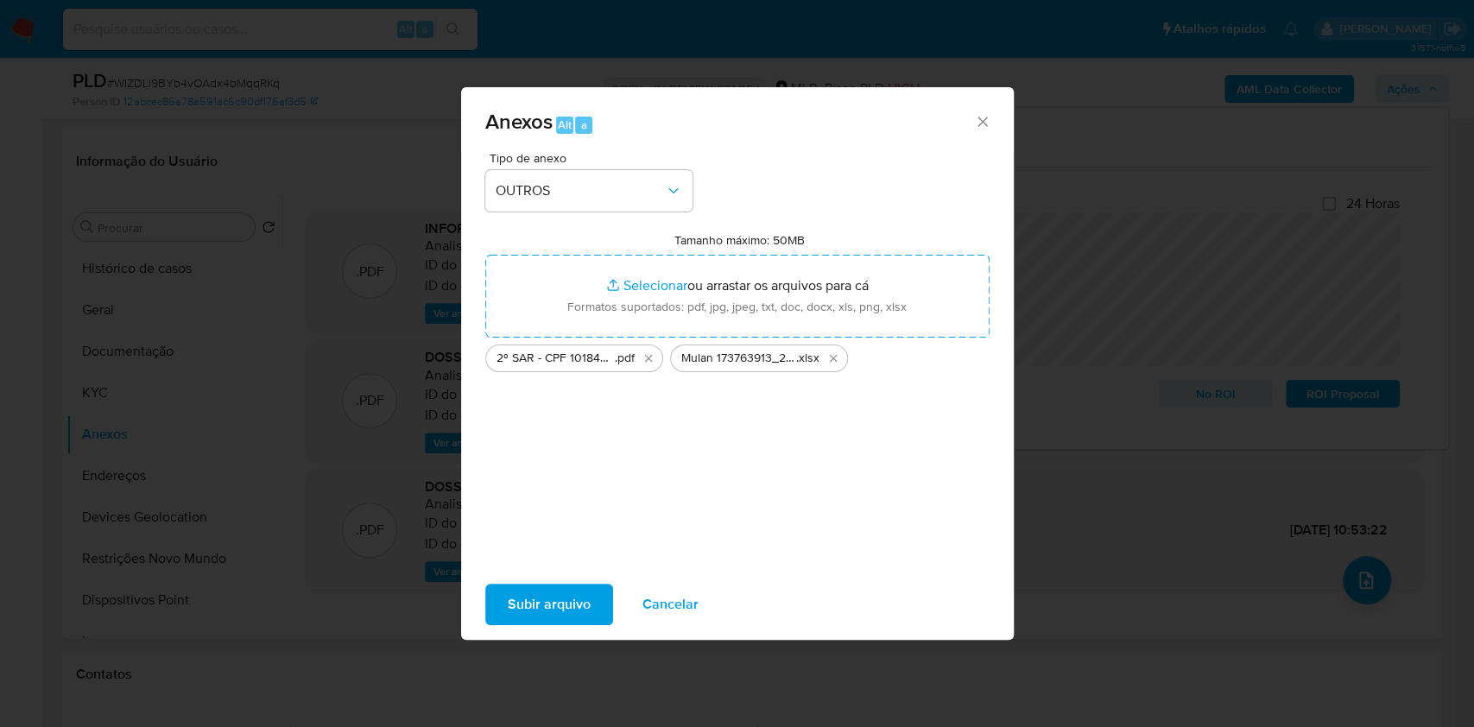
click at [555, 604] on span "Subir arquivo" at bounding box center [549, 605] width 83 height 38
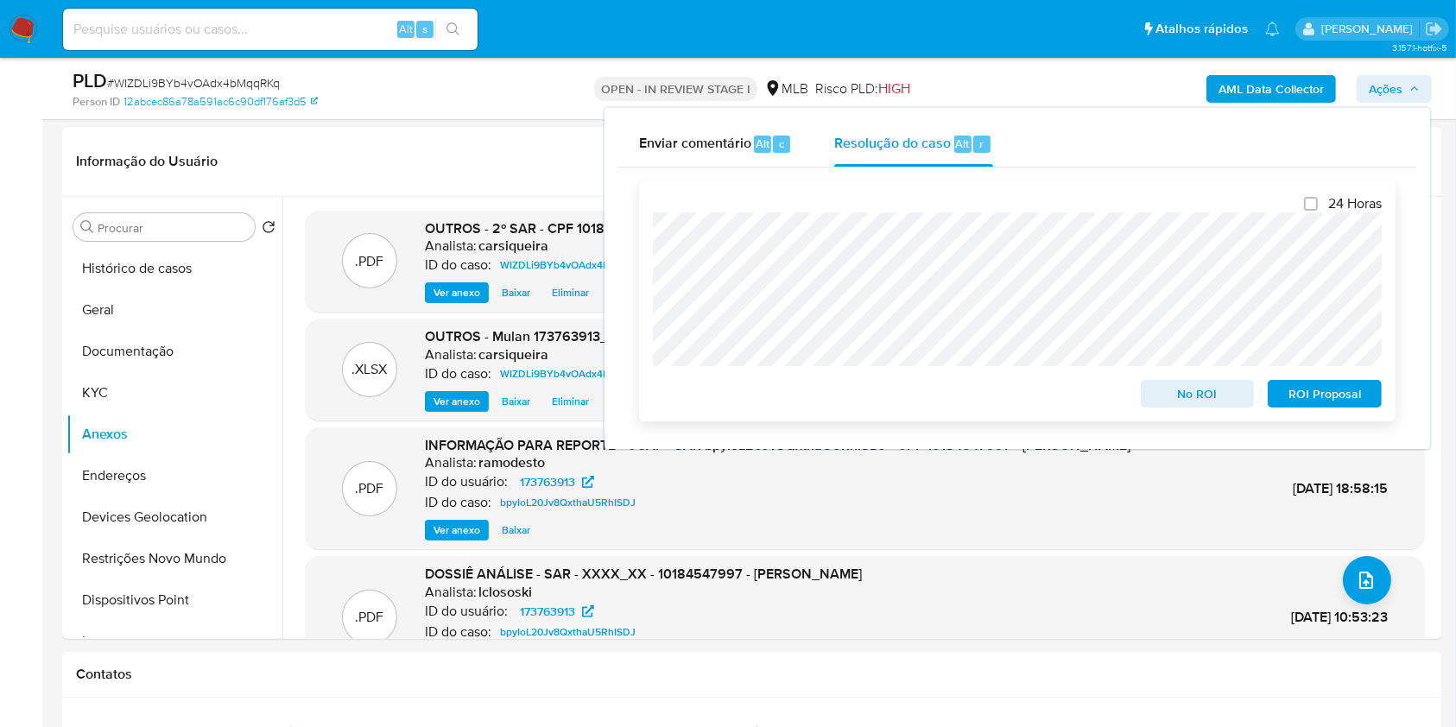
click at [1351, 382] on div "ROI Proposal" at bounding box center [1321, 390] width 121 height 35
click at [1321, 392] on span "ROI Proposal" at bounding box center [1325, 394] width 90 height 24
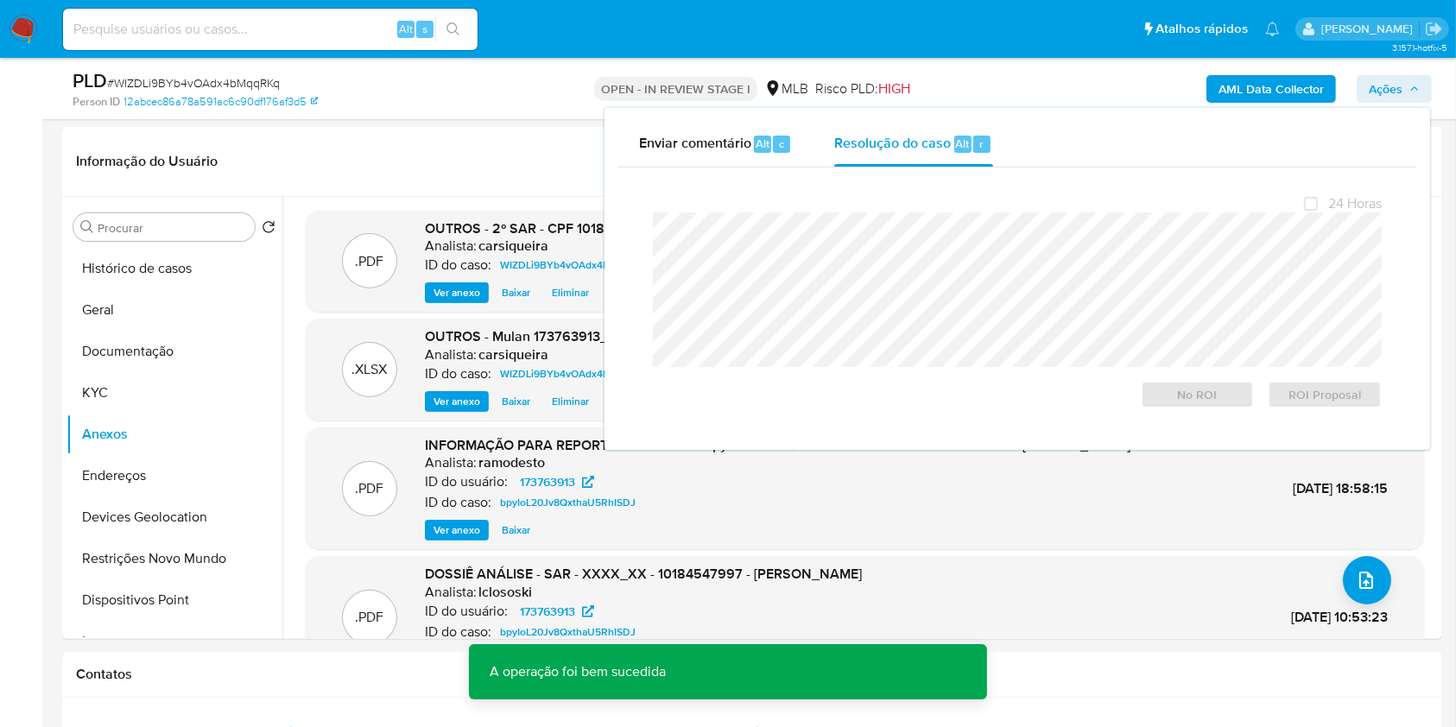
click at [245, 76] on span "# WIZDLi9BYb4vOAdx4bMqqRKq" at bounding box center [193, 82] width 173 height 17
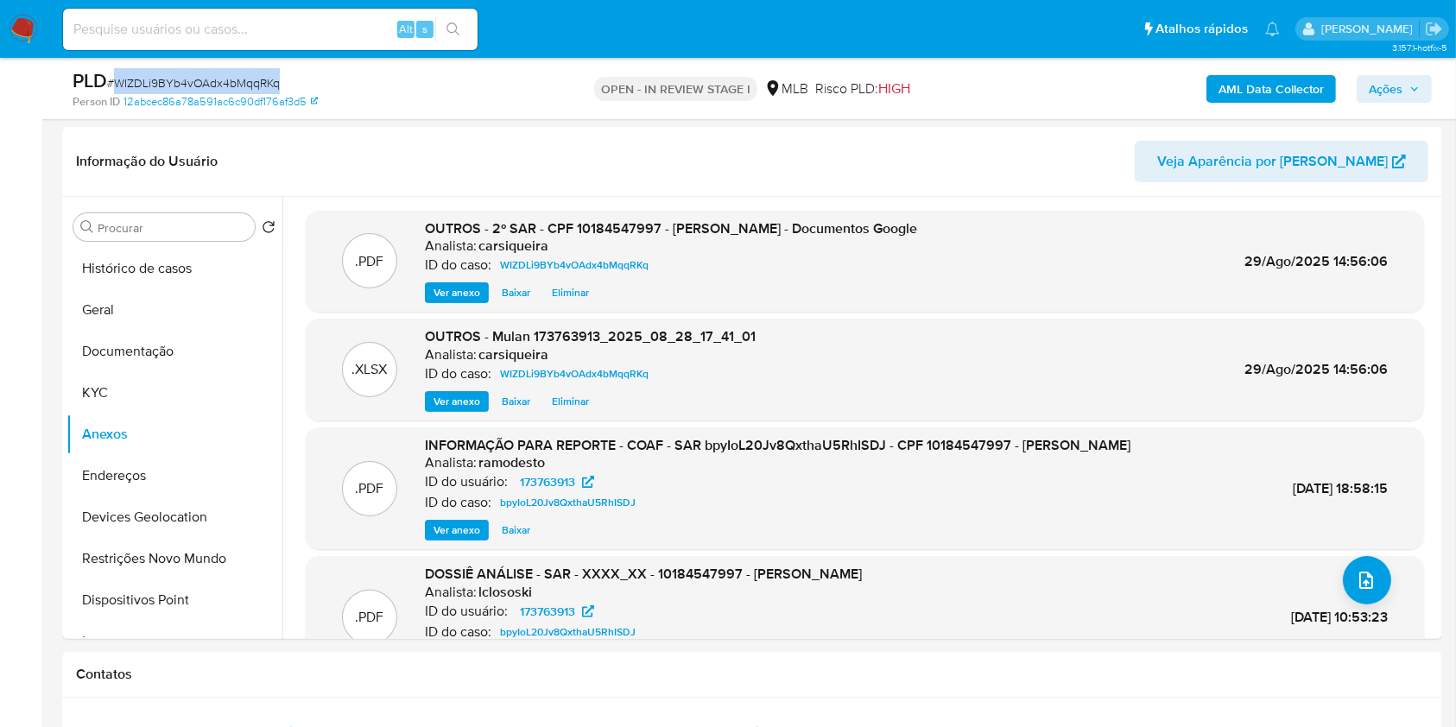
click at [245, 76] on span "# WIZDLi9BYb4vOAdx4bMqqRKq" at bounding box center [193, 82] width 173 height 17
copy span "WIZDLi9BYb4vOAdx4bMqqRKq"
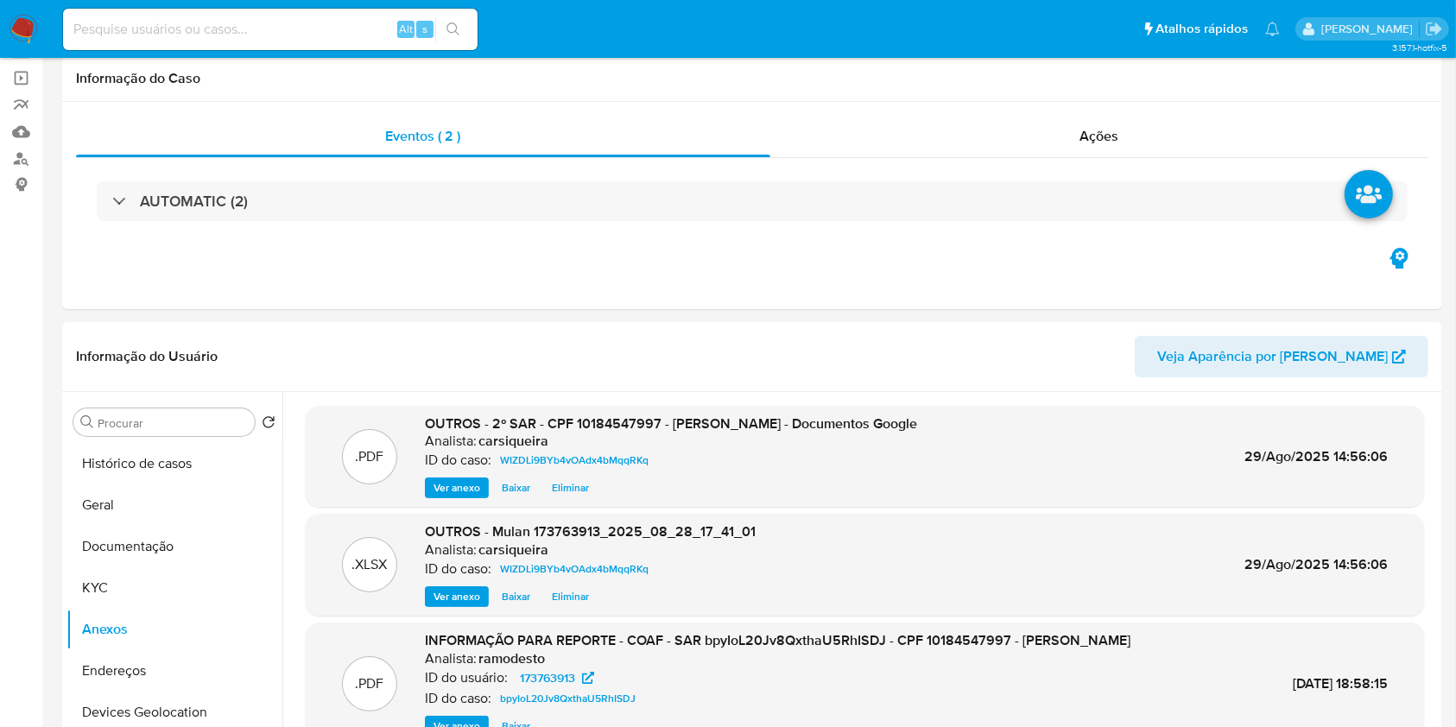
scroll to position [0, 0]
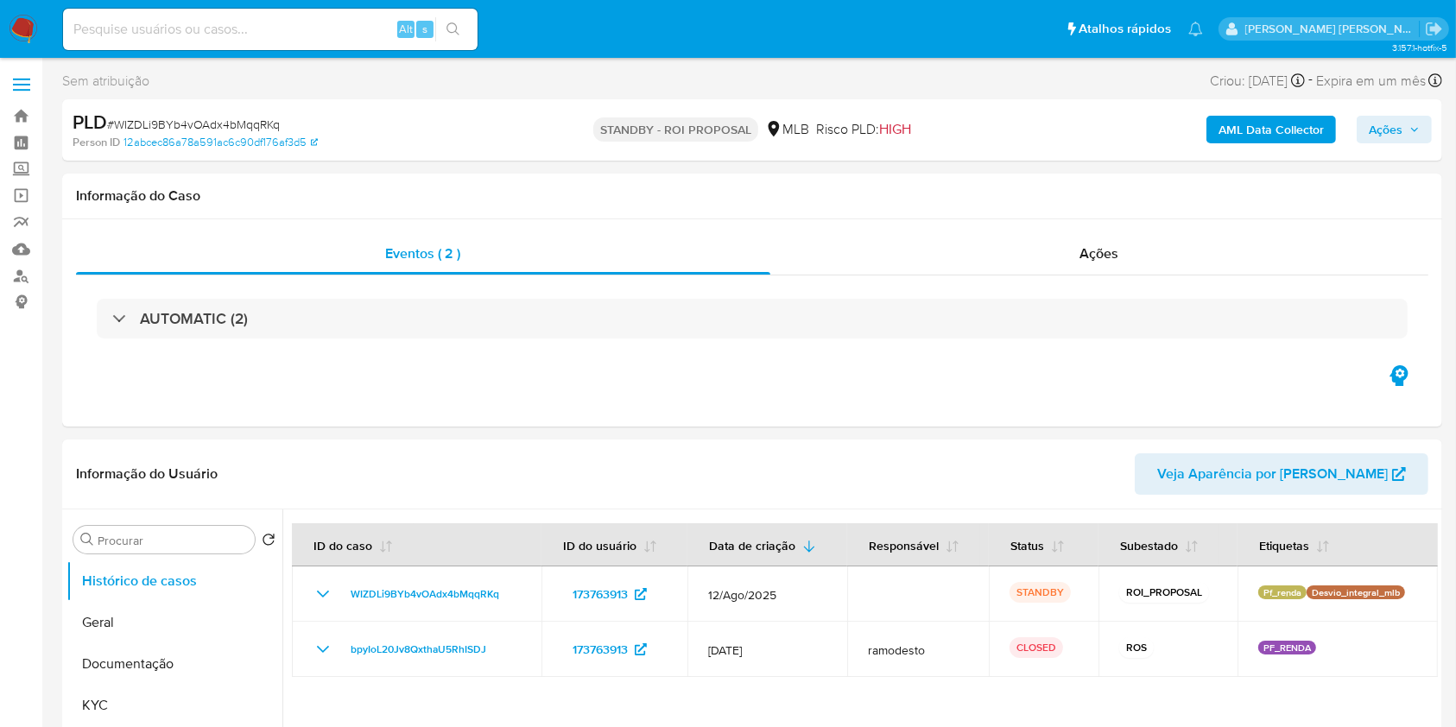
select select "10"
click at [21, 22] on img at bounding box center [23, 29] width 29 height 29
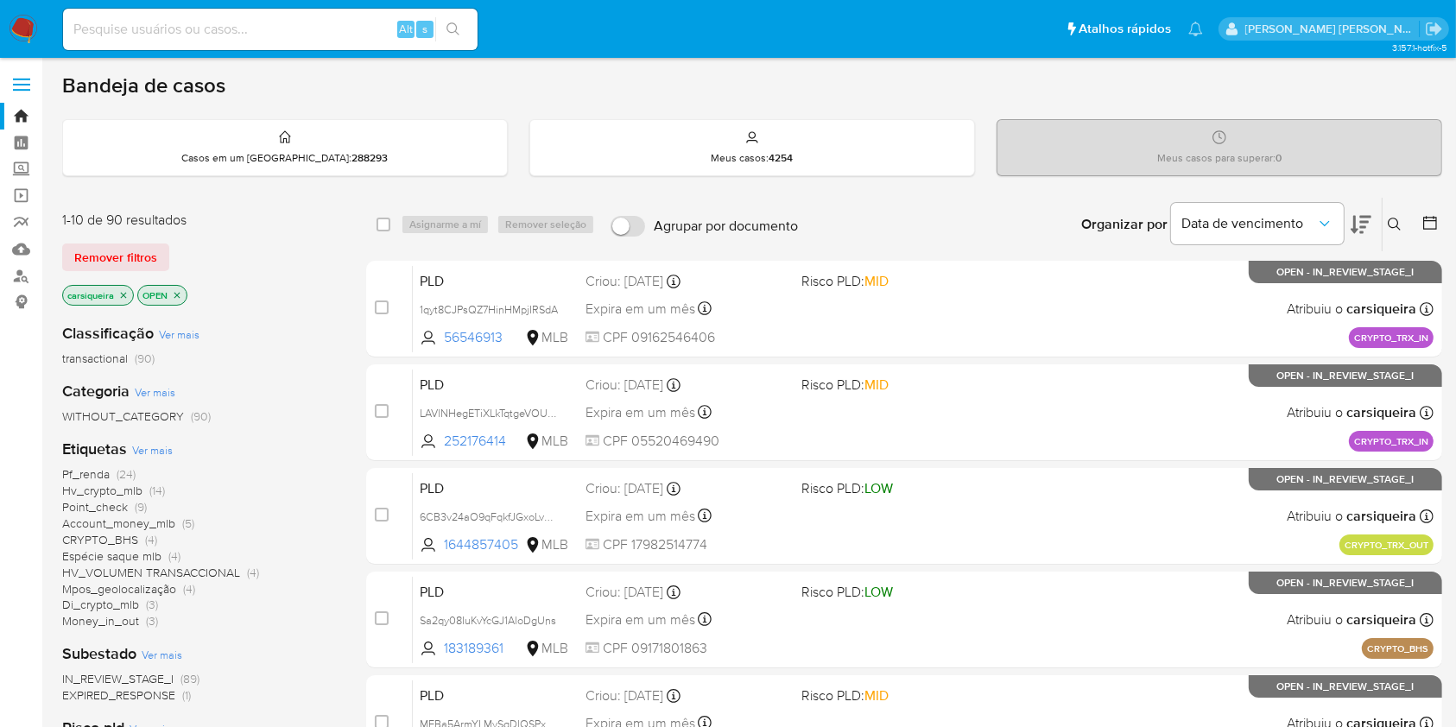
click at [249, 26] on input at bounding box center [270, 29] width 415 height 22
paste input "3IRmK3pAnHnqMRm0dVNgcLNG"
type input "3IRmK3pAnHnqMRm0dVNgcLNG"
click at [460, 12] on div "3IRmK3pAnHnqMRm0dVNgcLNG Alt s" at bounding box center [270, 29] width 415 height 41
click at [455, 22] on icon "search-icon" at bounding box center [454, 29] width 14 height 14
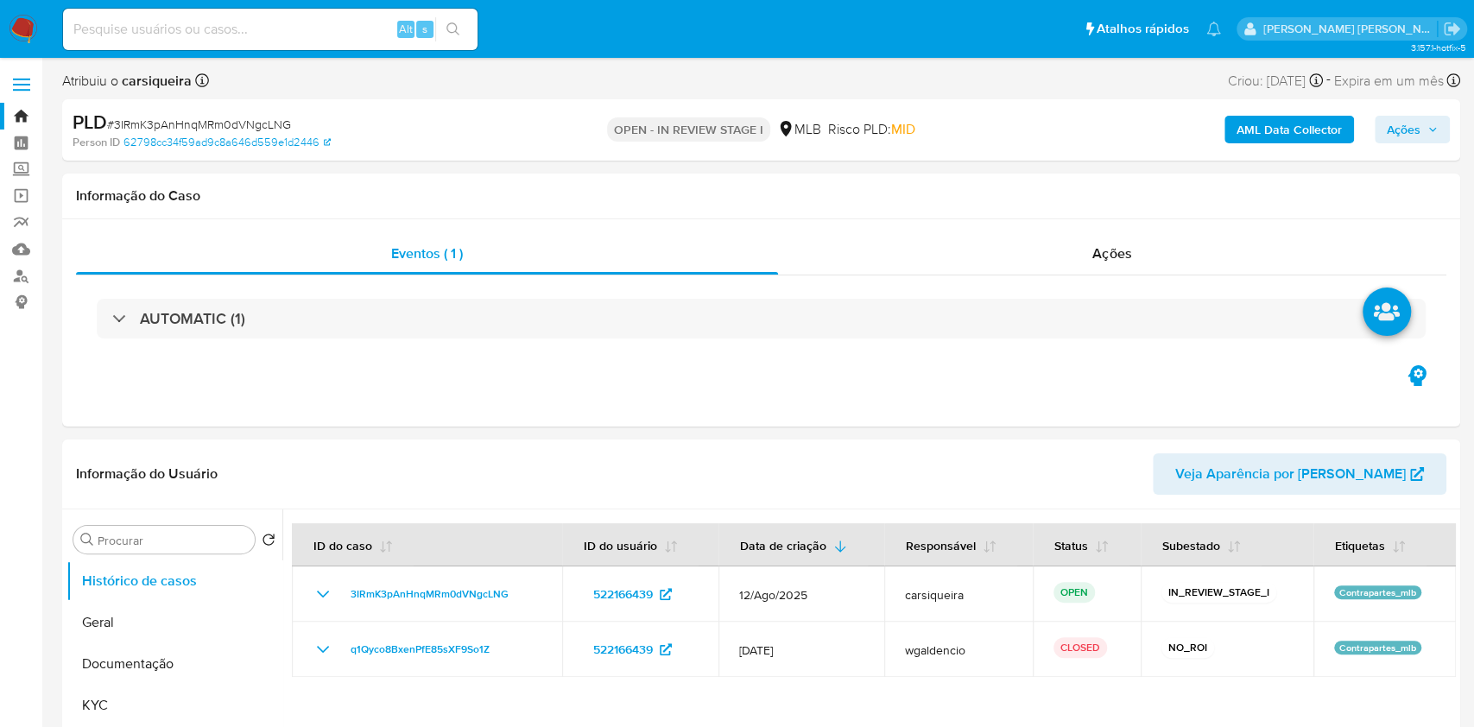
select select "10"
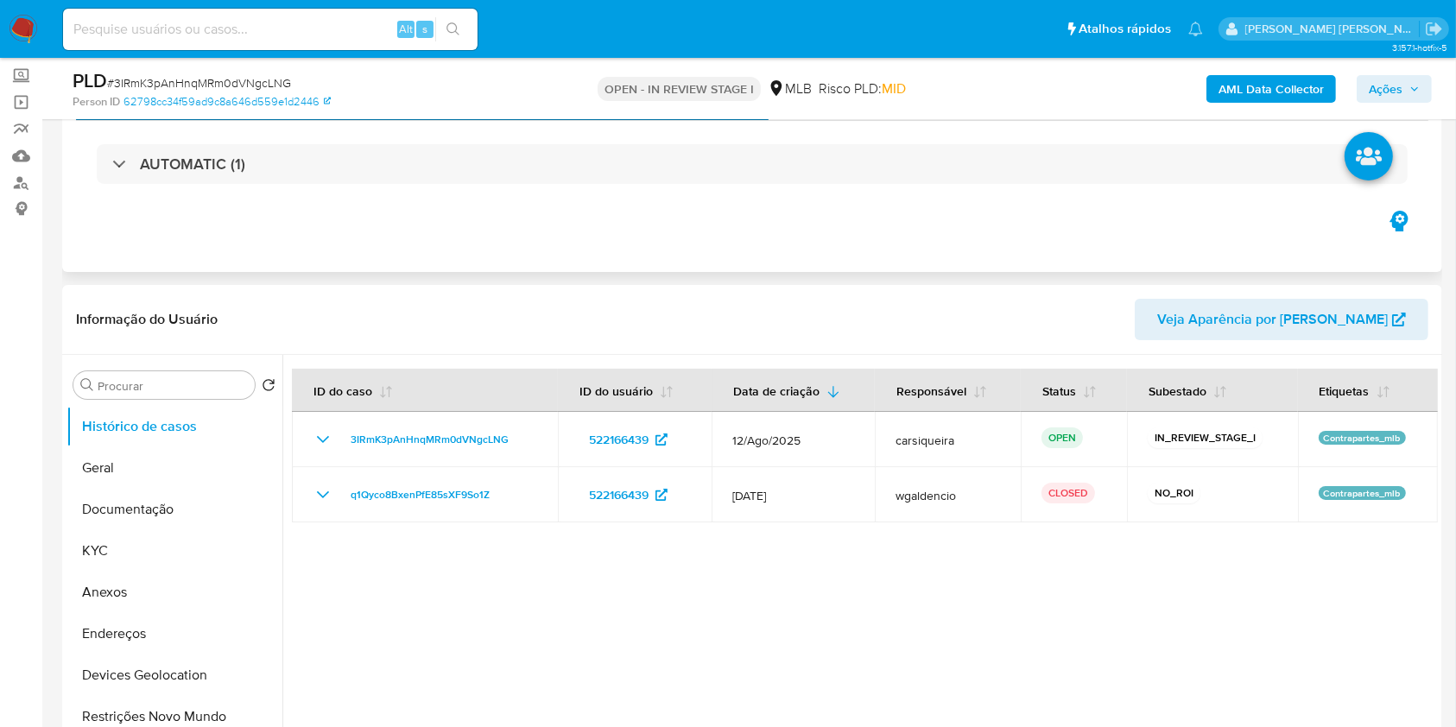
scroll to position [115, 0]
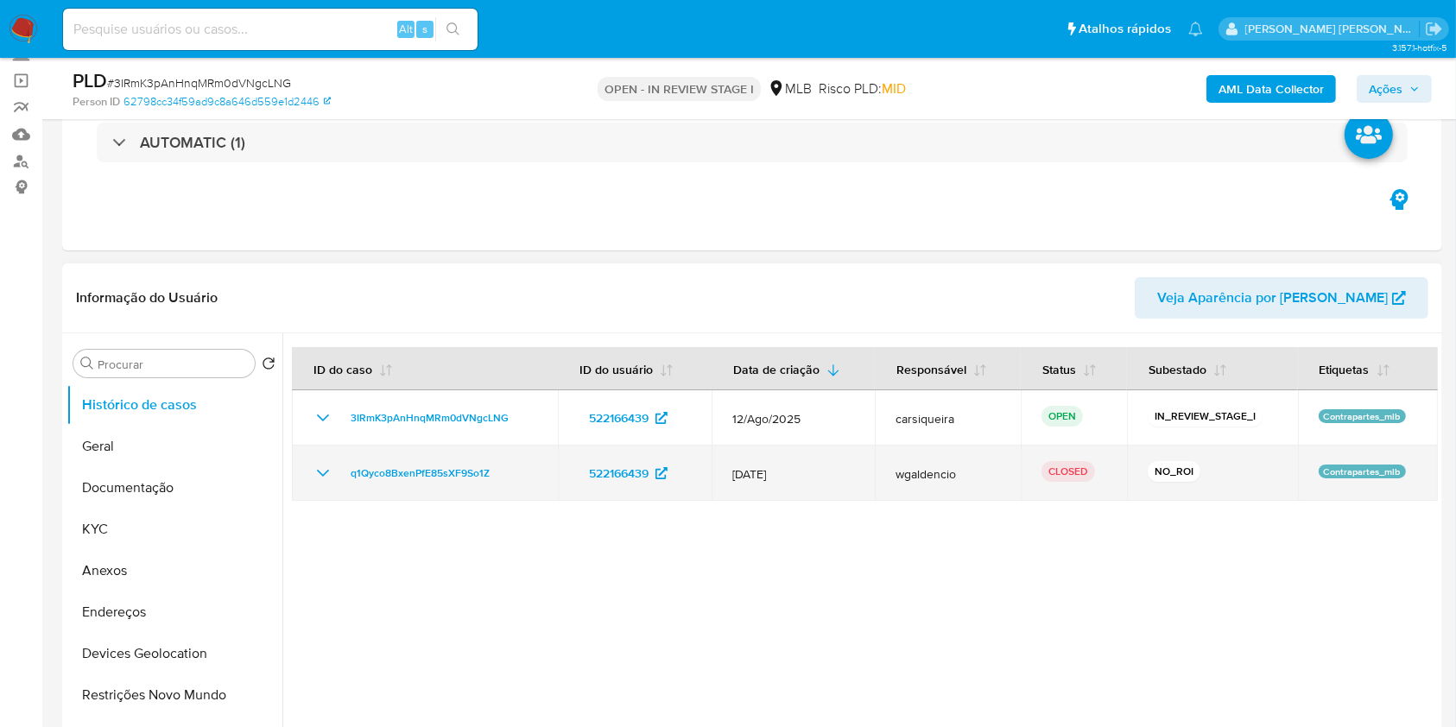
click at [325, 466] on icon "Mostrar/Ocultar" at bounding box center [323, 473] width 21 height 21
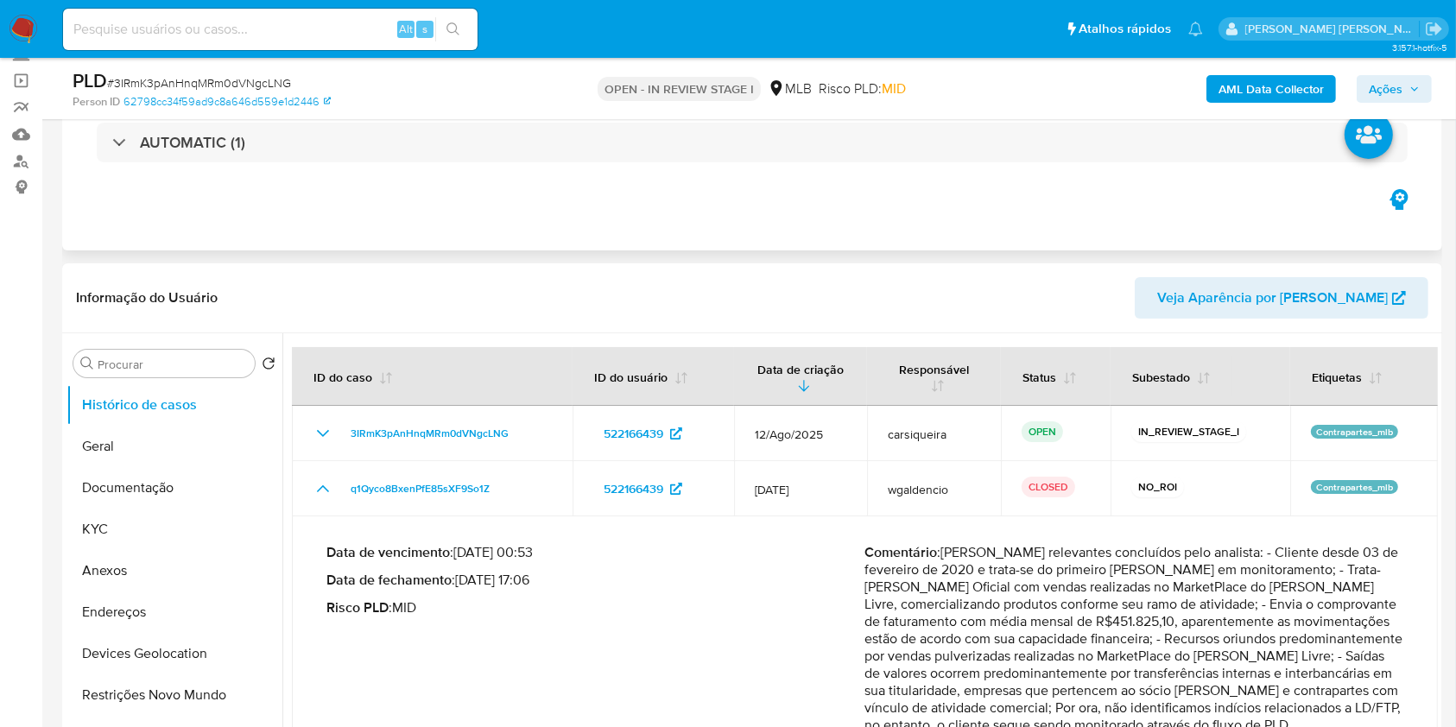
scroll to position [230, 0]
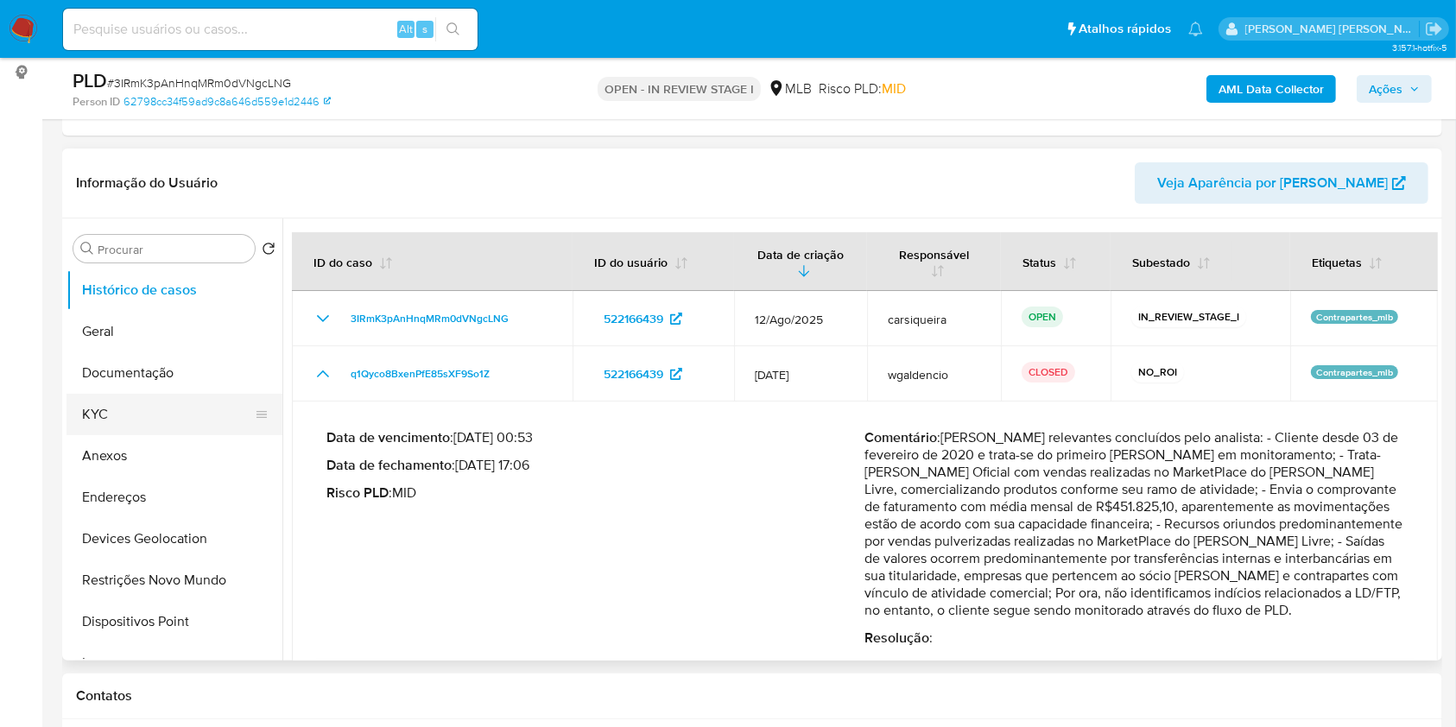
click at [132, 411] on button "KYC" at bounding box center [168, 414] width 202 height 41
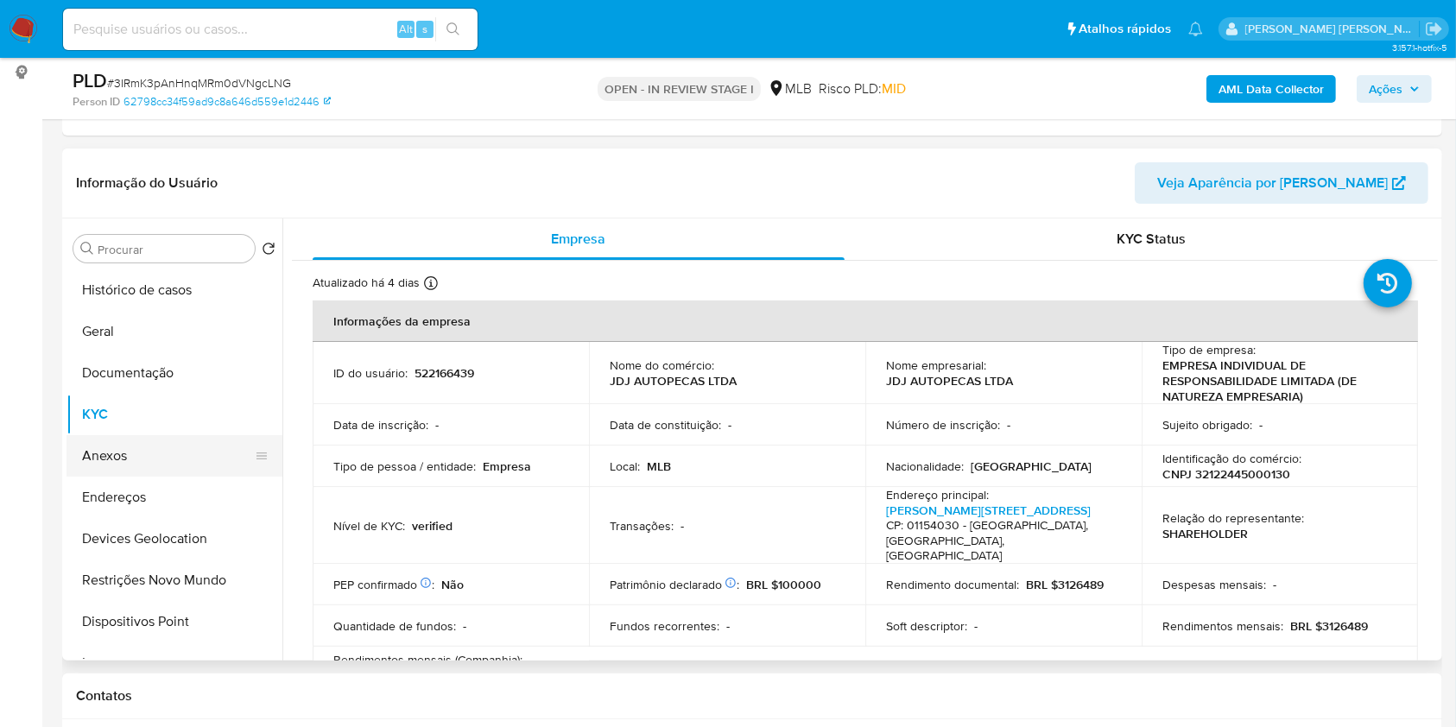
click at [124, 451] on button "Anexos" at bounding box center [168, 455] width 202 height 41
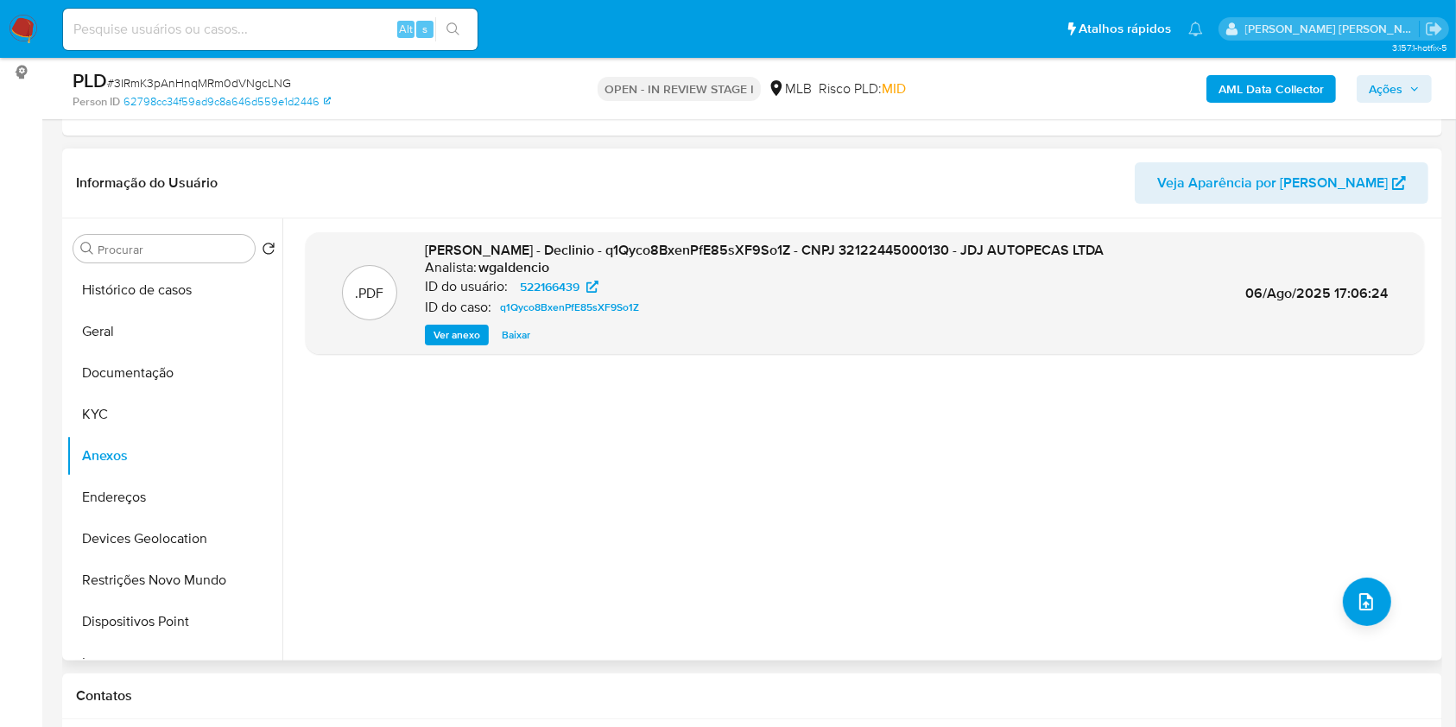
click at [456, 327] on span "Ver anexo" at bounding box center [457, 335] width 47 height 17
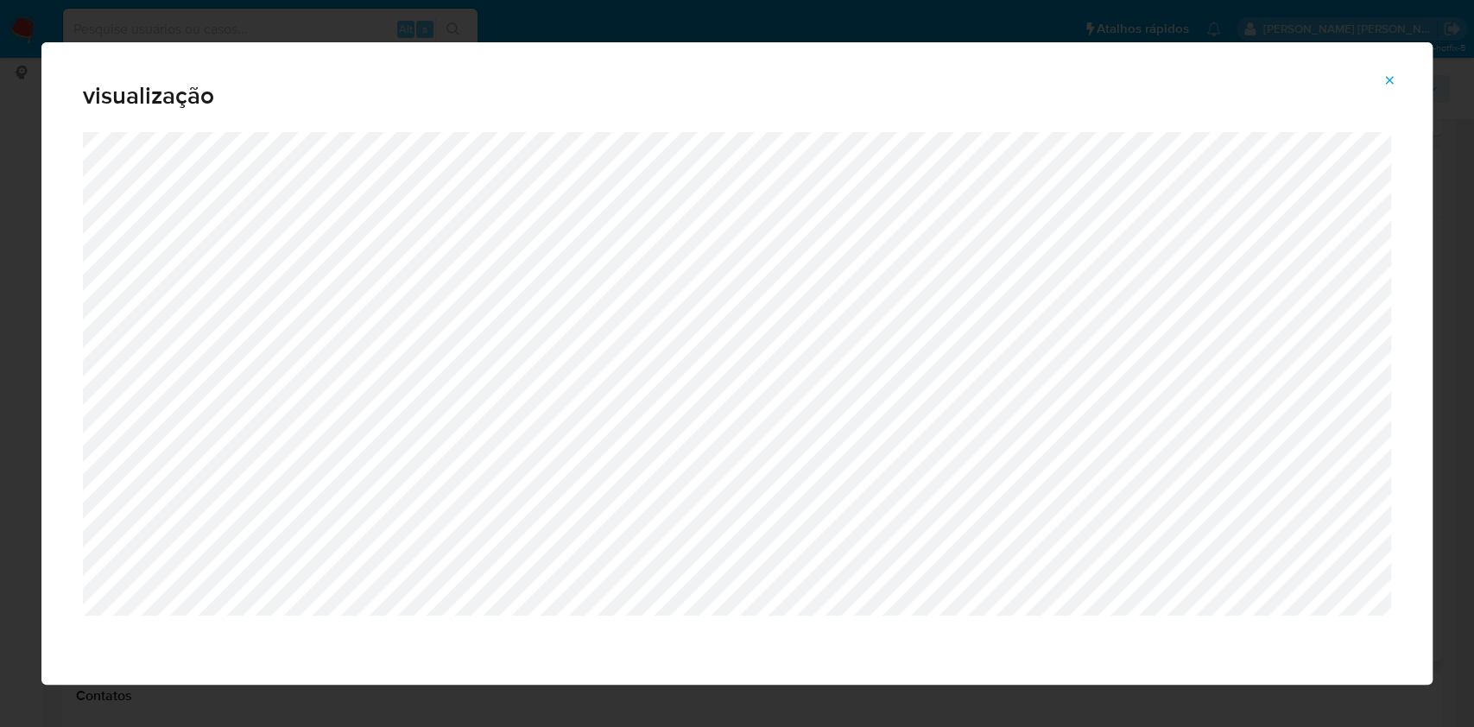
click at [0, 315] on div "visualização" at bounding box center [737, 363] width 1474 height 727
click at [1382, 73] on button "Attachment preview" at bounding box center [1390, 81] width 38 height 28
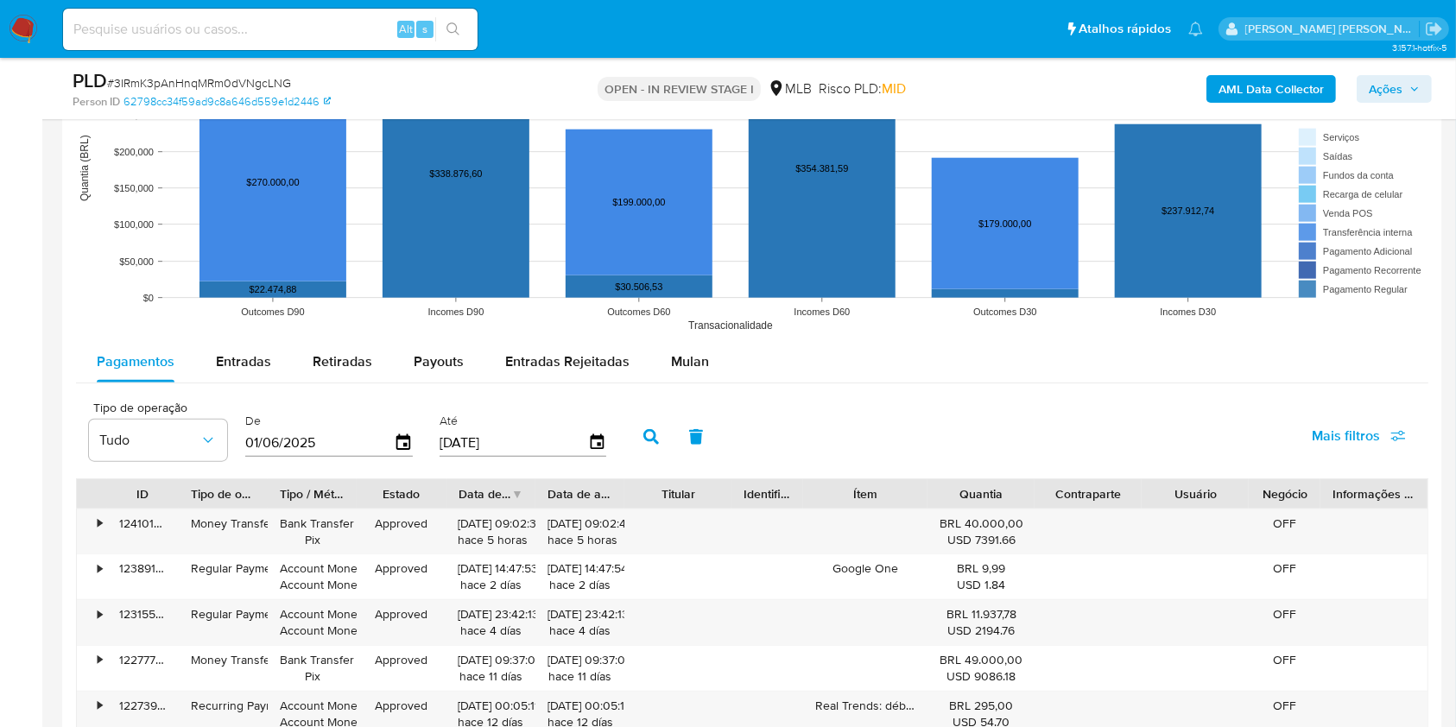
scroll to position [1717, 0]
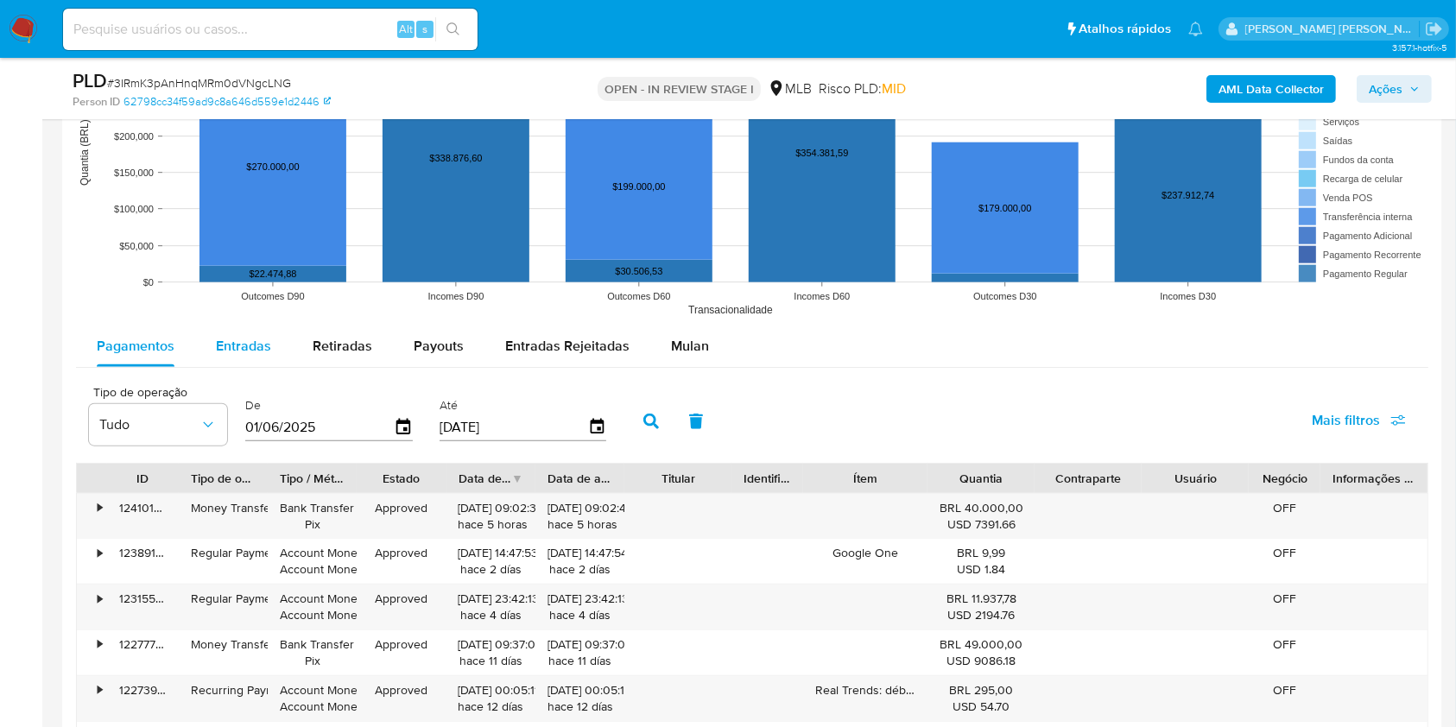
click at [283, 337] on button "Entradas" at bounding box center [243, 346] width 97 height 41
select select "10"
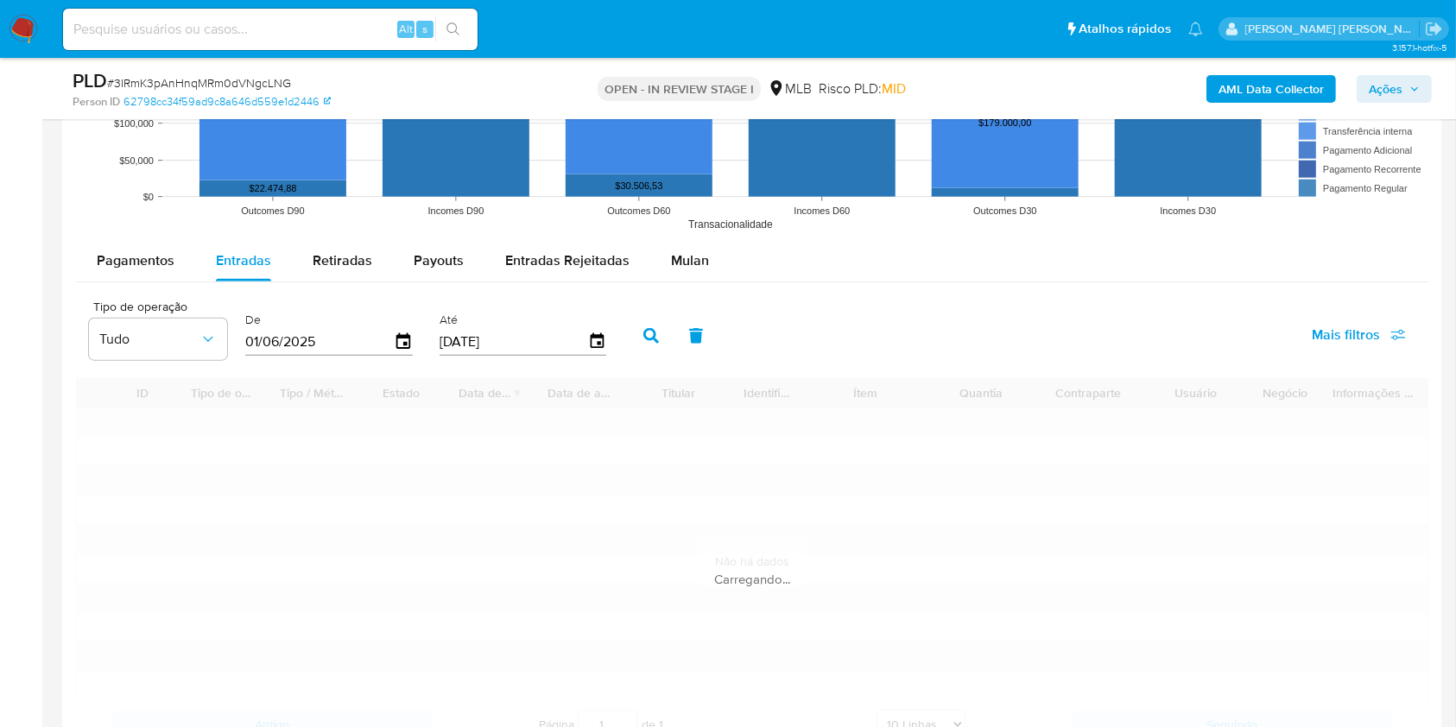
scroll to position [1832, 0]
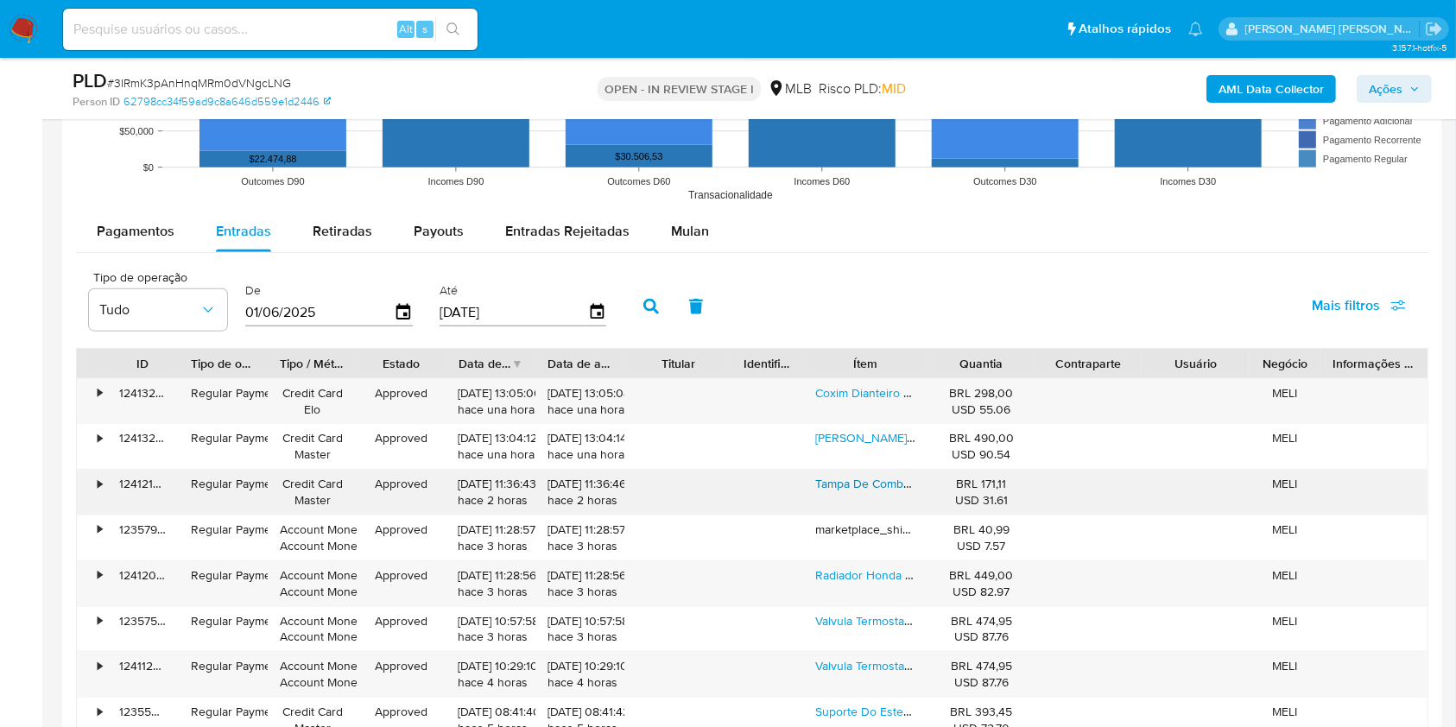
click at [864, 478] on link "Tampa De Combustivel Com Chave Ford Transit 2008 A 2013" at bounding box center [979, 483] width 328 height 17
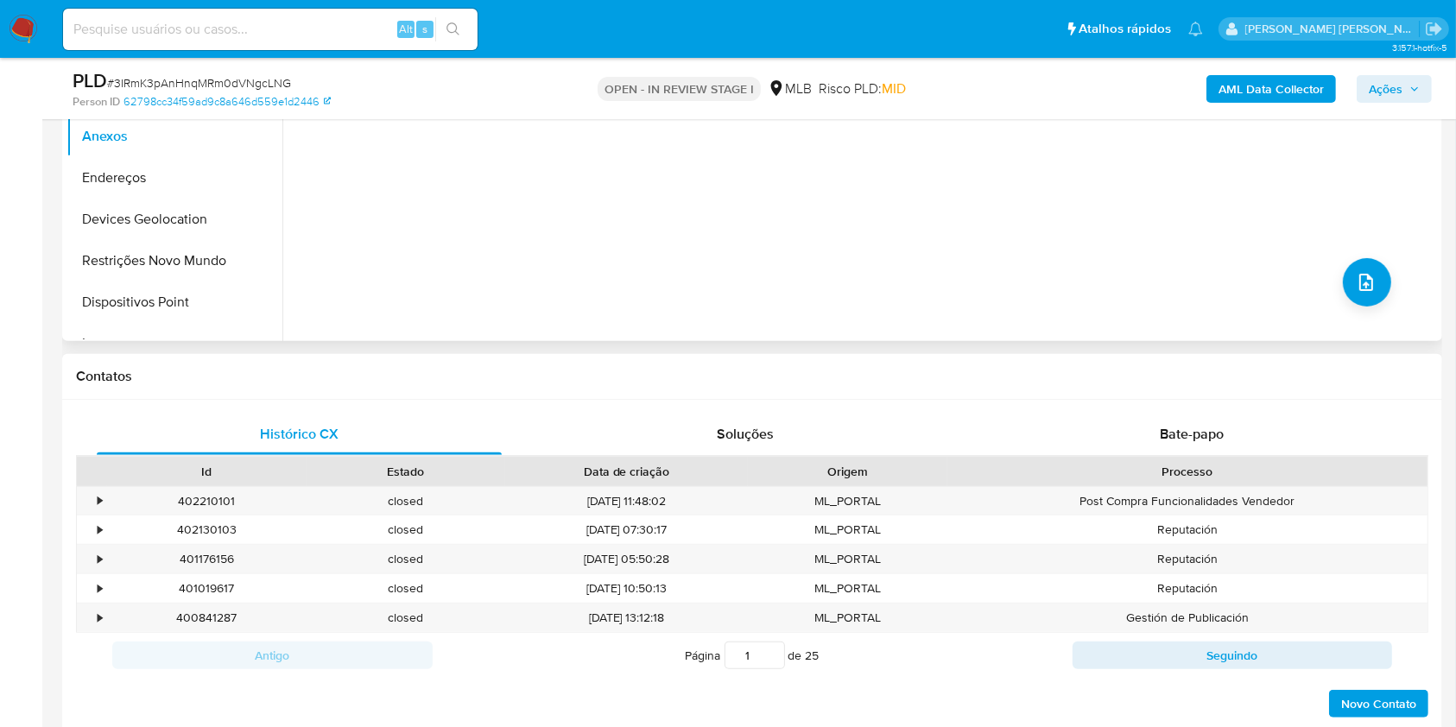
scroll to position [335, 0]
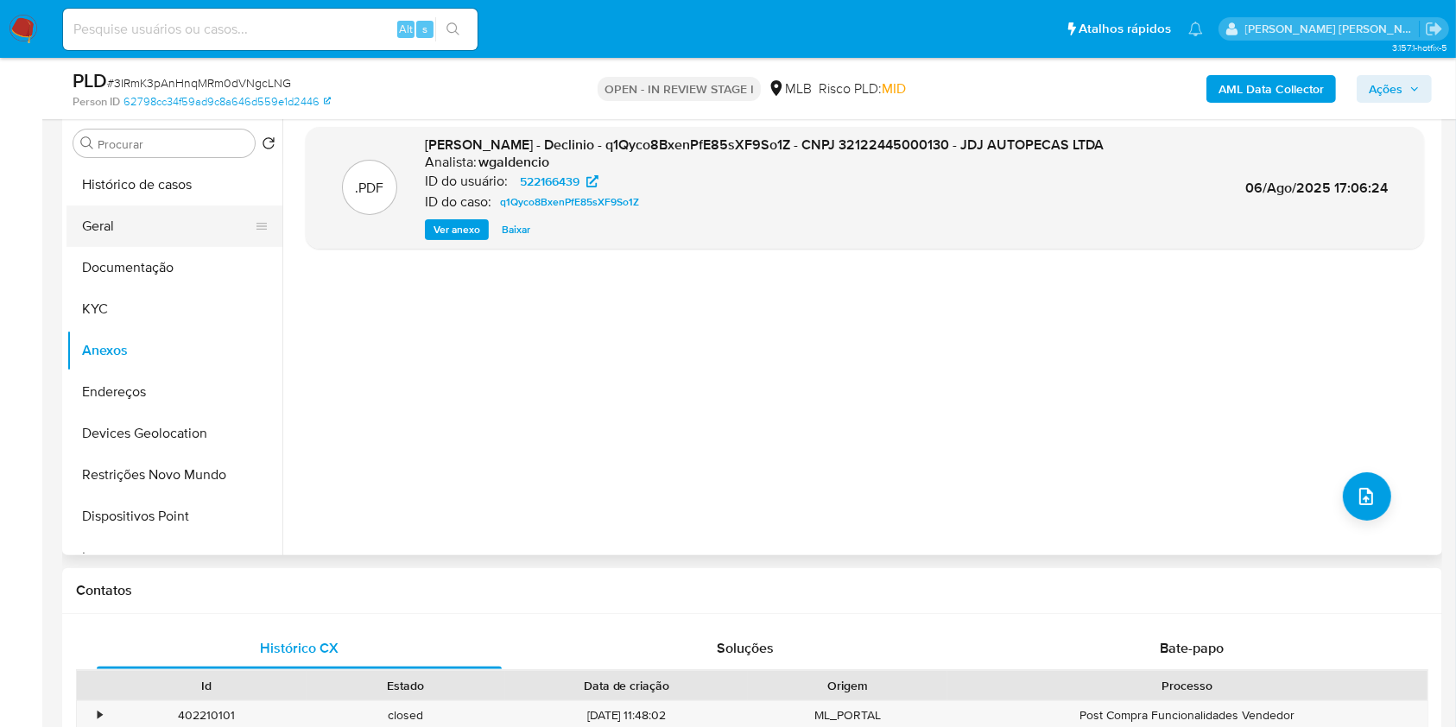
click at [136, 208] on button "Geral" at bounding box center [168, 226] width 202 height 41
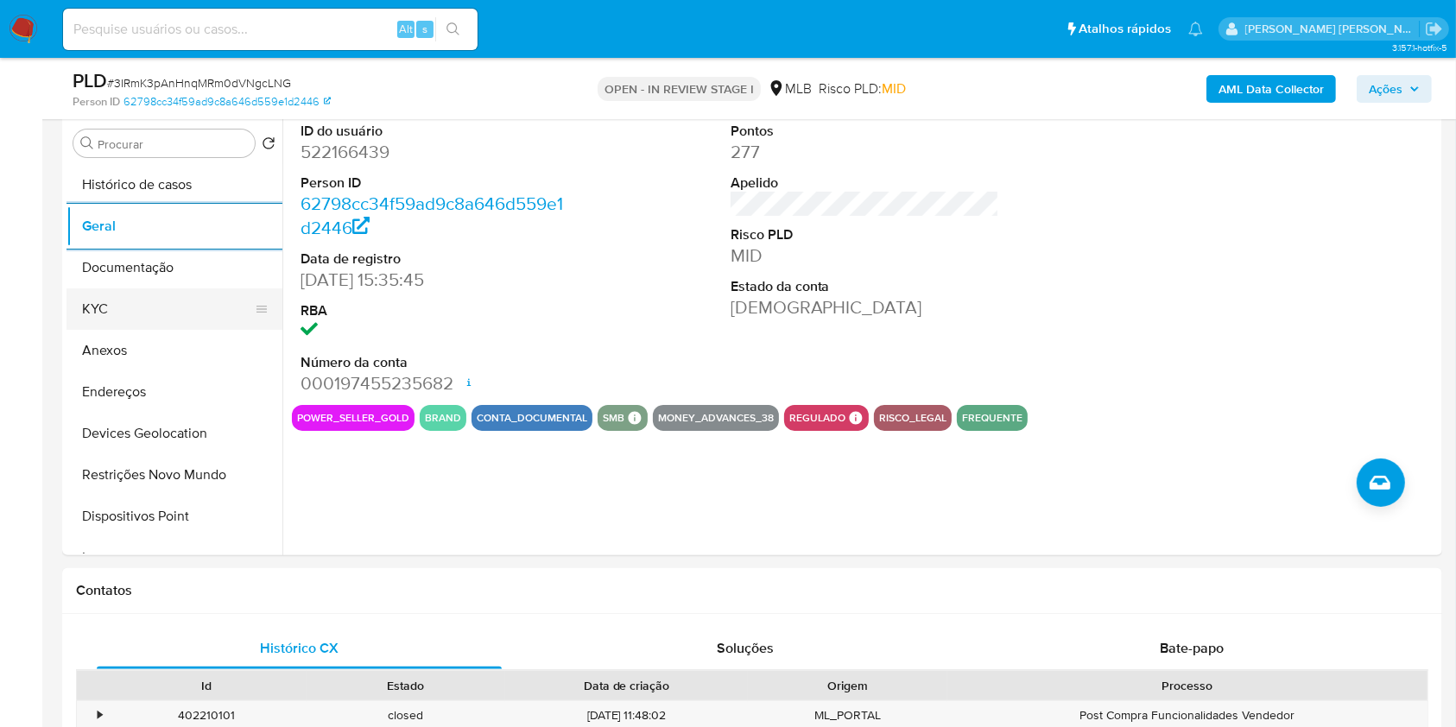
click at [167, 317] on button "KYC" at bounding box center [168, 309] width 202 height 41
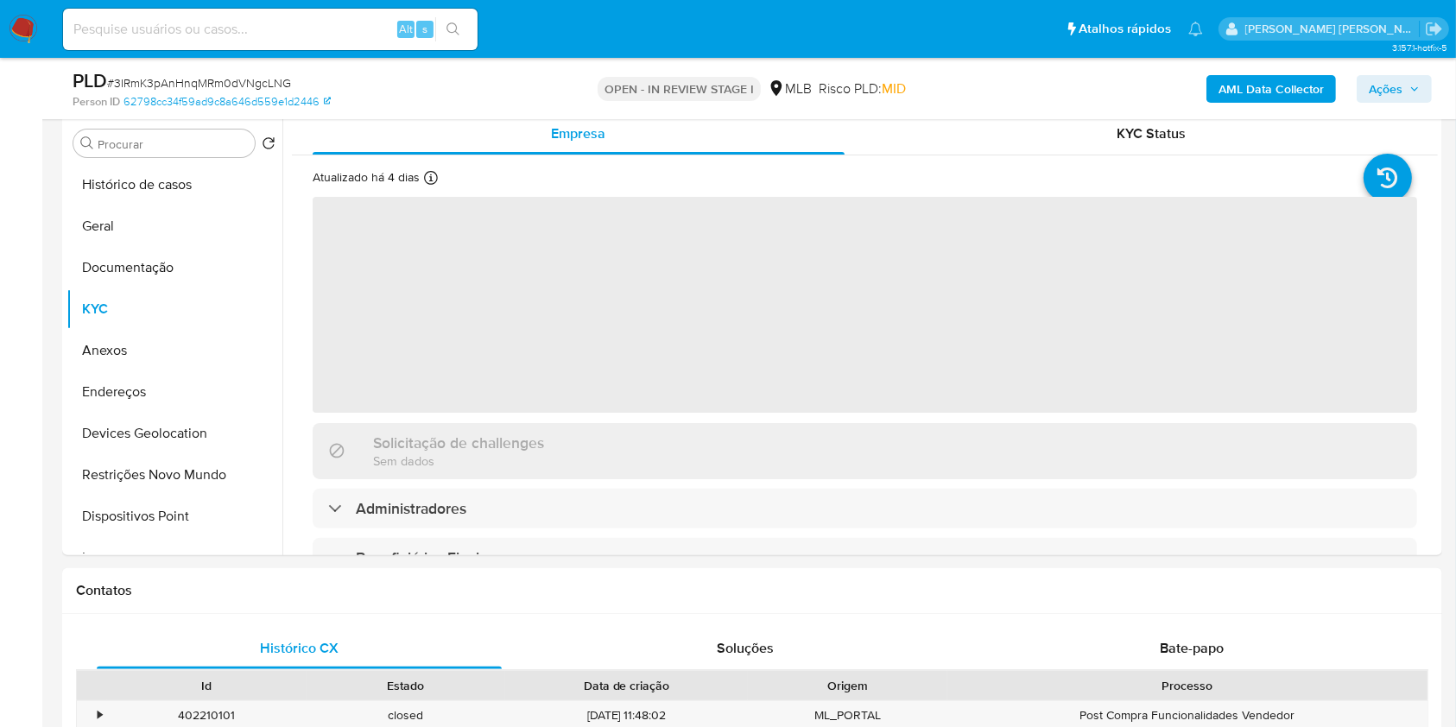
scroll to position [220, 0]
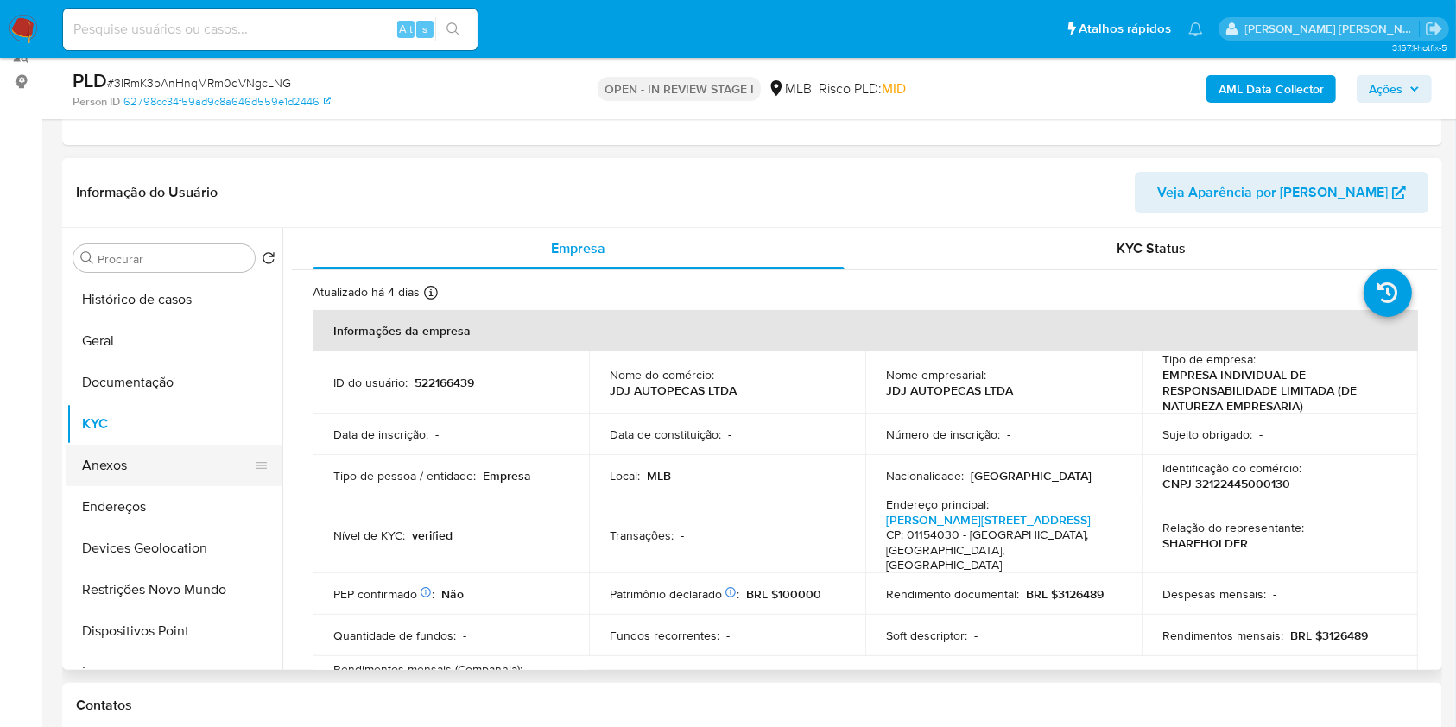
click at [196, 466] on button "Anexos" at bounding box center [168, 465] width 202 height 41
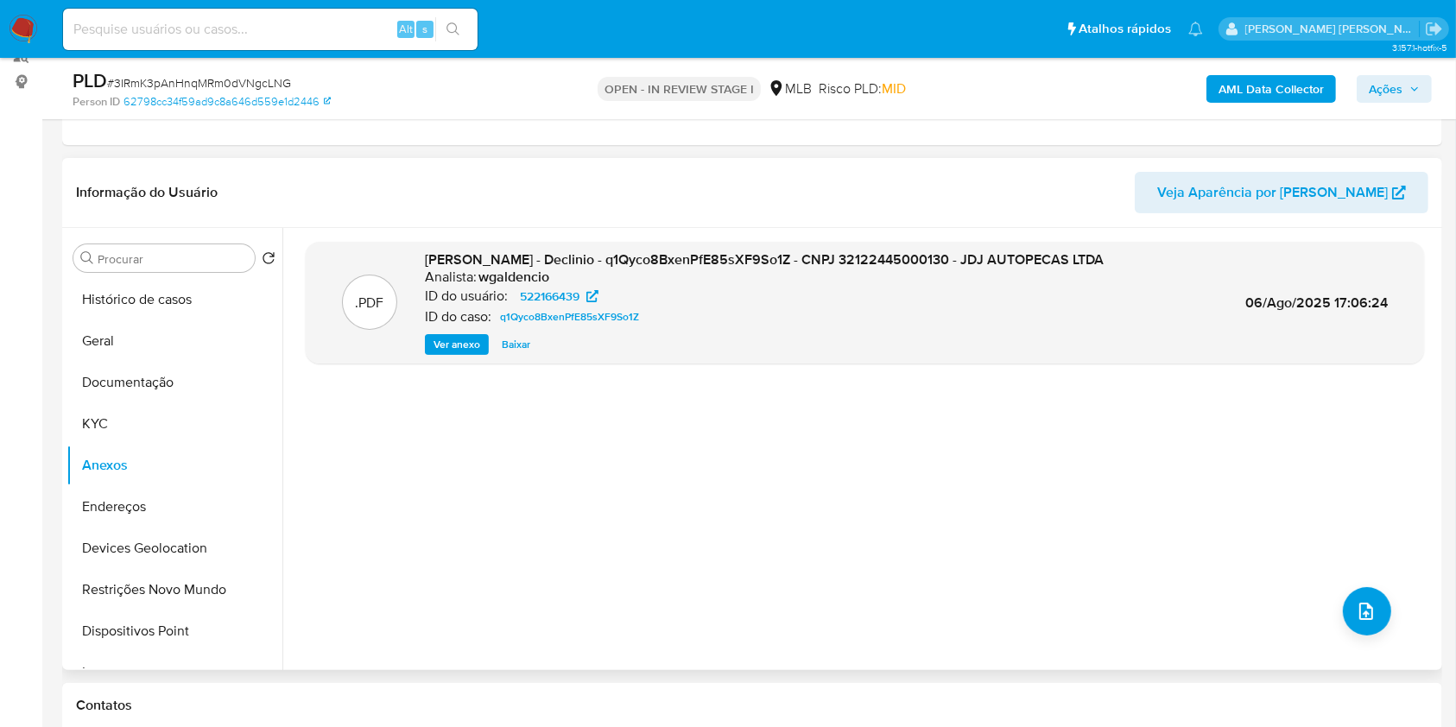
click at [469, 336] on span "Ver anexo" at bounding box center [457, 344] width 47 height 17
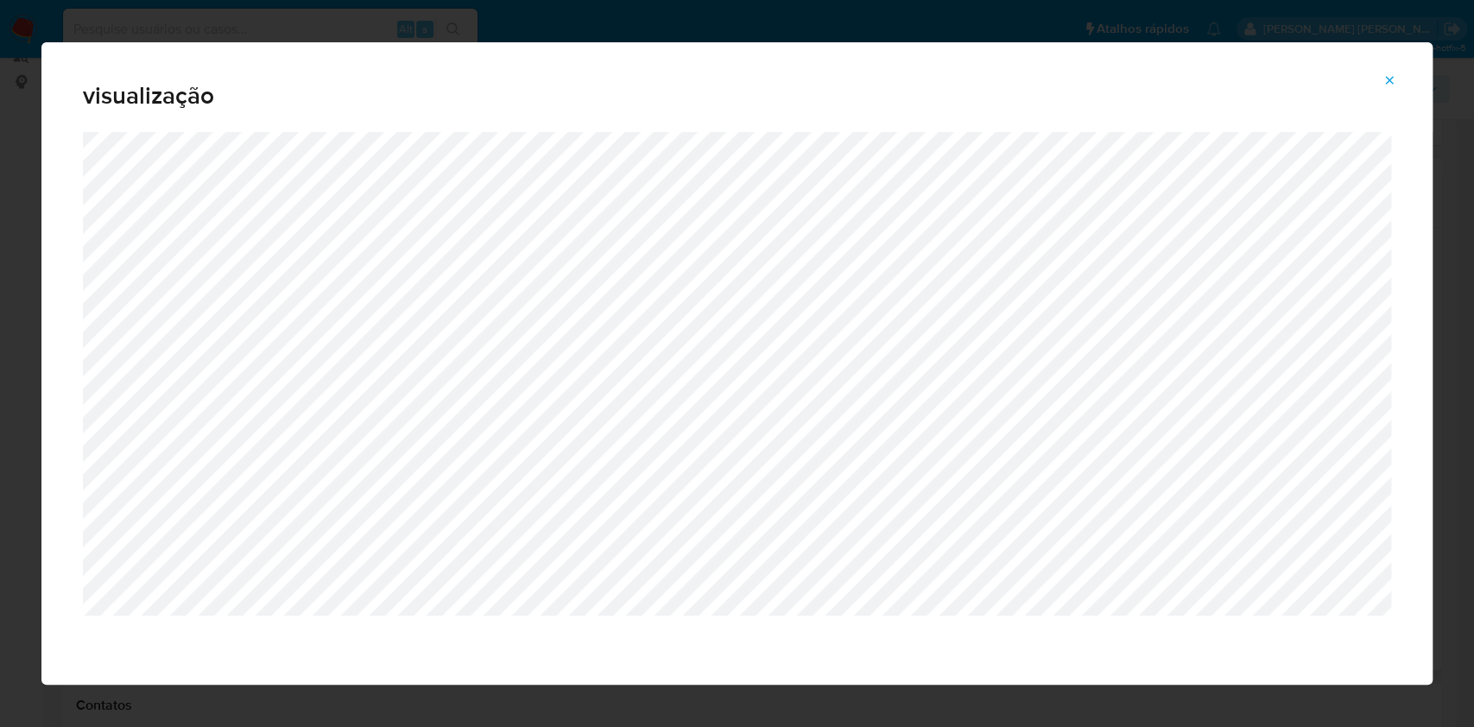
click at [1391, 76] on icon "Attachment preview" at bounding box center [1390, 80] width 14 height 14
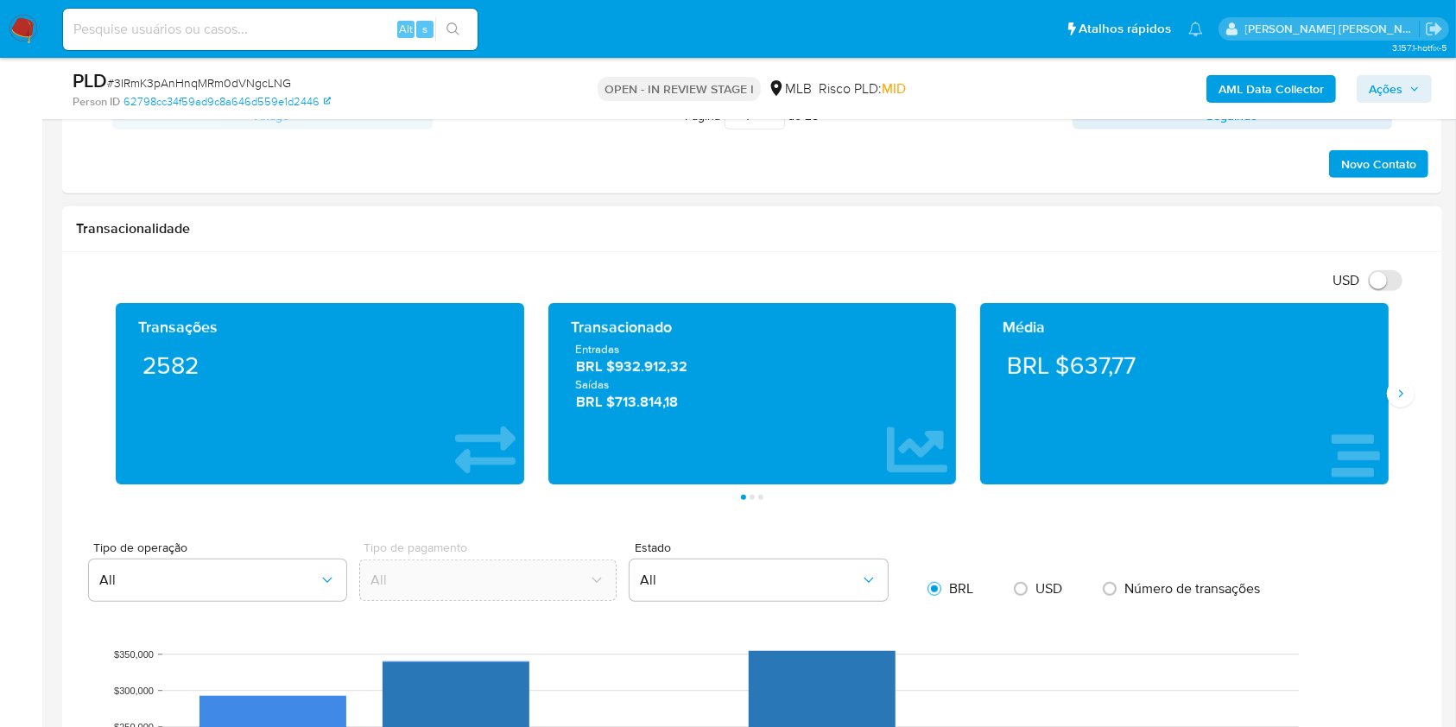
scroll to position [1085, 0]
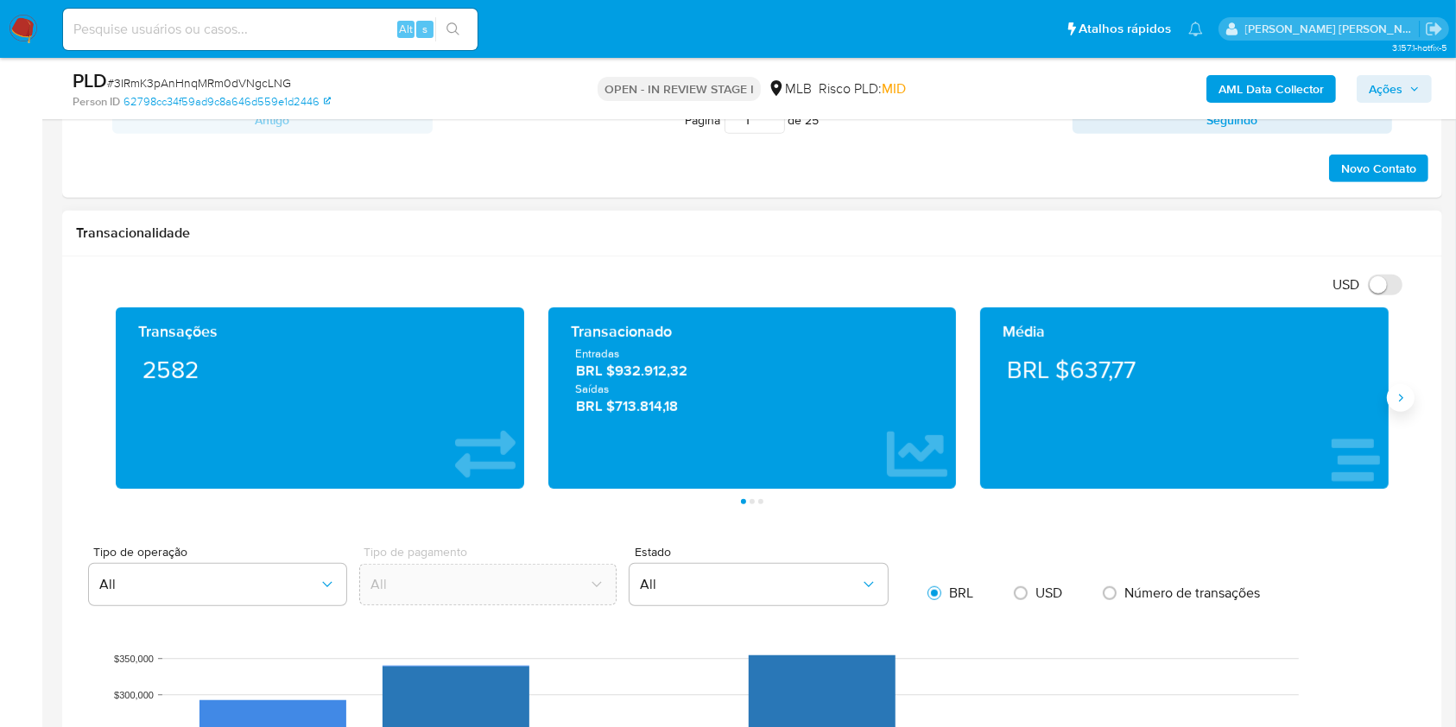
click at [1400, 403] on icon "Siguiente" at bounding box center [1401, 398] width 14 height 14
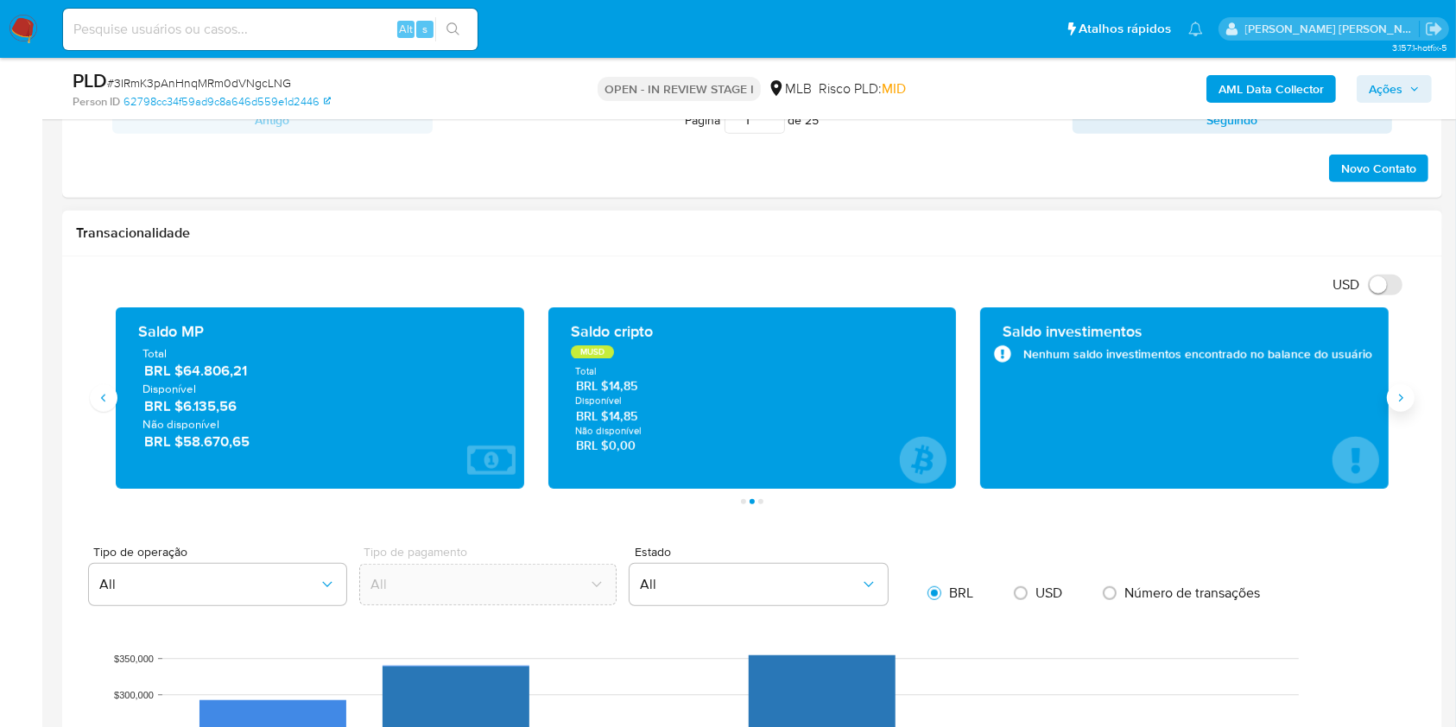
click at [1400, 403] on icon "Siguiente" at bounding box center [1401, 398] width 14 height 14
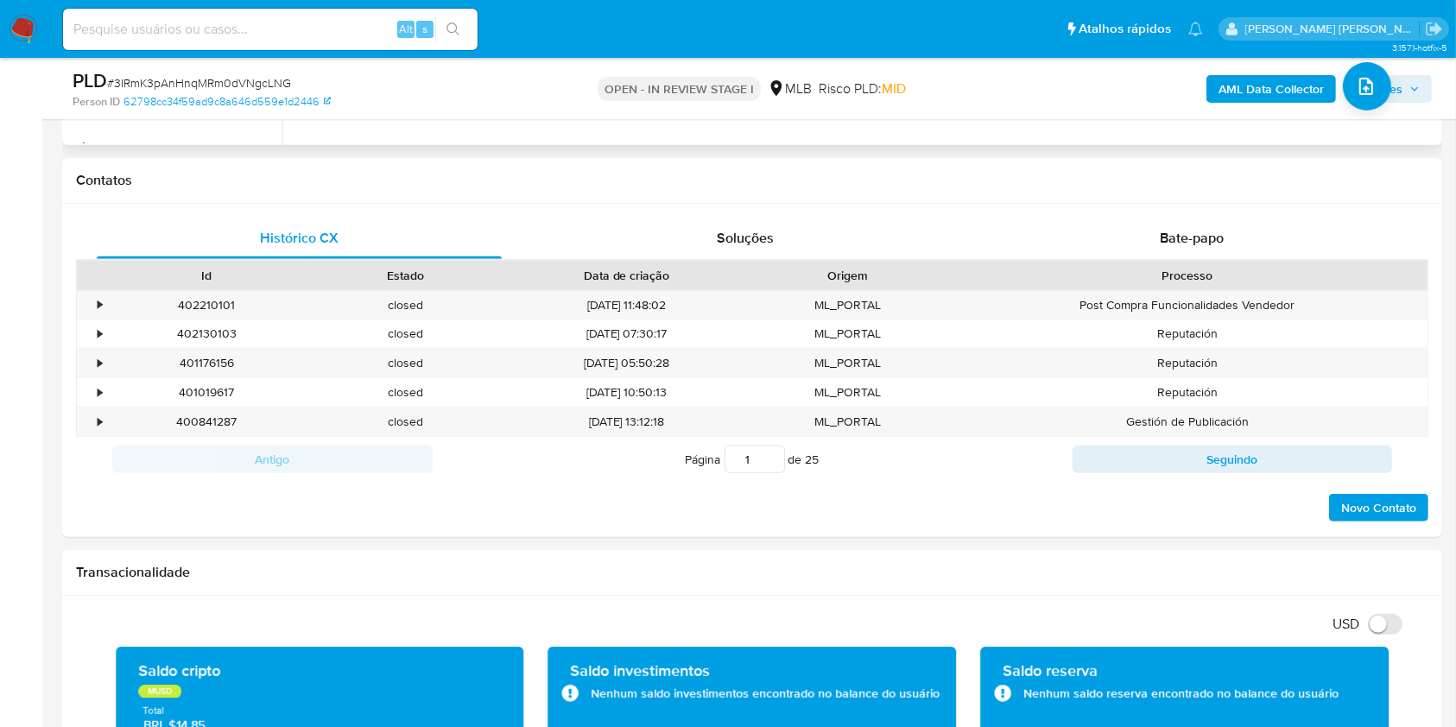
scroll to position [278, 0]
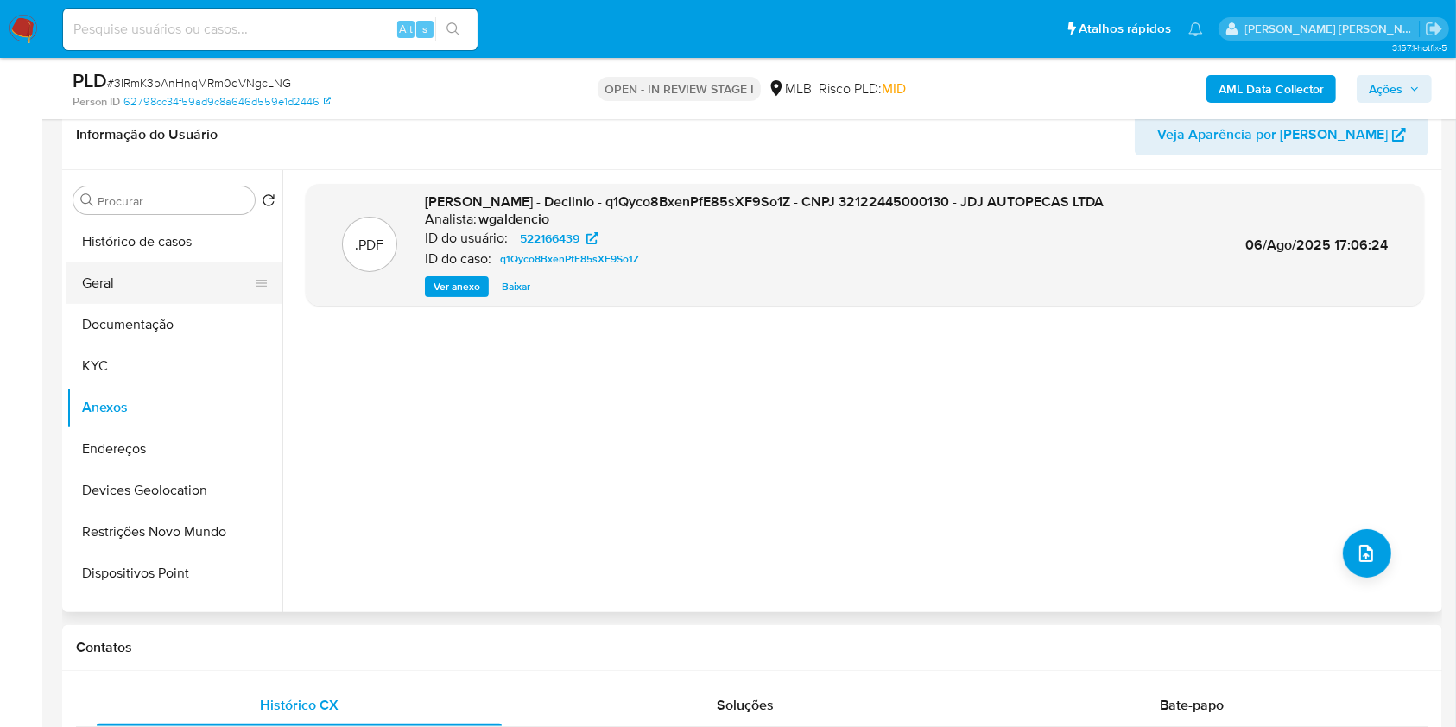
click at [149, 297] on button "Geral" at bounding box center [168, 283] width 202 height 41
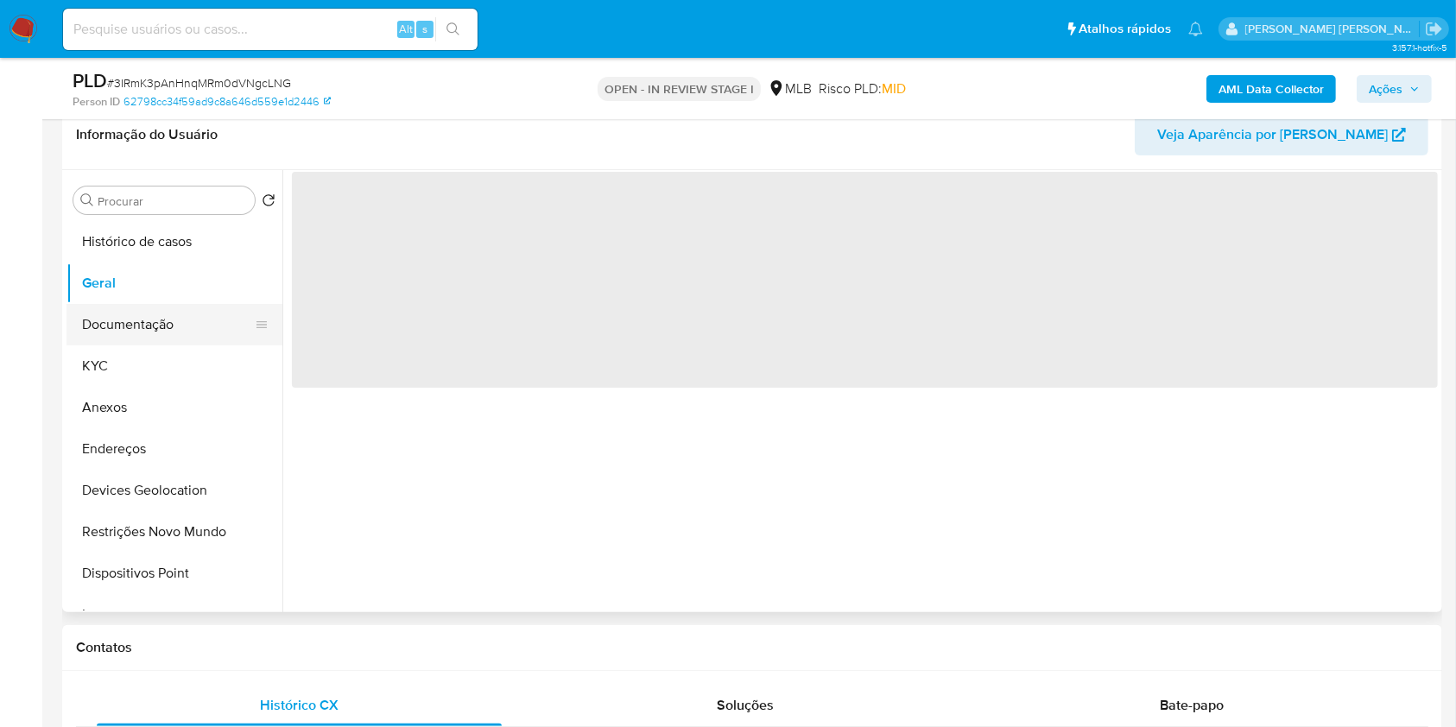
click at [172, 321] on button "Documentação" at bounding box center [168, 324] width 202 height 41
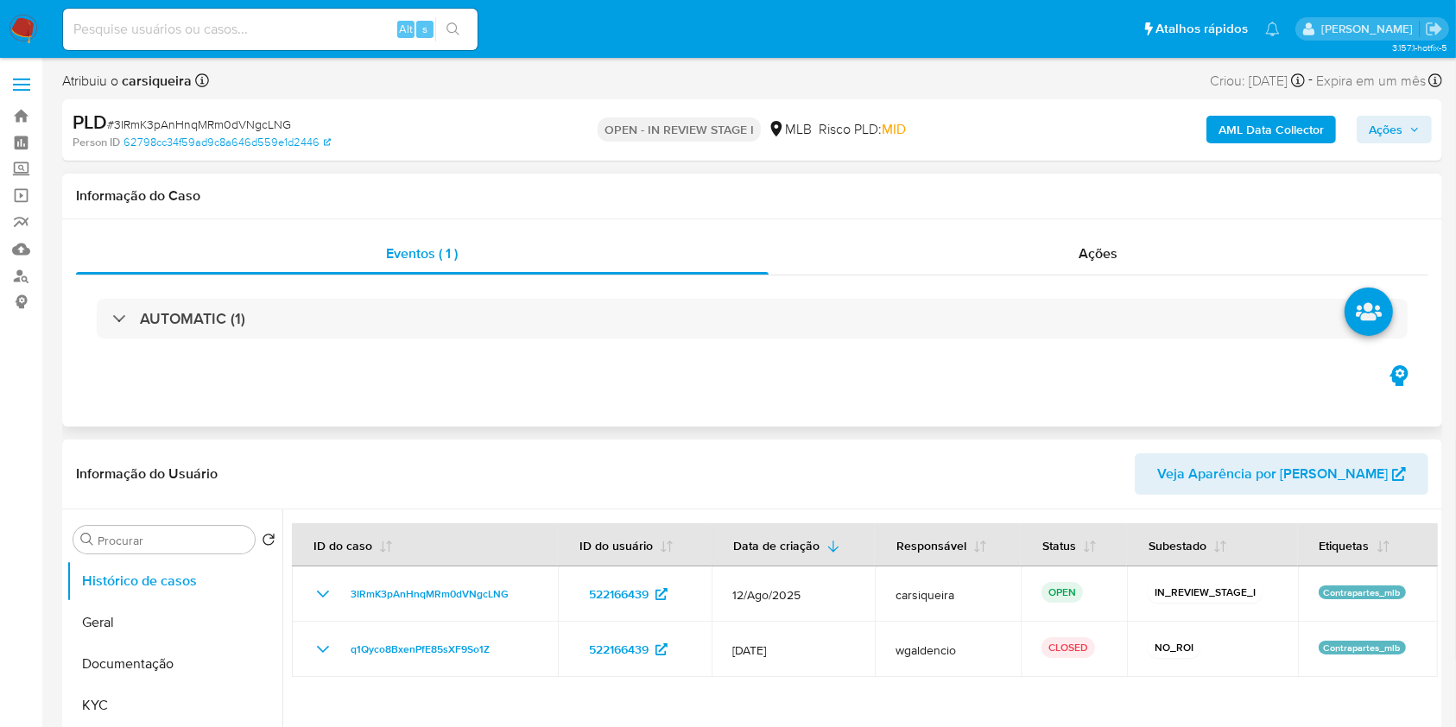
select select "10"
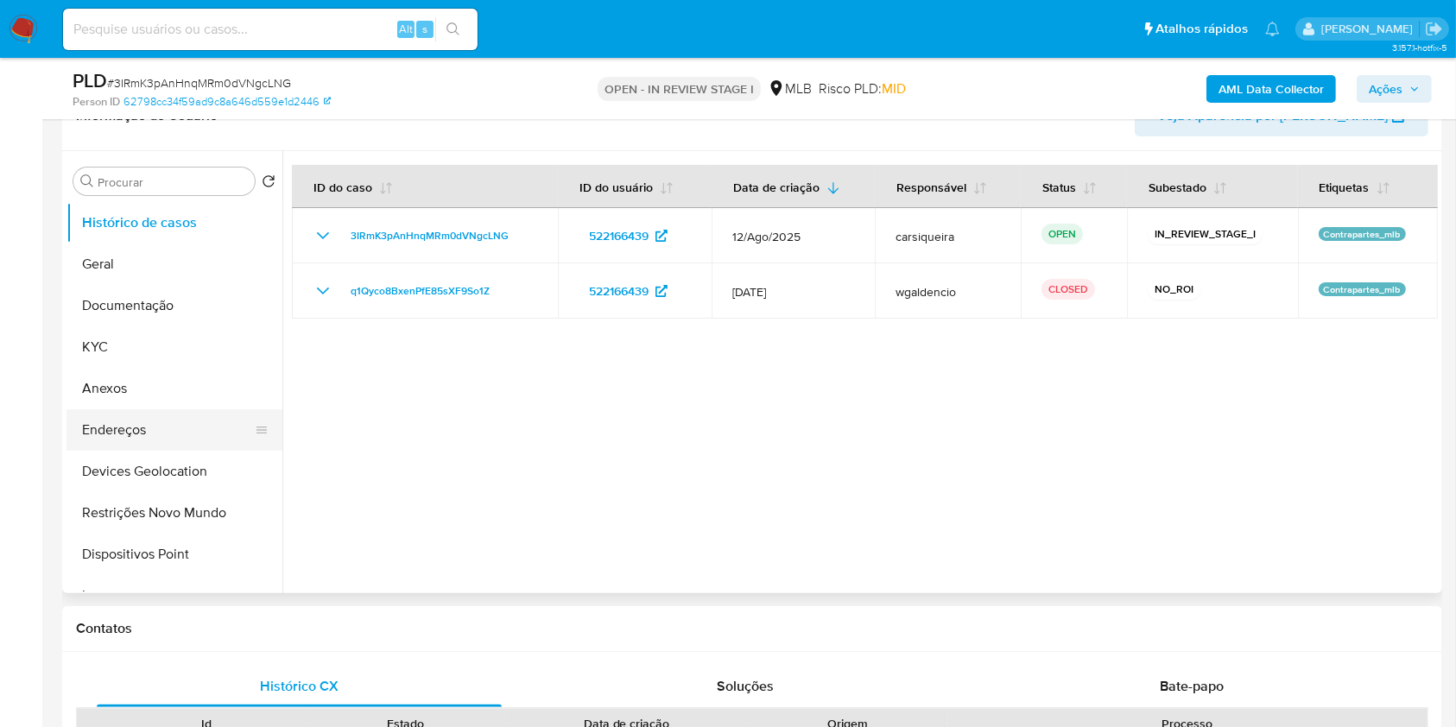
scroll to position [346, 0]
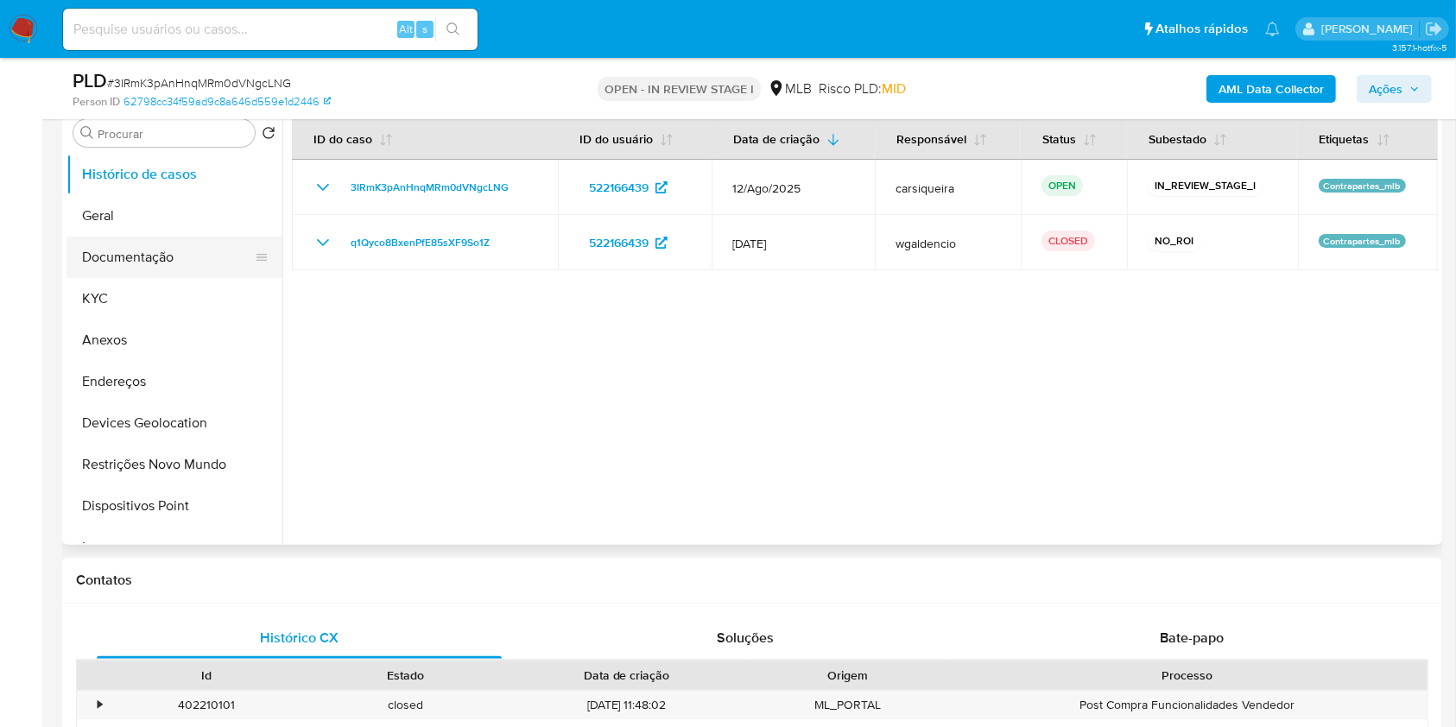
click at [123, 263] on button "Documentação" at bounding box center [168, 257] width 202 height 41
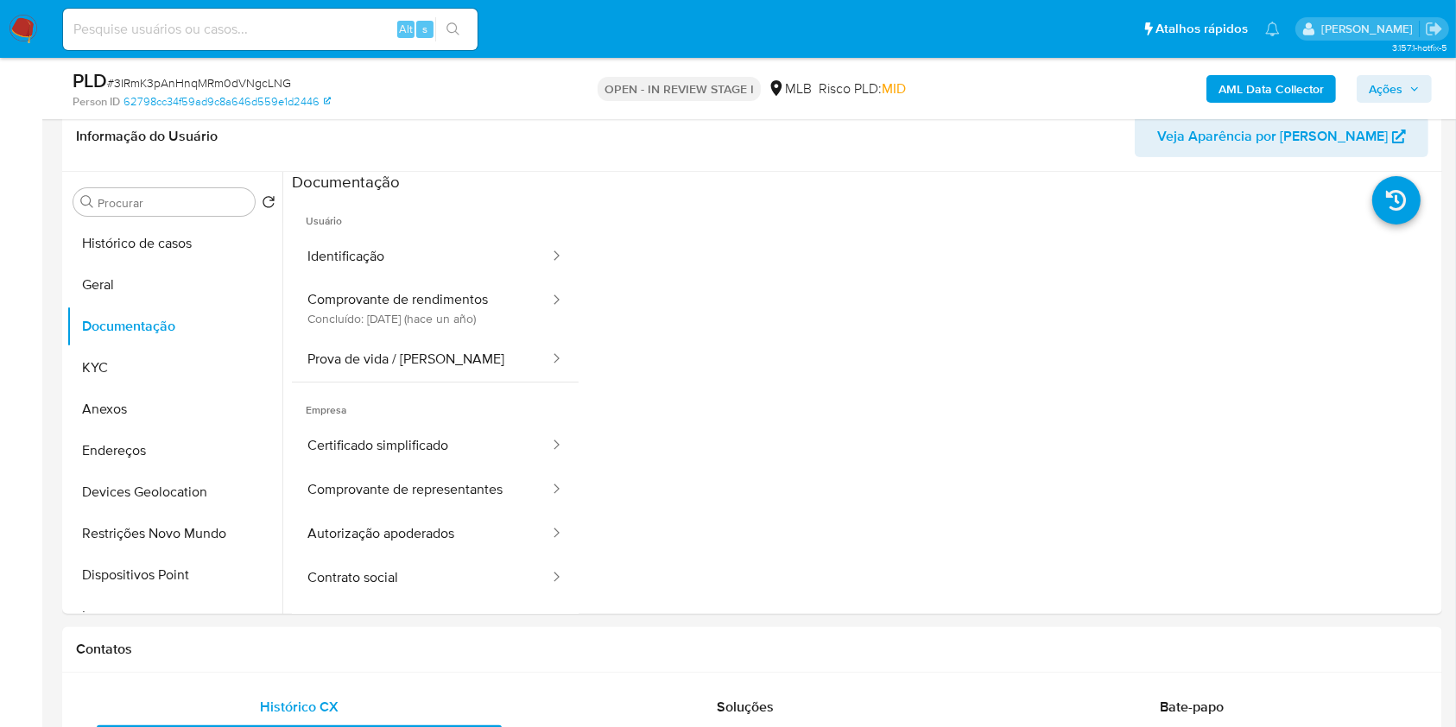
scroll to position [230, 0]
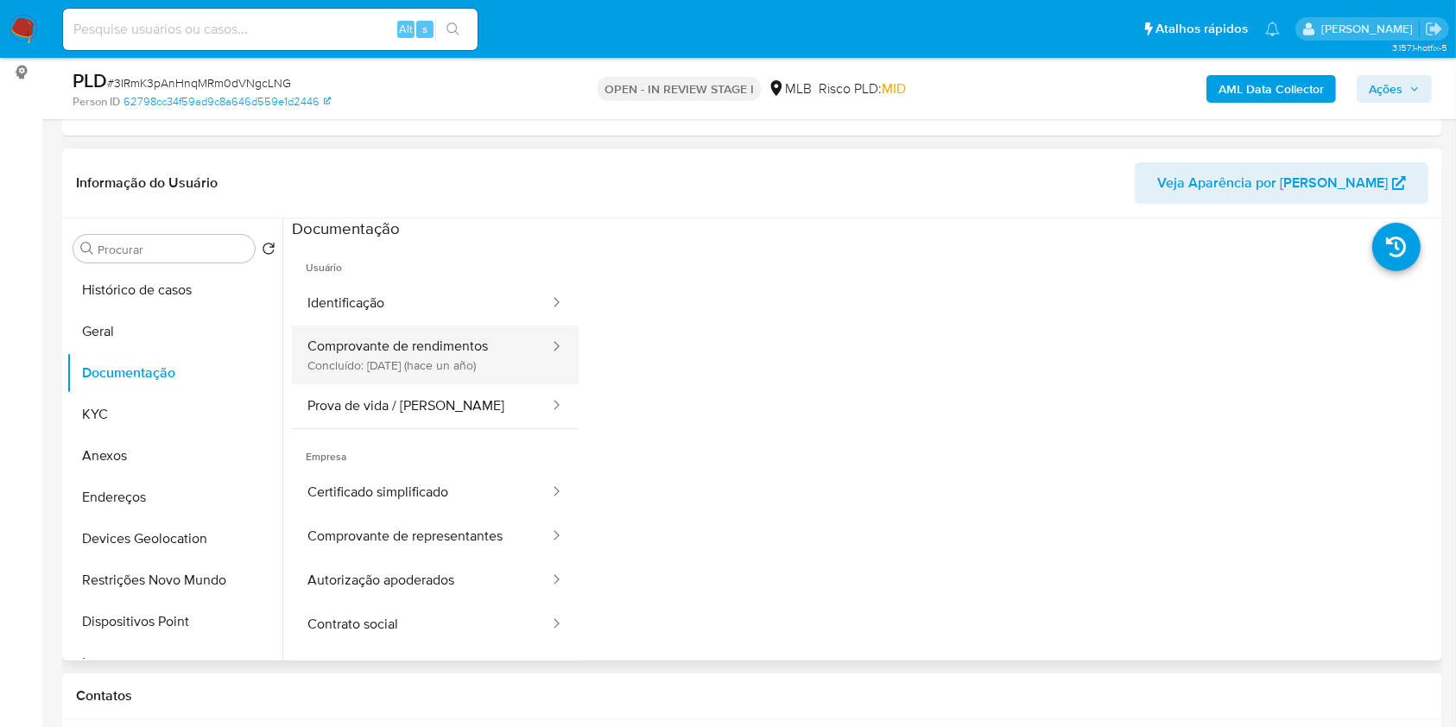
click at [493, 367] on button "Comprovante de rendimentos Concluído: [DATE] (hace un año)" at bounding box center [421, 355] width 259 height 59
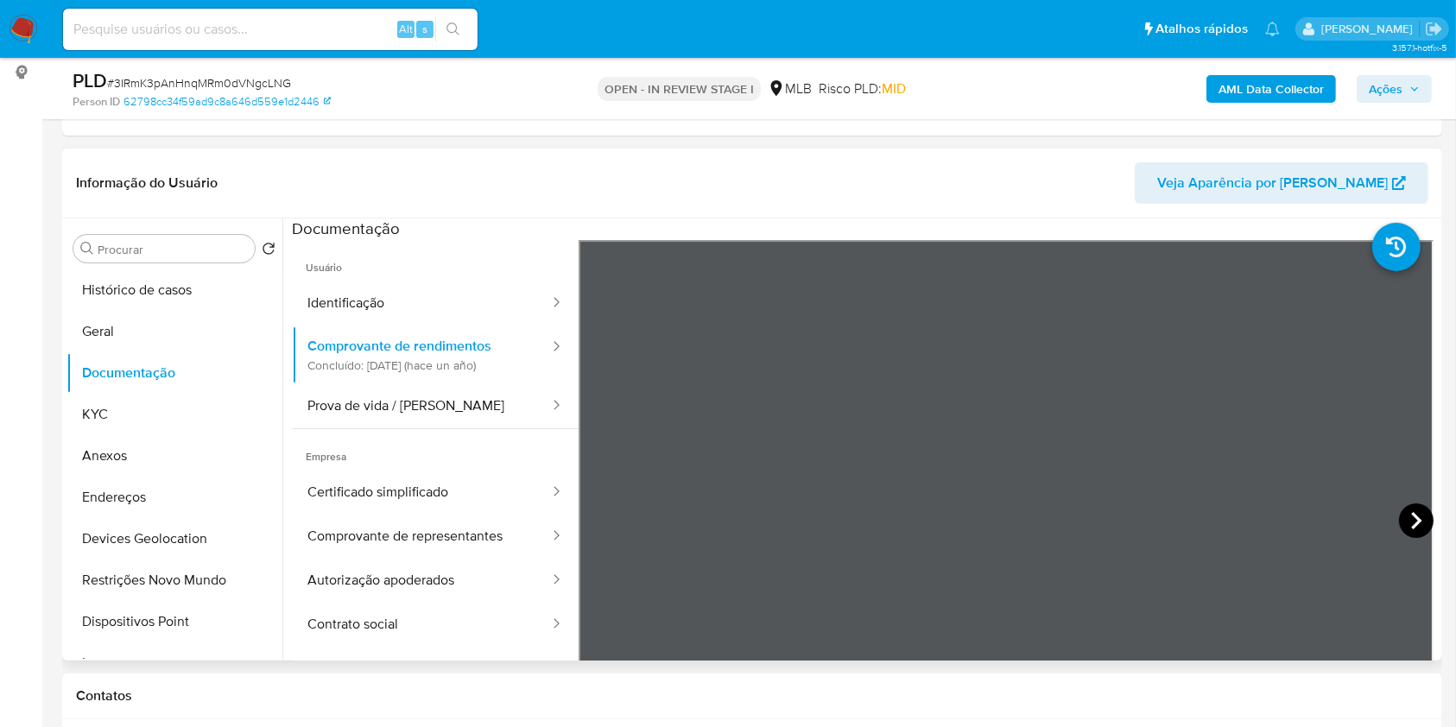
click at [1414, 523] on icon at bounding box center [1416, 521] width 35 height 35
click at [1421, 514] on icon at bounding box center [1416, 521] width 35 height 35
click at [90, 324] on button "Geral" at bounding box center [168, 331] width 202 height 41
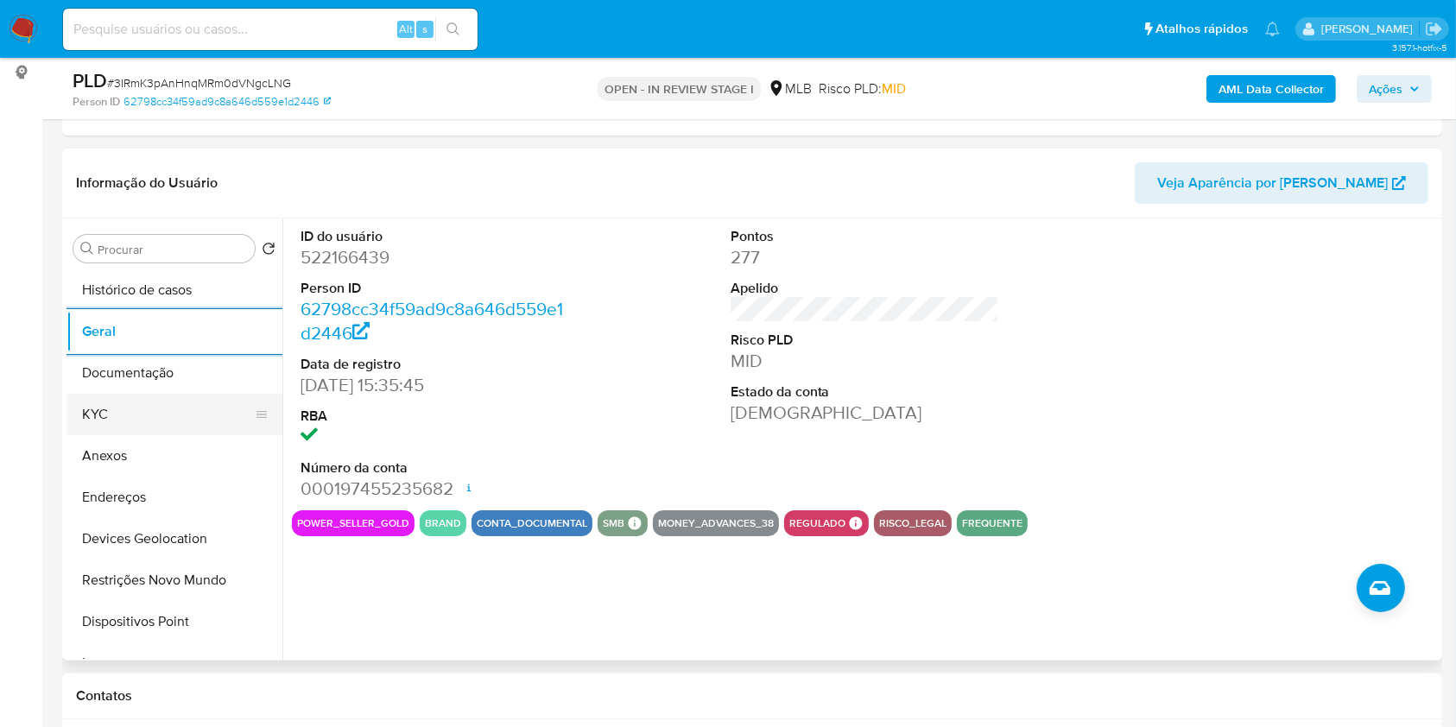
click at [118, 426] on button "KYC" at bounding box center [168, 414] width 202 height 41
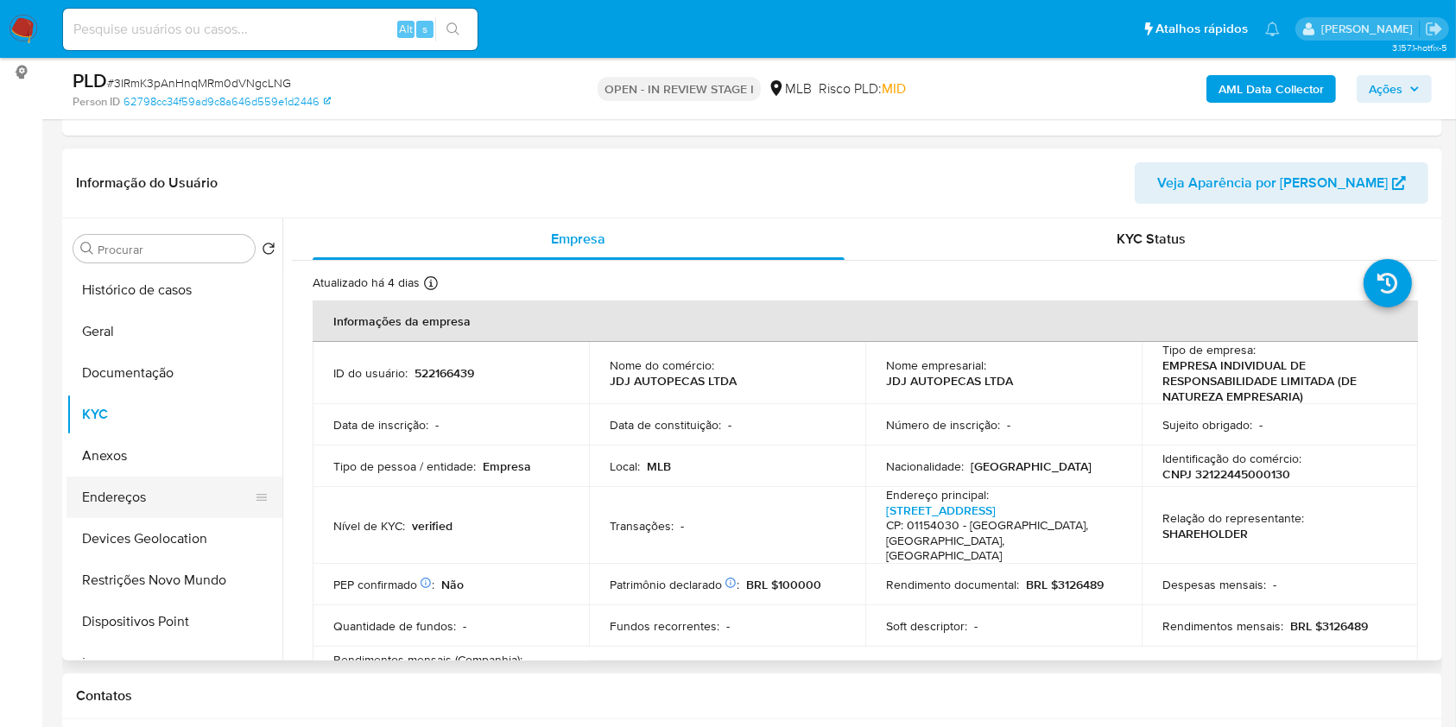
click at [129, 505] on button "Endereços" at bounding box center [168, 497] width 202 height 41
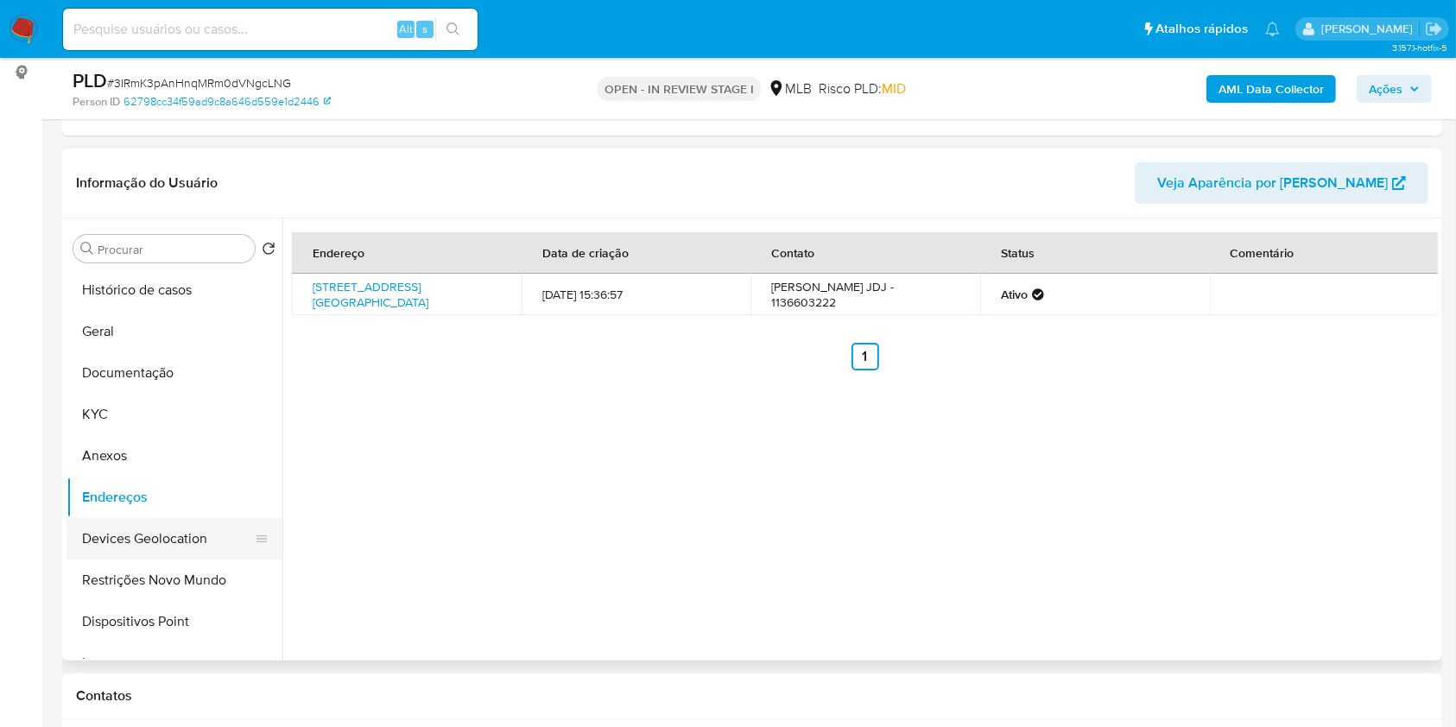
click at [213, 531] on button "Devices Geolocation" at bounding box center [168, 538] width 202 height 41
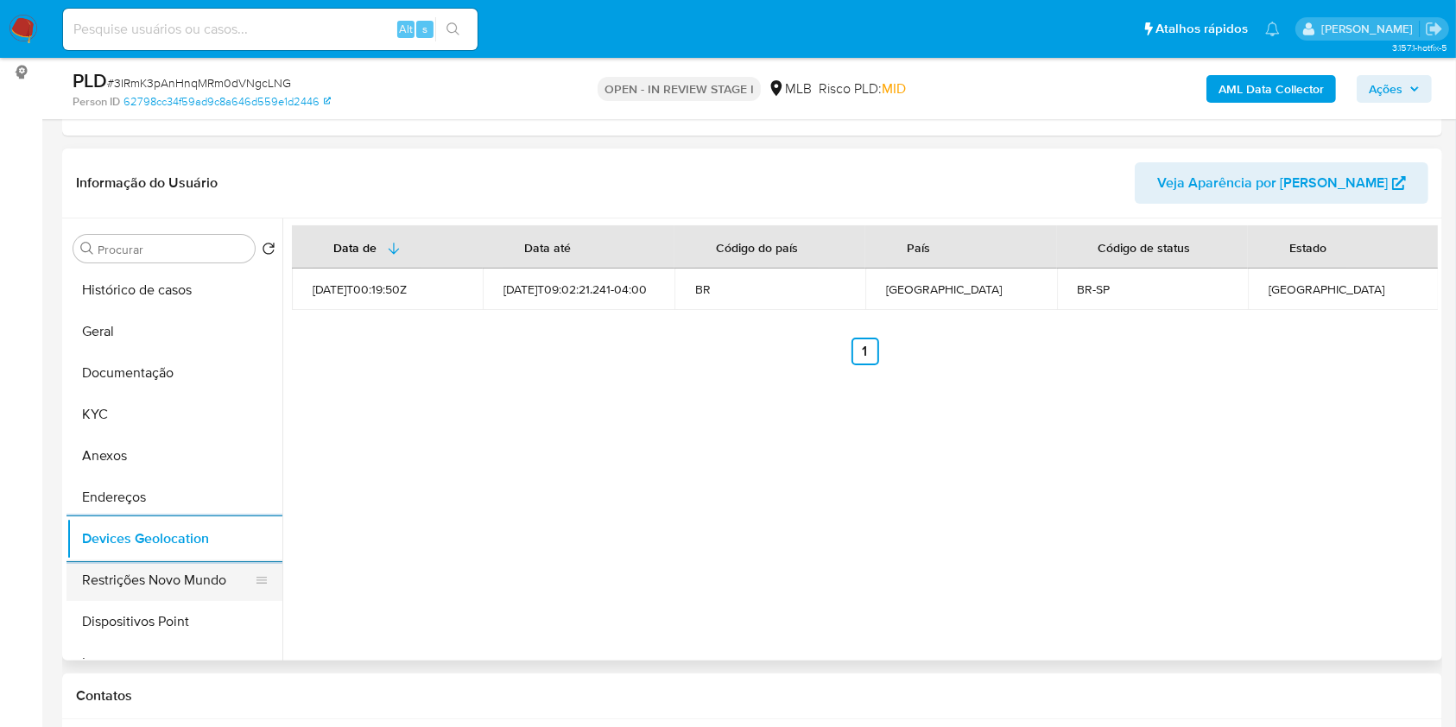
click at [227, 565] on button "Restrições Novo Mundo" at bounding box center [168, 580] width 202 height 41
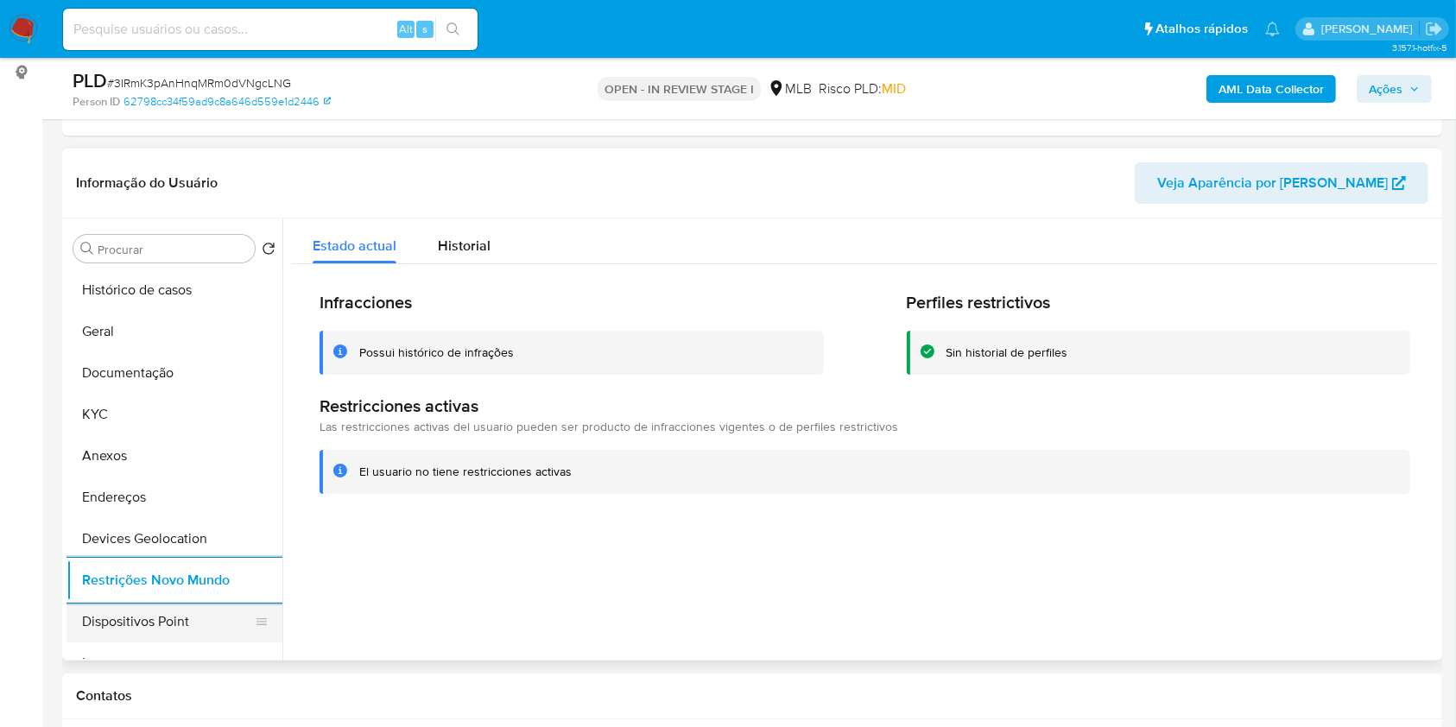
click at [159, 625] on button "Dispositivos Point" at bounding box center [168, 621] width 202 height 41
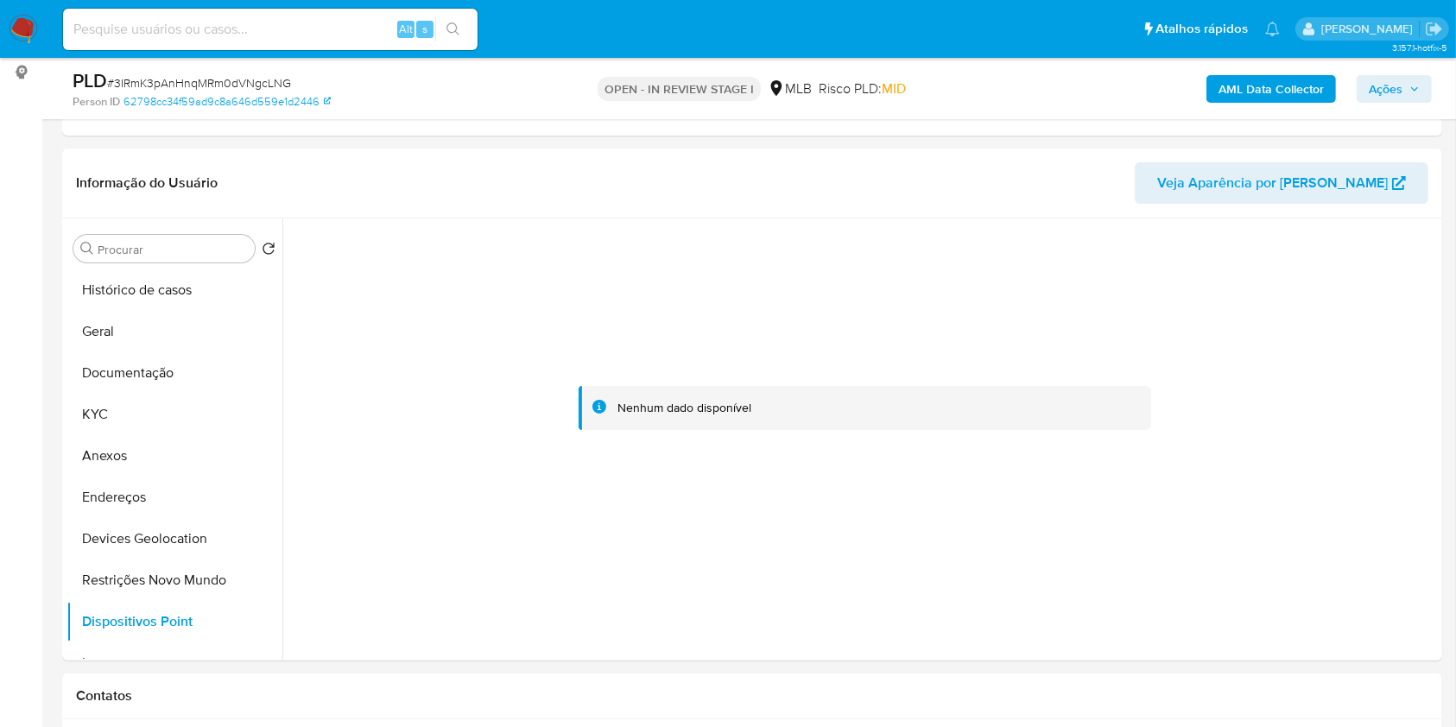
click at [1299, 90] on b "AML Data Collector" at bounding box center [1271, 89] width 105 height 28
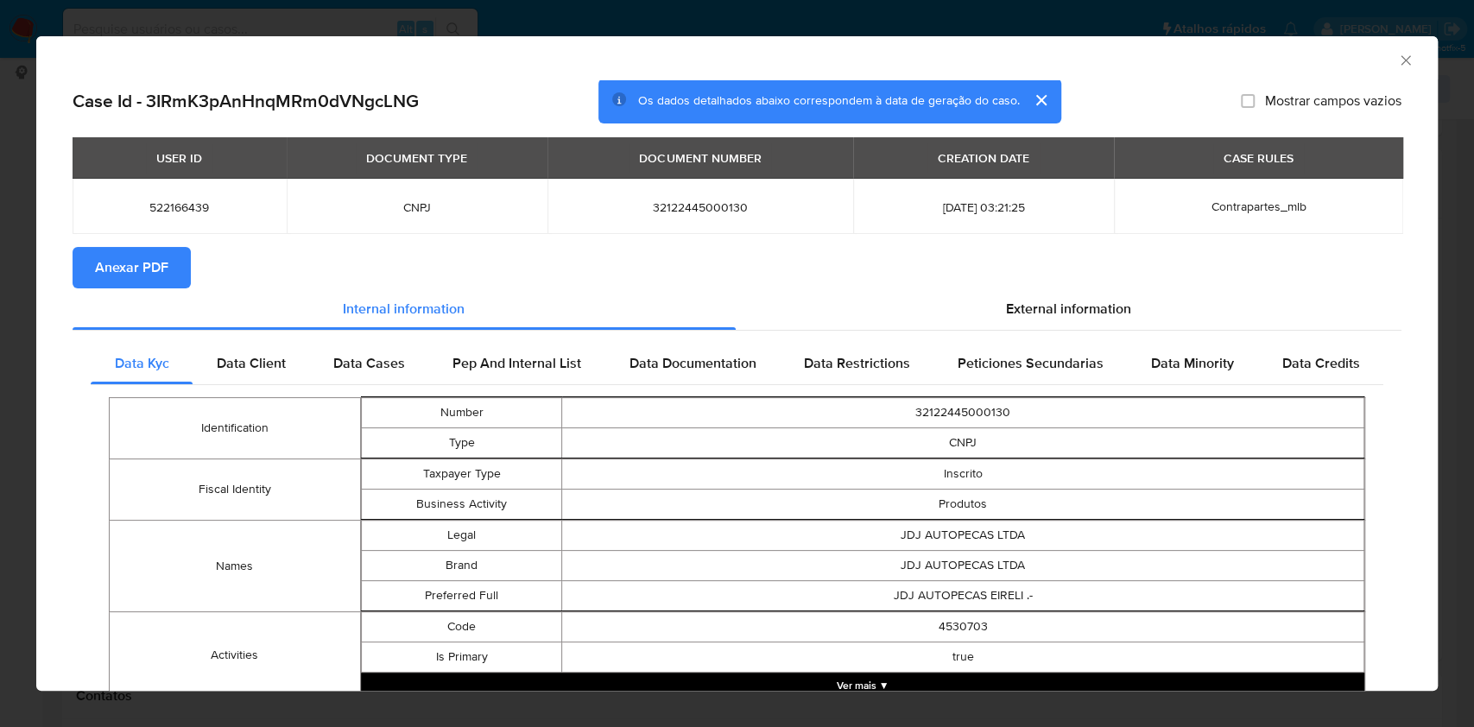
click at [90, 274] on button "Anexar PDF" at bounding box center [132, 267] width 118 height 41
click at [0, 392] on div "AML Data Collector Case Id - 3IRmK3pAnHnqMRm0dVNgcLNG Os dados detalhados abaix…" at bounding box center [737, 363] width 1474 height 727
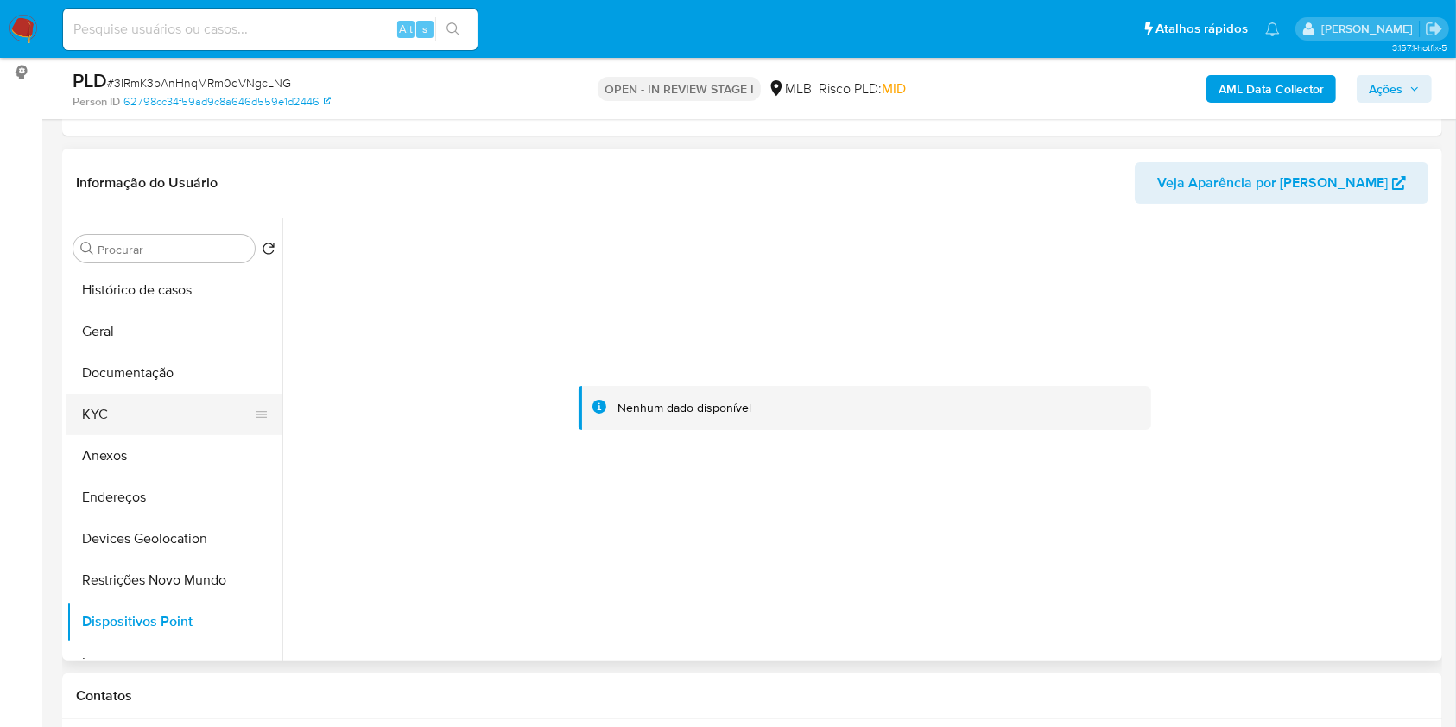
click at [79, 428] on button "KYC" at bounding box center [168, 414] width 202 height 41
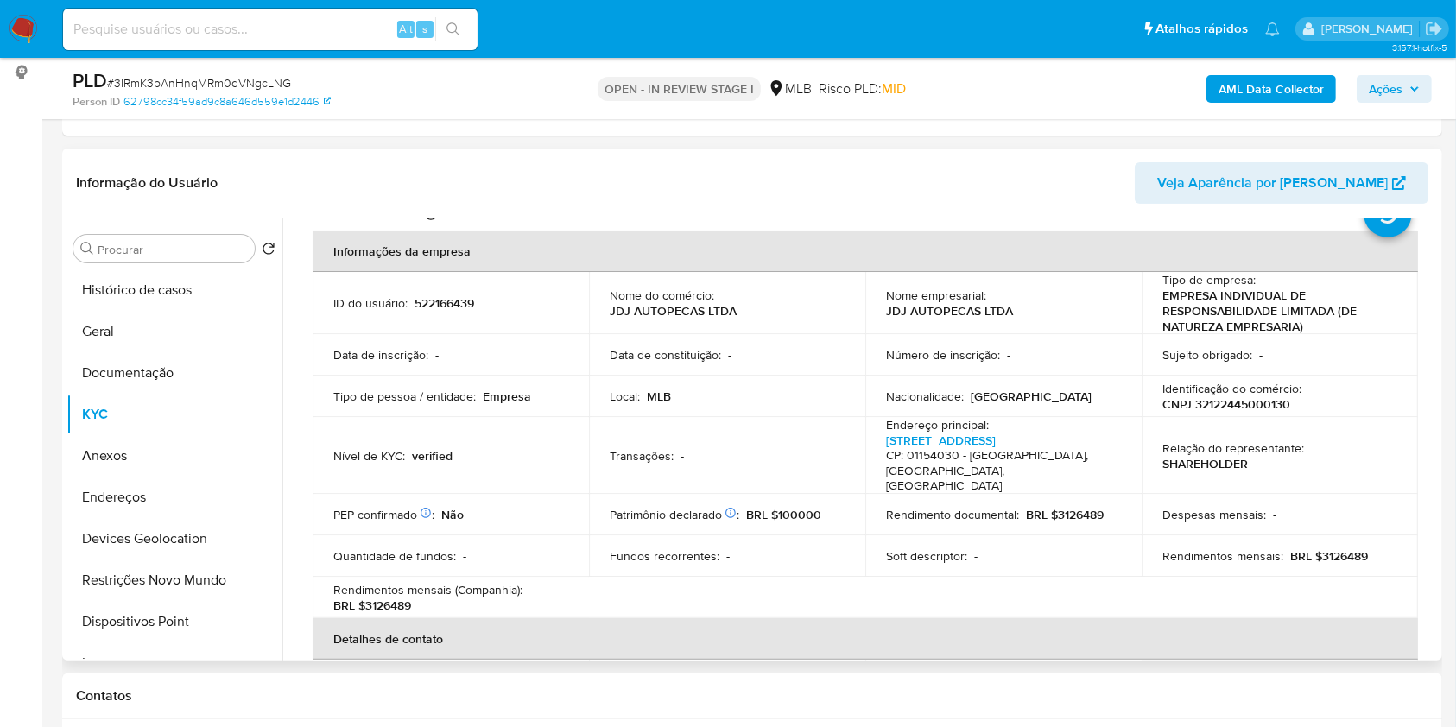
scroll to position [21, 0]
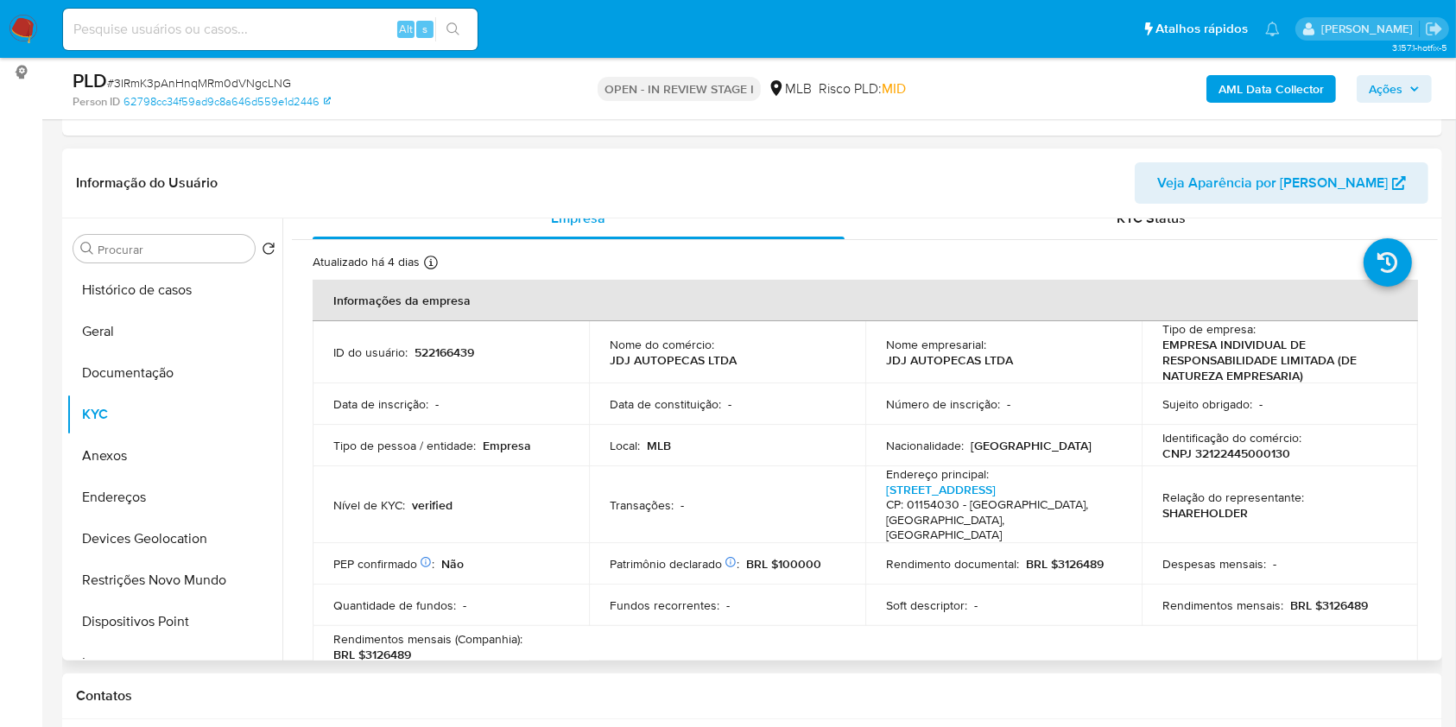
click at [1208, 449] on p "CNPJ 32122445000130" at bounding box center [1227, 454] width 128 height 16
copy p "32122445000130"
click at [1231, 458] on p "CNPJ 32122445000130" at bounding box center [1227, 454] width 128 height 16
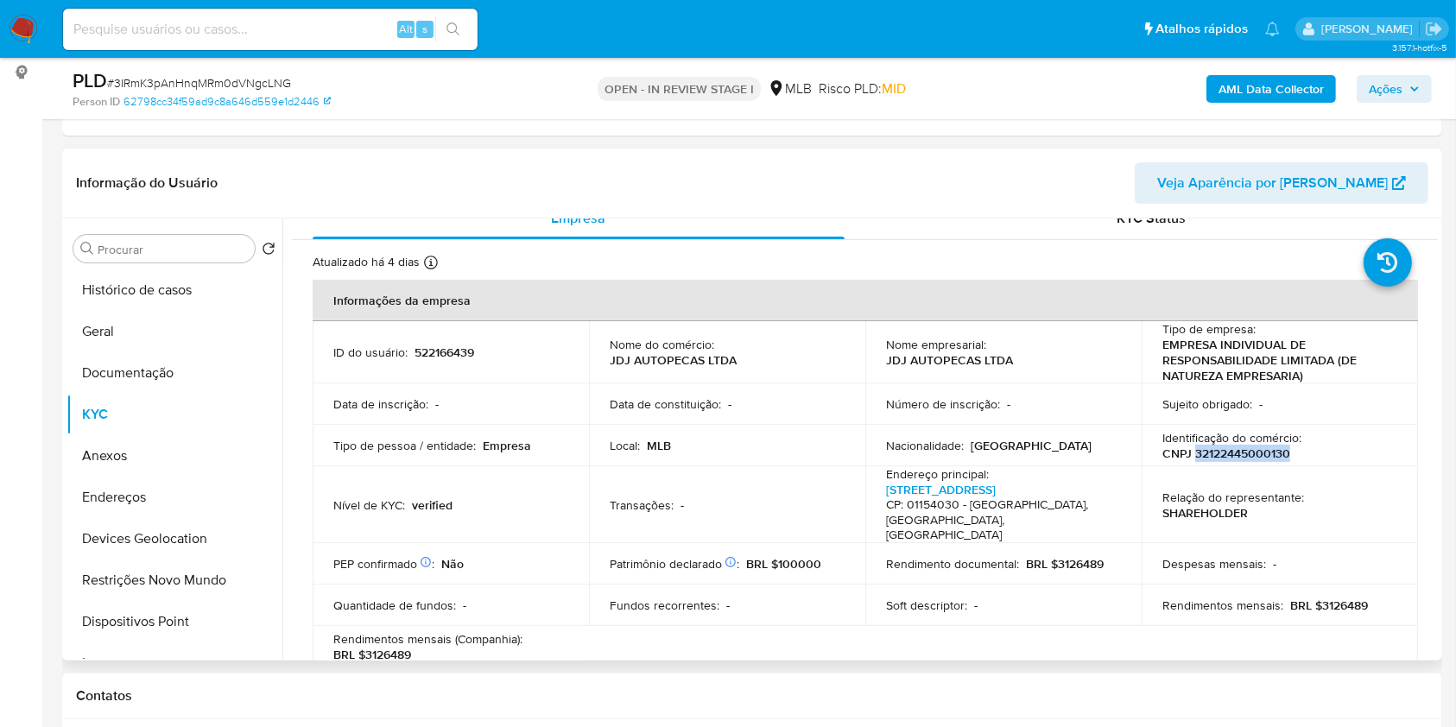
click at [1231, 458] on p "CNPJ 32122445000130" at bounding box center [1227, 454] width 128 height 16
click at [152, 447] on button "Anexos" at bounding box center [168, 455] width 202 height 41
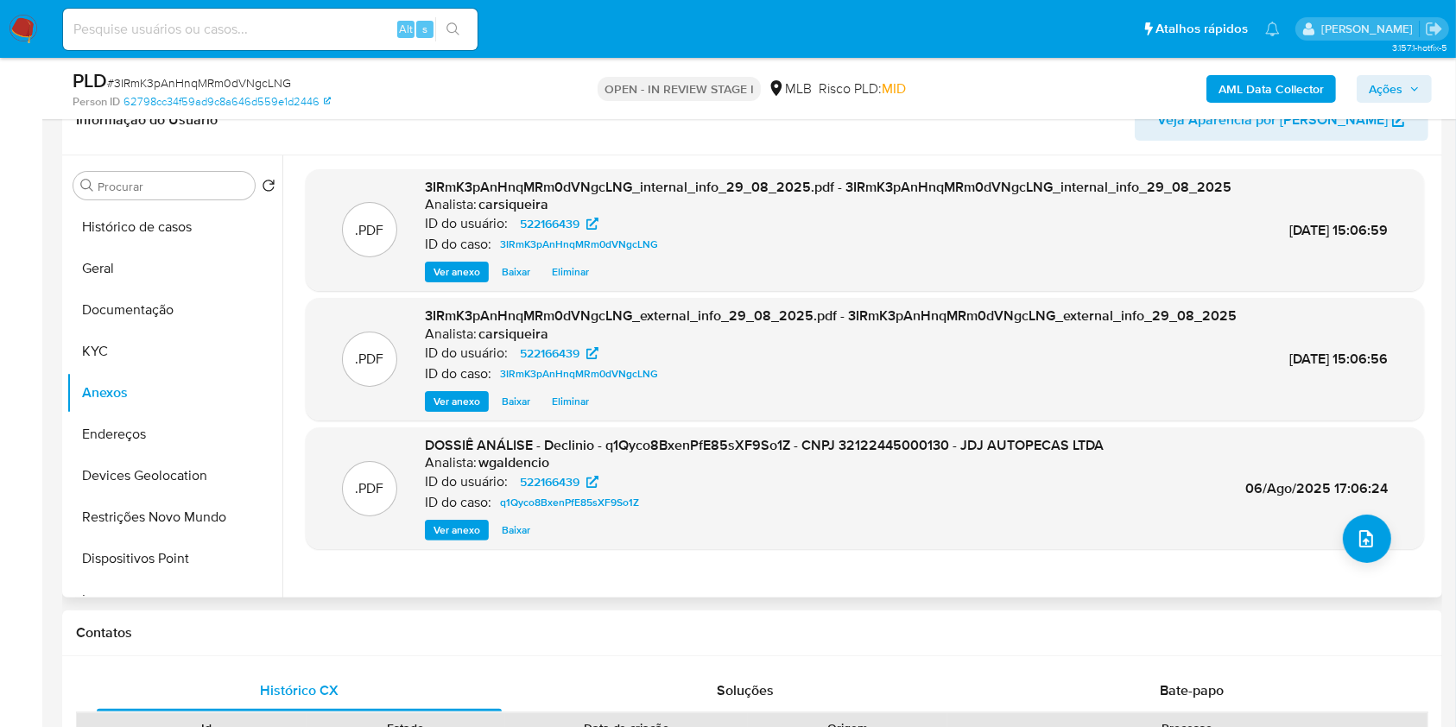
scroll to position [346, 0]
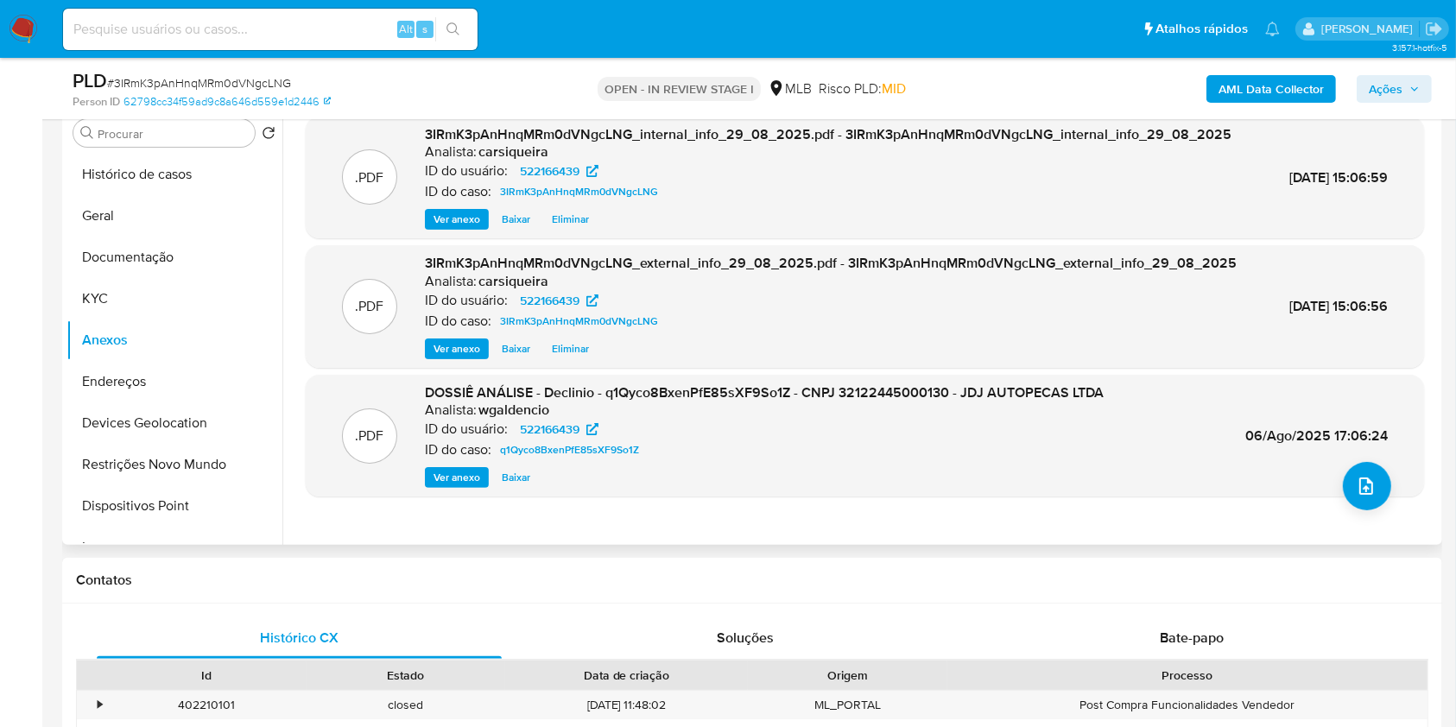
click at [449, 486] on span "Ver anexo" at bounding box center [457, 477] width 47 height 17
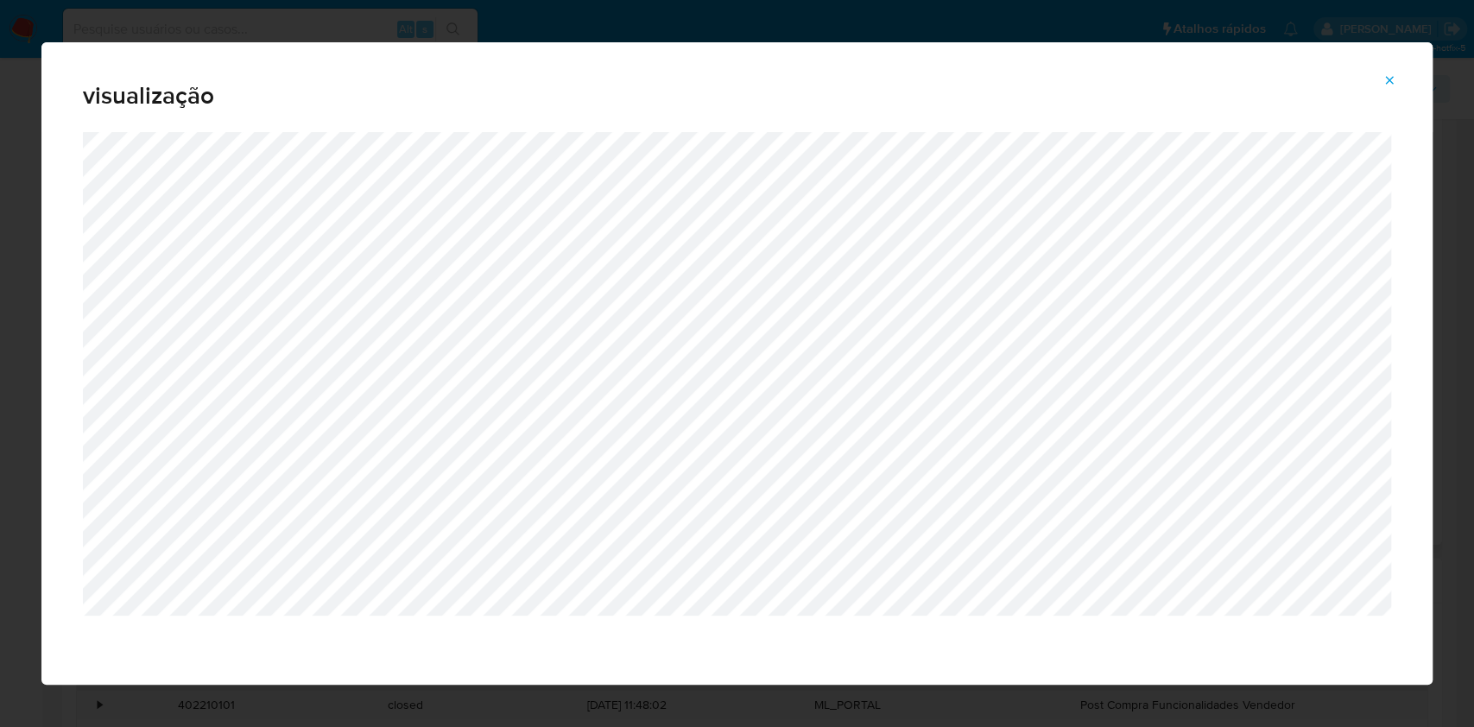
click at [1386, 77] on icon "Attachment preview" at bounding box center [1390, 80] width 14 height 14
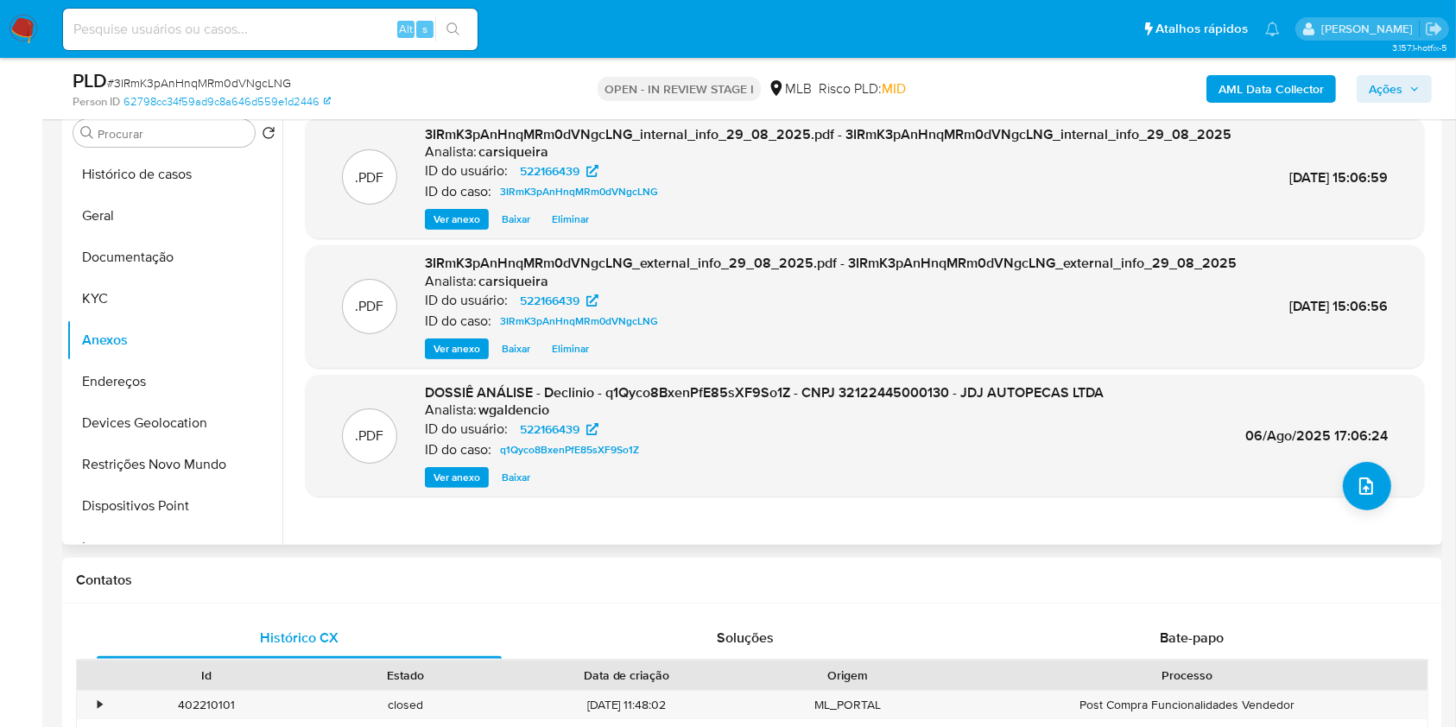
click at [1369, 87] on span "Ações" at bounding box center [1386, 89] width 34 height 28
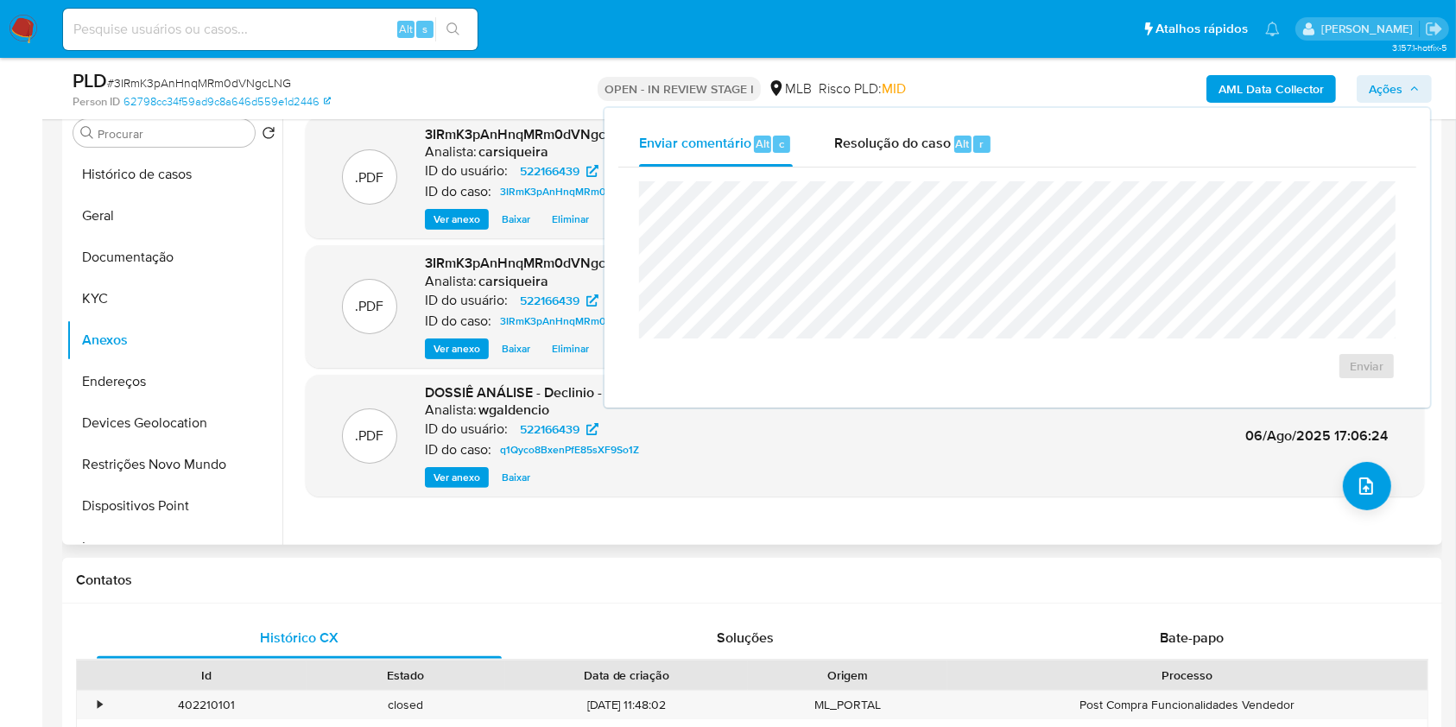
click at [931, 119] on div "Enviar comentário Alt c Resolução do caso Alt r Enviar" at bounding box center [1018, 258] width 826 height 300
click at [935, 138] on span "Resolução do caso" at bounding box center [892, 143] width 117 height 20
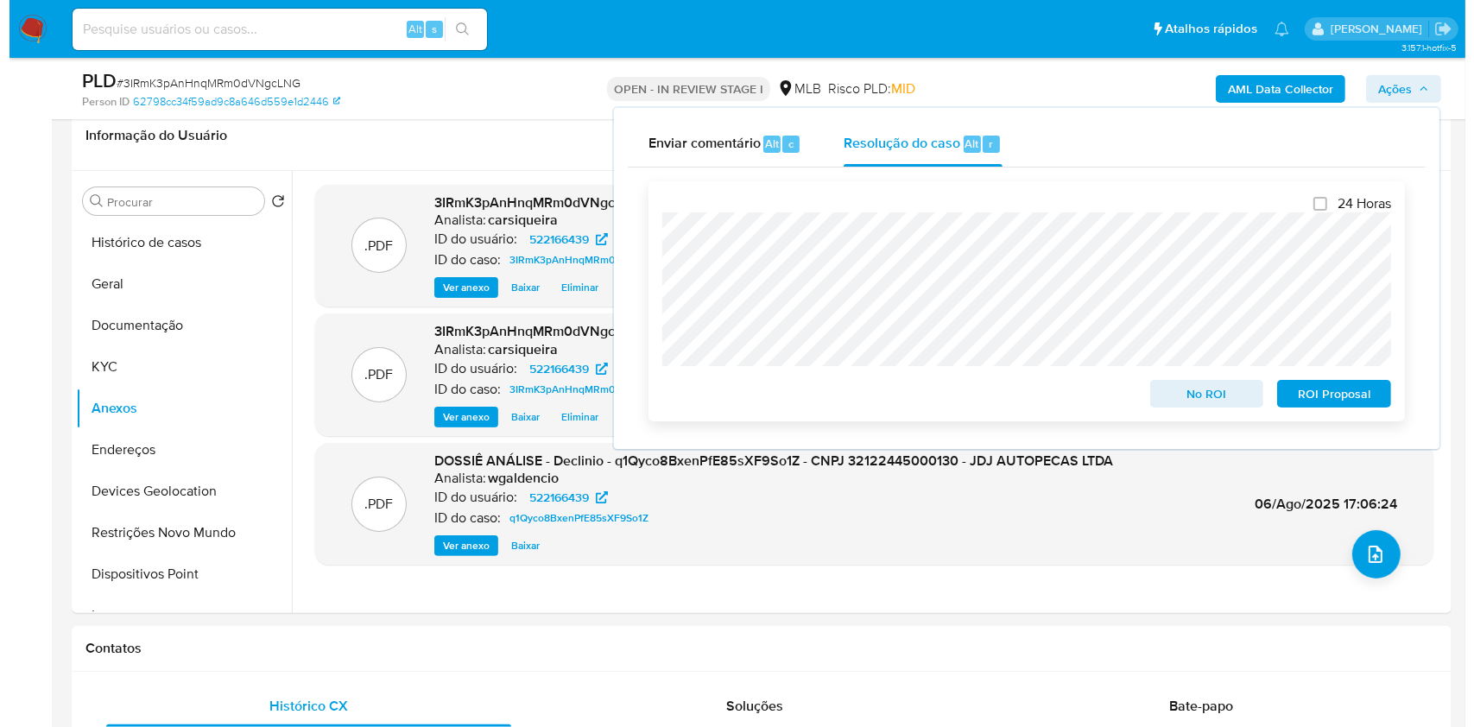
scroll to position [230, 0]
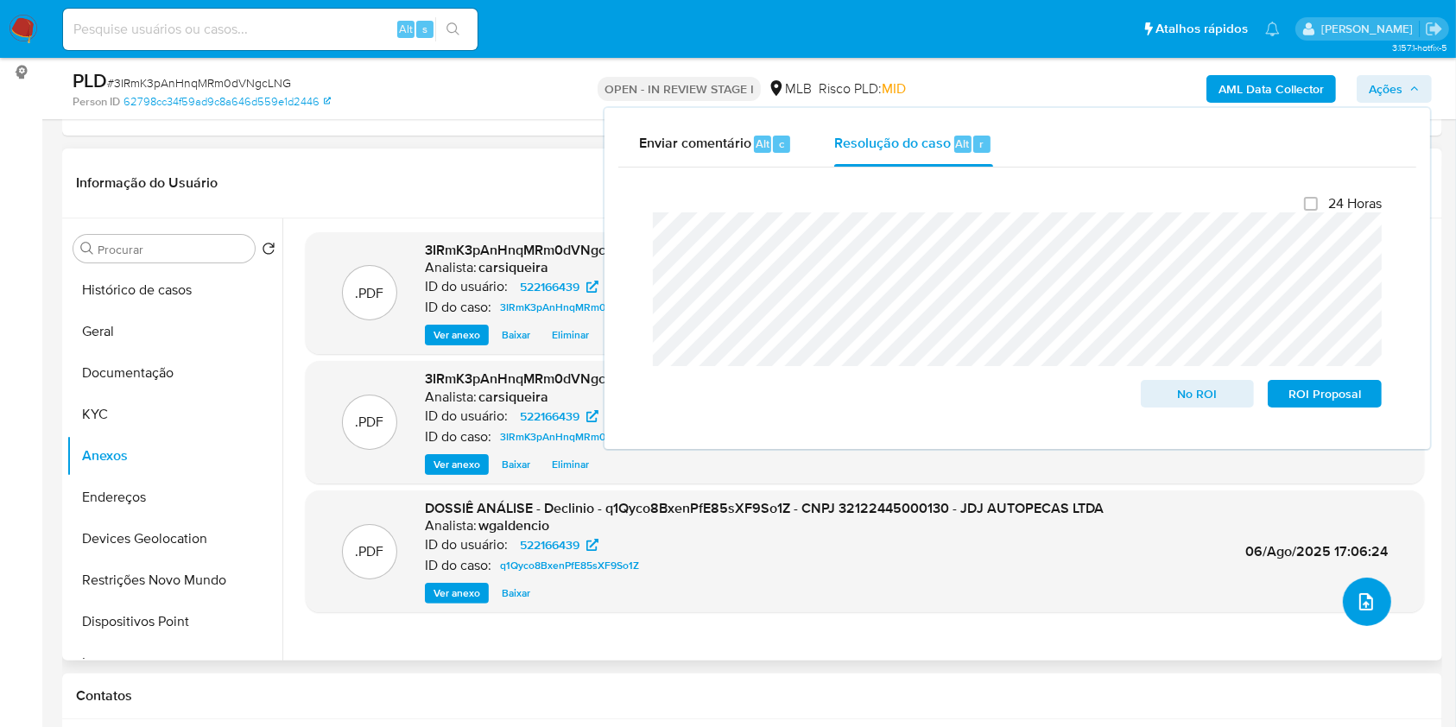
click at [1360, 598] on icon "upload-file" at bounding box center [1366, 602] width 21 height 21
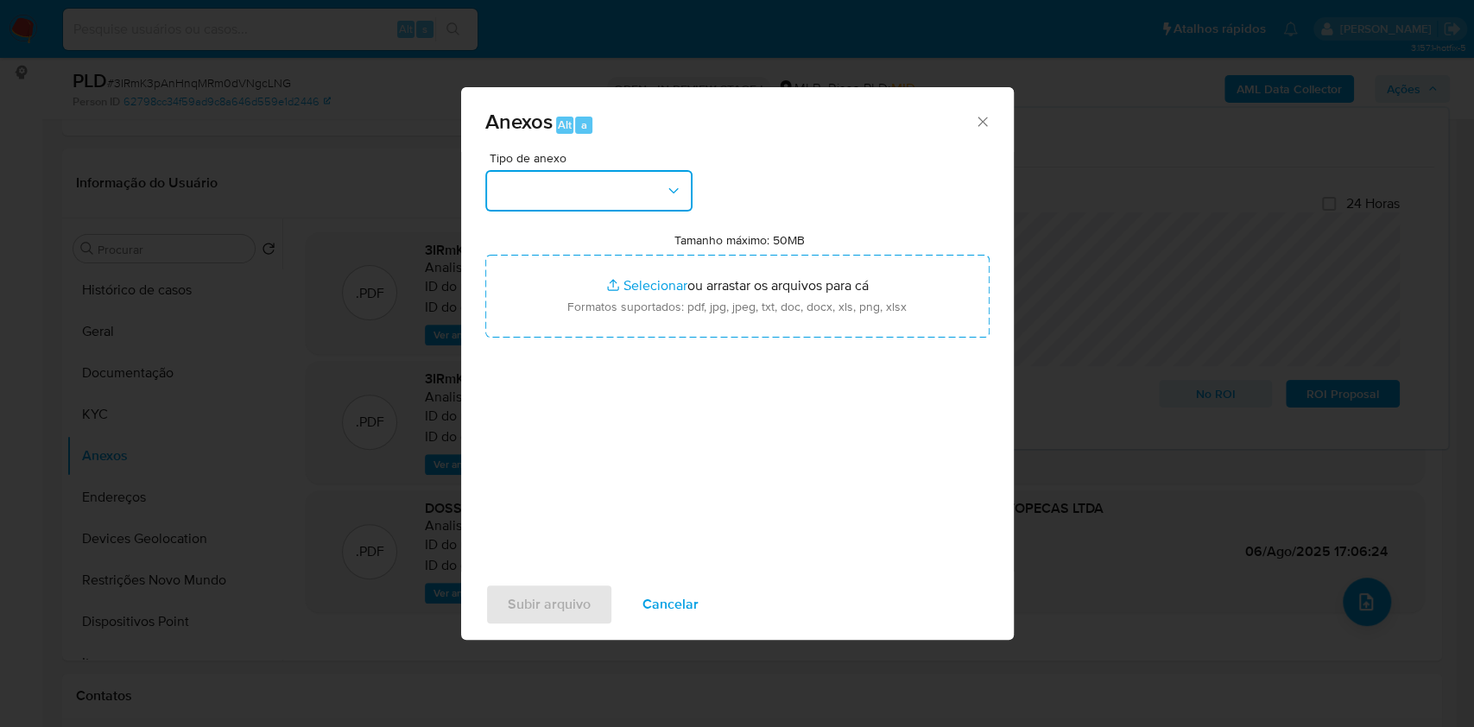
click at [566, 174] on button "button" at bounding box center [588, 190] width 207 height 41
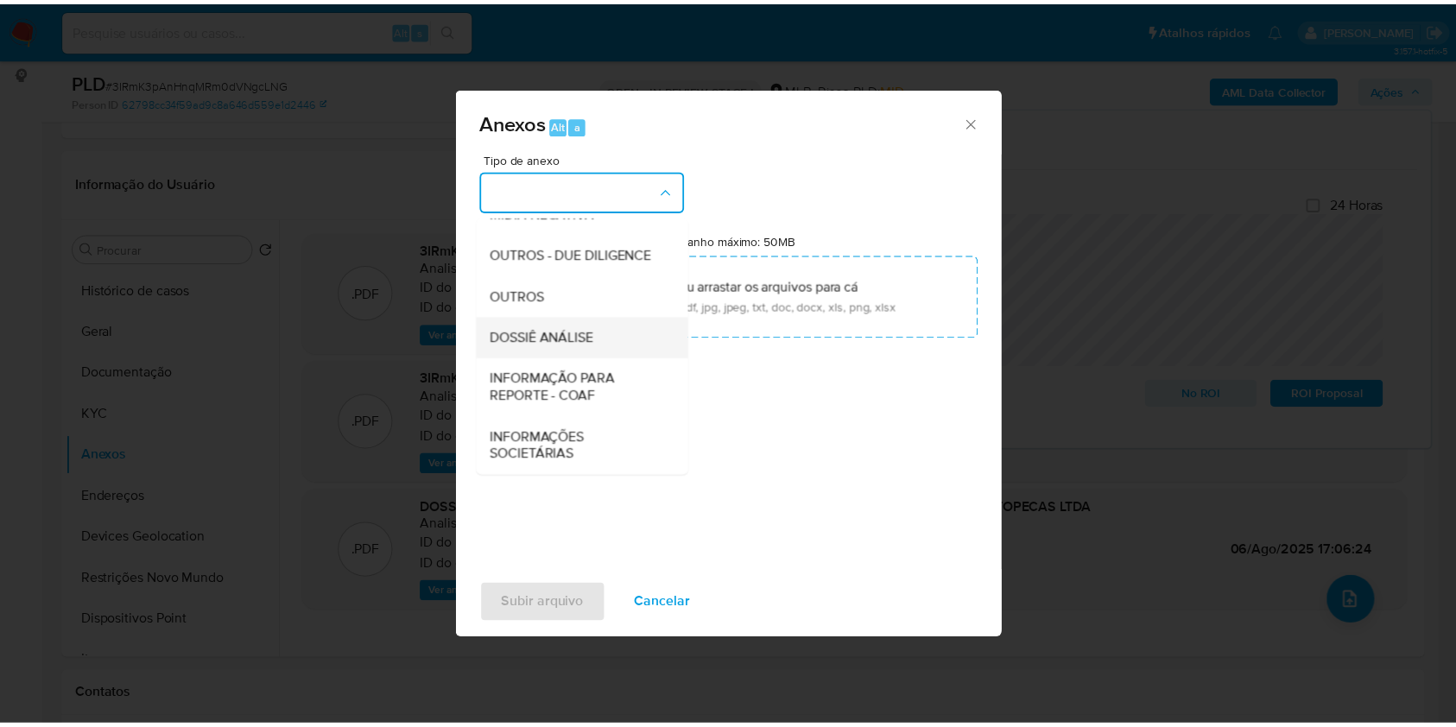
scroll to position [265, 0]
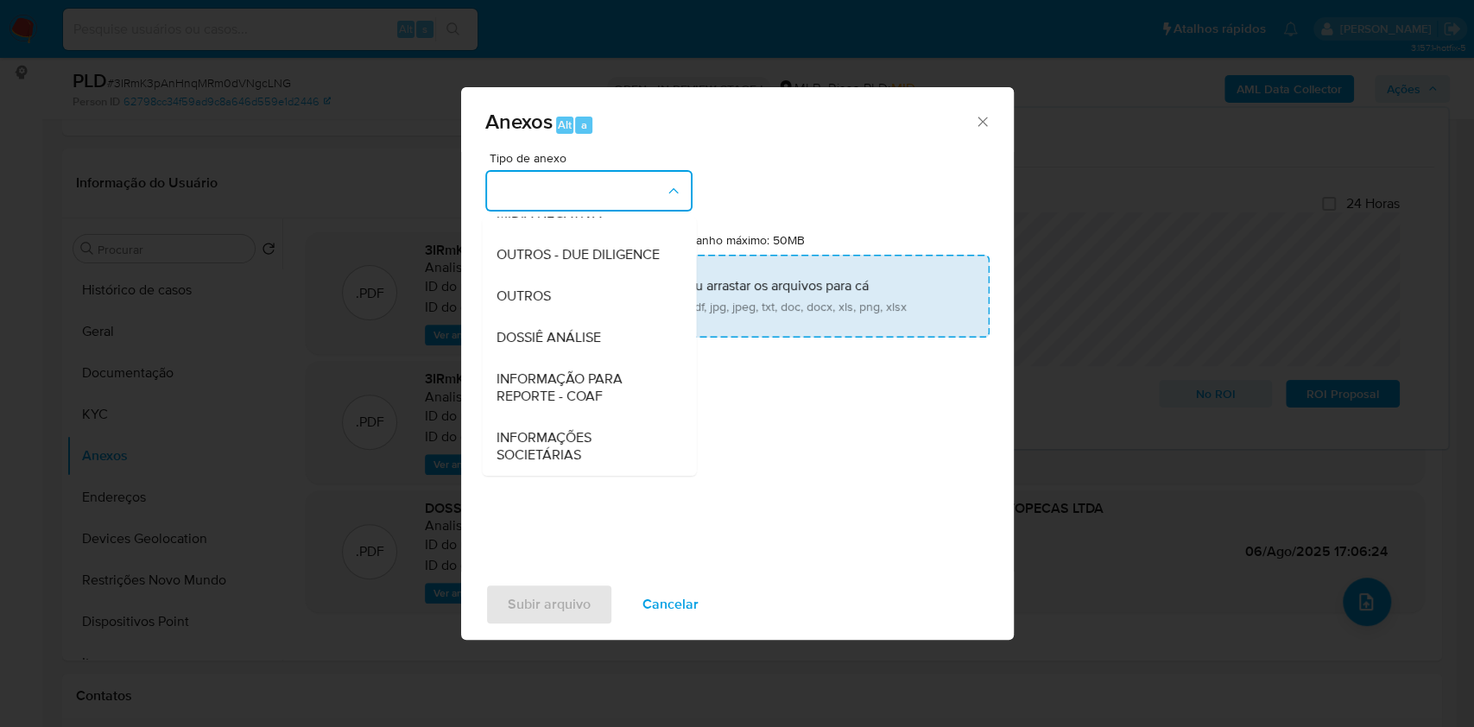
click at [560, 293] on div "OUTROS" at bounding box center [584, 296] width 176 height 41
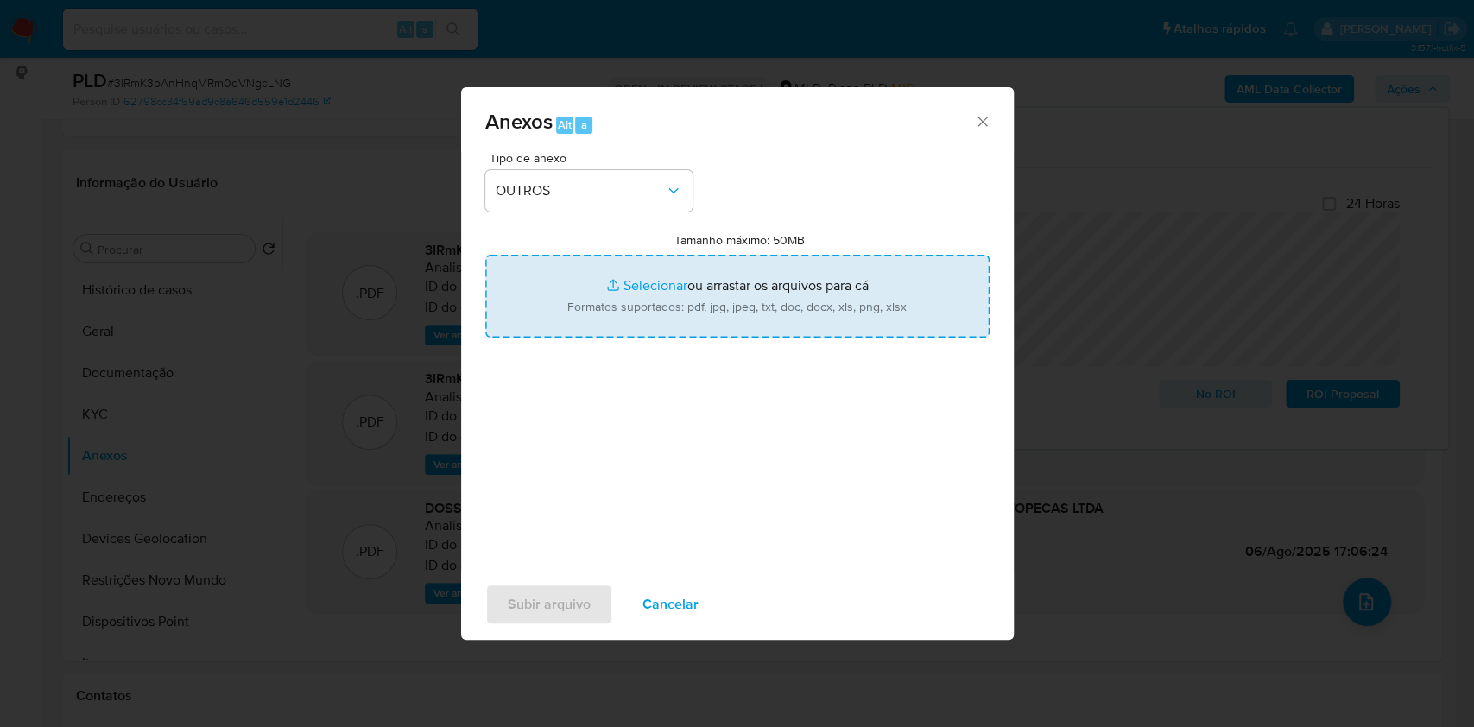
click at [643, 279] on input "Tamanho máximo: 50MB Selecionar arquivos" at bounding box center [737, 296] width 504 height 83
type input "C:\fakepath\CNPJ 32122445000130 - JDJ AUTOPECAS LTDA - Documentos Google.pdf"
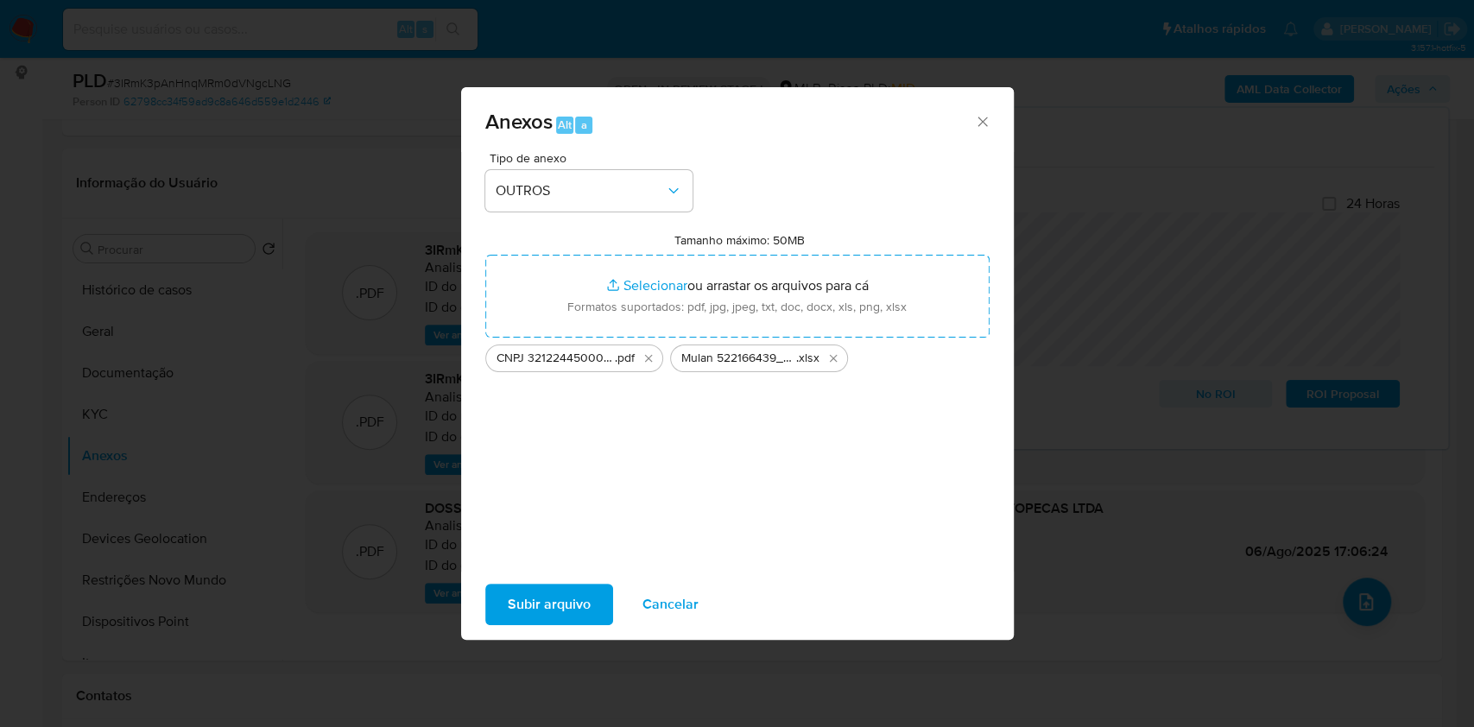
click at [553, 611] on span "Subir arquivo" at bounding box center [549, 605] width 83 height 38
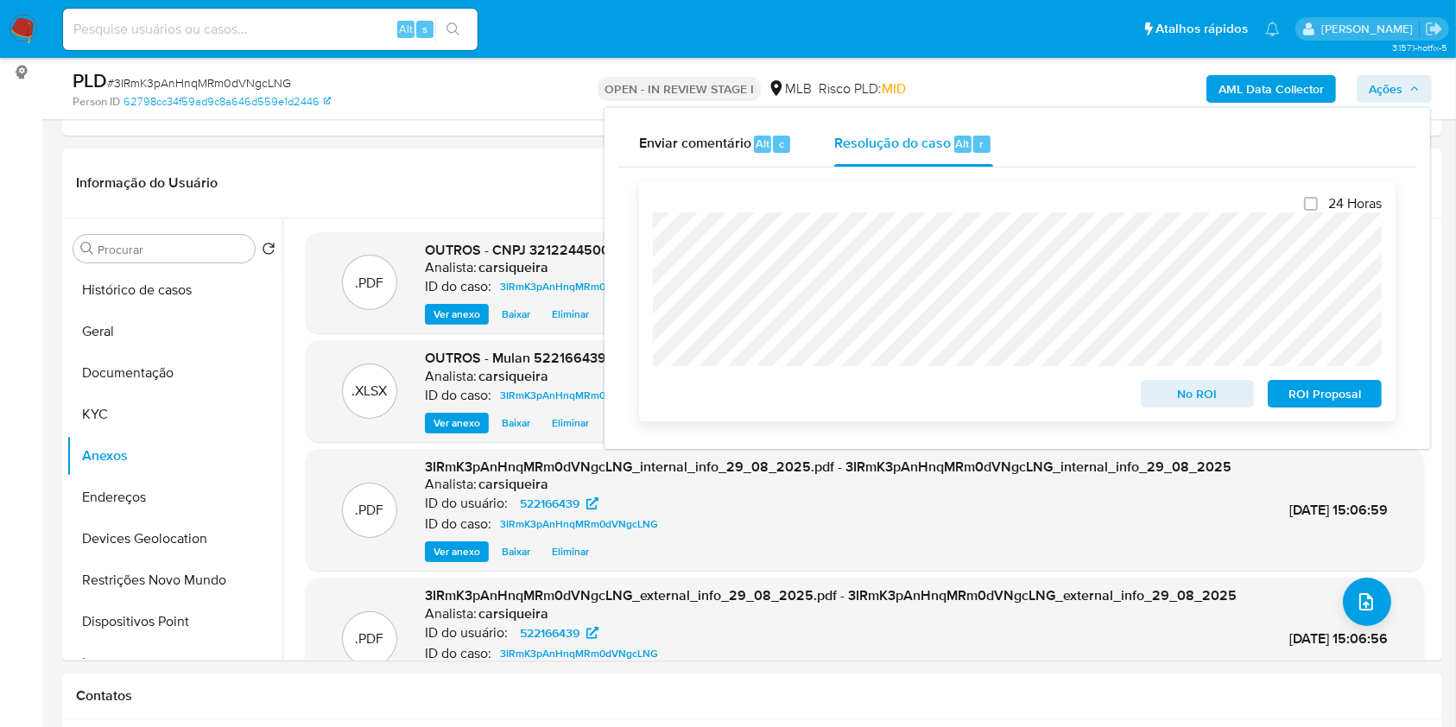
click at [1197, 398] on span "No ROI" at bounding box center [1198, 394] width 90 height 24
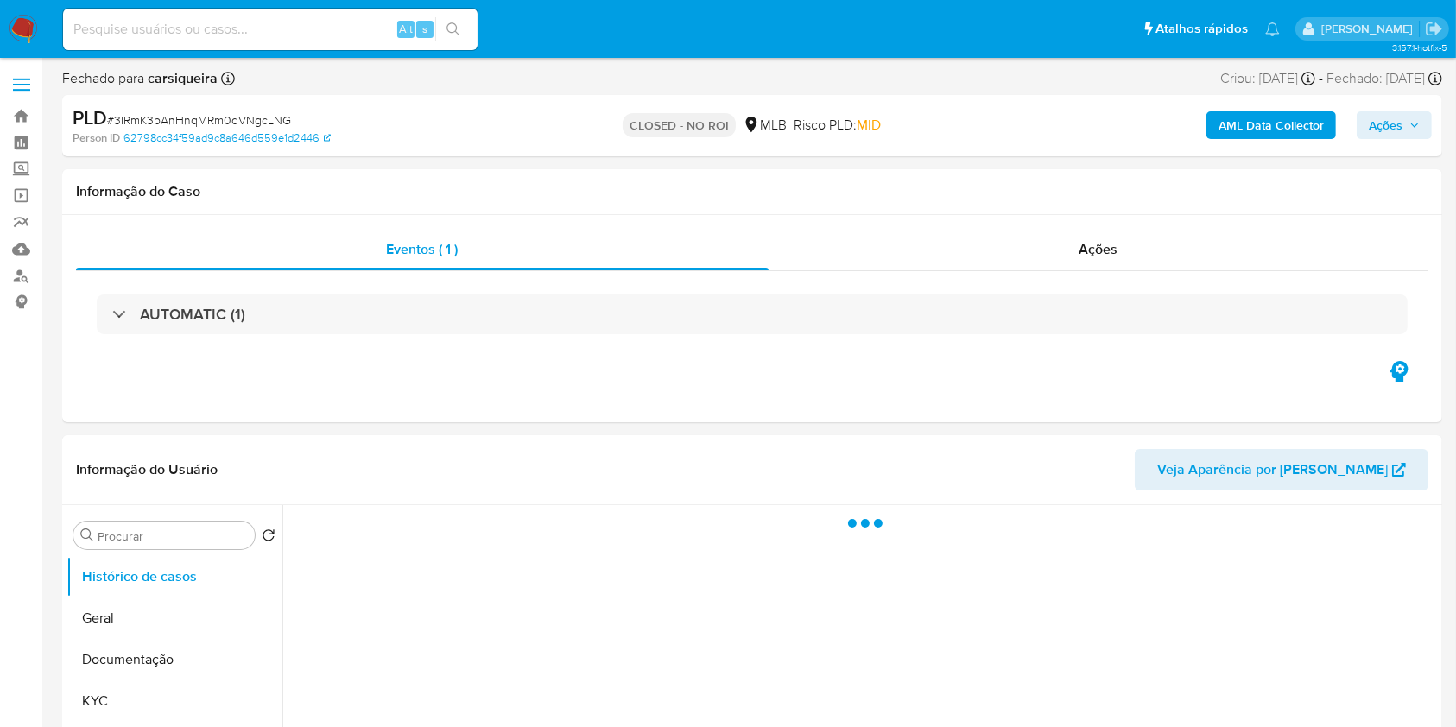
click at [27, 10] on nav "Pausado Ver notificaciones Alt s Atalhos rápidos Presiona las siguientes teclas…" at bounding box center [728, 29] width 1456 height 58
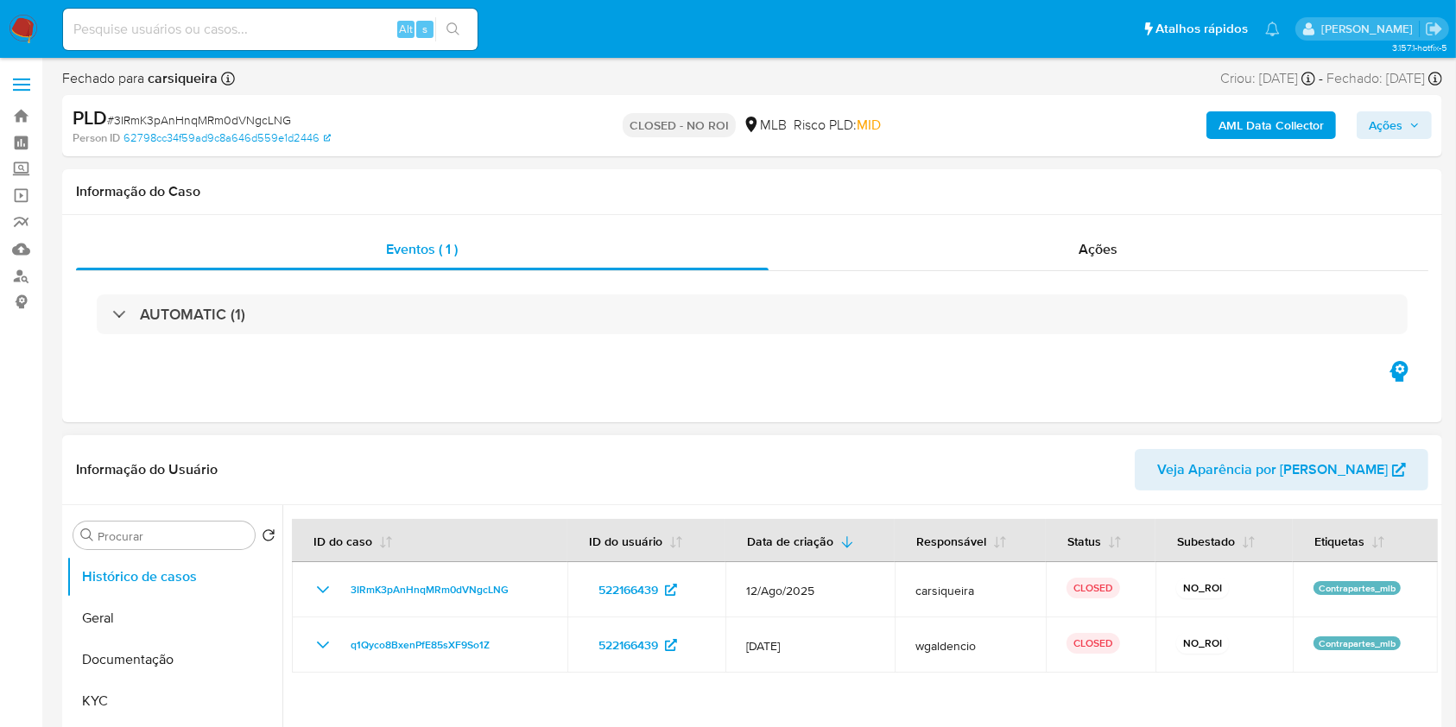
select select "10"
click at [18, 27] on img at bounding box center [23, 29] width 29 height 29
